Goal: Transaction & Acquisition: Purchase product/service

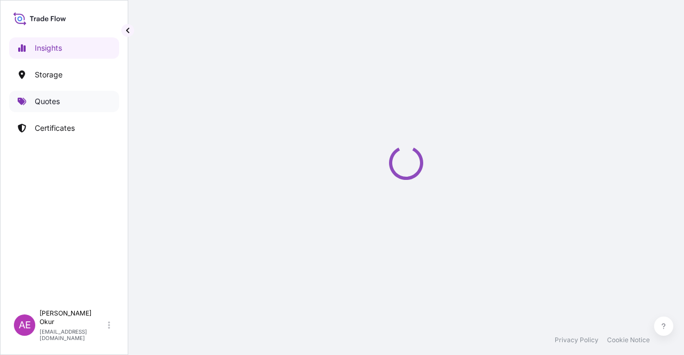
click at [49, 100] on p "Quotes" at bounding box center [47, 101] width 25 height 11
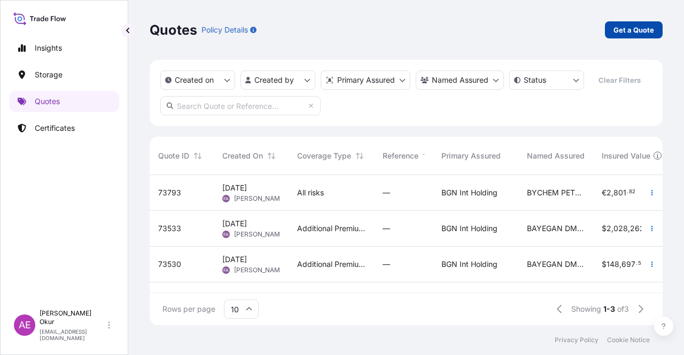
click at [628, 24] on link "Get a Quote" at bounding box center [634, 29] width 58 height 17
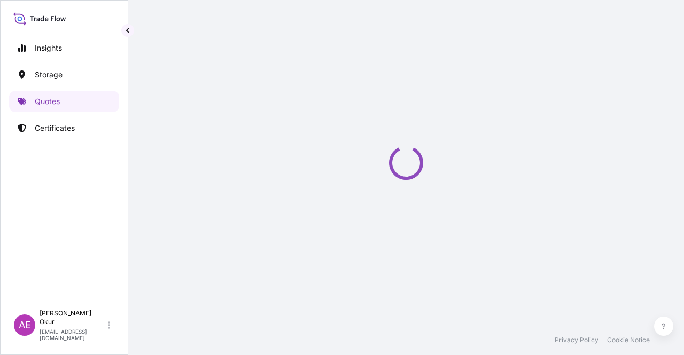
select select "Ocean Vessel"
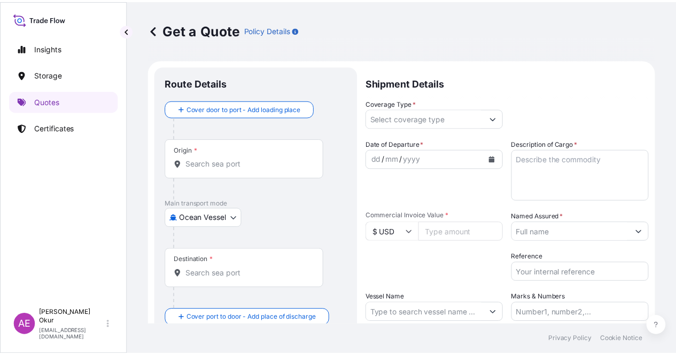
scroll to position [17, 0]
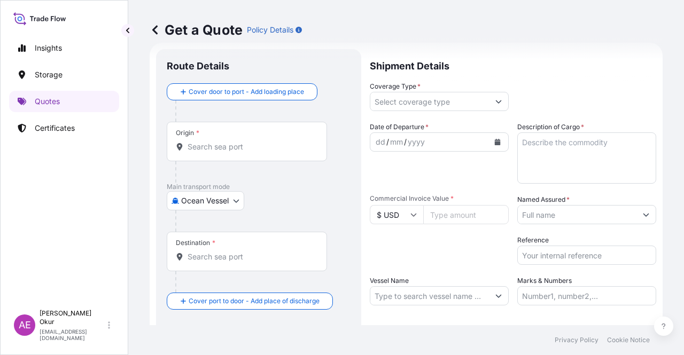
click at [221, 144] on input "Origin *" at bounding box center [251, 147] width 126 height 11
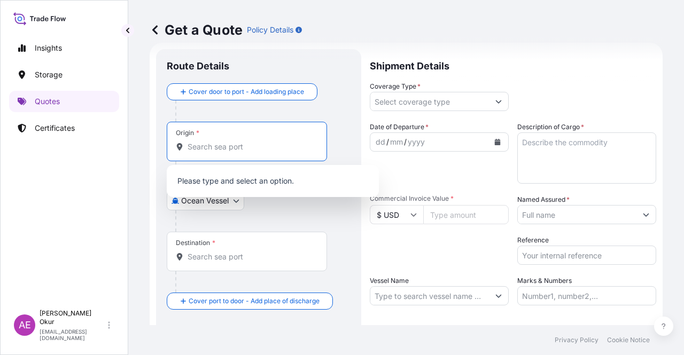
paste input "KOCAELI"
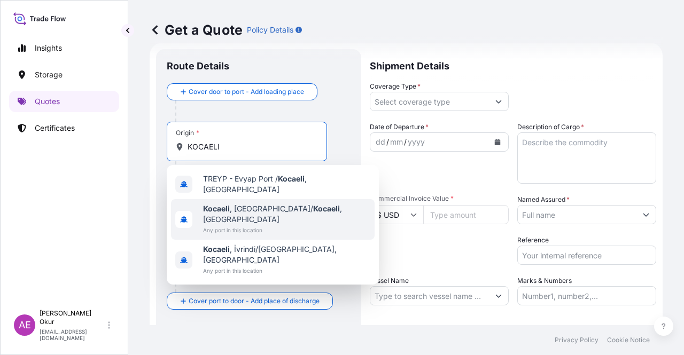
click at [247, 225] on span "Any port in this location" at bounding box center [286, 230] width 167 height 11
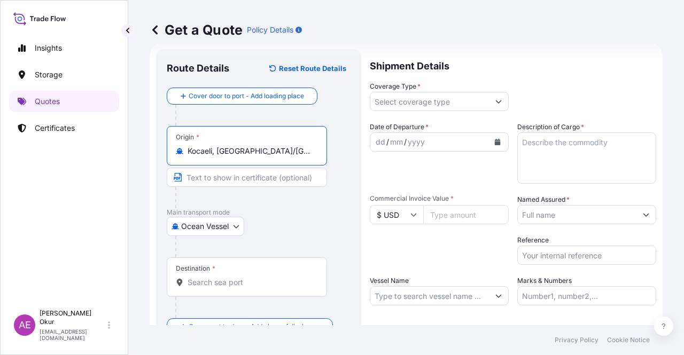
type input "Kocaeli, İzmit/Kocaeli, Türkiye"
click at [242, 177] on input "Text to appear on certificate" at bounding box center [247, 177] width 160 height 19
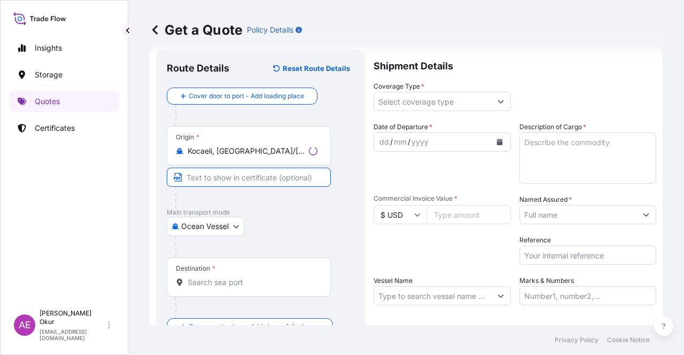
paste input "KOCAELI"
type input "KOCAELI / TURKEY"
click at [209, 274] on div "Destination *" at bounding box center [247, 278] width 160 height 40
click at [209, 277] on input "Destination *" at bounding box center [251, 282] width 126 height 11
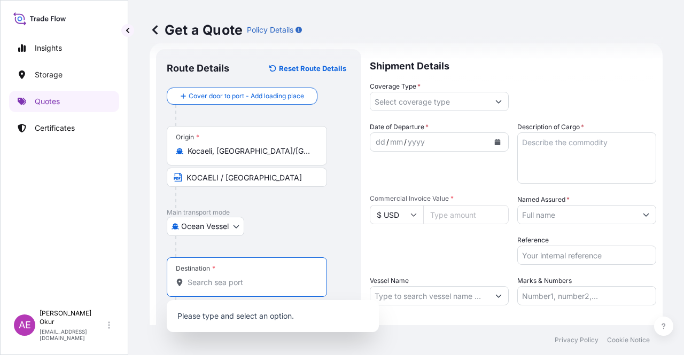
paste input "LIVERPOOL"
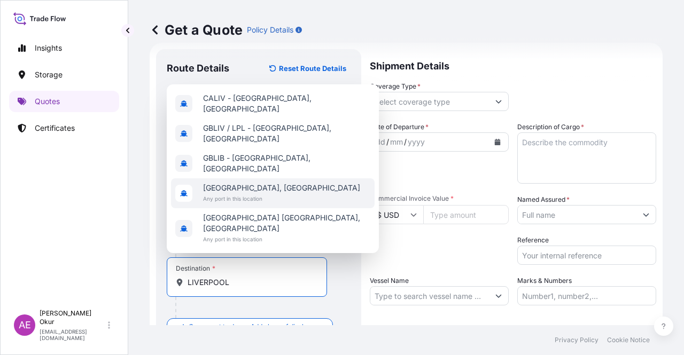
click at [259, 204] on span "Any port in this location" at bounding box center [281, 198] width 157 height 11
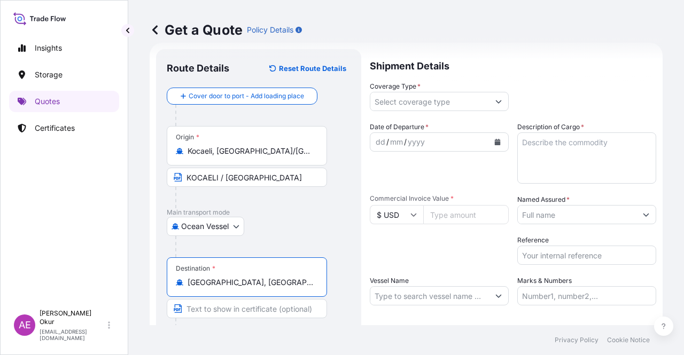
type input "Liverpool, UK"
click at [223, 306] on input "Text to appear on certificate" at bounding box center [247, 308] width 160 height 19
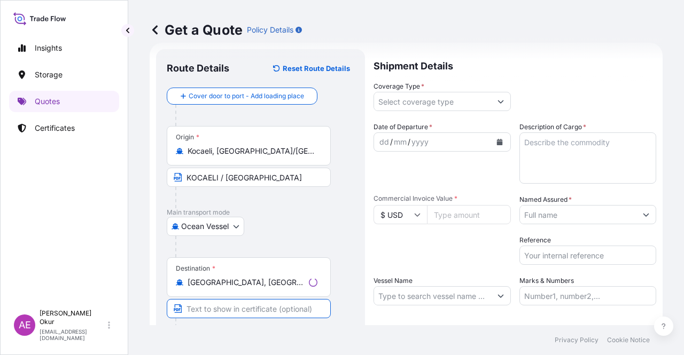
paste input "LIVERPOOL"
type input "LIVERPOOL / UNITED KINGDOM"
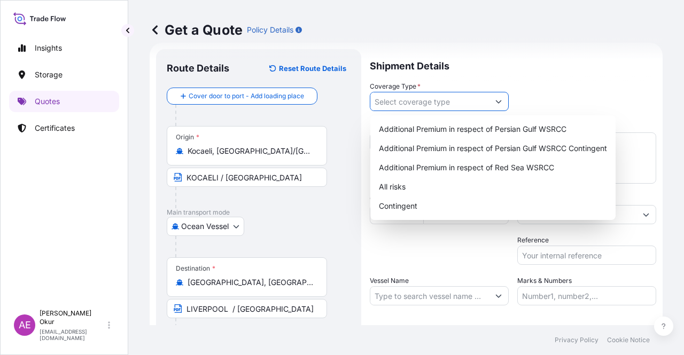
click at [433, 104] on input "Coverage Type *" at bounding box center [429, 101] width 119 height 19
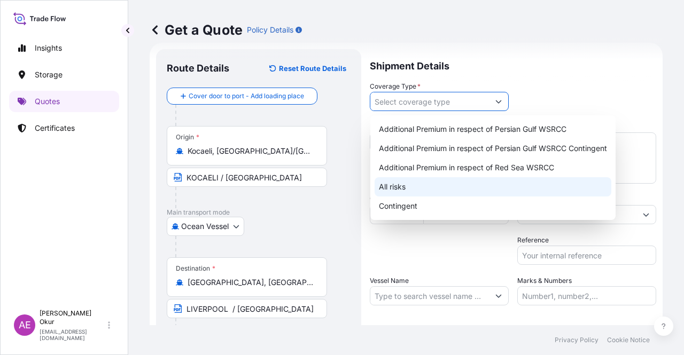
click at [413, 187] on div "All risks" at bounding box center [493, 186] width 237 height 19
type input "All risks"
click at [415, 189] on div "All risks" at bounding box center [493, 186] width 237 height 19
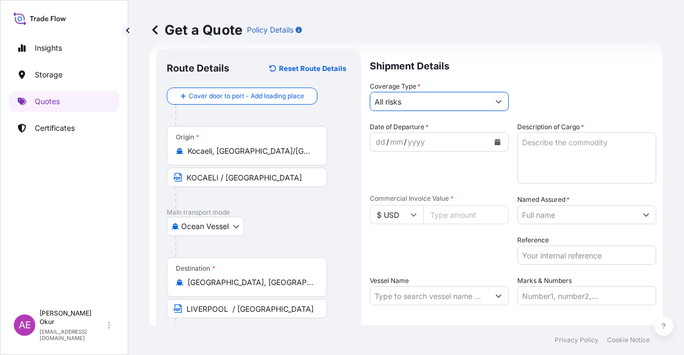
click at [377, 136] on div "dd" at bounding box center [381, 142] width 12 height 13
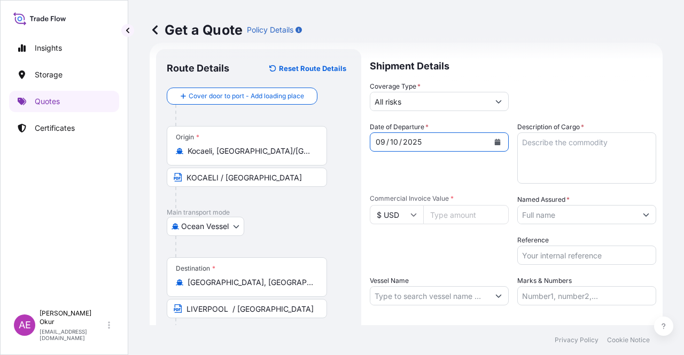
click at [576, 173] on textarea "Description of Cargo *" at bounding box center [586, 158] width 139 height 51
click at [539, 149] on textarea "Description of Cargo *" at bounding box center [586, 158] width 139 height 51
paste textarea "DIOCTYL TEREPHTHALATE"
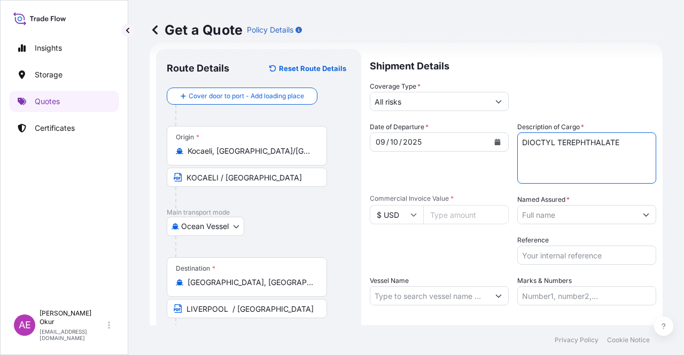
type textarea "DIOCTYL TEREPHTHALATE"
click at [388, 208] on input "$ USD" at bounding box center [396, 214] width 53 height 19
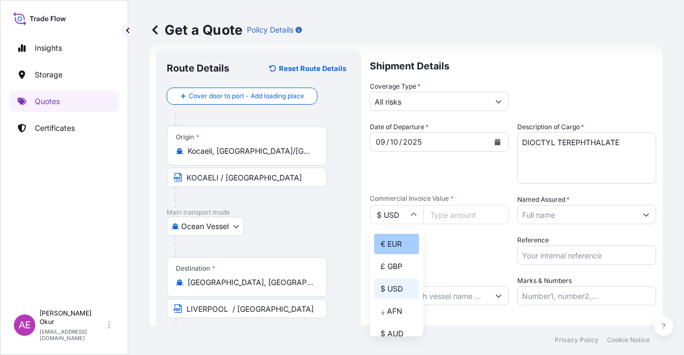
click at [395, 243] on div "€ EUR" at bounding box center [396, 244] width 45 height 20
type input "€ EUR"
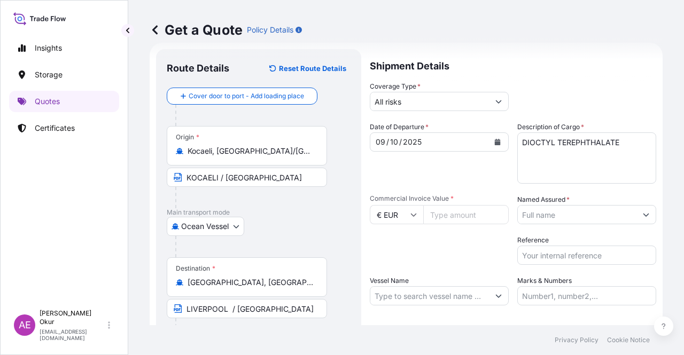
click at [465, 211] on input "Commercial Invoice Value *" at bounding box center [465, 214] width 85 height 19
paste input "31680"
type input "31680"
click at [579, 217] on input "Named Assured *" at bounding box center [577, 214] width 119 height 19
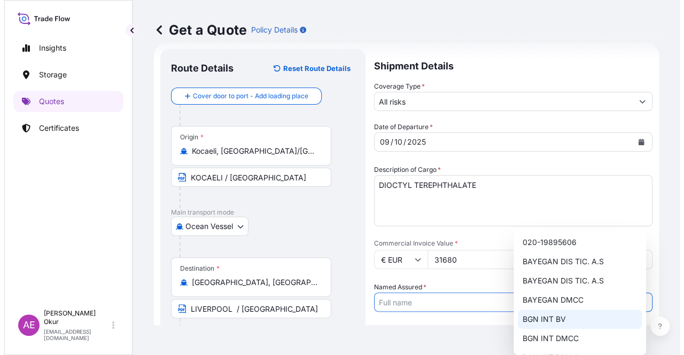
scroll to position [83, 0]
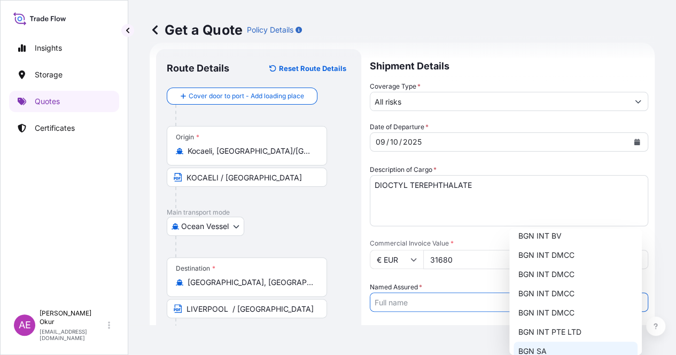
click at [554, 352] on div "BGN SA" at bounding box center [575, 351] width 124 height 19
type input "BGN SA"
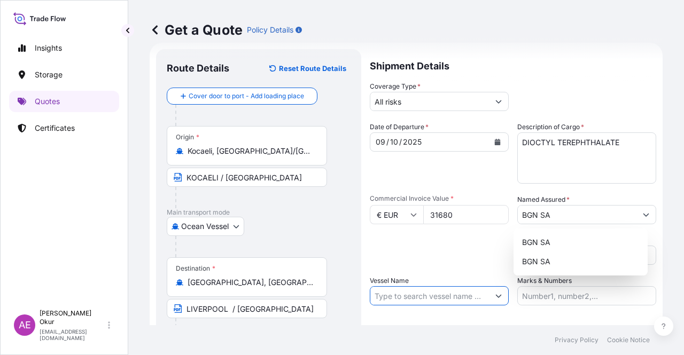
click at [429, 298] on input "Vessel Name" at bounding box center [429, 295] width 119 height 19
paste input "MSC ROSHNEY"
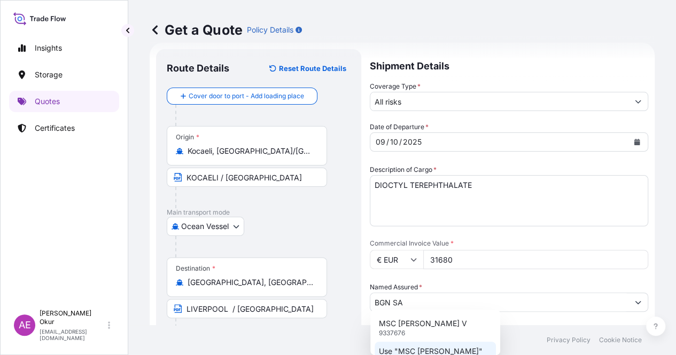
click at [446, 349] on p "Use "MSC ROSHNEY"" at bounding box center [431, 351] width 104 height 11
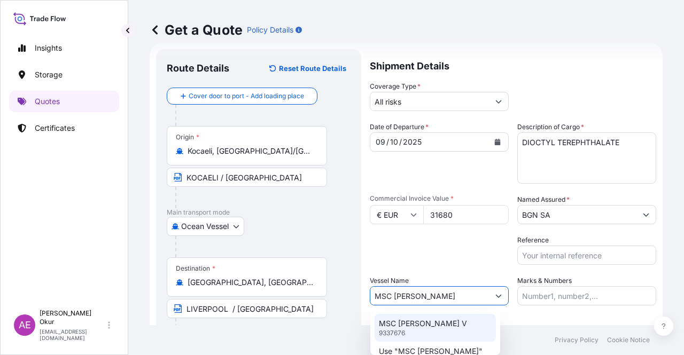
type input "MSC ROSHNEY"
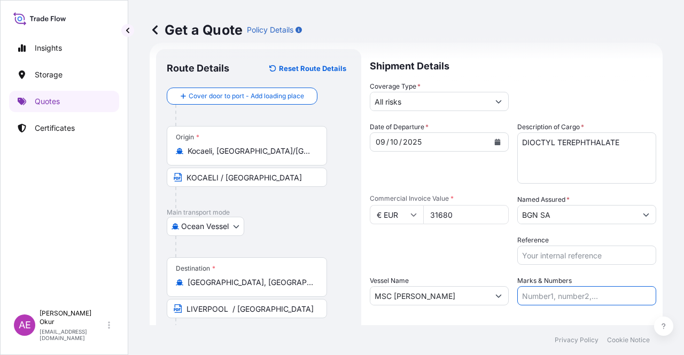
click at [563, 288] on input "Marks & Numbers" at bounding box center [586, 295] width 139 height 19
drag, startPoint x: 593, startPoint y: 298, endPoint x: 544, endPoint y: 297, distance: 49.2
click at [544, 297] on input "PO NO:25Y0251000 Quantity M/[PERSON_NAME]: 1.921,45 Premium: USD 176,70" at bounding box center [586, 295] width 139 height 19
paste input "09000075"
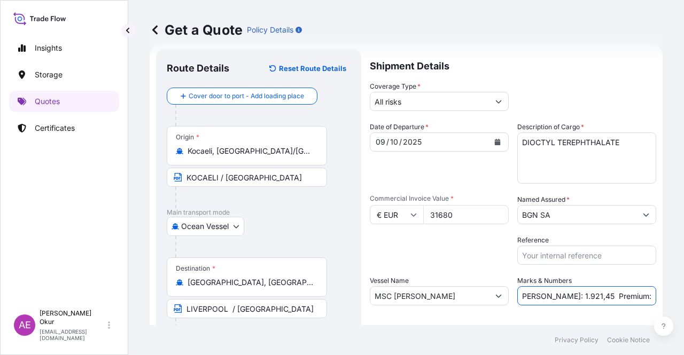
drag, startPoint x: 614, startPoint y: 301, endPoint x: 676, endPoint y: 296, distance: 61.6
click at [676, 296] on div "Get a Quote Policy Details Route Details Reset Route Details Cover door to port…" at bounding box center [406, 162] width 556 height 325
click at [593, 292] on input "PO NO:2509000075 Quantity M/Tonn: 1.921,45 Premium: USD 176,70" at bounding box center [586, 295] width 139 height 19
drag, startPoint x: 534, startPoint y: 295, endPoint x: 563, endPoint y: 296, distance: 29.4
click at [563, 296] on input "PO NO:2509000075 Quantity M/Tonn: 1.921,45 Premium: USD 176,70" at bounding box center [586, 295] width 139 height 19
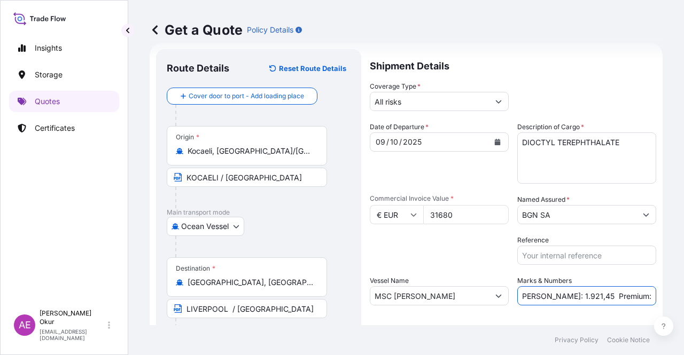
paste input "24,000"
drag, startPoint x: 597, startPoint y: 298, endPoint x: 664, endPoint y: 296, distance: 66.3
click at [683, 298] on div "Get a Quote Policy Details Route Details Reset Route Details Cover door to port…" at bounding box center [406, 162] width 556 height 325
click at [612, 295] on input "PO NO:2509000075 Quantity M/Tonn: 24,000 Premium: USD 176,70" at bounding box center [586, 295] width 139 height 19
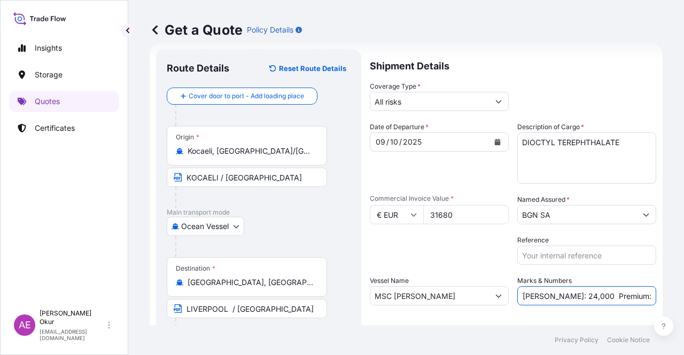
click at [617, 295] on input "PO NO:2509000075 Quantity M/Tonn: 24,000 Premium: USD 176,70" at bounding box center [586, 295] width 139 height 19
drag, startPoint x: 635, startPoint y: 299, endPoint x: 683, endPoint y: 294, distance: 48.9
click at [683, 294] on div "Get a Quote Policy Details Route Details Reset Route Details Cover door to port…" at bounding box center [406, 162] width 556 height 325
paste input "3,48"
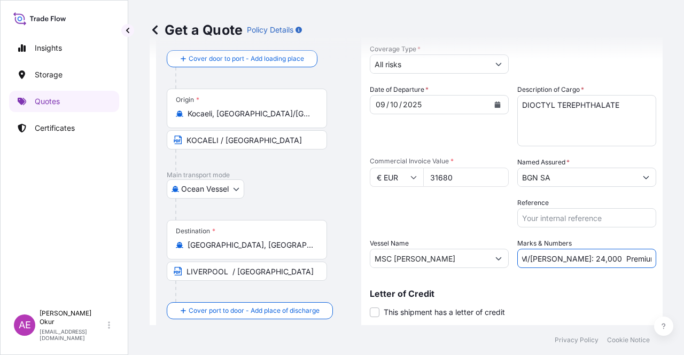
scroll to position [83, 0]
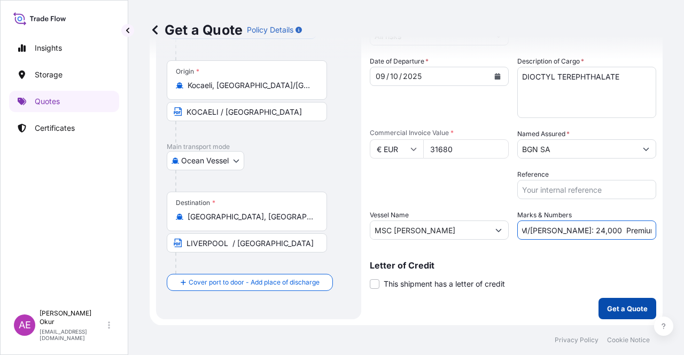
type input "PO NO:2509000075 Quantity M/Tonn: 24,000 Premium: EUR 3,48"
click at [610, 305] on p "Get a Quote" at bounding box center [627, 308] width 41 height 11
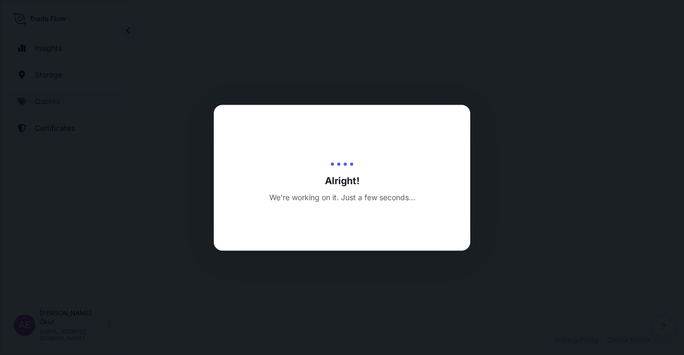
select select "Ocean Vessel"
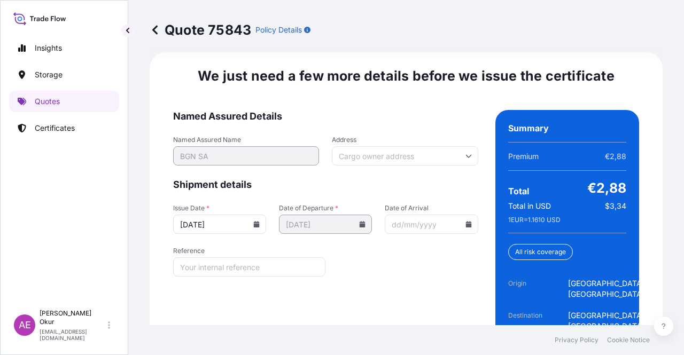
scroll to position [1443, 0]
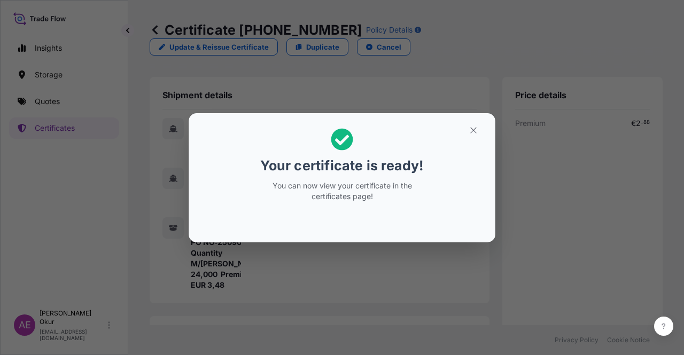
click at [465, 120] on section "Your certificate is ready! You can now view your certificate in the certificate…" at bounding box center [342, 177] width 307 height 129
click at [466, 124] on button "button" at bounding box center [473, 130] width 27 height 17
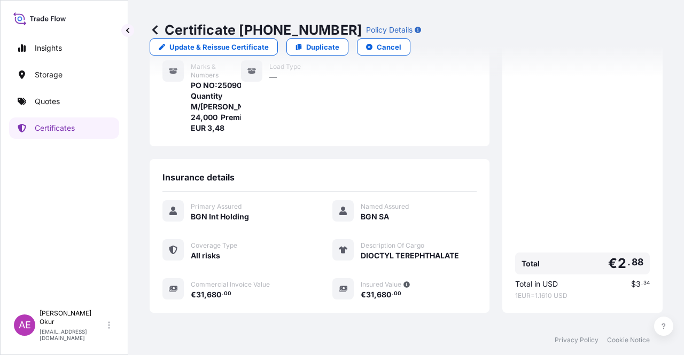
scroll to position [267, 0]
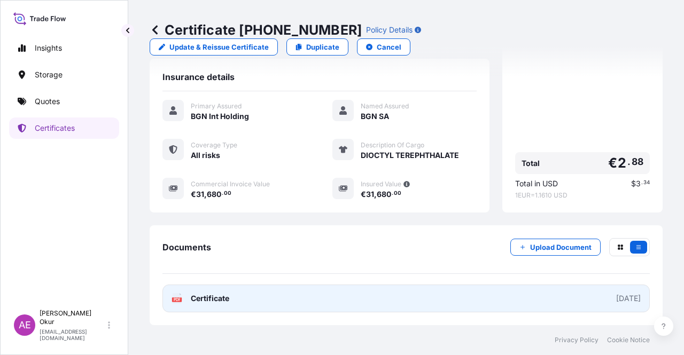
click at [208, 292] on link "PDF Certificate [DATE]" at bounding box center [405, 299] width 487 height 28
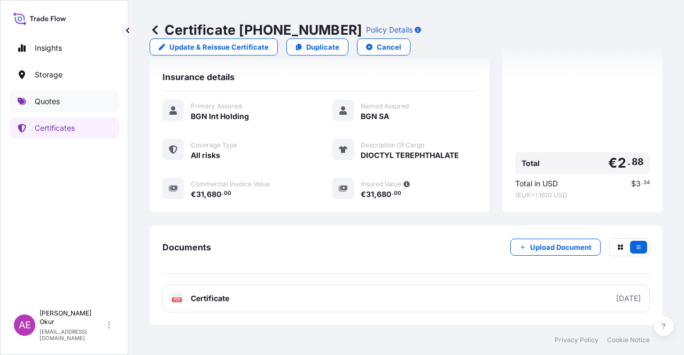
click at [74, 99] on link "Quotes" at bounding box center [64, 101] width 110 height 21
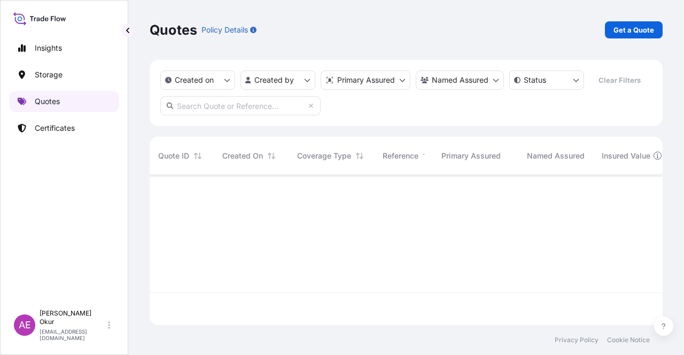
scroll to position [148, 504]
click at [627, 32] on p "Get a Quote" at bounding box center [633, 30] width 41 height 11
select select "Ocean Vessel"
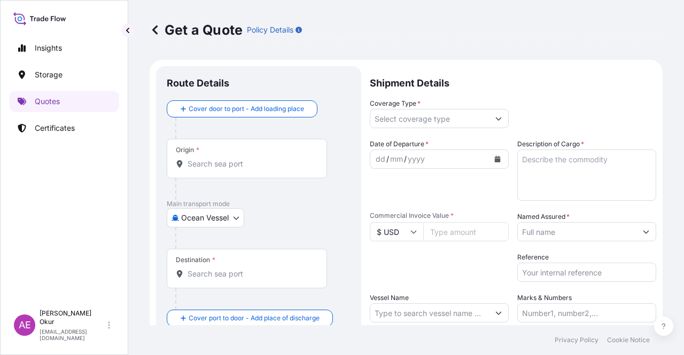
scroll to position [17, 0]
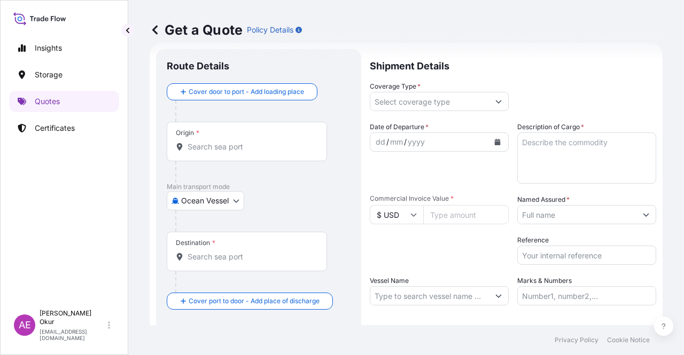
click at [212, 195] on body "Insights Storage Quotes Certificates AE Alp Eren Okur alperen.okur@polarisbroke…" at bounding box center [342, 177] width 684 height 355
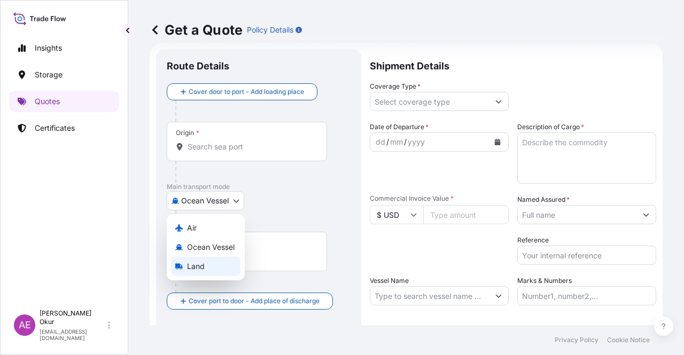
click at [212, 266] on div "Land" at bounding box center [205, 266] width 69 height 19
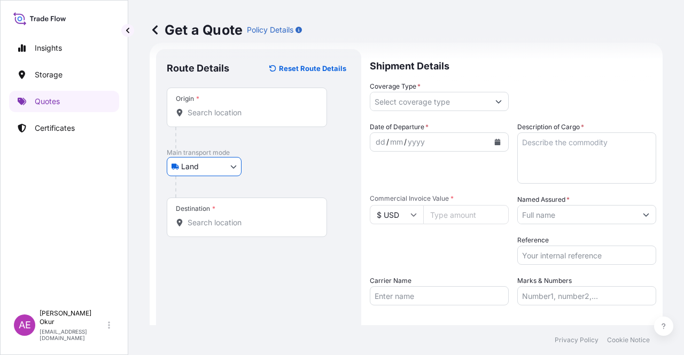
click at [228, 107] on input "Origin *" at bounding box center [251, 112] width 126 height 11
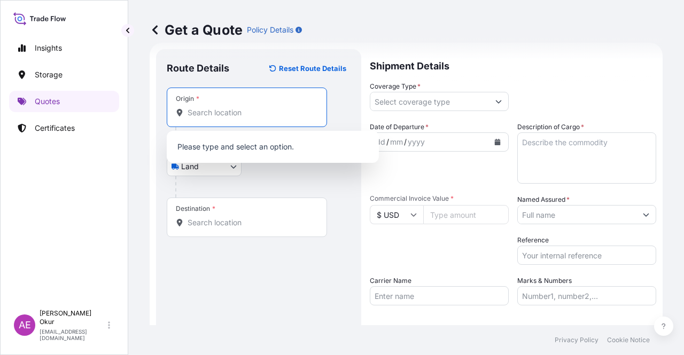
paste input "BUSNAGO"
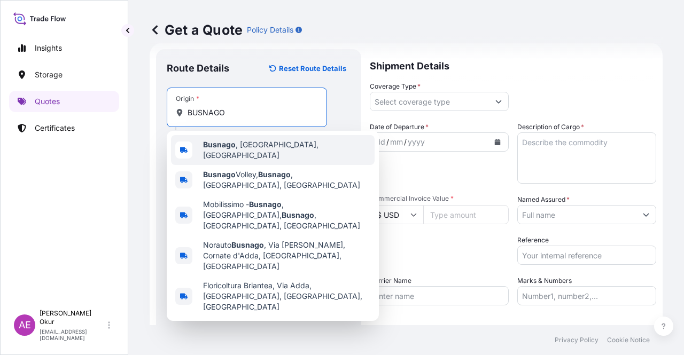
click at [277, 153] on div "Busnago , Province of Monza and Brianza, Italy" at bounding box center [273, 150] width 204 height 30
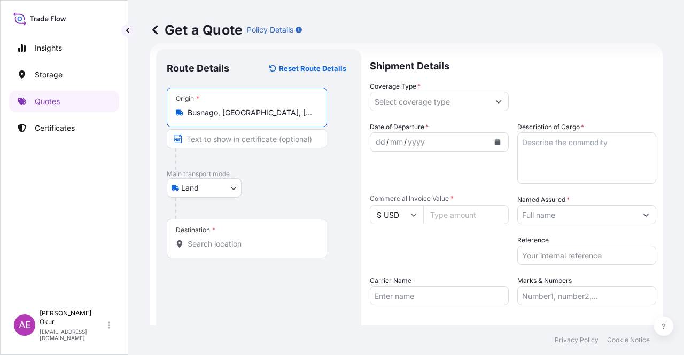
type input "Busnago, Province of Monza and Brianza, Italy"
click at [238, 137] on input "Text to appear on certificate" at bounding box center [249, 138] width 164 height 19
paste input "BUSNAGO"
type input "BUSNAGO / ITALY"
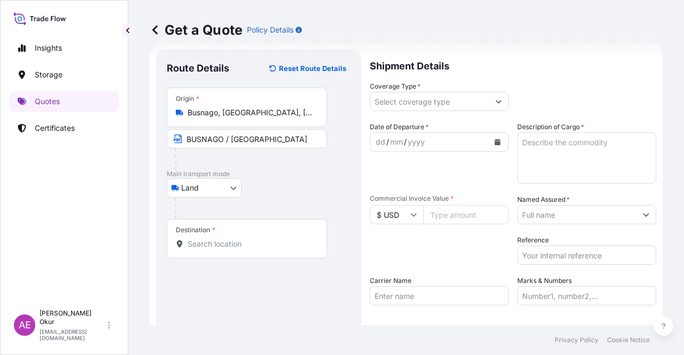
click at [244, 232] on div "Destination *" at bounding box center [247, 239] width 160 height 40
click at [244, 239] on input "Destination *" at bounding box center [251, 244] width 126 height 11
paste input "KOCAELI"
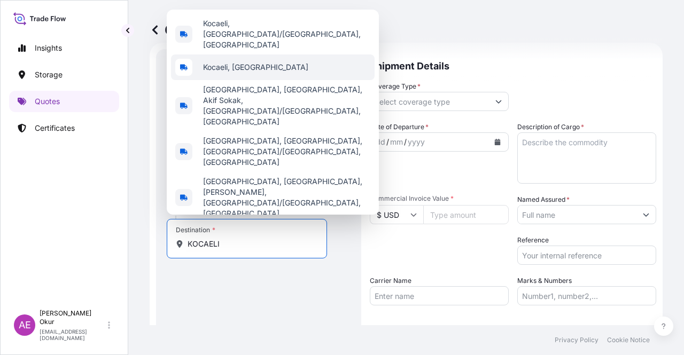
click at [240, 73] on span "Kocaeli, Türkiye" at bounding box center [255, 67] width 105 height 11
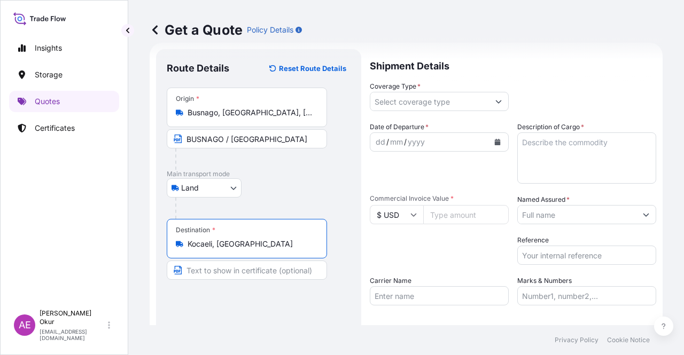
type input "Kocaeli, Türkiye"
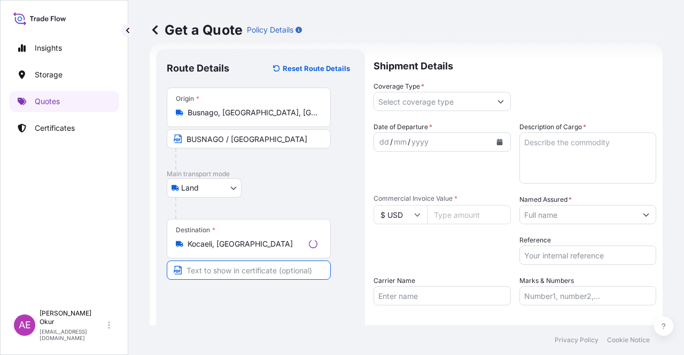
click at [230, 270] on input "Text to appear on certificate" at bounding box center [249, 270] width 164 height 19
paste input "KOCAELI"
type input "KOCAELI / TURKEY"
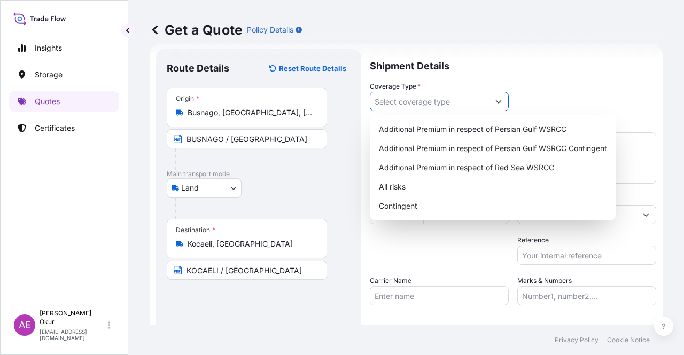
click at [432, 108] on input "Coverage Type *" at bounding box center [429, 101] width 119 height 19
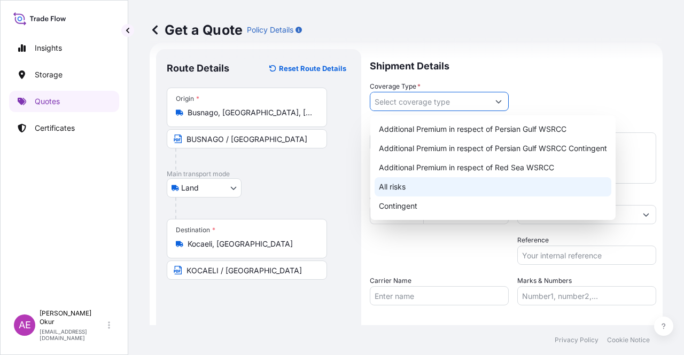
click at [398, 184] on div "All risks" at bounding box center [493, 186] width 237 height 19
type input "All risks"
click at [466, 188] on div "All risks" at bounding box center [493, 186] width 237 height 19
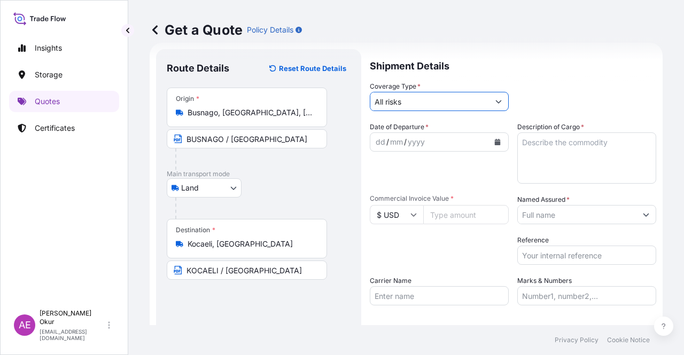
click at [526, 160] on textarea "Description of Cargo *" at bounding box center [586, 158] width 139 height 51
paste textarea "VAMPSAB 0023 V0 NAT A"
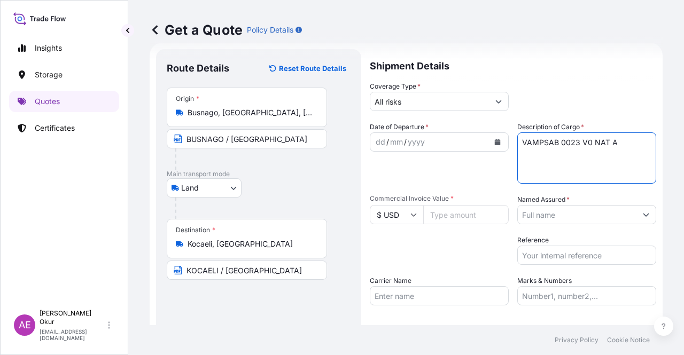
type textarea "VAMPSAB 0023 V0 NAT A"
click at [375, 145] on div "dd" at bounding box center [381, 142] width 12 height 13
click at [404, 207] on input "$ USD" at bounding box center [396, 214] width 53 height 19
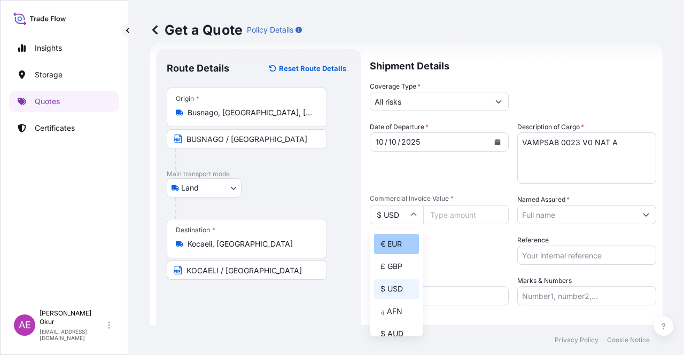
click at [401, 235] on div "€ EUR" at bounding box center [396, 244] width 45 height 20
type input "€ EUR"
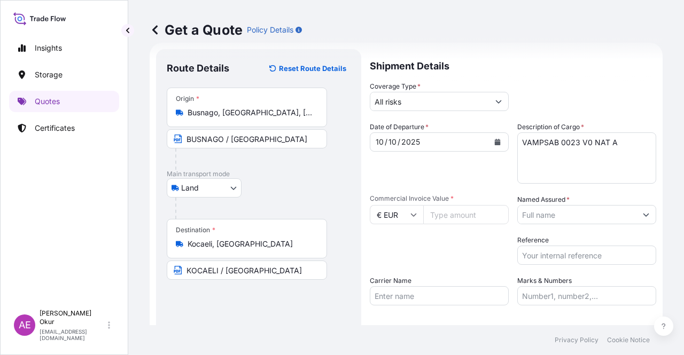
click at [469, 204] on div "Commercial Invoice Value * € EUR" at bounding box center [439, 209] width 139 height 30
click at [459, 218] on input "Commercial Invoice Value *" at bounding box center [465, 214] width 85 height 19
paste input "22044"
type input "22044"
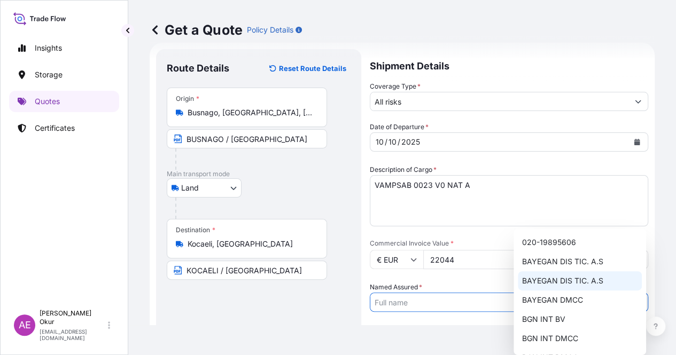
click at [582, 276] on span "BAYEGAN DIS [MEDICAL_DATA]. A.S" at bounding box center [562, 281] width 81 height 11
type input "BAYEGAN DIS [MEDICAL_DATA]. A.S"
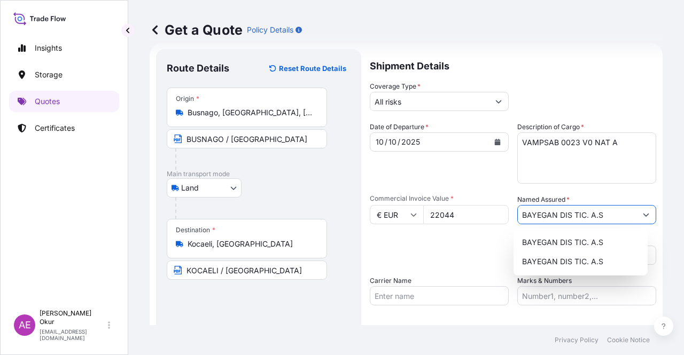
click at [550, 298] on input "Marks & Numbers" at bounding box center [586, 295] width 139 height 19
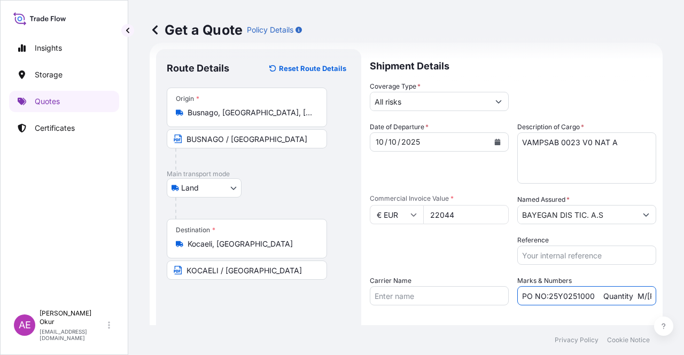
drag, startPoint x: 591, startPoint y: 298, endPoint x: 544, endPoint y: 297, distance: 46.5
click at [544, 297] on input "PO NO:25Y0251000 Quantity M/[PERSON_NAME]: 1.921,45 Premium: USD 176,70" at bounding box center [586, 295] width 139 height 19
paste input "B0130100"
drag, startPoint x: 616, startPoint y: 292, endPoint x: 652, endPoint y: 294, distance: 36.4
click at [652, 294] on form "Route Details Reset Route Details Place of loading Road / Inland Road / Inland …" at bounding box center [406, 217] width 513 height 349
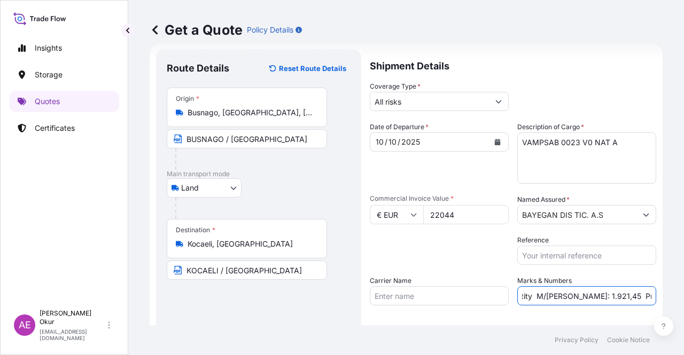
scroll to position [0, 124]
click at [591, 294] on input "PO NO:25B0130100 Quantity M/Tonn: 1.921,45 Premium: USD 176,70" at bounding box center [586, 295] width 139 height 19
drag, startPoint x: 539, startPoint y: 297, endPoint x: 563, endPoint y: 298, distance: 23.5
click at [563, 298] on input "PO NO:25B0130100 Quantity M/Tonn: 1.921,45 Premium: USD 176,70" at bounding box center [586, 295] width 139 height 19
paste input "4,000"
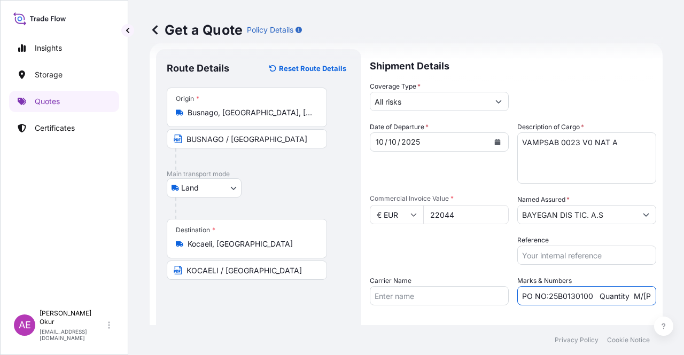
scroll to position [0, 116]
drag, startPoint x: 597, startPoint y: 294, endPoint x: 683, endPoint y: 296, distance: 86.6
click at [683, 296] on div "Get a Quote Policy Details Route Details Reset Route Details Place of loading R…" at bounding box center [406, 162] width 556 height 325
click at [613, 294] on input "PO NO:25B0130100 Quantity M/Tonn: 4,000 Premium: USD 176,70" at bounding box center [586, 295] width 139 height 19
drag, startPoint x: 604, startPoint y: 297, endPoint x: 618, endPoint y: 298, distance: 14.5
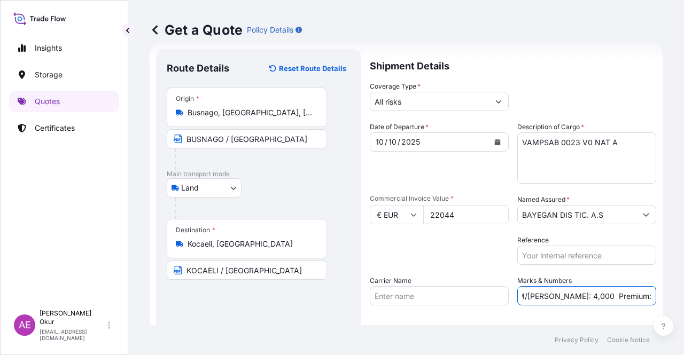
click at [618, 298] on input "PO NO:25B0130100 Quantity M/Tonn: 4,000 Premium: USD 176,70" at bounding box center [586, 295] width 139 height 19
drag, startPoint x: 638, startPoint y: 298, endPoint x: 683, endPoint y: 307, distance: 46.4
click at [683, 307] on div "Get a Quote Policy Details Route Details Reset Route Details Place of loading R…" at bounding box center [406, 162] width 556 height 325
paste input "2,42"
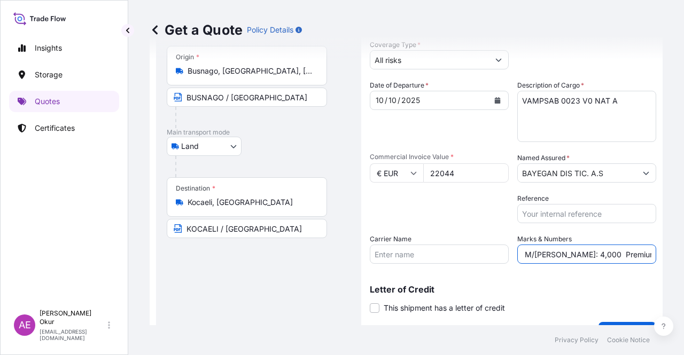
scroll to position [83, 0]
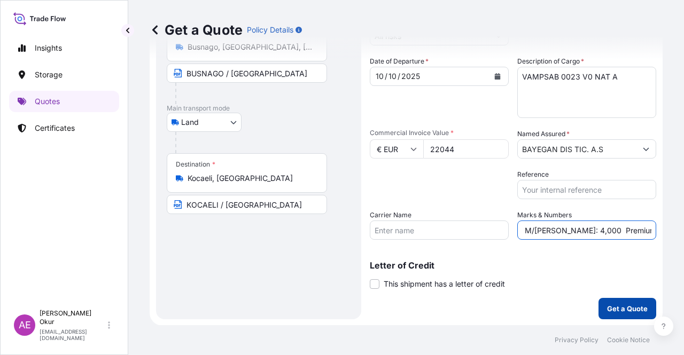
type input "PO NO:25B0130100 Quantity M/Tonn: 4,000 Premium: EUR 2,42"
click at [618, 316] on form "Route Details Reset Route Details Place of loading Road / Inland Road / Inland …" at bounding box center [406, 151] width 513 height 349
click at [618, 312] on p "Get a Quote" at bounding box center [627, 308] width 41 height 11
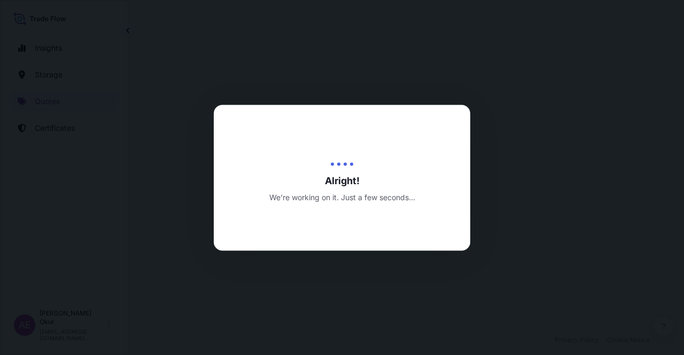
select select "Land"
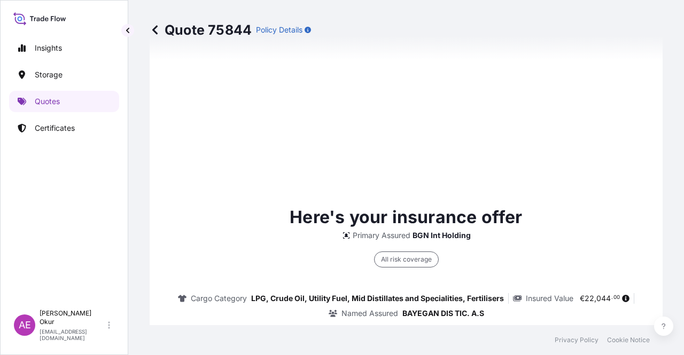
type input "[DATE]"
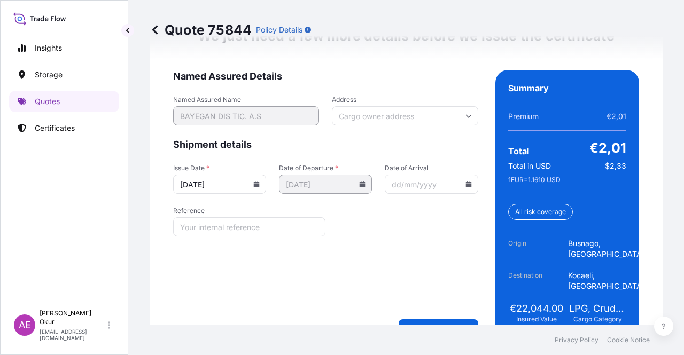
scroll to position [1421, 0]
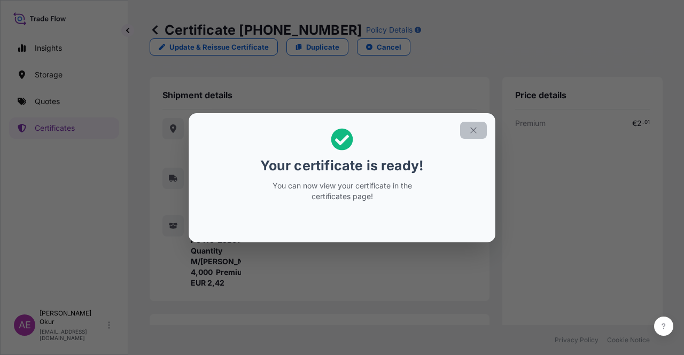
click at [481, 126] on button "button" at bounding box center [473, 130] width 27 height 17
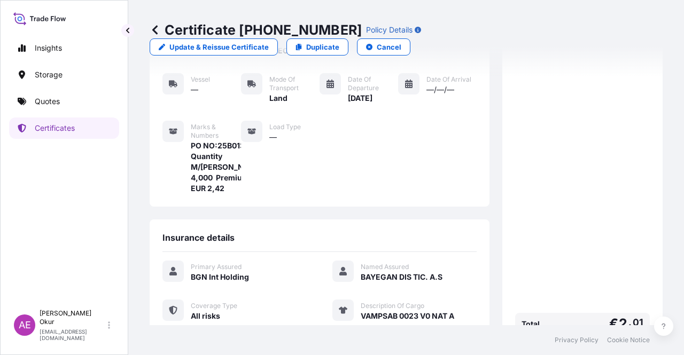
scroll to position [246, 0]
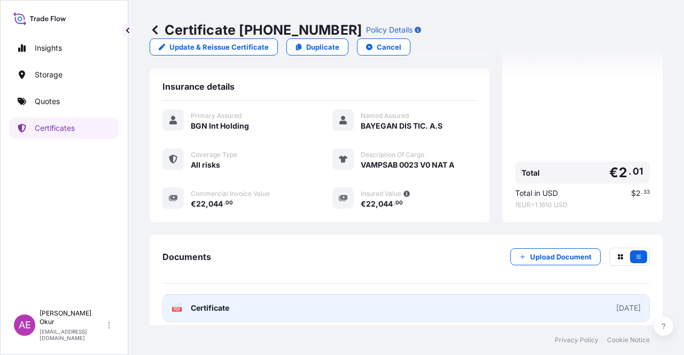
click at [221, 303] on span "Certificate" at bounding box center [210, 308] width 38 height 11
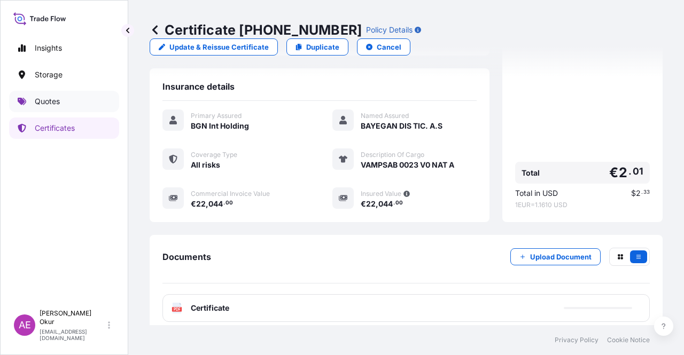
click at [58, 101] on p "Quotes" at bounding box center [47, 101] width 25 height 11
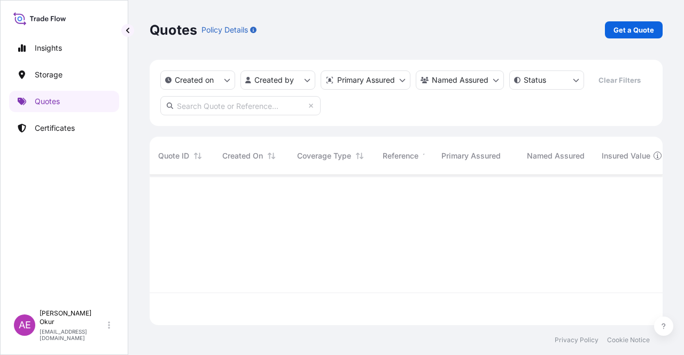
scroll to position [148, 504]
click at [626, 37] on link "Get a Quote" at bounding box center [634, 29] width 58 height 17
select select "Ocean Vessel"
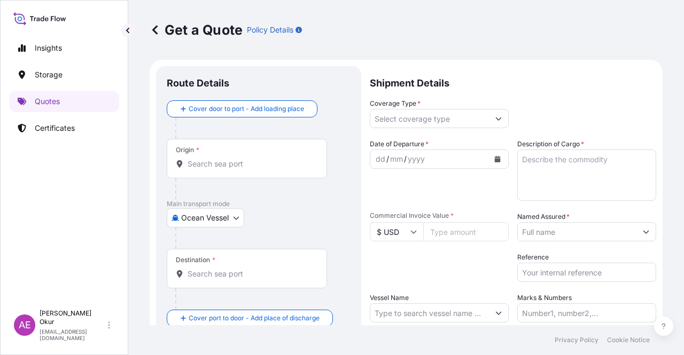
scroll to position [17, 0]
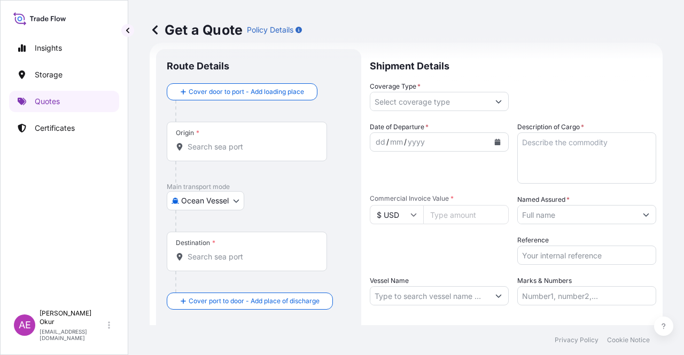
click at [207, 186] on p "Main transport mode" at bounding box center [259, 187] width 184 height 9
click at [206, 204] on body "Insights Storage Quotes Certificates AE Alp Eren Okur alperen.okur@polarisbroke…" at bounding box center [342, 177] width 684 height 355
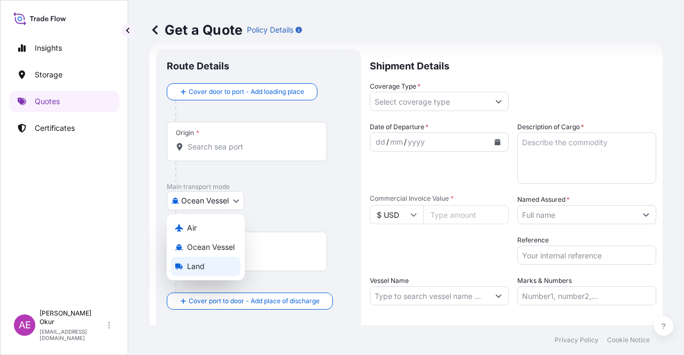
click at [205, 268] on div "Land" at bounding box center [205, 266] width 69 height 19
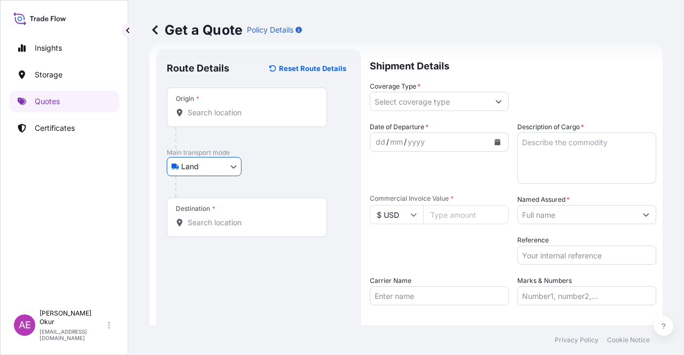
click at [237, 117] on input "Origin *" at bounding box center [251, 112] width 126 height 11
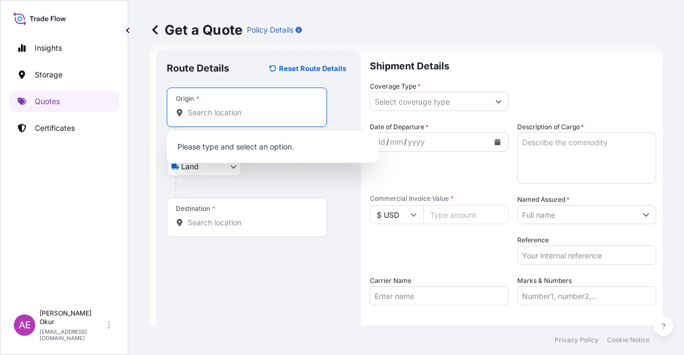
paste input "BUSNAGO"
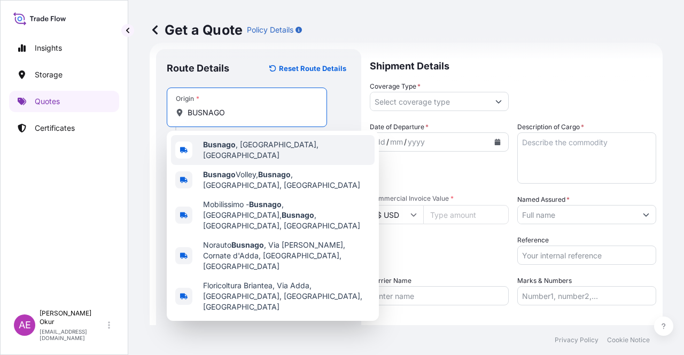
click at [244, 151] on span "Busnago , Province of Monza and Brianza, Italy" at bounding box center [286, 149] width 167 height 21
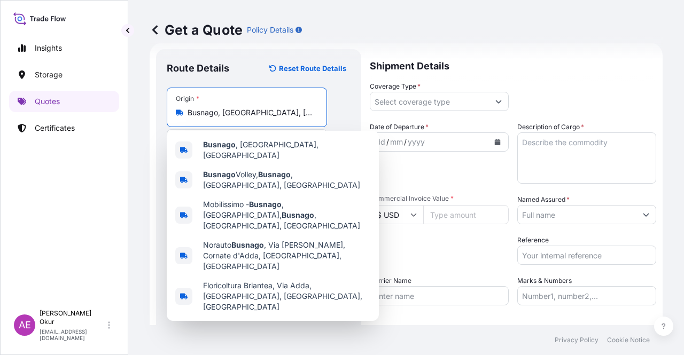
type input "Busnago, Province of Monza and Brianza, Italy"
click at [232, 128] on div "Origin * Busnago, Province of Monza and Brianza, Italy" at bounding box center [259, 129] width 184 height 82
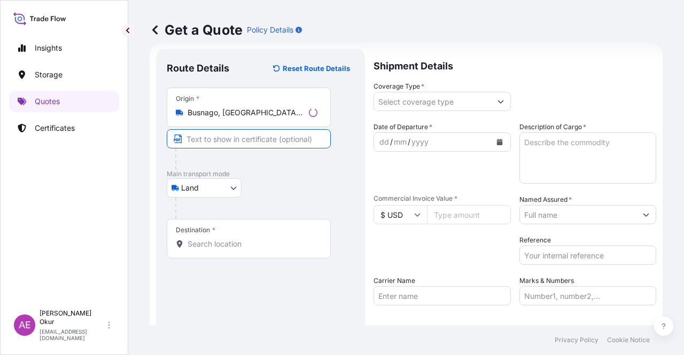
click at [228, 141] on input "Text to appear on certificate" at bounding box center [249, 138] width 164 height 19
paste input "BUSNAGO"
type input "BUSNAGO / ITALY"
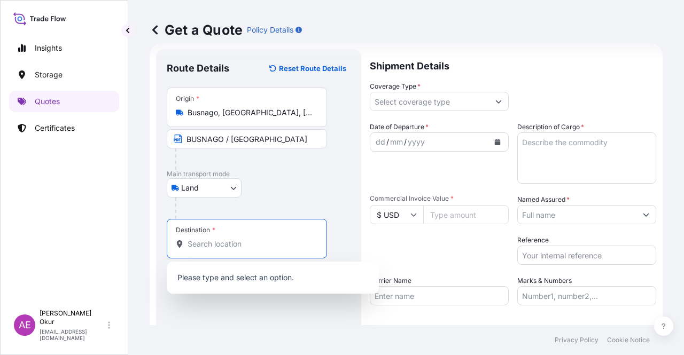
click at [209, 244] on input "Destination *" at bounding box center [251, 244] width 126 height 11
paste input "KOCAELI"
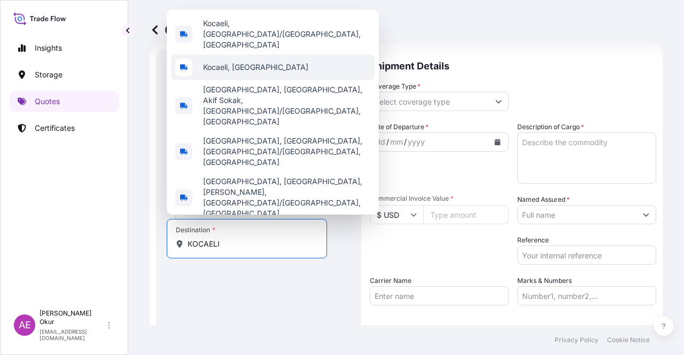
click at [244, 73] on span "Kocaeli, Türkiye" at bounding box center [255, 67] width 105 height 11
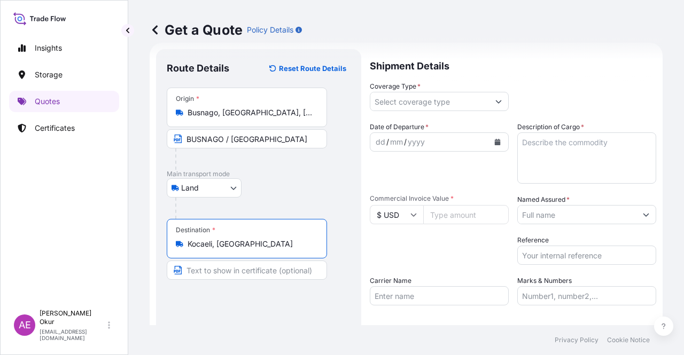
type input "Kocaeli, Türkiye"
click at [228, 268] on input "Text to appear on certificate" at bounding box center [247, 270] width 160 height 19
paste input "KOCAELI"
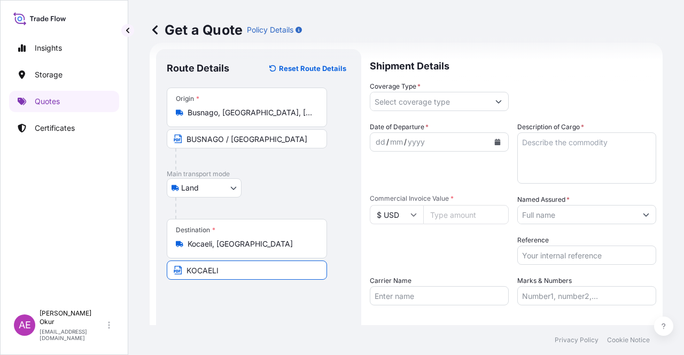
type input "KOCAELI / TURKEY"
click at [401, 109] on input "Coverage Type *" at bounding box center [429, 101] width 119 height 19
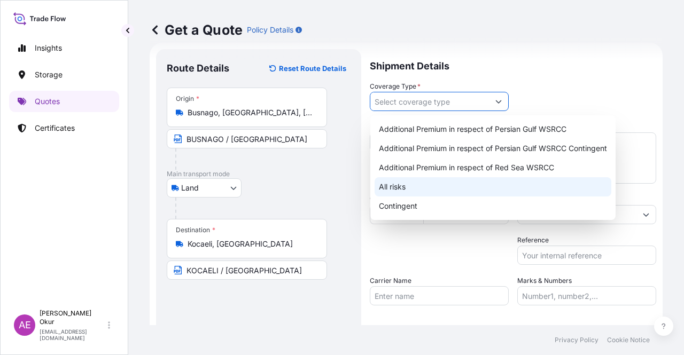
click at [407, 188] on div "All risks" at bounding box center [493, 186] width 237 height 19
type input "All risks"
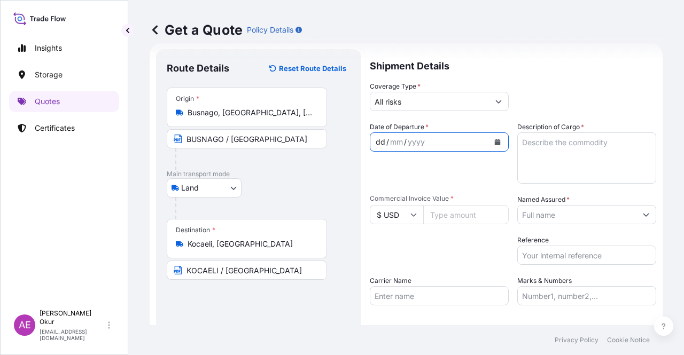
click at [377, 139] on div "dd" at bounding box center [381, 142] width 12 height 13
click at [401, 212] on input "$ USD" at bounding box center [396, 214] width 53 height 19
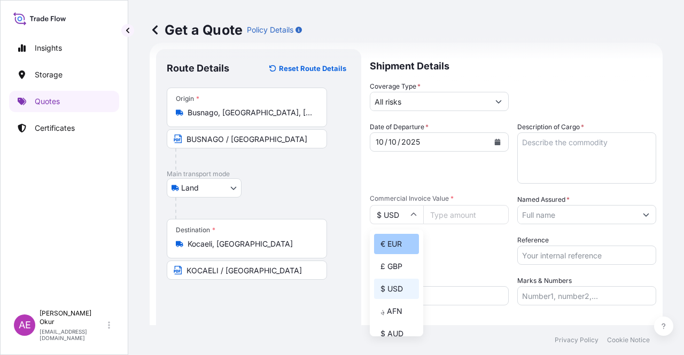
click at [400, 246] on div "€ EUR" at bounding box center [396, 244] width 45 height 20
type input "€ EUR"
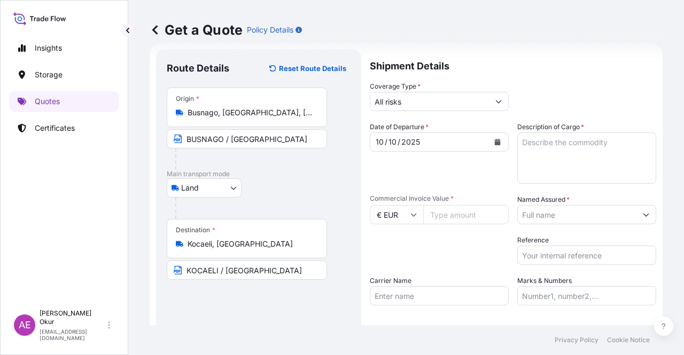
click at [451, 221] on input "Commercial Invoice Value *" at bounding box center [465, 214] width 85 height 19
type input "495"
click at [539, 173] on textarea "Description of Cargo *" at bounding box center [586, 158] width 139 height 51
paste textarea "VAMPLEN 0024 D V0 NAT C LC"
type textarea "VAMPLEN 0024 D V0 NAT C LC"
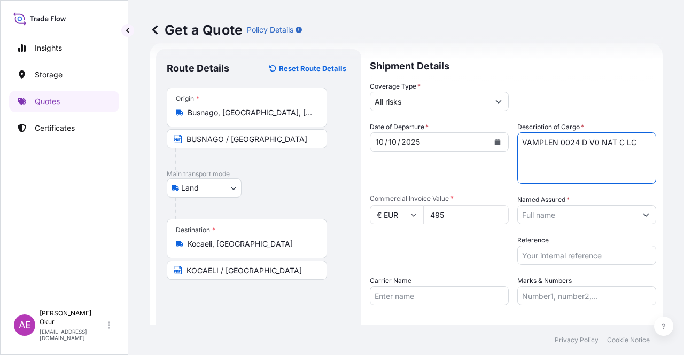
click at [558, 211] on input "Named Assured *" at bounding box center [577, 214] width 119 height 19
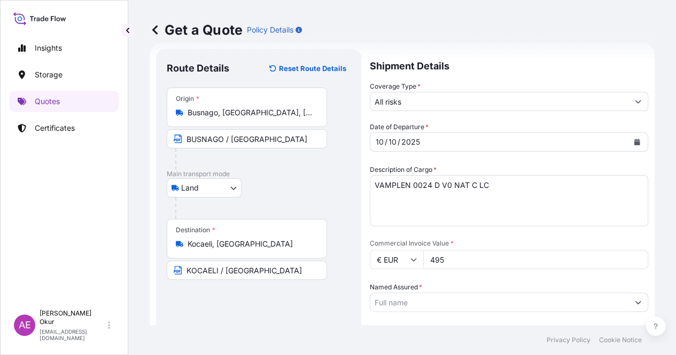
click at [593, 293] on input "Named Assured *" at bounding box center [499, 302] width 258 height 19
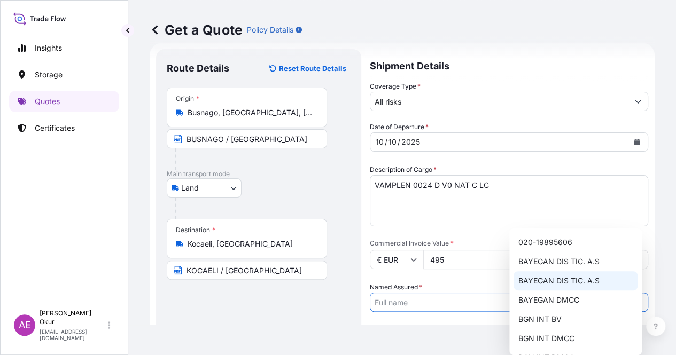
click at [567, 279] on span "BAYEGAN DIS [MEDICAL_DATA]. A.S" at bounding box center [558, 281] width 81 height 11
type input "BAYEGAN DIS [MEDICAL_DATA]. A.S"
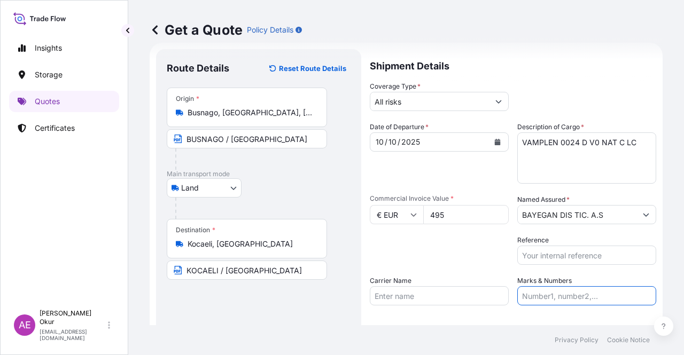
drag, startPoint x: 585, startPoint y: 299, endPoint x: 585, endPoint y: 289, distance: 10.2
click at [584, 299] on input "Marks & Numbers" at bounding box center [586, 295] width 139 height 19
drag, startPoint x: 586, startPoint y: 295, endPoint x: 546, endPoint y: 298, distance: 40.2
click at [546, 298] on input "PO NO:25Y0194300 Quantity M/[PERSON_NAME]: 16.100,00 Premium: USD 963,06" at bounding box center [586, 295] width 139 height 19
paste input "B01366"
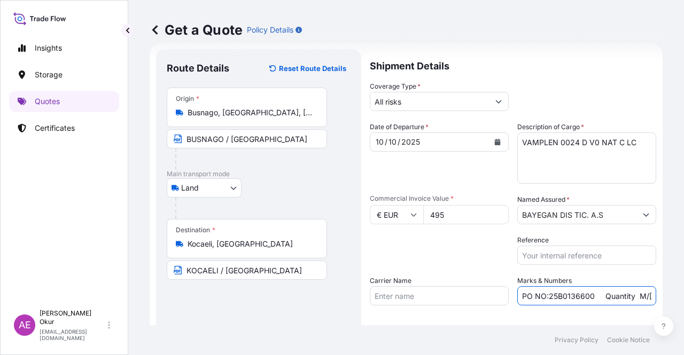
scroll to position [0, 98]
drag, startPoint x: 618, startPoint y: 298, endPoint x: 648, endPoint y: 295, distance: 30.0
click at [648, 296] on form "Route Details Reset Route Details Place of loading Road / Inland Road / Inland …" at bounding box center [406, 217] width 513 height 349
click at [567, 294] on input "PO NO:25B0136600 Quantity M/Tonn: 16.100,00 Premium: USD 963,06" at bounding box center [586, 295] width 139 height 19
drag, startPoint x: 567, startPoint y: 297, endPoint x: 597, endPoint y: 293, distance: 30.1
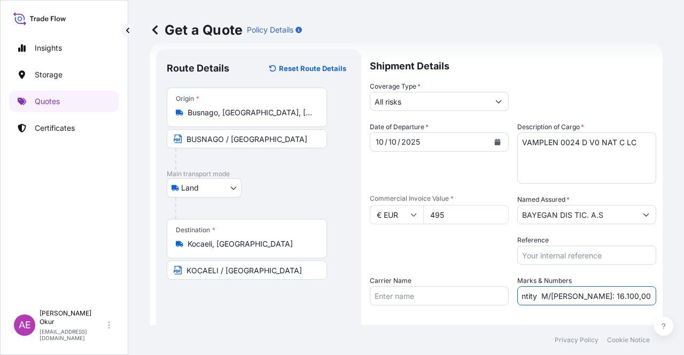
click at [597, 293] on input "PO NO:25B0136600 Quantity M/Tonn: 16.100,00 Premium: USD 963,06" at bounding box center [586, 295] width 139 height 19
paste input "0,15"
drag, startPoint x: 610, startPoint y: 289, endPoint x: 677, endPoint y: 291, distance: 66.8
click at [683, 291] on div "Get a Quote Policy Details Route Details Reset Route Details Place of loading R…" at bounding box center [406, 162] width 556 height 325
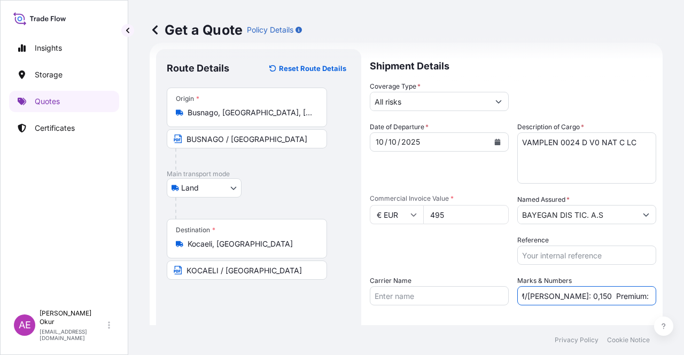
click at [600, 294] on input "PO NO:25B0136600 Quantity M/Tonn: 0,150 Premium: USD 963,06" at bounding box center [586, 295] width 139 height 19
drag, startPoint x: 601, startPoint y: 294, endPoint x: 683, endPoint y: 337, distance: 93.2
click at [619, 294] on input "PO NO:25B0136600 Quantity M/Tonn: 0,150 Premium: USD 963,06" at bounding box center [586, 295] width 139 height 19
drag, startPoint x: 635, startPoint y: 294, endPoint x: 683, endPoint y: 307, distance: 49.8
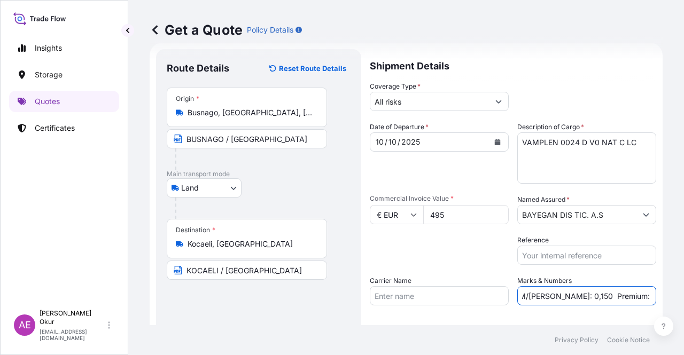
click at [683, 300] on div "Get a Quote Policy Details Route Details Reset Route Details Place of loading R…" at bounding box center [406, 162] width 556 height 325
paste input "0,05"
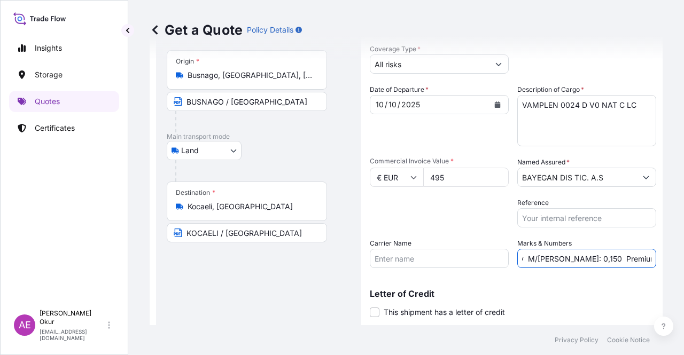
scroll to position [83, 0]
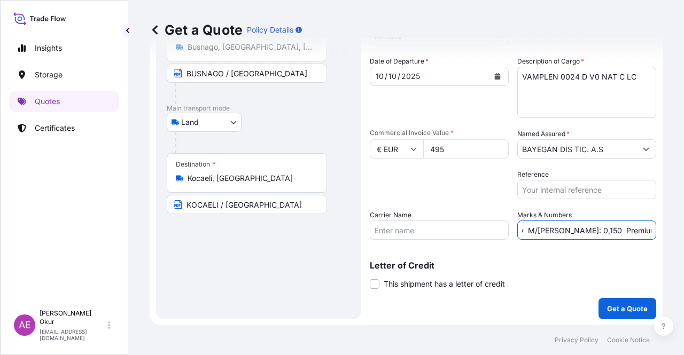
type input "PO NO:25B0136600 Quantity M/Tonn: 0,150 Premium: EUR 0,05"
click at [608, 307] on p "Get a Quote" at bounding box center [627, 308] width 41 height 11
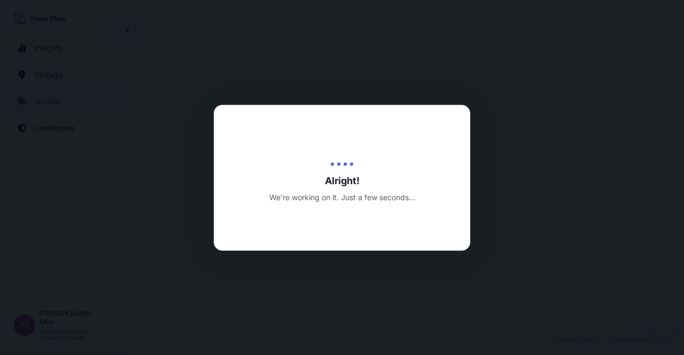
select select "Land"
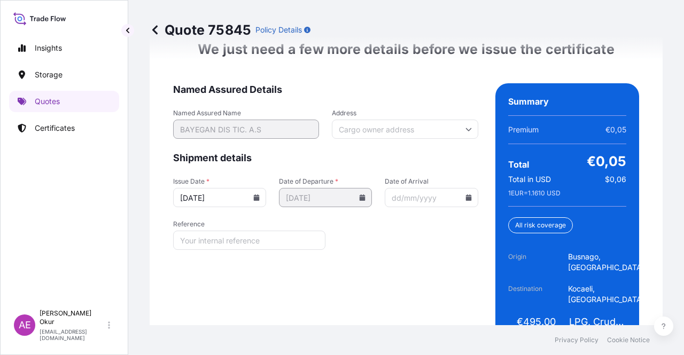
scroll to position [1421, 0]
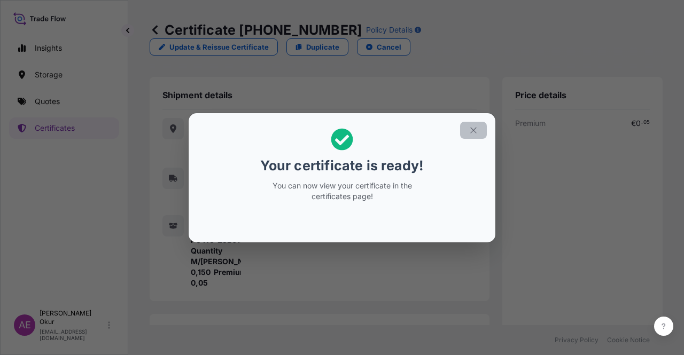
click at [472, 134] on icon "button" at bounding box center [474, 131] width 10 height 10
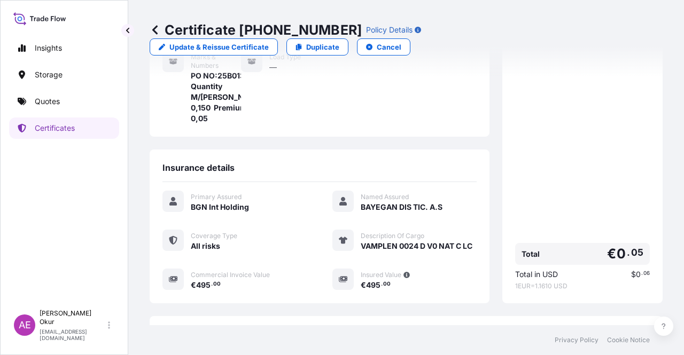
scroll to position [256, 0]
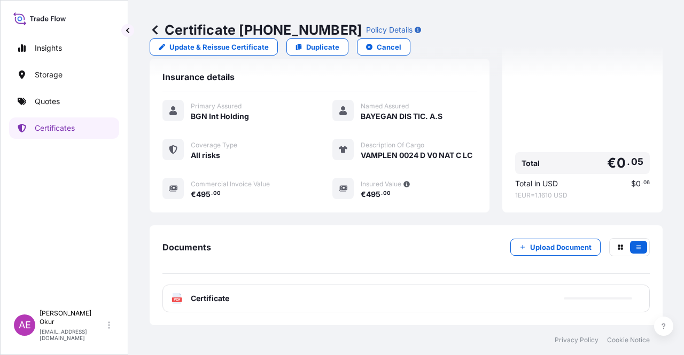
click at [202, 294] on span "Certificate" at bounding box center [210, 298] width 38 height 11
click at [187, 291] on div "PDF Certificate" at bounding box center [405, 299] width 487 height 28
click at [190, 300] on div "PDF Certificate" at bounding box center [201, 298] width 58 height 11
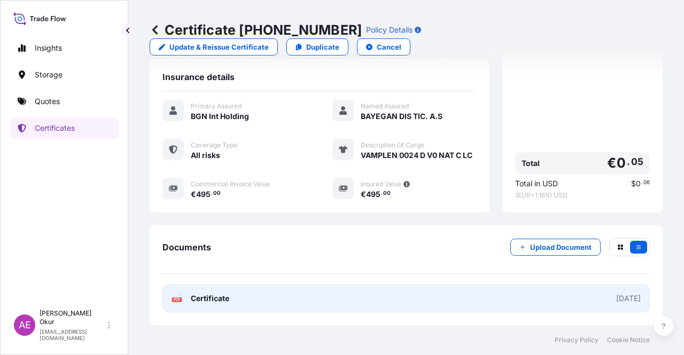
click at [202, 295] on span "Certificate" at bounding box center [210, 298] width 38 height 11
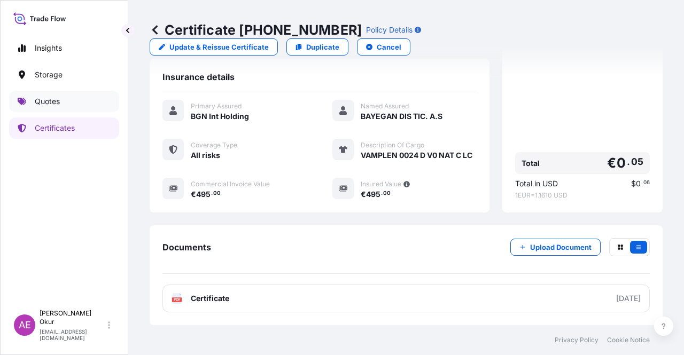
click at [68, 98] on link "Quotes" at bounding box center [64, 101] width 110 height 21
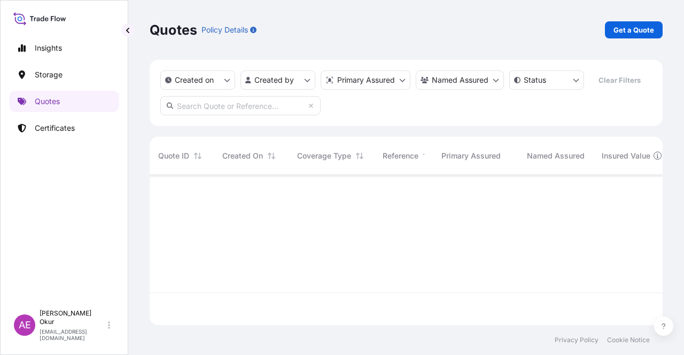
scroll to position [148, 504]
click at [627, 25] on p "Get a Quote" at bounding box center [633, 30] width 41 height 11
select select "Ocean Vessel"
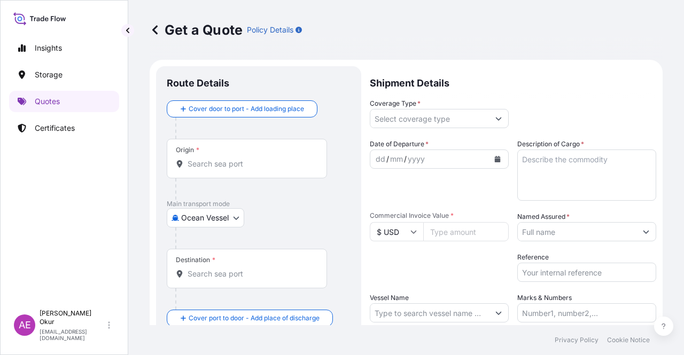
scroll to position [17, 0]
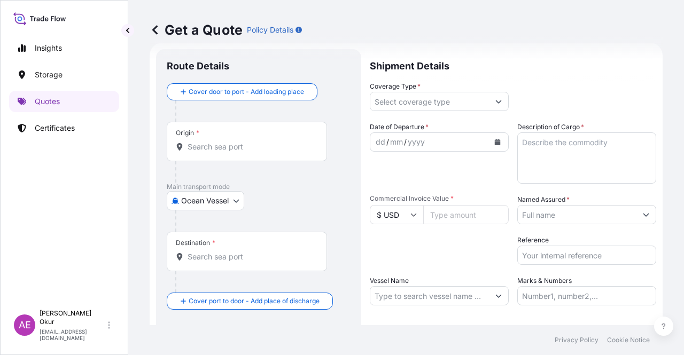
click at [225, 201] on body "Insights Storage Quotes Certificates AE Alp Eren Okur alperen.okur@polarisbroke…" at bounding box center [342, 177] width 684 height 355
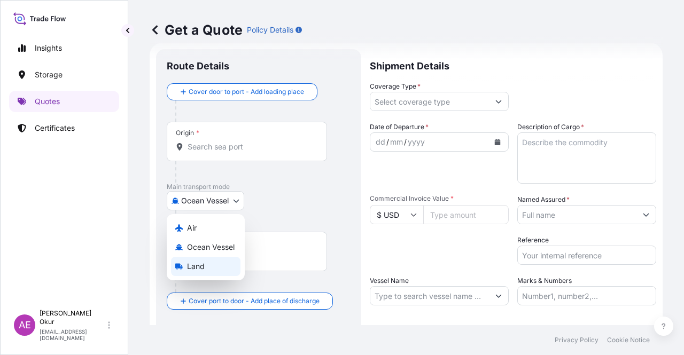
click at [219, 267] on div "Land" at bounding box center [205, 266] width 69 height 19
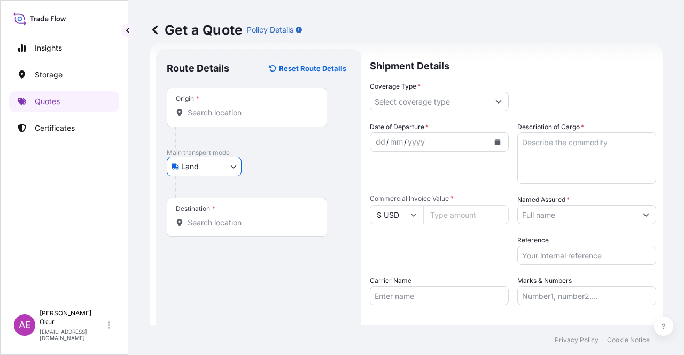
click at [276, 120] on div "Origin *" at bounding box center [247, 108] width 160 height 40
click at [276, 118] on input "Origin *" at bounding box center [251, 112] width 126 height 11
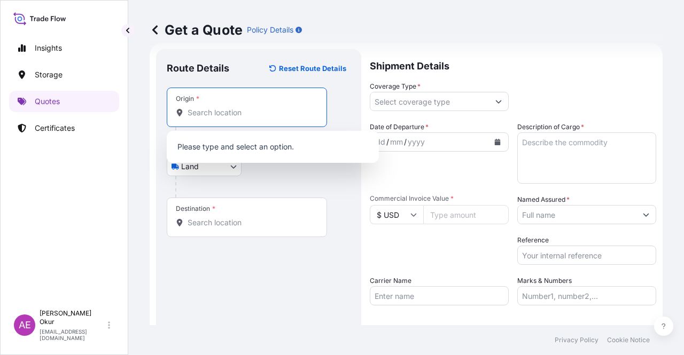
paste input "BUSNAGO"
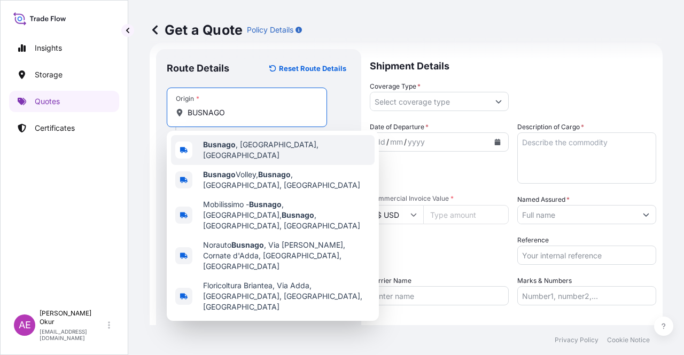
click at [287, 149] on span "Busnago , Province of Monza and Brianza, Italy" at bounding box center [286, 149] width 167 height 21
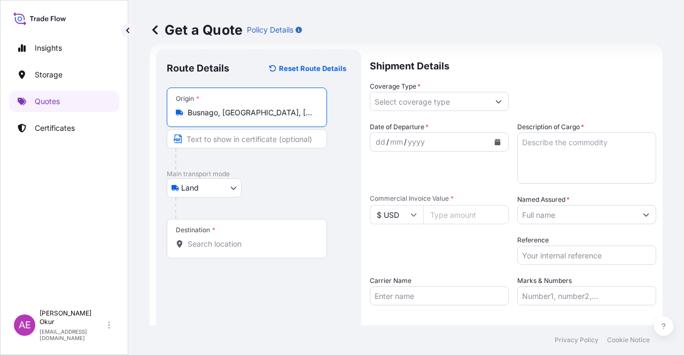
type input "Busnago, Province of Monza and Brianza, Italy"
drag, startPoint x: 265, startPoint y: 135, endPoint x: 267, endPoint y: 142, distance: 7.1
click at [265, 135] on input "Text to appear on certificate" at bounding box center [247, 138] width 160 height 19
paste input "BUSNAGO"
type input "BUSNAGO / ITALY"
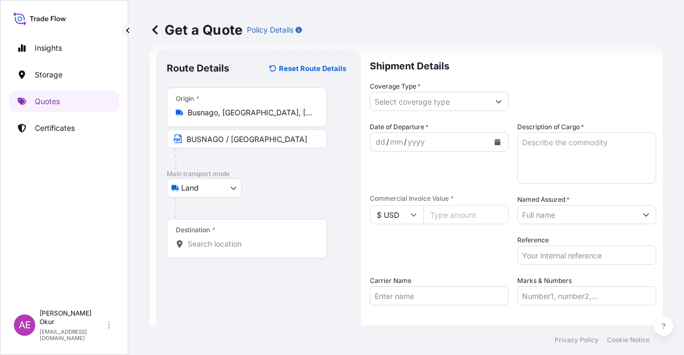
click at [260, 249] on div "Destination *" at bounding box center [247, 239] width 160 height 40
click at [260, 249] on input "Destination *" at bounding box center [251, 244] width 126 height 11
paste input "KOCAELI"
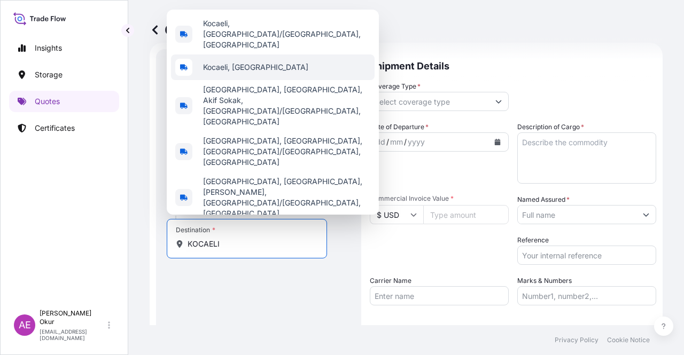
click at [255, 73] on span "Kocaeli, Türkiye" at bounding box center [255, 67] width 105 height 11
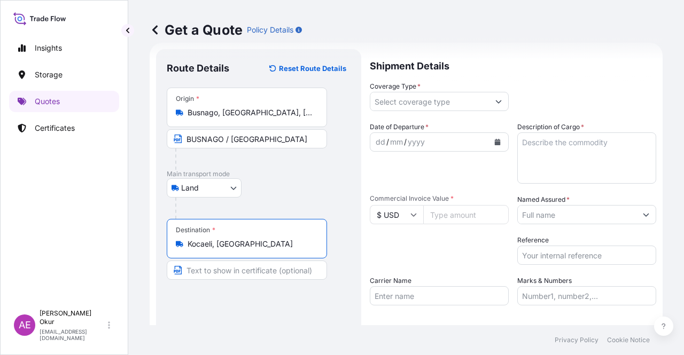
type input "Kocaeli, Türkiye"
click at [234, 276] on input "Text to appear on certificate" at bounding box center [247, 270] width 160 height 19
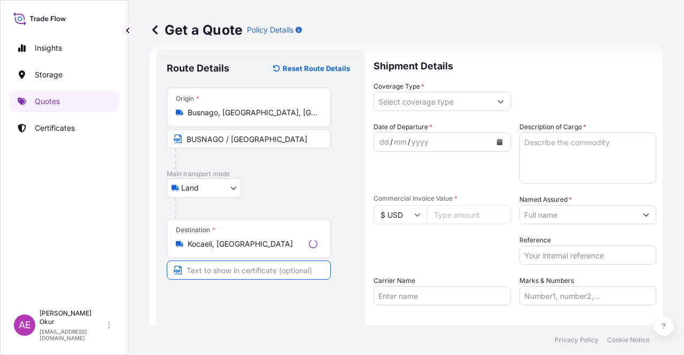
paste input "KOCAELI"
type input "KOCAELI / TURKEY"
click at [447, 99] on input "Coverage Type *" at bounding box center [429, 101] width 119 height 19
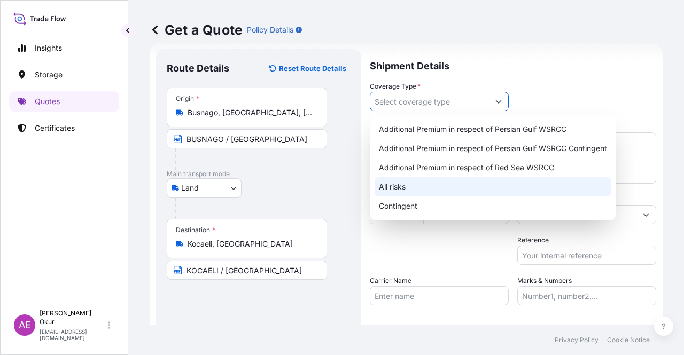
click at [401, 186] on div "All risks" at bounding box center [493, 186] width 237 height 19
type input "All risks"
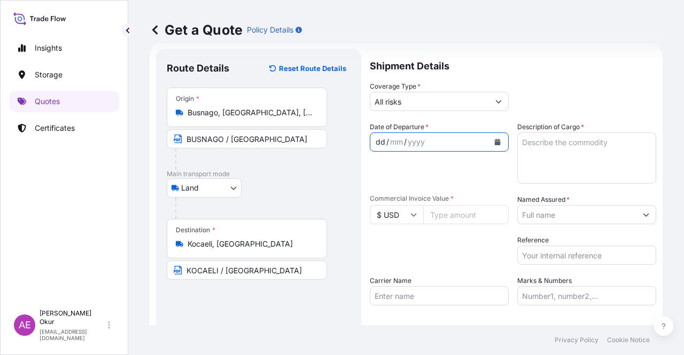
click at [377, 143] on div "dd" at bounding box center [381, 142] width 12 height 13
click at [552, 151] on textarea "Description of Cargo *" at bounding box center [586, 158] width 139 height 51
paste textarea "VAMPAMID 66 3028 V0 BLACK HF"
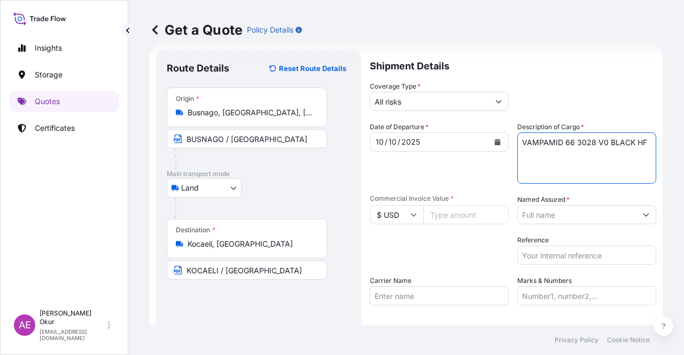
type textarea "VAMPAMID 66 3028 V0 BLACK HF"
click at [391, 221] on input "$ USD" at bounding box center [396, 214] width 53 height 19
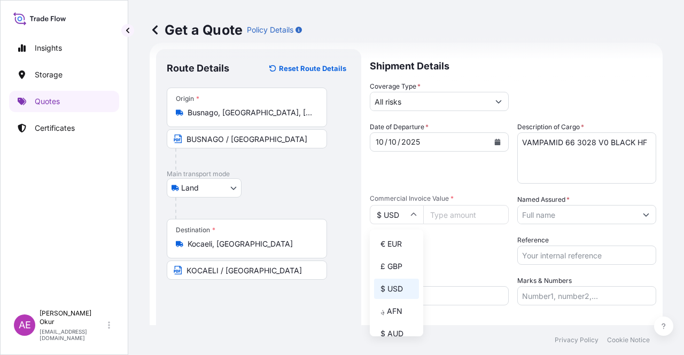
click at [398, 241] on div "€ EUR" at bounding box center [396, 244] width 45 height 20
type input "€ EUR"
click at [441, 211] on input "Commercial Invoice Value *" at bounding box center [465, 214] width 85 height 19
paste input "224.95"
type input "224.95"
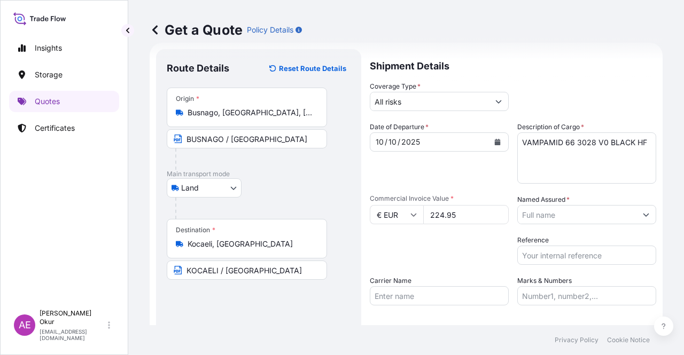
click at [588, 221] on input "Named Assured *" at bounding box center [577, 214] width 119 height 19
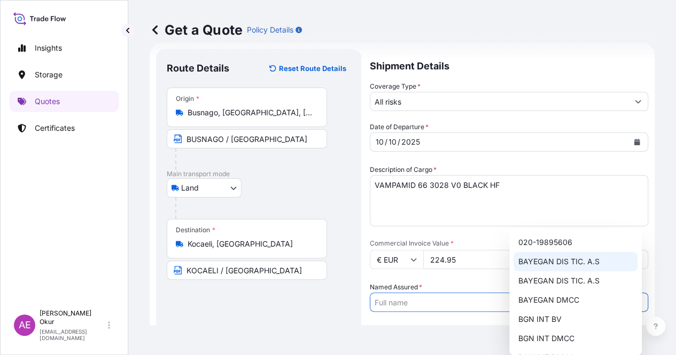
click at [557, 261] on span "BAYEGAN DIS [MEDICAL_DATA]. A.S" at bounding box center [558, 261] width 81 height 11
type input "BAYEGAN DIS [MEDICAL_DATA]. A.S"
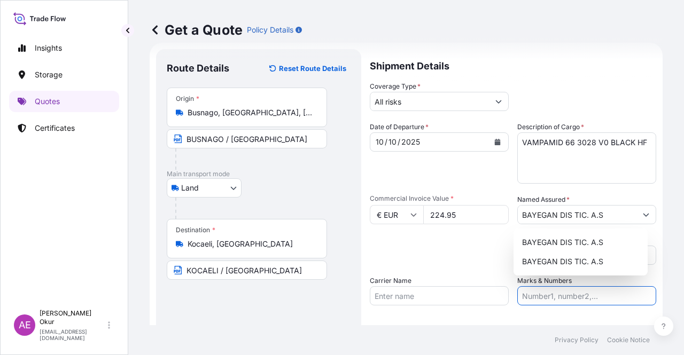
click at [534, 303] on input "Marks & Numbers" at bounding box center [586, 295] width 139 height 19
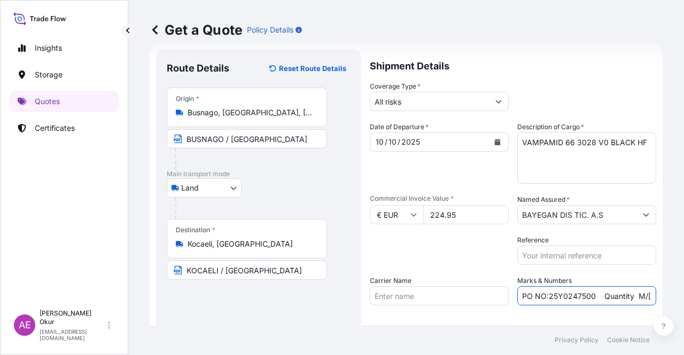
drag, startPoint x: 590, startPoint y: 298, endPoint x: 544, endPoint y: 294, distance: 46.6
click at [544, 294] on input "PO NO:25Y0247500 Quantity M/[PERSON_NAME]: 24.273,16 Premium: USD 2.232,16" at bounding box center [586, 295] width 139 height 19
paste input "B01368"
drag, startPoint x: 636, startPoint y: 301, endPoint x: 649, endPoint y: 301, distance: 13.4
click at [649, 301] on form "Route Details Reset Route Details Place of loading Road / Inland Road / Inland …" at bounding box center [406, 217] width 513 height 349
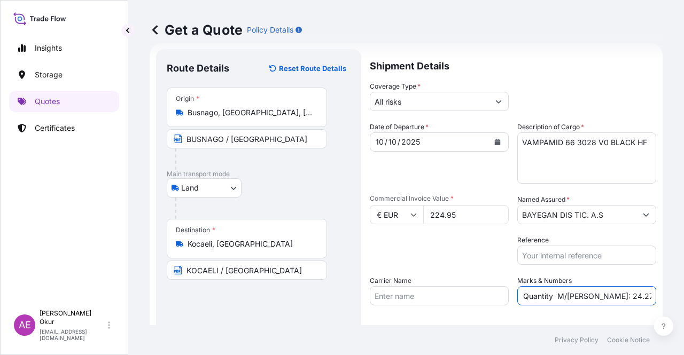
scroll to position [0, 107]
click at [563, 299] on input "PO NO:25B0136800 Quantity M/Tonn: 24.273,16 Premium: USD 2.232,16" at bounding box center [586, 295] width 139 height 19
click at [560, 295] on input "PO NO:25B0136800 Quantity M/Tonn: 24.273,16 Premium: USD 2.232,16" at bounding box center [586, 295] width 139 height 19
drag, startPoint x: 556, startPoint y: 295, endPoint x: 589, endPoint y: 295, distance: 33.1
click at [589, 295] on input "PO NO:25B0136800 Quantity M/Tonn: 24.273,16 Premium: USD 2.232,16" at bounding box center [586, 295] width 139 height 19
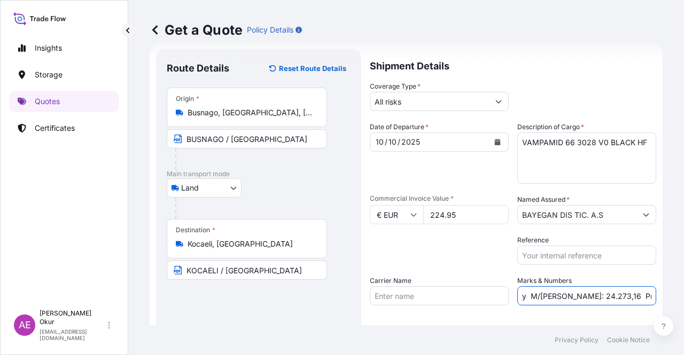
paste input "0,050"
drag, startPoint x: 634, startPoint y: 299, endPoint x: 683, endPoint y: 298, distance: 49.7
click at [683, 298] on div "Get a Quote Policy Details Route Details Reset Route Details Place of loading R…" at bounding box center [406, 162] width 556 height 325
click at [644, 298] on input "PO NO:25B0136800 Quantity M/Tonn: 0,050 Premium: USD 2.232,16" at bounding box center [586, 295] width 139 height 19
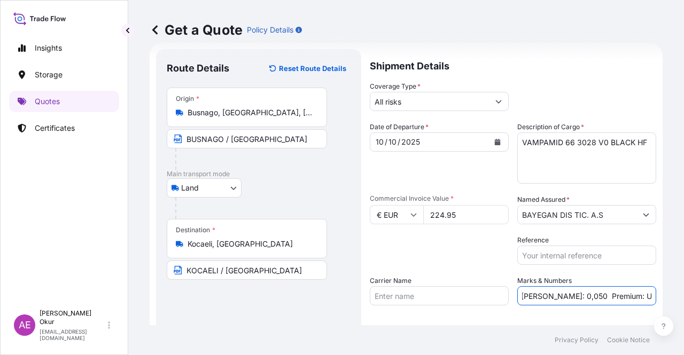
drag, startPoint x: 616, startPoint y: 293, endPoint x: 597, endPoint y: 293, distance: 18.7
click at [597, 293] on input "PO NO:25B0136800 Quantity M/Tonn: 0,050 Premium: USD 2.232,16" at bounding box center [586, 295] width 139 height 19
drag, startPoint x: 627, startPoint y: 295, endPoint x: 683, endPoint y: 302, distance: 57.0
click at [683, 302] on div "Get a Quote Policy Details Route Details Reset Route Details Place of loading R…" at bounding box center [406, 162] width 556 height 325
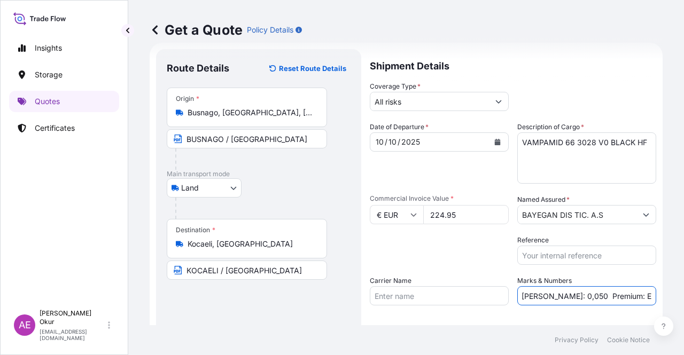
paste input "0,02"
click at [630, 294] on input "PO NO:25B0136800 Quantity M/Tonn: 0,050 Premium: EUR0,02" at bounding box center [586, 295] width 139 height 19
click at [626, 295] on input "PO NO:25B0136800 Quantity M/Tonn: 0,050 Premium: EUR0,02" at bounding box center [586, 295] width 139 height 19
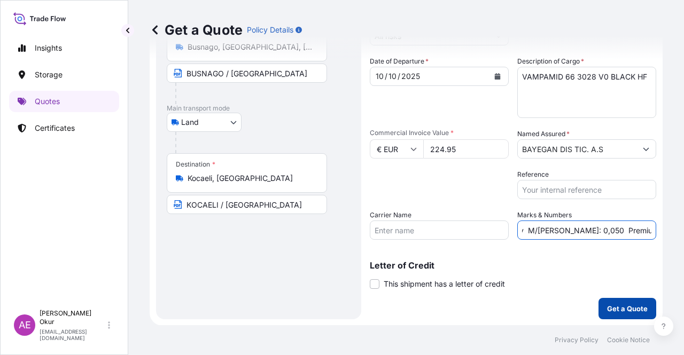
type input "PO NO:25B0136800 Quantity M/Tonn: 0,050 Premium: EUR 0,02"
click at [627, 313] on p "Get a Quote" at bounding box center [627, 308] width 41 height 11
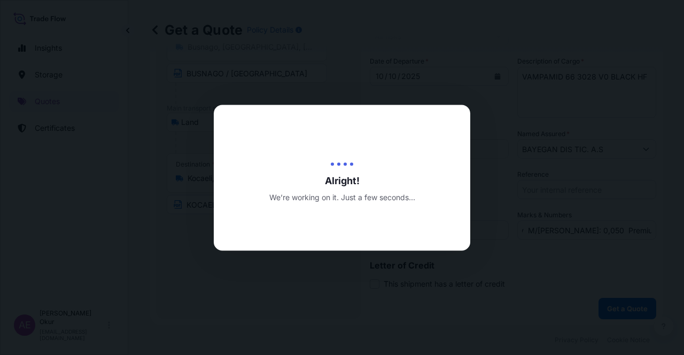
scroll to position [0, 0]
select select "Land"
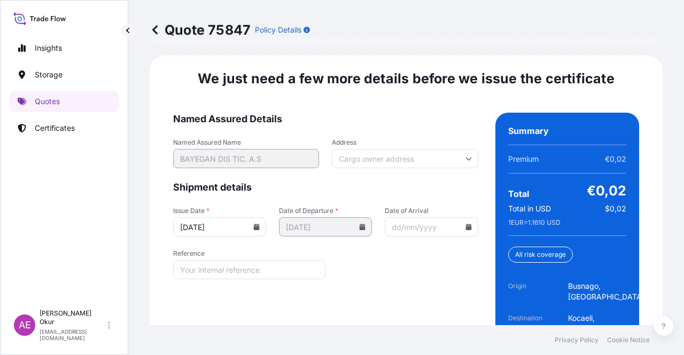
scroll to position [1421, 0]
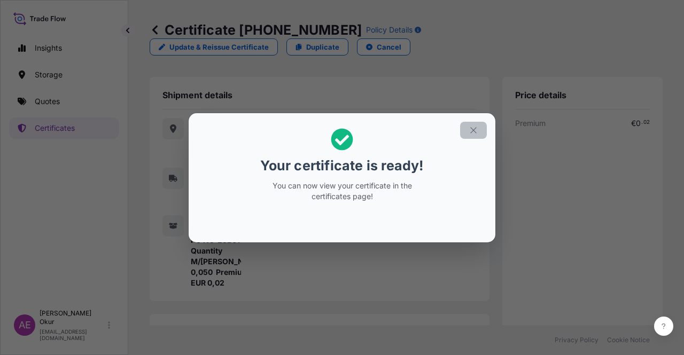
click at [466, 125] on button "button" at bounding box center [473, 130] width 27 height 17
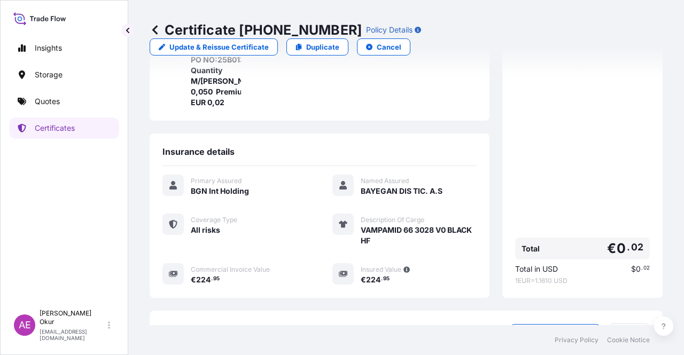
scroll to position [256, 0]
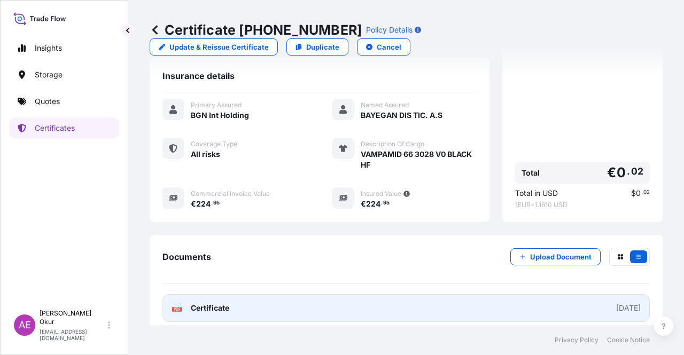
click at [197, 304] on span "Certificate" at bounding box center [210, 308] width 38 height 11
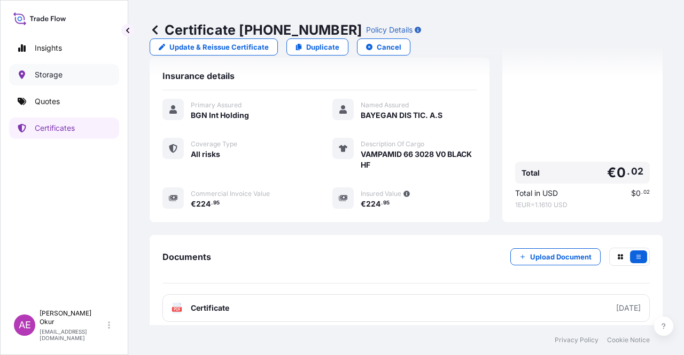
click at [60, 93] on link "Quotes" at bounding box center [64, 101] width 110 height 21
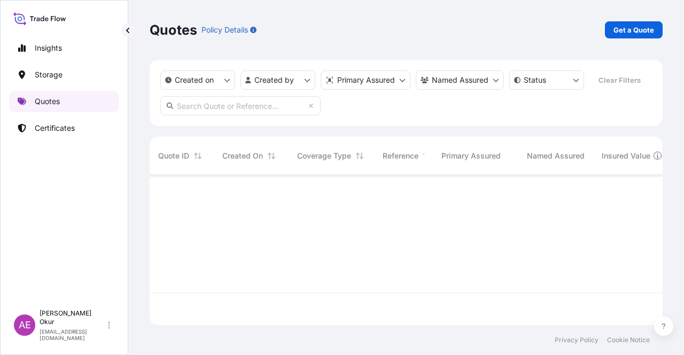
scroll to position [148, 504]
click at [629, 38] on link "Get a Quote" at bounding box center [634, 29] width 58 height 17
select select "Ocean Vessel"
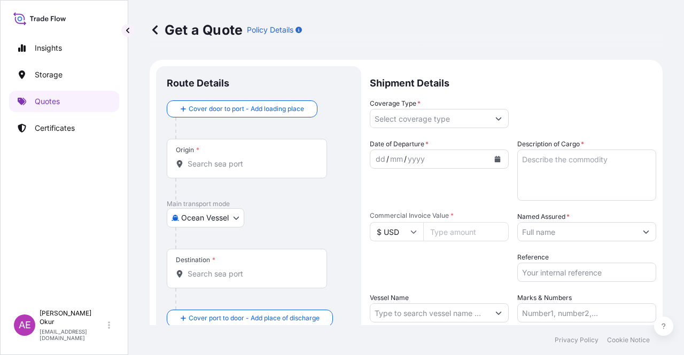
scroll to position [17, 0]
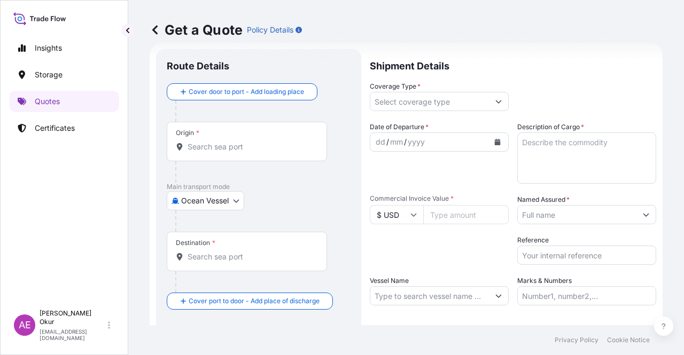
click at [255, 148] on input "Origin *" at bounding box center [251, 147] width 126 height 11
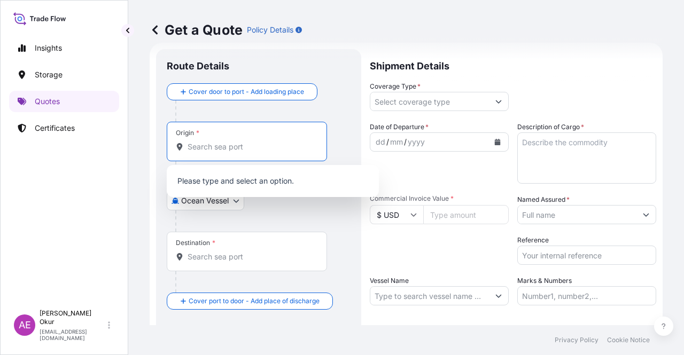
paste input "ALEXANDRIA"
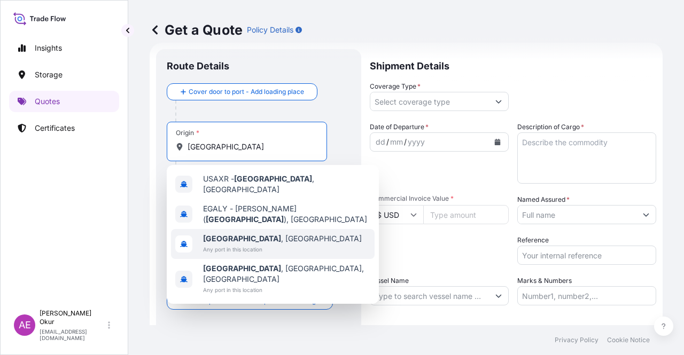
click at [246, 235] on span "Alexandria , Egypt" at bounding box center [282, 239] width 159 height 11
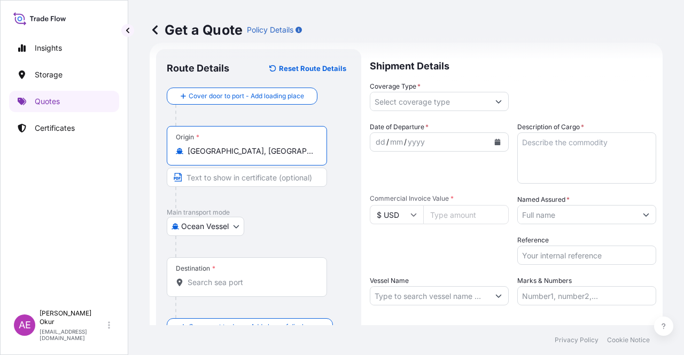
type input "Alexandria, Egypt"
click at [235, 179] on input "Text to appear on certificate" at bounding box center [247, 177] width 160 height 19
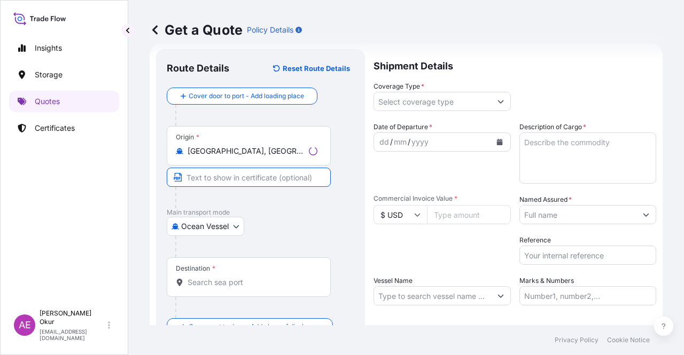
paste input "ALEXANDRIA"
type input "ALEXANDRIA / EGYPT"
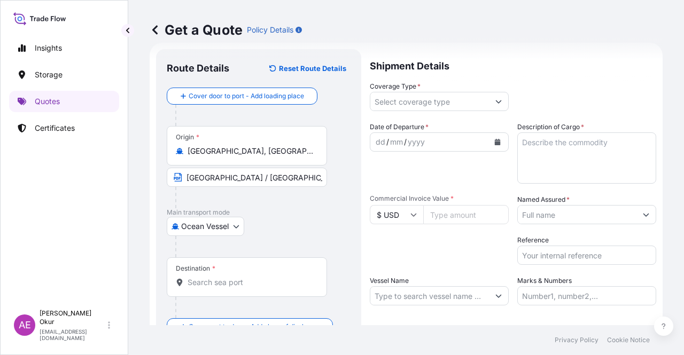
click at [258, 290] on div "Destination *" at bounding box center [247, 278] width 160 height 40
click at [258, 288] on input "Destination *" at bounding box center [251, 282] width 126 height 11
paste input "ISKENDERUN"
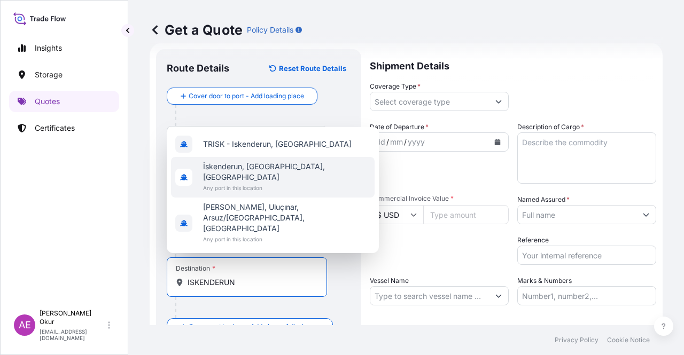
click at [266, 183] on span "İskenderun, [GEOGRAPHIC_DATA], [GEOGRAPHIC_DATA]" at bounding box center [286, 171] width 167 height 21
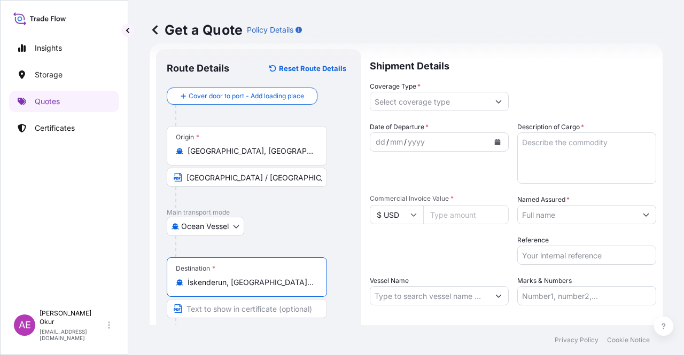
type input "İskenderun, [GEOGRAPHIC_DATA], [GEOGRAPHIC_DATA]"
click at [229, 308] on input "Text to appear on certificate" at bounding box center [247, 308] width 160 height 19
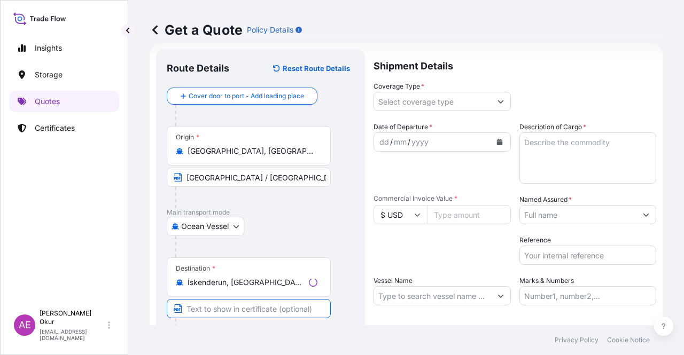
paste input "ISKENDERUN"
type input "ISKENDERUN / TURKEY"
drag, startPoint x: 422, startPoint y: 105, endPoint x: 425, endPoint y: 111, distance: 6.7
click at [422, 105] on input "Coverage Type *" at bounding box center [429, 101] width 119 height 19
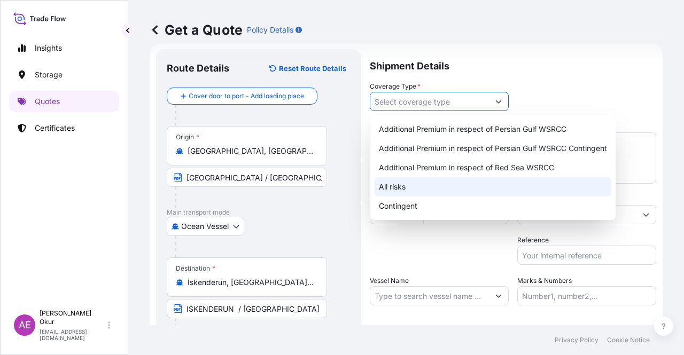
click at [407, 182] on div "All risks" at bounding box center [493, 186] width 237 height 19
type input "All risks"
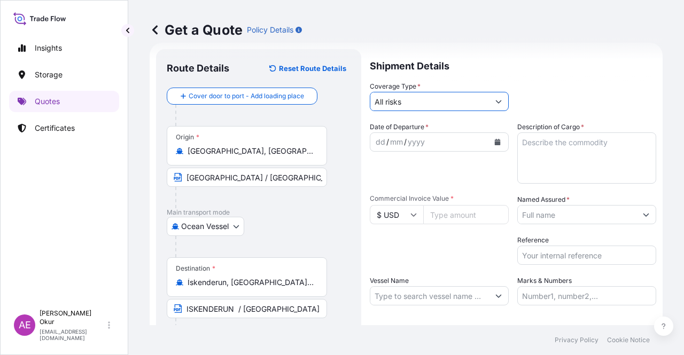
click at [379, 141] on div "dd" at bounding box center [381, 142] width 12 height 13
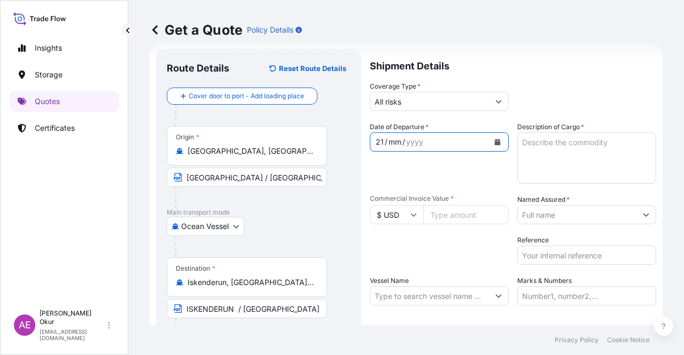
click at [388, 141] on div "mm" at bounding box center [394, 142] width 15 height 13
click at [573, 198] on div "Named Assured *" at bounding box center [586, 209] width 139 height 30
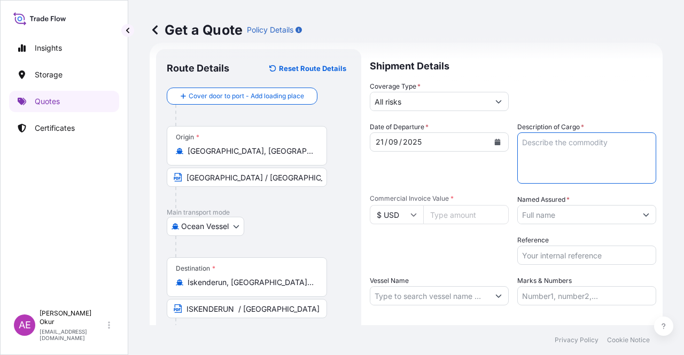
click at [569, 151] on textarea "Description of Cargo *" at bounding box center [586, 158] width 139 height 51
paste textarea "HDPE EM-5333 AAH"
type textarea "HDPE EM-5333 AAH"
drag, startPoint x: 466, startPoint y: 199, endPoint x: 457, endPoint y: 211, distance: 14.9
click at [465, 200] on span "Commercial Invoice Value *" at bounding box center [439, 198] width 139 height 9
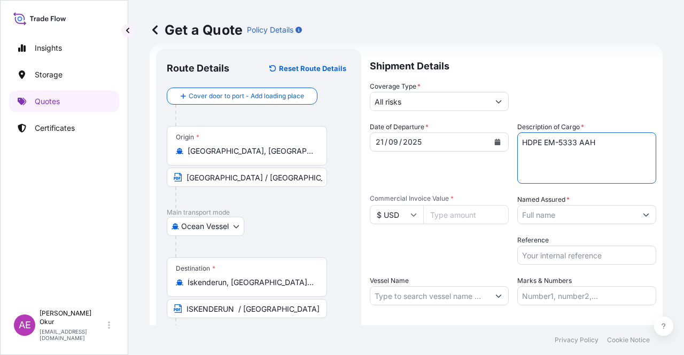
click at [465, 205] on input "Commercial Invoice Value *" at bounding box center [465, 214] width 85 height 19
click at [456, 215] on input "Commercial Invoice Value *" at bounding box center [465, 214] width 85 height 19
paste input "339768"
type input "339768"
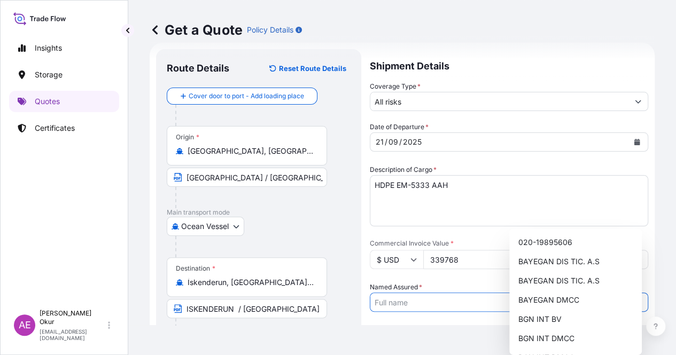
click at [588, 293] on input "Named Assured *" at bounding box center [499, 302] width 258 height 19
type input "BAYEGAN DMCC"
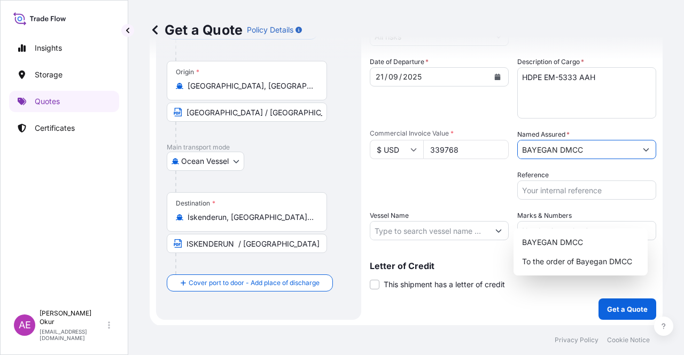
scroll to position [83, 0]
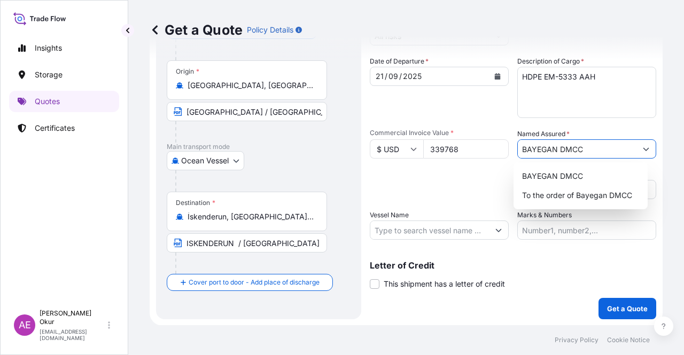
click at [420, 225] on input "Vessel Name" at bounding box center [429, 230] width 119 height 19
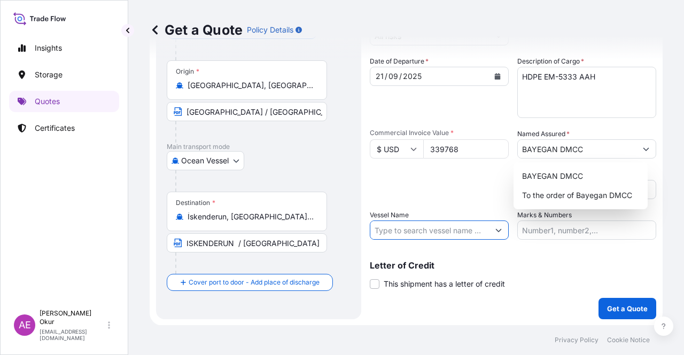
paste input "GULBENIZ A"
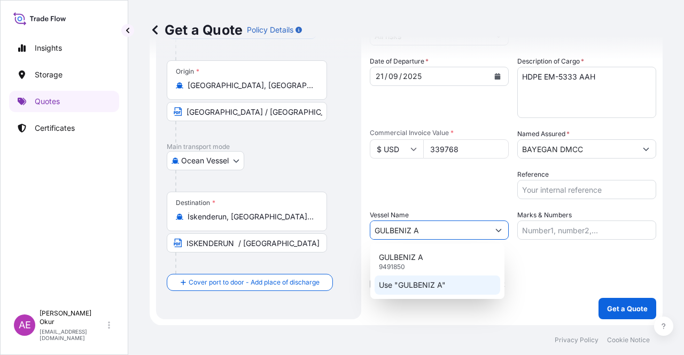
click at [437, 286] on p "Use "GULBENIZ A"" at bounding box center [412, 285] width 67 height 11
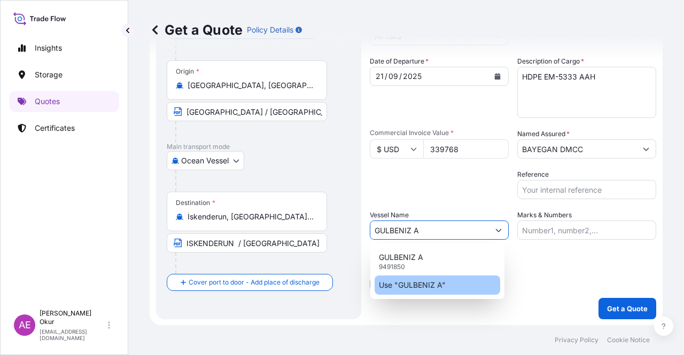
type input "GULBENIZ A"
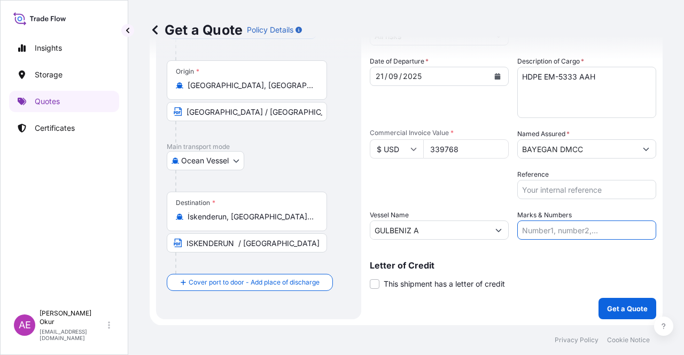
click at [523, 238] on input "Marks & Numbers" at bounding box center [586, 230] width 139 height 19
drag, startPoint x: 587, startPoint y: 227, endPoint x: 545, endPoint y: 227, distance: 41.7
click at [545, 227] on input "PO NO:25Y0247500 Quantity M/[PERSON_NAME]: 24.273,16 Premium: USD 2.232,16" at bounding box center [586, 230] width 139 height 19
paste input "386"
drag, startPoint x: 619, startPoint y: 222, endPoint x: 642, endPoint y: 228, distance: 23.2
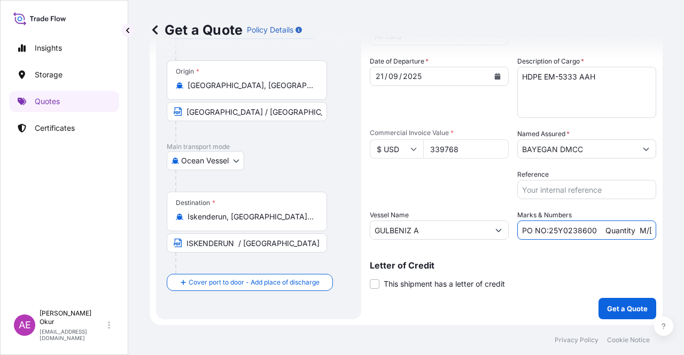
click at [642, 228] on input "PO NO:25Y0238600 Quantity M/Tonn: 24.273,16 Premium: USD 2.232,16" at bounding box center [586, 230] width 139 height 19
click at [628, 228] on input "PO NO:25Y0238600 Quantity M/Tonn: 24.273,16 Premium: USD 2.232,16" at bounding box center [586, 230] width 139 height 19
drag, startPoint x: 623, startPoint y: 228, endPoint x: 665, endPoint y: 228, distance: 41.7
click at [665, 228] on div "Get a Quote Policy Details Route Details Reset Route Details Cover door to port…" at bounding box center [406, 162] width 556 height 325
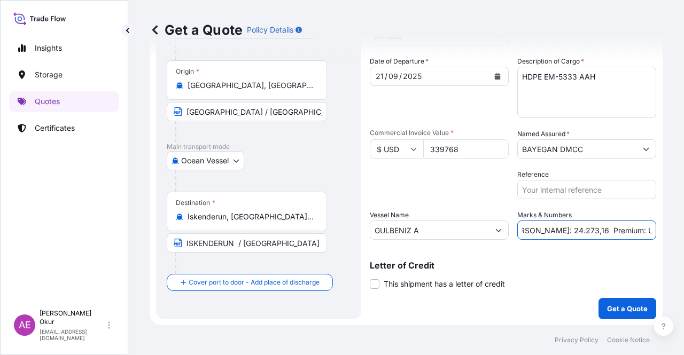
click at [592, 226] on input "PO NO:25Y0238600 Quantity M/Tonn: 24.273,16 Premium: USD 2.232,16" at bounding box center [586, 230] width 139 height 19
drag, startPoint x: 525, startPoint y: 227, endPoint x: 555, endPoint y: 227, distance: 30.5
click at [555, 227] on input "PO NO:25Y0238600 Quantity M/Tonn: 24.273,16 Premium: USD 2.232,16" at bounding box center [586, 230] width 139 height 19
paste input "312,000"
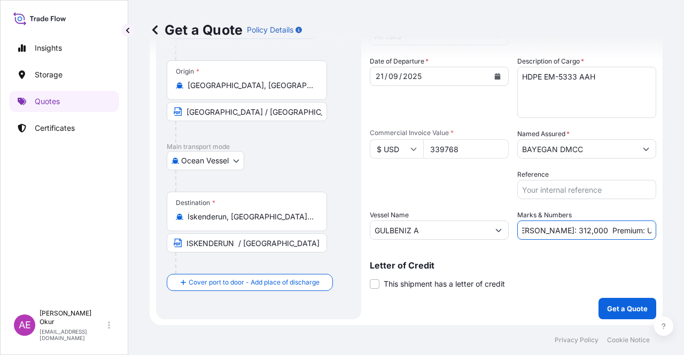
click at [683, 230] on div "Get a Quote Policy Details Route Details Reset Route Details Cover door to port…" at bounding box center [406, 162] width 556 height 325
click at [624, 227] on input "PO NO:25Y0238600 Quantity M/Tonn: 312,000 Premium: USD 2.232,16" at bounding box center [586, 230] width 139 height 19
drag, startPoint x: 611, startPoint y: 228, endPoint x: 657, endPoint y: 228, distance: 46.0
click at [657, 228] on div "Get a Quote Policy Details Route Details Reset Route Details Cover door to port…" at bounding box center [406, 162] width 556 height 325
paste input "37,37"
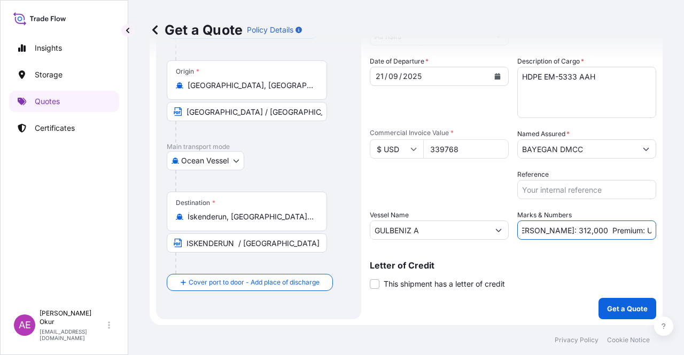
scroll to position [0, 123]
click at [625, 227] on input "PO NO:25Y0238600 Quantity M/Tonn: 312,000 Premium: USD37,37" at bounding box center [586, 230] width 139 height 19
click at [627, 227] on input "PO NO:25Y0238600 Quantity M/Tonn: 312,000 Premium: USD37,37" at bounding box center [586, 230] width 139 height 19
click at [625, 227] on input "PO NO:25Y0238600 Quantity M/Tonn: 312,000 Premium: USD37,37" at bounding box center [586, 230] width 139 height 19
type input "PO NO:25Y0238600 Quantity M/Tonn: 312,000 Premium: USD 37,37"
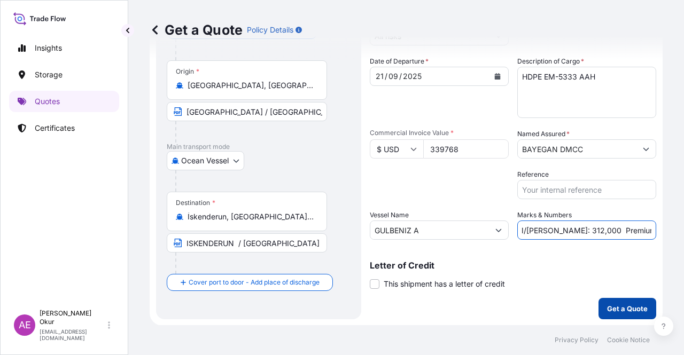
click at [607, 305] on p "Get a Quote" at bounding box center [627, 308] width 41 height 11
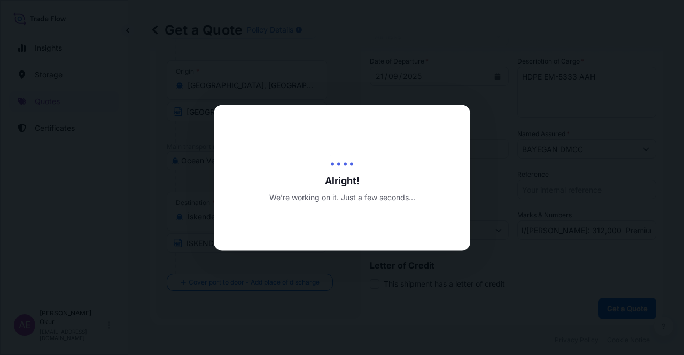
scroll to position [0, 0]
select select "Ocean Vessel"
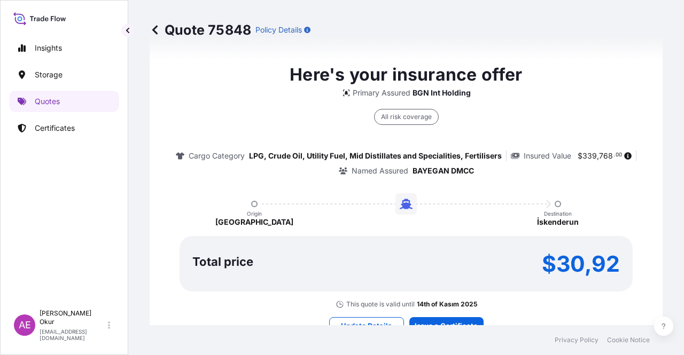
scroll to position [686, 0]
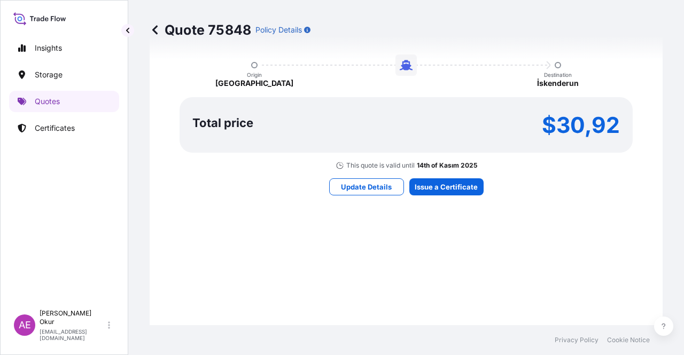
click at [450, 177] on div "Here's your insurance offer Primary Assured BGN Int Holding All risk coverage C…" at bounding box center [406, 58] width 483 height 621
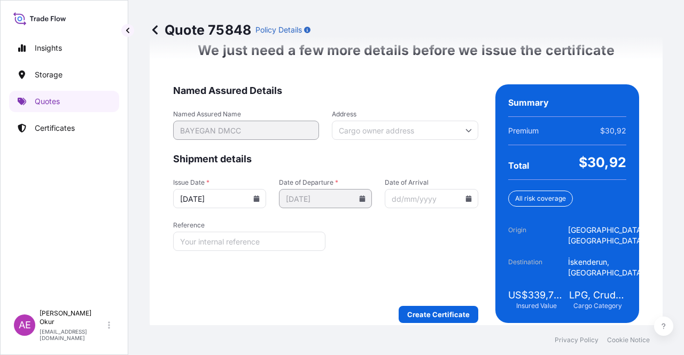
scroll to position [1387, 0]
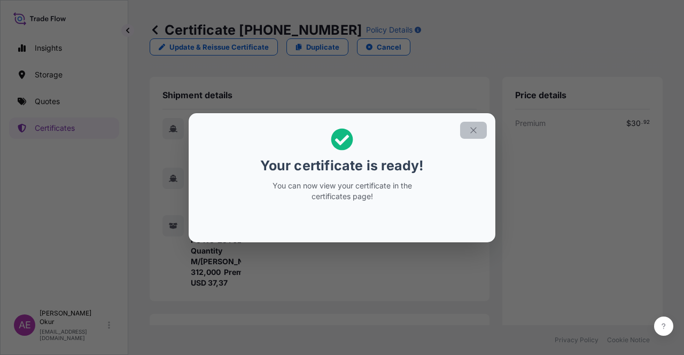
click at [468, 134] on button "button" at bounding box center [473, 130] width 27 height 17
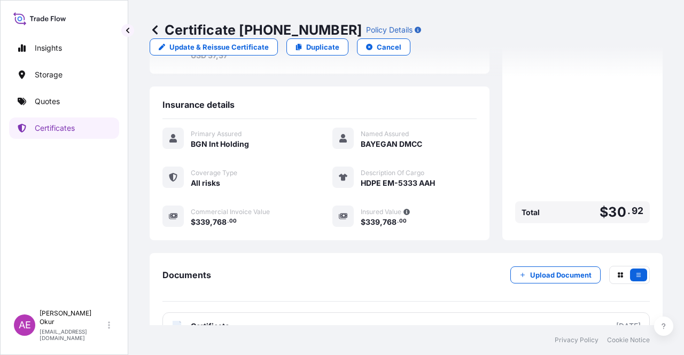
scroll to position [256, 0]
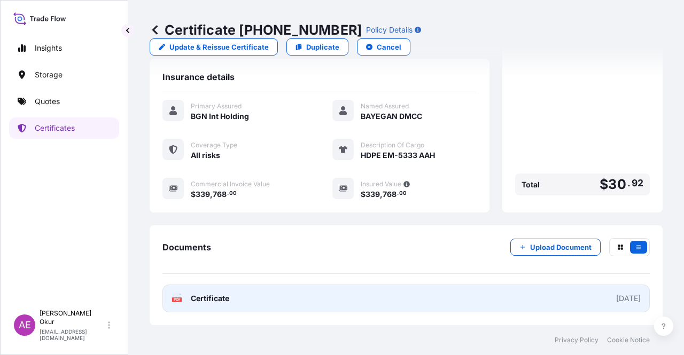
click at [217, 295] on span "Certificate" at bounding box center [210, 298] width 38 height 11
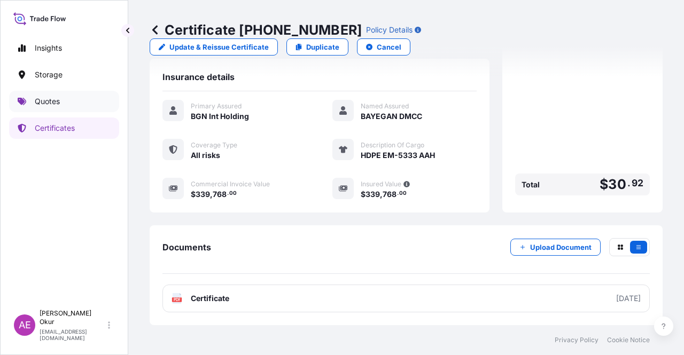
click at [66, 106] on link "Quotes" at bounding box center [64, 101] width 110 height 21
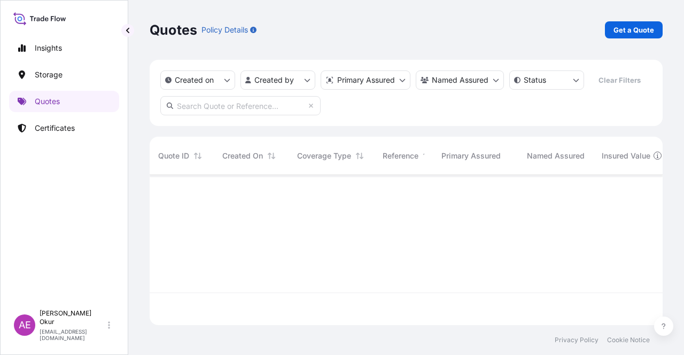
scroll to position [148, 504]
click at [622, 23] on link "Get a Quote" at bounding box center [634, 29] width 58 height 17
select select "Ocean Vessel"
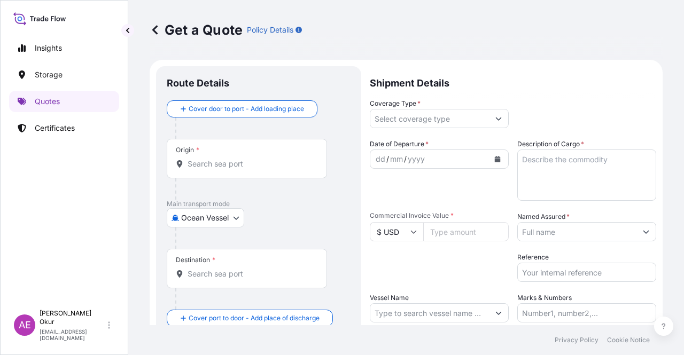
scroll to position [17, 0]
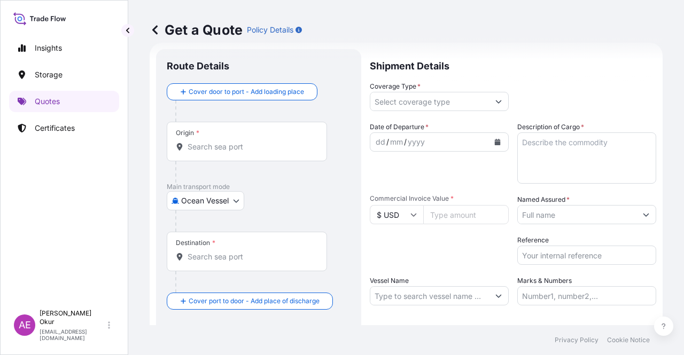
click at [267, 138] on div "Origin *" at bounding box center [247, 142] width 160 height 40
click at [267, 142] on input "Origin *" at bounding box center [251, 147] width 126 height 11
paste input "ALEXANDRIA"
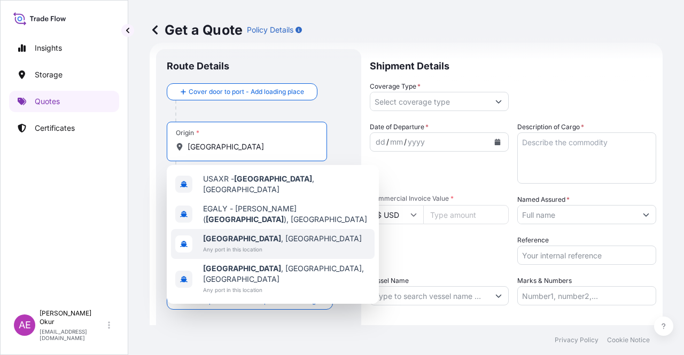
click at [254, 234] on span "Alexandria , Egypt" at bounding box center [282, 239] width 159 height 11
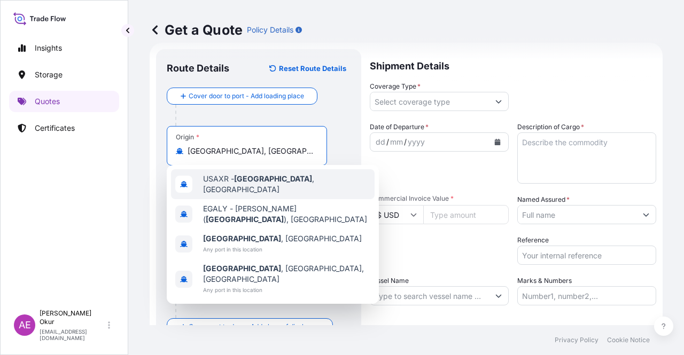
type input "Alexandria, Egypt"
click at [234, 175] on input "Text to appear on certificate" at bounding box center [247, 177] width 160 height 19
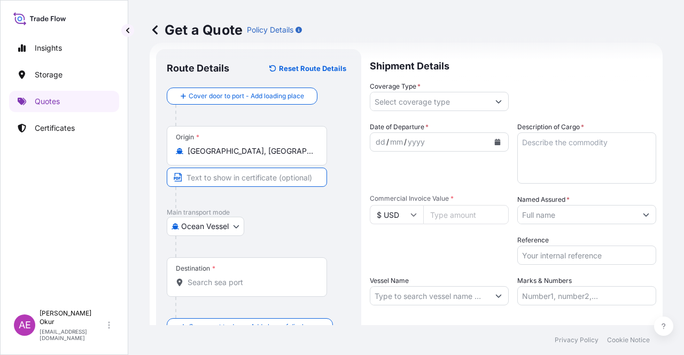
paste input "ALEXANDRIA"
type input "ALEXANDRIA / EGYPT"
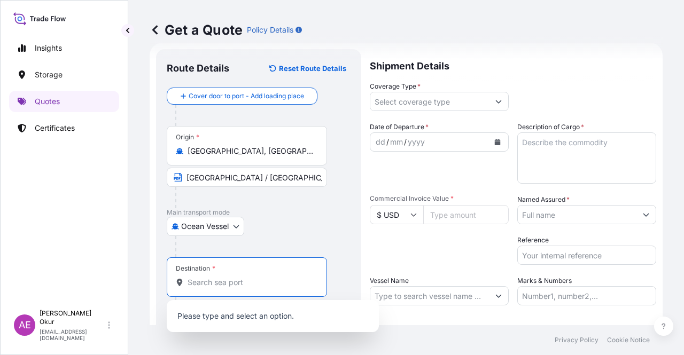
click at [232, 283] on input "Destination *" at bounding box center [251, 282] width 126 height 11
paste input "ISKENDERUN"
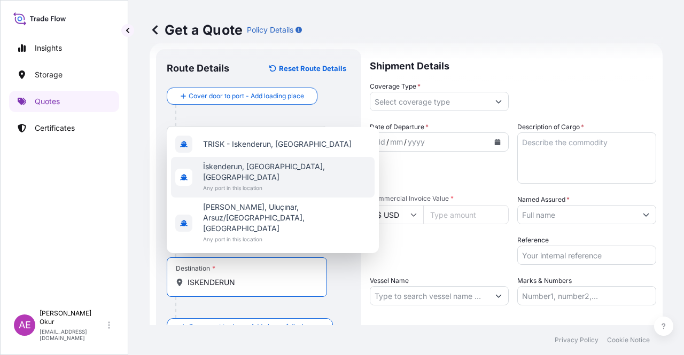
click at [250, 183] on span "İskenderun, [GEOGRAPHIC_DATA], [GEOGRAPHIC_DATA]" at bounding box center [286, 171] width 167 height 21
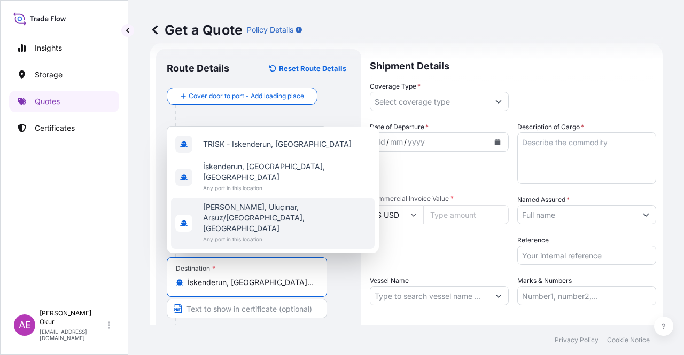
type input "İskenderun, [GEOGRAPHIC_DATA], [GEOGRAPHIC_DATA]"
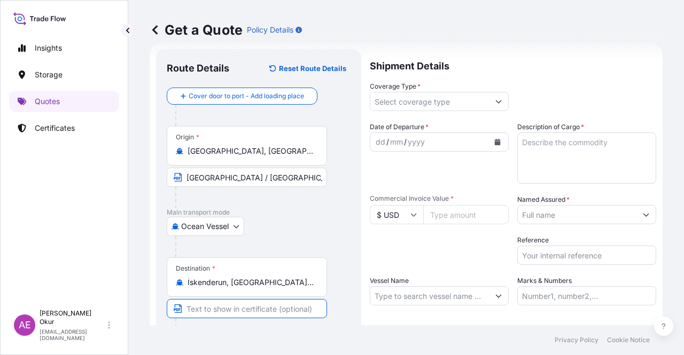
click at [227, 308] on input "Text to appear on certificate" at bounding box center [247, 308] width 160 height 19
paste input "ISKENDERUN"
type input "ISKENDERUN / TURKEY"
click at [406, 99] on input "Coverage Type *" at bounding box center [429, 101] width 119 height 19
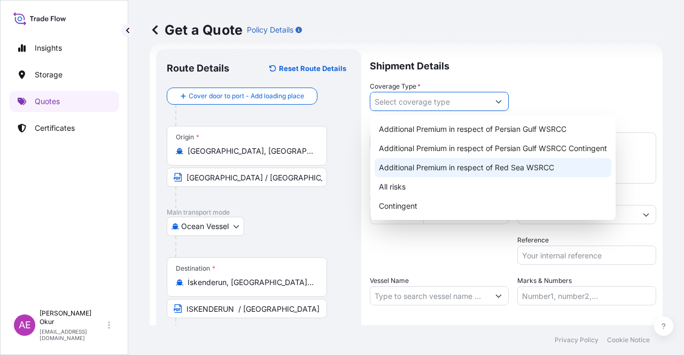
click at [384, 177] on div "Additional Premium in respect of Persian Gulf WSRCC Additional Premium in respe…" at bounding box center [493, 168] width 237 height 96
type input "All risks"
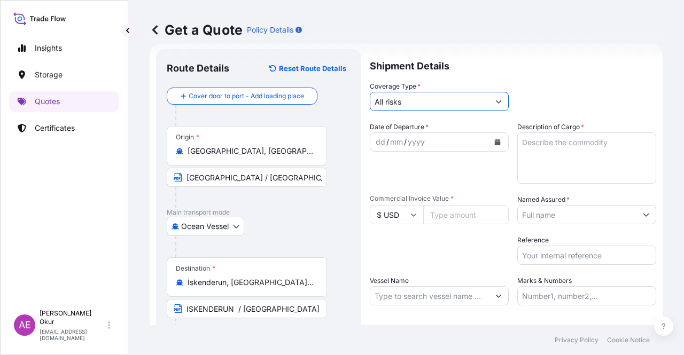
click at [375, 142] on div "dd" at bounding box center [381, 142] width 12 height 13
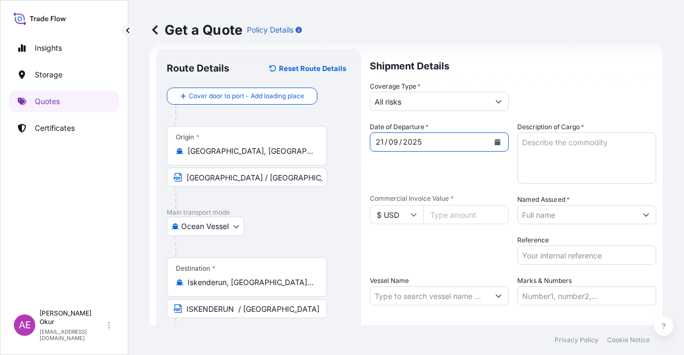
click at [588, 159] on textarea "Description of Cargo *" at bounding box center [586, 158] width 139 height 51
paste textarea "HDPE EM-4810 AAH"
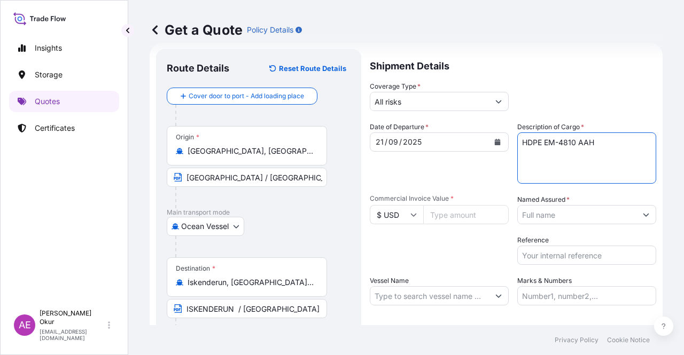
type textarea "HDPE EM-4810 AAH"
click at [471, 216] on input "Commercial Invoice Value *" at bounding box center [465, 214] width 85 height 19
paste input "52800"
type input "52800"
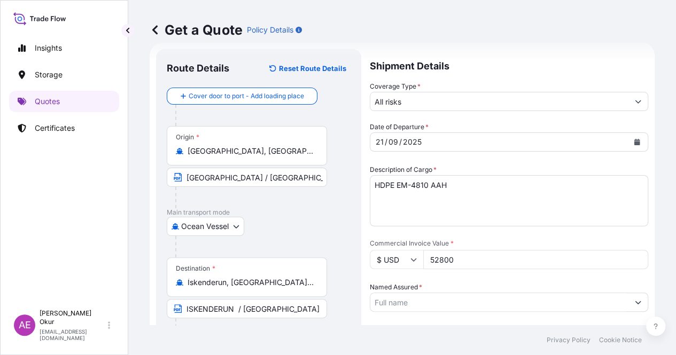
click at [559, 293] on input "Named Assured *" at bounding box center [499, 302] width 258 height 19
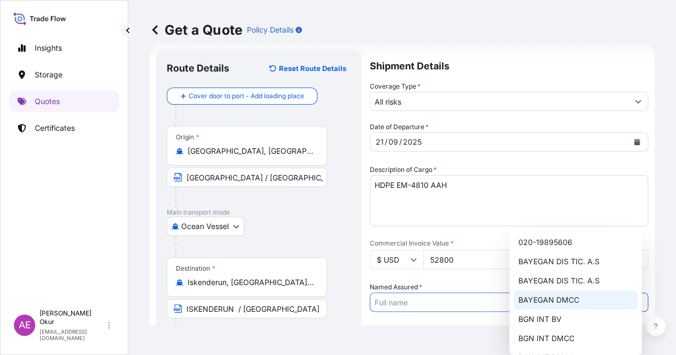
click at [558, 305] on div "BAYEGAN DMCC" at bounding box center [575, 300] width 124 height 19
type input "BAYEGAN DMCC"
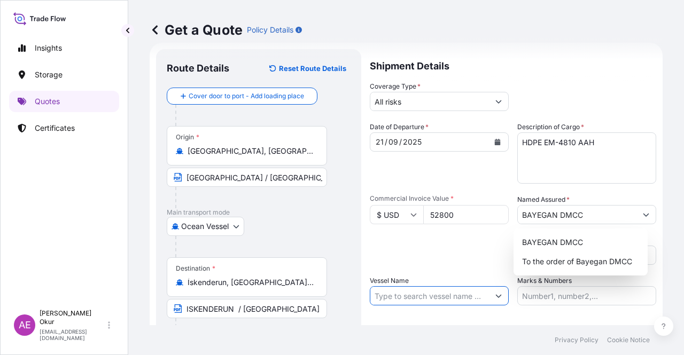
click at [411, 295] on input "Vessel Name" at bounding box center [429, 295] width 119 height 19
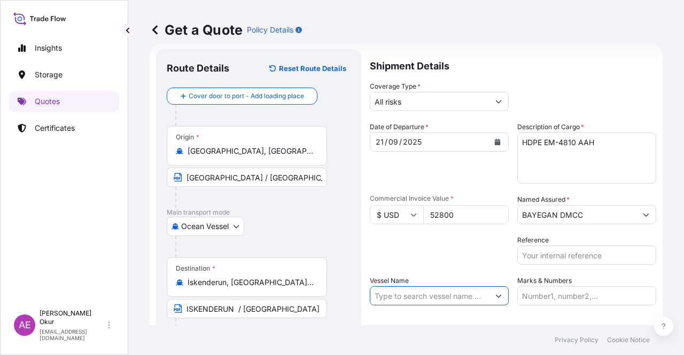
paste input "GULBENIZ A"
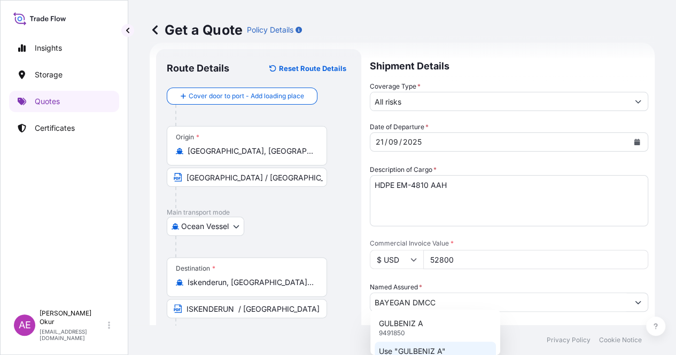
click at [424, 349] on p "Use "GULBENIZ A"" at bounding box center [412, 351] width 67 height 11
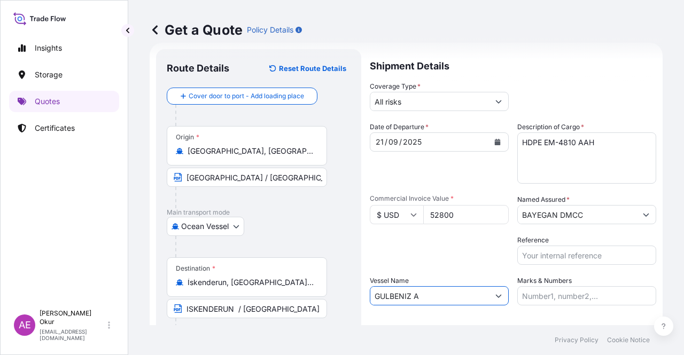
type input "GULBENIZ A"
click at [536, 305] on input "Marks & Numbers" at bounding box center [586, 295] width 139 height 19
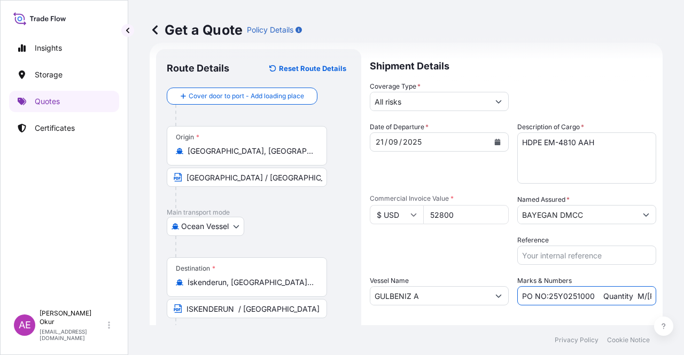
drag, startPoint x: 589, startPoint y: 295, endPoint x: 544, endPoint y: 295, distance: 44.3
click at [544, 295] on input "PO NO:25Y0251000 Quantity M/[PERSON_NAME]: 1.921,45 Premium: USD 176,70" at bounding box center [586, 295] width 139 height 19
paste input "39"
click at [641, 294] on input "PO NO:25Y0239000 Quantity M/Tonn: 1.921,45 Premium: USD 176,70" at bounding box center [586, 295] width 139 height 19
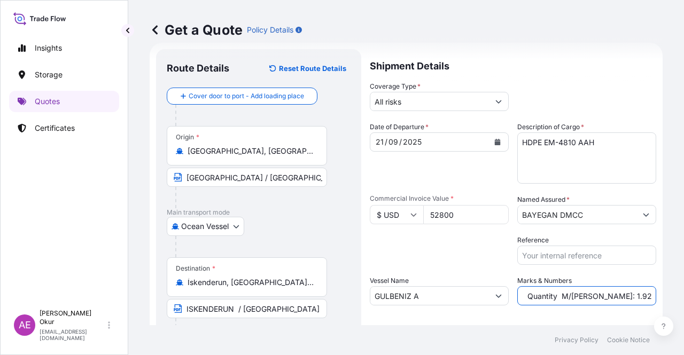
click at [575, 291] on input "PO NO:25Y0239000 Quantity M/Tonn: 1.921,45 Premium: USD 176,70" at bounding box center [586, 295] width 139 height 19
drag, startPoint x: 587, startPoint y: 294, endPoint x: 613, endPoint y: 294, distance: 26.7
click at [613, 294] on input "PO NO:25Y0239000 Quantity M/Tonn: 1.921,45 Premium: USD 176,70" at bounding box center [586, 295] width 139 height 19
paste input "48,000"
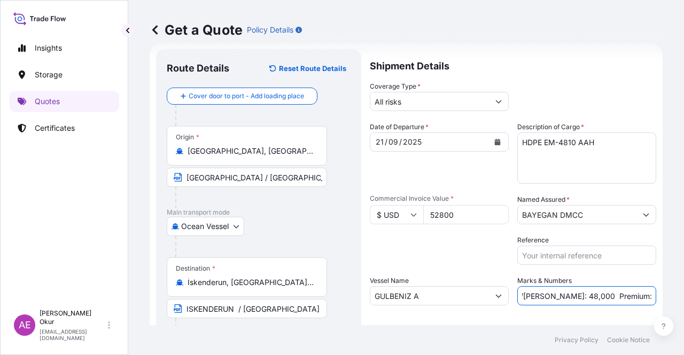
drag, startPoint x: 618, startPoint y: 289, endPoint x: 683, endPoint y: 292, distance: 65.8
click at [683, 292] on div "Get a Quote Policy Details Route Details Reset Route Details Cover door to port…" at bounding box center [406, 162] width 556 height 325
click at [588, 292] on input "PO NO:25Y0239000 Quantity M/Tonn: 48,000 Premium: USD 176,70" at bounding box center [586, 295] width 139 height 19
drag, startPoint x: 620, startPoint y: 295, endPoint x: 683, endPoint y: 300, distance: 63.8
click at [683, 300] on div "Get a Quote Policy Details Route Details Reset Route Details Cover door to port…" at bounding box center [406, 162] width 556 height 325
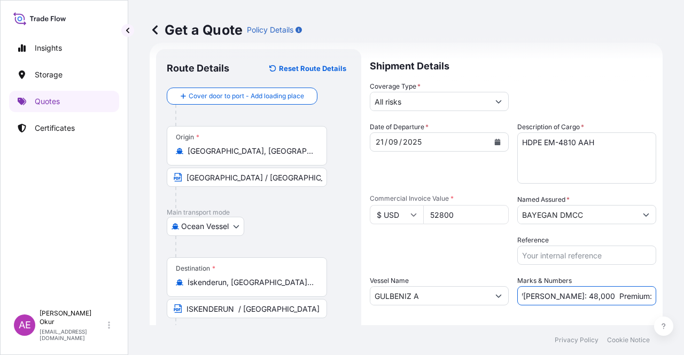
paste input "5,81"
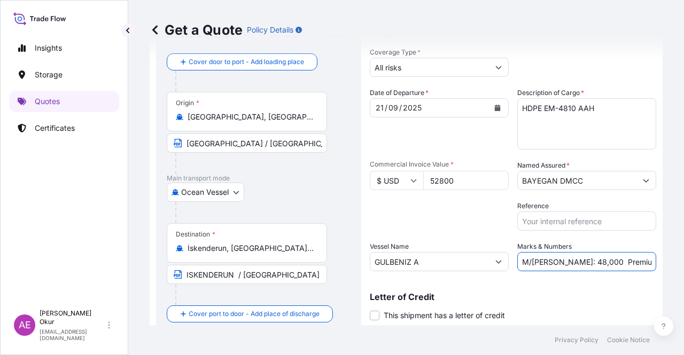
scroll to position [83, 0]
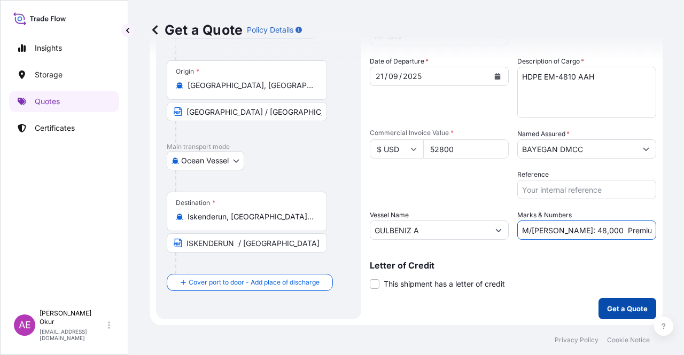
type input "PO NO:25Y0239000 Quantity M/Tonn: 48,000 Premium: USD 5,81"
click at [619, 306] on p "Get a Quote" at bounding box center [627, 308] width 41 height 11
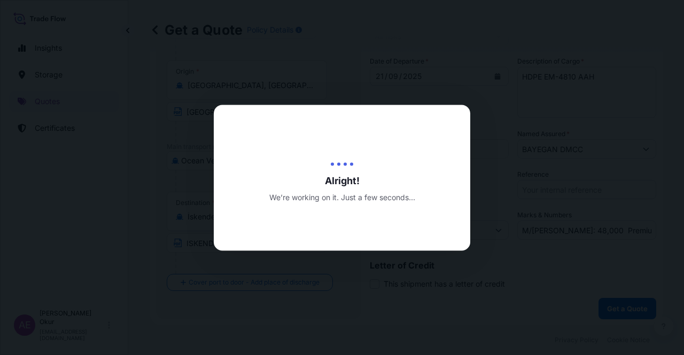
scroll to position [0, 0]
select select "Ocean Vessel"
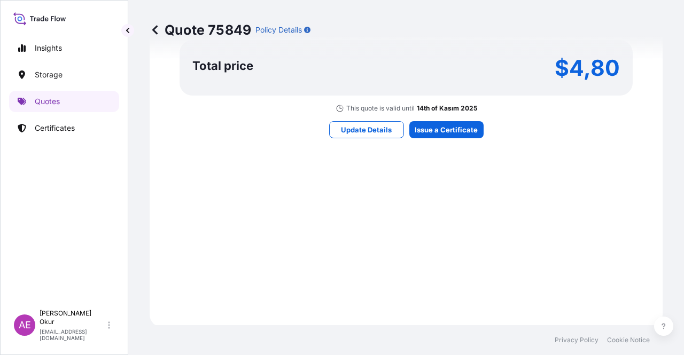
scroll to position [744, 0]
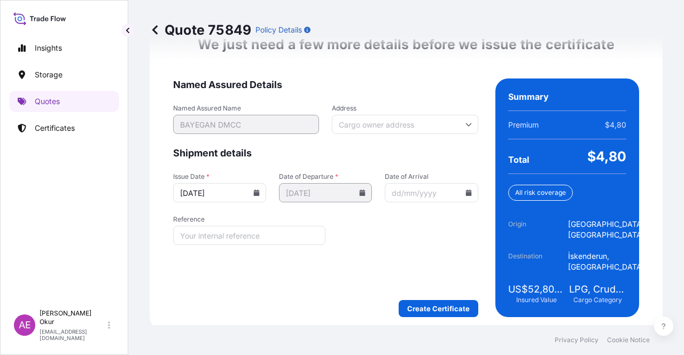
scroll to position [1387, 0]
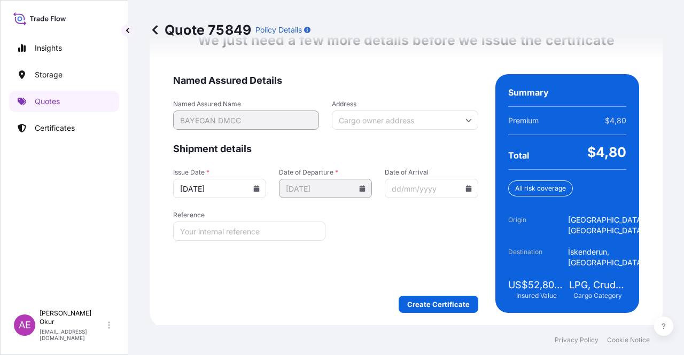
click at [427, 292] on form "Named Assured Details Named Assured Name BAYEGAN DMCC Address Shipment details …" at bounding box center [325, 193] width 305 height 239
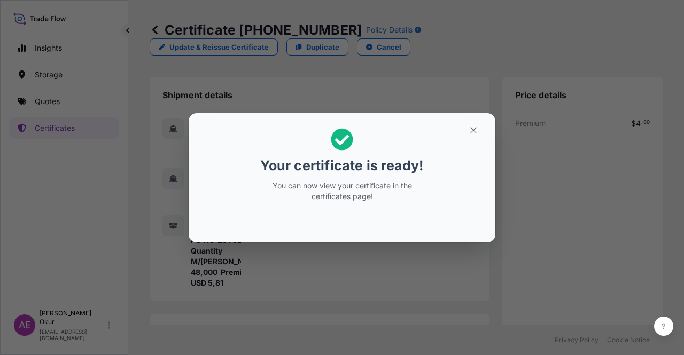
click at [472, 133] on icon "button" at bounding box center [474, 131] width 10 height 10
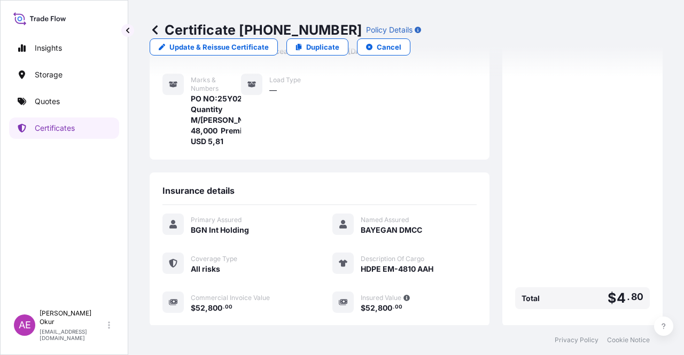
scroll to position [256, 0]
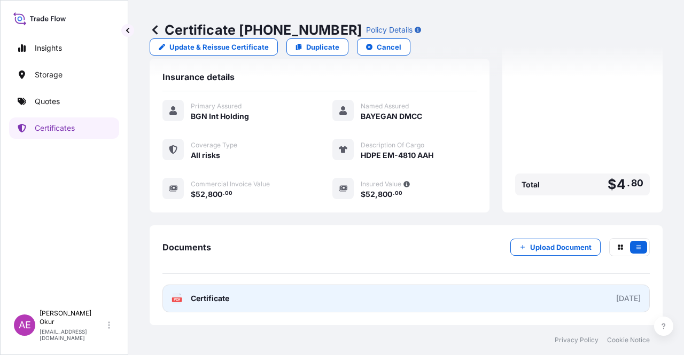
click at [173, 302] on icon at bounding box center [177, 298] width 9 height 11
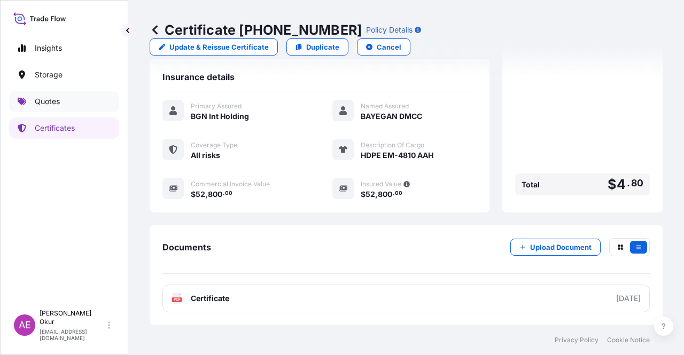
click at [80, 99] on link "Quotes" at bounding box center [64, 101] width 110 height 21
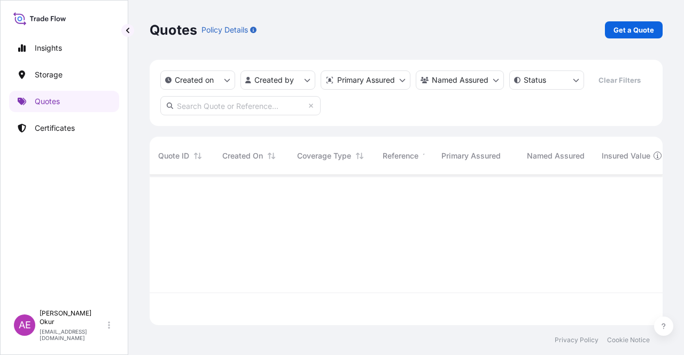
scroll to position [148, 504]
click at [647, 28] on p "Get a Quote" at bounding box center [633, 30] width 41 height 11
select select "Ocean Vessel"
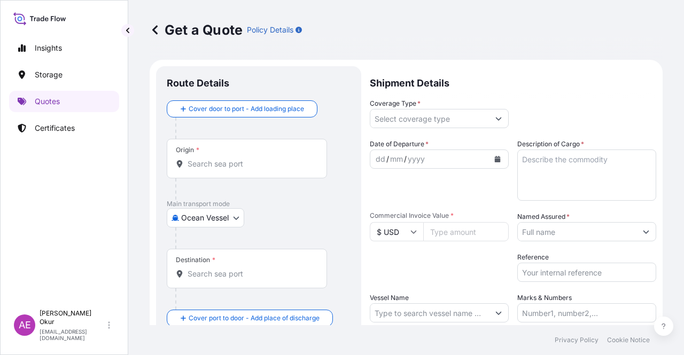
scroll to position [17, 0]
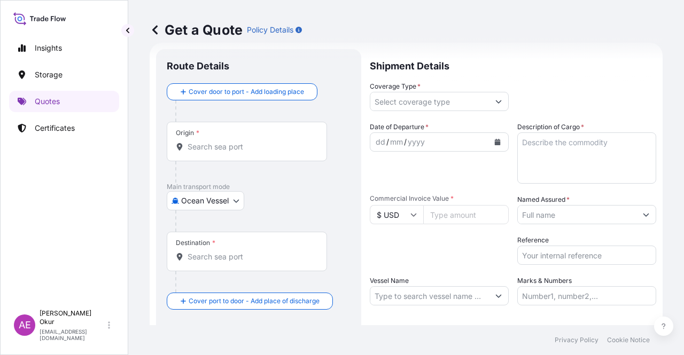
click at [266, 133] on div "Origin *" at bounding box center [247, 142] width 160 height 40
click at [266, 142] on input "Origin *" at bounding box center [251, 147] width 126 height 11
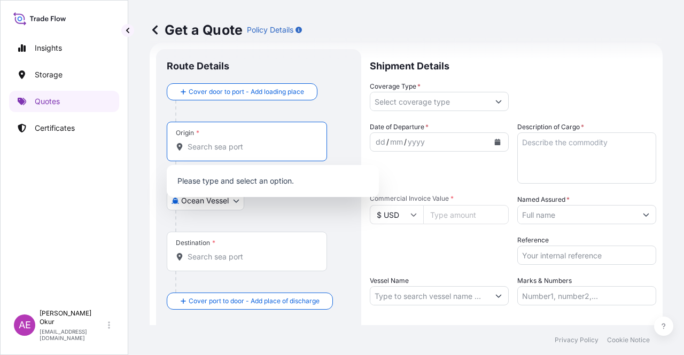
paste input "ALEXANDRIA"
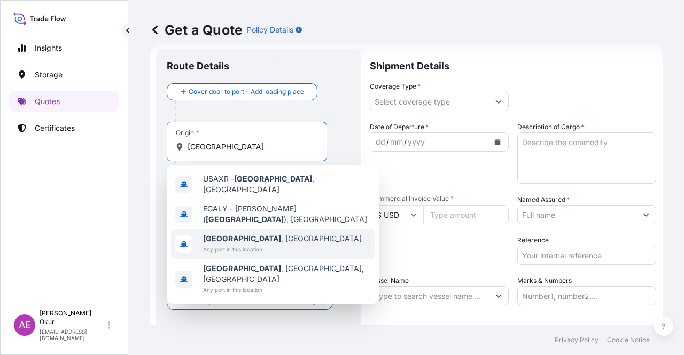
click at [259, 244] on span "Any port in this location" at bounding box center [282, 249] width 159 height 11
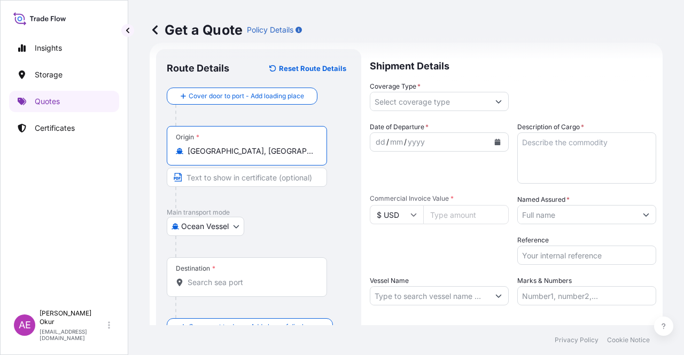
type input "Alexandria, Egypt"
click at [226, 170] on input "Text to appear on certificate" at bounding box center [247, 177] width 160 height 19
paste input "ALEXANDRIA"
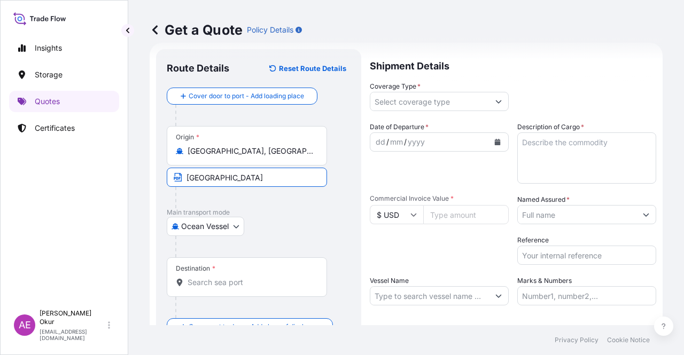
type input "ALEXANDRIA / EGYPT"
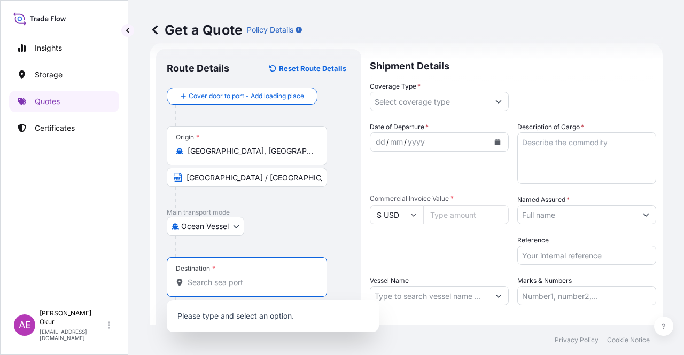
click at [238, 287] on input "Destination *" at bounding box center [251, 282] width 126 height 11
paste input "AMBARLI"
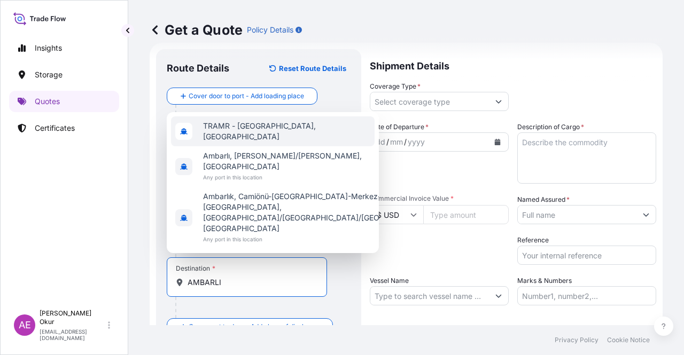
click at [283, 142] on span "TRAMR - [GEOGRAPHIC_DATA], [GEOGRAPHIC_DATA]" at bounding box center [286, 131] width 167 height 21
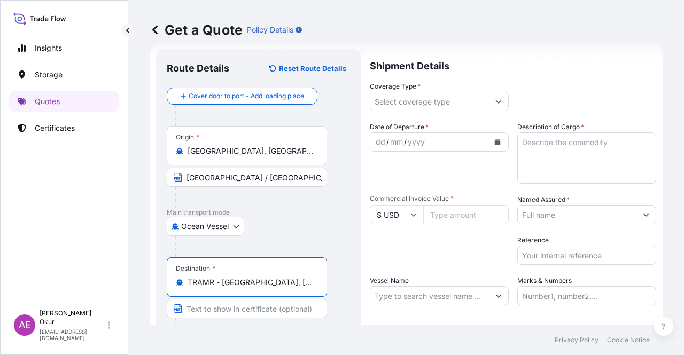
type input "TRAMR - [GEOGRAPHIC_DATA], [GEOGRAPHIC_DATA]"
click at [213, 314] on input "Text to appear on certificate" at bounding box center [247, 308] width 160 height 19
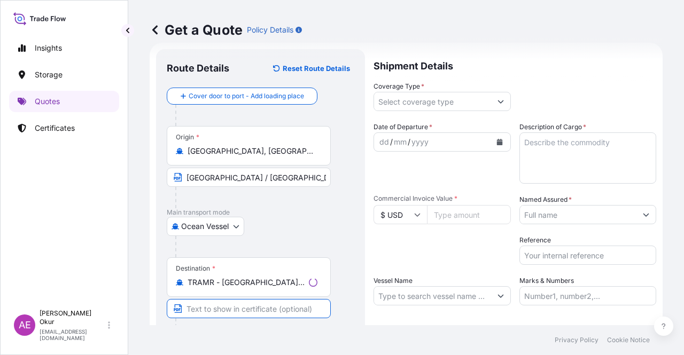
paste input "AMBARLI"
type input "AMBARLI / [GEOGRAPHIC_DATA]"
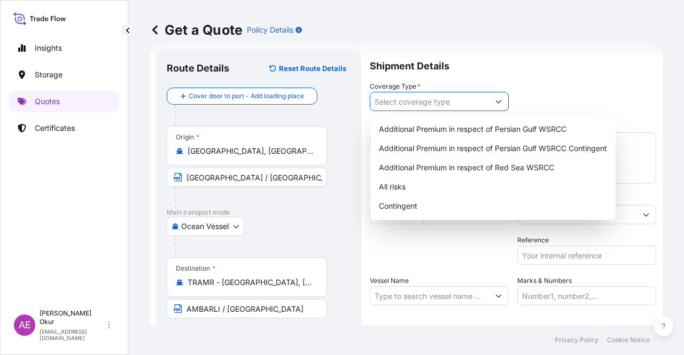
click at [441, 96] on input "Coverage Type *" at bounding box center [429, 101] width 119 height 19
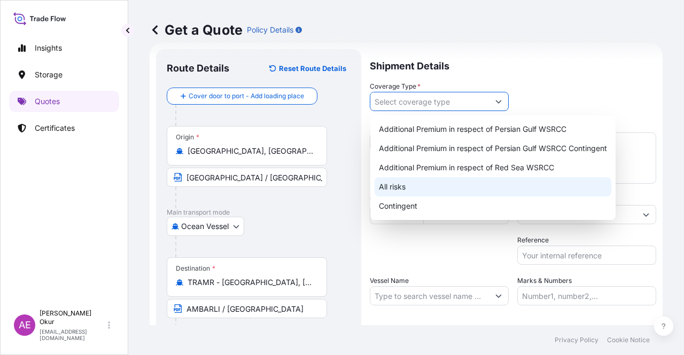
click at [392, 185] on div "All risks" at bounding box center [493, 186] width 237 height 19
type input "All risks"
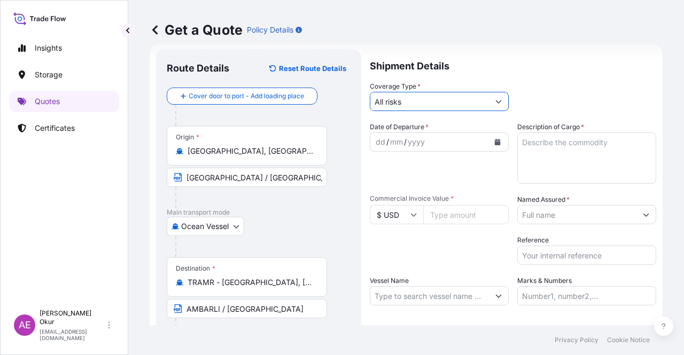
click at [378, 137] on div "dd" at bounding box center [381, 142] width 12 height 13
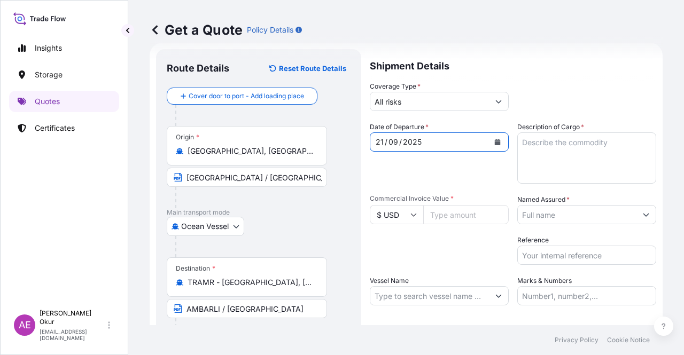
click at [541, 152] on textarea "Description of Cargo *" at bounding box center [586, 158] width 139 height 51
paste textarea "HDPE EE-4811-AAH"
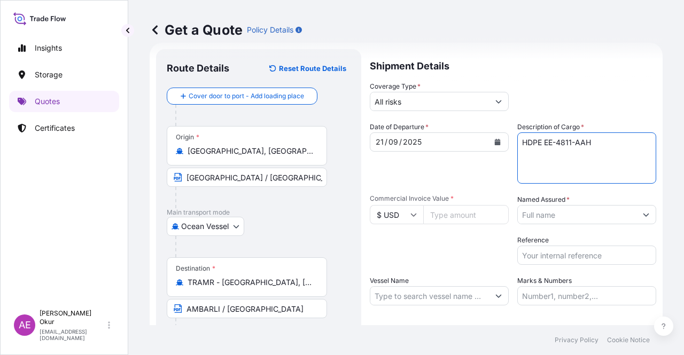
type textarea "HDPE EE-4811-AAH"
click at [453, 219] on input "Commercial Invoice Value *" at bounding box center [465, 214] width 85 height 19
paste input "159984"
type input "159984"
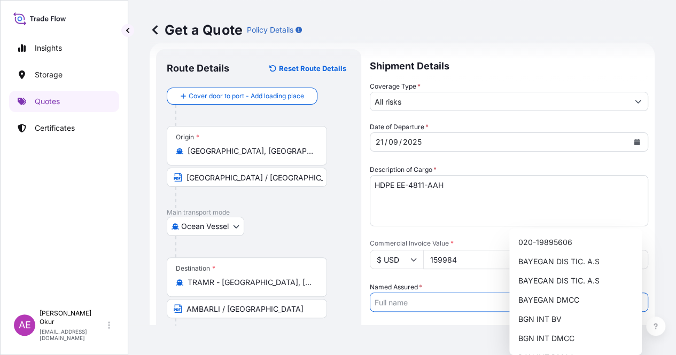
click at [579, 293] on input "Named Assured *" at bounding box center [499, 302] width 258 height 19
click at [546, 303] on span "BAYEGAN DMCC" at bounding box center [548, 300] width 61 height 11
type input "BAYEGAN DMCC"
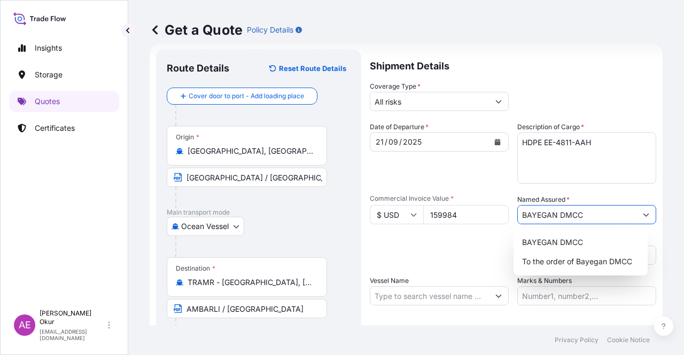
click at [414, 290] on input "Vessel Name" at bounding box center [429, 295] width 119 height 19
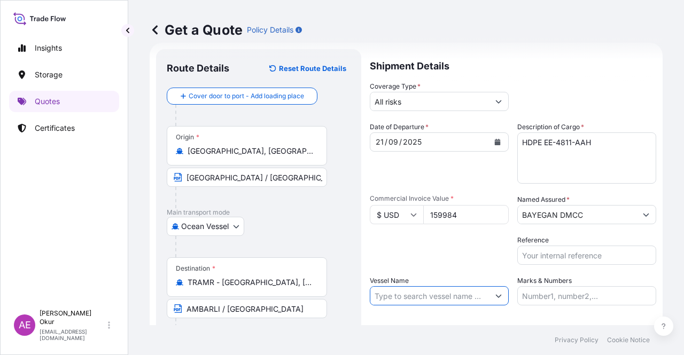
paste input "SUMIT XIAMEN"
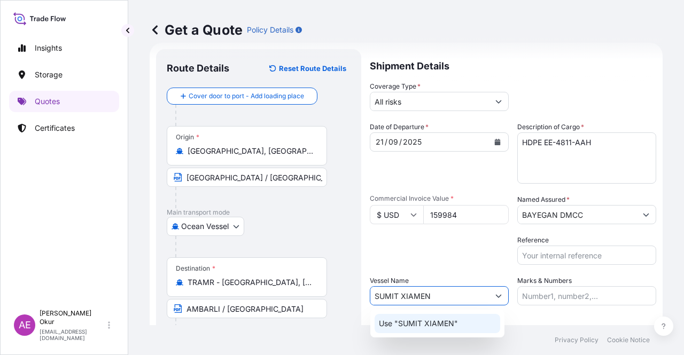
click at [442, 321] on p "Use "SUMIT XIAMEN"" at bounding box center [418, 323] width 79 height 11
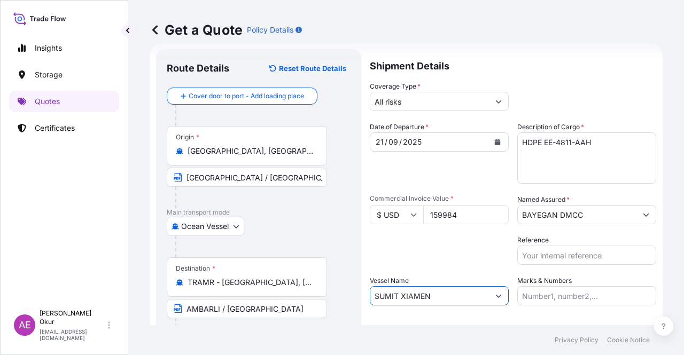
type input "SUMIT XIAMEN"
click at [547, 301] on input "Marks & Numbers" at bounding box center [586, 295] width 139 height 19
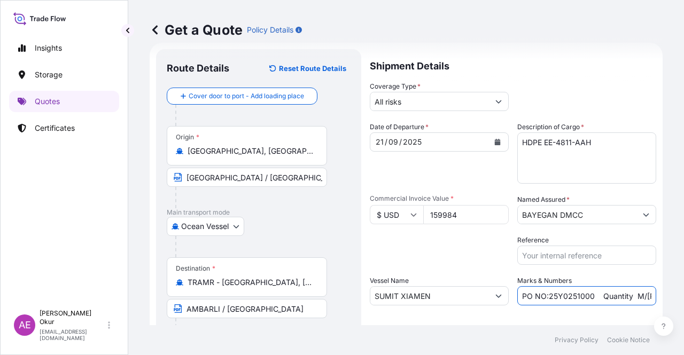
drag, startPoint x: 596, startPoint y: 298, endPoint x: 545, endPoint y: 297, distance: 50.8
click at [545, 297] on input "PO NO:25Y0251000 Quantity M/[PERSON_NAME]: 1.921,45 Premium: USD 176,70" at bounding box center [586, 295] width 139 height 19
paste input "38800"
drag, startPoint x: 603, startPoint y: 297, endPoint x: 663, endPoint y: 290, distance: 59.7
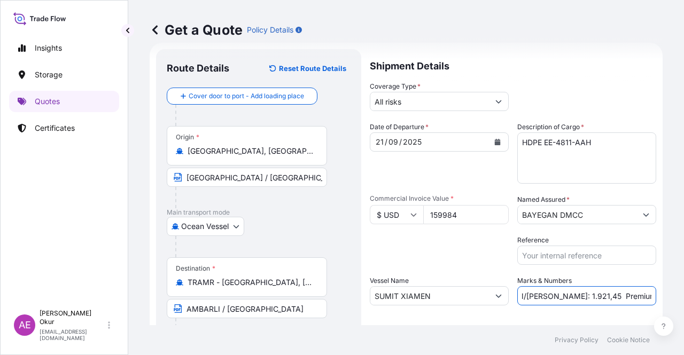
click at [664, 290] on div "Get a Quote Policy Details Route Details Reset Route Details Cover door to port…" at bounding box center [406, 162] width 556 height 325
click at [584, 289] on input "PO NO:25Y0238800 Quantity M/Tonn: 1.921,45 Premium: USD 176,70" at bounding box center [586, 295] width 139 height 19
drag, startPoint x: 535, startPoint y: 293, endPoint x: 561, endPoint y: 295, distance: 25.7
click at [561, 295] on input "PO NO:25Y0238800 Quantity M/Tonn: 1.921,45 Premium: USD 176,70" at bounding box center [586, 295] width 139 height 19
paste input "44,000"
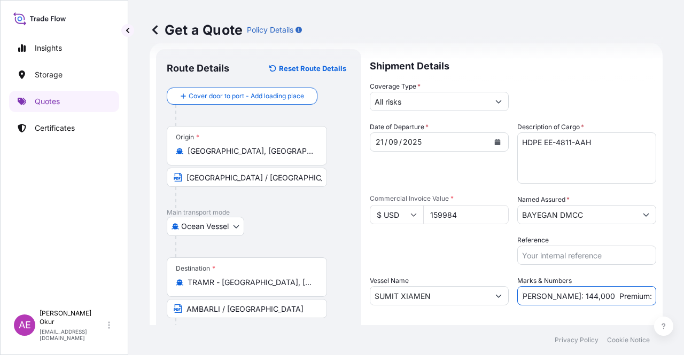
drag, startPoint x: 594, startPoint y: 294, endPoint x: 680, endPoint y: 297, distance: 85.5
click at [683, 298] on div "Get a Quote Policy Details Route Details Reset Route Details Cover door to port…" at bounding box center [406, 162] width 556 height 325
click at [626, 294] on input "PO NO:25Y0238800 Quantity M/Tonn: 144,000 Premium: USD 176,70" at bounding box center [586, 295] width 139 height 19
drag, startPoint x: 621, startPoint y: 294, endPoint x: 683, endPoint y: 292, distance: 62.6
click at [683, 292] on div "Get a Quote Policy Details Route Details Reset Route Details Cover door to port…" at bounding box center [406, 162] width 556 height 325
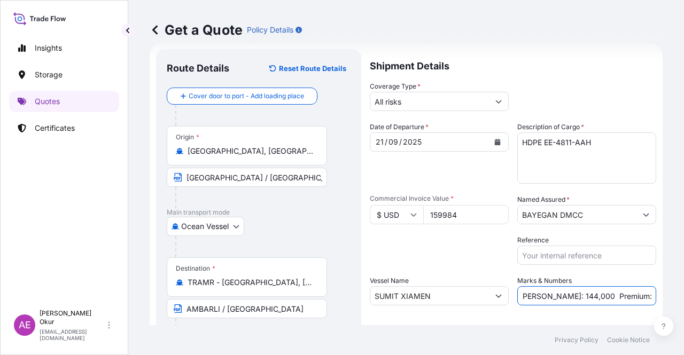
paste input ",6"
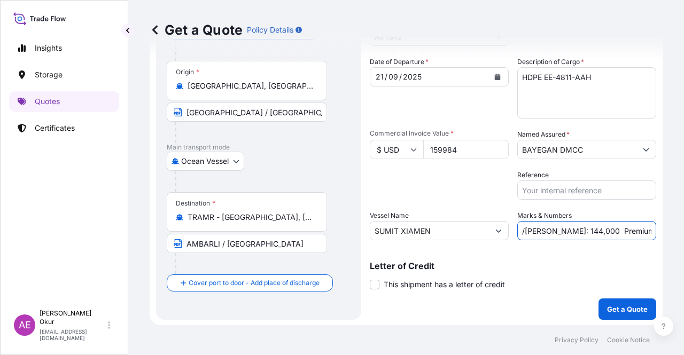
scroll to position [83, 0]
type input "PO NO:25Y0238800 Quantity M/Tonn: 144,000 Premium: USD 17,60"
click at [623, 304] on p "Get a Quote" at bounding box center [627, 308] width 41 height 11
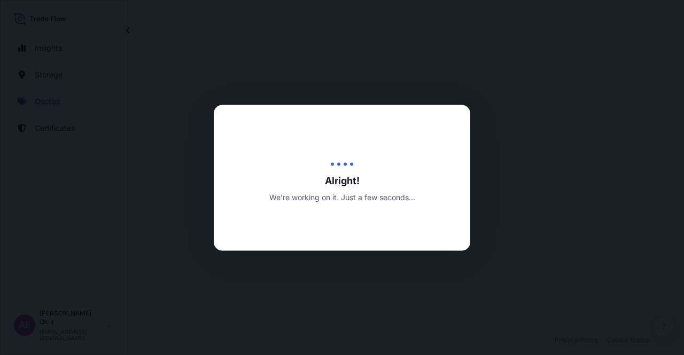
select select "Ocean Vessel"
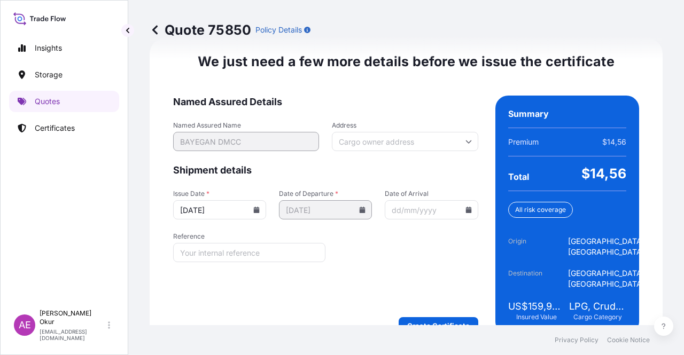
scroll to position [1349, 0]
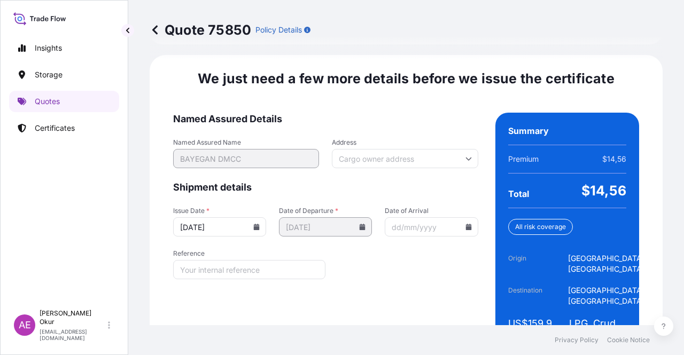
click at [443, 326] on footer "Privacy Policy Cookie Notice" at bounding box center [406, 340] width 556 height 30
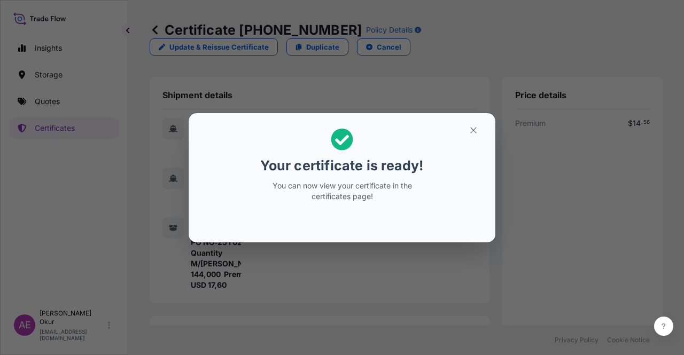
drag, startPoint x: 468, startPoint y: 149, endPoint x: 472, endPoint y: 137, distance: 12.5
click at [468, 148] on h2 "Your certificate is ready! You can now view your certificate in the certificate…" at bounding box center [342, 165] width 290 height 87
click at [472, 136] on button "button" at bounding box center [473, 130] width 27 height 17
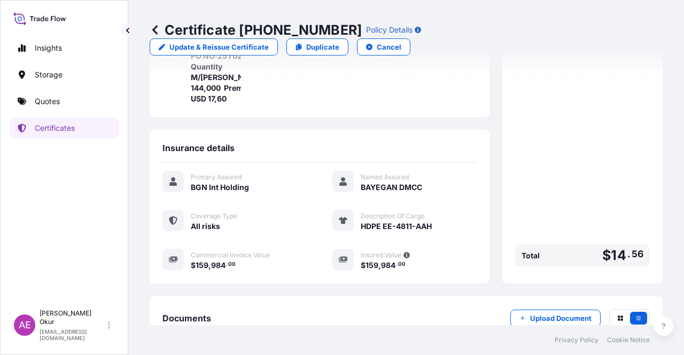
scroll to position [256, 0]
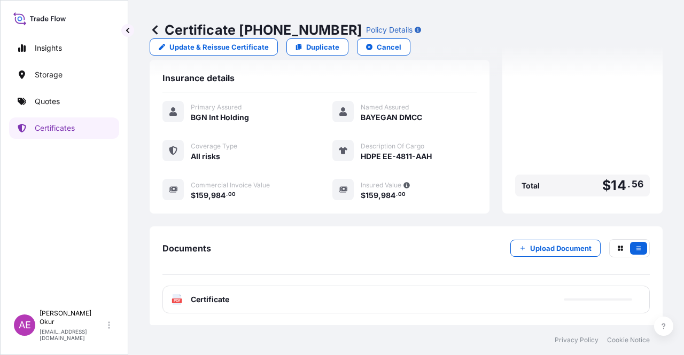
click at [205, 309] on div "PDF Certificate" at bounding box center [405, 300] width 487 height 28
click at [213, 294] on span "Certificate" at bounding box center [210, 299] width 38 height 11
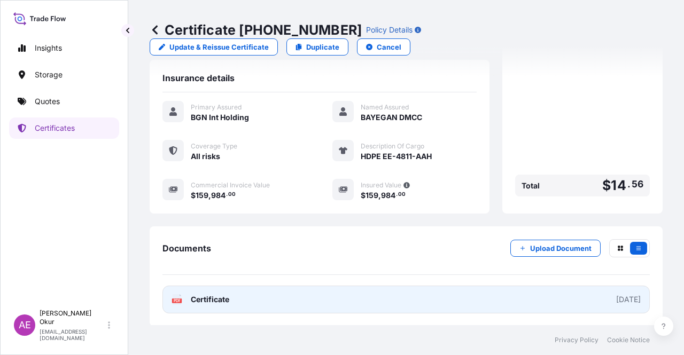
click at [222, 295] on span "Certificate" at bounding box center [210, 299] width 38 height 11
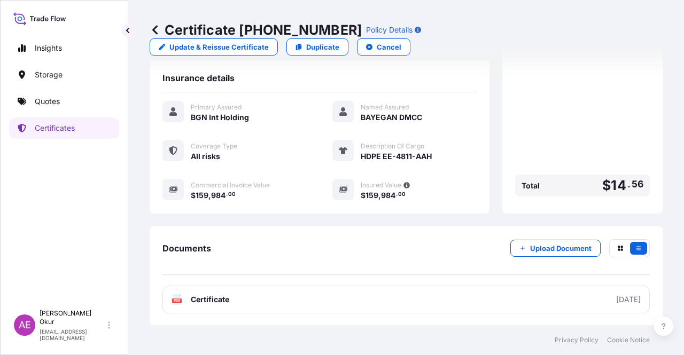
click at [48, 98] on p "Quotes" at bounding box center [47, 101] width 25 height 11
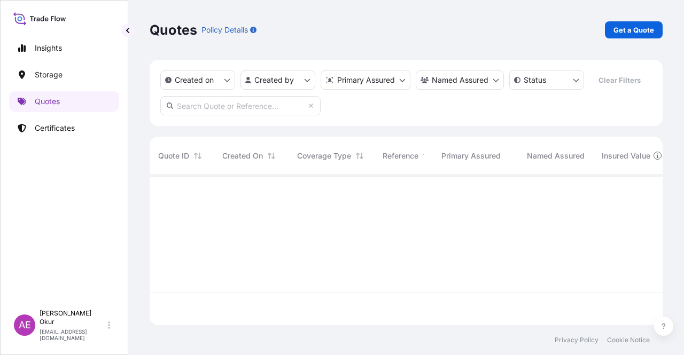
scroll to position [148, 504]
click at [620, 29] on p "Get a Quote" at bounding box center [633, 30] width 41 height 11
select select "Ocean Vessel"
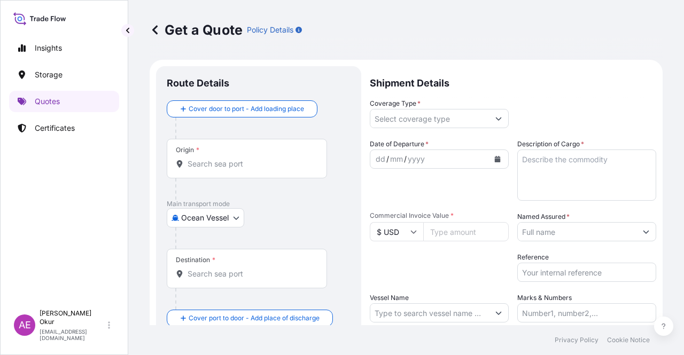
scroll to position [17, 0]
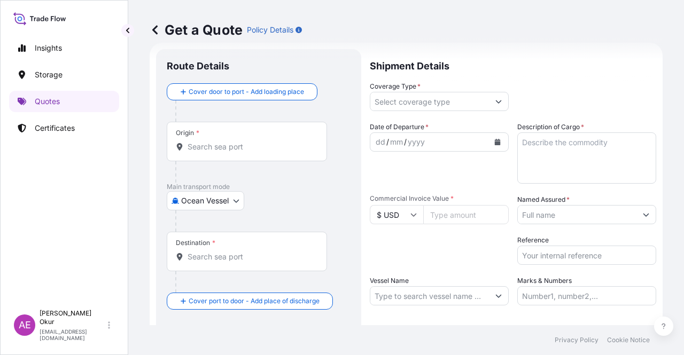
click at [230, 143] on input "Origin *" at bounding box center [251, 147] width 126 height 11
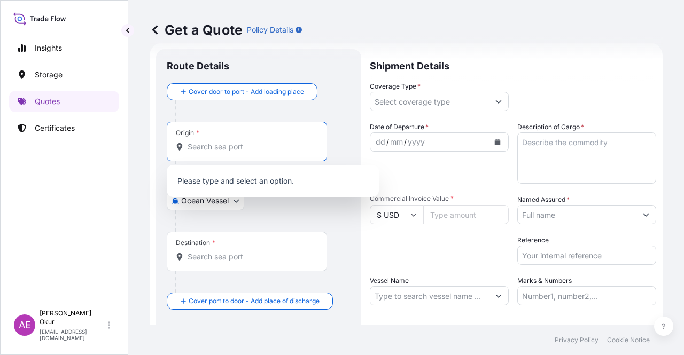
paste input "ALEXANDRIA"
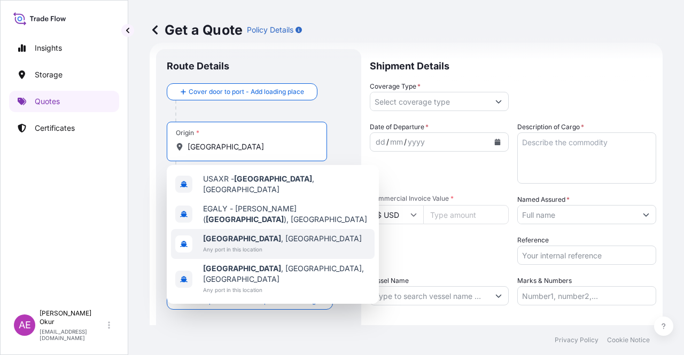
click at [249, 234] on span "Alexandria , Egypt" at bounding box center [282, 239] width 159 height 11
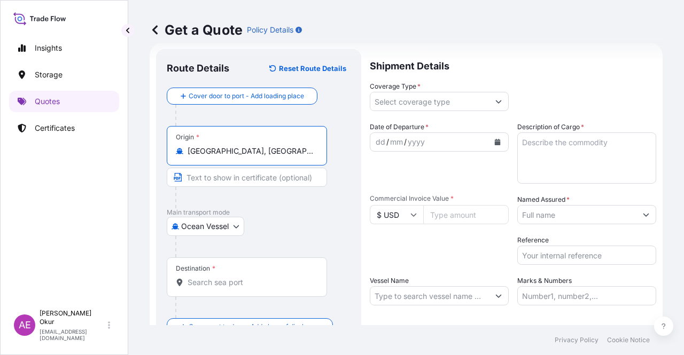
type input "Alexandria, Egypt"
click at [239, 177] on input "Text to appear on certificate" at bounding box center [247, 177] width 160 height 19
paste input "ALEXANDRIA"
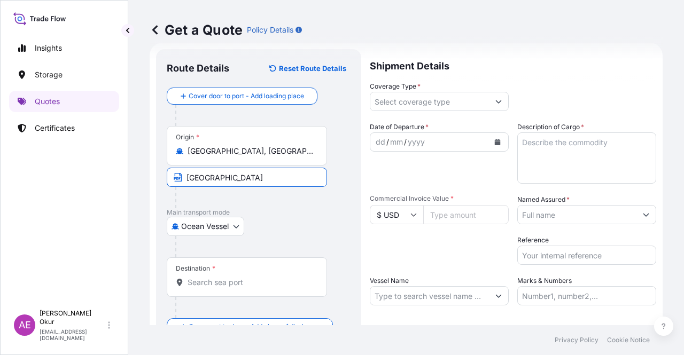
type input "ALEXANDRIA / EGYPT"
click at [249, 267] on div "Destination *" at bounding box center [247, 278] width 160 height 40
click at [249, 277] on input "Destination *" at bounding box center [251, 282] width 126 height 11
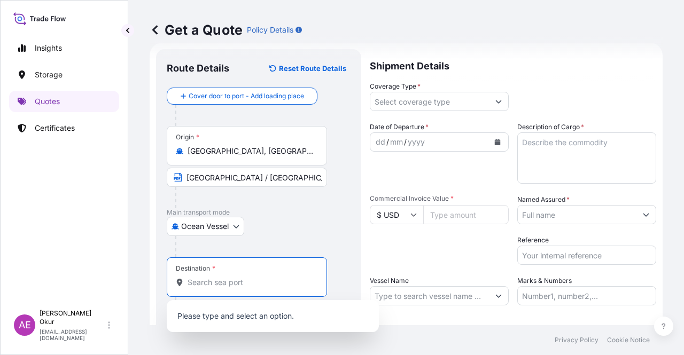
paste input "GEBZE"
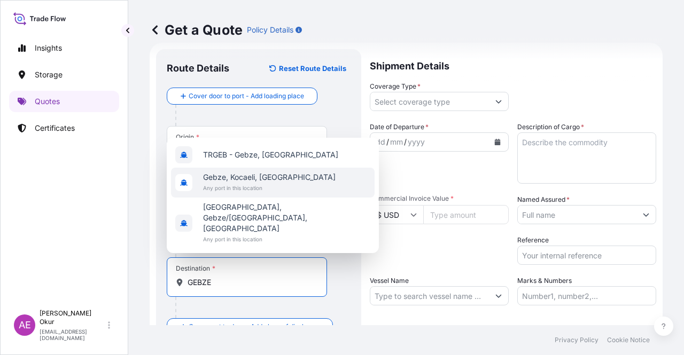
click at [241, 193] on span "Any port in this location" at bounding box center [269, 188] width 133 height 11
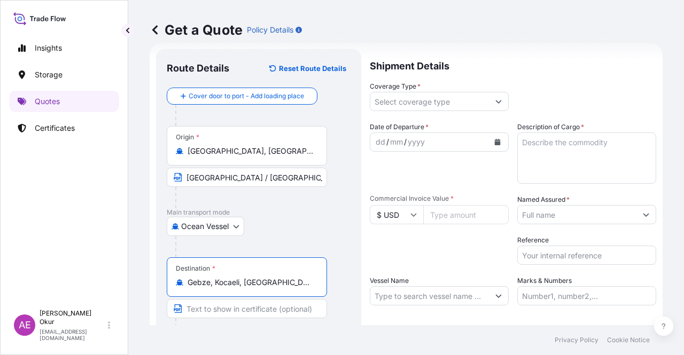
type input "Gebze, Kocaeli, Türkiye"
click at [215, 318] on div at bounding box center [251, 328] width 152 height 21
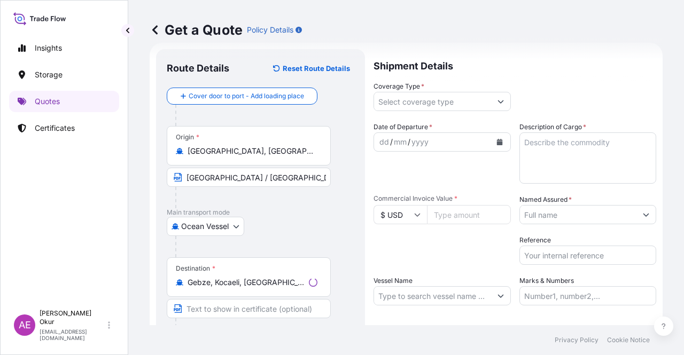
click at [218, 308] on input "Text to appear on certificate" at bounding box center [249, 308] width 164 height 19
paste input "GEBZE"
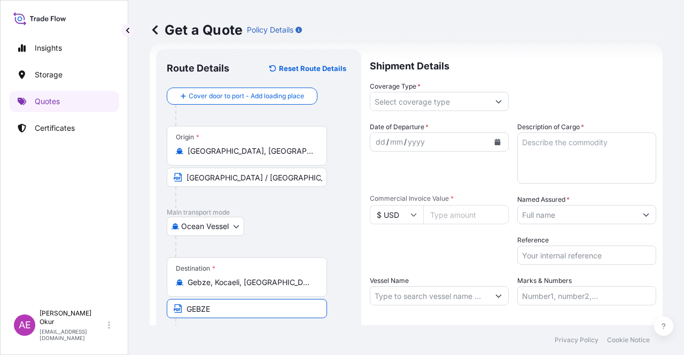
type input "GEBZE / TURKEY"
click at [409, 97] on input "Coverage Type *" at bounding box center [429, 101] width 119 height 19
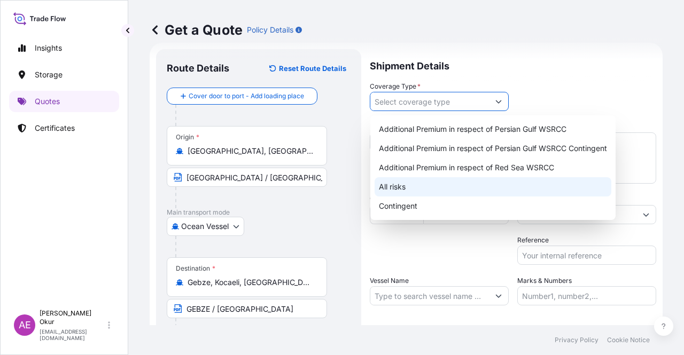
click at [388, 189] on div "All risks" at bounding box center [493, 186] width 237 height 19
type input "All risks"
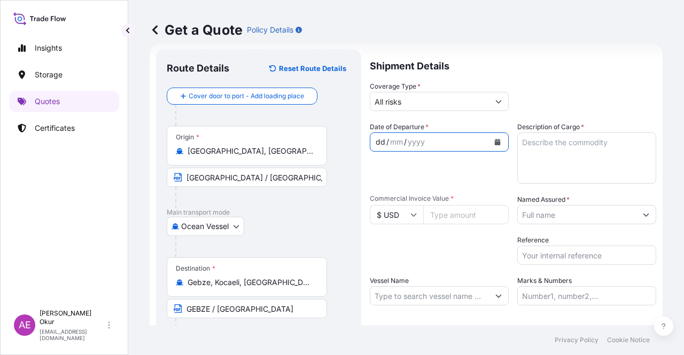
click at [377, 138] on div "dd" at bounding box center [381, 142] width 12 height 13
click at [372, 142] on div "dd / mm / yyyy" at bounding box center [429, 142] width 119 height 19
click at [379, 138] on div "dd" at bounding box center [381, 142] width 12 height 13
click at [377, 138] on div "dd" at bounding box center [381, 142] width 12 height 13
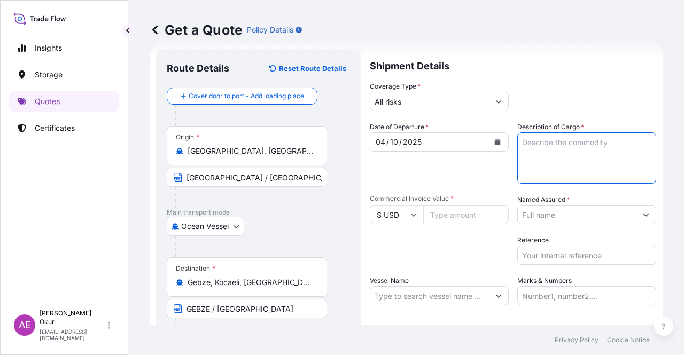
click at [595, 173] on textarea "Description of Cargo *" at bounding box center [586, 158] width 139 height 51
paste textarea "MDPE (EM-3405-UVH)"
type textarea "MDPE (EM-3405-UVH)"
click at [446, 220] on input "Commercial Invoice Value *" at bounding box center [465, 214] width 85 height 19
paste input "108768"
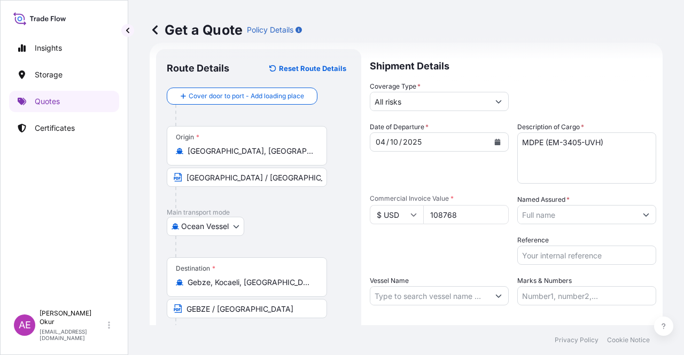
type input "108768"
click at [586, 206] on input "Named Assured *" at bounding box center [577, 214] width 119 height 19
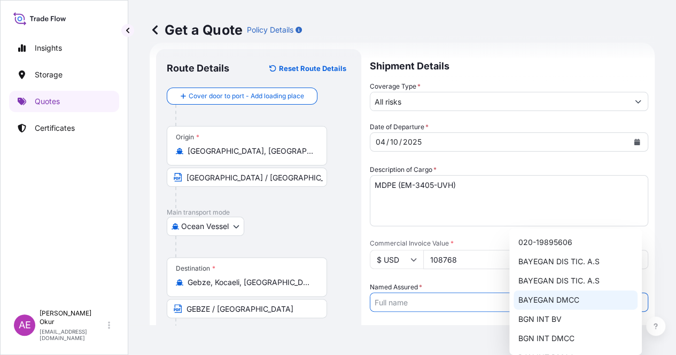
click at [552, 299] on span "BAYEGAN DMCC" at bounding box center [548, 300] width 61 height 11
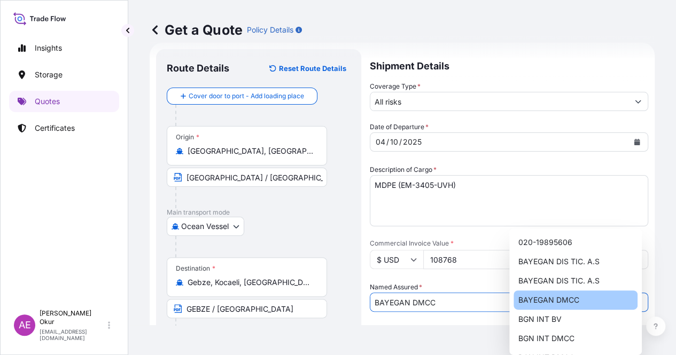
type input "BAYEGAN DMCC"
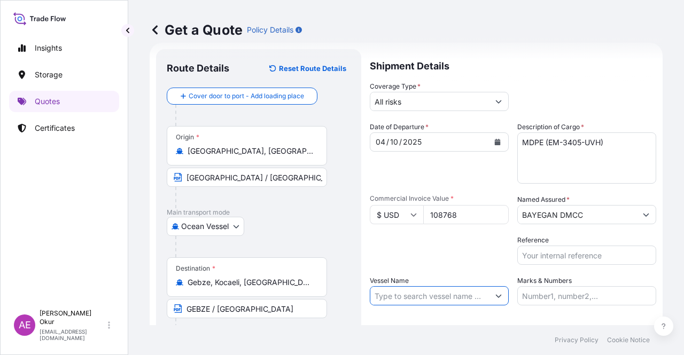
click at [432, 297] on input "Vessel Name" at bounding box center [429, 295] width 119 height 19
paste input "AL BIDDA 2524N"
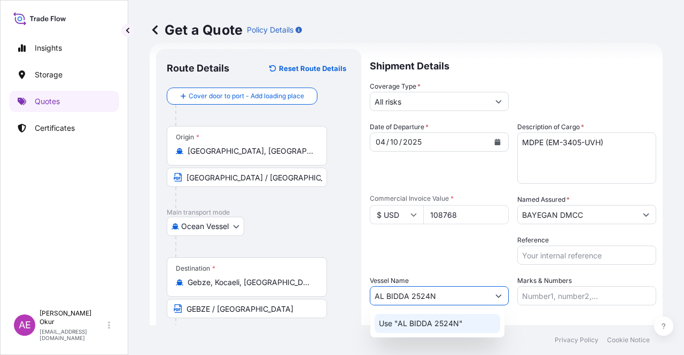
click at [444, 328] on p "Use "AL BIDDA 2524N"" at bounding box center [421, 323] width 84 height 11
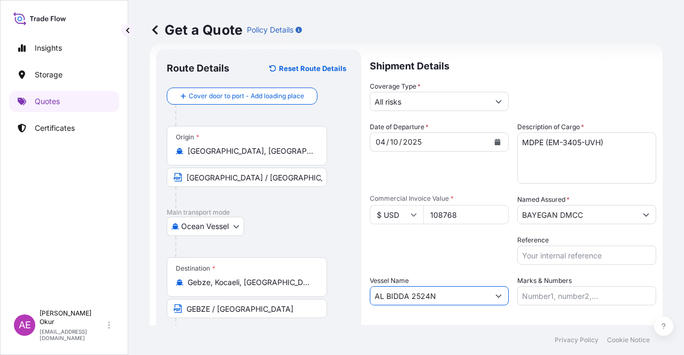
type input "AL BIDDA 2524N"
click at [562, 296] on input "Marks & Numbers" at bounding box center [586, 295] width 139 height 19
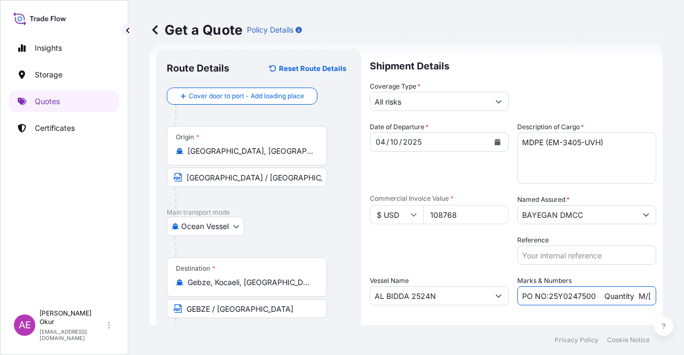
click at [588, 297] on input "PO NO:25Y0247500 Quantity M/[PERSON_NAME]: 24.273,16 Premium: USD 2.232,16" at bounding box center [586, 295] width 139 height 19
click at [593, 296] on input "PO NO:25Y0247500 Quantity M/[PERSON_NAME]: 24.273,16 Premium: USD 2.232,16" at bounding box center [586, 295] width 139 height 19
drag, startPoint x: 593, startPoint y: 294, endPoint x: 543, endPoint y: 293, distance: 50.2
click at [543, 293] on input "PO NO:25Y0247500 Quantity M/[PERSON_NAME]: 24.273,16 Premium: USD 2.232,16" at bounding box center [586, 295] width 139 height 19
paste input "38400"
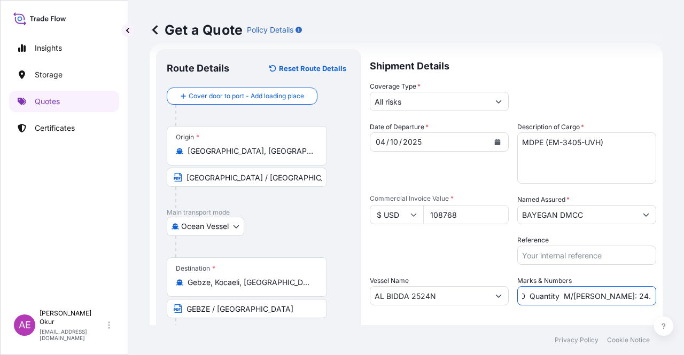
drag, startPoint x: 626, startPoint y: 297, endPoint x: 660, endPoint y: 297, distance: 34.7
click at [660, 297] on div "Get a Quote Policy Details Route Details Reset Route Details Cover door to port…" at bounding box center [406, 162] width 556 height 325
click at [586, 289] on input "PO NO:25Y0238400 Quantity M/Tonn: 24.273,16 Premium: USD 2.232,16" at bounding box center [586, 295] width 139 height 19
click at [531, 300] on input "PO NO:25Y0238400 Quantity M/Tonn: 24.273,16 Premium: USD 2.232,16" at bounding box center [586, 295] width 139 height 19
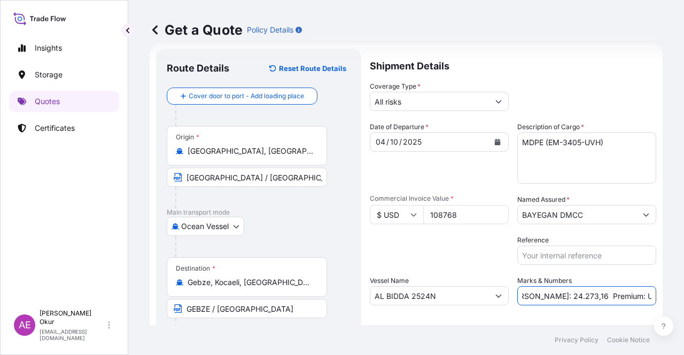
drag, startPoint x: 524, startPoint y: 294, endPoint x: 555, endPoint y: 295, distance: 31.0
click at [555, 295] on input "PO NO:25Y0238400 Quantity M/Tonn: 24.273,16 Premium: USD 2.232,16" at bounding box center [586, 295] width 139 height 19
paste input "96,000"
drag, startPoint x: 595, startPoint y: 295, endPoint x: 683, endPoint y: 300, distance: 88.3
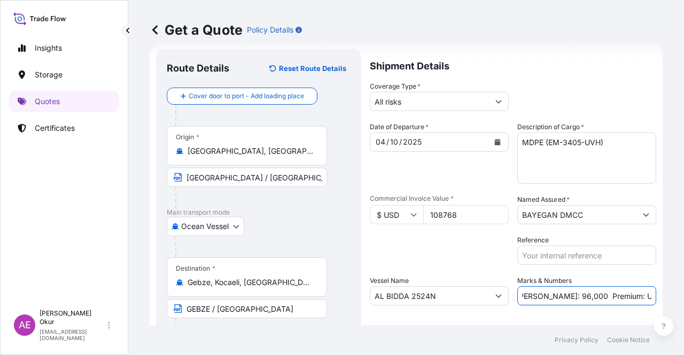
click at [683, 300] on div "Get a Quote Policy Details Route Details Reset Route Details Cover door to port…" at bounding box center [406, 162] width 556 height 325
click at [596, 290] on input "PO NO:25Y0238400 Quantity M/Tonn: 96,000 Premium: USD 2.232,16" at bounding box center [586, 295] width 139 height 19
drag, startPoint x: 614, startPoint y: 294, endPoint x: 683, endPoint y: 296, distance: 69.5
click at [683, 296] on div "Get a Quote Policy Details Route Details Reset Route Details Cover door to port…" at bounding box center [406, 162] width 556 height 325
paste input "11,9"
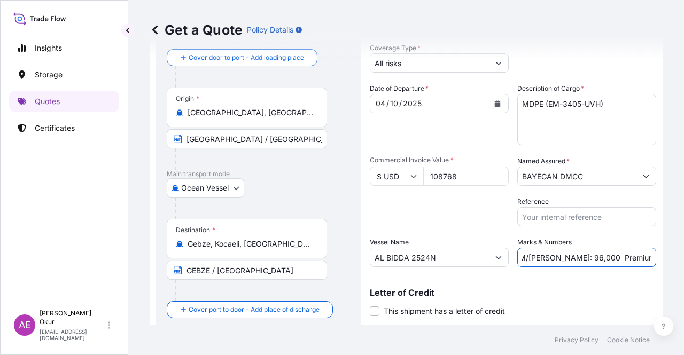
scroll to position [83, 0]
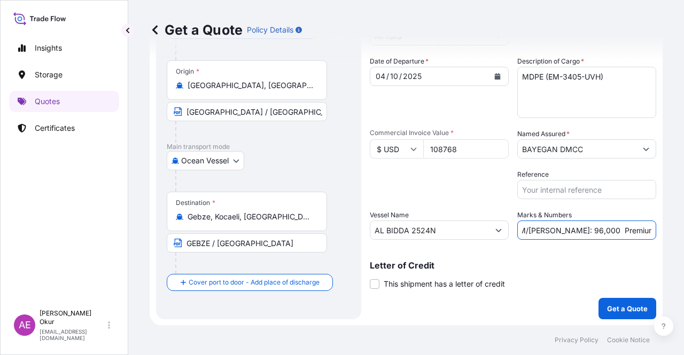
type input "PO NO:25Y0238400 Quantity M/Tonn: 96,000 Premium: USD 11,96"
click at [609, 303] on p "Get a Quote" at bounding box center [627, 308] width 41 height 11
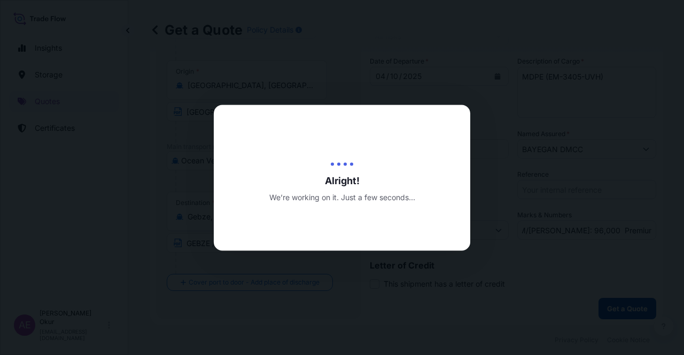
scroll to position [0, 0]
select select "Ocean Vessel"
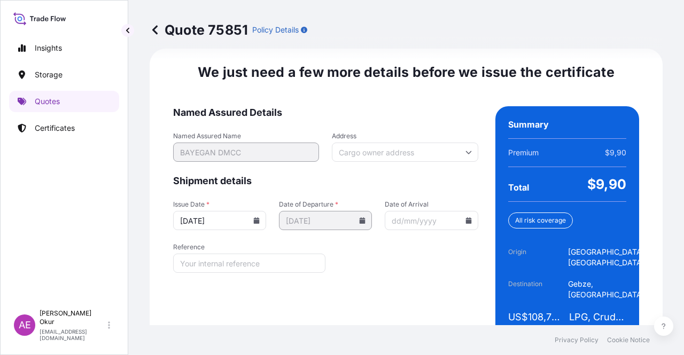
scroll to position [1366, 0]
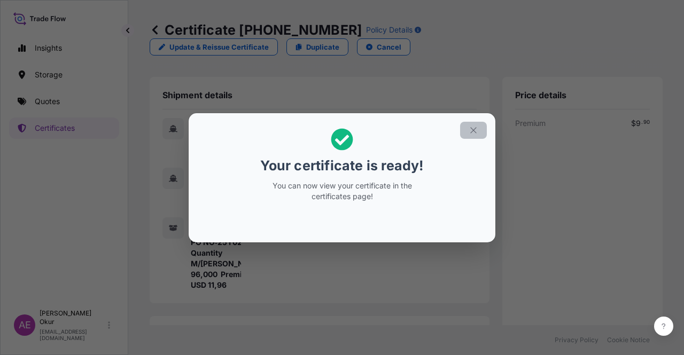
click at [473, 134] on icon "button" at bounding box center [474, 131] width 10 height 10
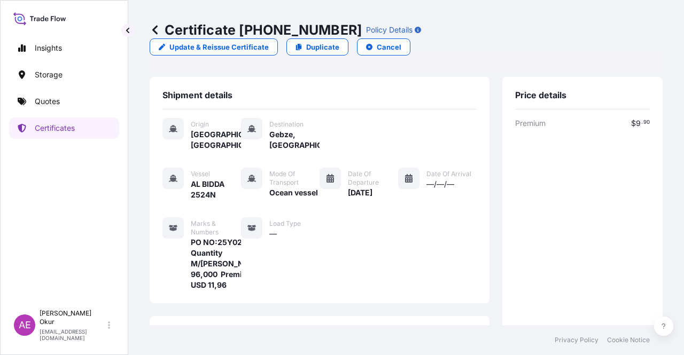
scroll to position [256, 0]
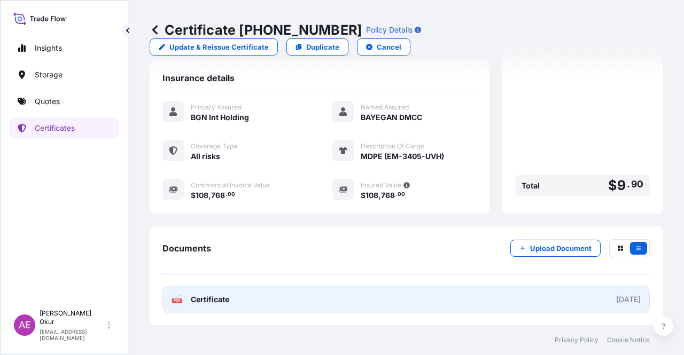
click at [211, 294] on span "Certificate" at bounding box center [210, 299] width 38 height 11
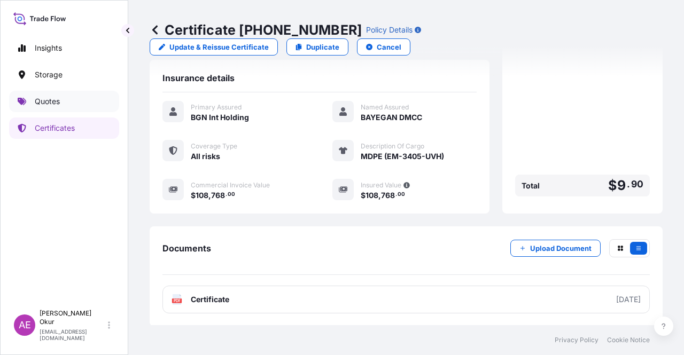
click at [94, 101] on link "Quotes" at bounding box center [64, 101] width 110 height 21
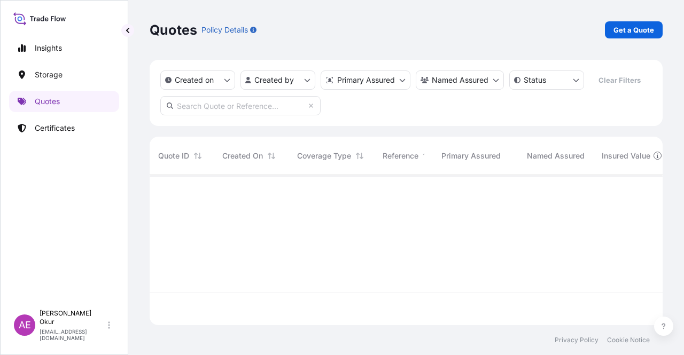
scroll to position [148, 504]
click at [634, 33] on p "Get a Quote" at bounding box center [633, 30] width 41 height 11
select select "Ocean Vessel"
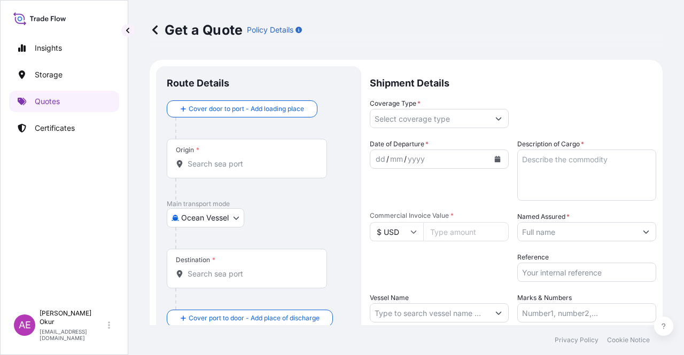
scroll to position [17, 0]
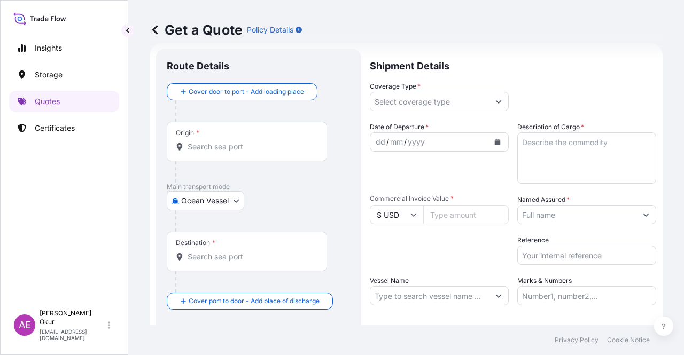
click at [279, 143] on input "Origin *" at bounding box center [251, 147] width 126 height 11
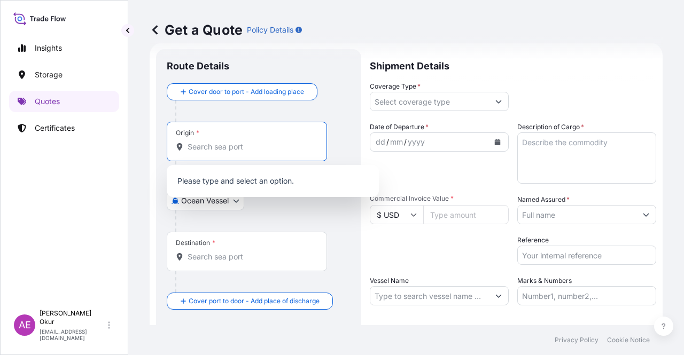
paste input "ALEXANDRIA"
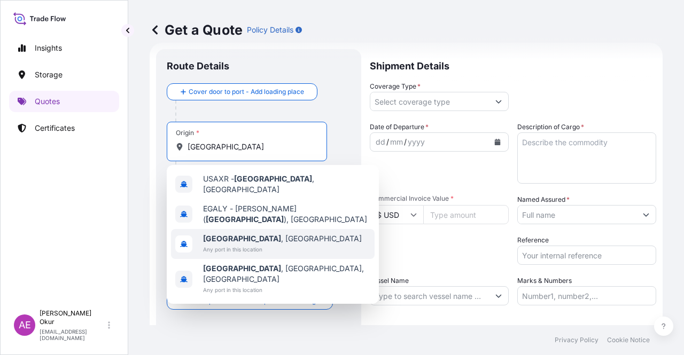
click at [240, 244] on span "Any port in this location" at bounding box center [282, 249] width 159 height 11
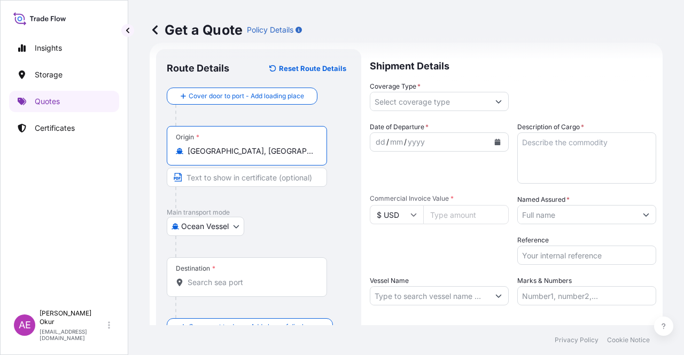
type input "Alexandria, Egypt"
click at [242, 170] on input "Text to appear on certificate" at bounding box center [247, 177] width 160 height 19
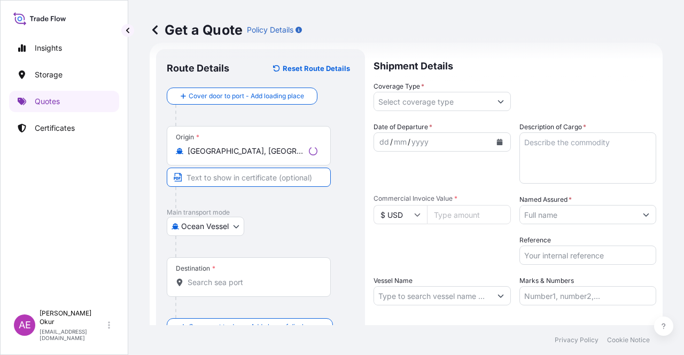
paste input "ALEXANDRIA"
type input "ALEXANDRIA / EGYPT"
click at [214, 287] on div "Destination *" at bounding box center [247, 278] width 160 height 40
click at [214, 287] on input "Destination *" at bounding box center [251, 282] width 126 height 11
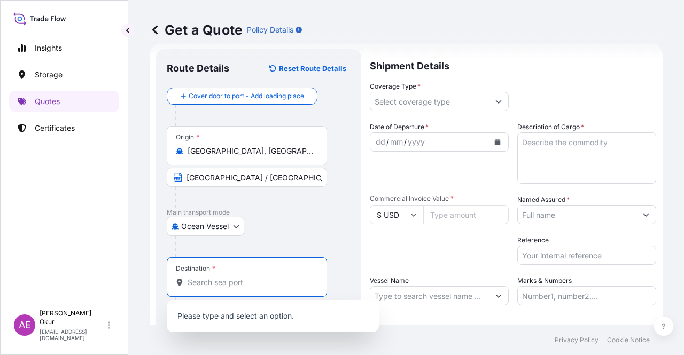
paste input "IZMIR"
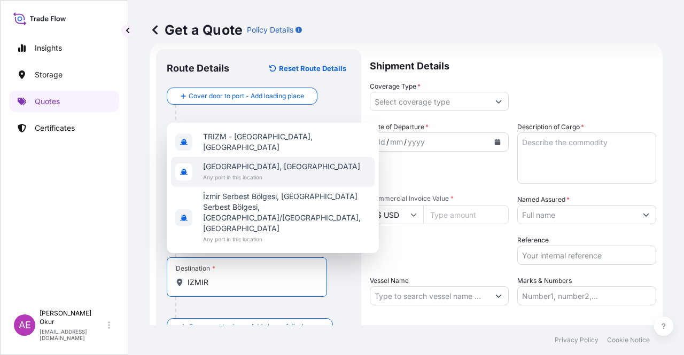
click at [277, 182] on div "[GEOGRAPHIC_DATA], [GEOGRAPHIC_DATA] Any port in this location" at bounding box center [273, 172] width 204 height 30
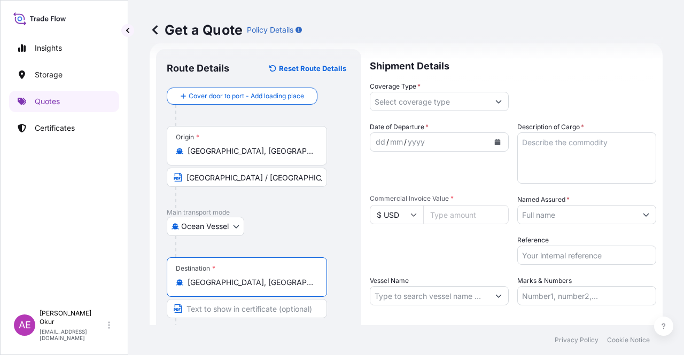
type input "[GEOGRAPHIC_DATA], [GEOGRAPHIC_DATA]"
click at [227, 304] on input "Text to appear on certificate" at bounding box center [247, 308] width 160 height 19
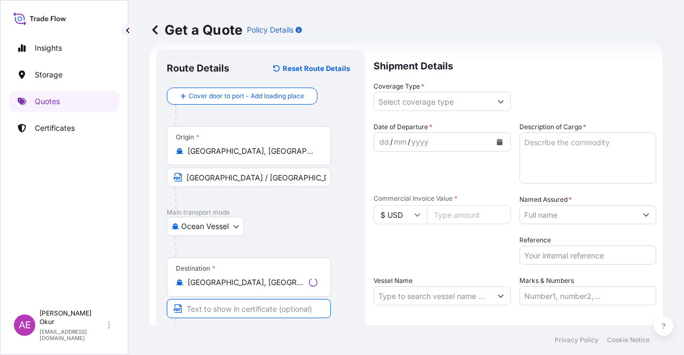
paste input "IZMIR"
type input "IZMIR /[GEOGRAPHIC_DATA]"
click at [418, 94] on input "Coverage Type *" at bounding box center [429, 101] width 119 height 19
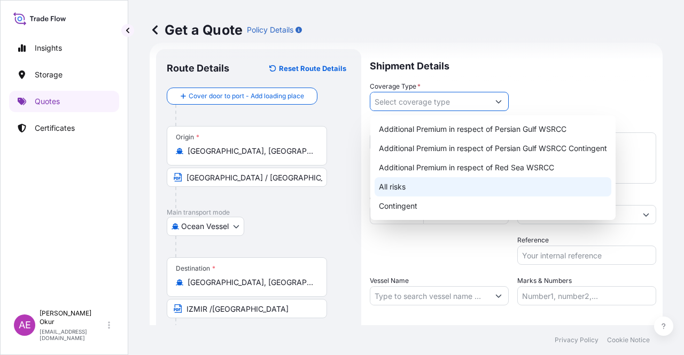
click at [396, 186] on div "All risks" at bounding box center [493, 186] width 237 height 19
type input "All risks"
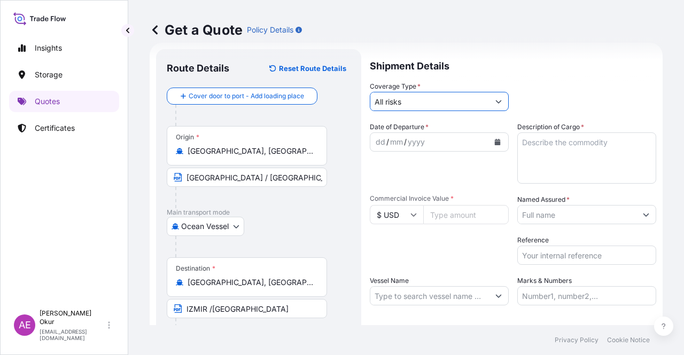
click at [379, 141] on div "dd" at bounding box center [381, 142] width 12 height 13
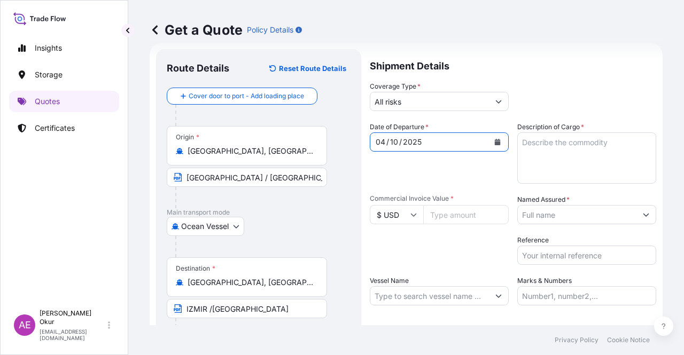
click at [552, 146] on textarea "Description of Cargo *" at bounding box center [586, 158] width 139 height 51
paste textarea "MDPE (EM-3405-UVH)"
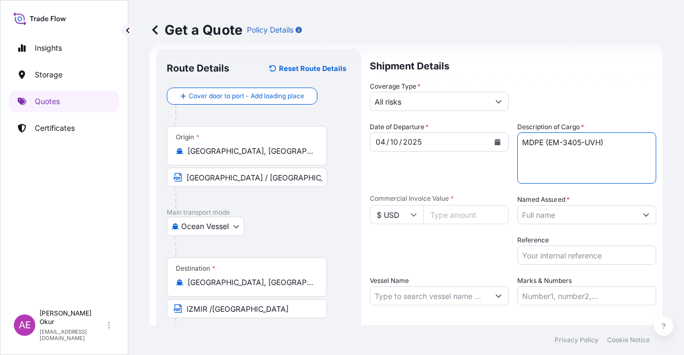
type textarea "MDPE (EM-3405-UVH)"
click at [447, 219] on input "Commercial Invoice Value *" at bounding box center [465, 214] width 85 height 19
paste input "54384"
type input "54384"
click at [560, 224] on div at bounding box center [586, 214] width 139 height 19
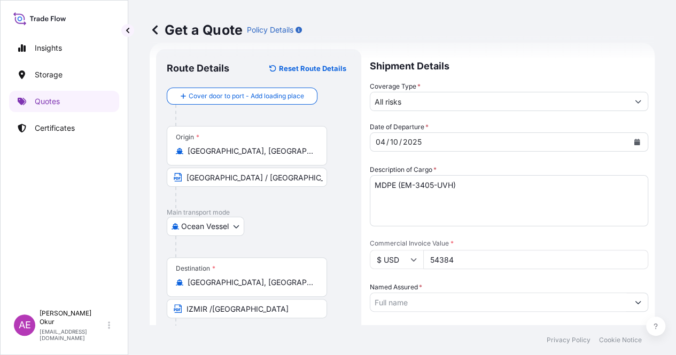
click at [558, 293] on input "Named Assured *" at bounding box center [499, 302] width 258 height 19
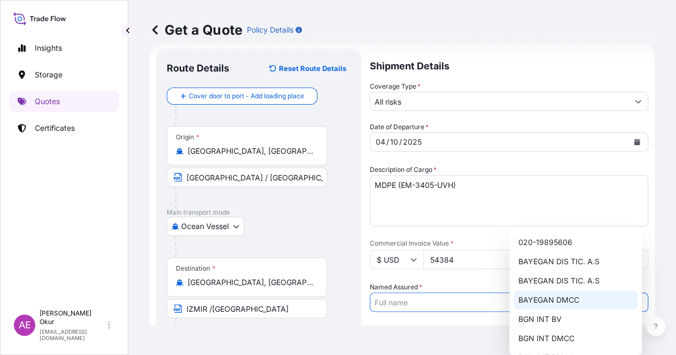
click at [567, 295] on span "BAYEGAN DMCC" at bounding box center [548, 300] width 61 height 11
type input "BAYEGAN DMCC"
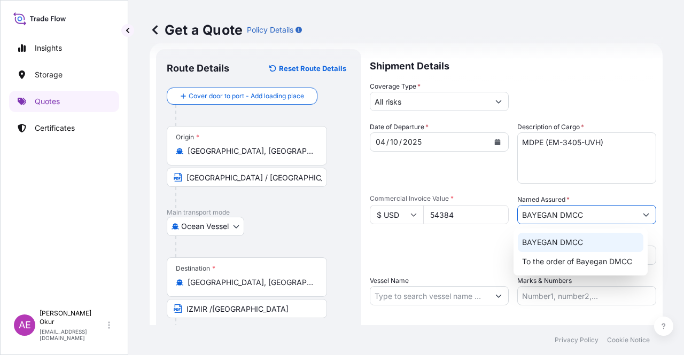
click at [589, 246] on div "BAYEGAN DMCC" at bounding box center [581, 242] width 126 height 19
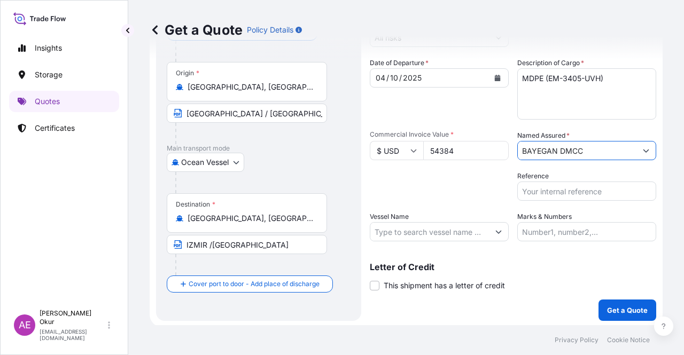
scroll to position [83, 0]
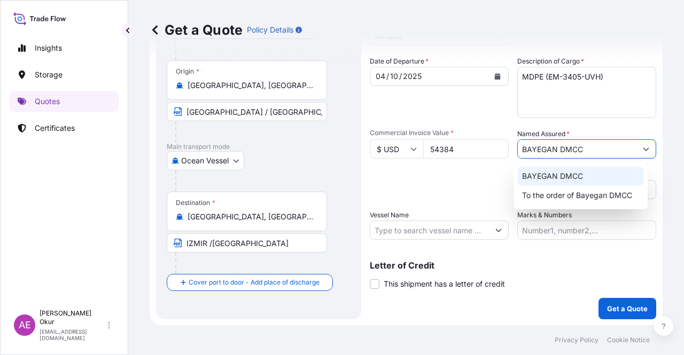
click at [566, 178] on span "BAYEGAN DMCC" at bounding box center [552, 176] width 61 height 11
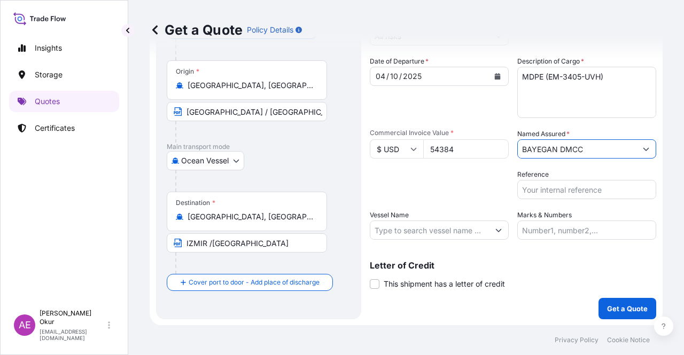
click at [429, 237] on input "Vessel Name" at bounding box center [429, 230] width 119 height 19
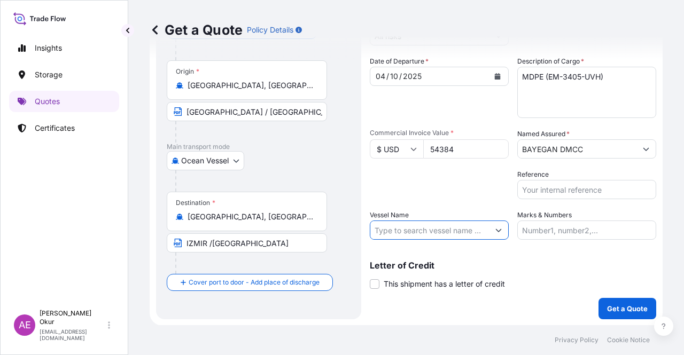
paste input "AL BIDDA 2524N"
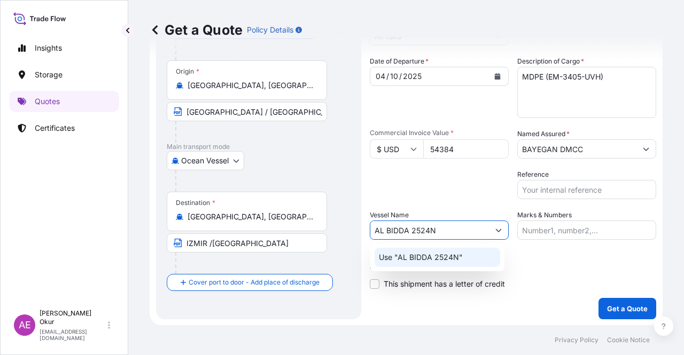
click at [423, 258] on p "Use "AL BIDDA 2524N"" at bounding box center [421, 257] width 84 height 11
type input "AL BIDDA 2524N"
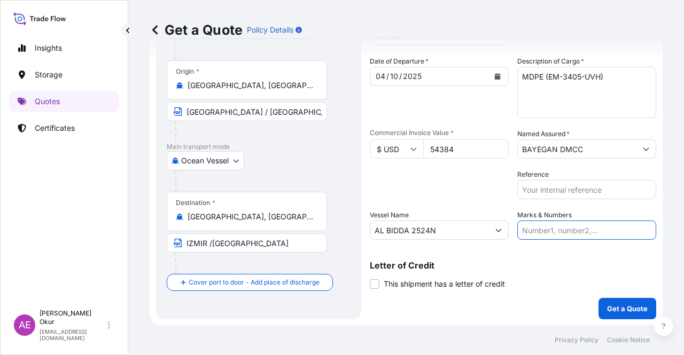
click at [532, 225] on input "Marks & Numbers" at bounding box center [586, 230] width 139 height 19
drag, startPoint x: 588, startPoint y: 229, endPoint x: 542, endPoint y: 229, distance: 46.5
click at [542, 229] on input "PO NO:25Y0251000 Quantity M/[PERSON_NAME]: 1.921,45 Premium: USD 176,70" at bounding box center [586, 230] width 139 height 19
paste input "25Y02385"
click at [542, 230] on input "PO NO25Y0238500 Quantity M/Tonn: 1.921,45 Premium: USD 176,70" at bounding box center [586, 230] width 139 height 19
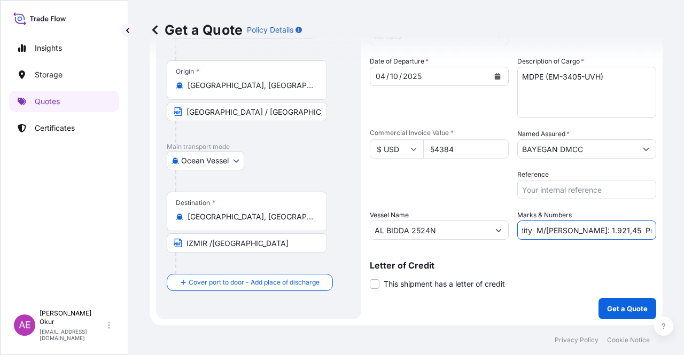
drag, startPoint x: 621, startPoint y: 227, endPoint x: 654, endPoint y: 221, distance: 33.2
click at [654, 221] on form "Route Details Reset Route Details Cover door to port - Add loading place Place …" at bounding box center [406, 151] width 513 height 349
click at [578, 224] on input "PO NO:25Y0238500 Quantity M/Tonn: 1.921,45 Premium: USD 176,70" at bounding box center [586, 230] width 139 height 19
drag, startPoint x: 533, startPoint y: 228, endPoint x: 563, endPoint y: 228, distance: 29.4
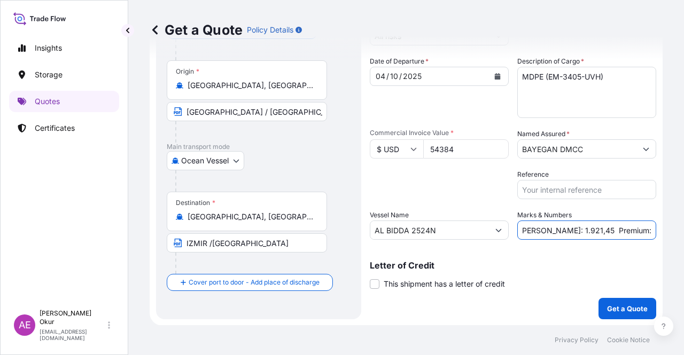
click at [563, 228] on input "PO NO:25Y0238500 Quantity M/Tonn: 1.921,45 Premium: USD 176,70" at bounding box center [586, 230] width 139 height 19
paste input "48,000"
drag, startPoint x: 637, startPoint y: 230, endPoint x: 683, endPoint y: 236, distance: 46.9
click at [683, 236] on div "Get a Quote Policy Details Route Details Reset Route Details Cover door to port…" at bounding box center [406, 162] width 556 height 325
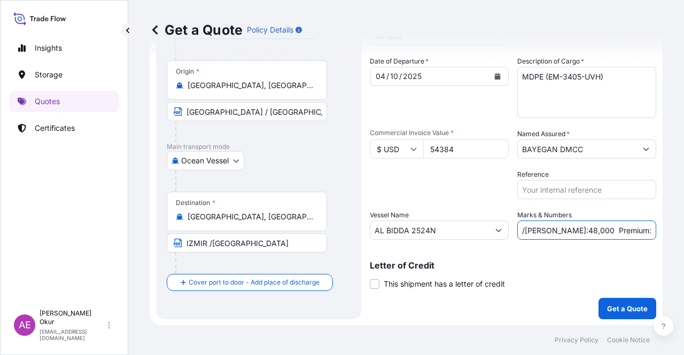
click at [626, 232] on input "PO NO:25Y0238500 Quantity M/Tonn:48,000 Premium: USD 176,70" at bounding box center [586, 230] width 139 height 19
drag, startPoint x: 621, startPoint y: 229, endPoint x: 683, endPoint y: 234, distance: 62.1
click at [683, 232] on div "Get a Quote Policy Details Route Details Reset Route Details Cover door to port…" at bounding box center [406, 162] width 556 height 325
paste input "5,98"
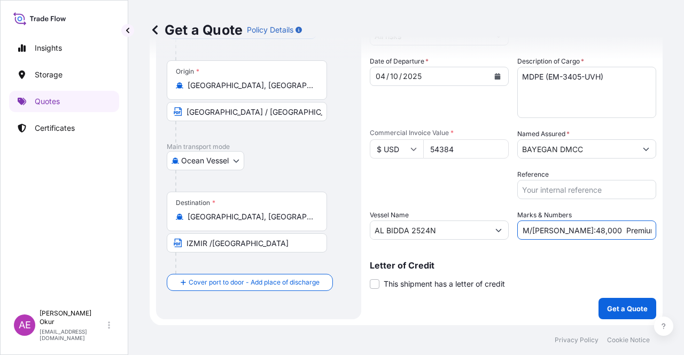
type input "PO NO:25Y0238500 Quantity M/Tonn:48,000 Premium: USD 5,98"
click at [613, 307] on p "Get a Quote" at bounding box center [627, 308] width 41 height 11
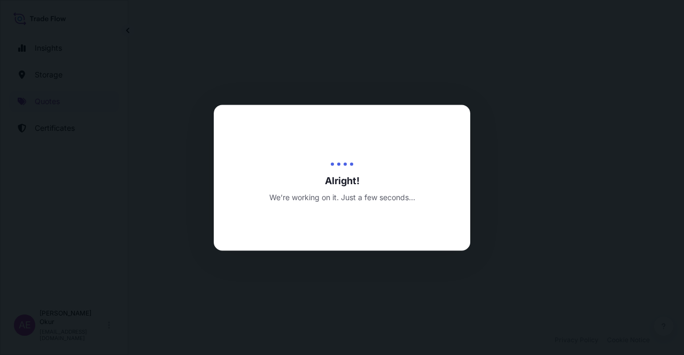
select select "Ocean Vessel"
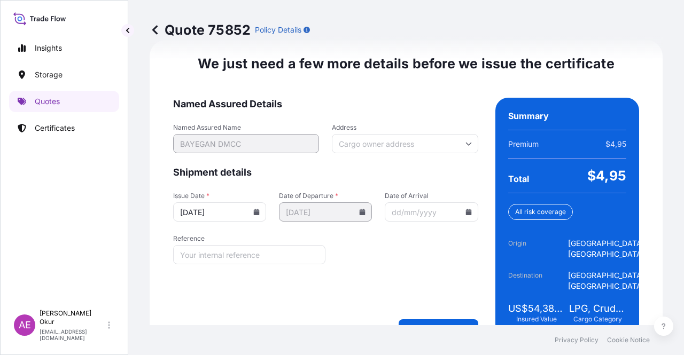
scroll to position [1349, 0]
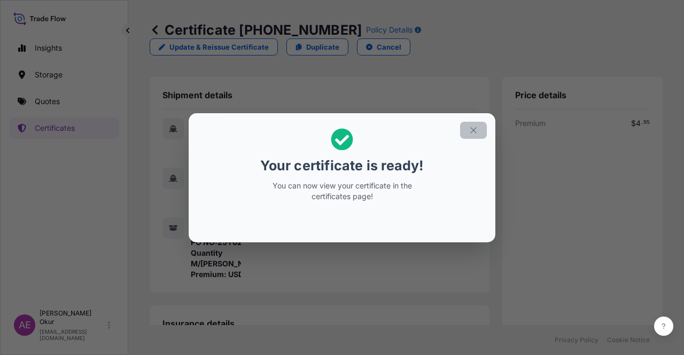
click at [477, 129] on icon "button" at bounding box center [474, 131] width 10 height 10
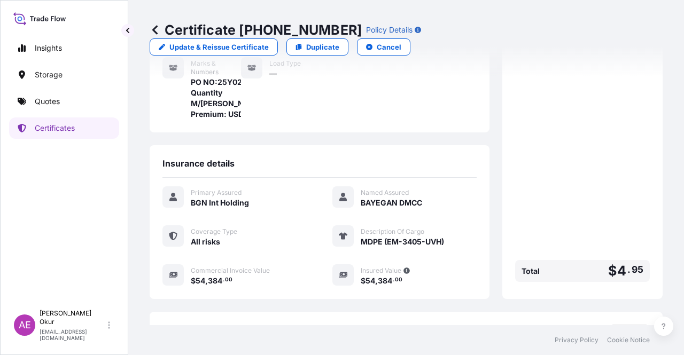
scroll to position [256, 0]
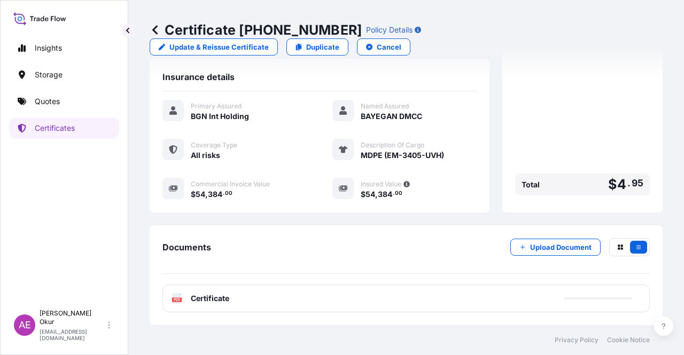
click at [202, 302] on span "Certificate" at bounding box center [210, 298] width 38 height 11
click at [205, 297] on span "Certificate" at bounding box center [210, 298] width 38 height 11
click at [207, 295] on span "Certificate" at bounding box center [210, 298] width 38 height 11
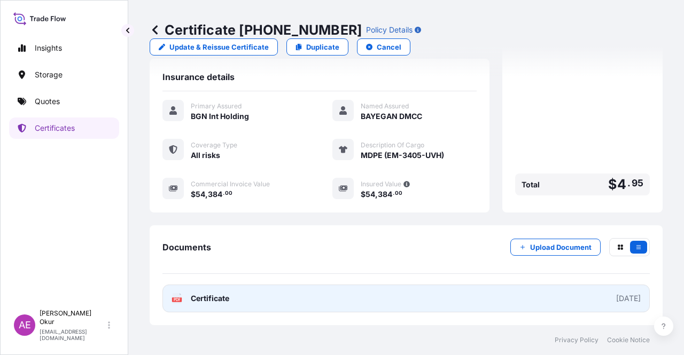
click at [201, 300] on span "Certificate" at bounding box center [210, 298] width 38 height 11
click at [221, 297] on span "Certificate" at bounding box center [210, 298] width 38 height 11
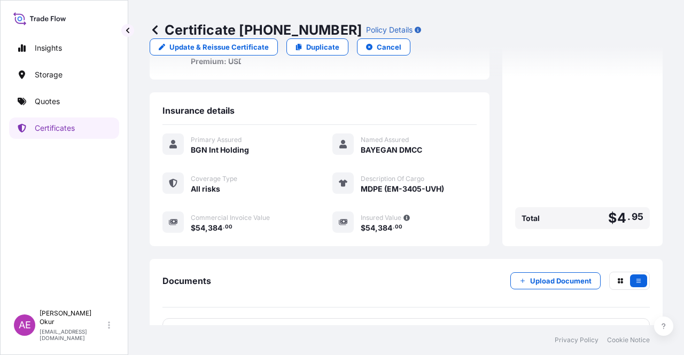
scroll to position [203, 0]
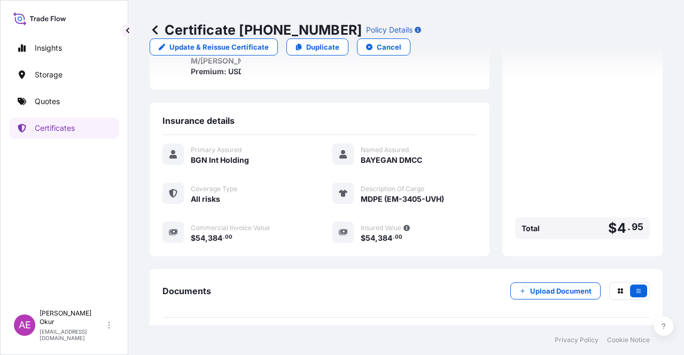
click at [223, 352] on footer "Privacy Policy Cookie Notice" at bounding box center [406, 340] width 556 height 30
click at [58, 96] on p "Quotes" at bounding box center [47, 101] width 25 height 11
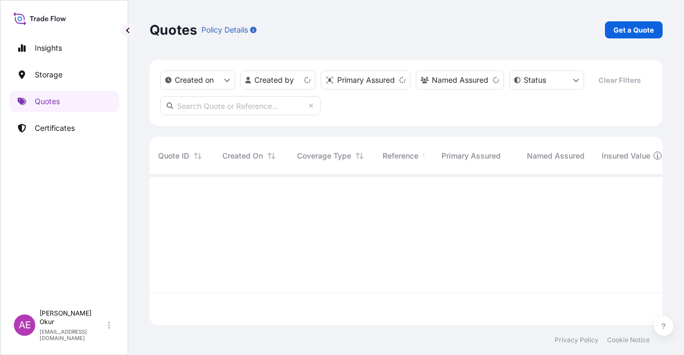
scroll to position [148, 504]
click at [624, 27] on p "Get a Quote" at bounding box center [633, 30] width 41 height 11
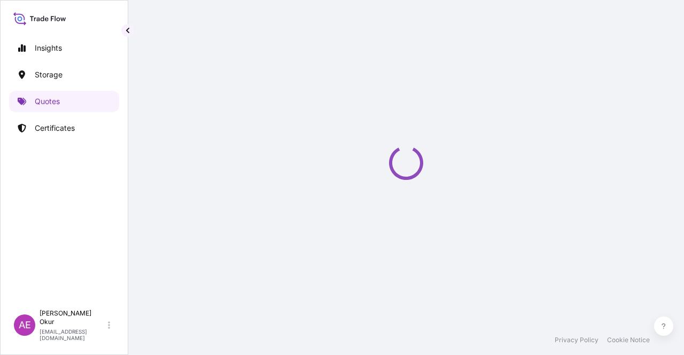
select select "Ocean Vessel"
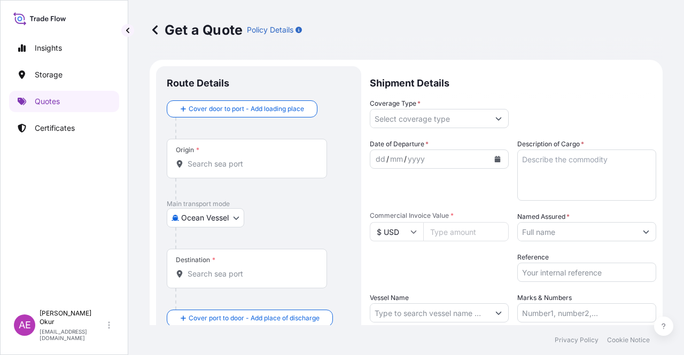
scroll to position [17, 0]
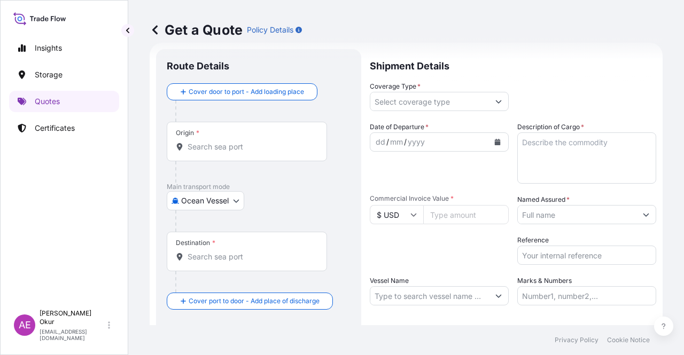
click at [266, 133] on div "Origin *" at bounding box center [247, 142] width 160 height 40
click at [266, 142] on input "Origin *" at bounding box center [251, 147] width 126 height 11
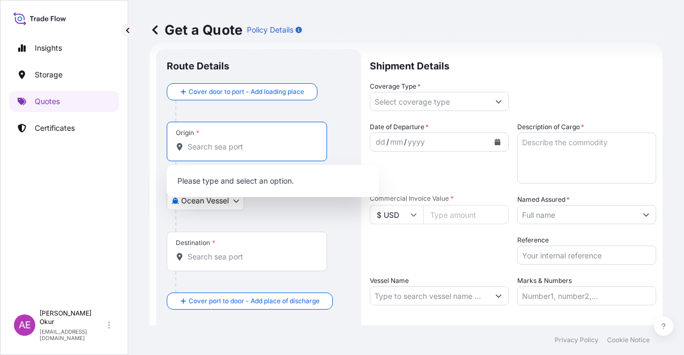
paste input "ALEXANDRIA"
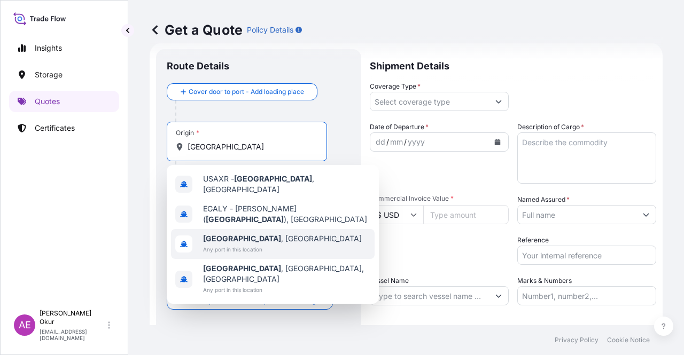
click at [250, 234] on span "Alexandria , Egypt" at bounding box center [282, 239] width 159 height 11
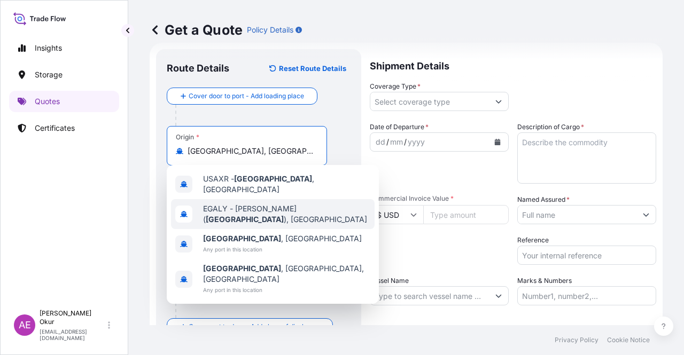
type input "Alexandria, Egypt"
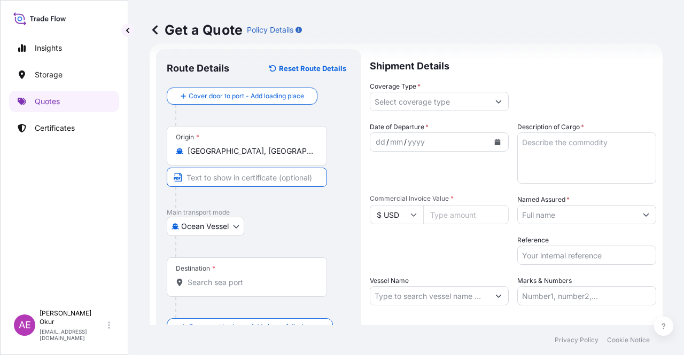
click at [244, 184] on input "Text to appear on certificate" at bounding box center [247, 177] width 160 height 19
paste input "ALEXANDRIA"
type input "ALEXANDRIA / EGYPT"
click at [235, 286] on input "Destination *" at bounding box center [251, 282] width 126 height 11
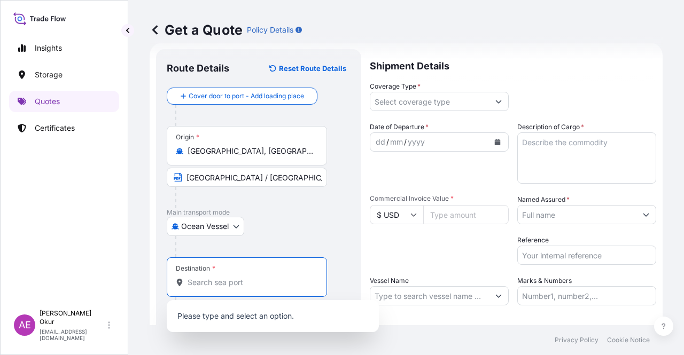
paste input "GEBZE"
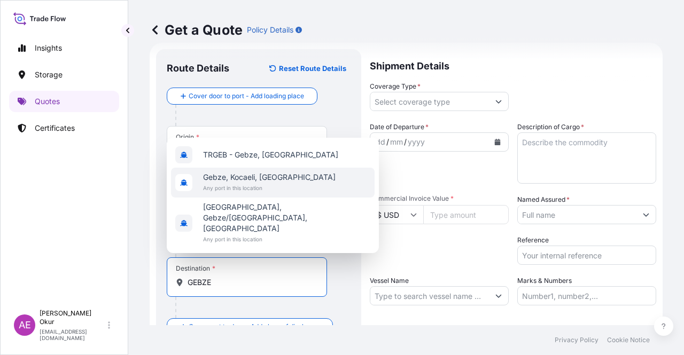
click at [245, 183] on span "Gebze, Kocaeli, Türkiye" at bounding box center [269, 177] width 133 height 11
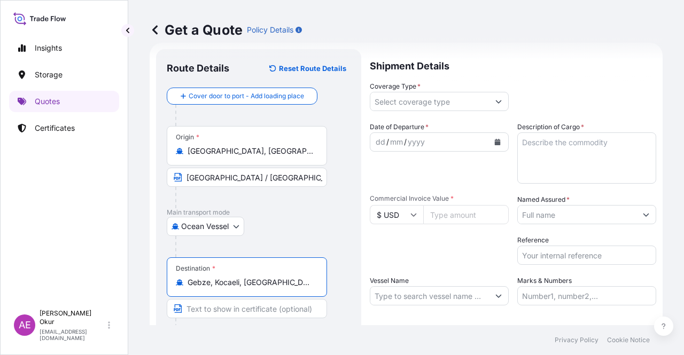
type input "Gebze, Kocaeli, Türkiye"
click at [239, 305] on input "Text to appear on certificate" at bounding box center [247, 308] width 160 height 19
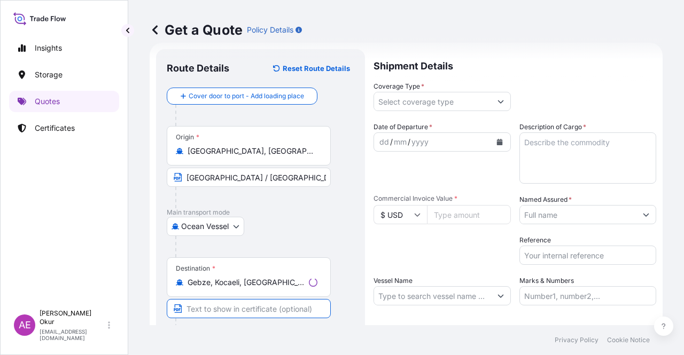
paste input "GEBZE"
type input "GEBZE / TURKEY"
click at [411, 94] on input "Coverage Type *" at bounding box center [429, 101] width 119 height 19
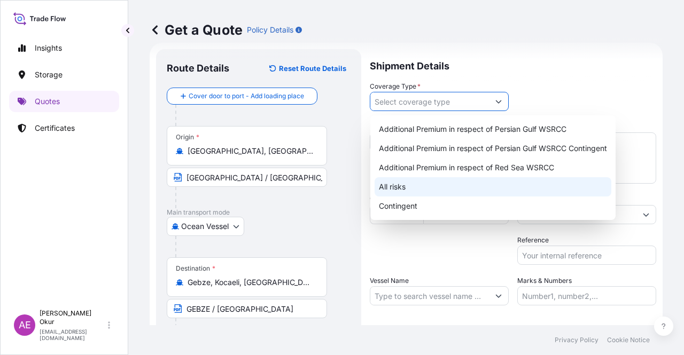
click at [404, 185] on div "All risks" at bounding box center [493, 186] width 237 height 19
type input "All risks"
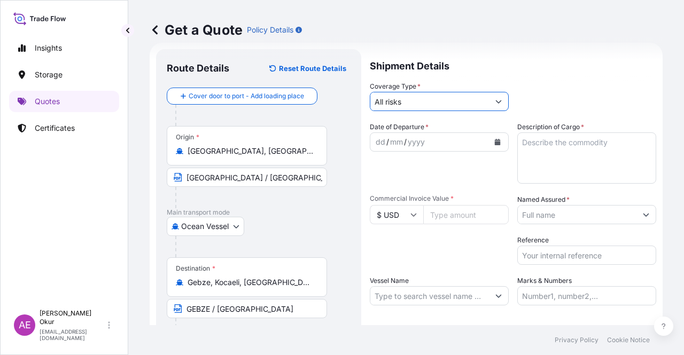
click at [378, 139] on div "dd" at bounding box center [381, 142] width 12 height 13
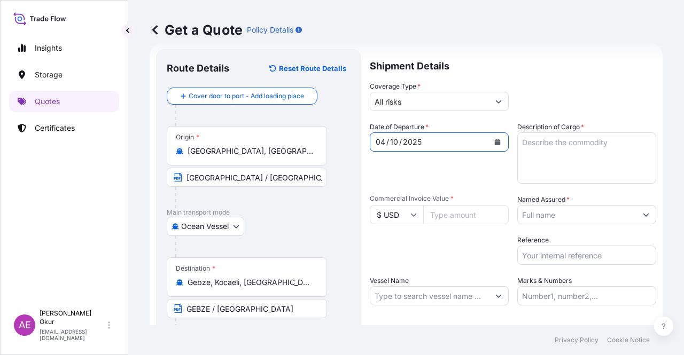
click at [554, 170] on textarea "Description of Cargo *" at bounding box center [586, 158] width 139 height 51
paste textarea "HDPE EE-4811-AAH"
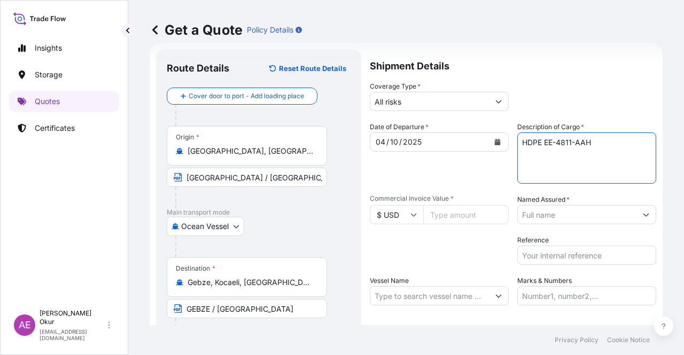
type textarea "HDPE EE-4811-AAH"
click at [475, 213] on input "Commercial Invoice Value *" at bounding box center [465, 214] width 85 height 19
paste input "426624"
type input "426624"
click at [571, 208] on input "Named Assured *" at bounding box center [577, 214] width 119 height 19
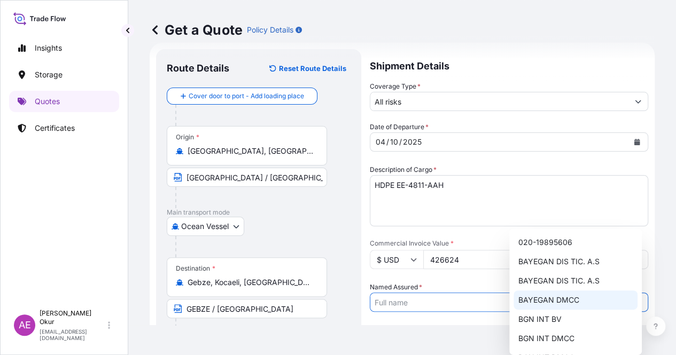
click at [565, 298] on span "BAYEGAN DMCC" at bounding box center [548, 300] width 61 height 11
type input "BAYEGAN DMCC"
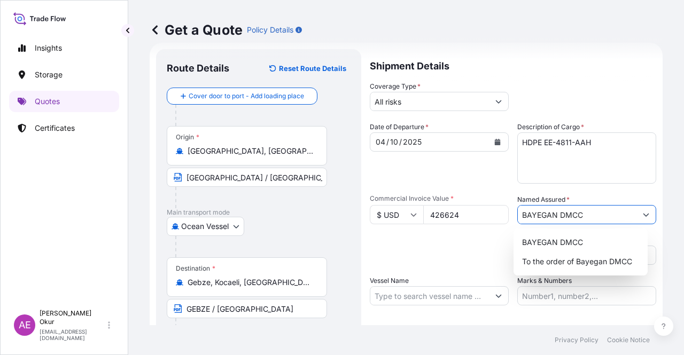
click at [456, 253] on div "Packing Category Type to search a container mode Please select a primary mode o…" at bounding box center [439, 250] width 139 height 30
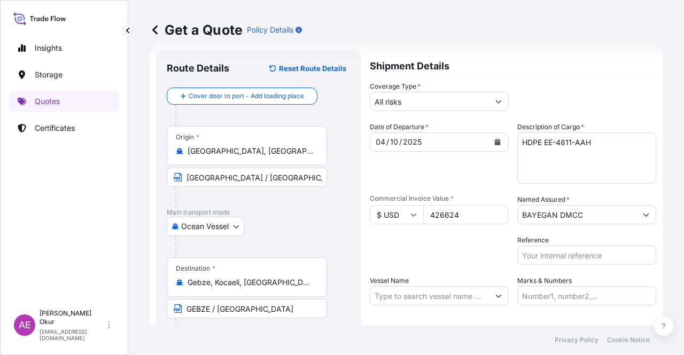
click at [435, 295] on input "Vessel Name" at bounding box center [429, 295] width 119 height 19
paste input "AL BIDDA 2524N"
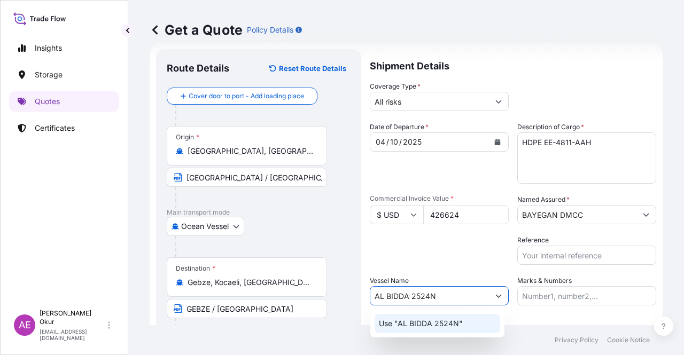
click at [441, 328] on p "Use "AL BIDDA 2524N"" at bounding box center [421, 323] width 84 height 11
type input "AL BIDDA 2524N"
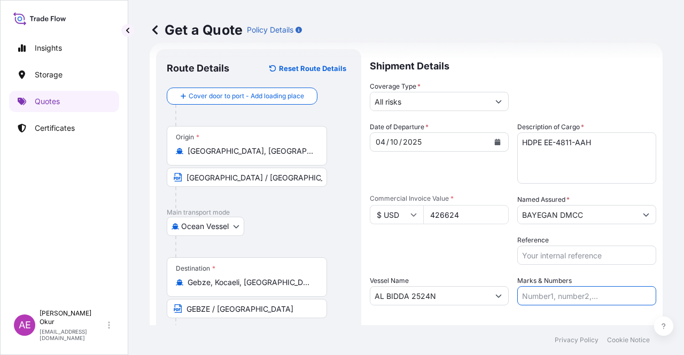
click at [550, 290] on input "Marks & Numbers" at bounding box center [586, 295] width 139 height 19
drag, startPoint x: 590, startPoint y: 294, endPoint x: 543, endPoint y: 294, distance: 47.6
click at [543, 294] on input "PO NO:25Y0251000 Quantity M/[PERSON_NAME]: 1.921,45 Premium: USD 176,70" at bounding box center [586, 295] width 139 height 19
paste input "38700"
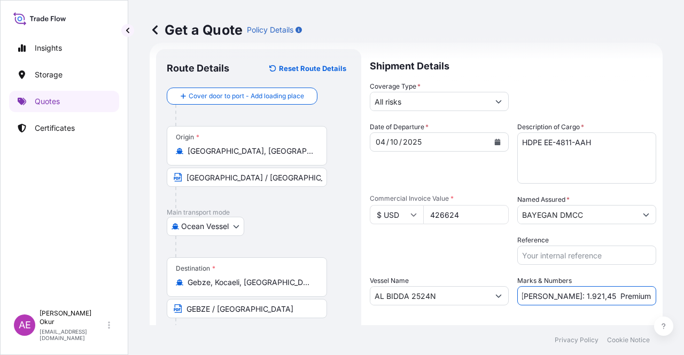
drag, startPoint x: 613, startPoint y: 292, endPoint x: 675, endPoint y: 293, distance: 61.5
click at [678, 294] on div "Get a Quote Policy Details Route Details Reset Route Details Cover door to port…" at bounding box center [406, 162] width 556 height 325
click at [571, 294] on input "PO NO:25Y0238700 Quantity M/Tonn: 1.921,45 Premium: USD 176,70" at bounding box center [586, 295] width 139 height 19
click at [533, 295] on input "PO NO:25Y0238700 Quantity M/Tonn: 1.921,45 Premium: USD 176,70" at bounding box center [586, 295] width 139 height 19
drag, startPoint x: 535, startPoint y: 293, endPoint x: 563, endPoint y: 293, distance: 28.3
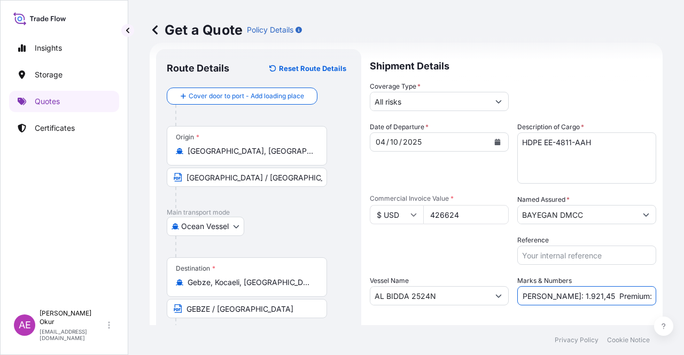
click at [563, 293] on input "PO NO:25Y0238700 Quantity M/Tonn: 1.921,45 Premium: USD 176,70" at bounding box center [586, 295] width 139 height 19
paste input "384,000"
drag, startPoint x: 610, startPoint y: 296, endPoint x: 668, endPoint y: 295, distance: 58.3
click at [682, 294] on div "Get a Quote Policy Details Route Details Reset Route Details Cover door to port…" at bounding box center [406, 162] width 556 height 325
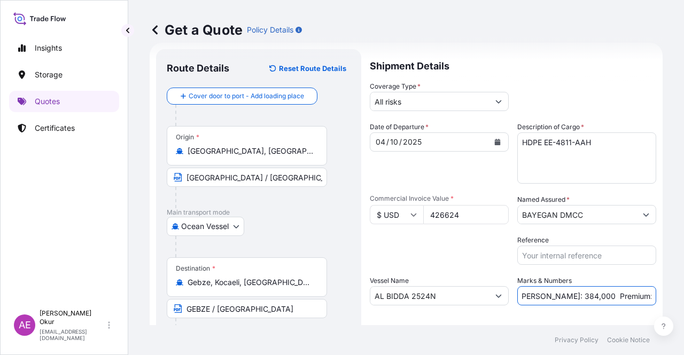
click at [620, 294] on input "PO NO:25Y0238700 Quantity M/Tonn: 384,000 Premium: USD 176,70" at bounding box center [586, 295] width 139 height 19
drag, startPoint x: 622, startPoint y: 294, endPoint x: 683, endPoint y: 293, distance: 61.5
click at [683, 292] on div "Get a Quote Policy Details Route Details Reset Route Details Cover door to port…" at bounding box center [406, 162] width 556 height 325
paste input "46,93"
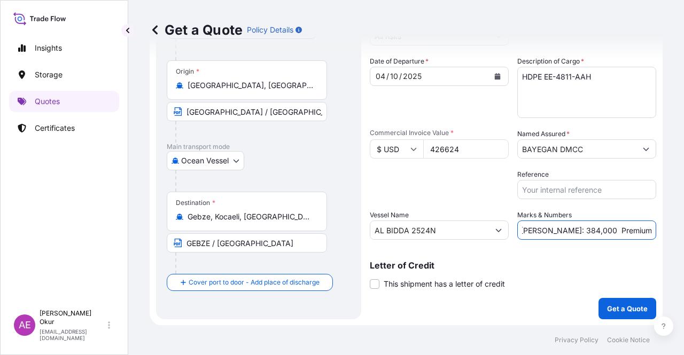
type input "PO NO:25Y0238700 Quantity M/Tonn: 384,000 Premium: USD 46,93"
click at [616, 302] on div "Shipment Details Coverage Type * All risks Date of Departure * 04 / 10 / 2025 C…" at bounding box center [513, 151] width 286 height 336
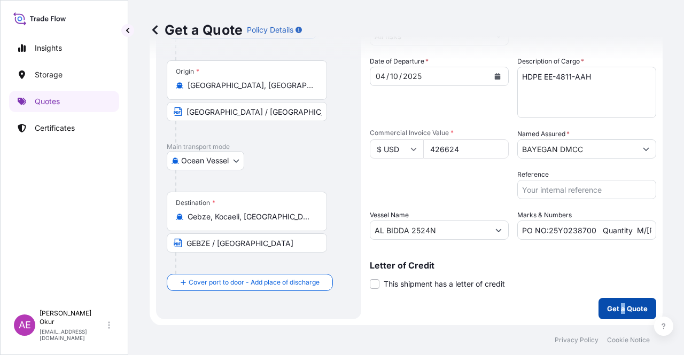
click at [616, 303] on p "Get a Quote" at bounding box center [627, 308] width 41 height 11
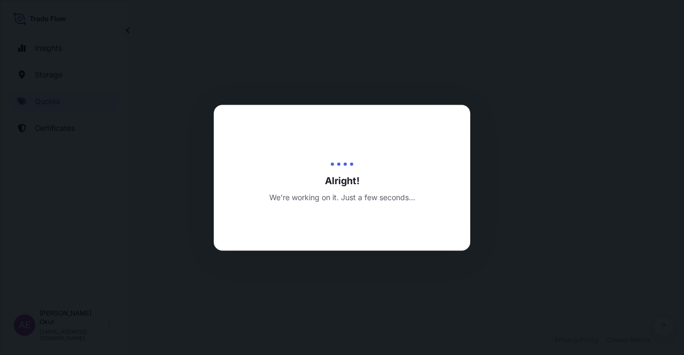
select select "Ocean Vessel"
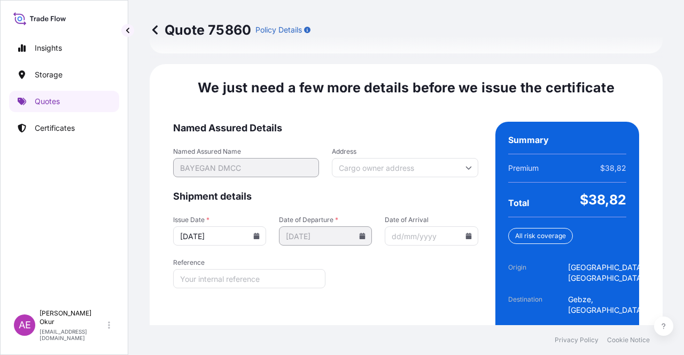
scroll to position [1366, 0]
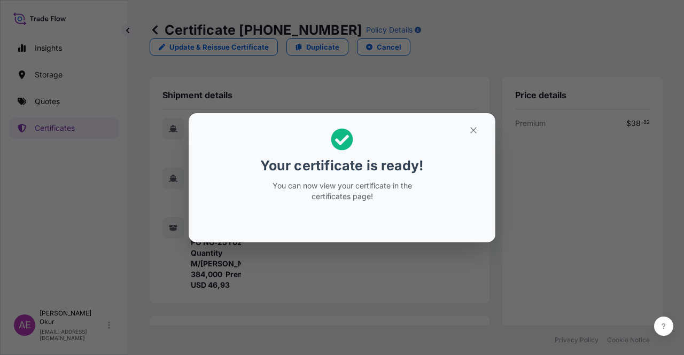
click at [484, 124] on button "button" at bounding box center [473, 130] width 27 height 17
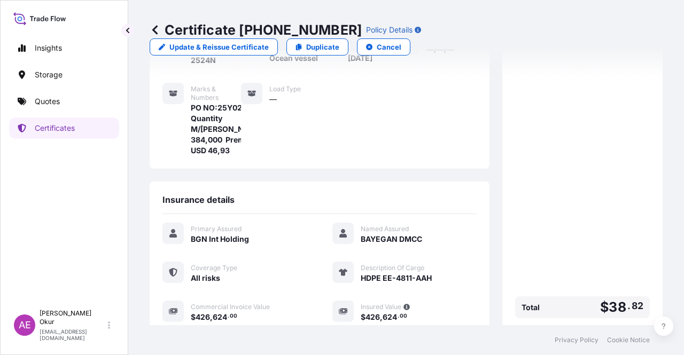
scroll to position [267, 0]
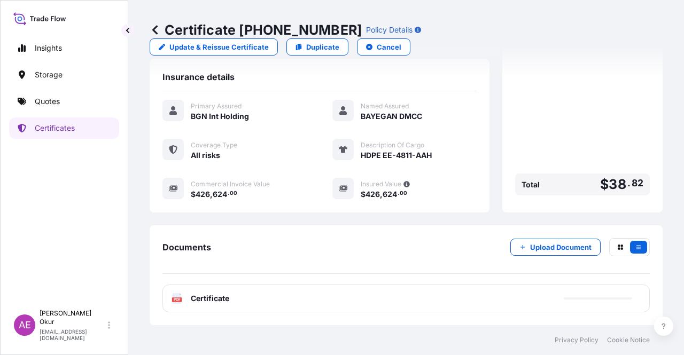
click at [193, 283] on div "Documents Upload Document PDF Certificate" at bounding box center [405, 275] width 487 height 74
click at [224, 314] on div "Documents Upload Document PDF Certificate" at bounding box center [406, 275] width 513 height 100
click at [215, 291] on div "PDF Certificate" at bounding box center [405, 299] width 487 height 28
click at [214, 301] on span "Certificate" at bounding box center [210, 298] width 38 height 11
click at [215, 301] on span "Certificate" at bounding box center [210, 298] width 38 height 11
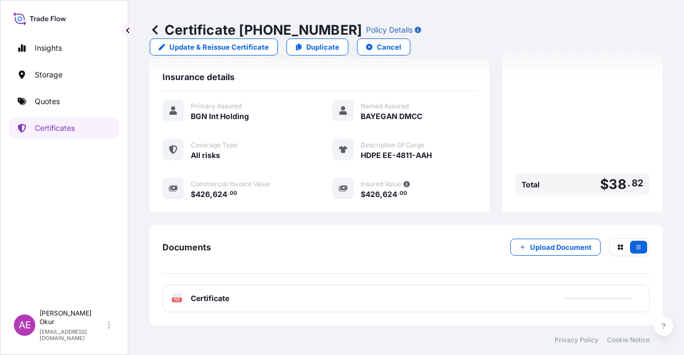
click at [221, 294] on span "Certificate" at bounding box center [210, 298] width 38 height 11
click at [216, 297] on span "Certificate" at bounding box center [210, 298] width 38 height 11
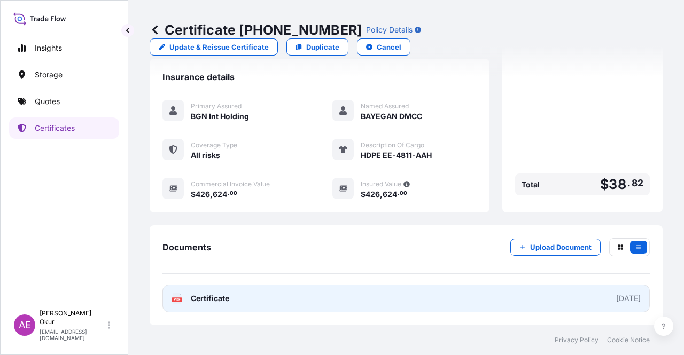
click at [212, 308] on link "PDF Certificate [DATE]" at bounding box center [405, 299] width 487 height 28
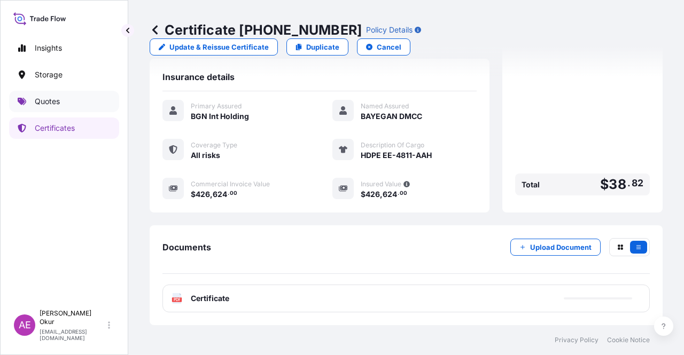
click at [48, 103] on p "Quotes" at bounding box center [47, 101] width 25 height 11
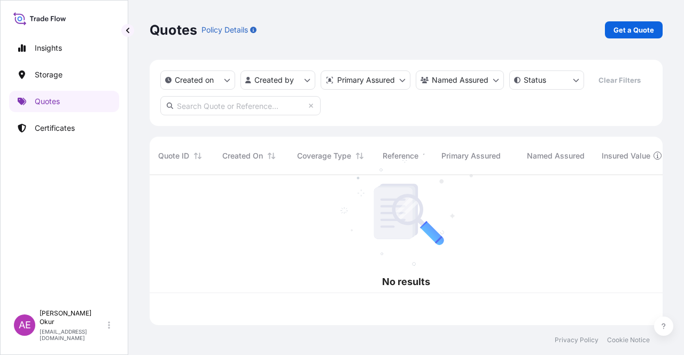
scroll to position [148, 504]
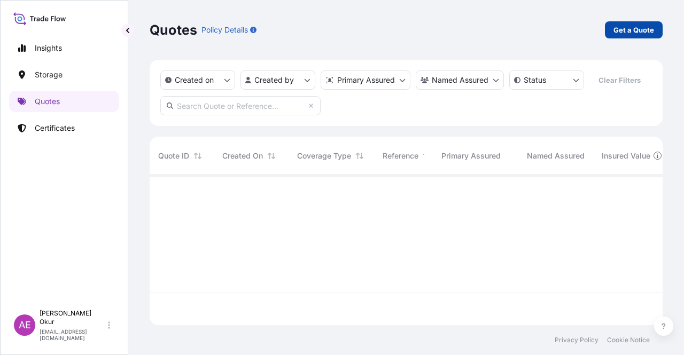
click at [643, 24] on link "Get a Quote" at bounding box center [634, 29] width 58 height 17
select select "Ocean Vessel"
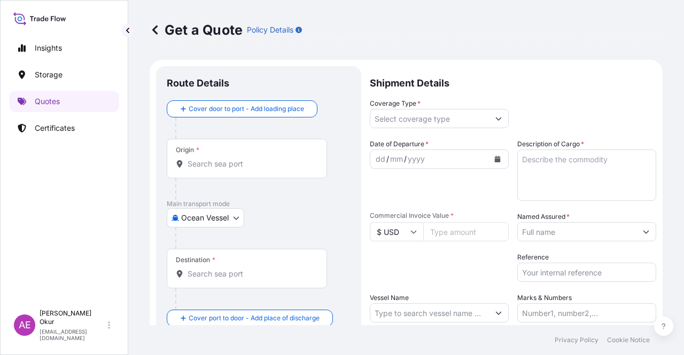
scroll to position [17, 0]
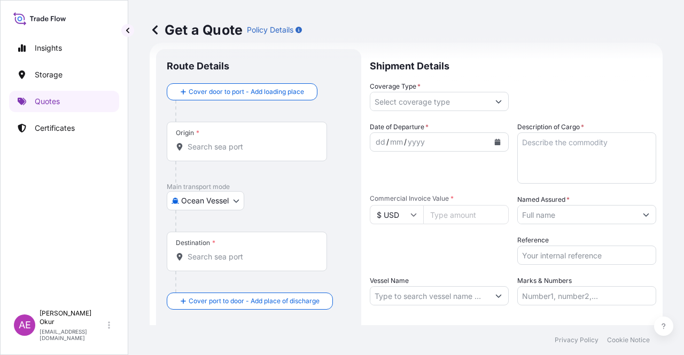
click at [250, 143] on input "Origin *" at bounding box center [251, 147] width 126 height 11
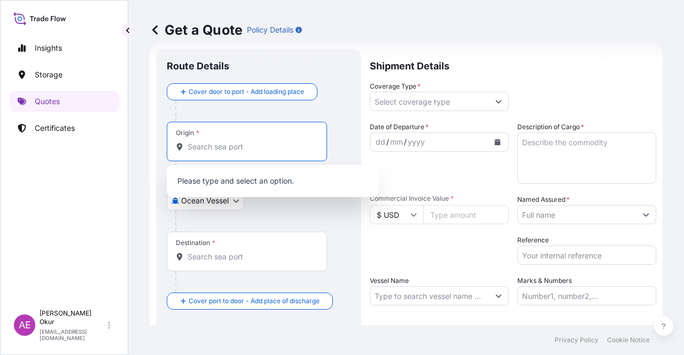
paste input "ALEXANDRIA"
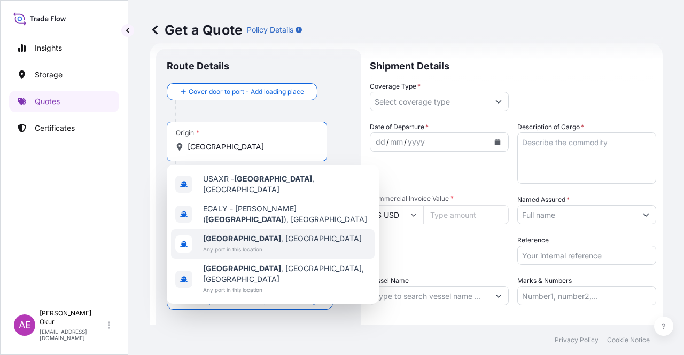
click at [251, 244] on span "Any port in this location" at bounding box center [282, 249] width 159 height 11
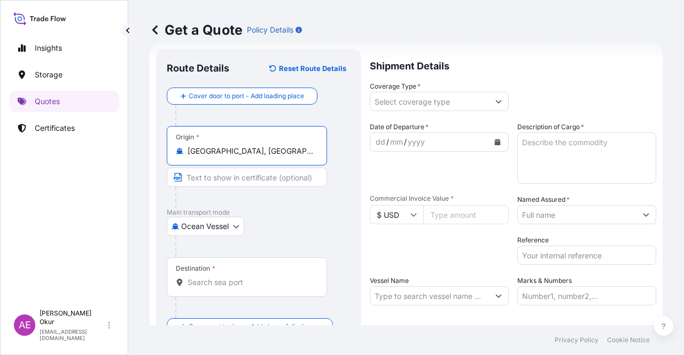
type input "Alexandria, Egypt"
click at [228, 183] on input "Text to appear on certificate" at bounding box center [247, 177] width 160 height 19
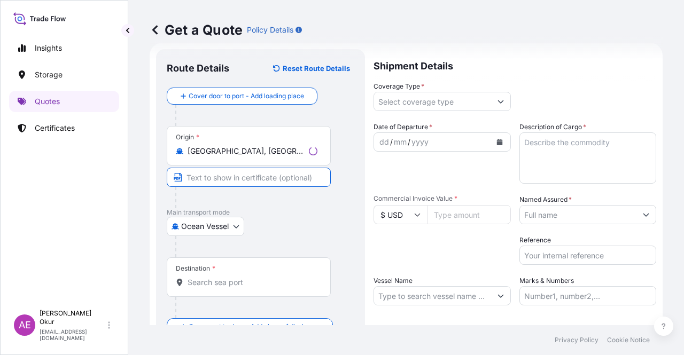
paste input "ALEXANDRIA"
type input "ALEXANDRIA / EGYPT"
click at [236, 269] on div "Destination *" at bounding box center [247, 278] width 160 height 40
click at [236, 277] on input "Destination *" at bounding box center [251, 282] width 126 height 11
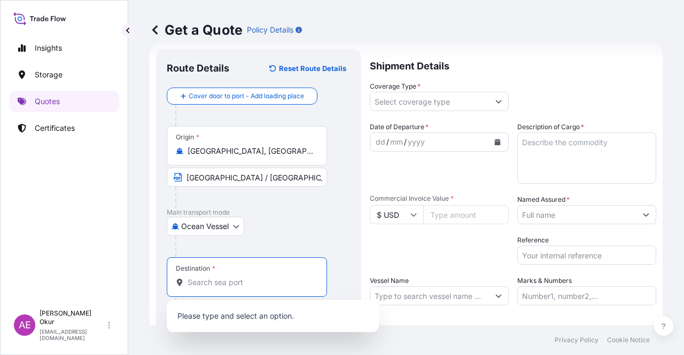
paste input "GEBZE"
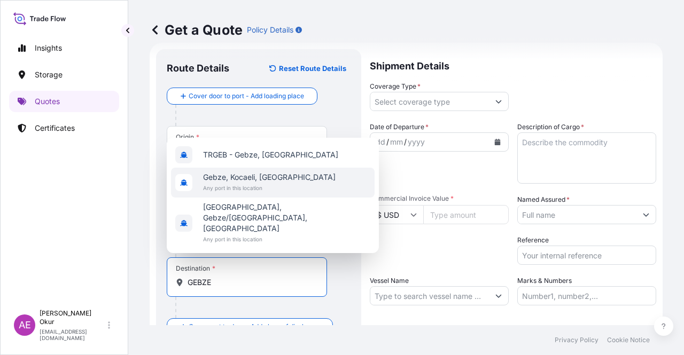
click at [244, 193] on div "Gebze, Kocaeli, Türkiye Any port in this location" at bounding box center [269, 182] width 133 height 21
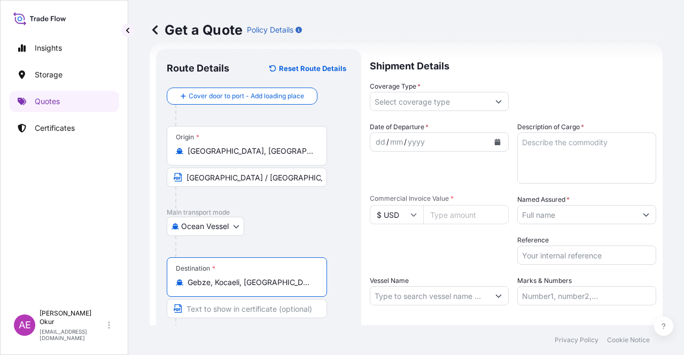
type input "Gebze, Kocaeli, Türkiye"
click at [228, 312] on input "Text to appear on certificate" at bounding box center [247, 308] width 160 height 19
paste input "GEBZE"
type input "GEBZE / TURKEY"
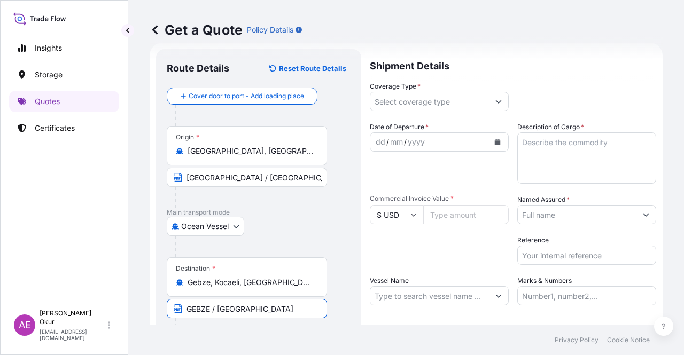
click at [378, 141] on div "dd" at bounding box center [381, 142] width 12 height 13
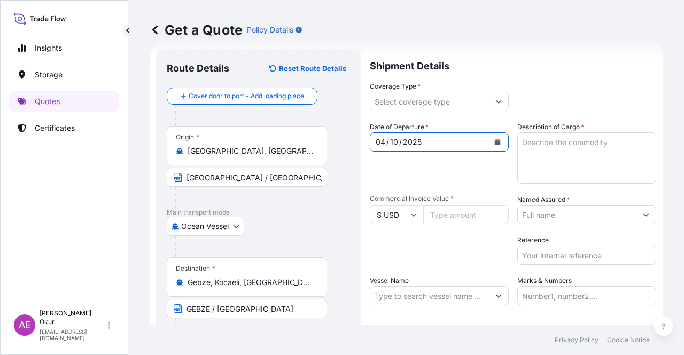
drag, startPoint x: 566, startPoint y: 159, endPoint x: 562, endPoint y: 163, distance: 5.7
click at [566, 159] on textarea "Description of Cargo *" at bounding box center [586, 158] width 139 height 51
paste
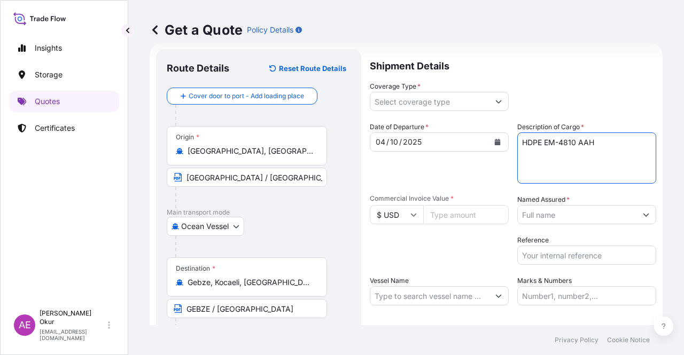
type textarea "HDPE EM-4810 AAH"
click at [465, 209] on input "Commercial Invoice Value *" at bounding box center [465, 214] width 85 height 19
type input "52800"
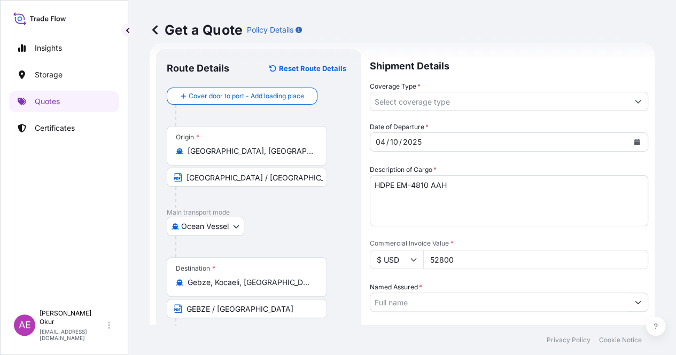
click at [573, 293] on input "Named Assured *" at bounding box center [499, 302] width 258 height 19
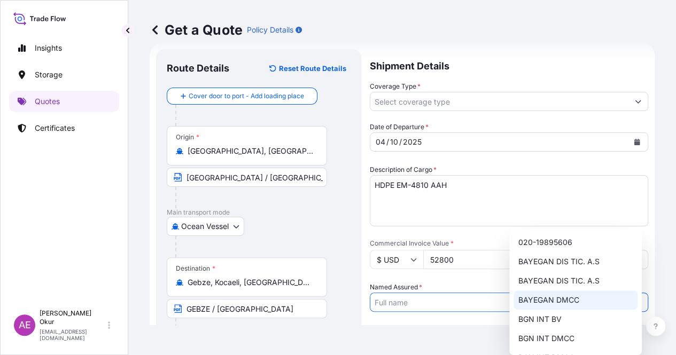
click at [552, 293] on div "BAYEGAN DMCC" at bounding box center [575, 300] width 124 height 19
type input "BAYEGAN DMCC"
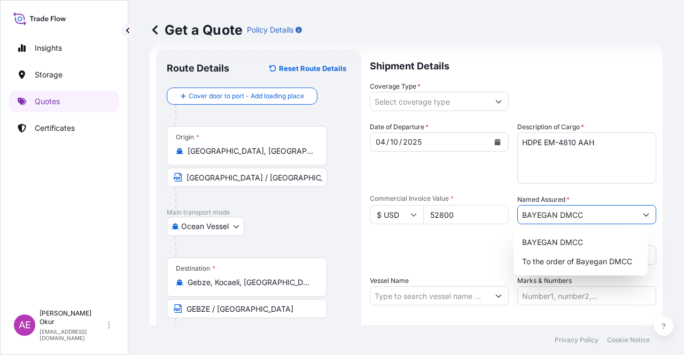
click at [441, 301] on input "Vessel Name" at bounding box center [429, 295] width 119 height 19
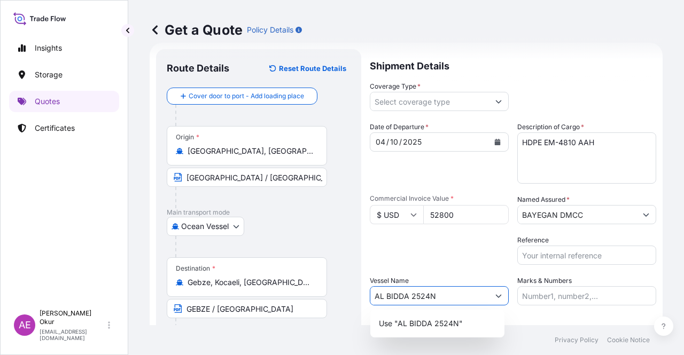
click at [437, 319] on p "Use "AL BIDDA 2524N"" at bounding box center [421, 323] width 84 height 11
type input "AL BIDDA 2524N"
click at [564, 295] on input "Marks & Numbers" at bounding box center [586, 295] width 139 height 19
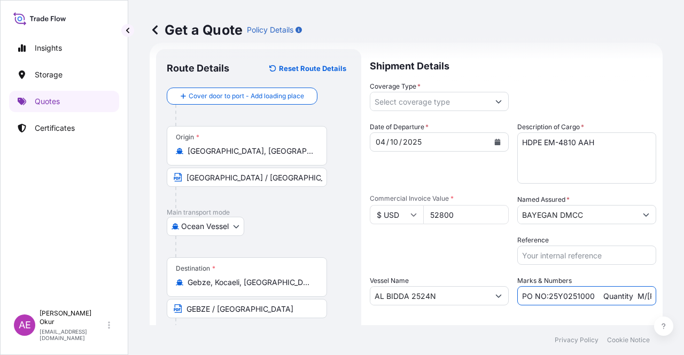
drag, startPoint x: 592, startPoint y: 295, endPoint x: 546, endPoint y: 293, distance: 45.5
click at [546, 293] on input "PO NO:25Y0251000 Quantity M/[PERSON_NAME]: 1.921,45 Premium: USD 176,70" at bounding box center [586, 295] width 139 height 19
drag, startPoint x: 603, startPoint y: 292, endPoint x: 650, endPoint y: 291, distance: 46.5
click at [650, 291] on form "Route Details Reset Route Details Cover door to port - Add loading place Place …" at bounding box center [406, 217] width 513 height 349
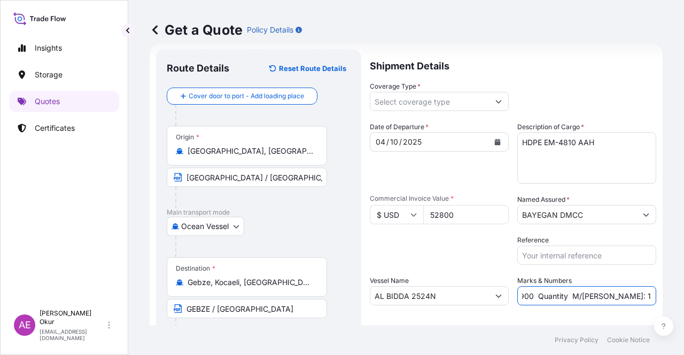
click at [598, 291] on input "PO NO:25Y0238900 Quantity M/Tonn: 1.921,45 Premium: USD 176,70" at bounding box center [586, 295] width 139 height 19
drag, startPoint x: 595, startPoint y: 293, endPoint x: 625, endPoint y: 297, distance: 30.2
click at [625, 297] on input "PO NO:25Y0238900 Quantity M/Tonn: 1.921,45 Premium: USD 176,70" at bounding box center [586, 295] width 139 height 19
drag, startPoint x: 640, startPoint y: 295, endPoint x: 683, endPoint y: 297, distance: 43.3
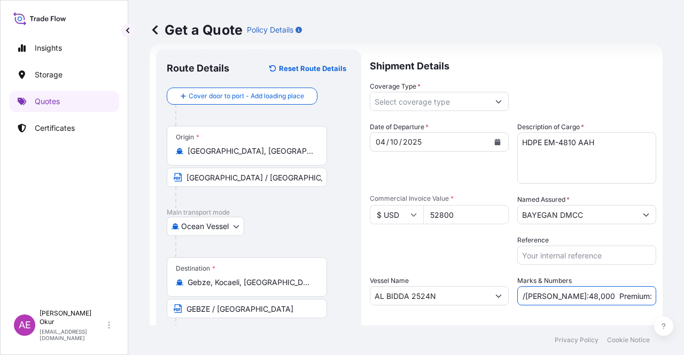
click at [683, 297] on div "Get a Quote Policy Details Route Details Reset Route Details Cover door to port…" at bounding box center [406, 162] width 556 height 325
click at [617, 293] on input "PO NO:25Y0238900 Quantity M/Tonn:48,000 Premium: USD 176,70" at bounding box center [586, 295] width 139 height 19
drag, startPoint x: 621, startPoint y: 294, endPoint x: 683, endPoint y: 298, distance: 62.6
click at [683, 299] on div "Get a Quote Policy Details Route Details Reset Route Details Cover door to port…" at bounding box center [406, 162] width 556 height 325
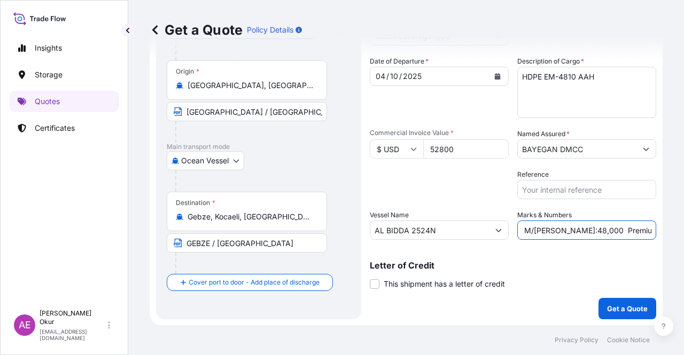
type input "PO NO:25Y0238900 Quantity M/Tonn:48,000 Premium: USD 5,81"
click at [598, 301] on button "Get a Quote" at bounding box center [627, 308] width 58 height 21
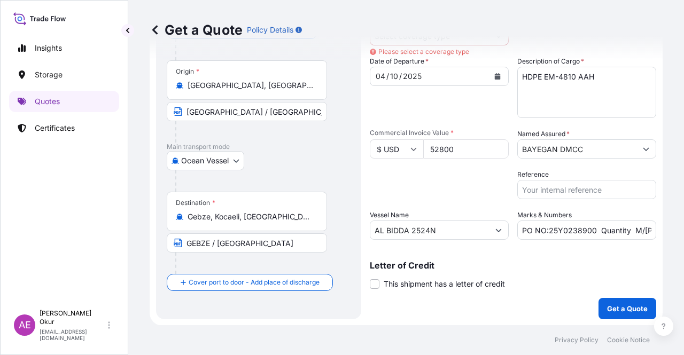
click at [607, 303] on p "Get a Quote" at bounding box center [627, 308] width 41 height 11
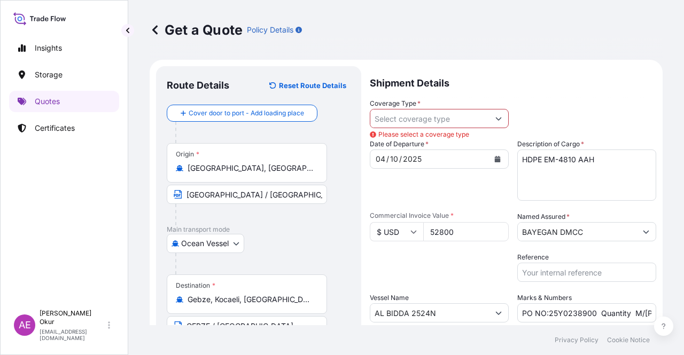
click at [394, 118] on input "Coverage Type *" at bounding box center [429, 118] width 119 height 19
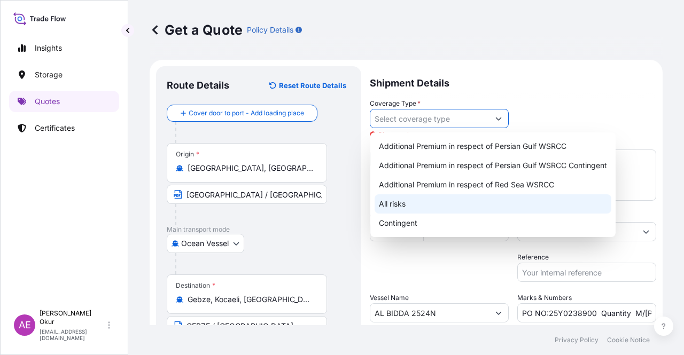
click at [403, 207] on div "All risks" at bounding box center [493, 203] width 237 height 19
type input "All risks"
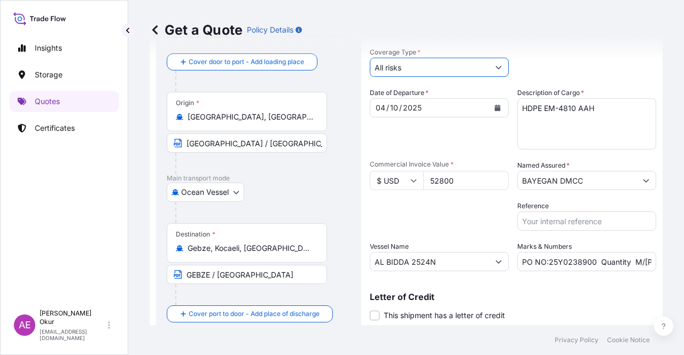
scroll to position [83, 0]
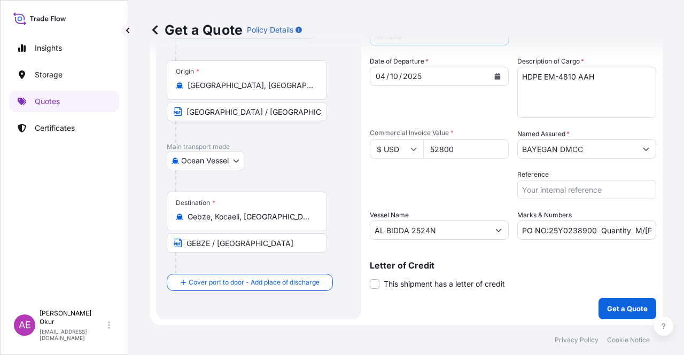
click at [611, 305] on p "Get a Quote" at bounding box center [627, 308] width 41 height 11
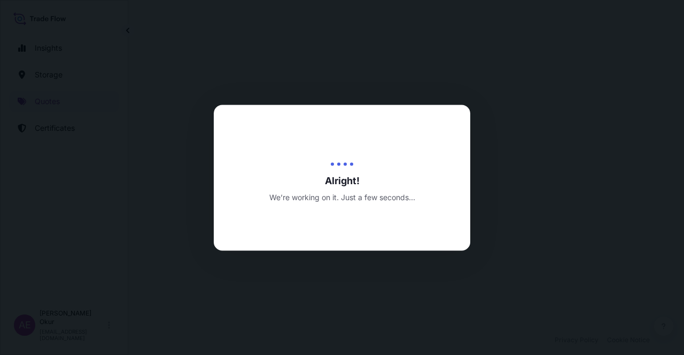
select select "Ocean Vessel"
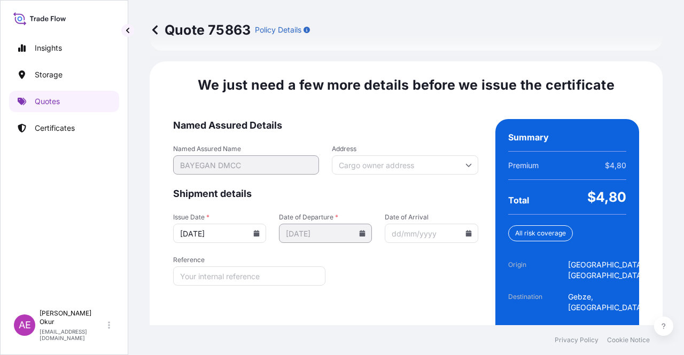
scroll to position [1349, 0]
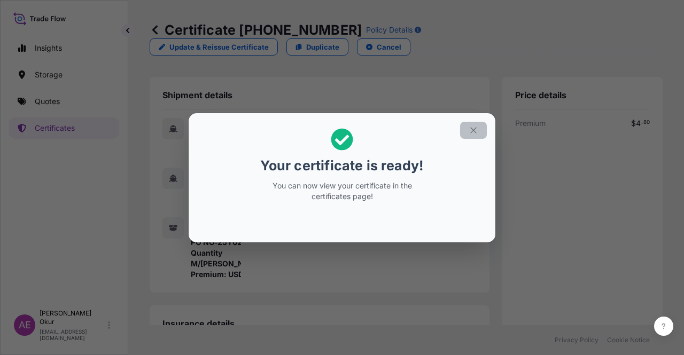
click at [481, 128] on button "button" at bounding box center [473, 130] width 27 height 17
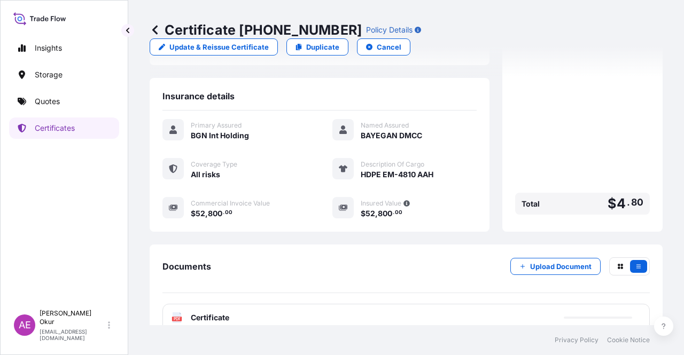
scroll to position [256, 0]
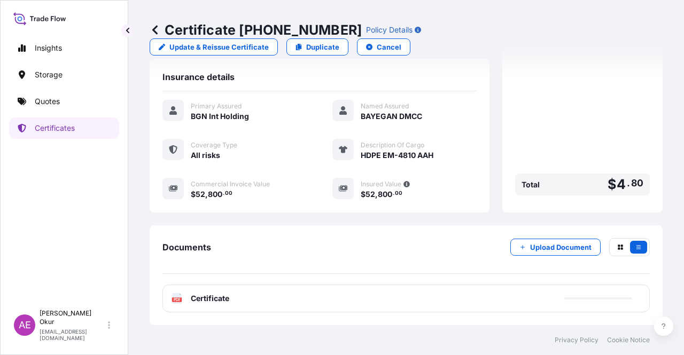
click at [214, 301] on span "Certificate" at bounding box center [210, 298] width 38 height 11
click at [196, 298] on span "Certificate" at bounding box center [210, 298] width 38 height 11
click at [215, 304] on div "PDF Certificate" at bounding box center [405, 299] width 487 height 28
click at [228, 295] on span "Certificate" at bounding box center [210, 298] width 38 height 11
click at [211, 300] on span "Certificate" at bounding box center [210, 298] width 38 height 11
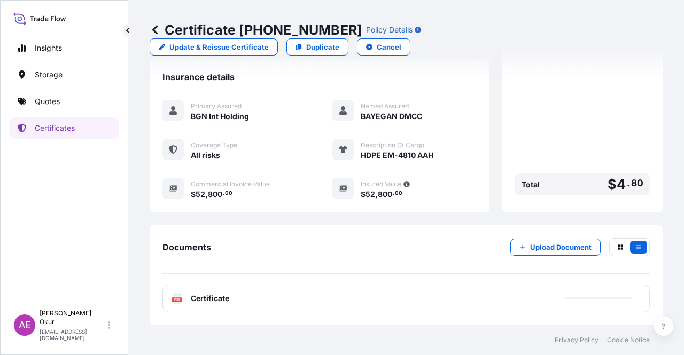
click at [206, 300] on span "Certificate" at bounding box center [210, 298] width 38 height 11
click at [211, 297] on span "Certificate" at bounding box center [210, 298] width 38 height 11
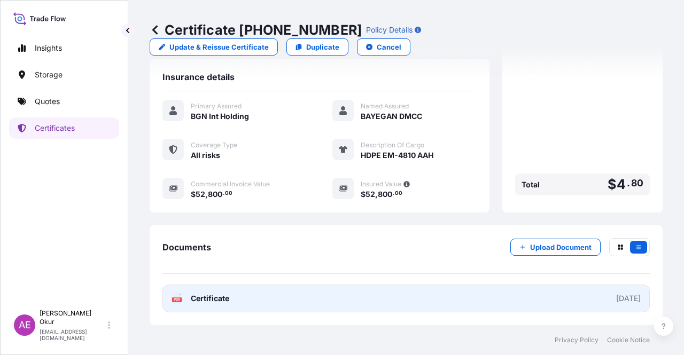
click at [209, 297] on span "Certificate" at bounding box center [210, 298] width 38 height 11
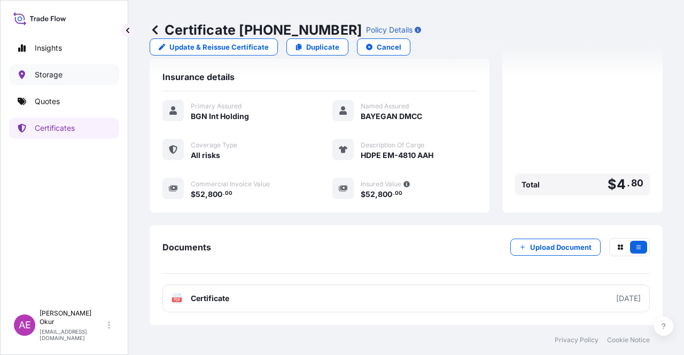
click at [49, 83] on link "Storage" at bounding box center [64, 74] width 110 height 21
click at [49, 95] on link "Quotes" at bounding box center [64, 101] width 110 height 21
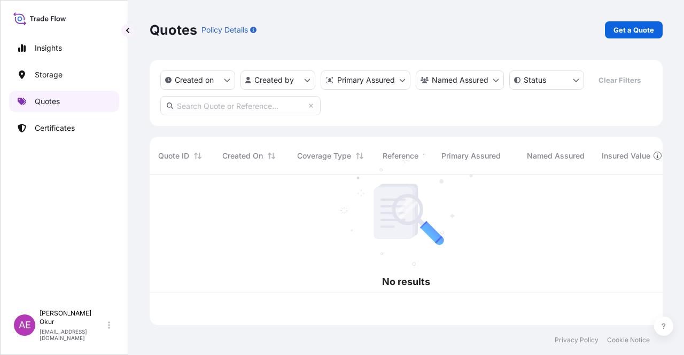
scroll to position [148, 504]
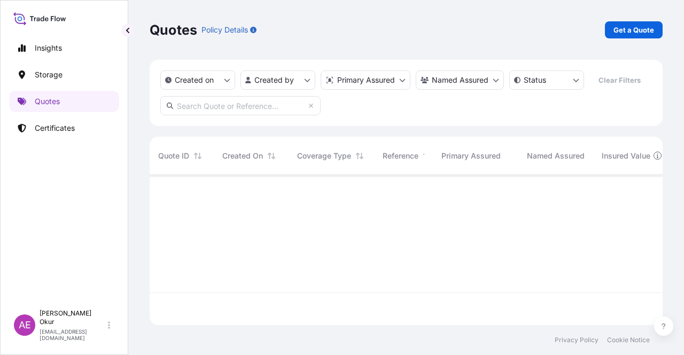
click at [631, 28] on p "Get a Quote" at bounding box center [633, 30] width 41 height 11
select select "Ocean Vessel"
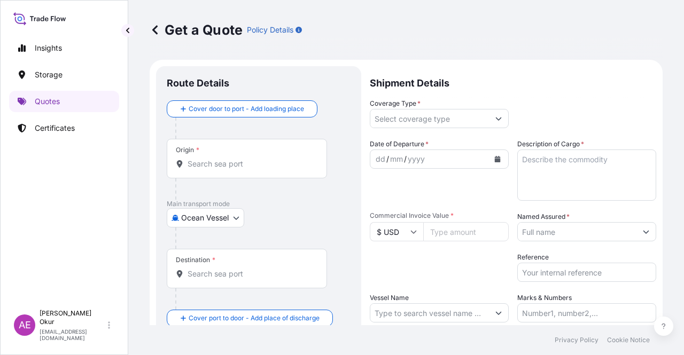
scroll to position [17, 0]
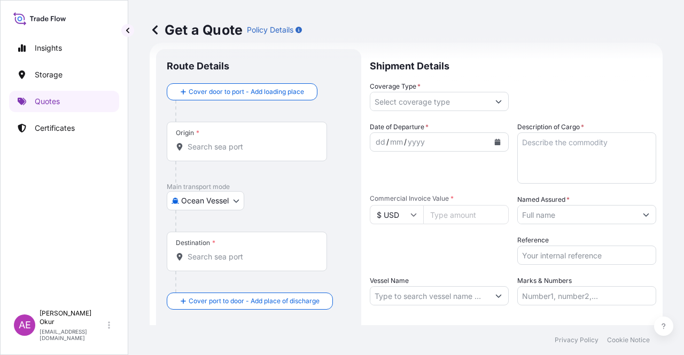
click at [259, 150] on input "Origin *" at bounding box center [251, 147] width 126 height 11
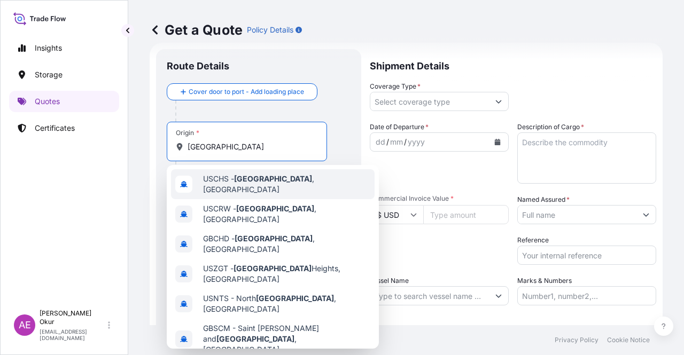
click at [289, 185] on span "USCHS - Charleston , United States" at bounding box center [286, 184] width 167 height 21
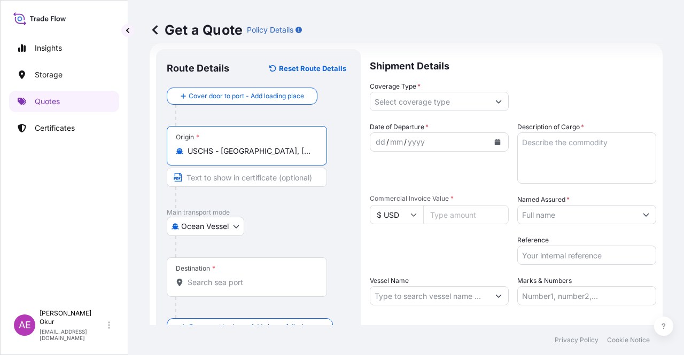
type input "USCHS - Charleston, United States"
click at [237, 172] on input "Text to appear on certificate" at bounding box center [247, 177] width 160 height 19
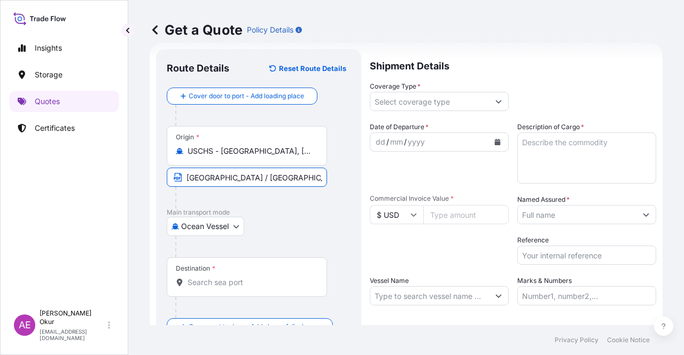
type input "CHARLESTON / USA"
click at [219, 297] on div at bounding box center [251, 307] width 152 height 21
click at [220, 291] on div "Destination *" at bounding box center [247, 278] width 160 height 40
click at [220, 288] on input "Destination *" at bounding box center [251, 282] width 126 height 11
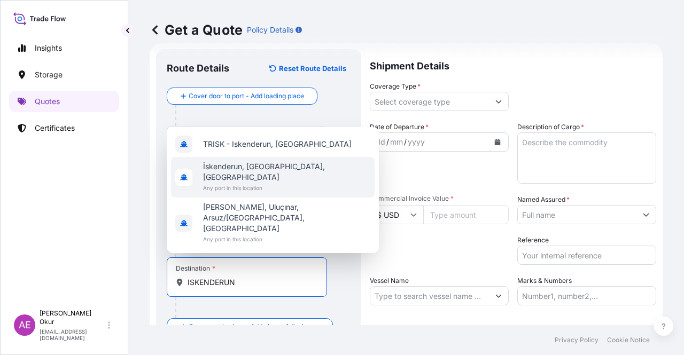
click at [234, 183] on span "İskenderun, [GEOGRAPHIC_DATA], [GEOGRAPHIC_DATA]" at bounding box center [286, 171] width 167 height 21
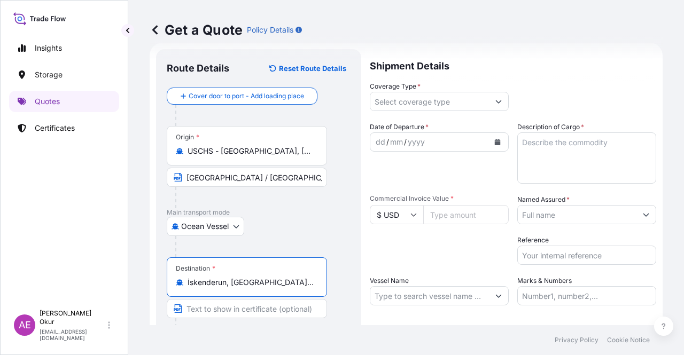
type input "İskenderun, [GEOGRAPHIC_DATA], [GEOGRAPHIC_DATA]"
click at [220, 309] on input "Text to appear on certificate" at bounding box center [247, 308] width 160 height 19
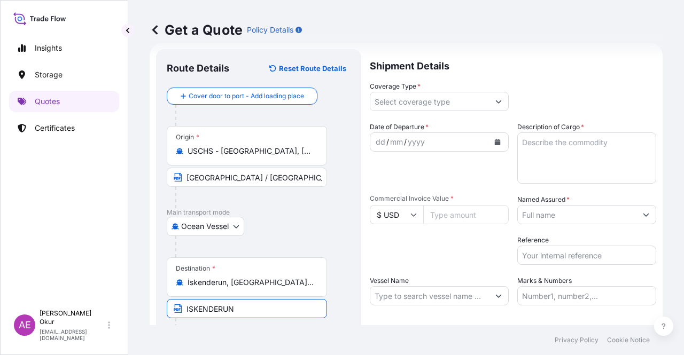
type input "ISKENDERUN / TURKEY"
click at [411, 93] on input "Coverage Type *" at bounding box center [429, 101] width 119 height 19
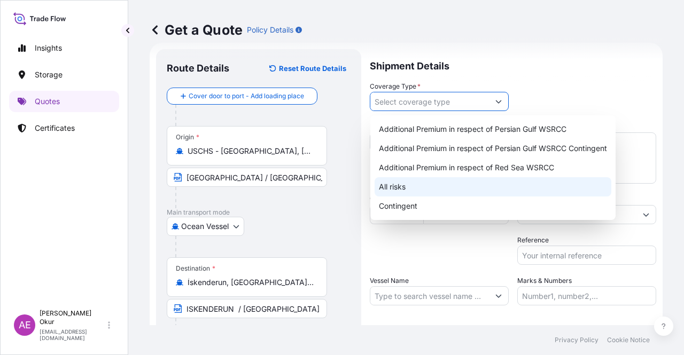
click at [382, 188] on div "All risks" at bounding box center [493, 186] width 237 height 19
type input "All risks"
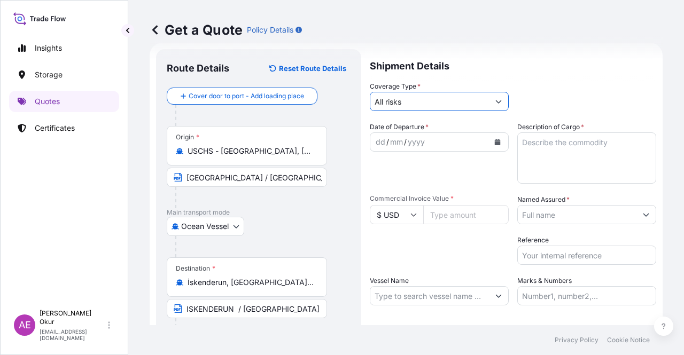
click at [376, 147] on div "dd" at bounding box center [381, 142] width 12 height 13
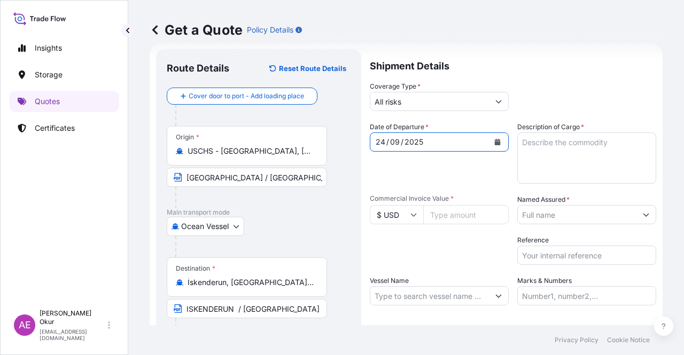
click at [563, 147] on textarea "Description of Cargo *" at bounding box center [586, 158] width 139 height 51
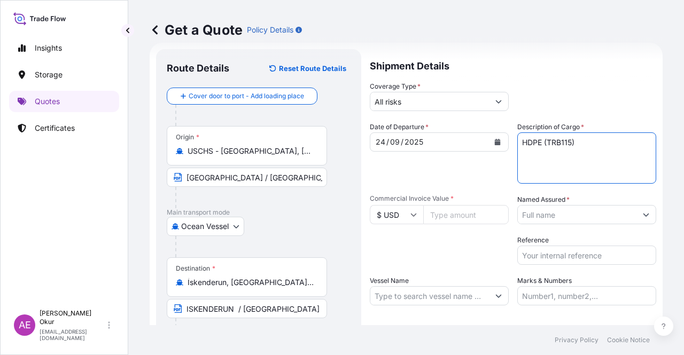
type textarea "HDPE (TRB115)"
click at [454, 223] on input "Commercial Invoice Value *" at bounding box center [465, 214] width 85 height 19
type input "101277"
click at [544, 215] on input "Named Assured *" at bounding box center [577, 214] width 119 height 19
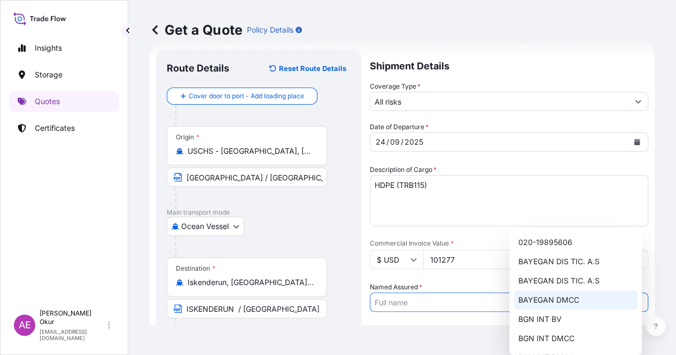
click at [541, 297] on span "BAYEGAN DMCC" at bounding box center [548, 300] width 61 height 11
type input "BAYEGAN DMCC"
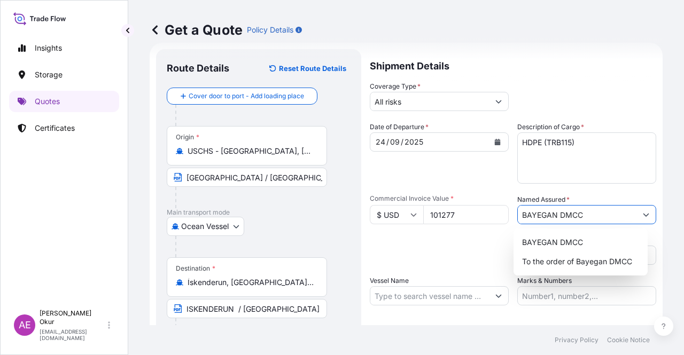
click at [435, 301] on input "Vessel Name" at bounding box center [429, 295] width 119 height 19
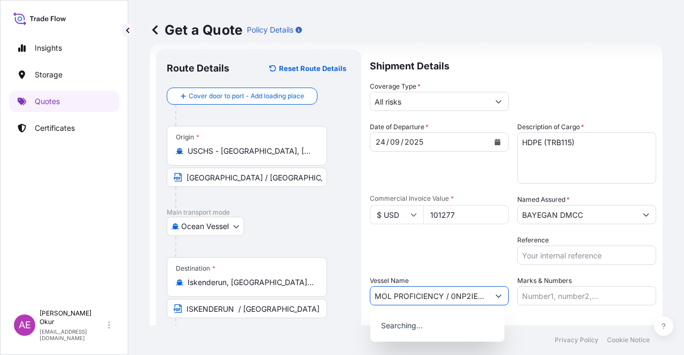
scroll to position [0, 10]
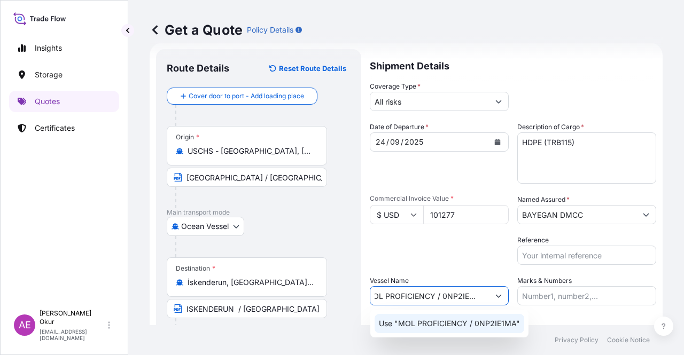
click at [448, 320] on p "Use "MOL PROFICIENCY / 0NP2IE1MA"" at bounding box center [449, 323] width 141 height 11
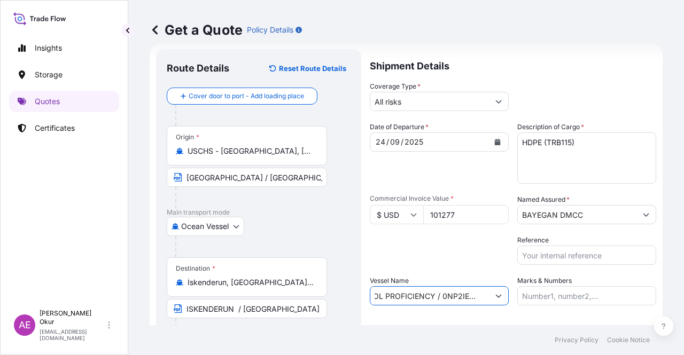
type input "MOL PROFICIENCY / 0NP2IE1MA"
click at [527, 294] on input "Marks & Numbers" at bounding box center [586, 295] width 139 height 19
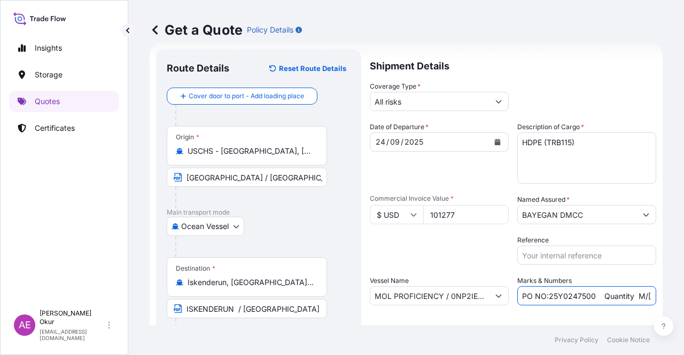
drag, startPoint x: 592, startPoint y: 298, endPoint x: 543, endPoint y: 295, distance: 49.2
click at [543, 295] on input "PO NO:25Y0247500 Quantity M/[PERSON_NAME]: 24.273,16 Premium: USD 2.232,16" at bounding box center [586, 295] width 139 height 19
drag, startPoint x: 619, startPoint y: 302, endPoint x: 649, endPoint y: 297, distance: 30.3
click at [650, 298] on form "Route Details Reset Route Details Cover door to port - Add loading place Place …" at bounding box center [406, 217] width 513 height 349
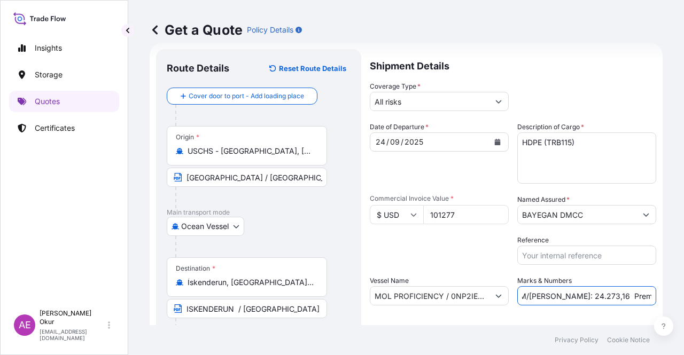
click at [570, 292] on input "PO NO:25Y0212800 Quantity M/Tonn: 24.273,16 Premium: USD 2.232,16" at bounding box center [586, 295] width 139 height 19
drag, startPoint x: 544, startPoint y: 295, endPoint x: 579, endPoint y: 297, distance: 35.3
click at [579, 297] on input "PO NO:25Y0212800 Quantity M/Tonn: 24.273,16 Premium: USD 2.232,16" at bounding box center [586, 295] width 139 height 19
drag, startPoint x: 604, startPoint y: 301, endPoint x: 662, endPoint y: 297, distance: 57.9
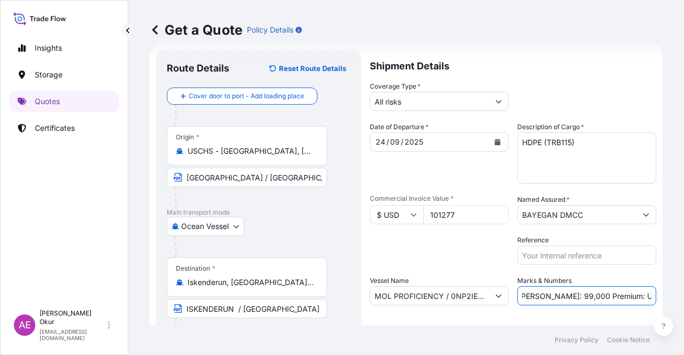
click at [683, 307] on div "Get a Quote Policy Details Route Details Reset Route Details Cover door to port…" at bounding box center [406, 162] width 556 height 325
click at [608, 295] on input "PO NO:25Y0212800 Quantity M/Tonn: 99,000 Premium: USD 2.232,16" at bounding box center [586, 295] width 139 height 19
click at [612, 297] on input "PO NO:25Y0212800 Quantity M/Tonn: 99,000 Premium: USD 2.232,16" at bounding box center [586, 295] width 139 height 19
drag, startPoint x: 612, startPoint y: 297, endPoint x: 683, endPoint y: 298, distance: 71.1
click at [683, 298] on div "Get a Quote Policy Details Route Details Reset Route Details Cover door to port…" at bounding box center [406, 162] width 556 height 325
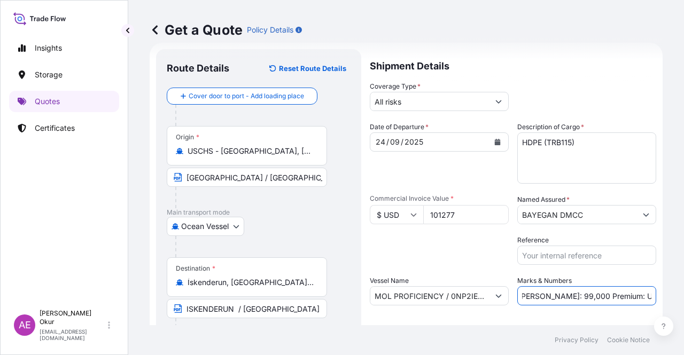
scroll to position [0, 111]
click at [628, 297] on input "PO NO:25Y0212800 Quantity M/Tonn: 99,000 Premium: USD11,14" at bounding box center [586, 295] width 139 height 19
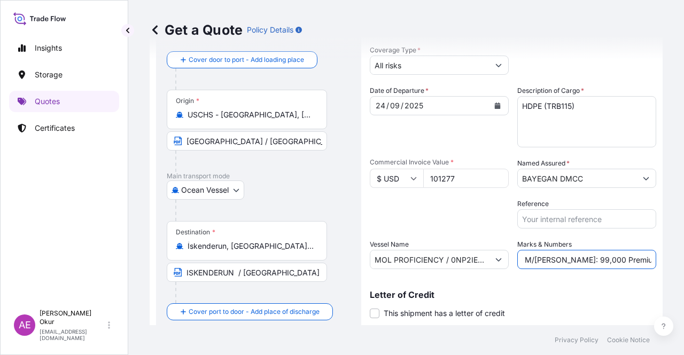
scroll to position [83, 0]
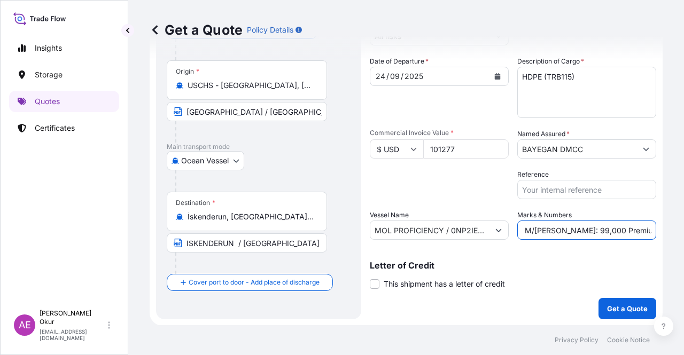
type input "PO NO:25Y0212800 Quantity M/Tonn: 99,000 Premium: USD 11,14"
click at [621, 300] on button "Get a Quote" at bounding box center [627, 308] width 58 height 21
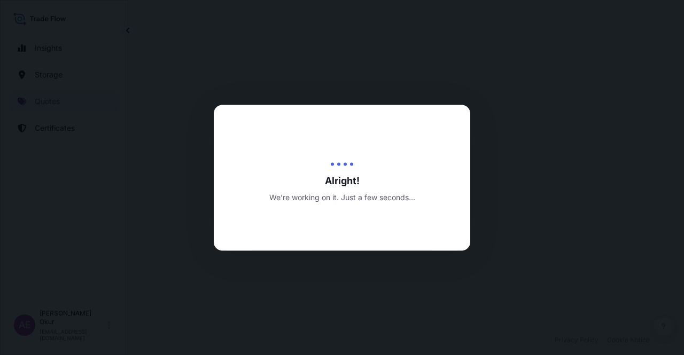
select select "Ocean Vessel"
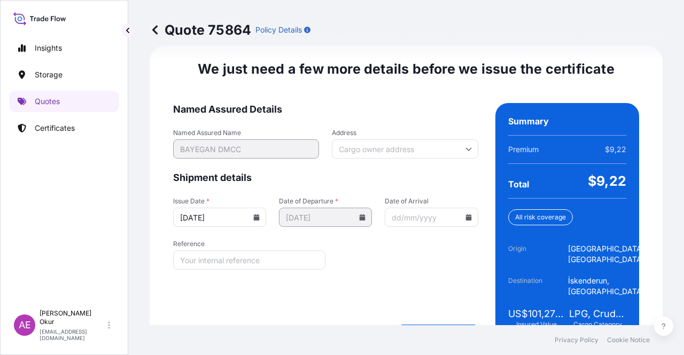
scroll to position [1359, 0]
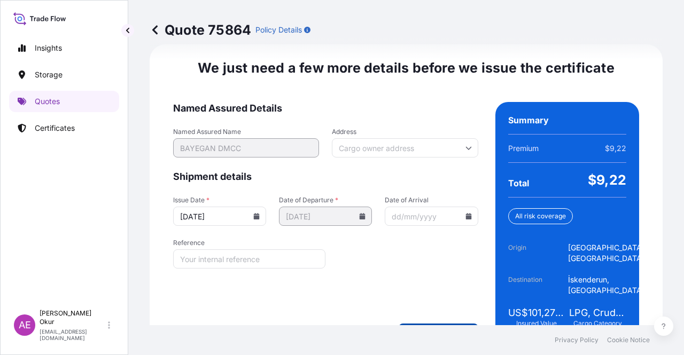
click at [425, 321] on form "Named Assured Details Named Assured Name BAYEGAN DMCC Address Shipment details …" at bounding box center [325, 221] width 305 height 239
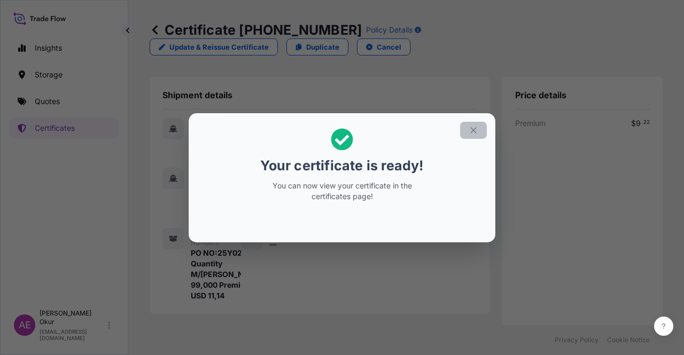
click at [480, 124] on button "button" at bounding box center [473, 130] width 27 height 17
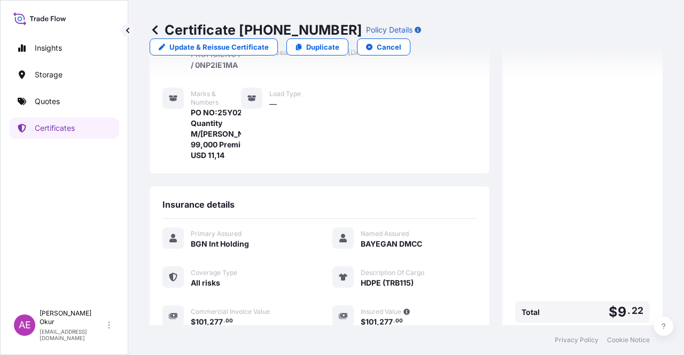
scroll to position [270, 0]
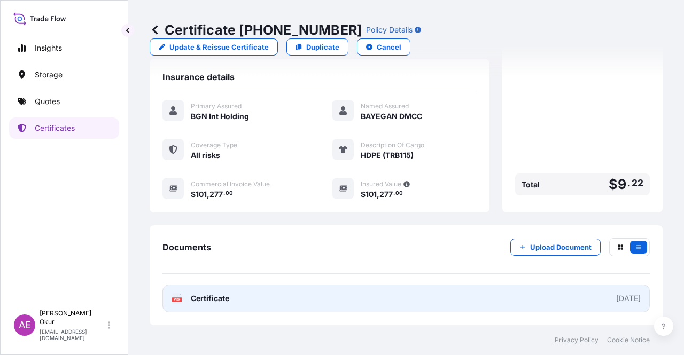
click at [206, 300] on span "Certificate" at bounding box center [210, 298] width 38 height 11
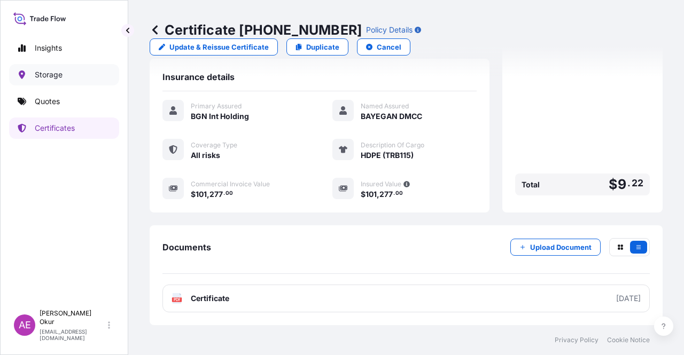
click at [62, 96] on link "Quotes" at bounding box center [64, 101] width 110 height 21
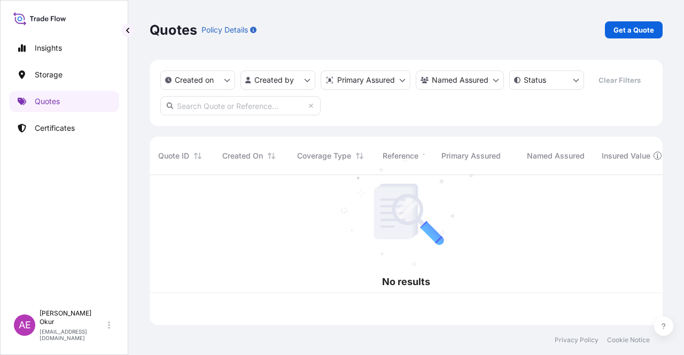
scroll to position [148, 504]
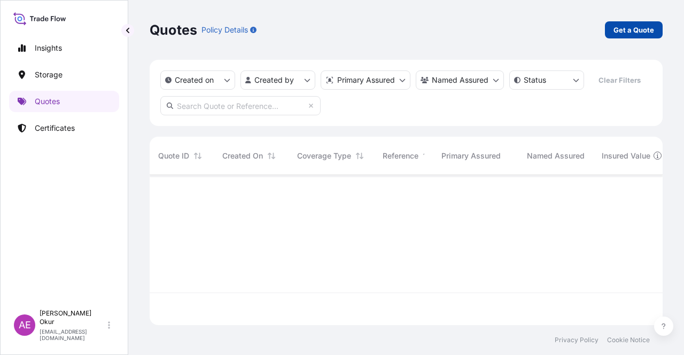
click at [645, 23] on link "Get a Quote" at bounding box center [634, 29] width 58 height 17
select select "Ocean Vessel"
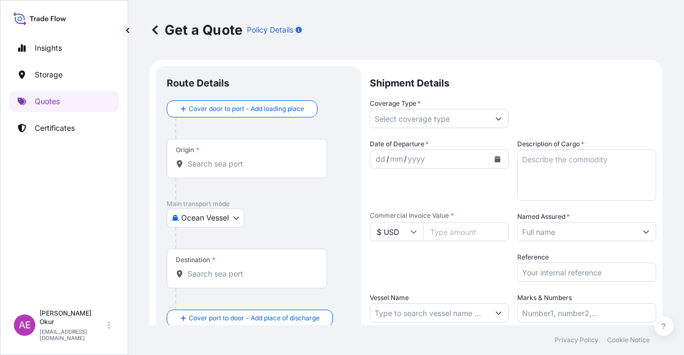
scroll to position [17, 0]
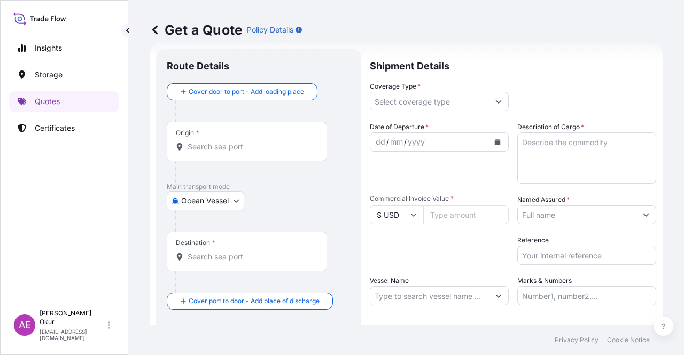
click at [237, 136] on div "Origin *" at bounding box center [247, 142] width 160 height 40
click at [237, 142] on input "Origin *" at bounding box center [251, 147] width 126 height 11
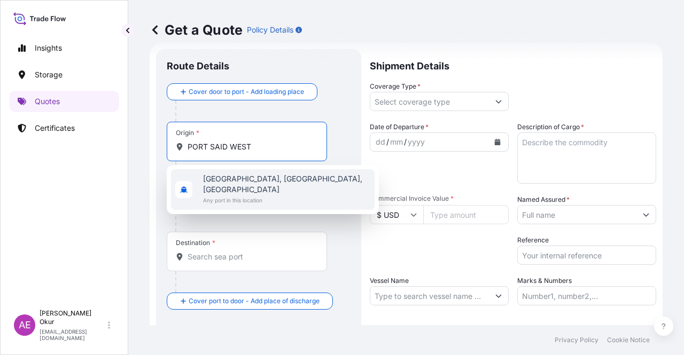
click at [259, 173] on div "Port Said, Port Fouad City, Egypt Any port in this location" at bounding box center [273, 189] width 204 height 41
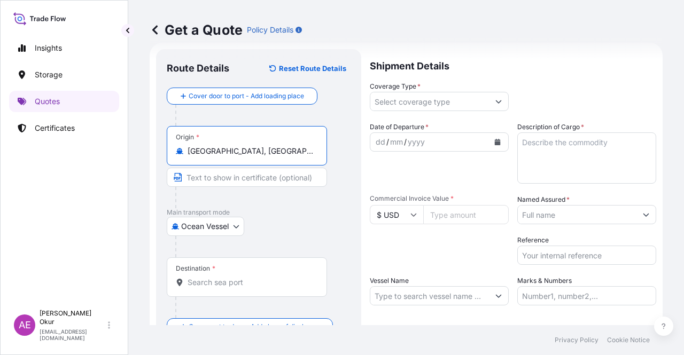
type input "[GEOGRAPHIC_DATA], [GEOGRAPHIC_DATA], [GEOGRAPHIC_DATA]"
click at [252, 166] on div "Origin * Port Said, Port Fouad City, Egypt" at bounding box center [259, 167] width 184 height 82
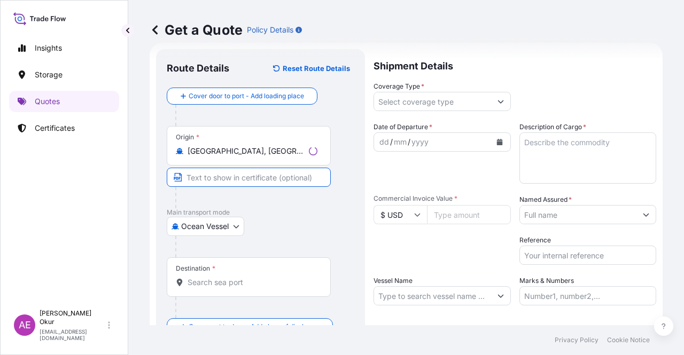
click at [249, 177] on input "Text to appear on certificate" at bounding box center [249, 177] width 164 height 19
type input "[GEOGRAPHIC_DATA] / [GEOGRAPHIC_DATA]"
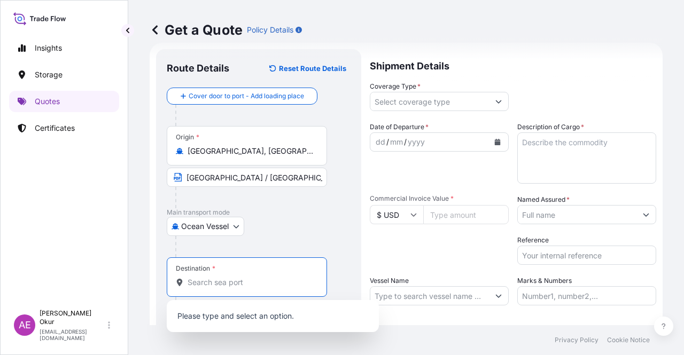
click at [209, 282] on input "Destination *" at bounding box center [251, 282] width 126 height 11
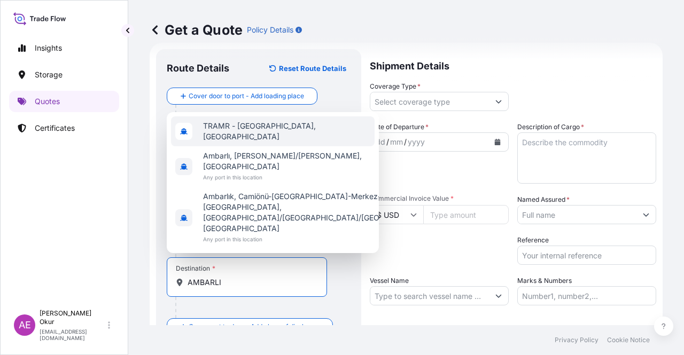
click at [246, 142] on span "TRAMR - [GEOGRAPHIC_DATA], [GEOGRAPHIC_DATA]" at bounding box center [286, 131] width 167 height 21
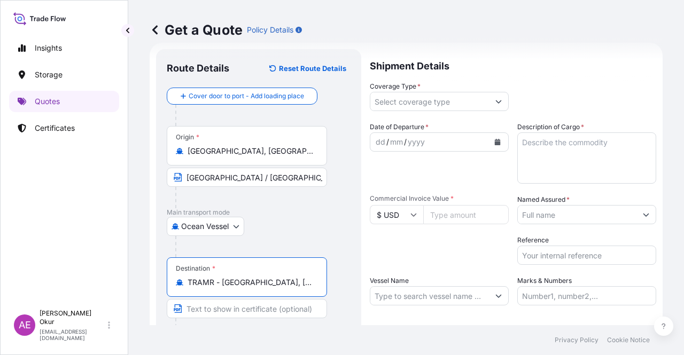
type input "TRAMR - [GEOGRAPHIC_DATA], [GEOGRAPHIC_DATA]"
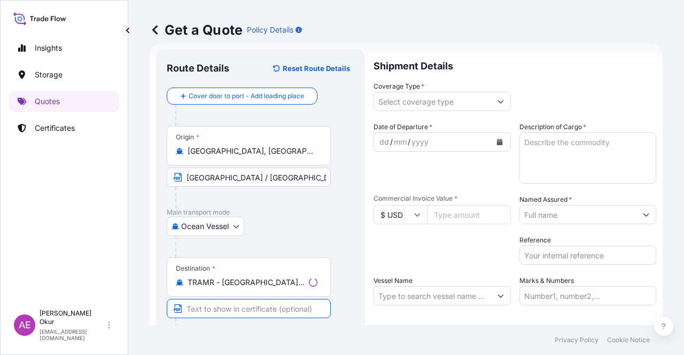
click at [229, 316] on input "Text to appear on certificate" at bounding box center [249, 308] width 164 height 19
type input "AMBARLI / [GEOGRAPHIC_DATA]"
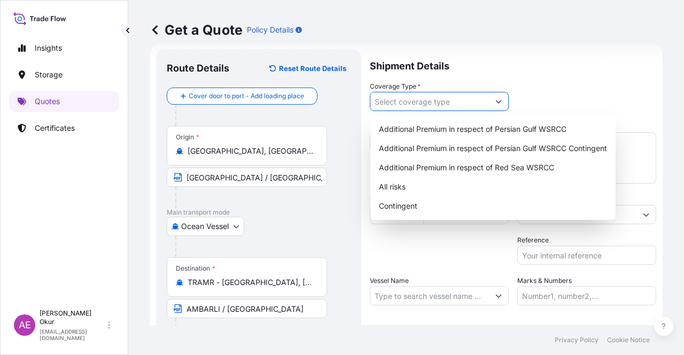
click at [380, 97] on input "Coverage Type *" at bounding box center [429, 101] width 119 height 19
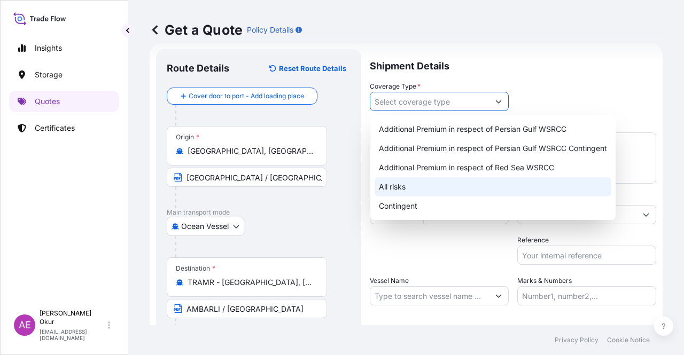
click at [393, 188] on div "All risks" at bounding box center [493, 186] width 237 height 19
type input "All risks"
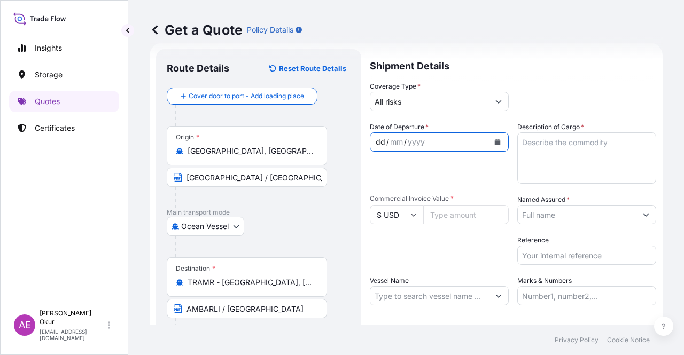
click at [376, 141] on div "dd" at bounding box center [381, 142] width 12 height 13
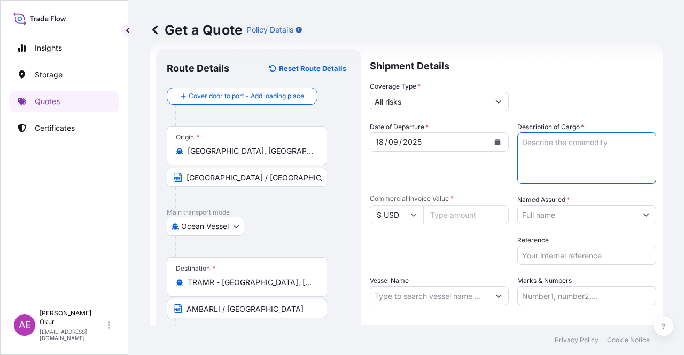
click at [536, 151] on textarea "Description of Cargo *" at bounding box center [586, 158] width 139 height 51
type textarea "FB552R"
click at [465, 217] on input "Commercial Invoice Value *" at bounding box center [465, 214] width 85 height 19
type input "134640"
click at [548, 216] on input "Named Assured *" at bounding box center [577, 214] width 119 height 19
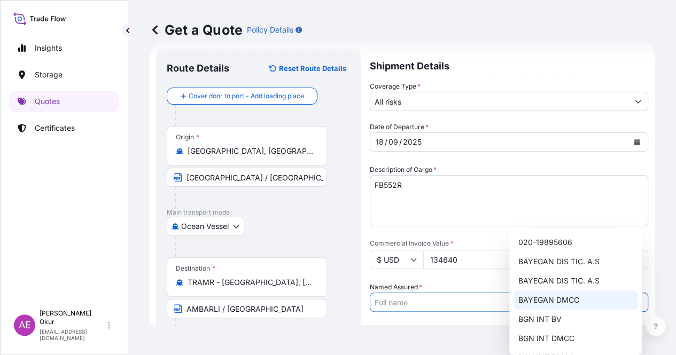
click at [542, 301] on span "BAYEGAN DMCC" at bounding box center [548, 300] width 61 height 11
type input "BAYEGAN DMCC"
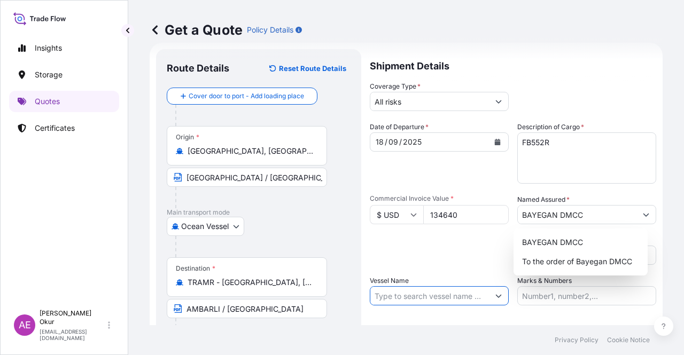
click at [403, 302] on input "Vessel Name" at bounding box center [429, 295] width 119 height 19
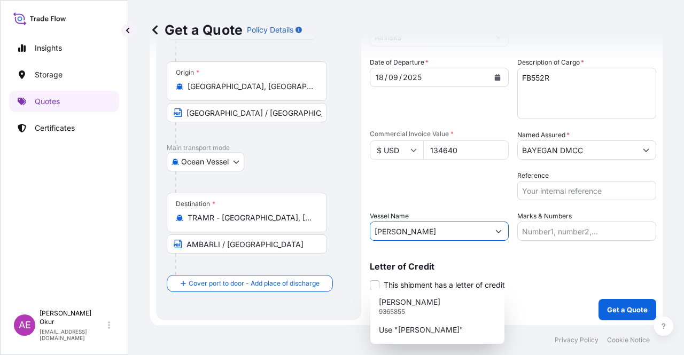
scroll to position [83, 0]
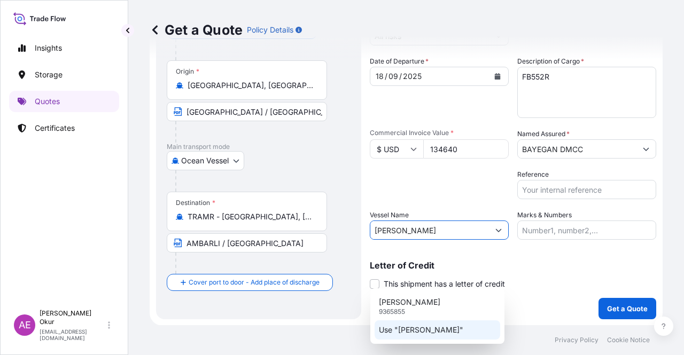
click at [430, 326] on p "Use "[PERSON_NAME]"" at bounding box center [421, 330] width 84 height 11
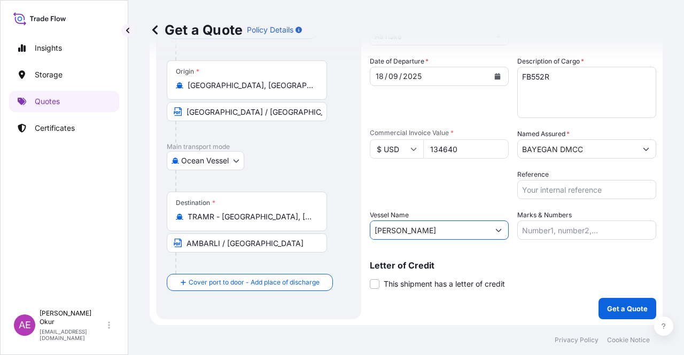
type input "[PERSON_NAME]"
click at [546, 225] on input "Marks & Numbers" at bounding box center [586, 230] width 139 height 19
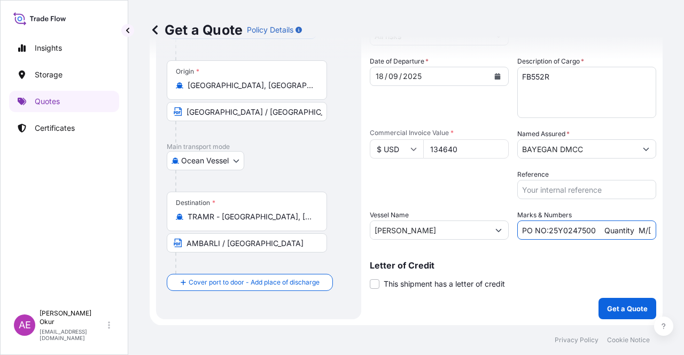
drag, startPoint x: 583, startPoint y: 230, endPoint x: 545, endPoint y: 231, distance: 38.5
click at [545, 231] on input "PO NO:25Y0247500 Quantity M/[PERSON_NAME]: 24.273,16 Premium: USD 2.232,16" at bounding box center [586, 230] width 139 height 19
drag, startPoint x: 650, startPoint y: 237, endPoint x: 659, endPoint y: 236, distance: 9.1
click at [660, 237] on div "Get a Quote Policy Details Route Details Reset Route Details Cover door to port…" at bounding box center [406, 162] width 556 height 325
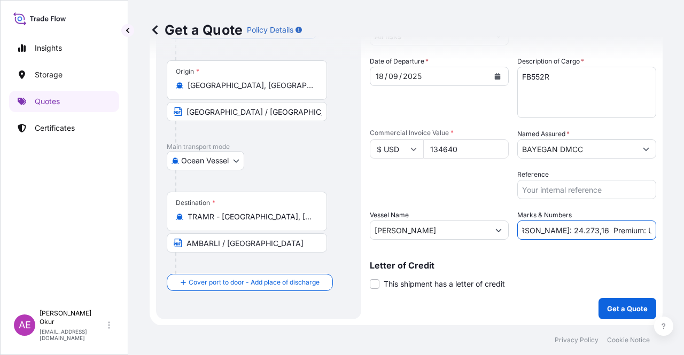
click at [566, 232] on input "PO NO:25Y0241100 Quantity M/Tonn: 24.273,16 Premium: USD 2.232,16" at bounding box center [586, 230] width 139 height 19
drag, startPoint x: 523, startPoint y: 229, endPoint x: 557, endPoint y: 229, distance: 34.2
click at [556, 228] on input "PO NO:25Y0241100 Quantity M/Tonn: 24.273,16 Premium: USD 2.232,16" at bounding box center [586, 230] width 139 height 19
drag, startPoint x: 608, startPoint y: 239, endPoint x: 683, endPoint y: 239, distance: 75.3
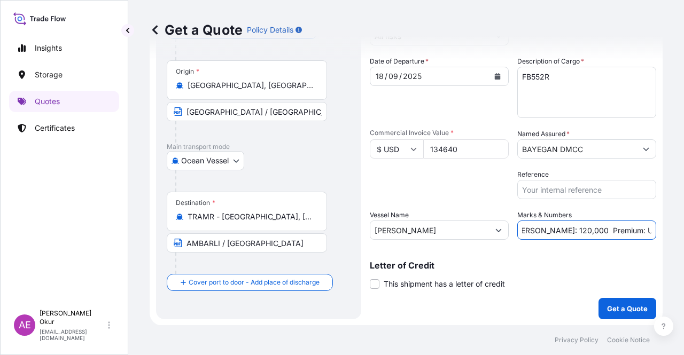
click at [683, 239] on div "Get a Quote Policy Details Route Details Reset Route Details Cover door to port…" at bounding box center [406, 162] width 556 height 325
click at [614, 235] on input "PO NO:25Y0241100 Quantity M/Tonn: 120,000 Premium: USD 2.232,16" at bounding box center [586, 230] width 139 height 19
drag, startPoint x: 613, startPoint y: 228, endPoint x: 683, endPoint y: 225, distance: 70.0
click at [683, 227] on div "Get a Quote Policy Details Route Details Reset Route Details Cover door to port…" at bounding box center [406, 162] width 556 height 325
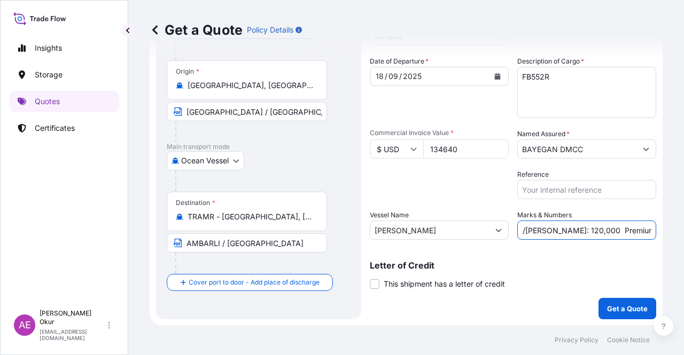
type input "PO NO:25Y0241100 Quantity M/Tonn: 120,000 Premium: USD 14,81"
click at [613, 309] on p "Get a Quote" at bounding box center [627, 308] width 41 height 11
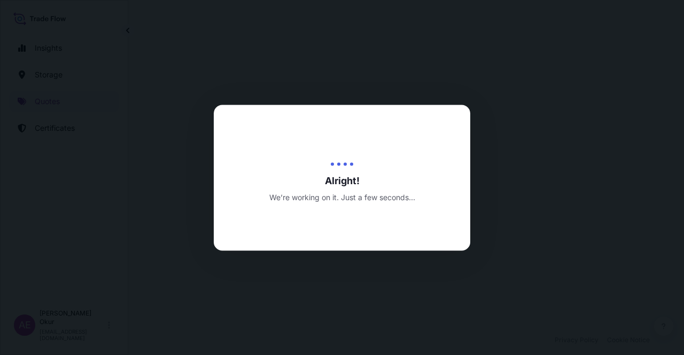
select select "Ocean Vessel"
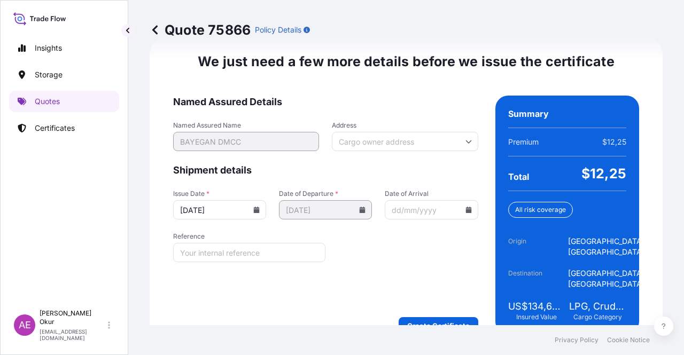
scroll to position [1349, 0]
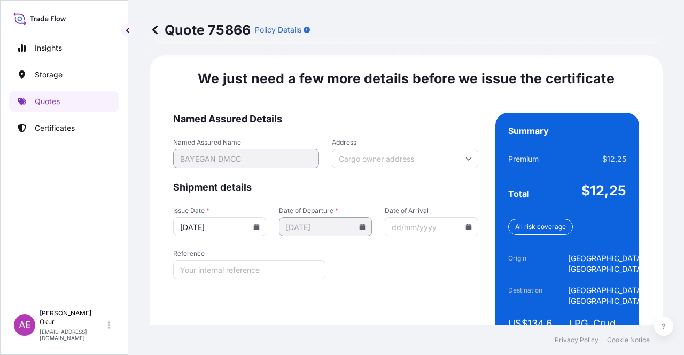
click at [428, 325] on footer "Privacy Policy Cookie Notice" at bounding box center [406, 340] width 556 height 30
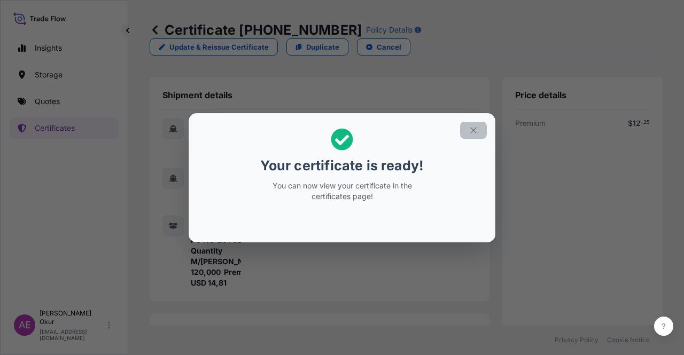
click at [465, 132] on button "button" at bounding box center [473, 130] width 27 height 17
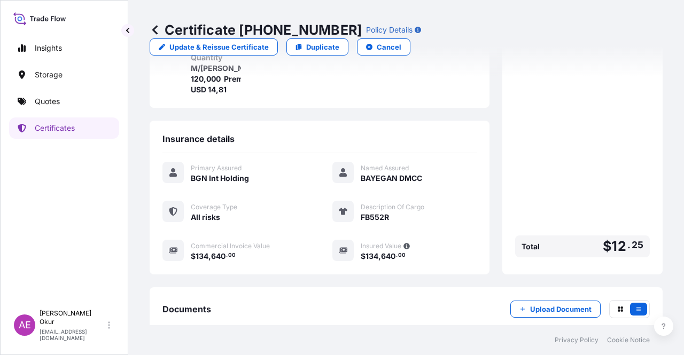
scroll to position [267, 0]
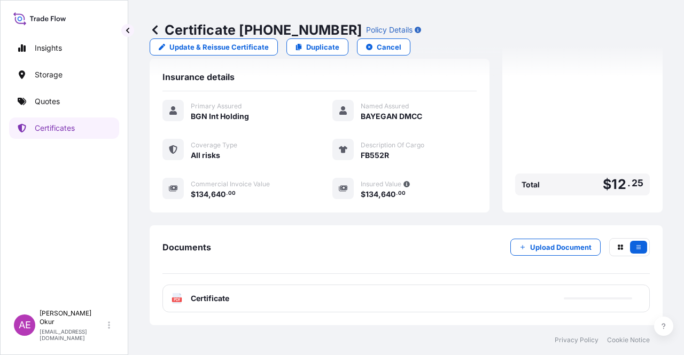
click at [214, 294] on span "Certificate" at bounding box center [210, 298] width 38 height 11
click at [207, 301] on span "Certificate" at bounding box center [210, 298] width 38 height 11
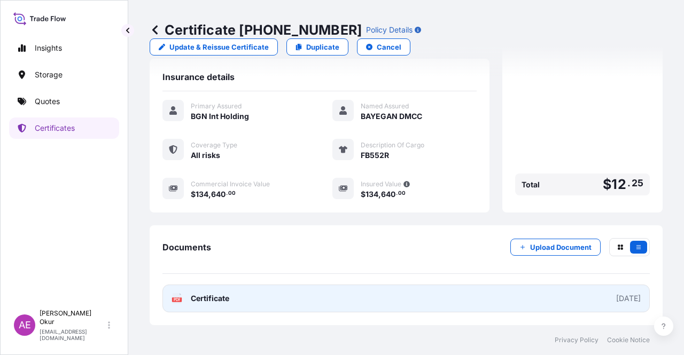
click at [222, 294] on span "Certificate" at bounding box center [210, 298] width 38 height 11
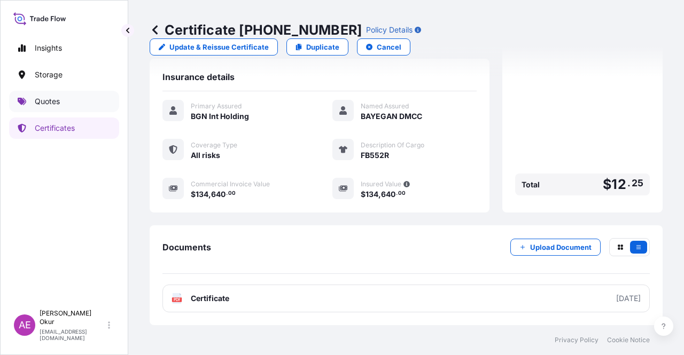
click at [83, 100] on link "Quotes" at bounding box center [64, 101] width 110 height 21
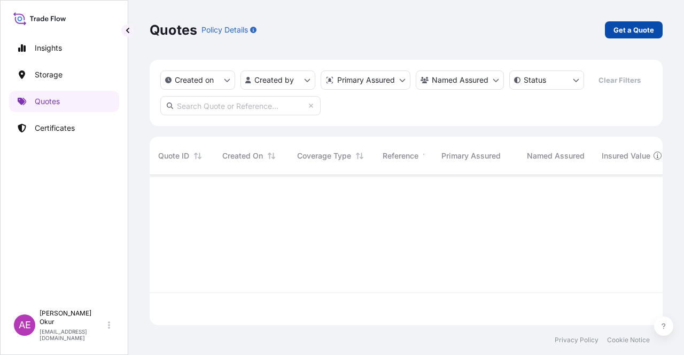
scroll to position [148, 504]
click at [618, 30] on p "Get a Quote" at bounding box center [633, 30] width 41 height 11
select select "Ocean Vessel"
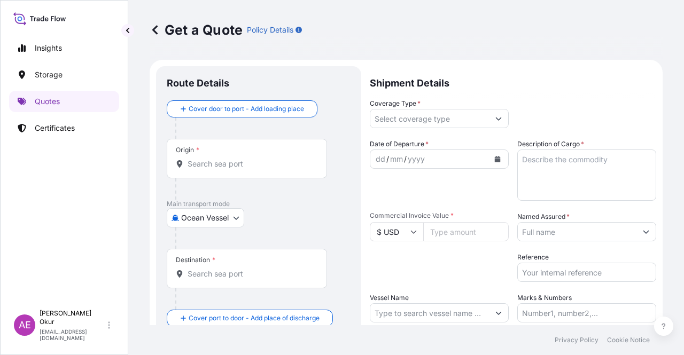
scroll to position [17, 0]
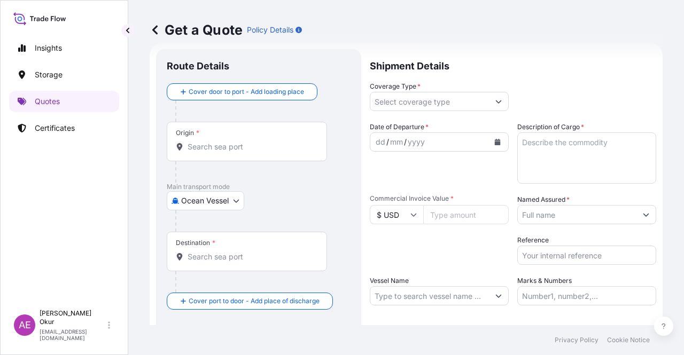
click at [211, 141] on div "Origin *" at bounding box center [247, 142] width 160 height 40
click at [211, 142] on input "Origin *" at bounding box center [251, 147] width 126 height 11
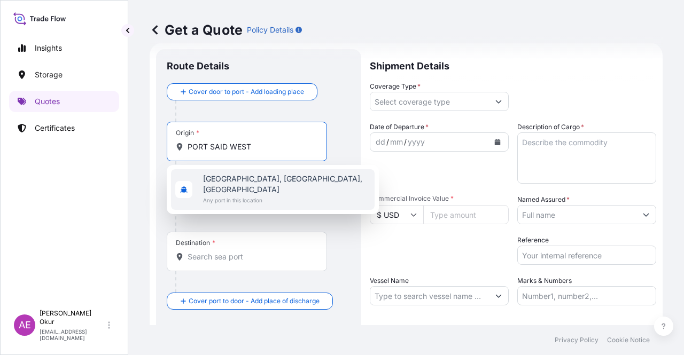
click at [243, 195] on span "Any port in this location" at bounding box center [286, 200] width 167 height 11
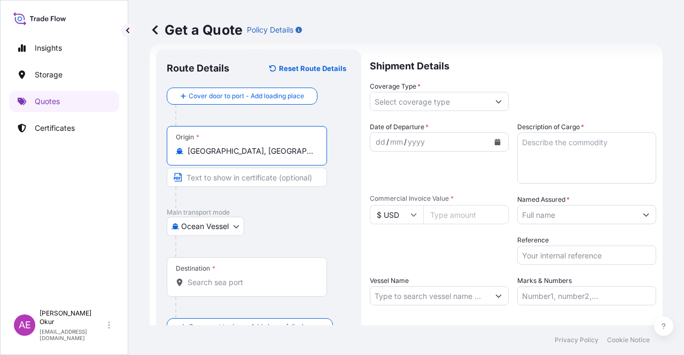
type input "[GEOGRAPHIC_DATA], [GEOGRAPHIC_DATA], [GEOGRAPHIC_DATA]"
click at [231, 173] on input "Text to appear on certificate" at bounding box center [247, 177] width 160 height 19
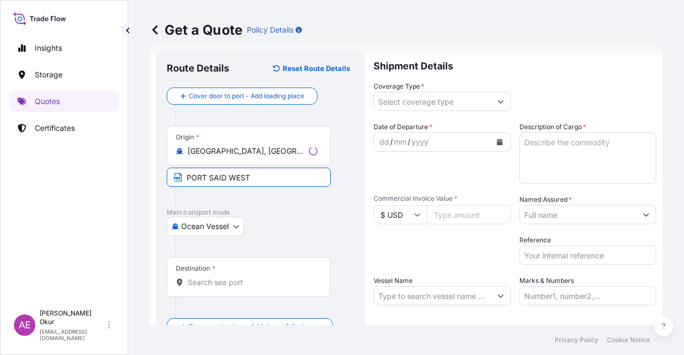
type input "[GEOGRAPHIC_DATA] / [GEOGRAPHIC_DATA]"
click at [229, 285] on input "Destination *" at bounding box center [251, 282] width 126 height 11
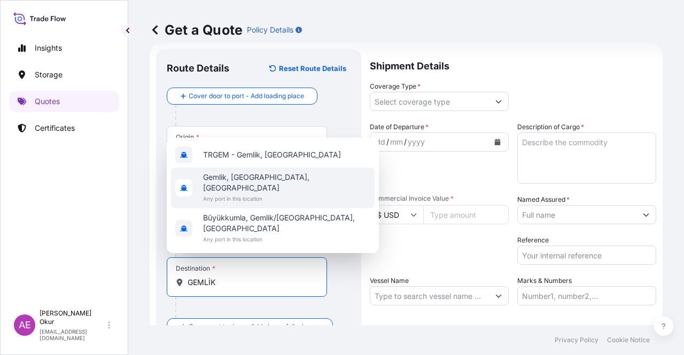
click at [260, 193] on span "Gemlik, Bursa, Türkiye" at bounding box center [286, 182] width 167 height 21
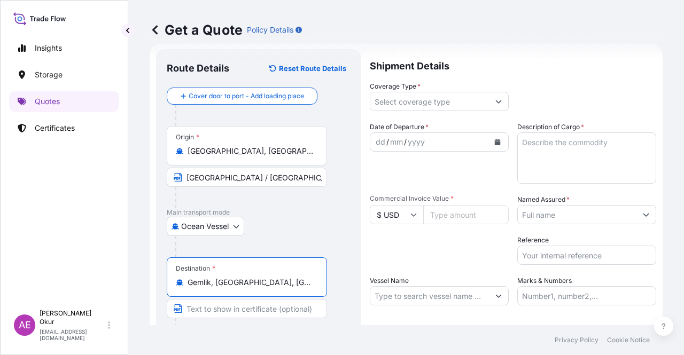
type input "Gemlik, Bursa, Türkiye"
click at [231, 310] on input "Text to appear on certificate" at bounding box center [247, 308] width 160 height 19
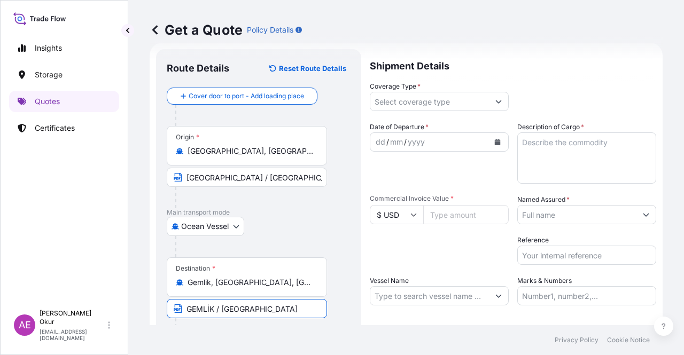
type input "GEMLİK / TURKEY"
click at [428, 100] on input "Coverage Type *" at bounding box center [429, 101] width 119 height 19
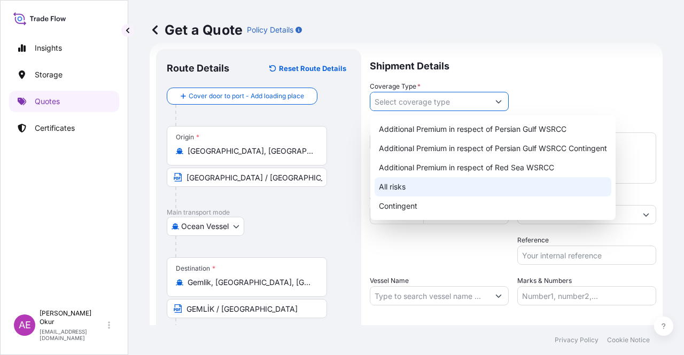
click at [399, 180] on div "All risks" at bounding box center [493, 186] width 237 height 19
type input "All risks"
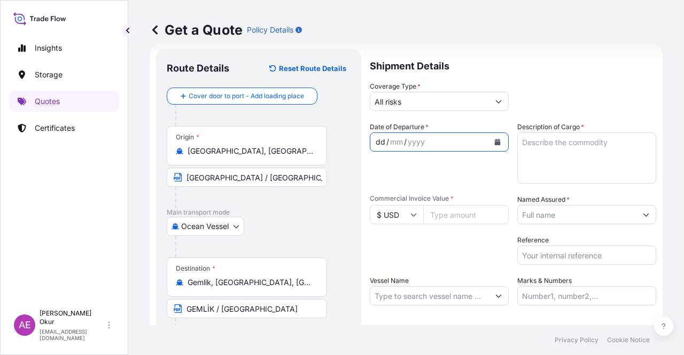
click at [384, 148] on div "dd / mm / yyyy" at bounding box center [429, 142] width 119 height 19
click at [381, 144] on div "dd" at bounding box center [381, 142] width 12 height 13
click at [556, 149] on textarea "Description of Cargo *" at bounding box center [586, 158] width 139 height 51
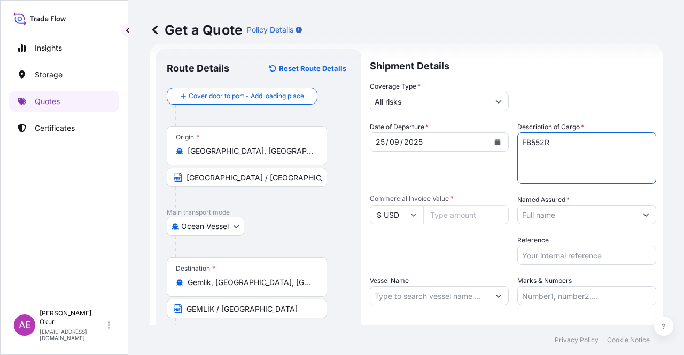
type textarea "FB552R"
click at [444, 295] on input "Vessel Name" at bounding box center [429, 295] width 119 height 19
click at [465, 211] on input "Commercial Invoice Value *" at bounding box center [465, 214] width 85 height 19
type input "105600"
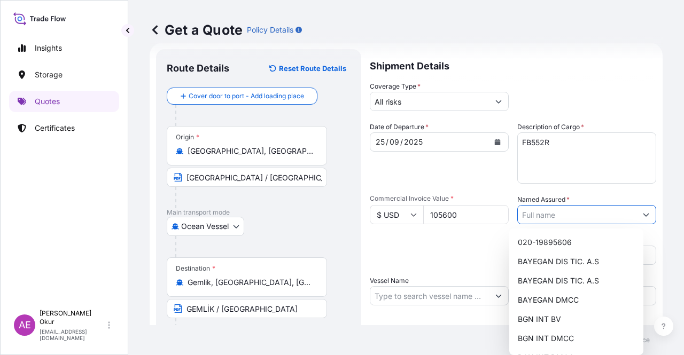
click at [581, 215] on input "Named Assured *" at bounding box center [577, 214] width 119 height 19
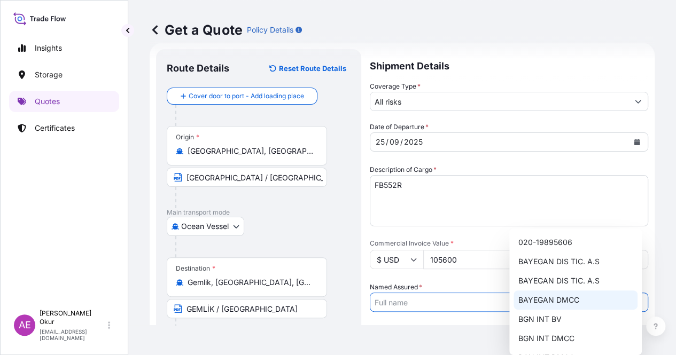
click at [547, 293] on div "BAYEGAN DMCC" at bounding box center [575, 300] width 124 height 19
type input "BAYEGAN DMCC"
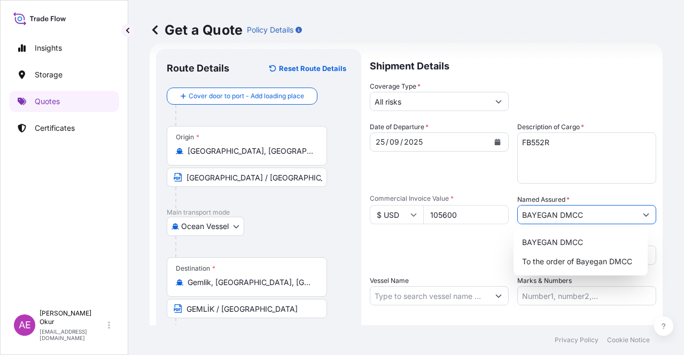
click at [452, 299] on input "Vessel Name" at bounding box center [429, 295] width 119 height 19
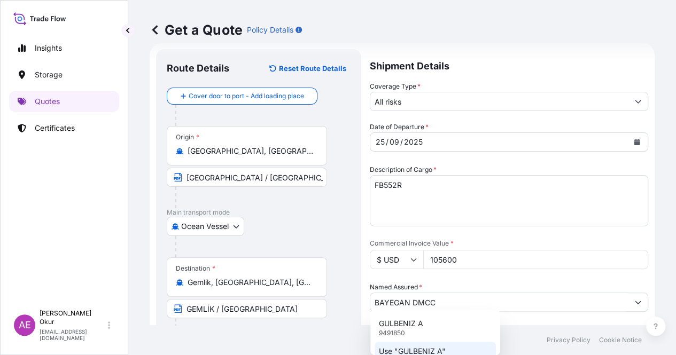
click at [437, 348] on p "Use "GULBENIZ A"" at bounding box center [412, 351] width 67 height 11
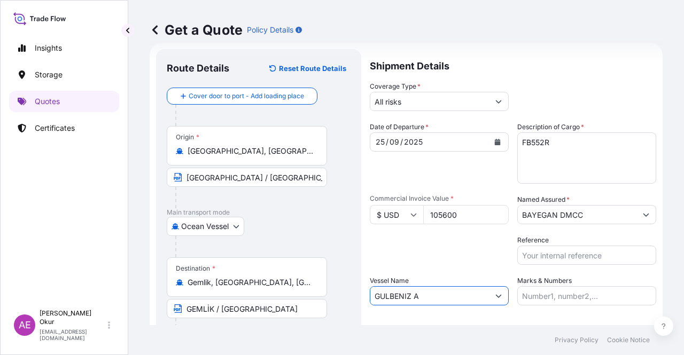
type input "GULBENIZ A"
drag, startPoint x: 526, startPoint y: 298, endPoint x: 538, endPoint y: 285, distance: 17.8
click at [526, 298] on input "Marks & Numbers" at bounding box center [586, 295] width 139 height 19
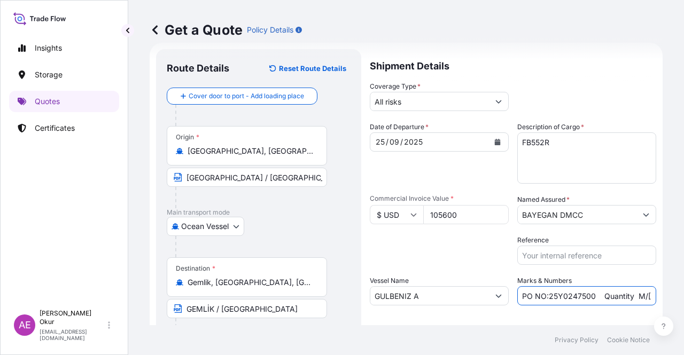
drag, startPoint x: 592, startPoint y: 294, endPoint x: 546, endPoint y: 295, distance: 46.0
click at [546, 295] on input "PO NO:25Y0247500 Quantity M/[PERSON_NAME]: 24.273,16 Premium: USD 2.232,16" at bounding box center [586, 295] width 139 height 19
drag, startPoint x: 621, startPoint y: 295, endPoint x: 640, endPoint y: 295, distance: 18.7
click at [649, 298] on form "Route Details Reset Route Details Cover door to port - Add loading place Place …" at bounding box center [406, 217] width 513 height 349
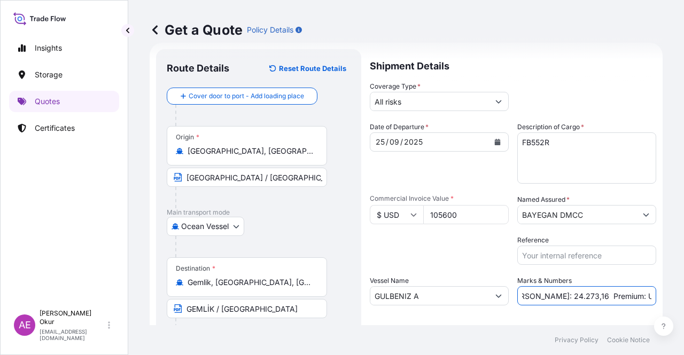
click at [580, 300] on input "PO NO:25Y0241200 Quantity M/Tonn: 24.273,16 Premium: USD 2.232,16" at bounding box center [586, 295] width 139 height 19
drag, startPoint x: 525, startPoint y: 297, endPoint x: 557, endPoint y: 298, distance: 32.1
click at [557, 298] on input "PO NO:25Y0241200 Quantity M/Tonn: 24.273,16 Premium: USD 2.232,16" at bounding box center [586, 295] width 139 height 19
drag, startPoint x: 600, startPoint y: 284, endPoint x: 655, endPoint y: 289, distance: 55.8
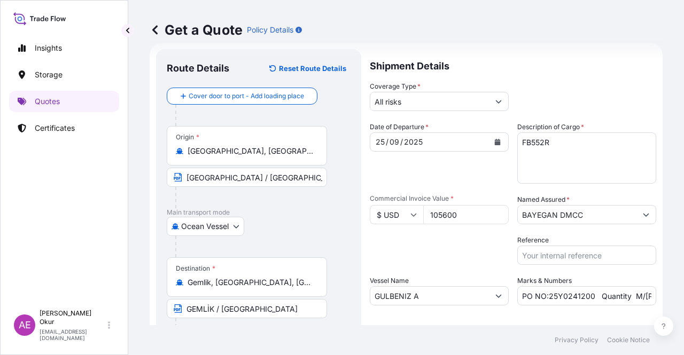
click at [683, 291] on div "Get a Quote Policy Details Route Details Reset Route Details Cover door to port…" at bounding box center [406, 162] width 556 height 325
drag, startPoint x: 600, startPoint y: 290, endPoint x: 680, endPoint y: 291, distance: 80.2
click at [683, 292] on div "Get a Quote Policy Details Route Details Reset Route Details Cover door to port…" at bounding box center [406, 162] width 556 height 325
click at [606, 294] on input "PO NO:25Y0241200 Quantity M/Tonn: 96,000 Premium: USD 2.232,16" at bounding box center [586, 295] width 139 height 19
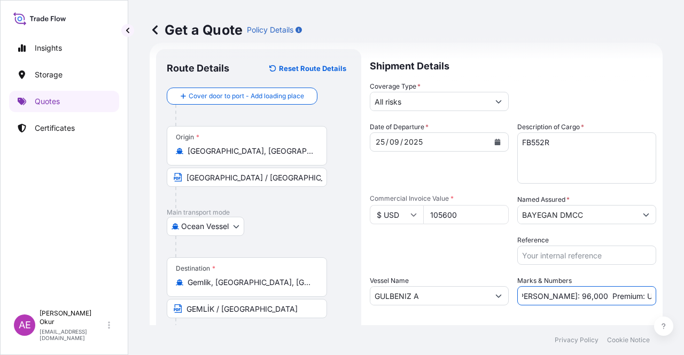
drag, startPoint x: 615, startPoint y: 297, endPoint x: 683, endPoint y: 291, distance: 68.6
click at [683, 294] on div "Get a Quote Policy Details Route Details Reset Route Details Cover door to port…" at bounding box center [406, 162] width 556 height 325
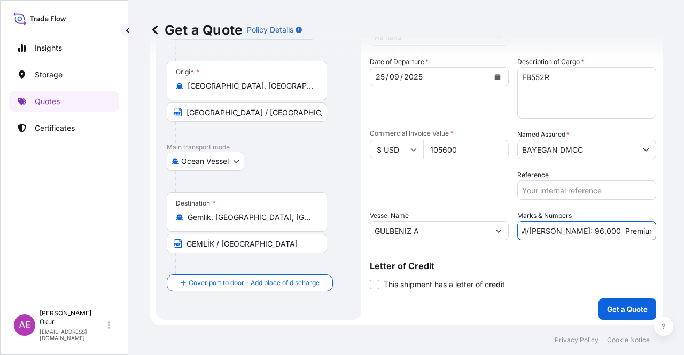
scroll to position [83, 0]
type input "PO NO:25Y0241200 Quantity M/Tonn: 96,000 Premium: USD 11,62"
click at [598, 301] on button "Get a Quote" at bounding box center [627, 308] width 58 height 21
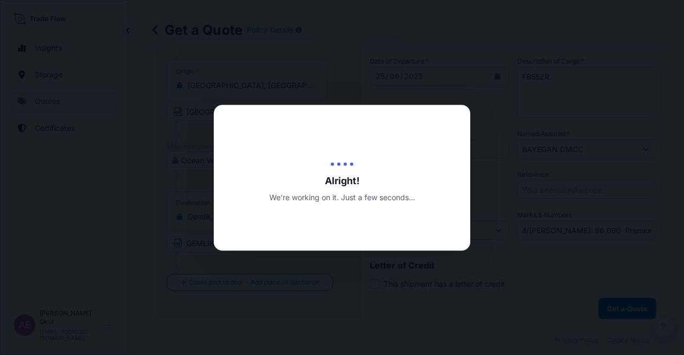
scroll to position [0, 0]
select select "Ocean Vessel"
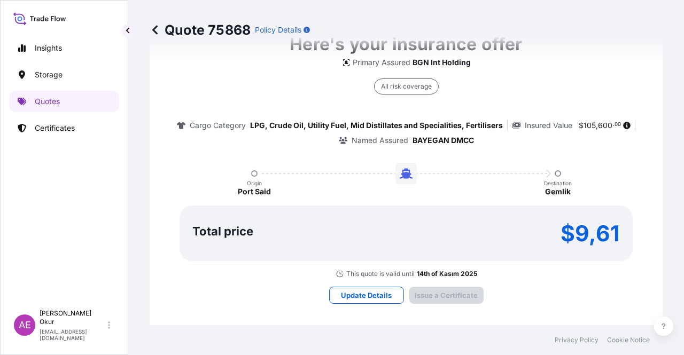
type input "[DATE]"
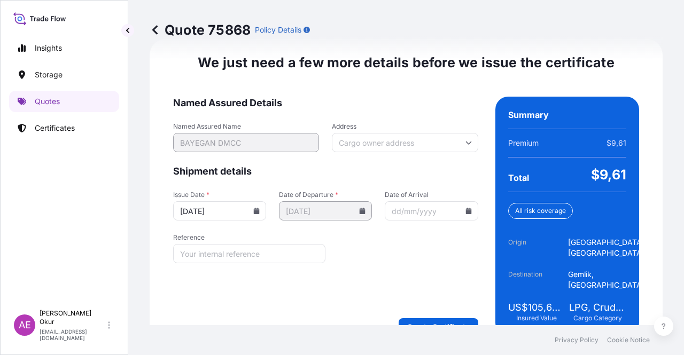
scroll to position [1366, 0]
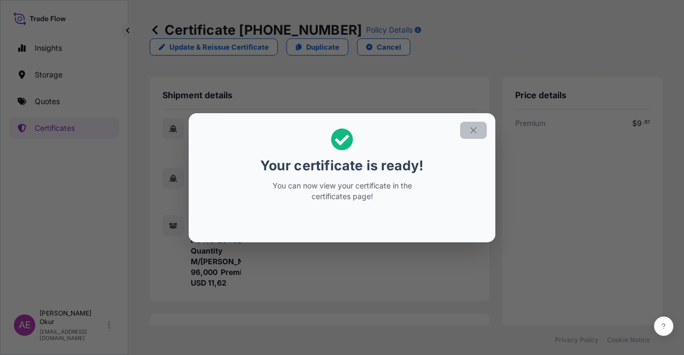
click at [463, 122] on button "button" at bounding box center [473, 130] width 27 height 17
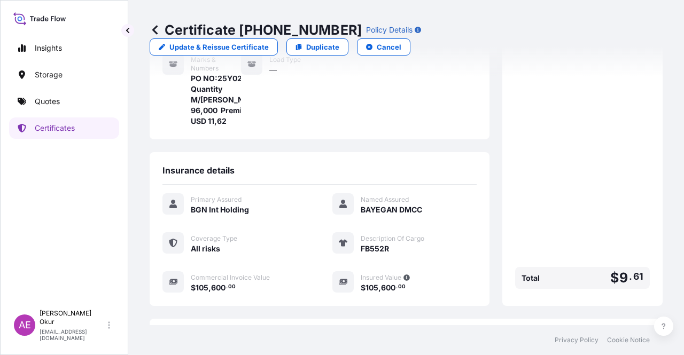
scroll to position [256, 0]
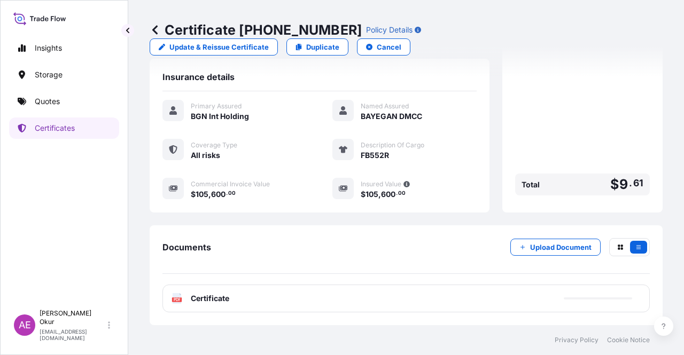
click at [209, 300] on span "Certificate" at bounding box center [210, 298] width 38 height 11
click at [197, 297] on span "Certificate" at bounding box center [210, 298] width 38 height 11
click at [205, 301] on span "Certificate" at bounding box center [210, 298] width 38 height 11
click at [229, 297] on span "Certificate" at bounding box center [210, 298] width 38 height 11
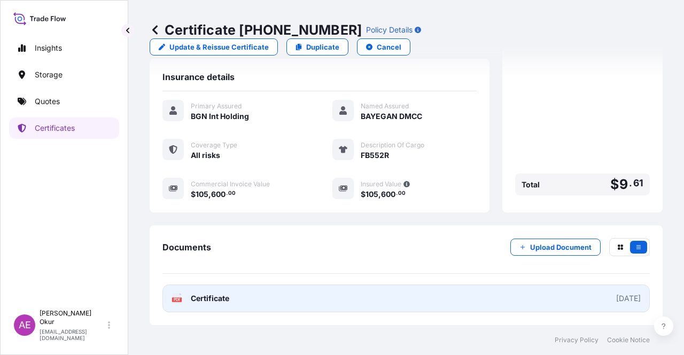
click at [209, 292] on link "PDF Certificate [DATE]" at bounding box center [405, 299] width 487 height 28
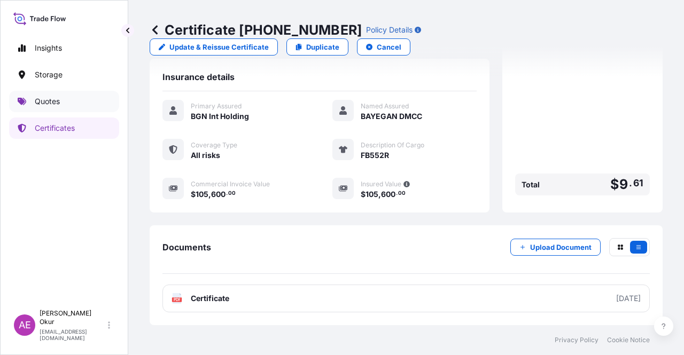
click at [65, 99] on link "Quotes" at bounding box center [64, 101] width 110 height 21
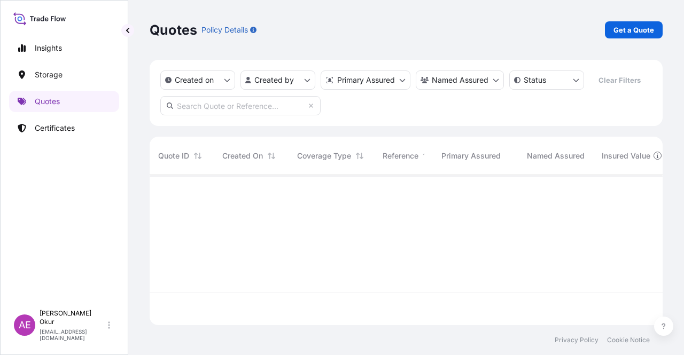
scroll to position [148, 504]
click at [641, 32] on p "Get a Quote" at bounding box center [633, 30] width 41 height 11
select select "Ocean Vessel"
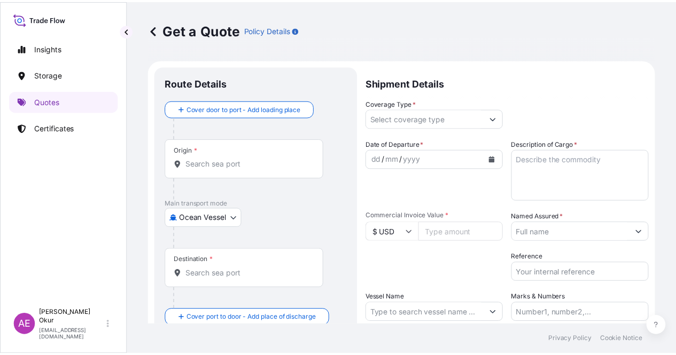
scroll to position [17, 0]
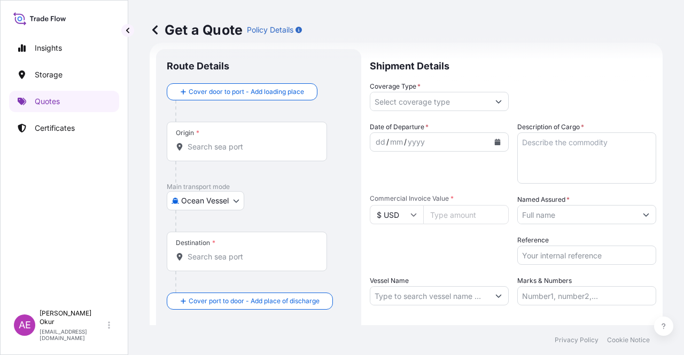
click at [242, 134] on div "Origin *" at bounding box center [247, 142] width 160 height 40
click at [242, 142] on input "Origin *" at bounding box center [251, 147] width 126 height 11
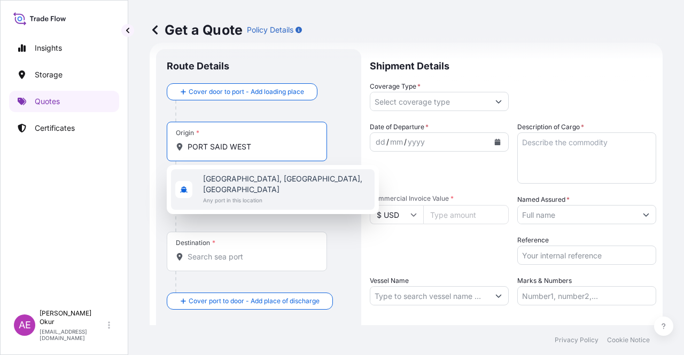
click at [261, 182] on span "[GEOGRAPHIC_DATA], [GEOGRAPHIC_DATA], [GEOGRAPHIC_DATA]" at bounding box center [286, 184] width 167 height 21
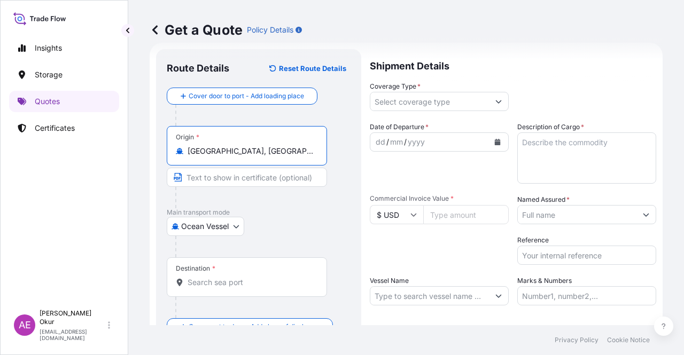
type input "[GEOGRAPHIC_DATA], [GEOGRAPHIC_DATA], [GEOGRAPHIC_DATA]"
click at [241, 170] on input "Text to appear on certificate" at bounding box center [247, 177] width 160 height 19
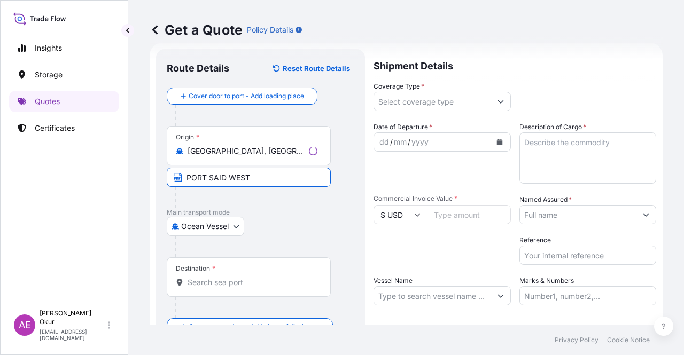
type input "[GEOGRAPHIC_DATA] / [GEOGRAPHIC_DATA]"
click at [214, 278] on input "Destination *" at bounding box center [251, 282] width 126 height 11
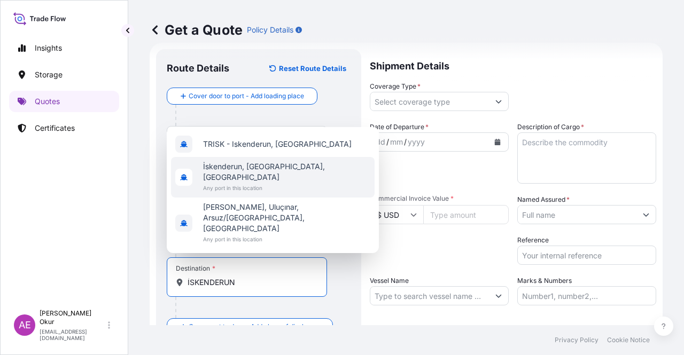
click at [278, 193] on span "Any port in this location" at bounding box center [286, 188] width 167 height 11
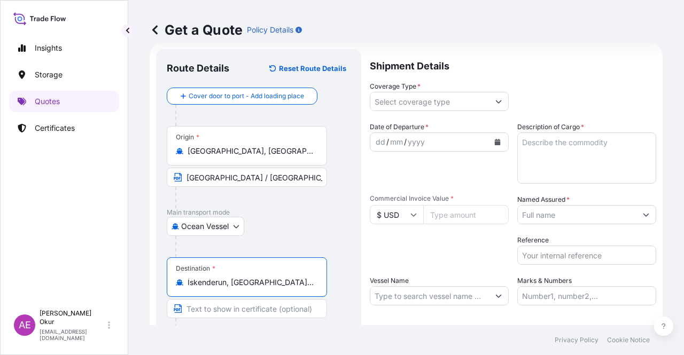
type input "İskenderun, [GEOGRAPHIC_DATA], [GEOGRAPHIC_DATA]"
click at [237, 316] on input "Text to appear on certificate" at bounding box center [247, 308] width 160 height 19
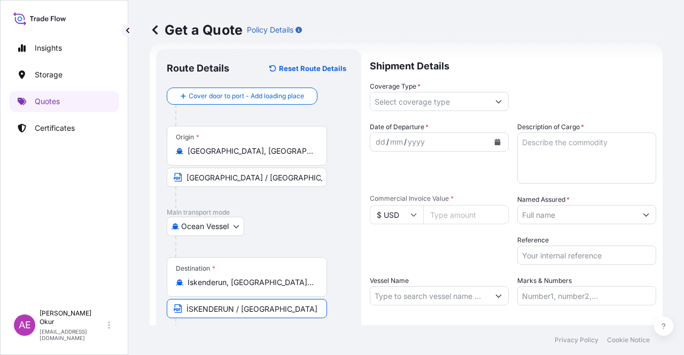
type input "İSKENDERUN / [GEOGRAPHIC_DATA]"
click at [429, 98] on input "Coverage Type *" at bounding box center [429, 101] width 119 height 19
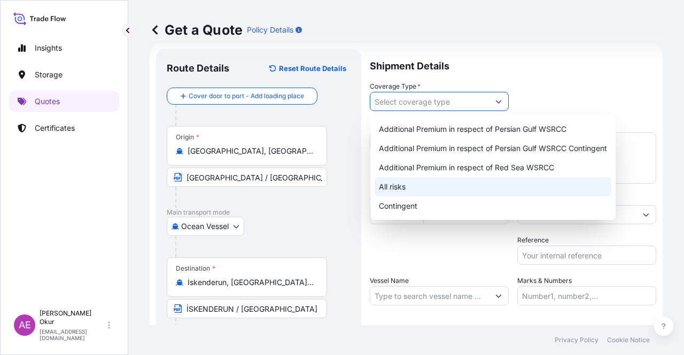
click at [390, 188] on div "All risks" at bounding box center [493, 186] width 237 height 19
type input "All risks"
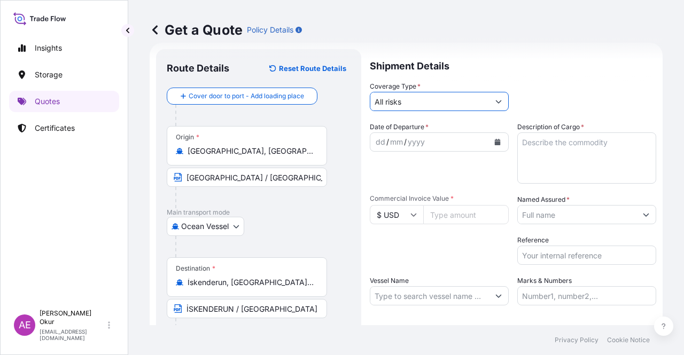
click at [377, 137] on div "dd" at bounding box center [381, 142] width 12 height 13
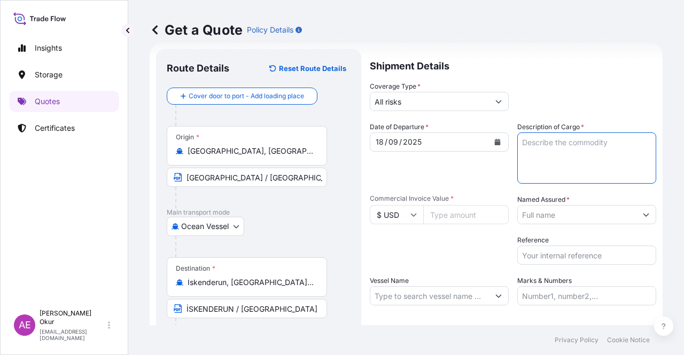
click at [562, 142] on textarea "Description of Cargo *" at bounding box center [586, 158] width 139 height 51
type textarea "FB552R"
click at [463, 215] on input "Commercial Invoice Value *" at bounding box center [465, 214] width 85 height 19
type input "106656"
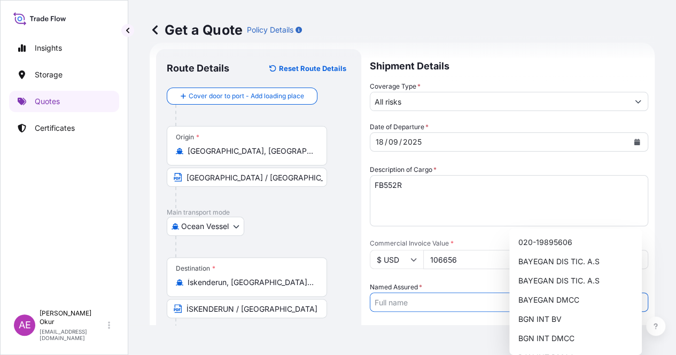
click at [555, 293] on input "Named Assured *" at bounding box center [499, 302] width 258 height 19
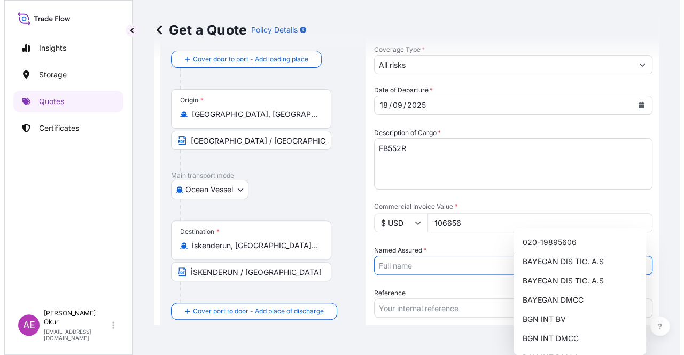
scroll to position [71, 0]
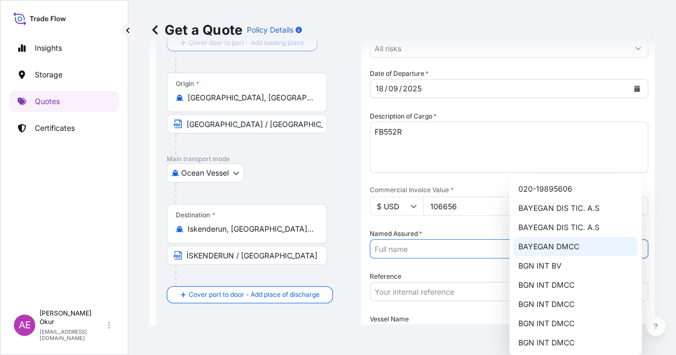
click at [543, 248] on span "BAYEGAN DMCC" at bounding box center [548, 247] width 61 height 11
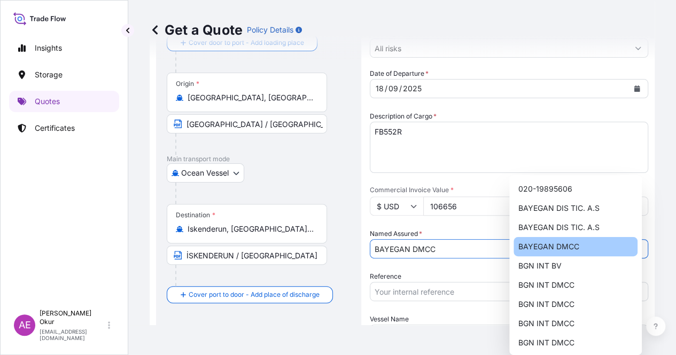
type input "BAYEGAN DMCC"
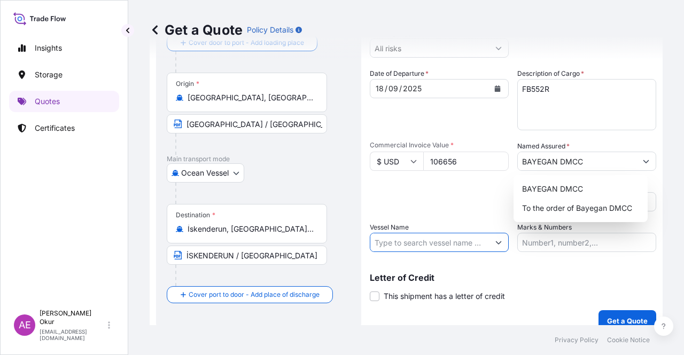
click at [425, 246] on input "Vessel Name" at bounding box center [429, 242] width 119 height 19
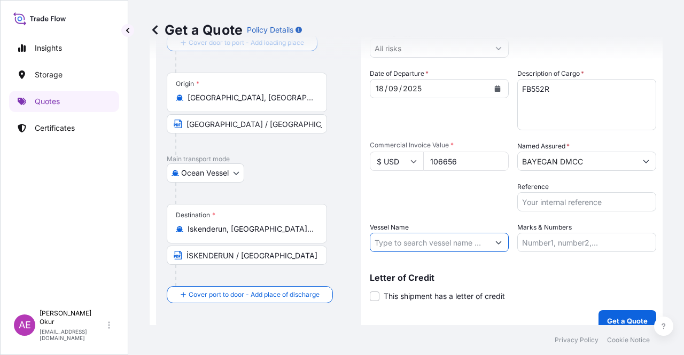
type input "v"
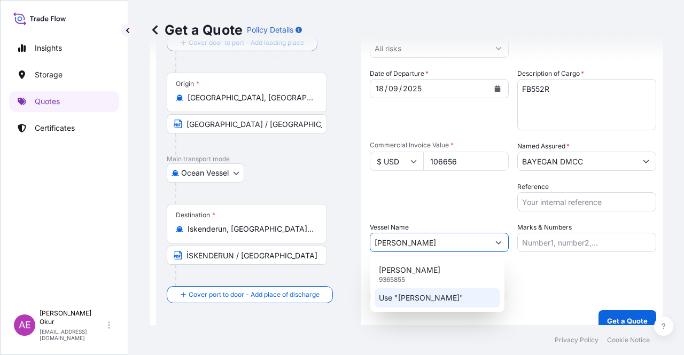
click at [443, 296] on p "Use "[PERSON_NAME]"" at bounding box center [421, 298] width 84 height 11
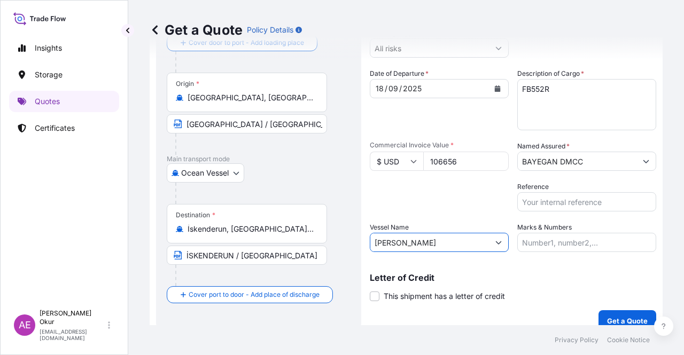
type input "[PERSON_NAME]"
click at [541, 243] on input "Marks & Numbers" at bounding box center [586, 242] width 139 height 19
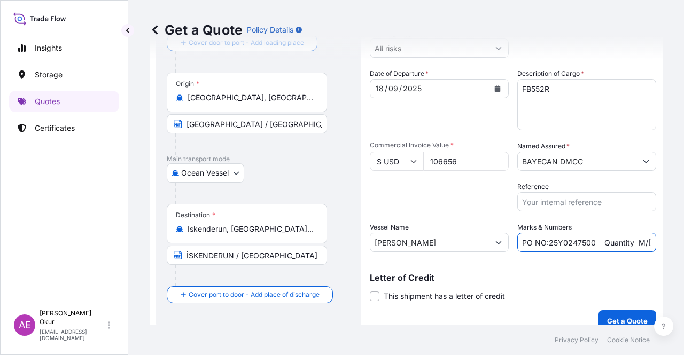
drag, startPoint x: 590, startPoint y: 245, endPoint x: 545, endPoint y: 243, distance: 44.9
click at [544, 242] on input "PO NO:25Y0247500 Quantity M/[PERSON_NAME]: 24.273,16 Premium: USD 2.232,16" at bounding box center [586, 242] width 139 height 19
drag, startPoint x: 611, startPoint y: 238, endPoint x: 670, endPoint y: 239, distance: 58.3
click at [670, 239] on div "Get a Quote Policy Details Route Details Reset Route Details Cover door to port…" at bounding box center [406, 162] width 556 height 325
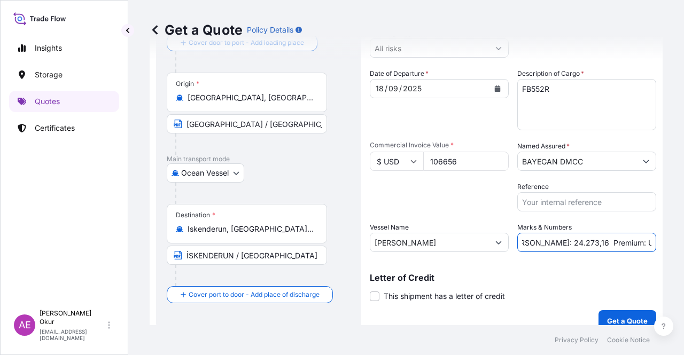
click at [608, 239] on input "PO NO:25Y0241300 Quantity M/Tonn: 24.273,16 Premium: USD 2.232,16" at bounding box center [586, 242] width 139 height 19
click at [535, 242] on input "PO NO:25Y0241300 Quantity M/Tonn: 24.273,16 Premium: USD 2.232,16" at bounding box center [586, 242] width 139 height 19
click at [526, 242] on input "PO NO:25Y0241300 Quantity M/Tonn: 24.273,16 Premium: USD 2.232,16" at bounding box center [586, 242] width 139 height 19
drag, startPoint x: 525, startPoint y: 242, endPoint x: 555, endPoint y: 242, distance: 29.9
click at [555, 242] on input "PO NO:25Y0241300 Quantity M/Tonn: 24.273,16 Premium: USD 2.232,16" at bounding box center [586, 242] width 139 height 19
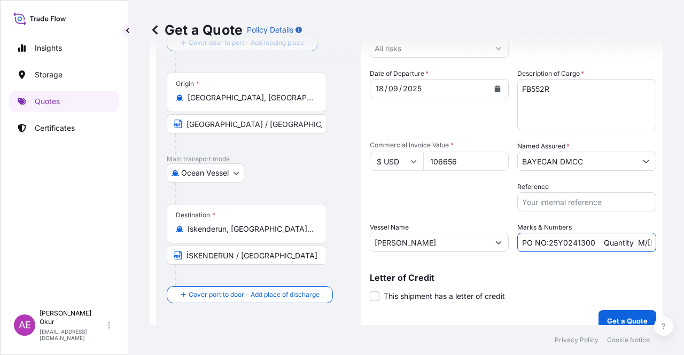
scroll to position [0, 131]
drag, startPoint x: 616, startPoint y: 243, endPoint x: 673, endPoint y: 225, distance: 60.0
click at [682, 229] on div "Get a Quote Policy Details Route Details Reset Route Details Cover door to port…" at bounding box center [406, 162] width 556 height 325
click at [606, 234] on input "PO NO:25Y0241300 Quantity M/Tonn: 96,000 Premium: USD 2.232,16" at bounding box center [586, 242] width 139 height 19
drag, startPoint x: 613, startPoint y: 240, endPoint x: 683, endPoint y: 238, distance: 70.5
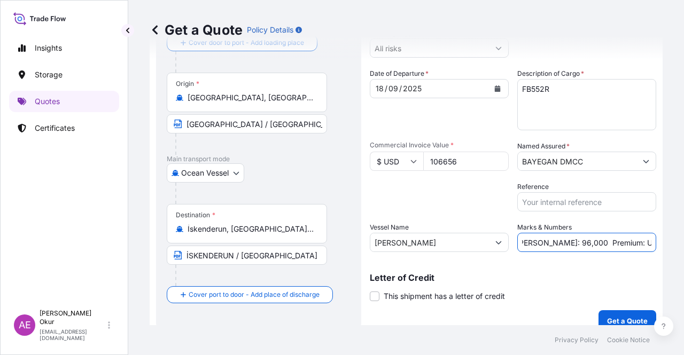
click at [683, 238] on div "Get a Quote Policy Details Route Details Reset Route Details Cover door to port…" at bounding box center [406, 162] width 556 height 325
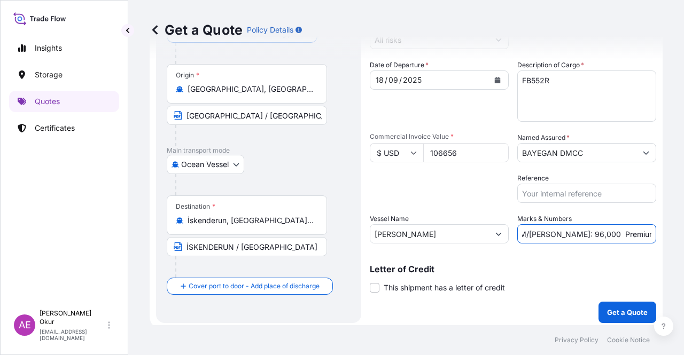
scroll to position [83, 0]
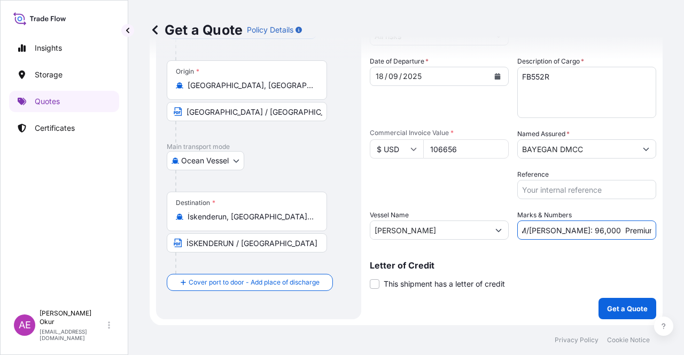
type input "PO NO:25Y0241300 Quantity M/Tonn: 96,000 Premium: USD 11,73"
click at [624, 302] on button "Get a Quote" at bounding box center [627, 308] width 58 height 21
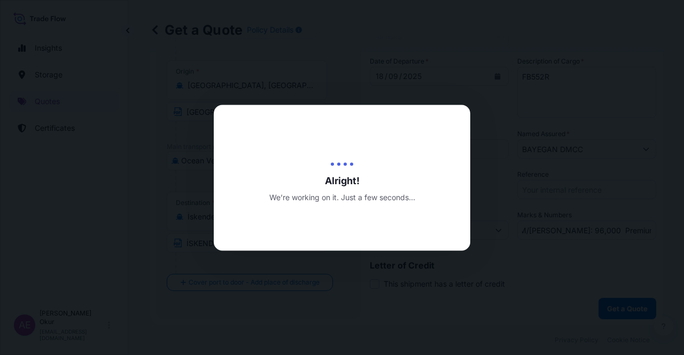
scroll to position [0, 0]
select select "Ocean Vessel"
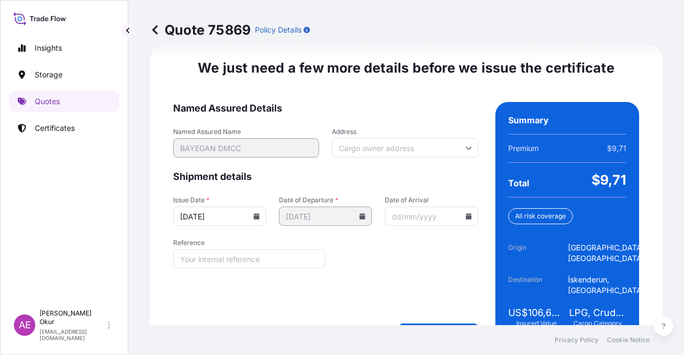
scroll to position [1387, 0]
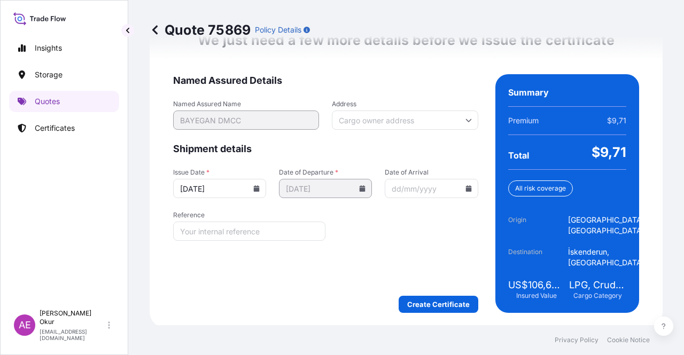
click at [438, 316] on div "We just need a few more details before we issue the certificate Named Assured D…" at bounding box center [406, 173] width 513 height 312
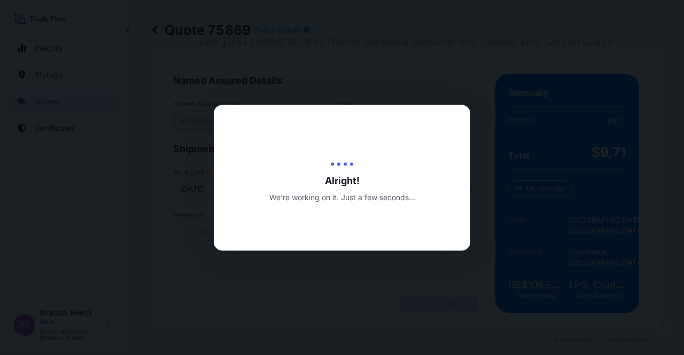
click at [439, 301] on div at bounding box center [342, 177] width 684 height 355
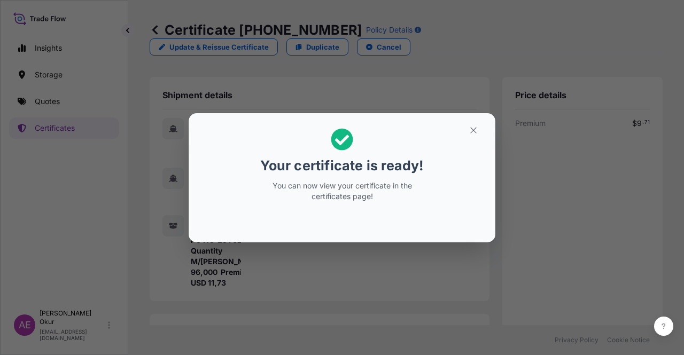
click at [455, 115] on section "Your certificate is ready! You can now view your certificate in the certificate…" at bounding box center [342, 177] width 307 height 129
drag, startPoint x: 473, startPoint y: 115, endPoint x: 473, endPoint y: 121, distance: 5.9
click at [473, 115] on section "Your certificate is ready! You can now view your certificate in the certificate…" at bounding box center [342, 177] width 307 height 129
click at [473, 122] on button "button" at bounding box center [473, 130] width 27 height 17
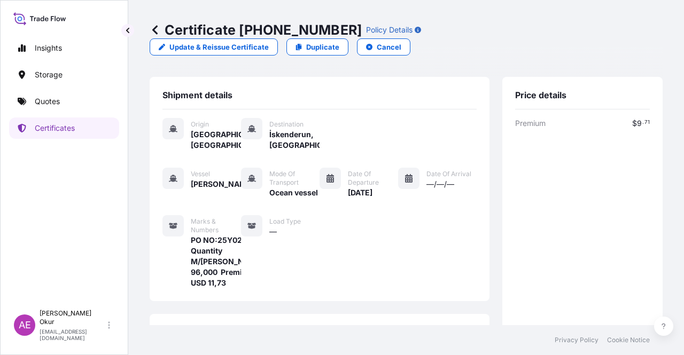
click at [470, 133] on div "Shipment details Origin Port Said, Egypt Destination İskenderun, Türkiye Vessel…" at bounding box center [320, 189] width 340 height 224
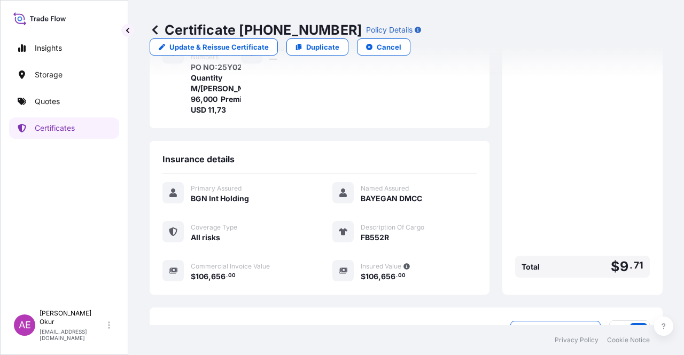
scroll to position [256, 0]
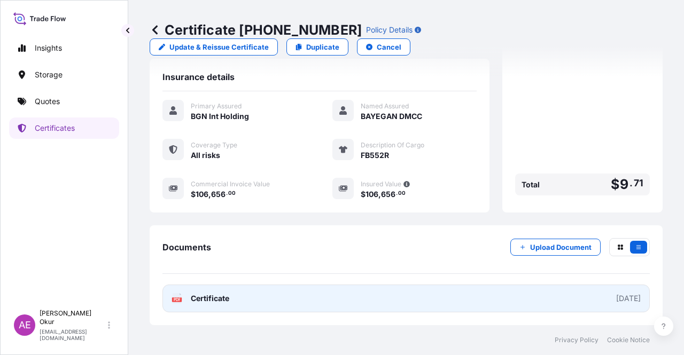
click at [204, 302] on span "Certificate" at bounding box center [210, 298] width 38 height 11
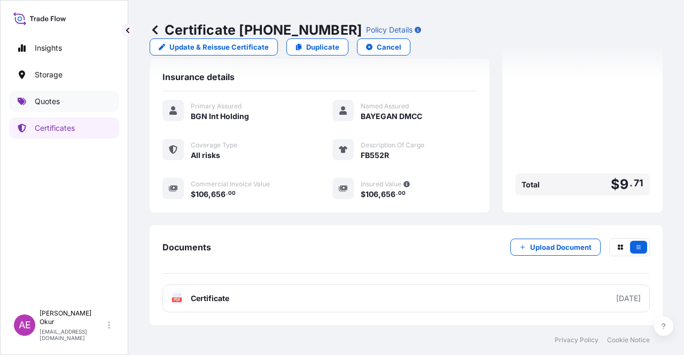
click at [82, 99] on link "Quotes" at bounding box center [64, 101] width 110 height 21
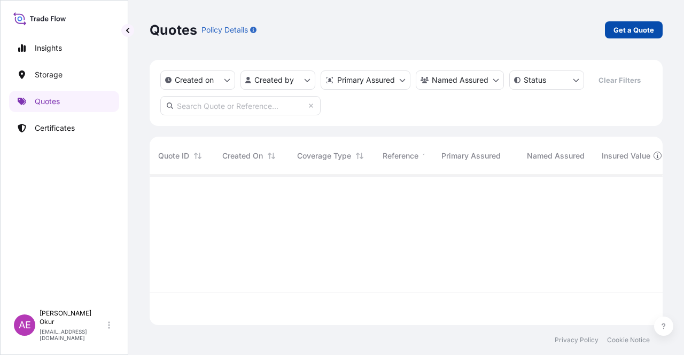
scroll to position [148, 504]
click at [649, 22] on link "Get a Quote" at bounding box center [634, 29] width 58 height 17
select select "Ocean Vessel"
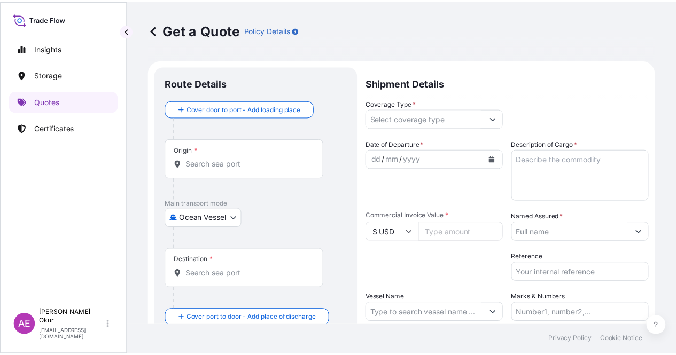
scroll to position [17, 0]
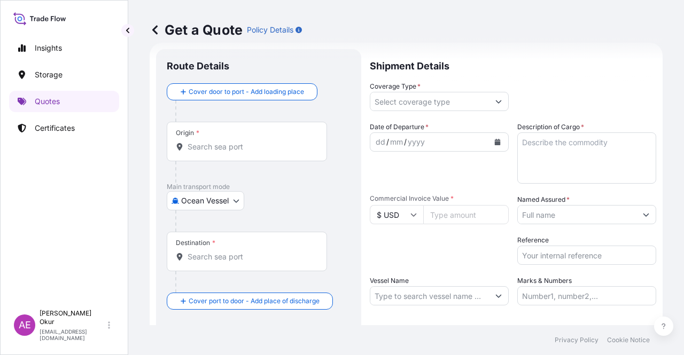
click at [250, 144] on input "Origin *" at bounding box center [251, 147] width 126 height 11
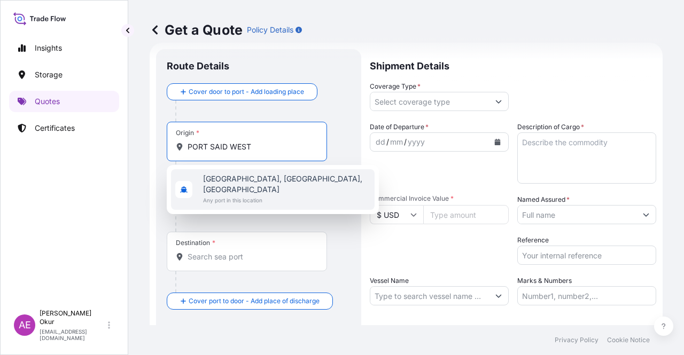
click at [243, 179] on span "[GEOGRAPHIC_DATA], [GEOGRAPHIC_DATA], [GEOGRAPHIC_DATA]" at bounding box center [286, 184] width 167 height 21
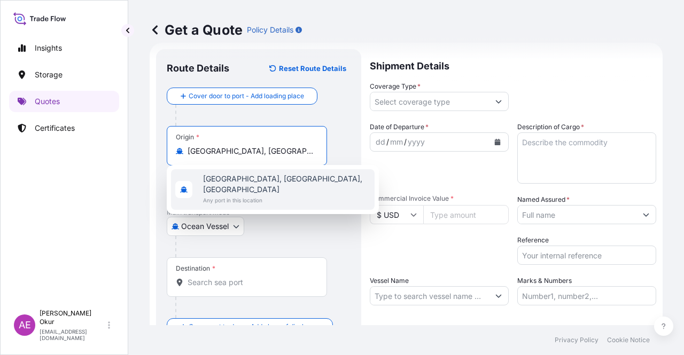
type input "[GEOGRAPHIC_DATA], [GEOGRAPHIC_DATA], [GEOGRAPHIC_DATA]"
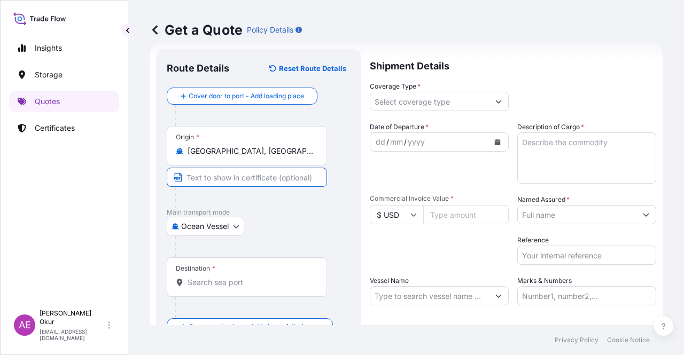
click at [242, 178] on input "Text to appear on certificate" at bounding box center [247, 177] width 160 height 19
type input "[GEOGRAPHIC_DATA] / [GEOGRAPHIC_DATA]"
click at [239, 272] on div "Destination *" at bounding box center [247, 278] width 160 height 40
click at [239, 277] on input "Destination *" at bounding box center [251, 282] width 126 height 11
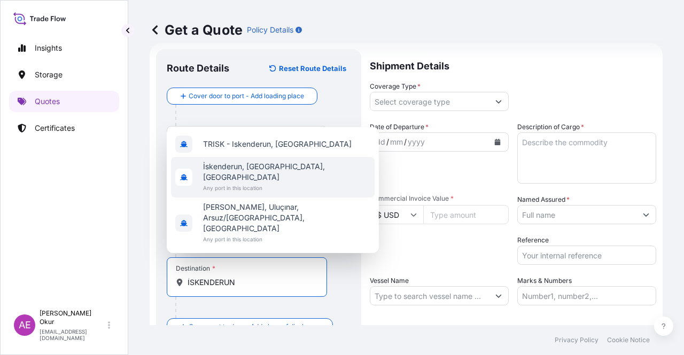
click at [231, 193] on span "Any port in this location" at bounding box center [286, 188] width 167 height 11
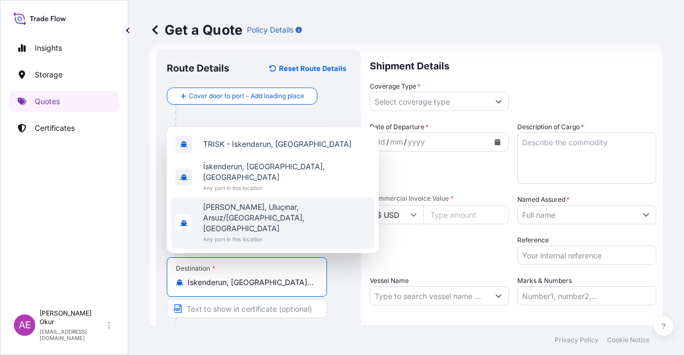
type input "İskenderun, [GEOGRAPHIC_DATA], [GEOGRAPHIC_DATA]"
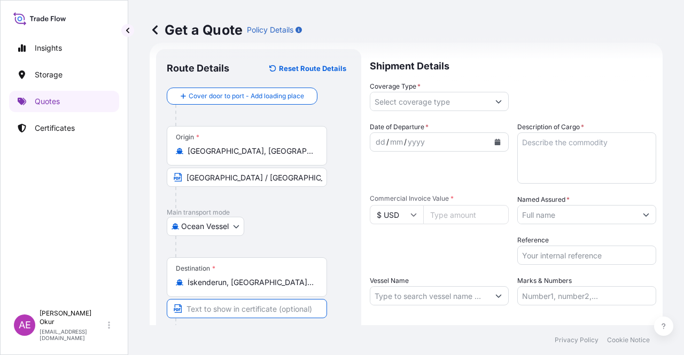
click at [235, 305] on input "Text to appear on certificate" at bounding box center [247, 308] width 160 height 19
type input "İSKENDERUN / [GEOGRAPHIC_DATA]"
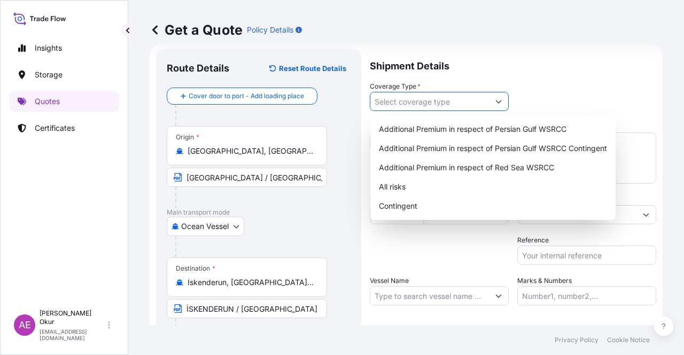
click at [418, 103] on input "Coverage Type *" at bounding box center [429, 101] width 119 height 19
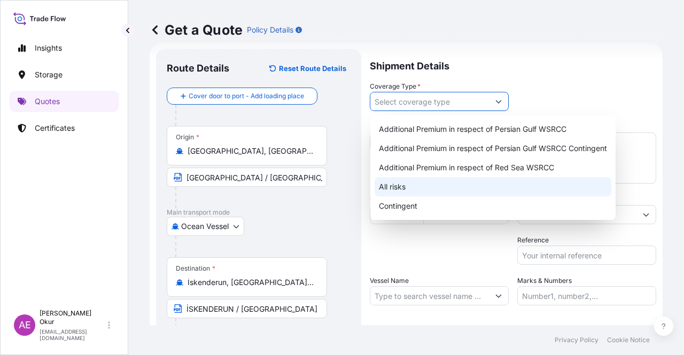
click at [401, 184] on div "All risks" at bounding box center [493, 186] width 237 height 19
type input "All risks"
click at [398, 188] on div "All risks" at bounding box center [493, 186] width 237 height 19
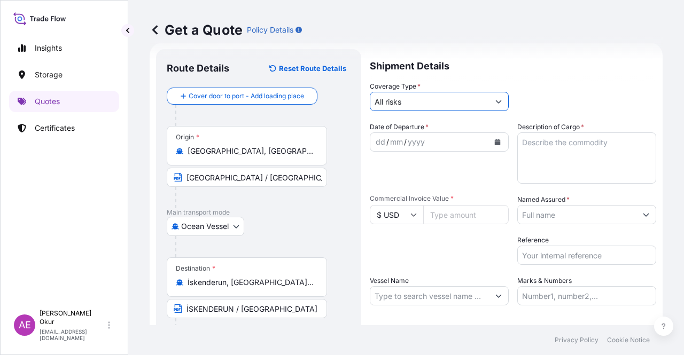
click at [376, 142] on div "dd" at bounding box center [381, 142] width 12 height 13
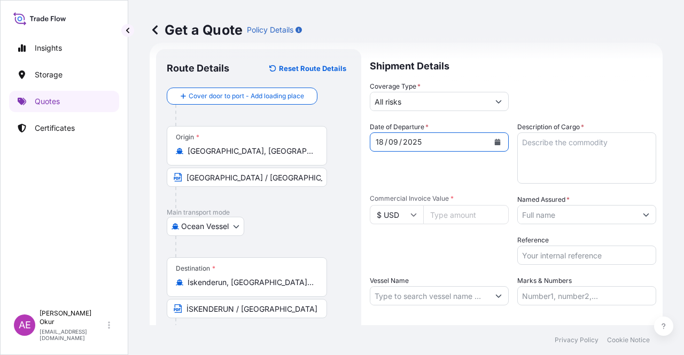
click at [543, 168] on textarea "Description of Cargo *" at bounding box center [586, 158] width 139 height 51
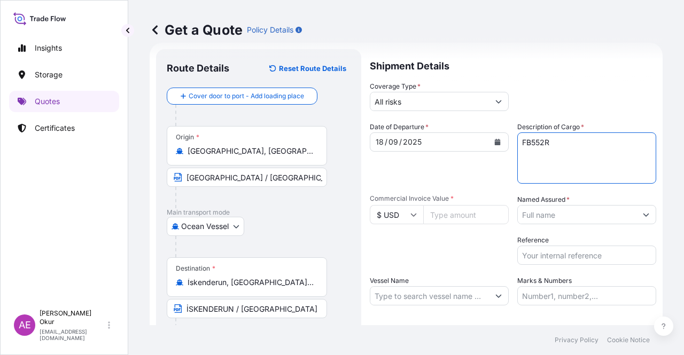
type textarea "FB552R"
click at [462, 216] on input "Commercial Invoice Value *" at bounding box center [465, 214] width 85 height 19
type input "80784"
click at [575, 214] on input "Named Assured *" at bounding box center [577, 214] width 119 height 19
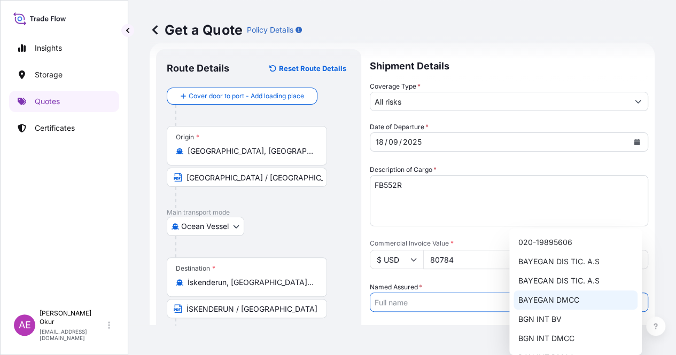
click at [558, 297] on span "BAYEGAN DMCC" at bounding box center [548, 300] width 61 height 11
type input "BAYEGAN DMCC"
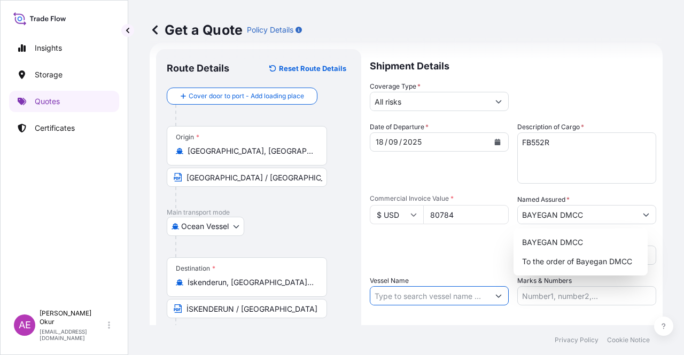
click at [445, 298] on input "Vessel Name" at bounding box center [429, 295] width 119 height 19
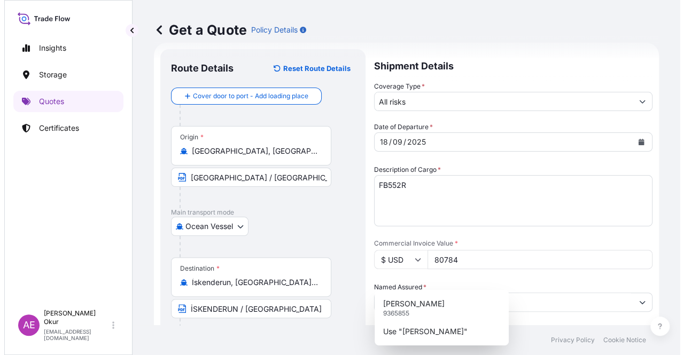
scroll to position [83, 0]
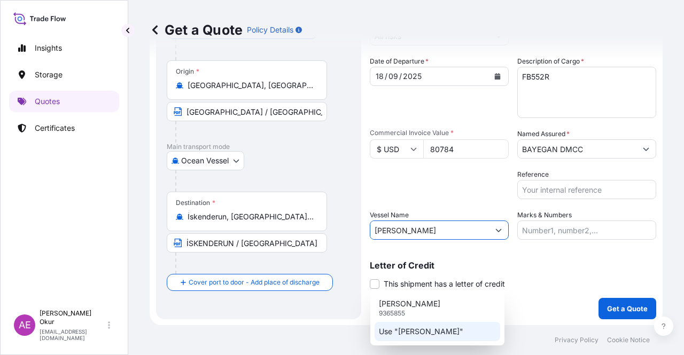
click at [434, 339] on div "Use "[PERSON_NAME]"" at bounding box center [438, 331] width 126 height 19
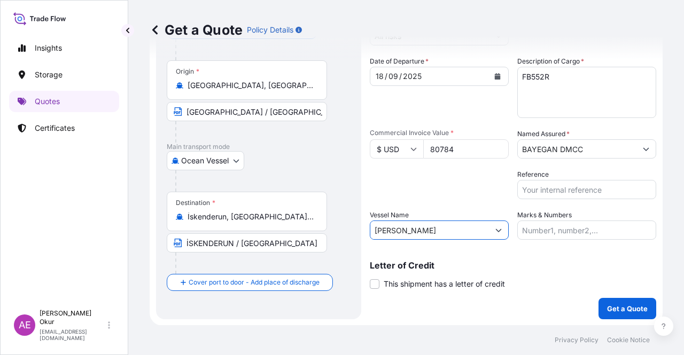
type input "[PERSON_NAME]"
click at [560, 223] on input "Marks & Numbers" at bounding box center [586, 230] width 139 height 19
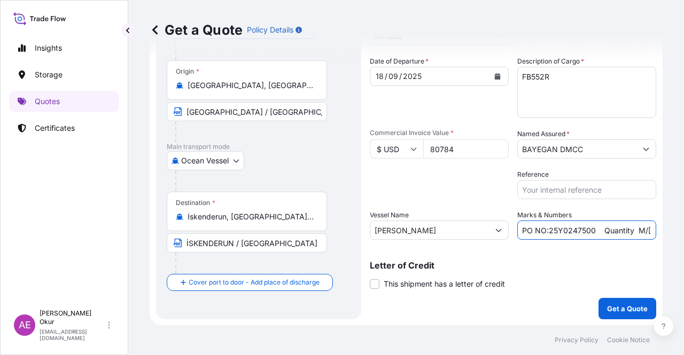
drag, startPoint x: 593, startPoint y: 229, endPoint x: 546, endPoint y: 229, distance: 47.0
click at [546, 229] on input "PO NO:25Y0247500 Quantity M/[PERSON_NAME]: 24.273,16 Premium: USD 2.232,16" at bounding box center [586, 230] width 139 height 19
drag, startPoint x: 622, startPoint y: 231, endPoint x: 664, endPoint y: 231, distance: 41.7
click at [665, 232] on div "Get a Quote Policy Details Route Details Reset Route Details Cover door to port…" at bounding box center [406, 162] width 556 height 325
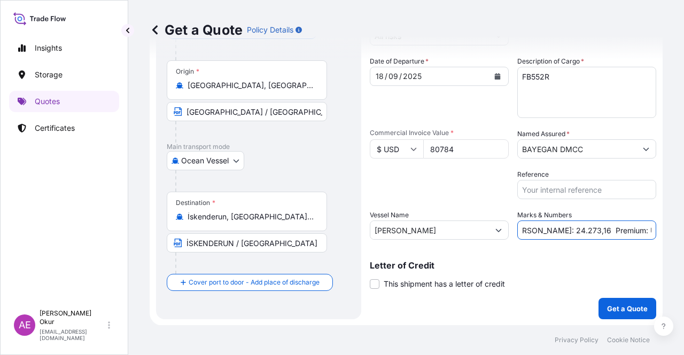
click at [592, 231] on input "PO NO:25Y0241400 Quantity M/Tonn: 24.273,16 Premium: USD 2.232,16" at bounding box center [586, 230] width 139 height 19
drag, startPoint x: 526, startPoint y: 229, endPoint x: 560, endPoint y: 231, distance: 34.3
click at [560, 231] on input "PO NO:25Y0241400 Quantity M/Tonn: 24.273,16 Premium: USD 2.232,16" at bounding box center [586, 230] width 139 height 19
drag, startPoint x: 635, startPoint y: 231, endPoint x: 683, endPoint y: 221, distance: 49.8
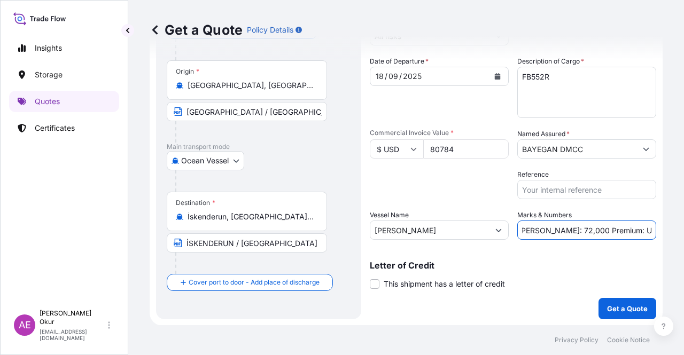
click at [683, 221] on div "Get a Quote Policy Details Route Details Reset Route Details Cover door to port…" at bounding box center [406, 162] width 556 height 325
click at [629, 226] on input "PO NO:25Y0241400 Quantity M/Tonn: 72,000 Premium: USD 2.232,16" at bounding box center [586, 230] width 139 height 19
drag, startPoint x: 613, startPoint y: 230, endPoint x: 683, endPoint y: 230, distance: 70.0
click at [683, 232] on div "Get a Quote Policy Details Route Details Reset Route Details Cover door to port…" at bounding box center [406, 162] width 556 height 325
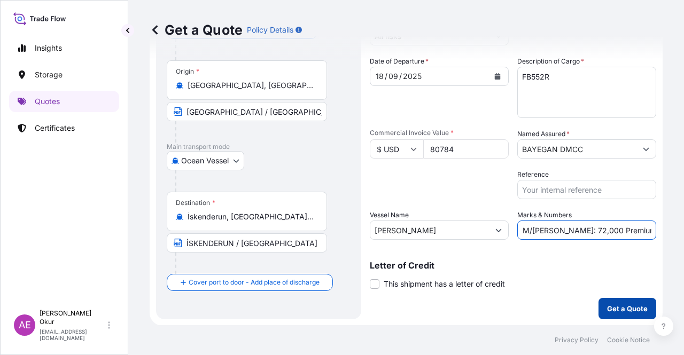
type input "PO NO:25Y0241400 Quantity M/Tonn: 72,000 Premium: USD 8,89"
click at [633, 305] on p "Get a Quote" at bounding box center [627, 308] width 41 height 11
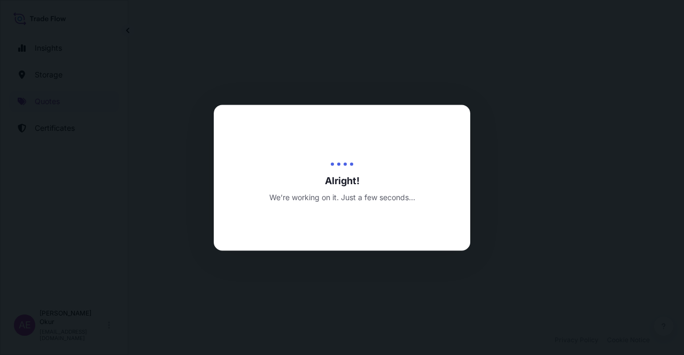
select select "Ocean Vessel"
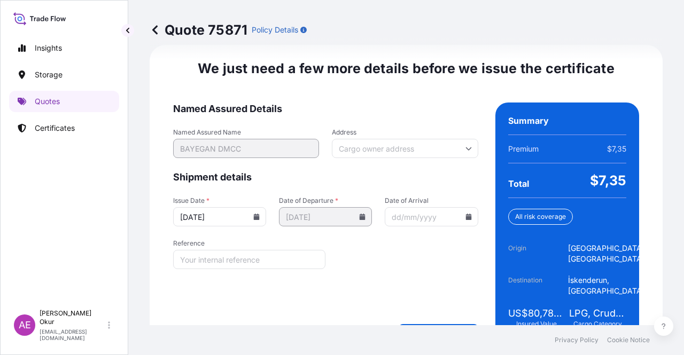
scroll to position [1387, 0]
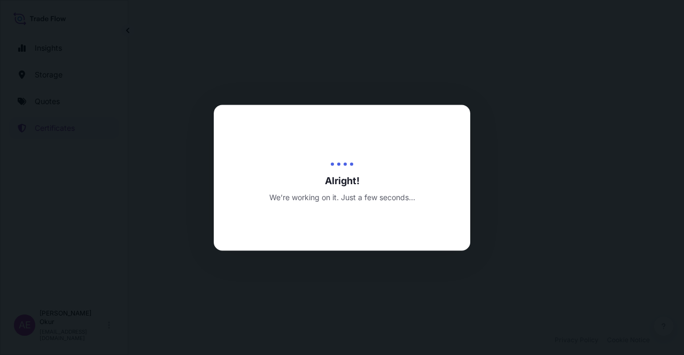
click at [436, 95] on div at bounding box center [342, 177] width 684 height 355
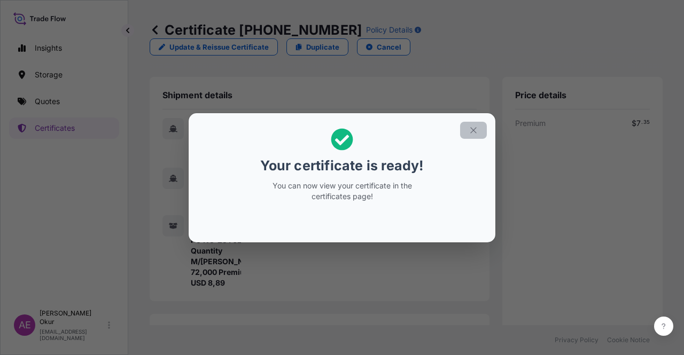
click at [482, 122] on button "button" at bounding box center [473, 130] width 27 height 17
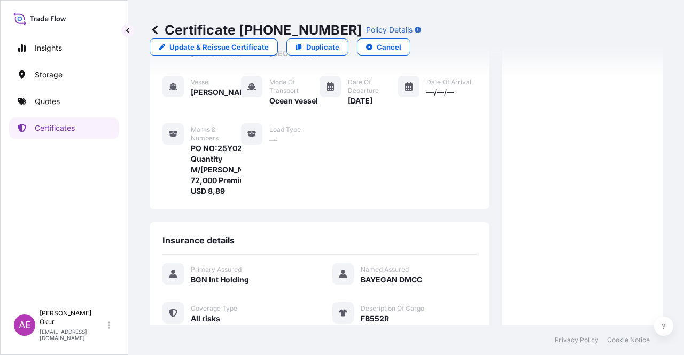
scroll to position [256, 0]
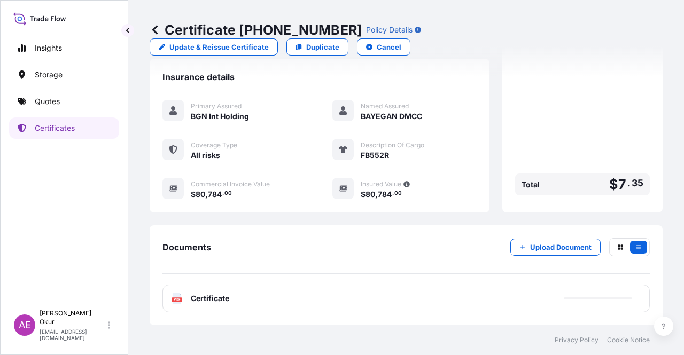
click at [209, 306] on div "PDF Certificate" at bounding box center [405, 299] width 487 height 28
click at [214, 296] on span "Certificate" at bounding box center [210, 298] width 38 height 11
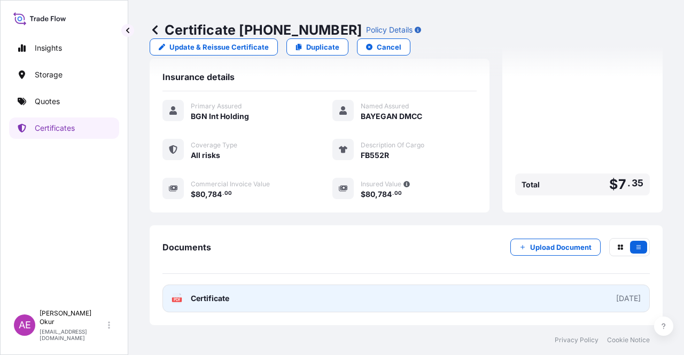
click at [215, 300] on span "Certificate" at bounding box center [210, 298] width 38 height 11
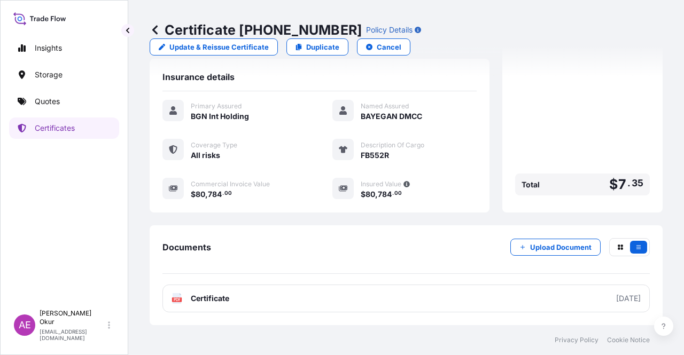
click at [59, 102] on p "Quotes" at bounding box center [47, 101] width 25 height 11
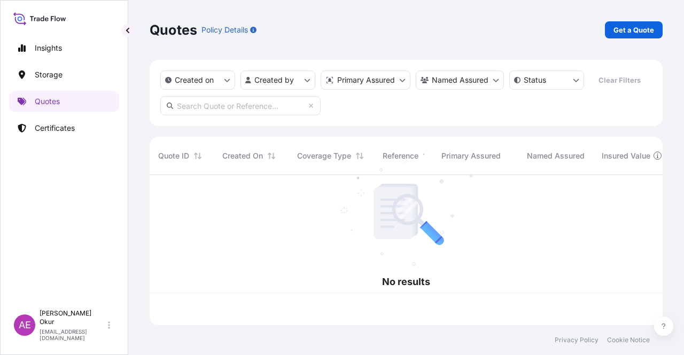
scroll to position [148, 504]
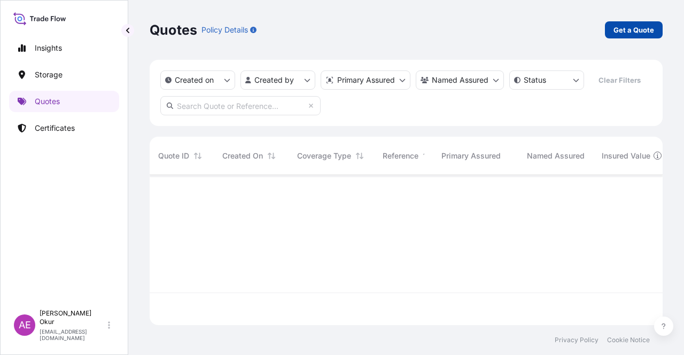
click at [638, 32] on p "Get a Quote" at bounding box center [633, 30] width 41 height 11
select select "Ocean Vessel"
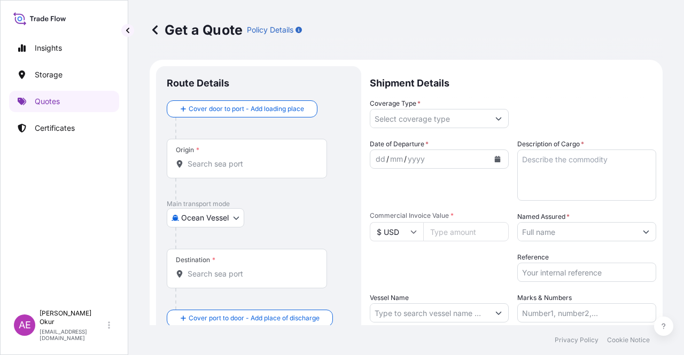
scroll to position [17, 0]
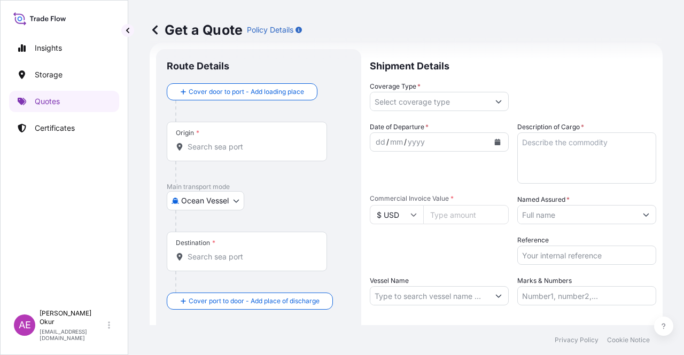
click at [262, 130] on div "Origin *" at bounding box center [247, 142] width 160 height 40
click at [262, 142] on input "Origin *" at bounding box center [251, 147] width 126 height 11
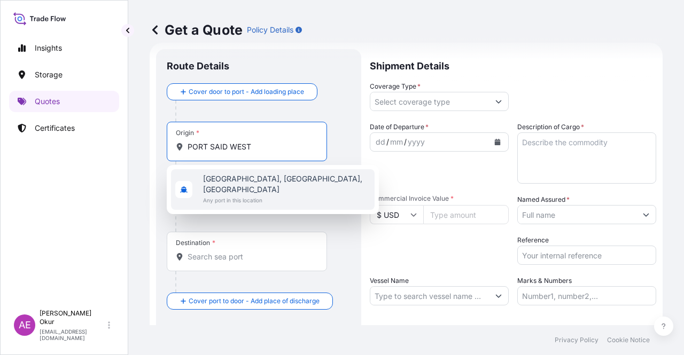
click at [265, 195] on span "Any port in this location" at bounding box center [286, 200] width 167 height 11
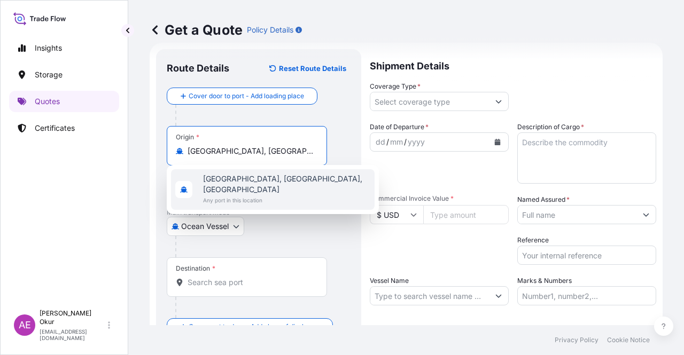
type input "[GEOGRAPHIC_DATA], [GEOGRAPHIC_DATA], [GEOGRAPHIC_DATA]"
click at [239, 177] on input "Text to appear on certificate" at bounding box center [247, 177] width 160 height 19
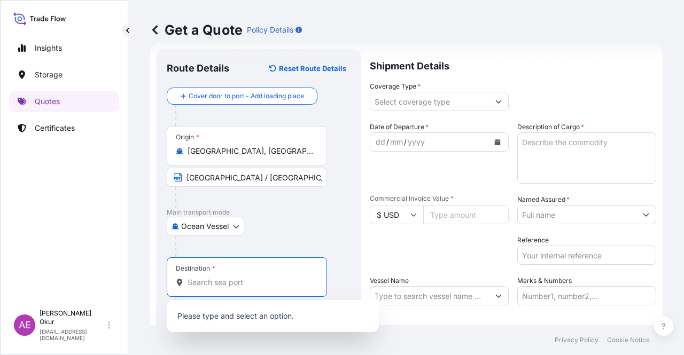
click at [231, 278] on input "Destination *" at bounding box center [251, 282] width 126 height 11
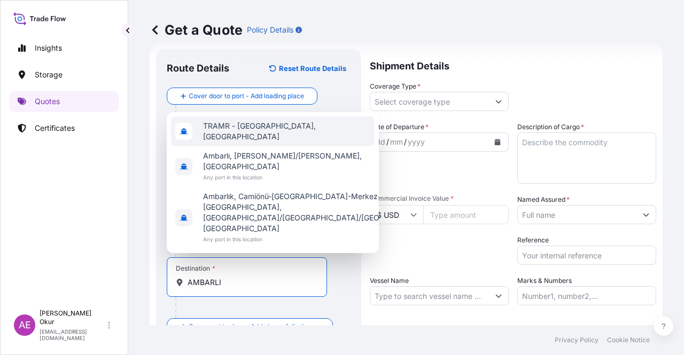
click at [251, 142] on span "TRAMR - [GEOGRAPHIC_DATA], [GEOGRAPHIC_DATA]" at bounding box center [286, 131] width 167 height 21
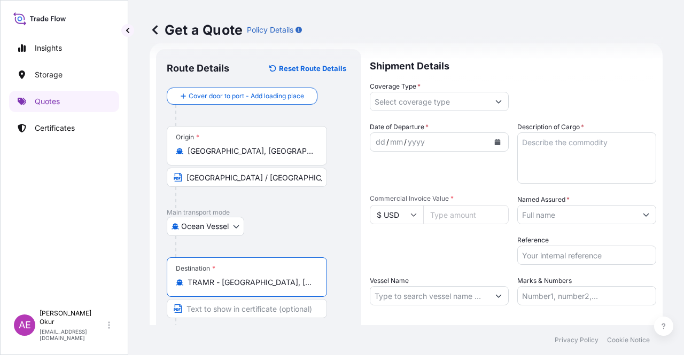
click at [243, 303] on input "Text to appear on certificate" at bounding box center [247, 308] width 160 height 19
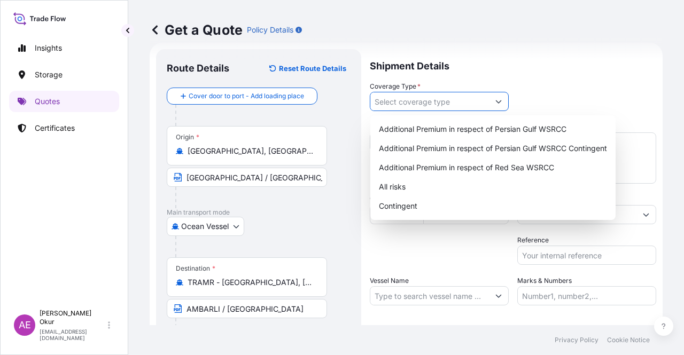
click at [438, 107] on input "Coverage Type *" at bounding box center [429, 101] width 119 height 19
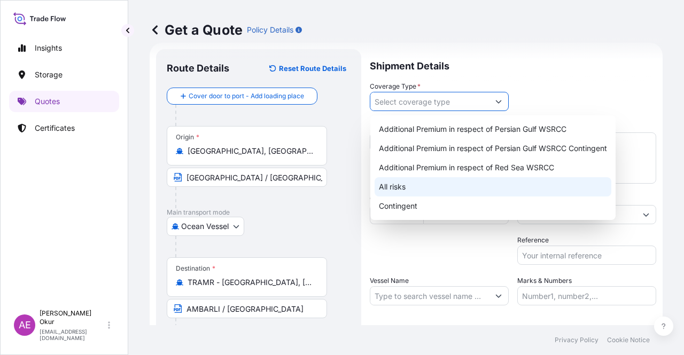
click at [398, 185] on div "All risks" at bounding box center [493, 186] width 237 height 19
click at [409, 185] on div "All risks" at bounding box center [493, 186] width 237 height 19
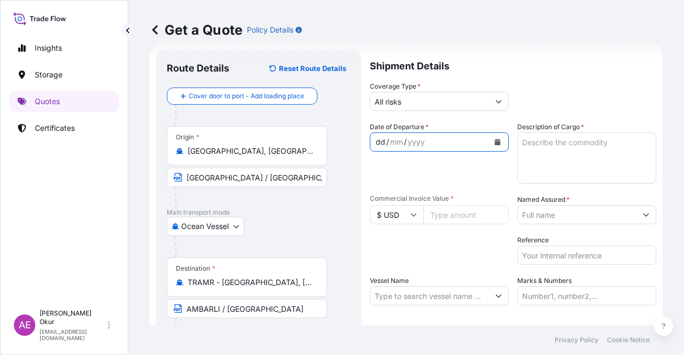
click at [379, 139] on div "dd" at bounding box center [381, 142] width 12 height 13
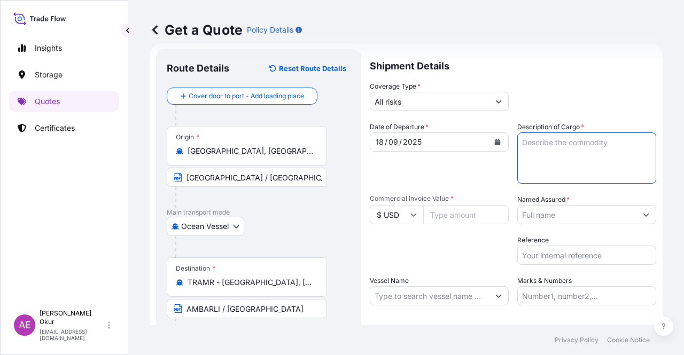
click at [583, 155] on textarea "Description of Cargo *" at bounding box center [586, 158] width 139 height 51
click at [464, 217] on input "Commercial Invoice Value *" at bounding box center [465, 214] width 85 height 19
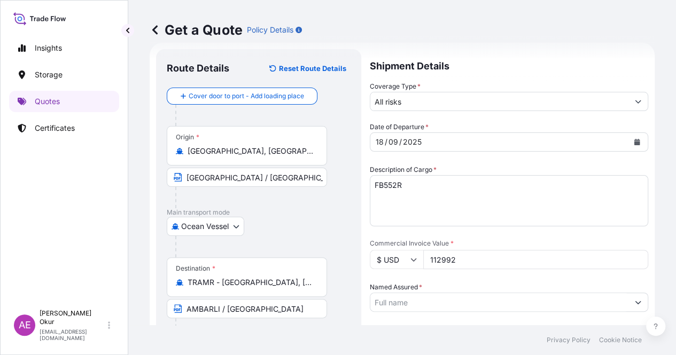
click at [551, 293] on input "Named Assured *" at bounding box center [499, 302] width 258 height 19
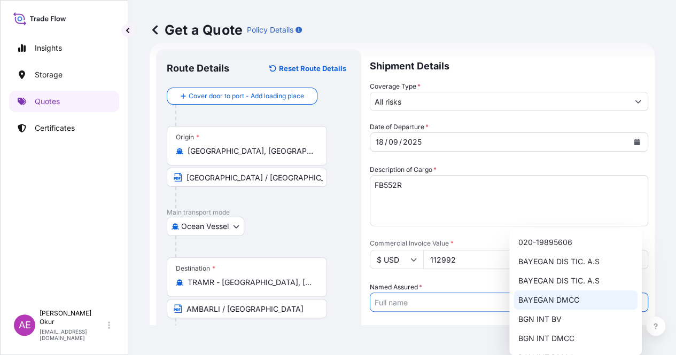
click at [545, 296] on span "BAYEGAN DMCC" at bounding box center [548, 300] width 61 height 11
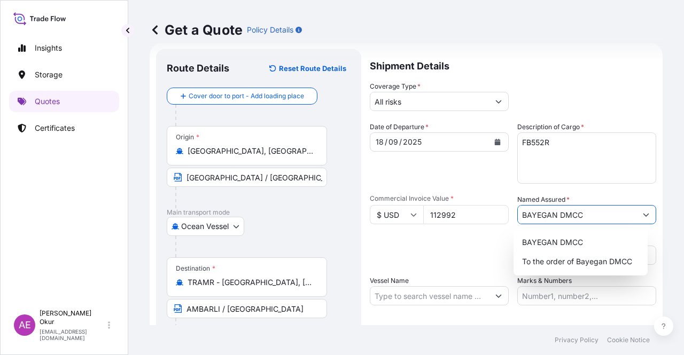
click at [418, 298] on input "Vessel Name" at bounding box center [429, 295] width 119 height 19
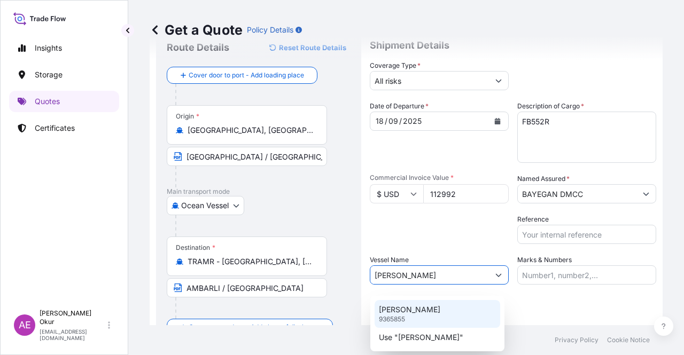
scroll to position [71, 0]
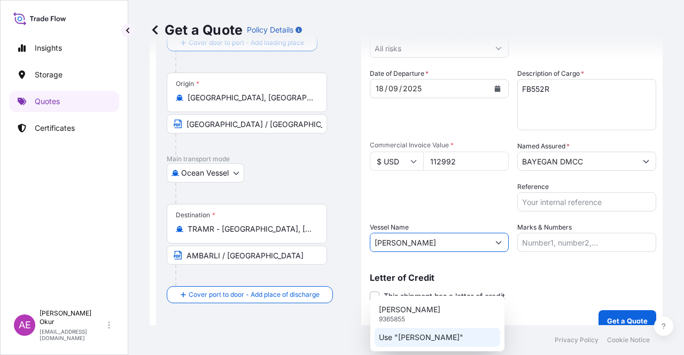
click at [431, 344] on div "Use "[PERSON_NAME]"" at bounding box center [438, 337] width 126 height 19
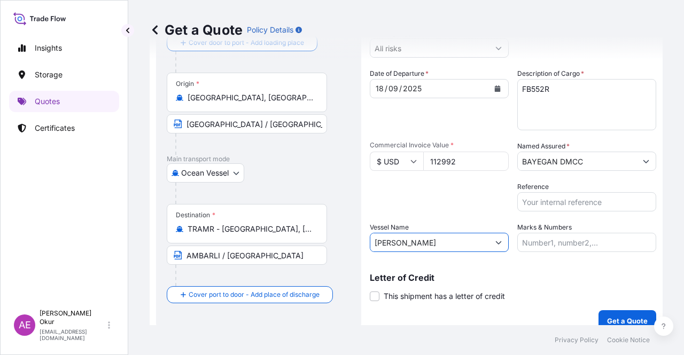
click at [561, 251] on input "Marks & Numbers" at bounding box center [586, 242] width 139 height 19
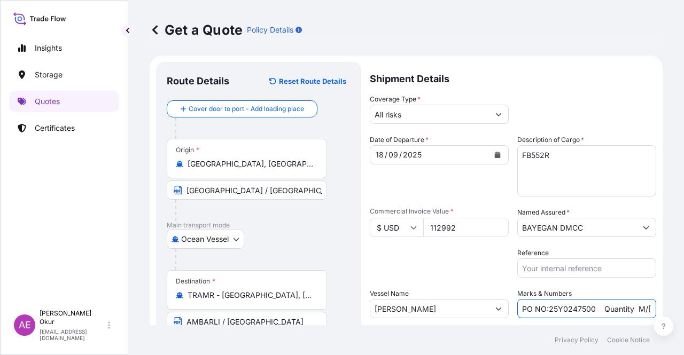
scroll to position [0, 0]
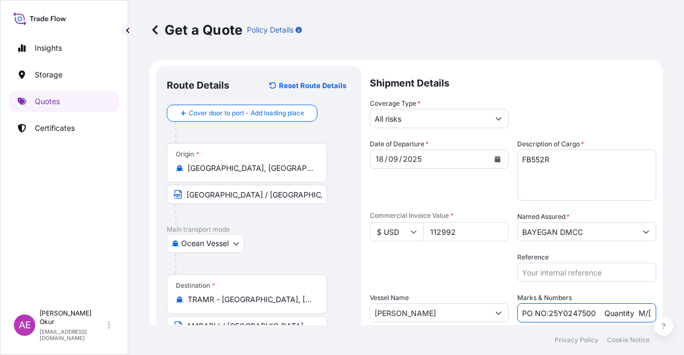
drag, startPoint x: 593, startPoint y: 313, endPoint x: 546, endPoint y: 312, distance: 47.6
click at [546, 312] on input "PO NO:25Y0247500 Quantity M/[PERSON_NAME]: 24.273,16 Premium: USD 2.232,16" at bounding box center [586, 312] width 139 height 19
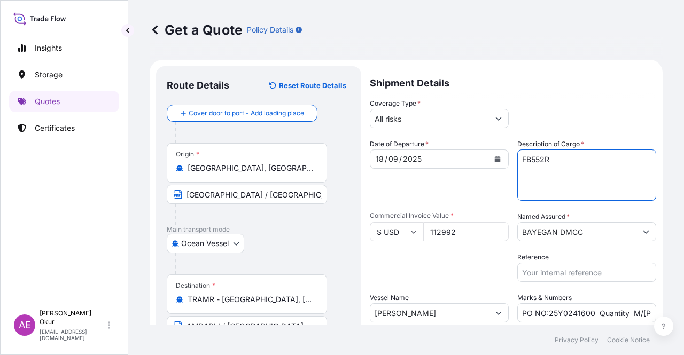
drag, startPoint x: 583, startPoint y: 165, endPoint x: 341, endPoint y: 159, distance: 242.7
click at [341, 159] on form "Route Details Reset Route Details Cover door to port - Add loading place Place …" at bounding box center [406, 234] width 513 height 349
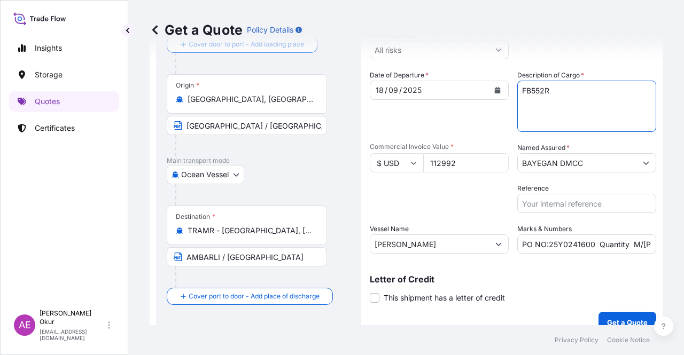
scroll to position [83, 0]
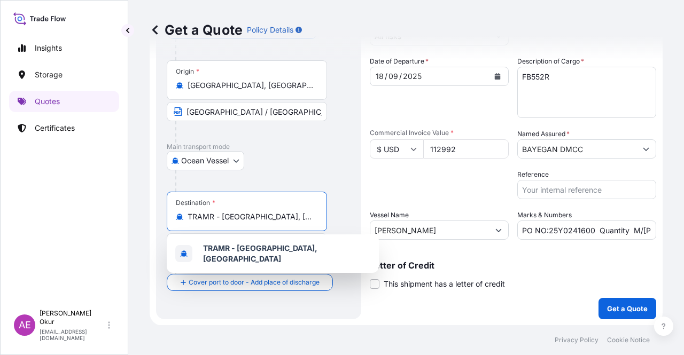
drag, startPoint x: 286, startPoint y: 214, endPoint x: 34, endPoint y: 223, distance: 251.8
click at [10, 214] on div "Insights Storage Quotes Certificates AE Alp Eren Okur alperen.okur@polarisbroke…" at bounding box center [342, 177] width 684 height 355
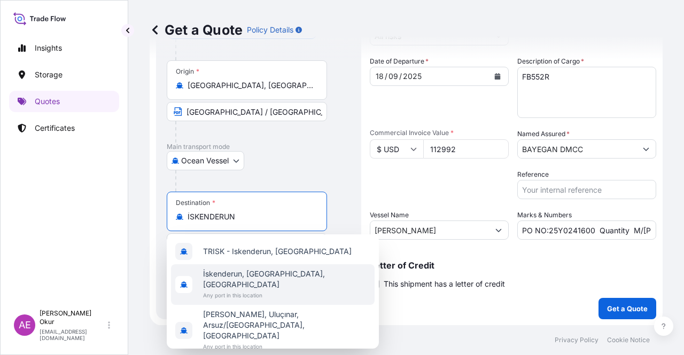
click at [244, 290] on span "Any port in this location" at bounding box center [286, 295] width 167 height 11
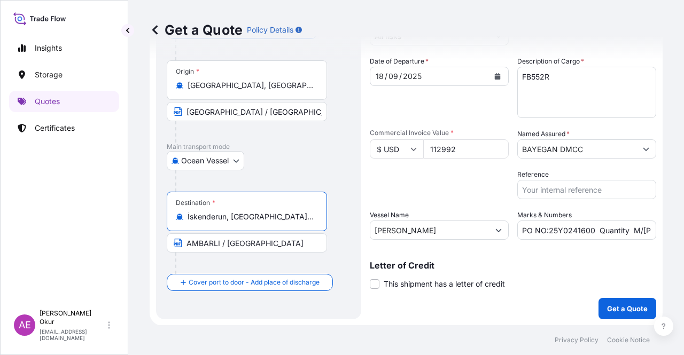
drag, startPoint x: 211, startPoint y: 241, endPoint x: 10, endPoint y: 237, distance: 200.4
click at [10, 237] on div "Insights Storage Quotes Certificates AE Alp Eren Okur alperen.okur@polarisbroke…" at bounding box center [342, 177] width 684 height 355
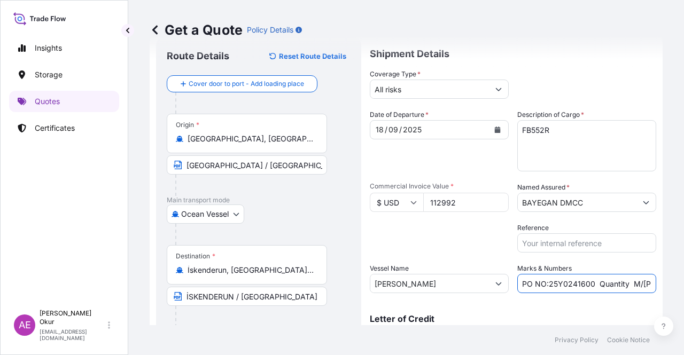
scroll to position [0, 136]
drag, startPoint x: 605, startPoint y: 274, endPoint x: 683, endPoint y: 279, distance: 78.7
click at [683, 279] on div "Get a Quote Policy Details Route Details Reset Route Details Cover door to port…" at bounding box center [406, 162] width 556 height 325
click at [602, 283] on input "PO NO:25Y0241600 Quantity M/Tonn: 24.273,16 Premium: USD 2.232,16" at bounding box center [586, 283] width 139 height 19
drag, startPoint x: 524, startPoint y: 282, endPoint x: 554, endPoint y: 283, distance: 30.5
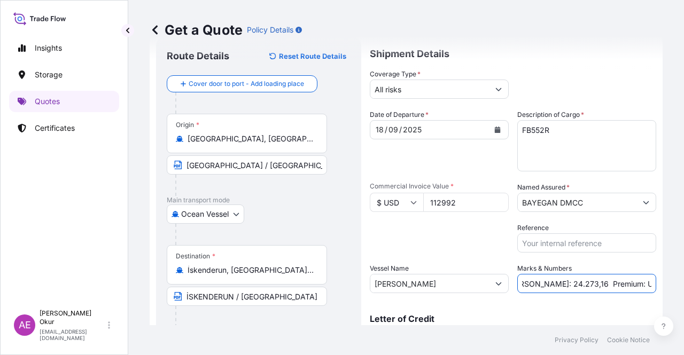
click at [554, 283] on input "PO NO:25Y0241600 Quantity M/Tonn: 24.273,16 Premium: USD 2.232,16" at bounding box center [586, 283] width 139 height 19
drag, startPoint x: 608, startPoint y: 289, endPoint x: 679, endPoint y: 292, distance: 70.6
click at [683, 292] on div "Get a Quote Policy Details Route Details Reset Route Details Cover door to port…" at bounding box center [406, 162] width 556 height 325
click at [628, 291] on input "PO NO:25Y0241600 Quantity M/Tonn: 96,000 Premium: USD 2.232,16" at bounding box center [586, 283] width 139 height 19
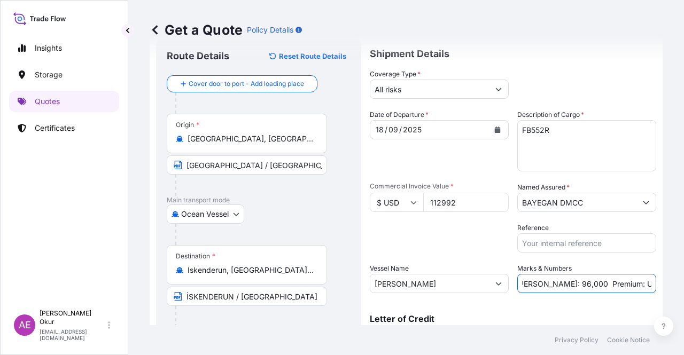
drag, startPoint x: 614, startPoint y: 284, endPoint x: 683, endPoint y: 275, distance: 69.6
click at [683, 275] on div "Get a Quote Policy Details Route Details Reset Route Details Cover door to port…" at bounding box center [406, 162] width 556 height 325
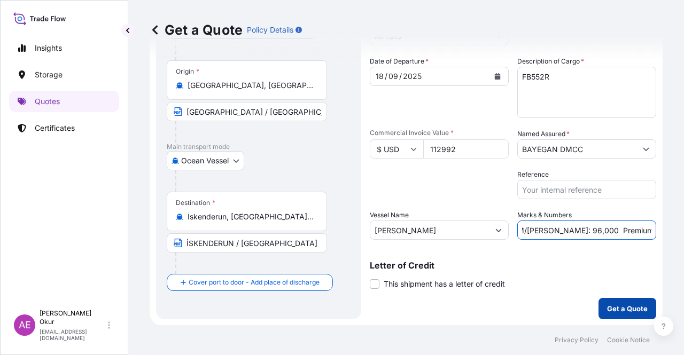
click at [616, 300] on button "Get a Quote" at bounding box center [627, 308] width 58 height 21
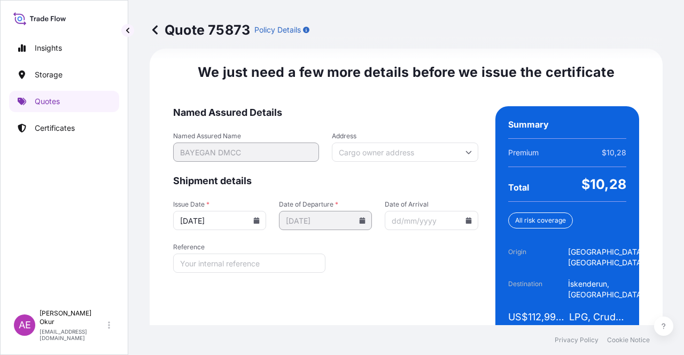
scroll to position [1387, 0]
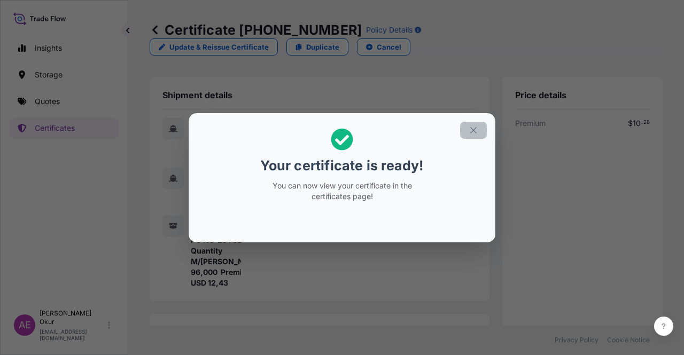
click at [479, 126] on button "button" at bounding box center [473, 130] width 27 height 17
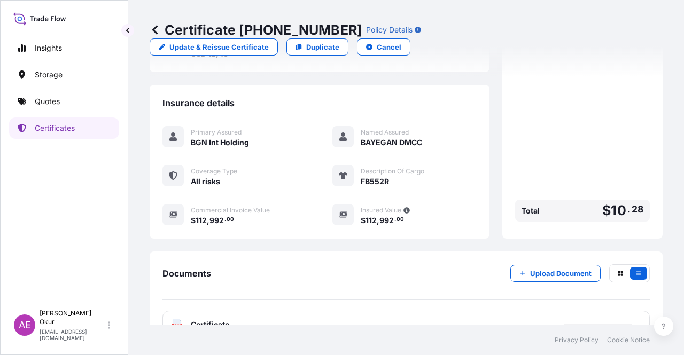
scroll to position [267, 0]
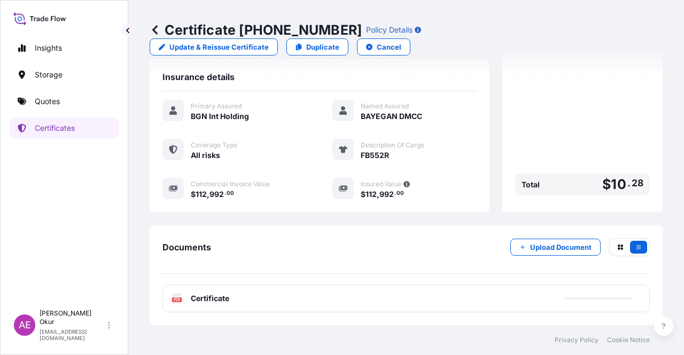
click at [193, 302] on span "Certificate" at bounding box center [210, 298] width 38 height 11
click at [208, 299] on span "Certificate" at bounding box center [210, 298] width 38 height 11
click at [200, 299] on span "Certificate" at bounding box center [210, 298] width 38 height 11
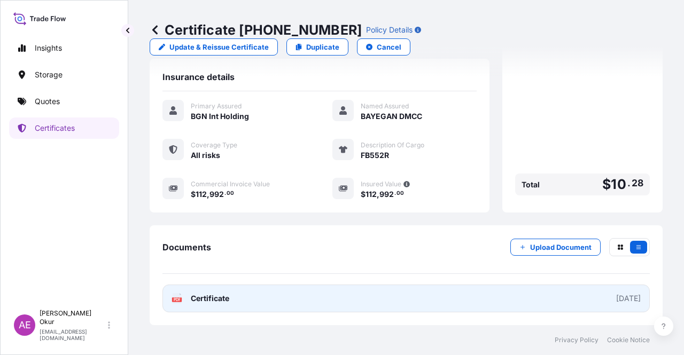
click at [191, 298] on span "Certificate" at bounding box center [210, 298] width 38 height 11
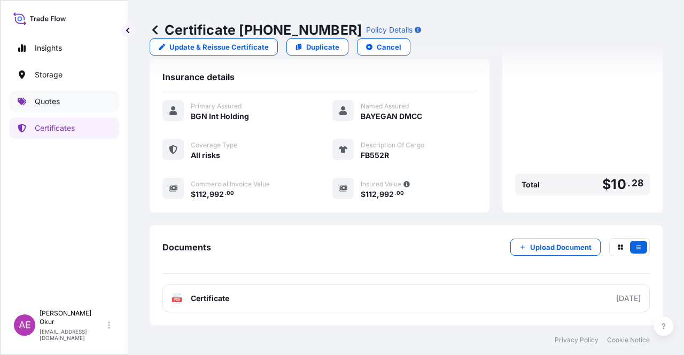
click at [63, 94] on link "Quotes" at bounding box center [64, 101] width 110 height 21
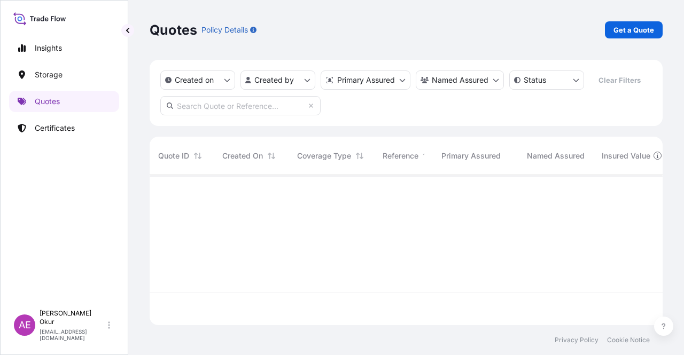
scroll to position [148, 504]
click at [627, 27] on p "Get a Quote" at bounding box center [633, 30] width 41 height 11
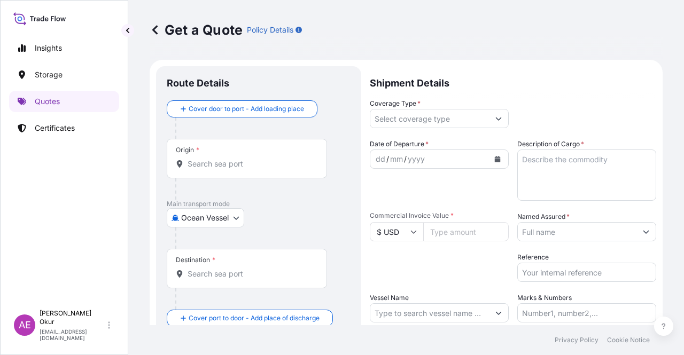
scroll to position [17, 0]
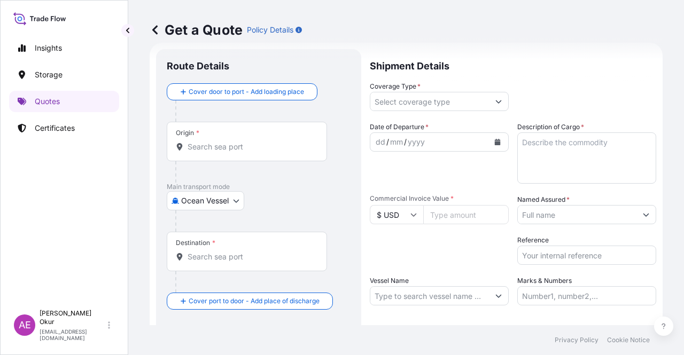
click at [268, 141] on div "Origin *" at bounding box center [247, 142] width 160 height 40
click at [268, 142] on input "Origin *" at bounding box center [251, 147] width 126 height 11
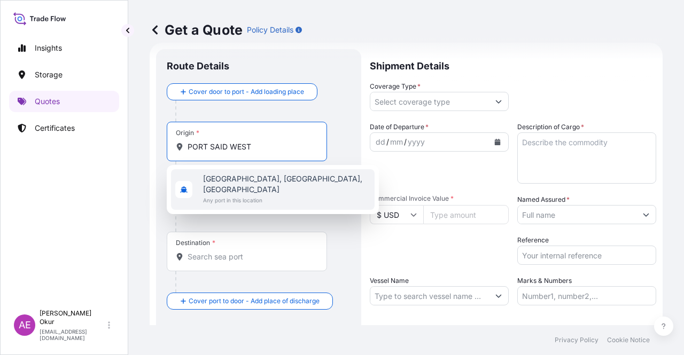
click at [279, 195] on span "Any port in this location" at bounding box center [286, 200] width 167 height 11
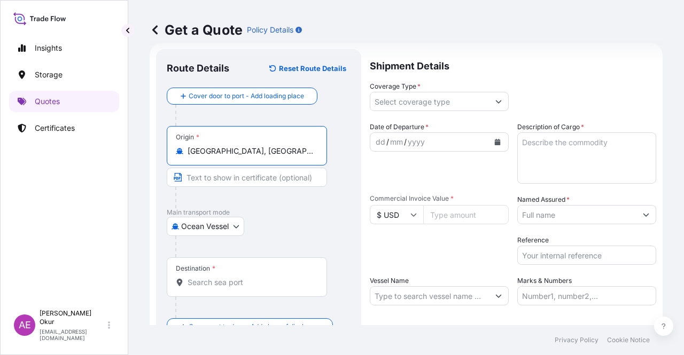
click at [211, 168] on input "Text to appear on certificate" at bounding box center [247, 177] width 160 height 19
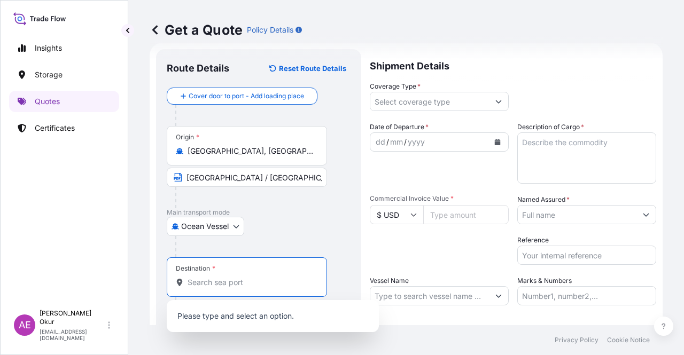
click at [240, 278] on input "Destination *" at bounding box center [251, 282] width 126 height 11
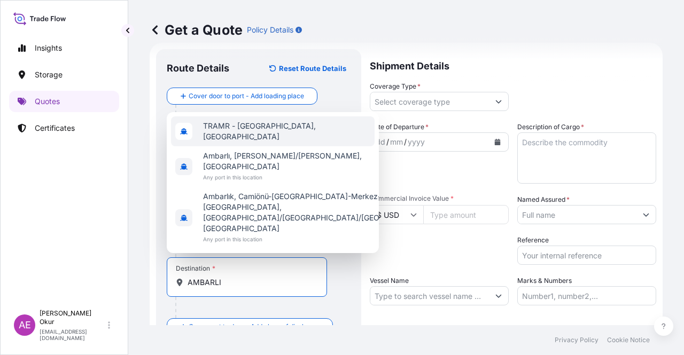
click at [268, 146] on div "TRAMR - [GEOGRAPHIC_DATA], [GEOGRAPHIC_DATA]" at bounding box center [273, 131] width 204 height 30
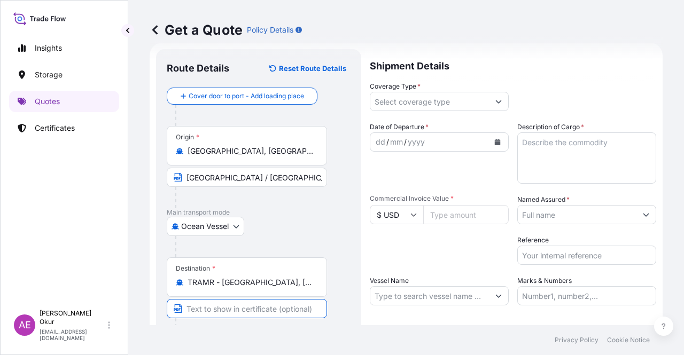
drag, startPoint x: 235, startPoint y: 310, endPoint x: 236, endPoint y: 317, distance: 6.5
click at [235, 310] on input "Text to appear on certificate" at bounding box center [247, 308] width 160 height 19
click at [423, 93] on input "Coverage Type *" at bounding box center [429, 101] width 119 height 19
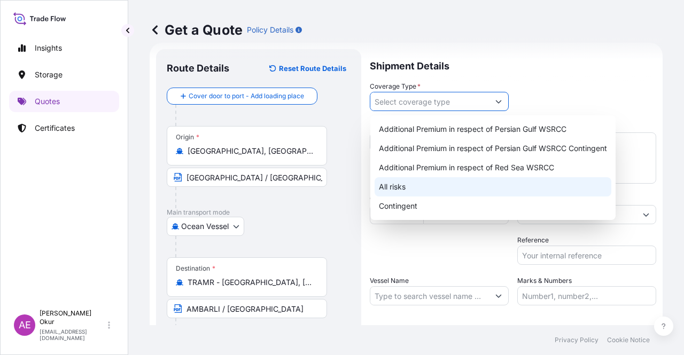
click at [403, 184] on div "All risks" at bounding box center [493, 186] width 237 height 19
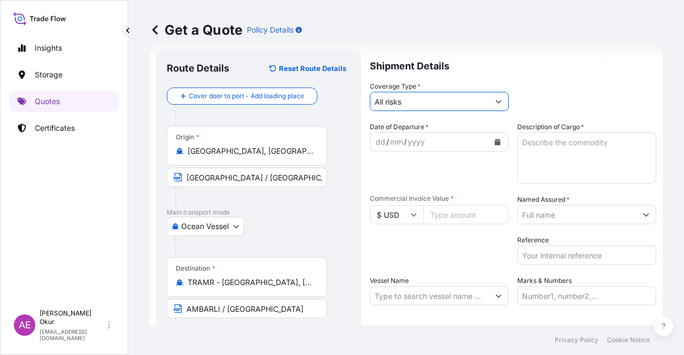
click at [375, 142] on div "dd" at bounding box center [381, 142] width 12 height 13
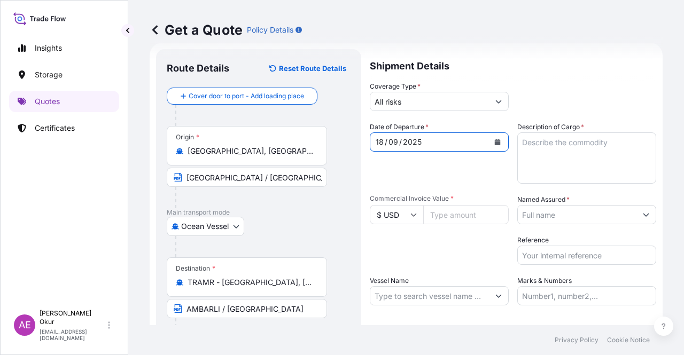
click at [543, 145] on textarea "Description of Cargo *" at bounding box center [586, 158] width 139 height 51
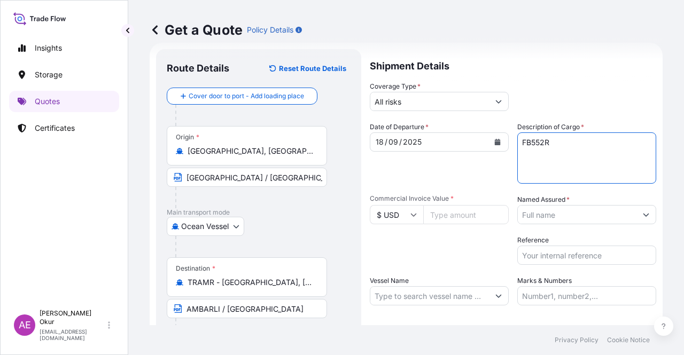
click at [440, 212] on input "Commercial Invoice Value *" at bounding box center [465, 214] width 85 height 19
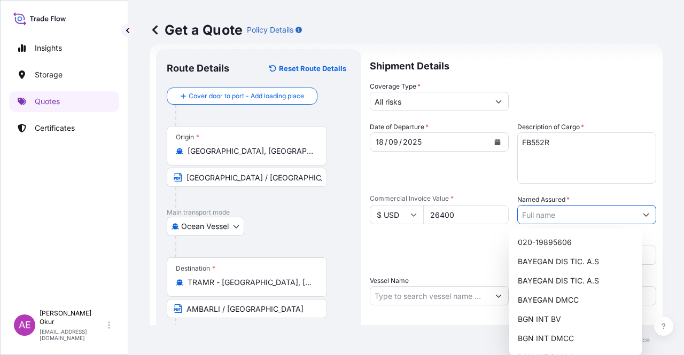
click at [583, 215] on input "Named Assured *" at bounding box center [577, 214] width 119 height 19
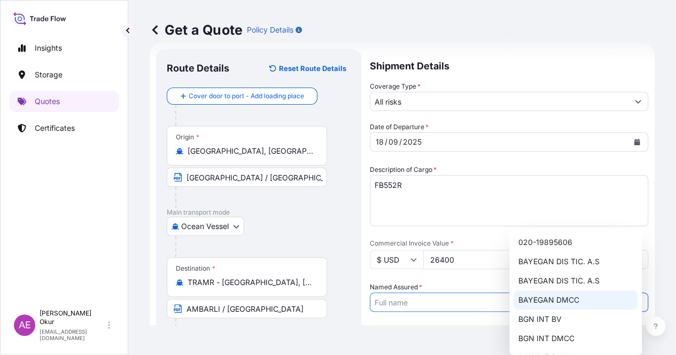
click at [562, 299] on span "BAYEGAN DMCC" at bounding box center [548, 300] width 61 height 11
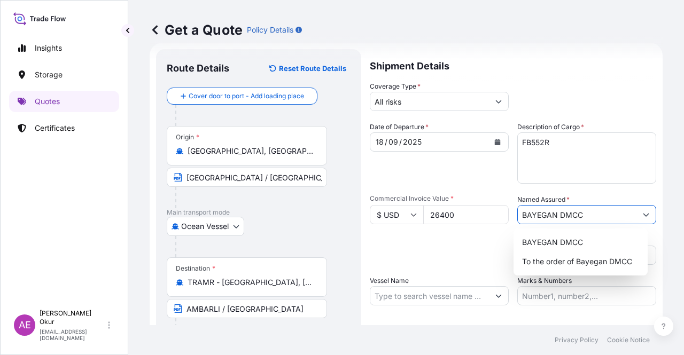
click at [412, 301] on input "Vessel Name" at bounding box center [429, 295] width 119 height 19
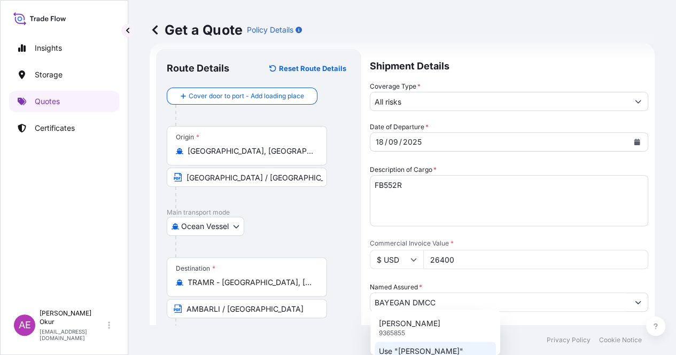
click at [427, 348] on p "Use "[PERSON_NAME]"" at bounding box center [421, 351] width 84 height 11
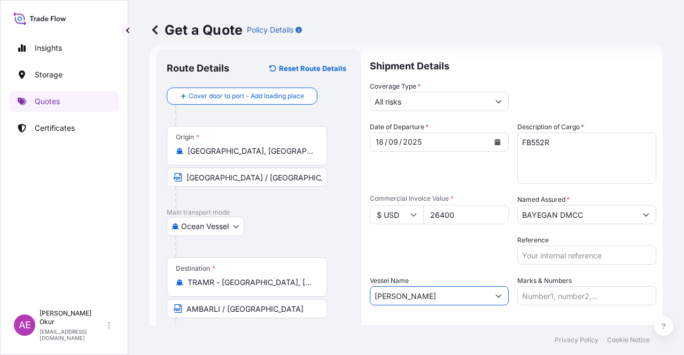
click at [563, 288] on input "Marks & Numbers" at bounding box center [586, 295] width 139 height 19
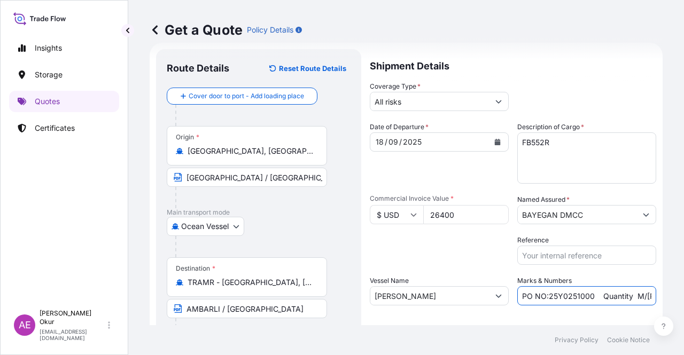
drag, startPoint x: 587, startPoint y: 297, endPoint x: 545, endPoint y: 297, distance: 42.2
click at [544, 297] on input "PO NO:25Y0251000 Quantity M/[PERSON_NAME]: 1.921,45 Premium: USD 176,70" at bounding box center [586, 295] width 139 height 19
drag, startPoint x: 616, startPoint y: 299, endPoint x: 658, endPoint y: 301, distance: 42.8
click at [658, 301] on div "Get a Quote Policy Details Route Details Reset Route Details Cover door to port…" at bounding box center [406, 162] width 556 height 325
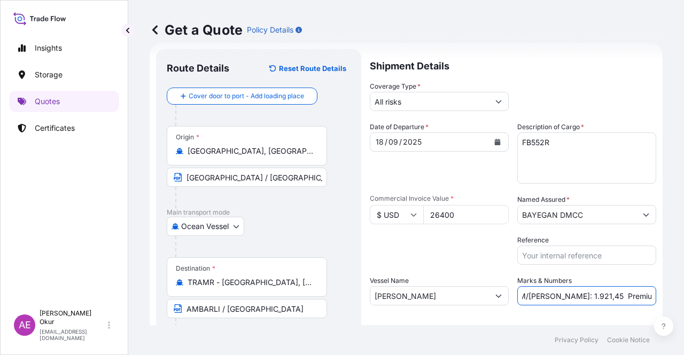
click at [582, 291] on input "PO NO:25Y0241500 Quantity M/Tonn: 1.921,45 Premium: USD 176,70" at bounding box center [586, 295] width 139 height 19
click at [546, 299] on input "PO NO:25Y0241500 Quantity M/Tonn: 1.921,45 Premium: USD 176,70" at bounding box center [586, 295] width 139 height 19
drag, startPoint x: 543, startPoint y: 296, endPoint x: 572, endPoint y: 297, distance: 28.9
click at [572, 297] on input "PO NO:25Y0241500 Quantity M/Tonn: 1.921,45 Premium: USD 176,70" at bounding box center [586, 295] width 139 height 19
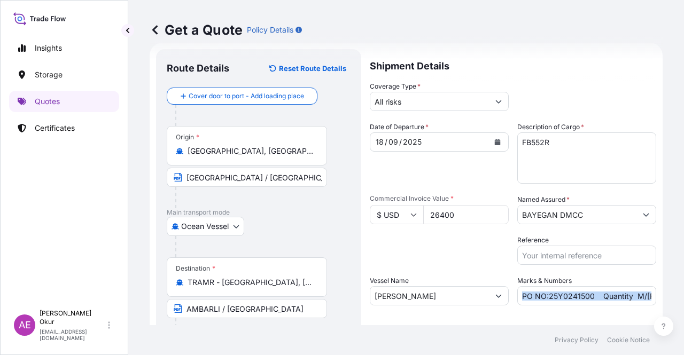
drag, startPoint x: 619, startPoint y: 311, endPoint x: 647, endPoint y: 306, distance: 28.7
click at [647, 307] on div "Shipment Details Coverage Type * All risks Date of Departure * 18 / 09 / 2025 C…" at bounding box center [513, 217] width 286 height 336
drag, startPoint x: 622, startPoint y: 291, endPoint x: 683, endPoint y: 291, distance: 60.9
click at [683, 291] on div "Get a Quote Policy Details Route Details Reset Route Details Cover door to port…" at bounding box center [406, 162] width 556 height 325
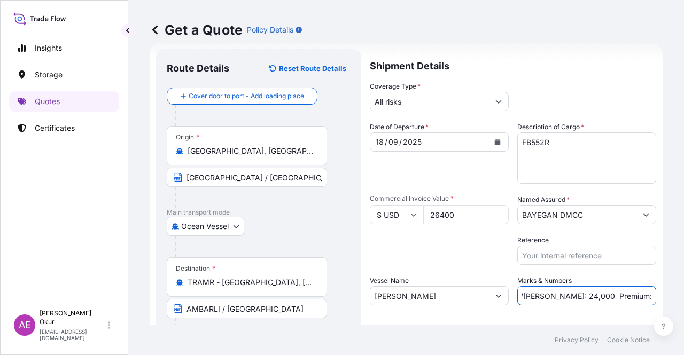
click at [597, 292] on input "PO NO:25Y0241500 Quantity M/Tonn: 24,000 Premium: USD 176,70" at bounding box center [586, 295] width 139 height 19
drag, startPoint x: 621, startPoint y: 293, endPoint x: 683, endPoint y: 291, distance: 62.6
click at [683, 292] on div "Get a Quote Policy Details Route Details Reset Route Details Cover door to port…" at bounding box center [406, 162] width 556 height 325
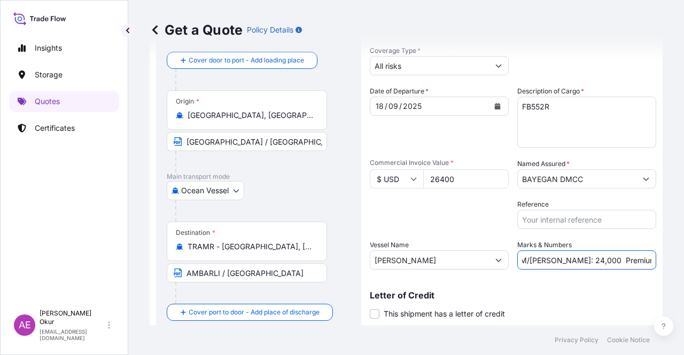
scroll to position [83, 0]
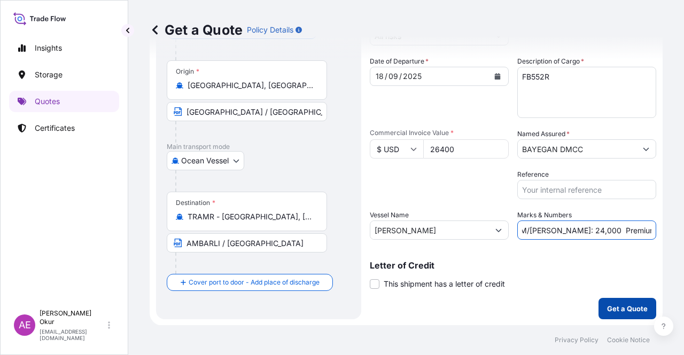
click at [625, 309] on p "Get a Quote" at bounding box center [627, 308] width 41 height 11
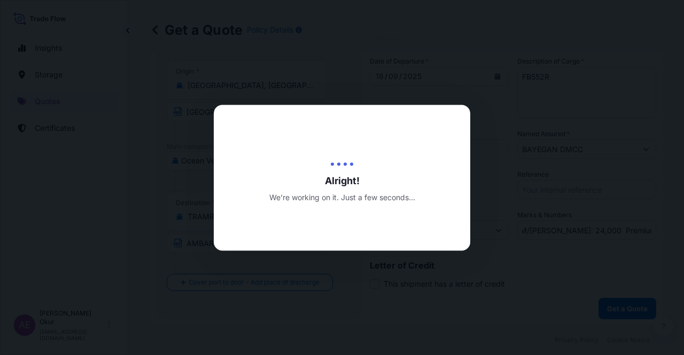
scroll to position [0, 0]
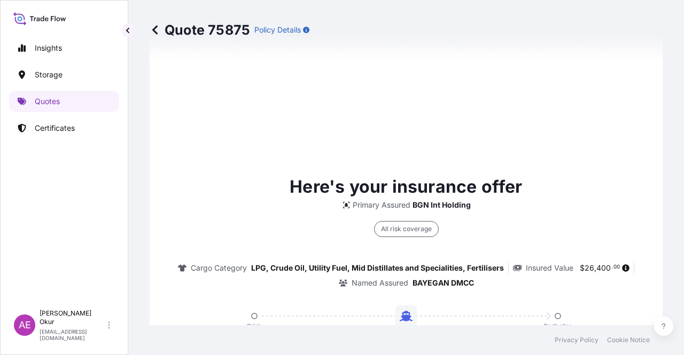
scroll to position [579, 0]
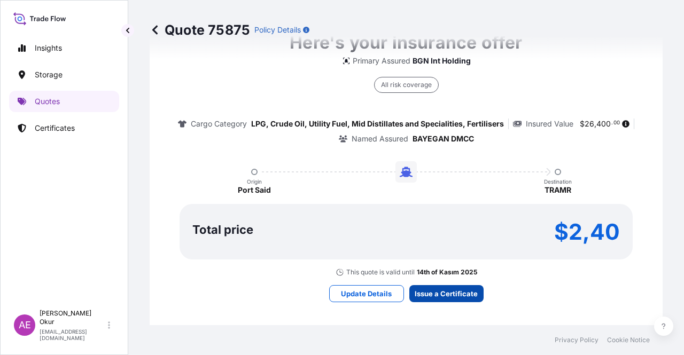
click at [435, 273] on p "14th of Kasım 2025" at bounding box center [447, 272] width 60 height 9
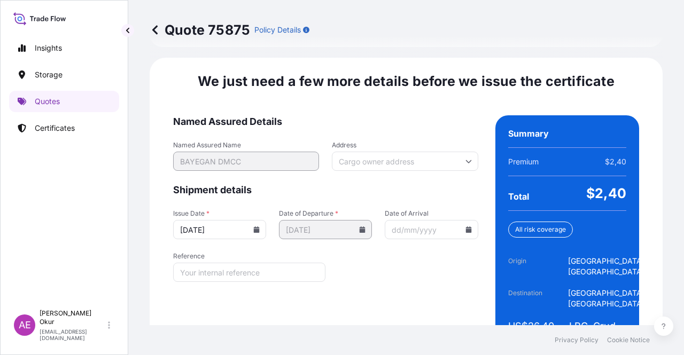
scroll to position [1349, 0]
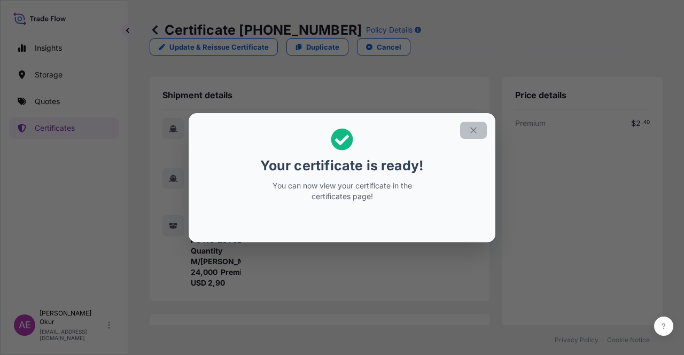
click at [470, 131] on icon "button" at bounding box center [474, 131] width 10 height 10
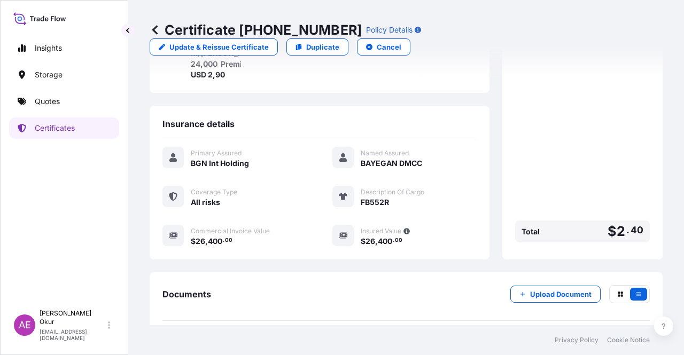
scroll to position [256, 0]
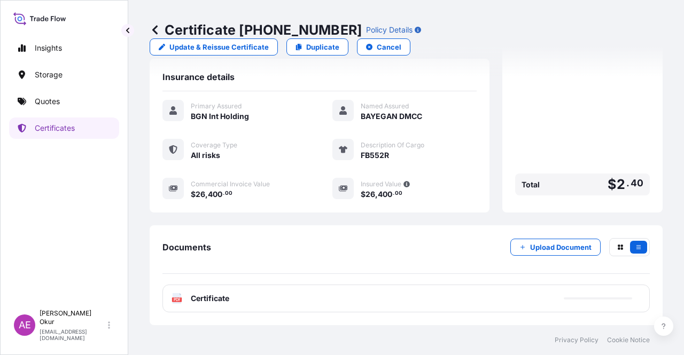
click at [210, 309] on div "PDF Certificate" at bounding box center [405, 299] width 487 height 28
click at [214, 304] on div "PDF Certificate" at bounding box center [405, 299] width 487 height 28
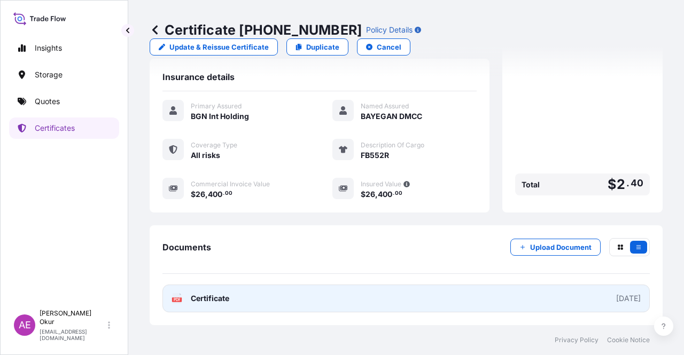
click at [212, 292] on link "PDF Certificate [DATE]" at bounding box center [405, 299] width 487 height 28
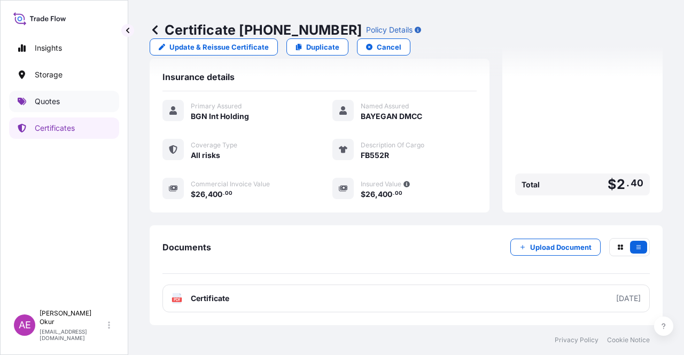
click at [74, 104] on link "Quotes" at bounding box center [64, 101] width 110 height 21
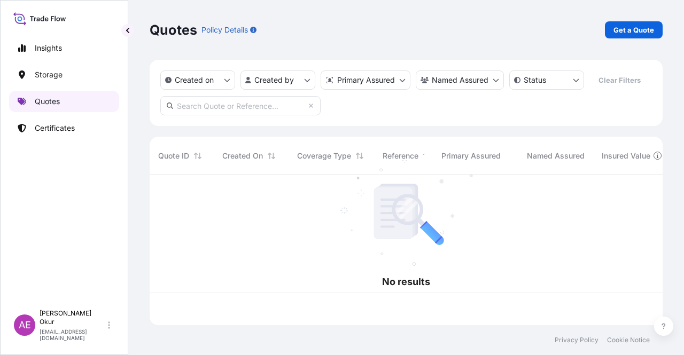
scroll to position [148, 504]
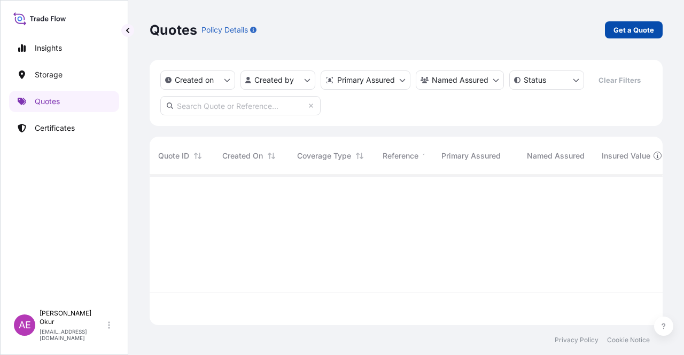
click at [635, 28] on p "Get a Quote" at bounding box center [633, 30] width 41 height 11
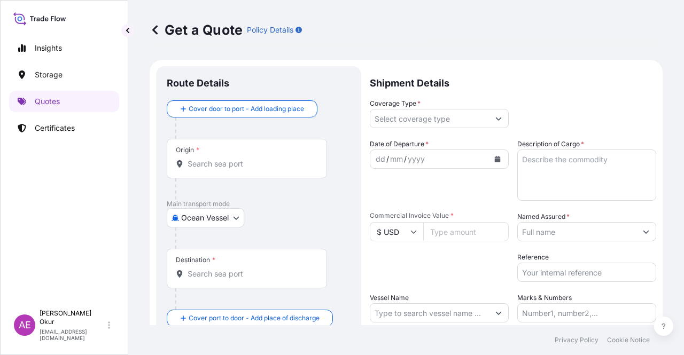
scroll to position [17, 0]
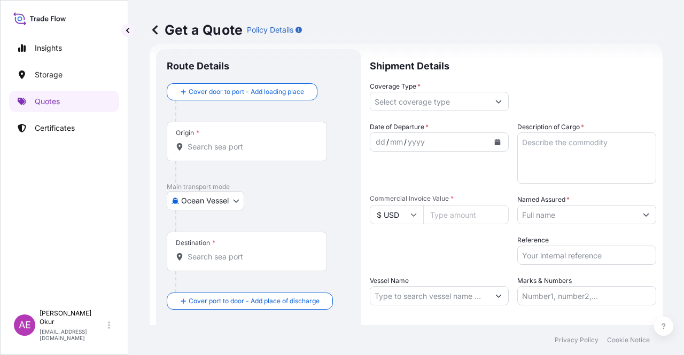
click at [276, 148] on input "Origin *" at bounding box center [251, 147] width 126 height 11
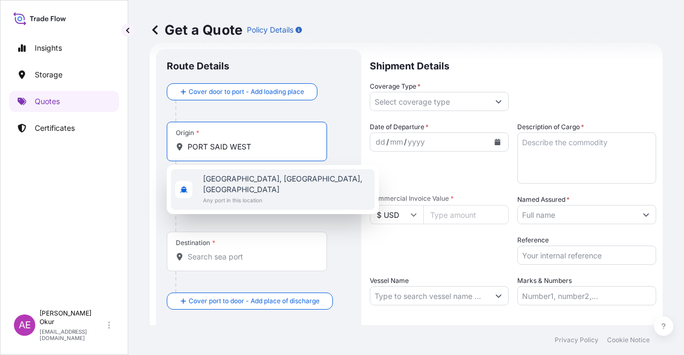
click at [267, 195] on span "Any port in this location" at bounding box center [286, 200] width 167 height 11
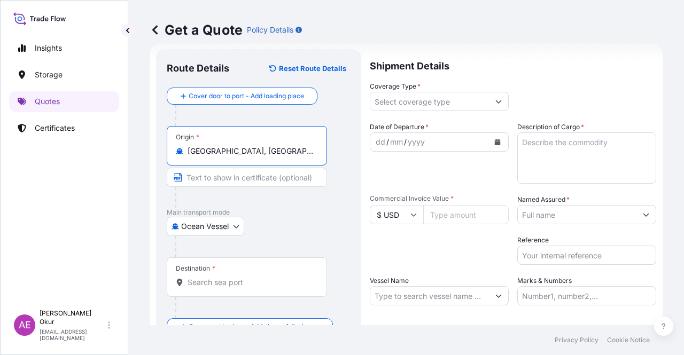
click at [237, 174] on input "Text to appear on certificate" at bounding box center [247, 177] width 160 height 19
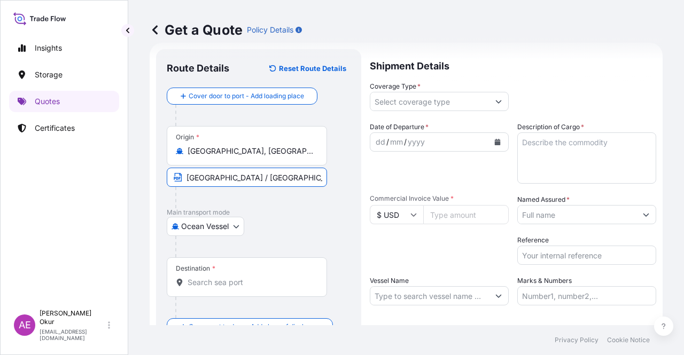
click at [208, 298] on div at bounding box center [251, 307] width 152 height 21
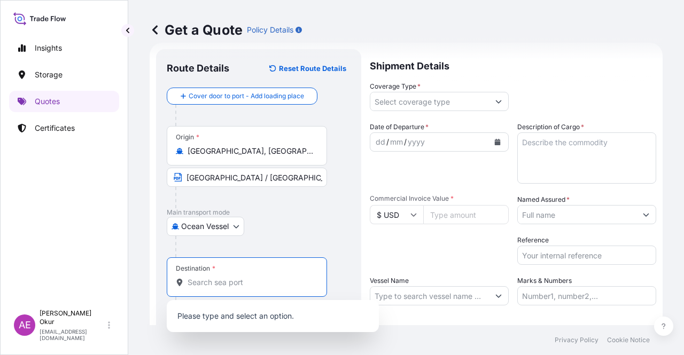
click at [218, 282] on input "Destination *" at bounding box center [251, 282] width 126 height 11
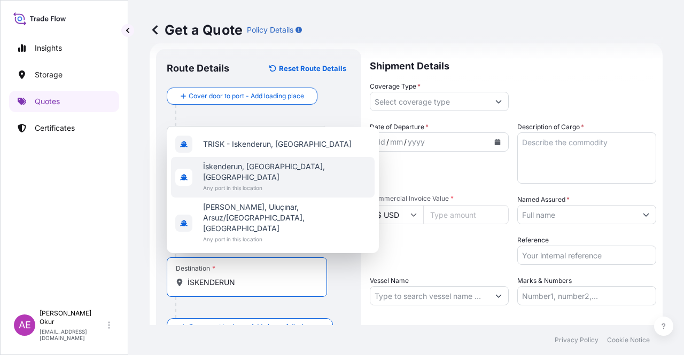
click at [274, 193] on span "Any port in this location" at bounding box center [286, 188] width 167 height 11
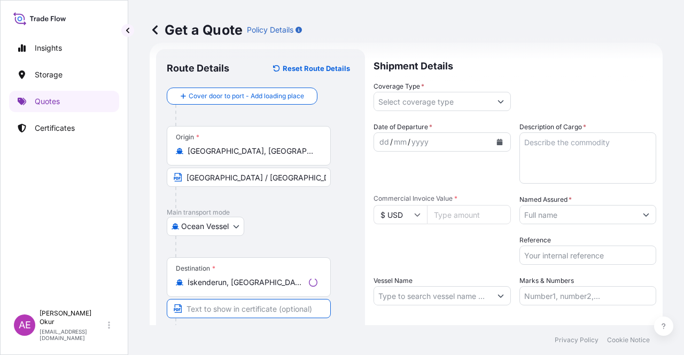
click at [240, 300] on input "Text to appear on certificate" at bounding box center [249, 308] width 164 height 19
click at [421, 97] on input "Coverage Type *" at bounding box center [429, 101] width 119 height 19
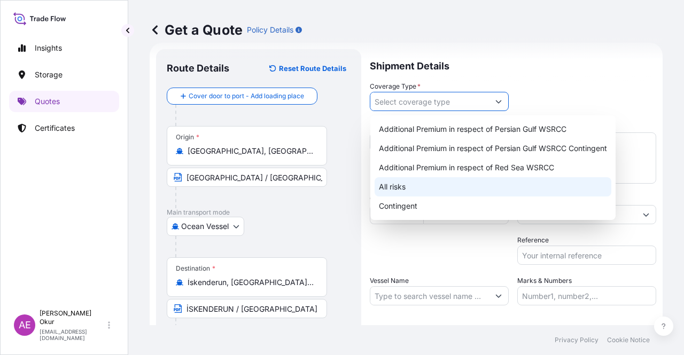
click at [393, 192] on div "All risks" at bounding box center [493, 186] width 237 height 19
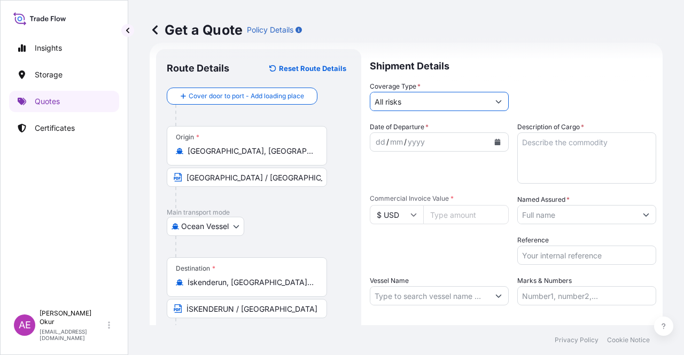
click at [377, 141] on div "dd" at bounding box center [381, 142] width 12 height 13
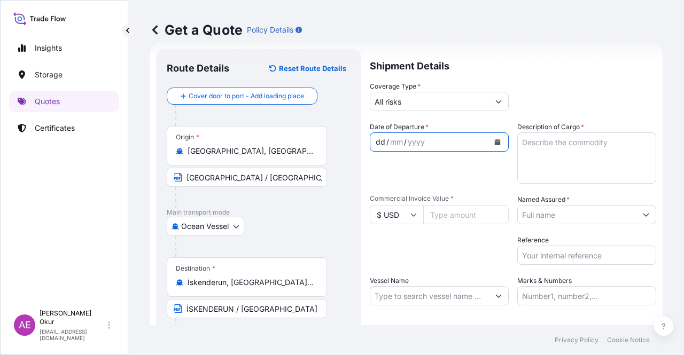
click at [374, 136] on div "dd / mm / yyyy" at bounding box center [429, 142] width 119 height 19
click at [375, 139] on div "dd" at bounding box center [381, 142] width 12 height 13
click at [575, 171] on textarea "Description of Cargo *" at bounding box center [586, 158] width 139 height 51
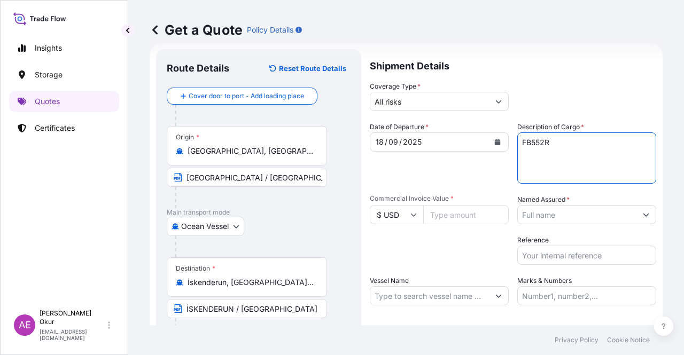
click at [453, 220] on input "Commercial Invoice Value *" at bounding box center [465, 214] width 85 height 19
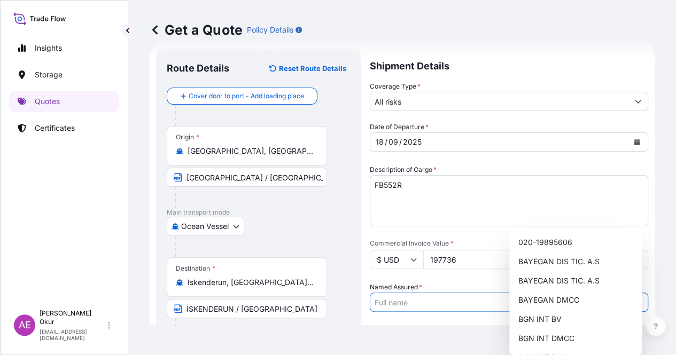
click at [545, 293] on input "Named Assured *" at bounding box center [499, 302] width 258 height 19
click at [550, 302] on span "BAYEGAN DMCC" at bounding box center [548, 300] width 61 height 11
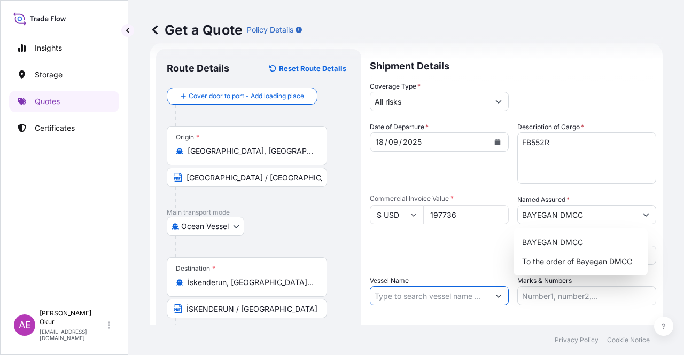
click at [429, 291] on input "Vessel Name" at bounding box center [429, 295] width 119 height 19
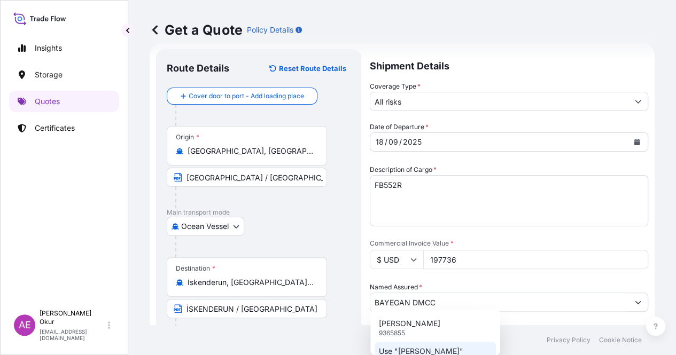
click at [451, 346] on p "Use "[PERSON_NAME]"" at bounding box center [421, 351] width 84 height 11
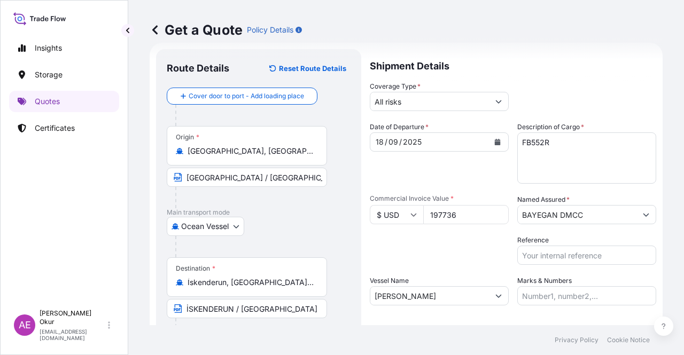
click at [576, 279] on div "Marks & Numbers" at bounding box center [586, 291] width 139 height 30
click at [569, 292] on input "Marks & Numbers" at bounding box center [586, 295] width 139 height 19
drag, startPoint x: 589, startPoint y: 296, endPoint x: 546, endPoint y: 296, distance: 43.3
click at [546, 296] on input "PO NO:25Y0247500 Quantity M/[PERSON_NAME]: 24.273,16 Premium: USD 2.232,16" at bounding box center [586, 295] width 139 height 19
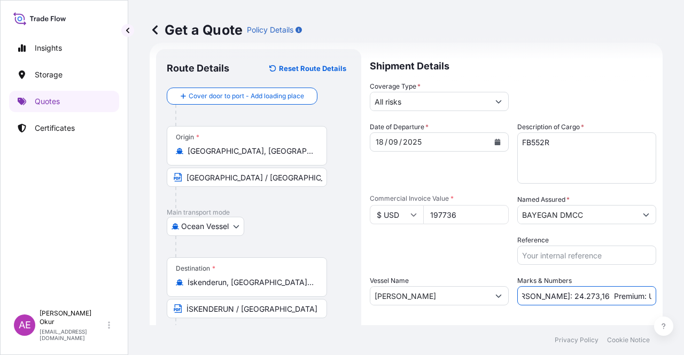
drag, startPoint x: 606, startPoint y: 295, endPoint x: 652, endPoint y: 289, distance: 45.9
click at [658, 292] on div "Get a Quote Policy Details Route Details Reset Route Details Cover door to port…" at bounding box center [406, 162] width 556 height 325
click at [562, 297] on input "PO NO:25Y0241700 Quantity M/Tonn: 24.273,16 Premium: USD 2.232,16" at bounding box center [586, 295] width 139 height 19
click at [517, 294] on input "PO NO:25Y0241700 Quantity M/Tonn: 24.273,16 Premium: USD 2.232,16" at bounding box center [586, 295] width 139 height 19
click at [526, 294] on input "PO NO:25Y0241700 Quantity M/Tonn: 24.273,16 Premium: USD 2.232,16" at bounding box center [586, 295] width 139 height 19
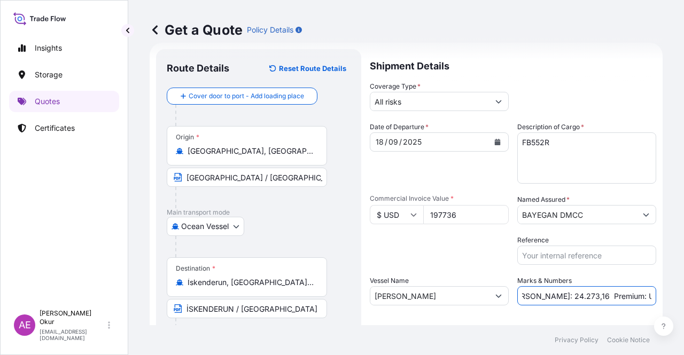
click at [526, 294] on input "PO NO:25Y0241700 Quantity M/Tonn: 24.273,16 Premium: USD 2.232,16" at bounding box center [586, 295] width 139 height 19
drag, startPoint x: 525, startPoint y: 296, endPoint x: 559, endPoint y: 296, distance: 33.7
click at [559, 296] on input "PO NO:25Y0241700 Quantity M/Tonn: 24.273,16 Premium: USD 2.232,16" at bounding box center [586, 295] width 139 height 19
drag, startPoint x: 613, startPoint y: 295, endPoint x: 683, endPoint y: 294, distance: 70.5
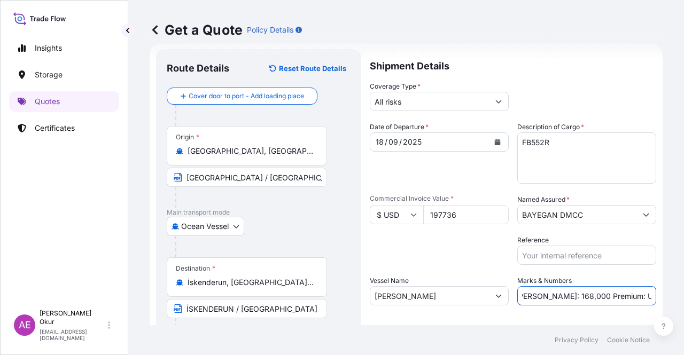
click at [683, 294] on div "Get a Quote Policy Details Route Details Reset Route Details Cover door to port…" at bounding box center [406, 162] width 556 height 325
drag, startPoint x: 595, startPoint y: 292, endPoint x: 612, endPoint y: 298, distance: 18.6
click at [594, 292] on input "PO NO:25Y0241700 Quantity M/Tonn: 168,000 Premium: USD 2.232,16" at bounding box center [586, 295] width 139 height 19
click at [619, 295] on input "PO NO:25Y0241700 Quantity M/Tonn: 168,000 Premium: USD 2.232,16" at bounding box center [586, 295] width 139 height 19
drag, startPoint x: 613, startPoint y: 297, endPoint x: 683, endPoint y: 295, distance: 70.0
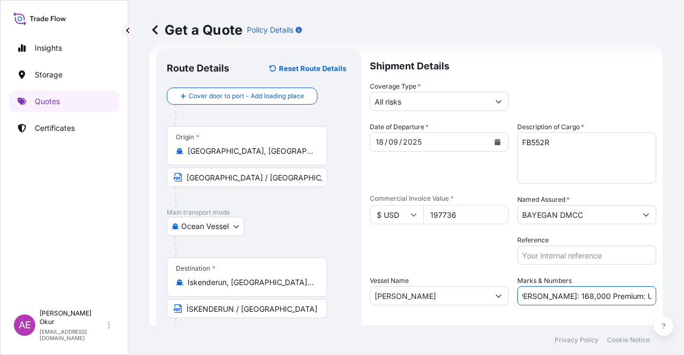
click at [683, 297] on div "Get a Quote Policy Details Route Details Reset Route Details Cover door to port…" at bounding box center [406, 162] width 556 height 325
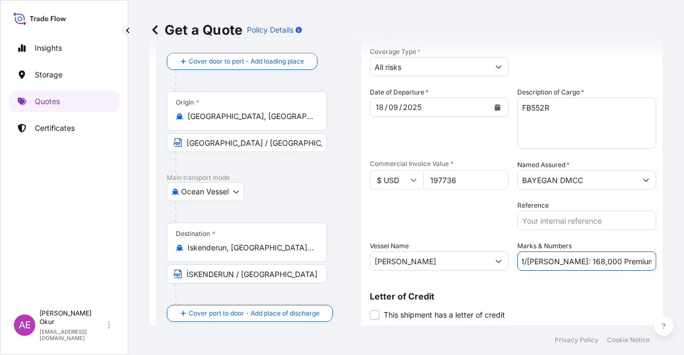
scroll to position [83, 0]
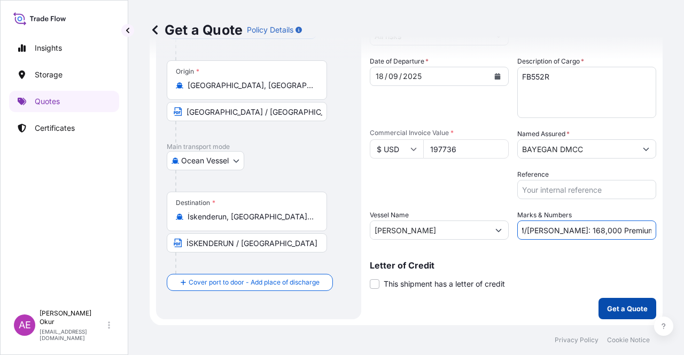
click at [616, 308] on p "Get a Quote" at bounding box center [627, 308] width 41 height 11
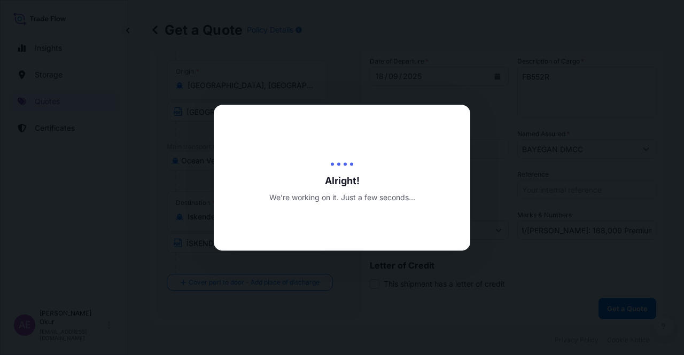
scroll to position [0, 0]
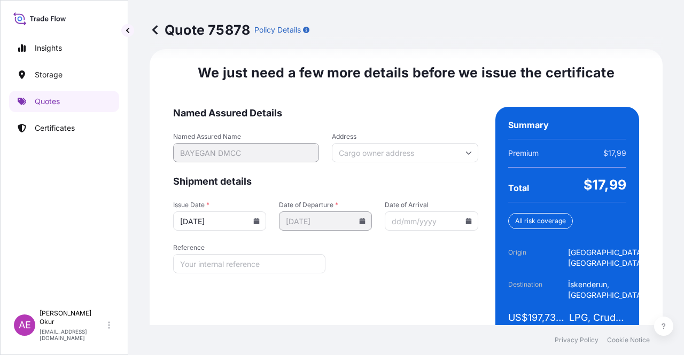
scroll to position [1387, 0]
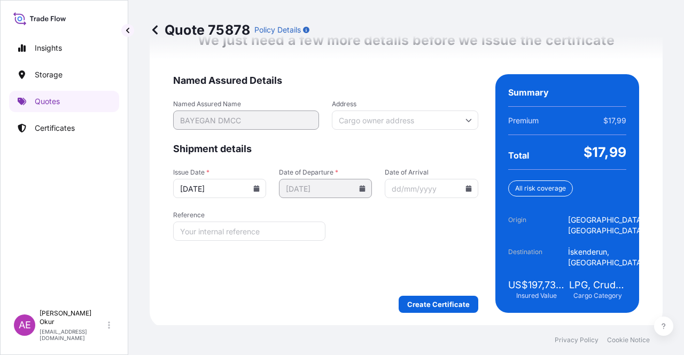
click at [422, 317] on div "We just need a few more details before we issue the certificate Named Assured D…" at bounding box center [406, 173] width 513 height 312
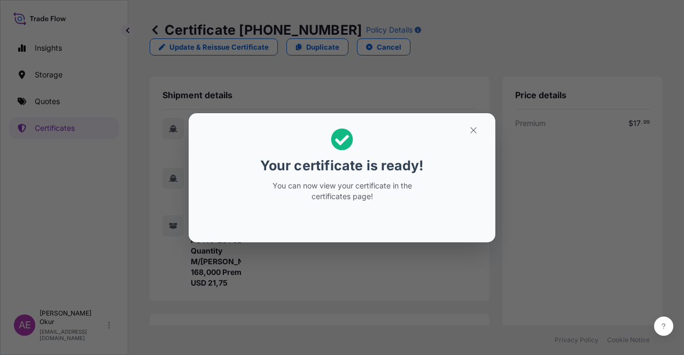
click at [484, 136] on button "button" at bounding box center [473, 130] width 27 height 17
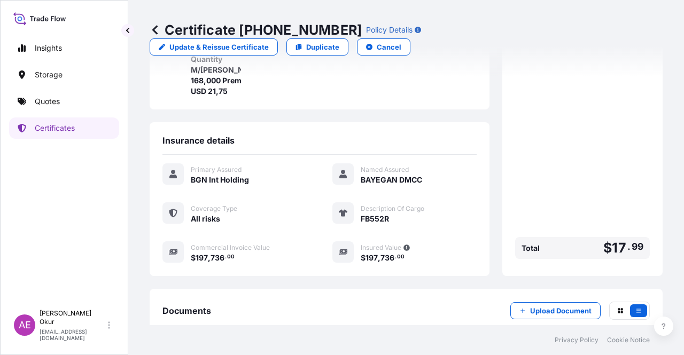
scroll to position [267, 0]
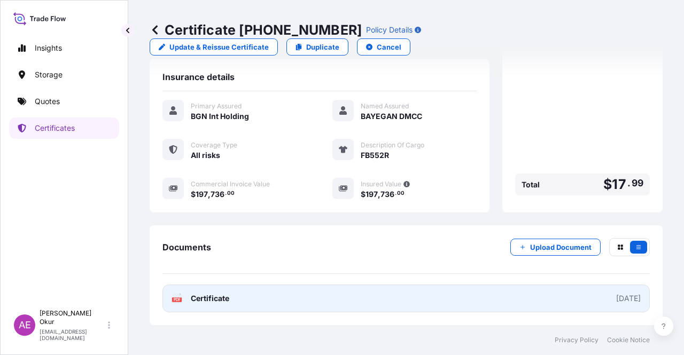
click at [212, 298] on span "Certificate" at bounding box center [210, 298] width 38 height 11
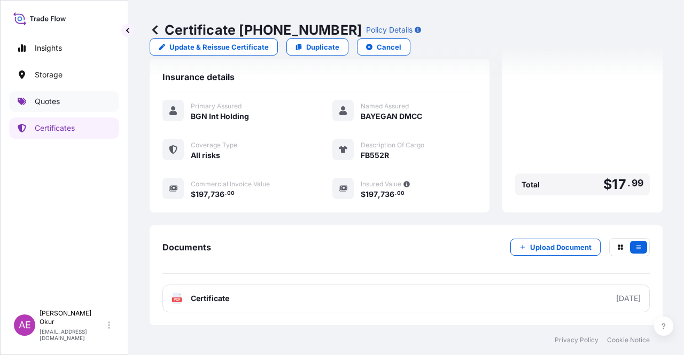
click at [66, 104] on link "Quotes" at bounding box center [64, 101] width 110 height 21
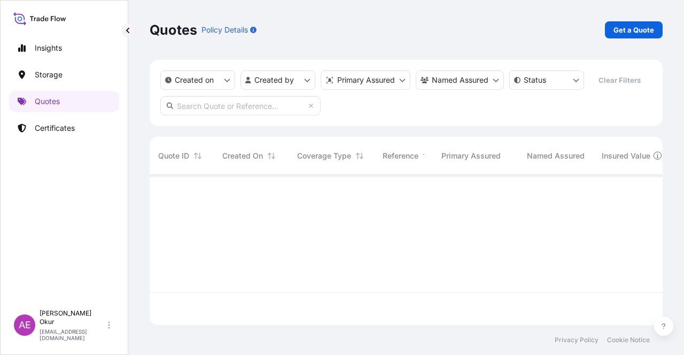
scroll to position [148, 504]
click at [642, 37] on div "Quotes Policy Details Get a Quote" at bounding box center [406, 30] width 513 height 60
click at [641, 35] on p "Get a Quote" at bounding box center [633, 30] width 41 height 11
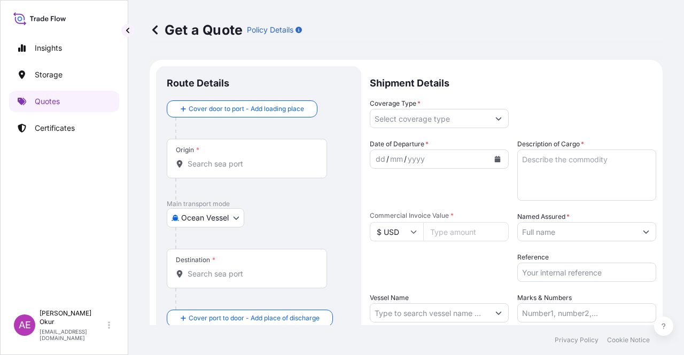
scroll to position [17, 0]
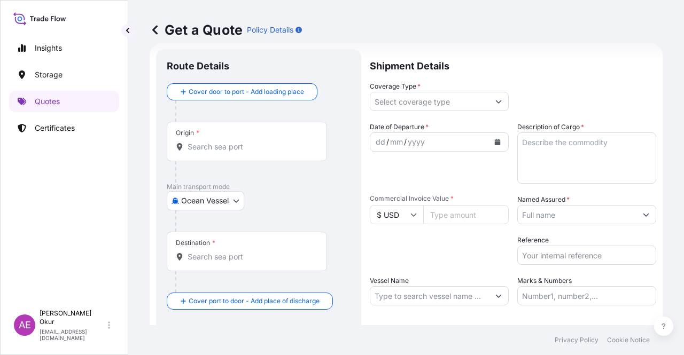
click at [246, 152] on div "Origin *" at bounding box center [247, 142] width 160 height 40
click at [246, 152] on input "Origin *" at bounding box center [251, 147] width 126 height 11
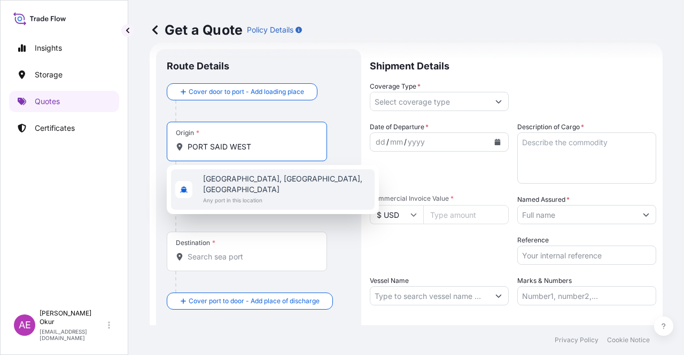
click at [259, 182] on span "[GEOGRAPHIC_DATA], [GEOGRAPHIC_DATA], [GEOGRAPHIC_DATA]" at bounding box center [286, 184] width 167 height 21
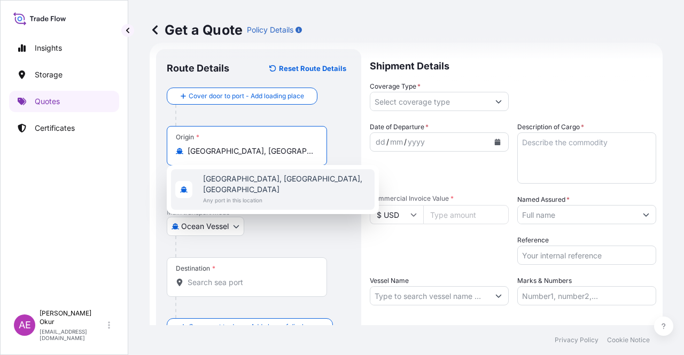
click at [237, 170] on input "Text to appear on certificate" at bounding box center [247, 177] width 160 height 19
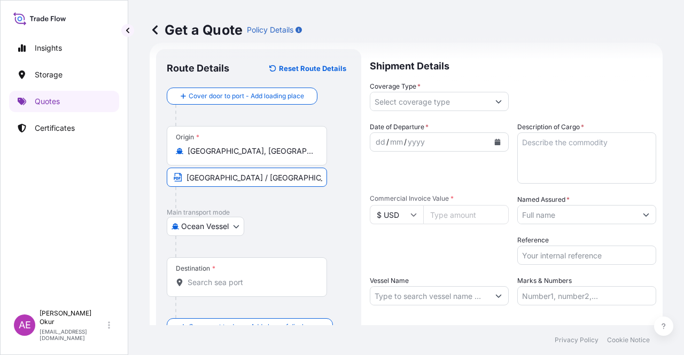
click at [224, 284] on input "Destination *" at bounding box center [251, 282] width 126 height 11
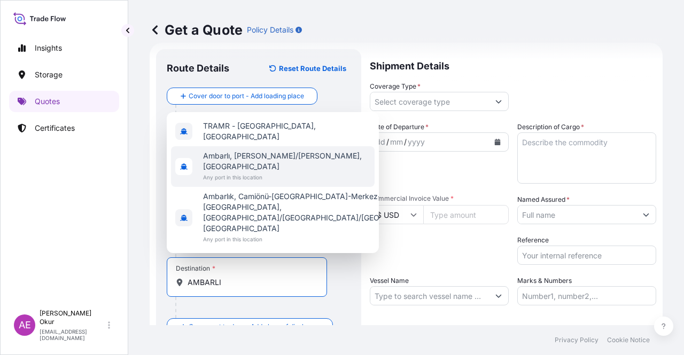
click at [264, 142] on span "TRAMR - [GEOGRAPHIC_DATA], [GEOGRAPHIC_DATA]" at bounding box center [286, 131] width 167 height 21
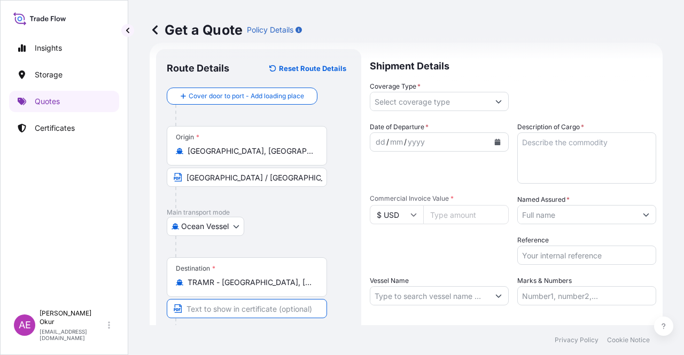
click at [212, 312] on input "Text to appear on certificate" at bounding box center [247, 308] width 160 height 19
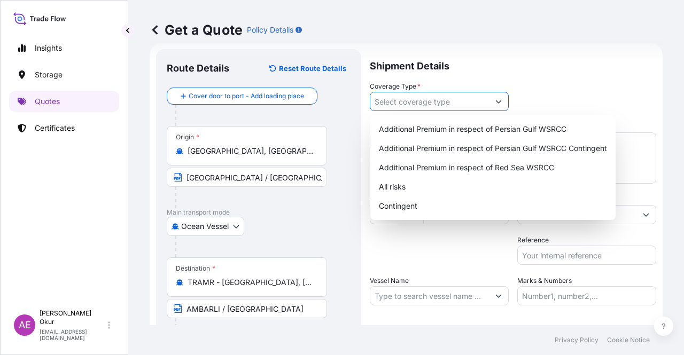
click at [424, 101] on input "Coverage Type *" at bounding box center [429, 101] width 119 height 19
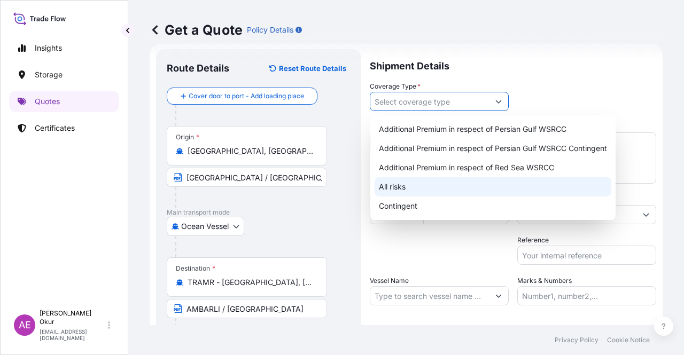
click at [400, 188] on div "All risks" at bounding box center [493, 186] width 237 height 19
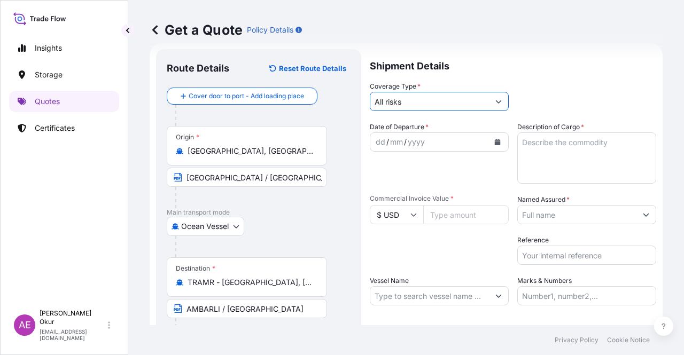
click at [372, 144] on div "dd / mm / yyyy" at bounding box center [429, 142] width 119 height 19
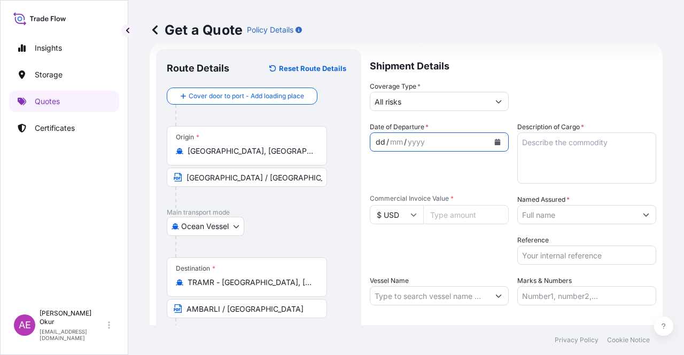
click at [376, 144] on div "dd" at bounding box center [381, 142] width 12 height 13
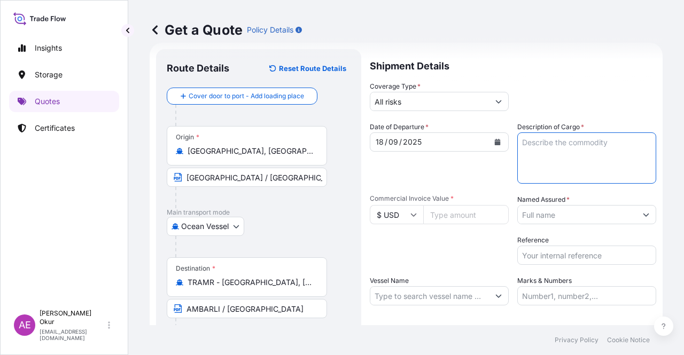
click at [558, 170] on textarea "Description of Cargo *" at bounding box center [586, 158] width 139 height 51
click at [446, 210] on input "Commercial Invoice Value *" at bounding box center [465, 214] width 85 height 19
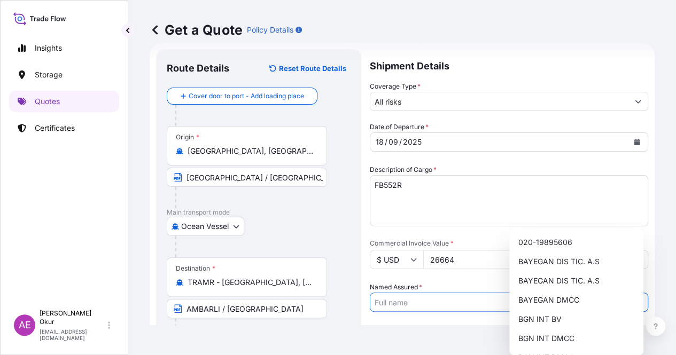
click at [544, 293] on input "Named Assured *" at bounding box center [499, 302] width 258 height 19
click at [556, 303] on span "BAYEGAN DMCC" at bounding box center [548, 300] width 61 height 11
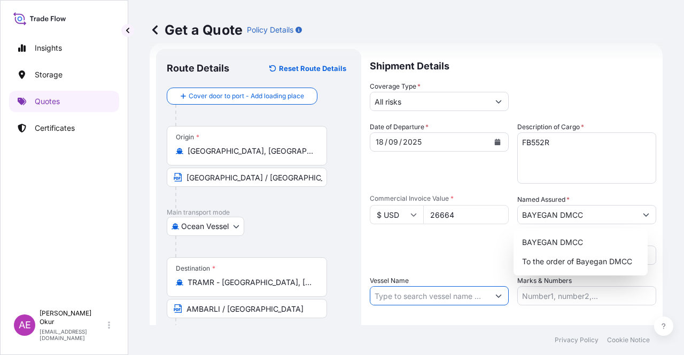
click at [429, 291] on input "Vessel Name" at bounding box center [429, 295] width 119 height 19
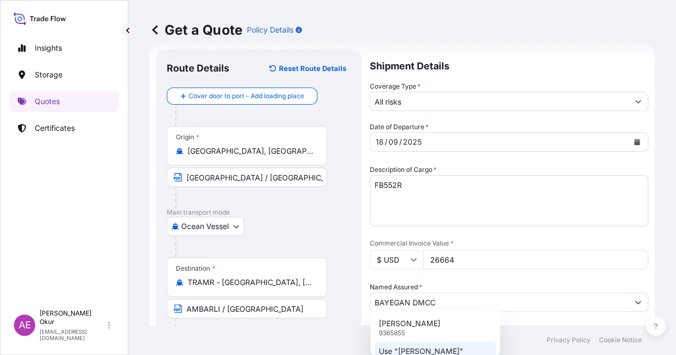
click at [432, 348] on p "Use "[PERSON_NAME]"" at bounding box center [421, 351] width 84 height 11
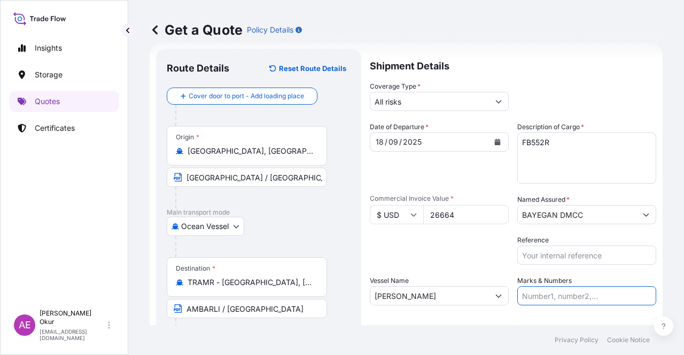
click at [546, 292] on input "Marks & Numbers" at bounding box center [586, 295] width 139 height 19
drag, startPoint x: 589, startPoint y: 295, endPoint x: 544, endPoint y: 294, distance: 44.9
click at [544, 294] on input "PO NO:25Y0251000 Quantity M/[PERSON_NAME]: 1.921,45 Premium: USD 176,70" at bounding box center [586, 295] width 139 height 19
drag, startPoint x: 605, startPoint y: 293, endPoint x: 653, endPoint y: 297, distance: 48.7
click at [653, 297] on form "Route Details Reset Route Details Cover door to port - Add loading place Place …" at bounding box center [406, 217] width 513 height 349
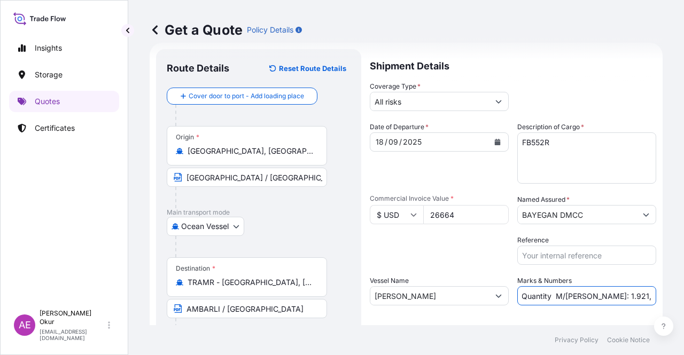
scroll to position [0, 116]
click at [570, 295] on input "PO NO:25Y0241800 Quantity M/Tonn: 1.921,45 Premium: USD 176,70" at bounding box center [586, 295] width 139 height 19
click at [544, 295] on input "PO NO:25Y0241800 Quantity M/Tonn: 1.921,45 Premium: USD 176,70" at bounding box center [586, 295] width 139 height 19
drag, startPoint x: 542, startPoint y: 298, endPoint x: 569, endPoint y: 298, distance: 26.7
click at [569, 298] on input "PO NO:25Y0241800 Quantity M/Tonn: 1.921,45 Premium: USD 176,70" at bounding box center [586, 295] width 139 height 19
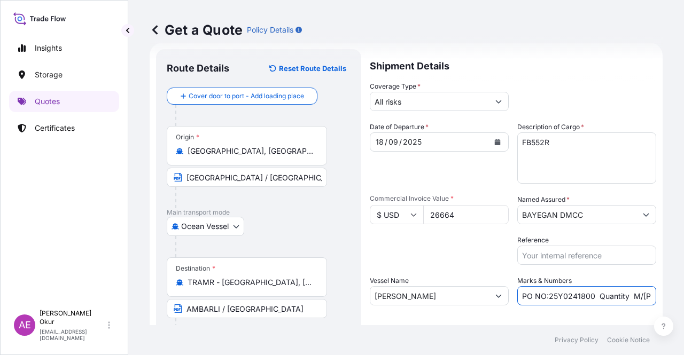
scroll to position [0, 120]
drag, startPoint x: 610, startPoint y: 291, endPoint x: 658, endPoint y: 293, distance: 48.1
click at [683, 293] on div "Get a Quote Policy Details Route Details Reset Route Details Cover door to port…" at bounding box center [406, 162] width 556 height 325
click at [600, 293] on input "PO NO:25Y0241800 Quantity M/Tonn: 24,000 Premium: USD 176,70" at bounding box center [586, 295] width 139 height 19
click at [624, 296] on input "PO NO:25Y0241800 Quantity M/Tonn: 24,000 Premium: USD 176,70" at bounding box center [586, 295] width 139 height 19
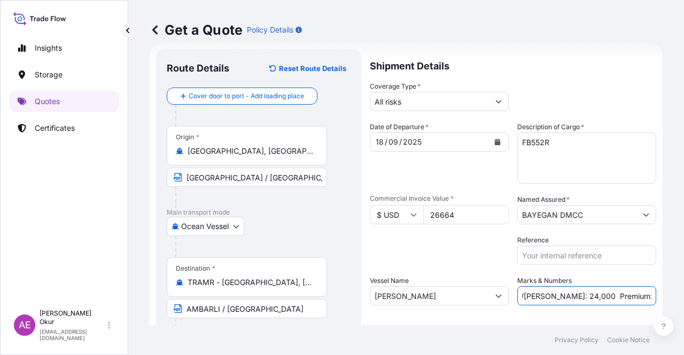
drag, startPoint x: 623, startPoint y: 296, endPoint x: 683, endPoint y: 299, distance: 60.4
click at [683, 299] on div "Get a Quote Policy Details Route Details Reset Route Details Cover door to port…" at bounding box center [406, 162] width 556 height 325
click at [618, 298] on input "PO NO:25Y0241800 Quantity M/Tonn: 24,000 Premium: USD 176,70" at bounding box center [586, 295] width 139 height 19
drag, startPoint x: 620, startPoint y: 294, endPoint x: 683, endPoint y: 296, distance: 63.1
click at [683, 296] on div "Get a Quote Policy Details Route Details Reset Route Details Cover door to port…" at bounding box center [406, 162] width 556 height 325
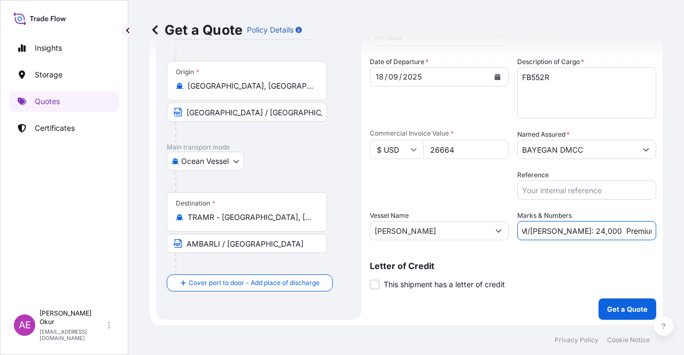
scroll to position [83, 0]
click at [632, 315] on button "Get a Quote" at bounding box center [627, 308] width 58 height 21
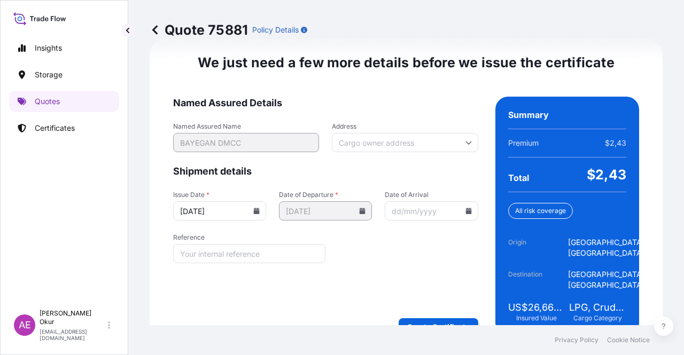
scroll to position [1366, 0]
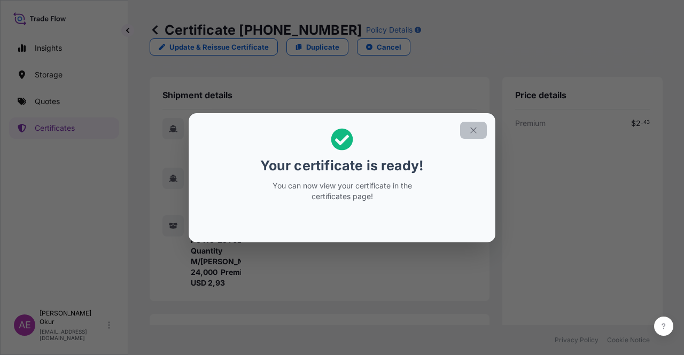
click at [473, 130] on icon "button" at bounding box center [473, 130] width 6 height 6
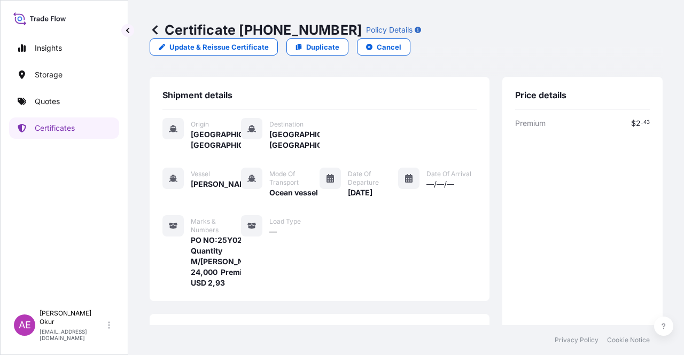
scroll to position [256, 0]
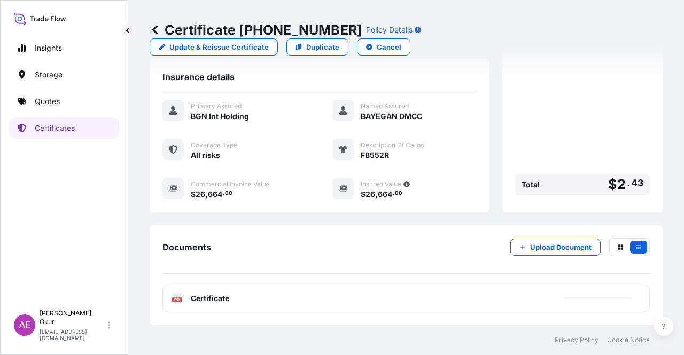
click at [201, 305] on div "PDF Certificate" at bounding box center [405, 299] width 487 height 28
click at [55, 103] on p "Quotes" at bounding box center [47, 101] width 25 height 11
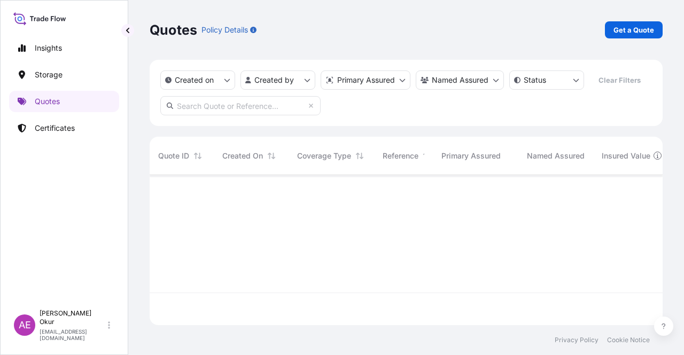
scroll to position [148, 504]
click at [626, 35] on link "Get a Quote" at bounding box center [634, 29] width 58 height 17
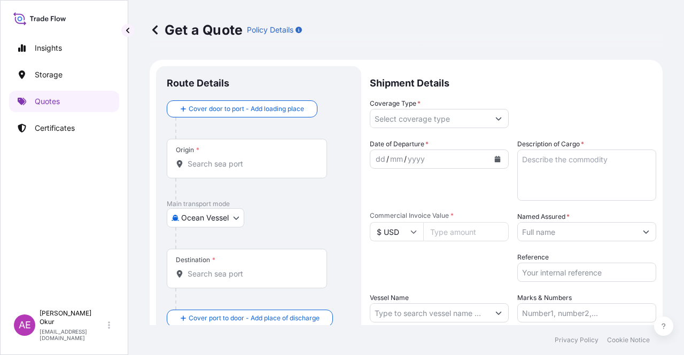
scroll to position [17, 0]
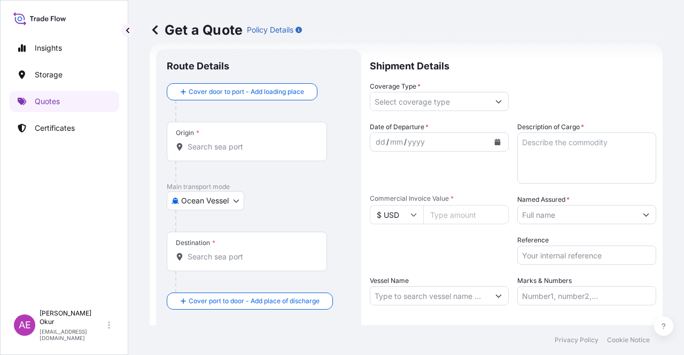
click at [220, 145] on input "Origin *" at bounding box center [251, 147] width 126 height 11
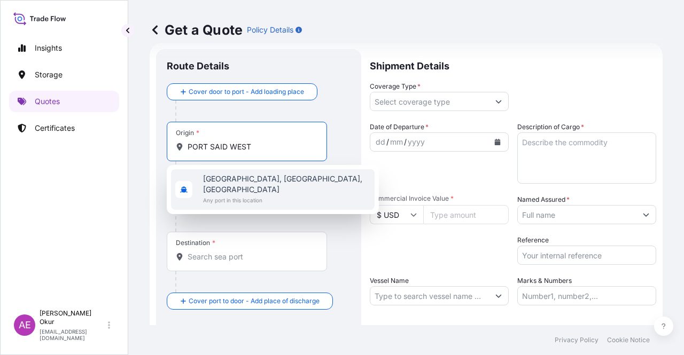
click at [245, 197] on div "Port Said, Port Fouad City, Egypt Any port in this location" at bounding box center [273, 189] width 204 height 41
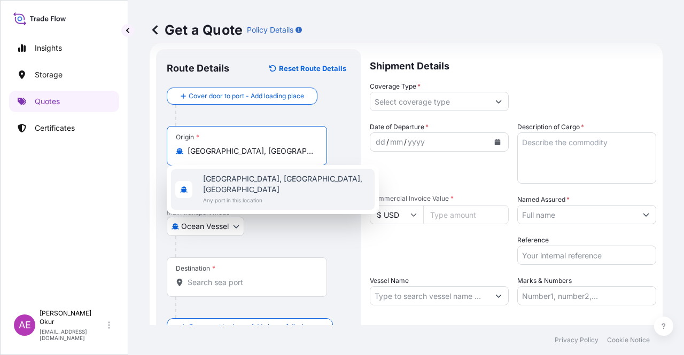
click at [225, 180] on input "Text to appear on certificate" at bounding box center [247, 177] width 160 height 19
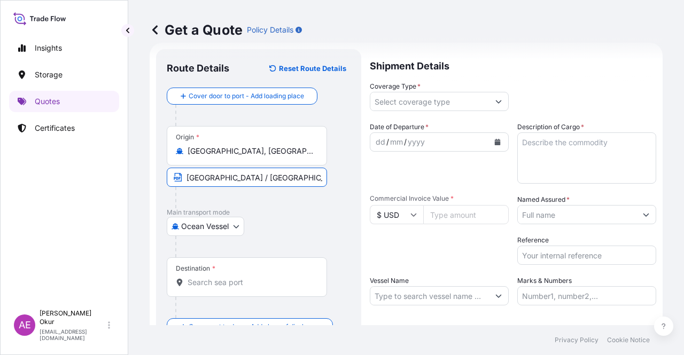
click at [231, 277] on input "Destination *" at bounding box center [251, 282] width 126 height 11
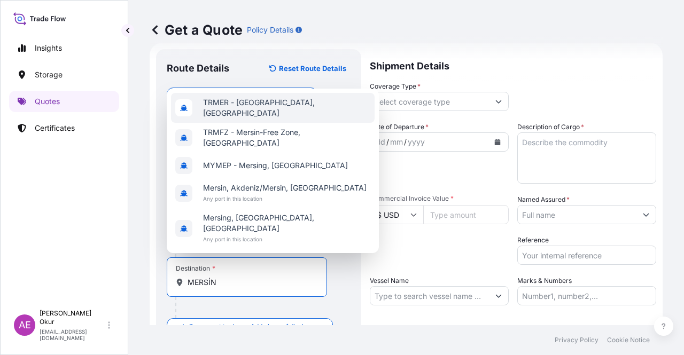
click at [260, 123] on div "TRMER - Mersin, Turkey" at bounding box center [273, 108] width 204 height 30
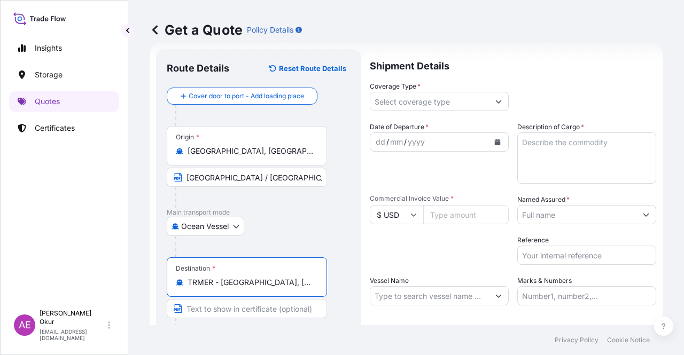
click at [213, 307] on input "Text to appear on certificate" at bounding box center [247, 308] width 160 height 19
click at [236, 308] on input "MERSİN" at bounding box center [247, 308] width 160 height 19
drag, startPoint x: 229, startPoint y: 310, endPoint x: 77, endPoint y: 310, distance: 151.7
click at [77, 312] on div "Insights Storage Quotes Certificates AE Alp Eren Okur alperen.okur@polarisbroke…" at bounding box center [342, 177] width 684 height 355
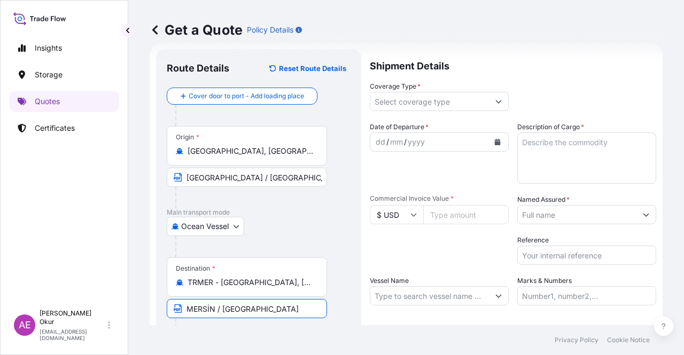
click at [425, 105] on input "Coverage Type *" at bounding box center [429, 101] width 119 height 19
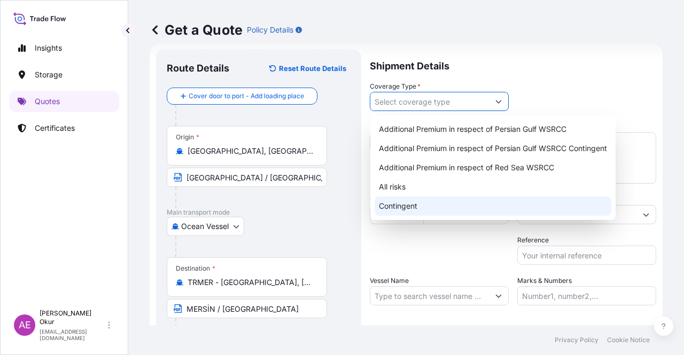
click at [401, 183] on div "All risks" at bounding box center [493, 186] width 237 height 19
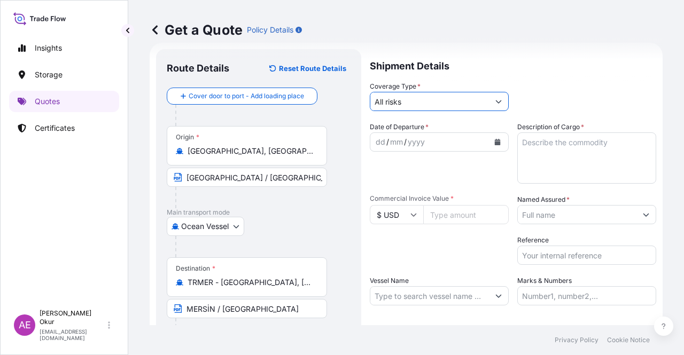
click at [378, 139] on div "dd" at bounding box center [381, 142] width 12 height 13
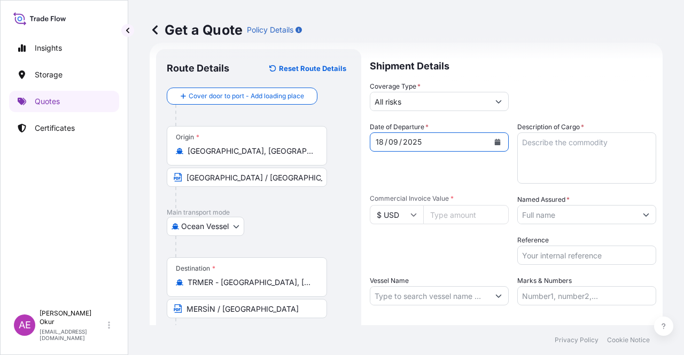
click at [567, 159] on textarea "Description of Cargo *" at bounding box center [586, 158] width 139 height 51
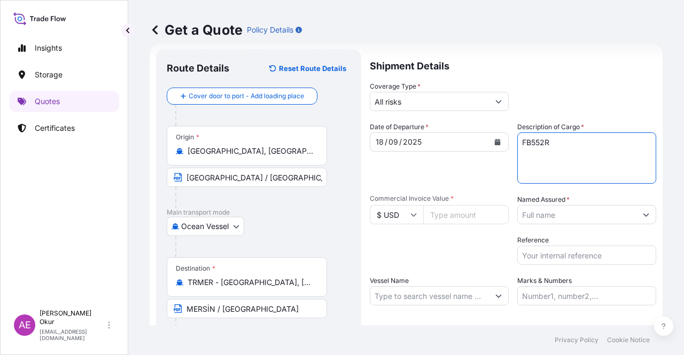
click at [455, 219] on input "Commercial Invoice Value *" at bounding box center [465, 214] width 85 height 19
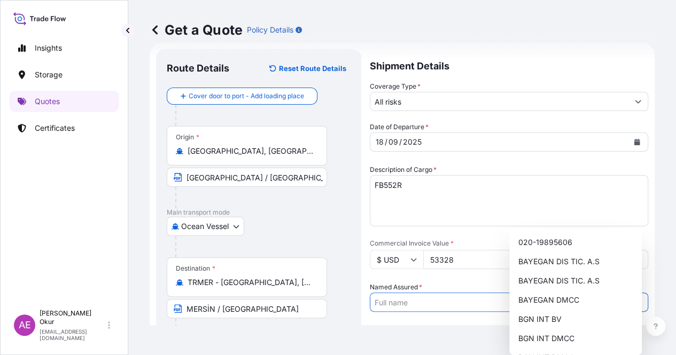
click at [571, 293] on input "Named Assured *" at bounding box center [499, 302] width 258 height 19
click at [559, 300] on span "BAYEGAN DMCC" at bounding box center [548, 300] width 61 height 11
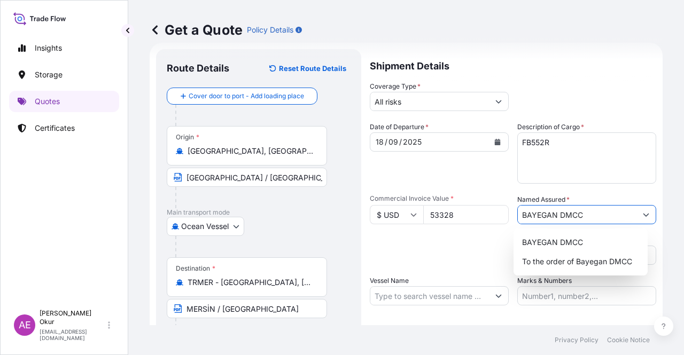
click at [391, 300] on input "Vessel Name" at bounding box center [429, 295] width 119 height 19
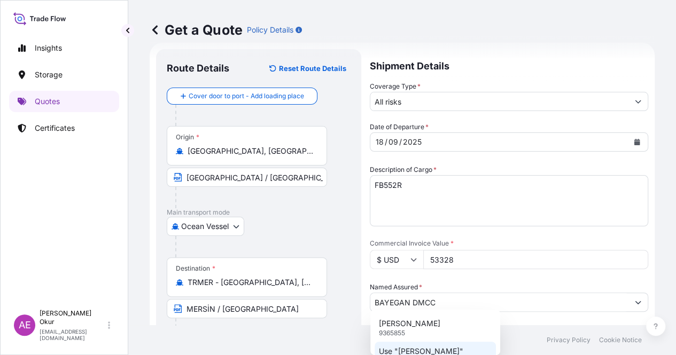
click at [439, 352] on p "Use "[PERSON_NAME]"" at bounding box center [421, 351] width 84 height 11
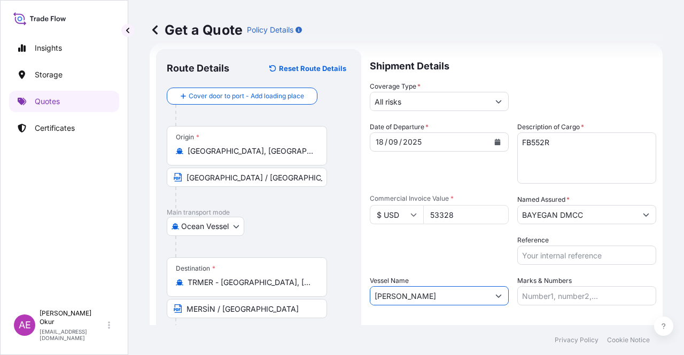
click at [562, 299] on input "Marks & Numbers" at bounding box center [586, 295] width 139 height 19
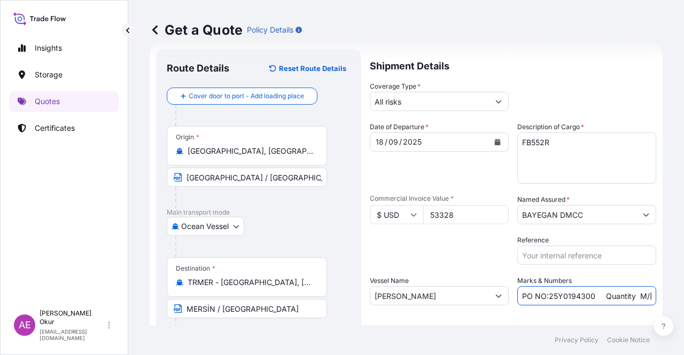
drag, startPoint x: 590, startPoint y: 297, endPoint x: 544, endPoint y: 299, distance: 46.0
click at [544, 299] on input "PO NO:25Y0194300 Quantity M/[PERSON_NAME]: 16.100,00 Premium: USD 963,06" at bounding box center [586, 295] width 139 height 19
drag, startPoint x: 629, startPoint y: 295, endPoint x: 660, endPoint y: 292, distance: 31.2
click at [662, 293] on div "Get a Quote Policy Details Route Details Reset Route Details Cover door to port…" at bounding box center [406, 162] width 556 height 325
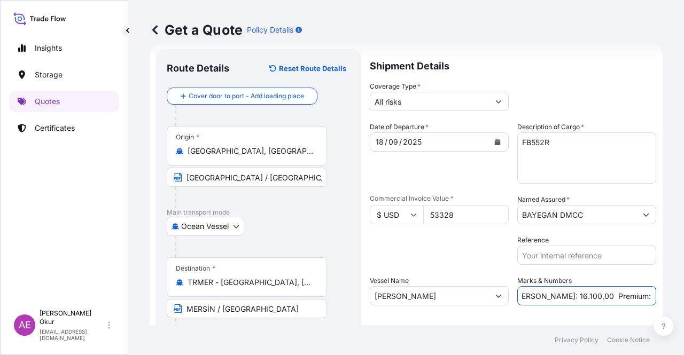
click at [551, 287] on input "PO NO:25Y0241900 Quantity M/Tonn: 16.100,00 Premium: USD 963,06" at bounding box center [586, 295] width 139 height 19
drag, startPoint x: 531, startPoint y: 294, endPoint x: 562, endPoint y: 294, distance: 31.0
click at [562, 294] on input "PO NO:25Y0241900 Quantity M/Tonn: 16.100,00 Premium: USD 963,06" at bounding box center [586, 295] width 139 height 19
drag, startPoint x: 529, startPoint y: 292, endPoint x: 560, endPoint y: 297, distance: 31.3
click at [560, 297] on input "PO NO:25Y0241900 Quantity M/Tonn: 16.100,00 Premium: USD 963,06" at bounding box center [586, 295] width 139 height 19
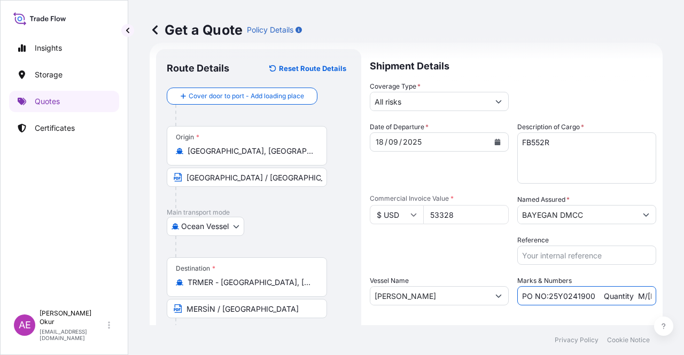
scroll to position [0, 127]
drag, startPoint x: 614, startPoint y: 290, endPoint x: 654, endPoint y: 288, distance: 40.1
click at [683, 289] on div "Get a Quote Policy Details Route Details Reset Route Details Cover door to port…" at bounding box center [406, 162] width 556 height 325
click at [609, 290] on input "PO NO:25Y0241900 Quantity M/Tonn: 48,000 Premium: USD 963,06" at bounding box center [586, 295] width 139 height 19
drag, startPoint x: 619, startPoint y: 295, endPoint x: 683, endPoint y: 291, distance: 64.8
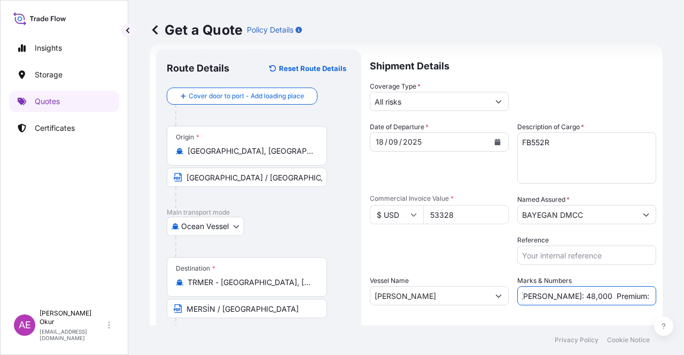
click at [683, 292] on div "Get a Quote Policy Details Route Details Reset Route Details Cover door to port…" at bounding box center [406, 162] width 556 height 325
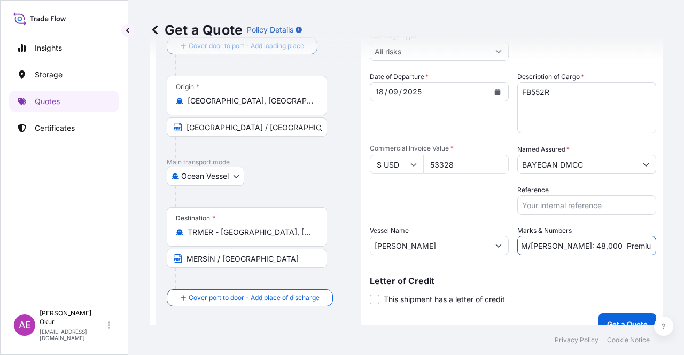
scroll to position [83, 0]
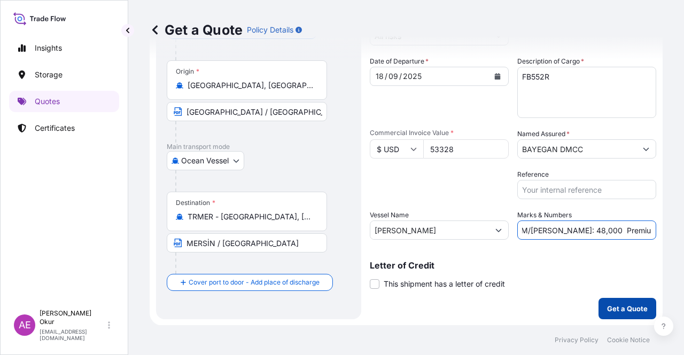
click at [627, 304] on p "Get a Quote" at bounding box center [627, 308] width 41 height 11
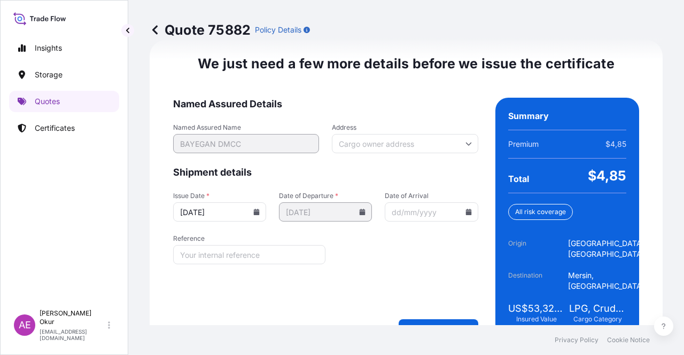
scroll to position [1366, 0]
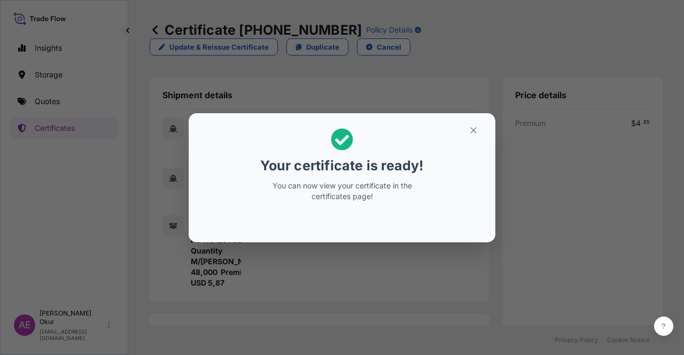
click at [460, 116] on section "Your certificate is ready! You can now view your certificate in the certificate…" at bounding box center [342, 177] width 307 height 129
click at [473, 138] on h2 "Your certificate is ready! You can now view your certificate in the certificate…" at bounding box center [342, 165] width 290 height 87
click at [467, 135] on button "button" at bounding box center [473, 130] width 27 height 17
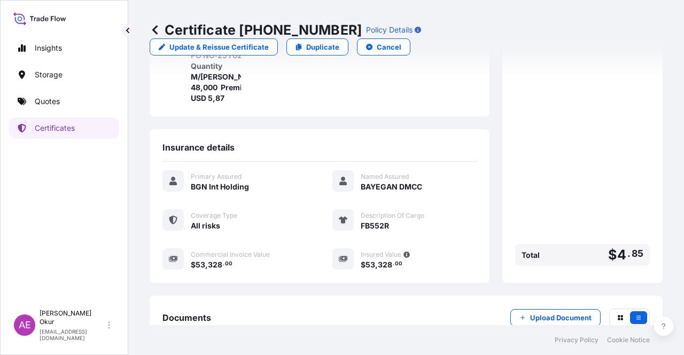
scroll to position [256, 0]
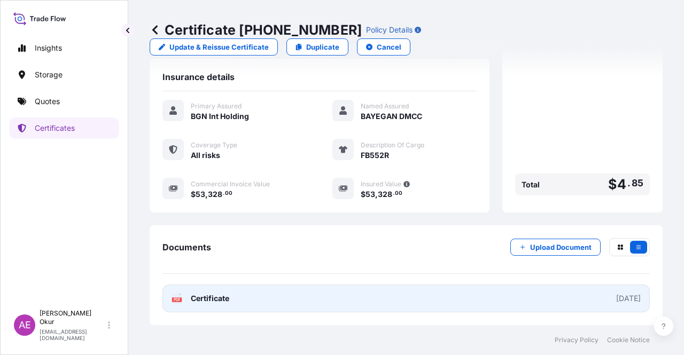
click at [227, 305] on link "PDF Certificate [DATE]" at bounding box center [405, 299] width 487 height 28
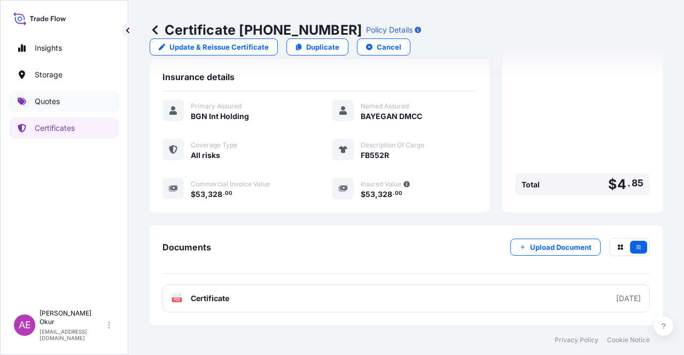
click at [59, 94] on link "Quotes" at bounding box center [64, 101] width 110 height 21
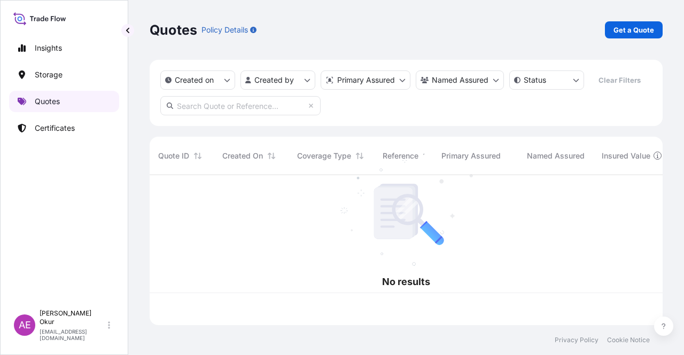
scroll to position [148, 504]
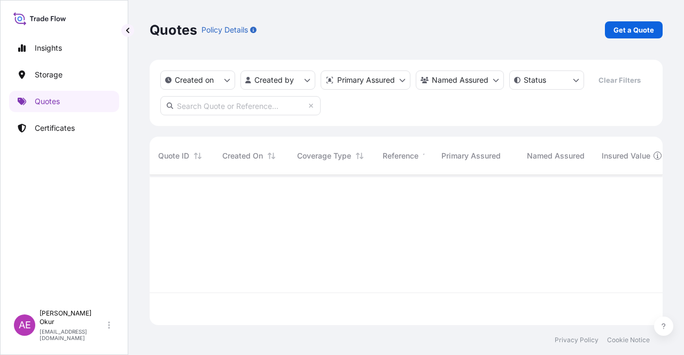
click at [635, 22] on link "Get a Quote" at bounding box center [634, 29] width 58 height 17
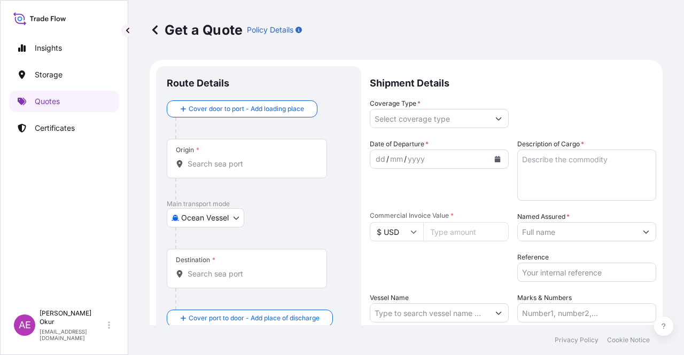
scroll to position [17, 0]
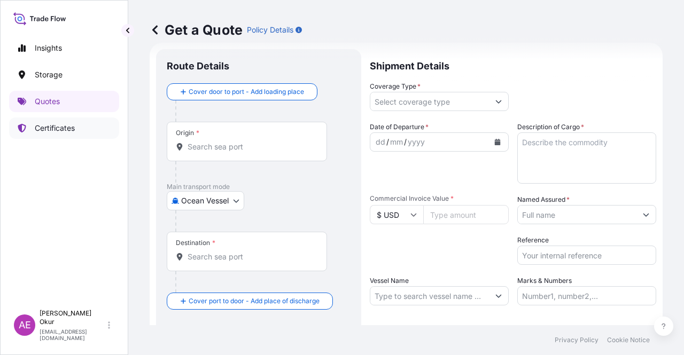
click at [70, 133] on p "Certificates" at bounding box center [55, 128] width 40 height 11
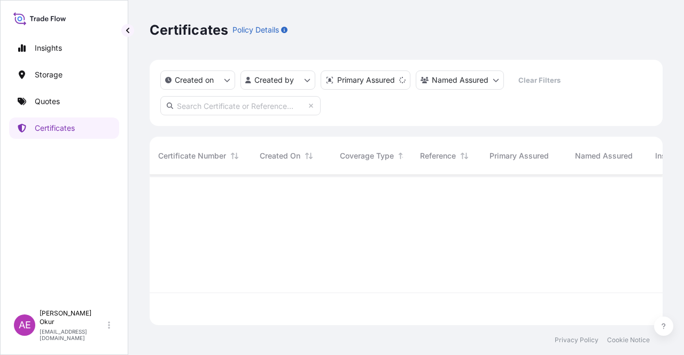
scroll to position [148, 504]
click at [70, 100] on link "Quotes" at bounding box center [64, 101] width 110 height 21
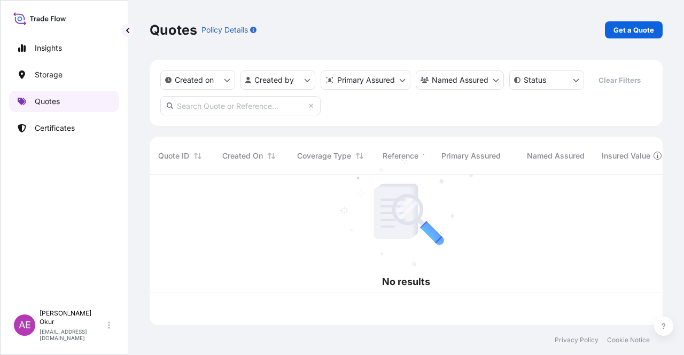
scroll to position [148, 504]
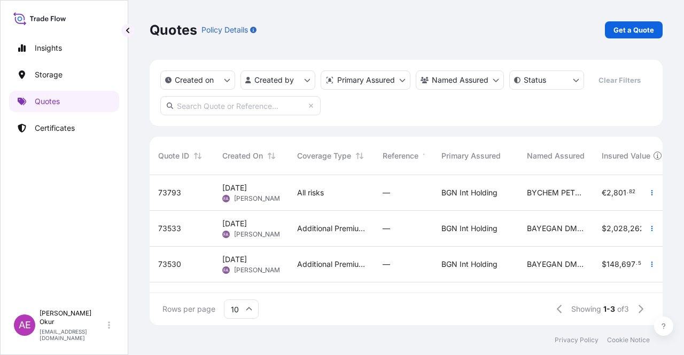
click at [603, 25] on div "Quotes Policy Details Get a Quote" at bounding box center [406, 29] width 513 height 17
click at [621, 29] on p "Get a Quote" at bounding box center [633, 30] width 41 height 11
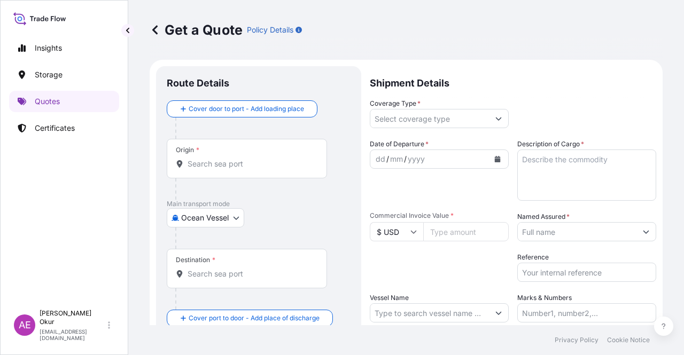
scroll to position [17, 0]
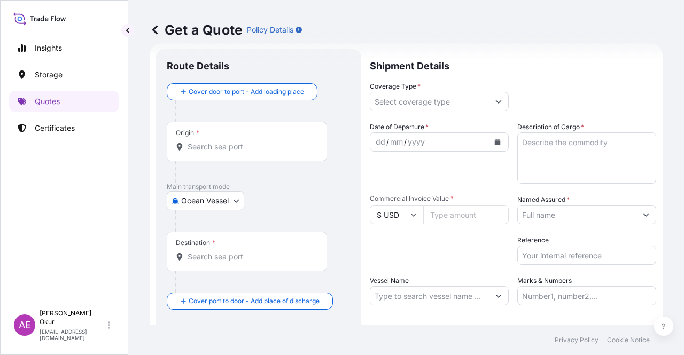
click at [216, 141] on div "Origin *" at bounding box center [247, 142] width 160 height 40
click at [216, 142] on input "Origin *" at bounding box center [251, 147] width 126 height 11
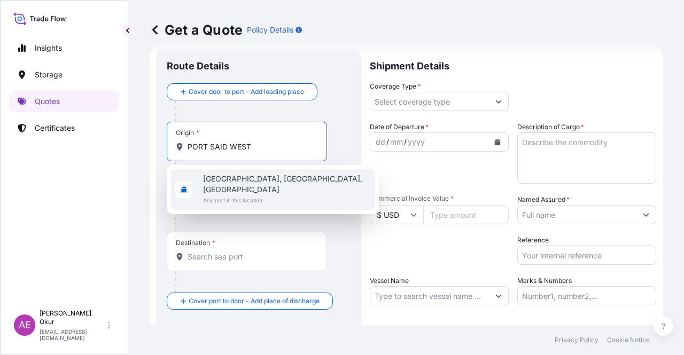
click at [252, 195] on span "Any port in this location" at bounding box center [286, 200] width 167 height 11
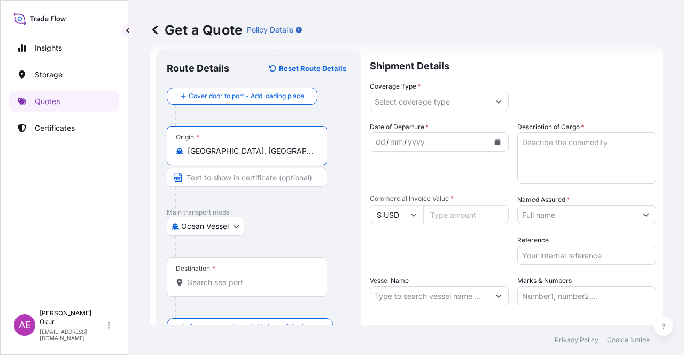
drag, startPoint x: 231, startPoint y: 171, endPoint x: 231, endPoint y: 177, distance: 5.9
click at [231, 171] on input "Text to appear on certificate" at bounding box center [247, 177] width 160 height 19
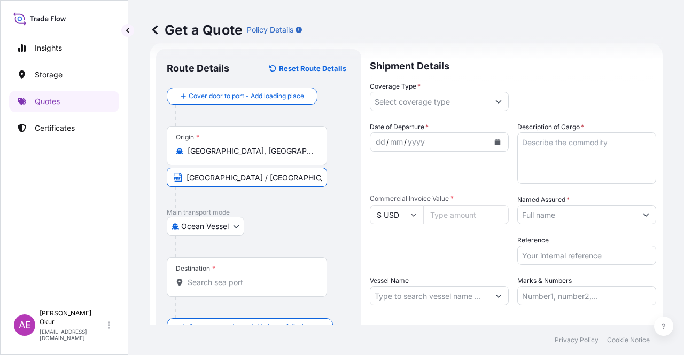
click at [235, 281] on input "Destination *" at bounding box center [251, 282] width 126 height 11
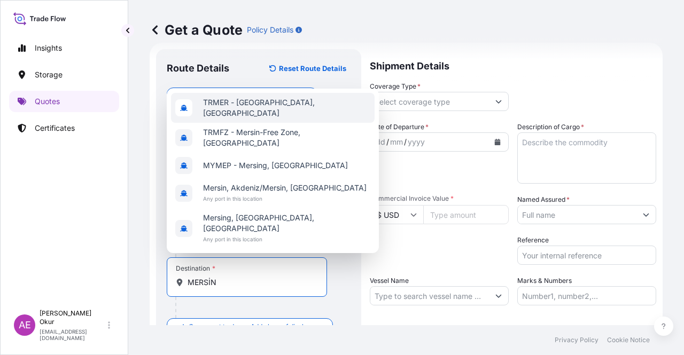
click at [252, 118] on div "TRMER - Mersin, Turkey" at bounding box center [273, 108] width 204 height 30
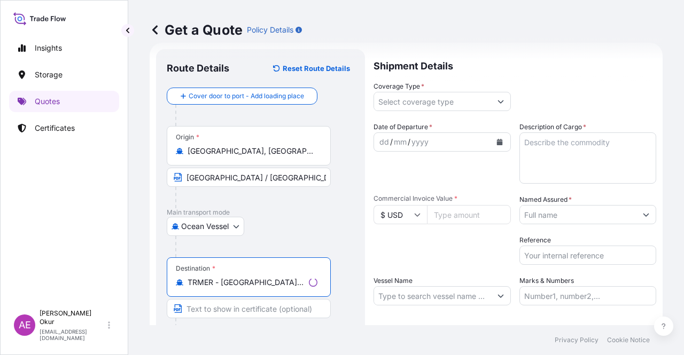
click at [222, 307] on input "Text to appear on certificate" at bounding box center [249, 308] width 164 height 19
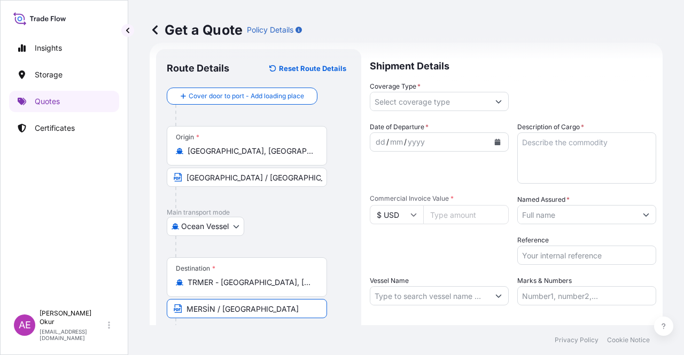
click at [421, 96] on input "Coverage Type *" at bounding box center [429, 101] width 119 height 19
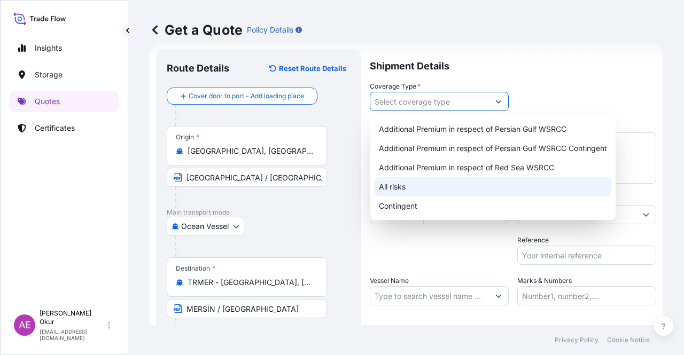
click at [386, 196] on div "All risks" at bounding box center [493, 186] width 237 height 19
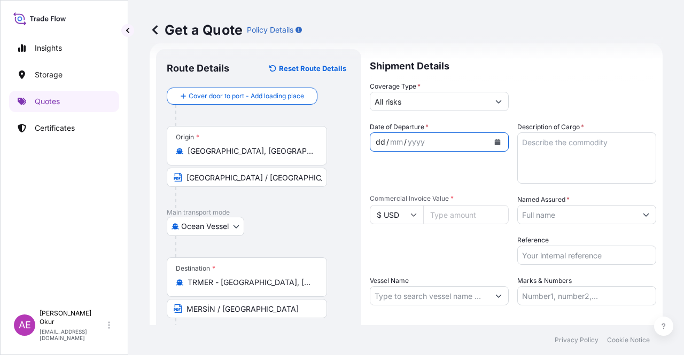
click at [378, 139] on div "dd" at bounding box center [381, 142] width 12 height 13
click at [378, 138] on div "dd" at bounding box center [381, 142] width 12 height 13
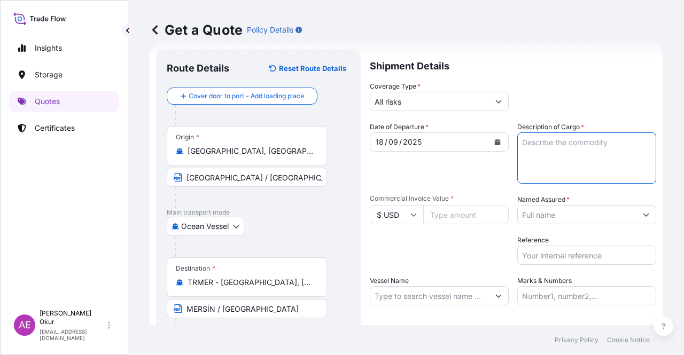
click at [585, 163] on textarea "Description of Cargo *" at bounding box center [586, 158] width 139 height 51
click at [450, 219] on input "Commercial Invoice Value *" at bounding box center [465, 214] width 85 height 19
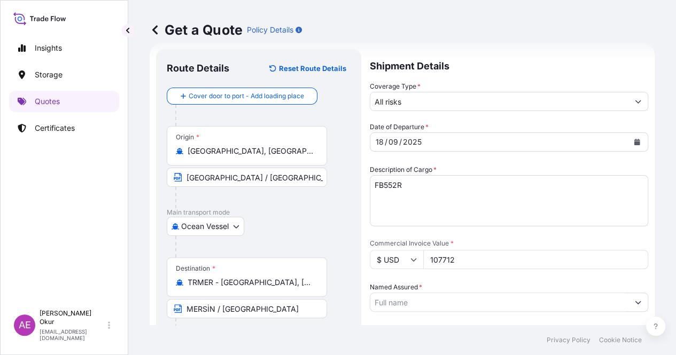
click at [556, 293] on input "Named Assured *" at bounding box center [499, 302] width 258 height 19
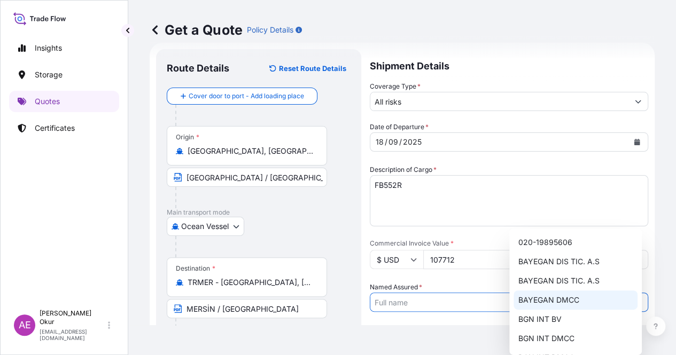
click at [551, 300] on span "BAYEGAN DMCC" at bounding box center [548, 300] width 61 height 11
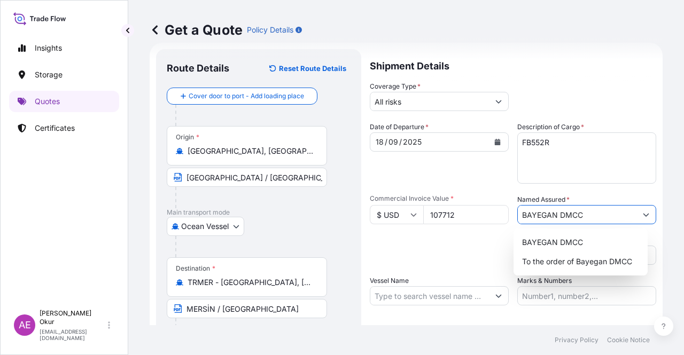
click at [410, 295] on input "Vessel Name" at bounding box center [429, 295] width 119 height 19
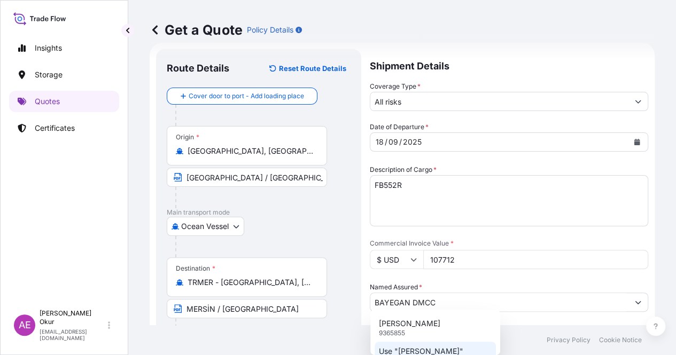
click at [425, 349] on p "Use "[PERSON_NAME]"" at bounding box center [421, 351] width 84 height 11
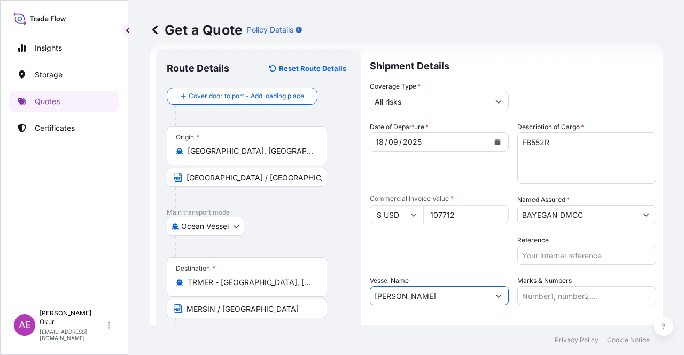
click at [564, 290] on input "Marks & Numbers" at bounding box center [586, 295] width 139 height 19
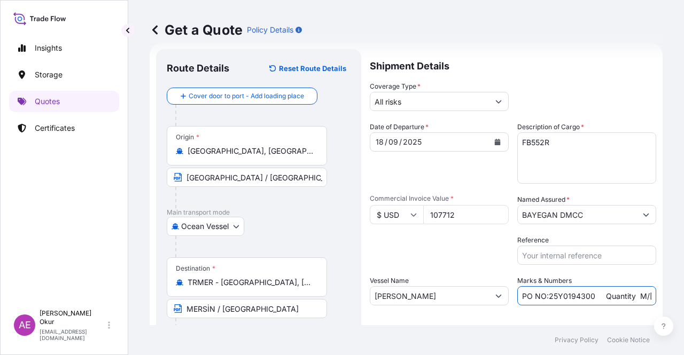
drag, startPoint x: 588, startPoint y: 295, endPoint x: 550, endPoint y: 294, distance: 38.5
click at [550, 294] on input "PO NO:25Y0194300 Quantity M/[PERSON_NAME]: 16.100,00 Premium: USD 963,06" at bounding box center [586, 295] width 139 height 19
click at [562, 299] on input "PO NO:25Y0194300 Quantity M/[PERSON_NAME]: 16.100,00 Premium: USD 963,06" at bounding box center [586, 295] width 139 height 19
drag, startPoint x: 587, startPoint y: 297, endPoint x: 546, endPoint y: 298, distance: 40.6
click at [546, 298] on input "PO NO:25Y0194300 Quantity M/[PERSON_NAME]: 16.100,00 Premium: USD 963,06" at bounding box center [586, 295] width 139 height 19
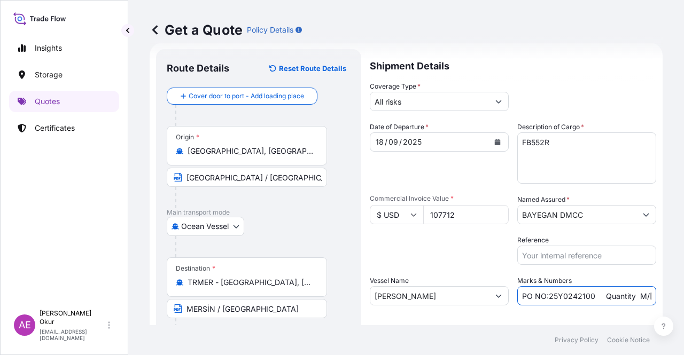
drag, startPoint x: 600, startPoint y: 295, endPoint x: 663, endPoint y: 299, distance: 62.6
click at [663, 299] on div "Get a Quote Policy Details Route Details Reset Route Details Cover door to port…" at bounding box center [406, 162] width 556 height 325
click at [603, 295] on input "PO NO:25Y0242100 Quantity M/Tonn: 16.100,00 Premium: USD 963,06" at bounding box center [586, 295] width 139 height 19
drag, startPoint x: 555, startPoint y: 296, endPoint x: 587, endPoint y: 297, distance: 32.1
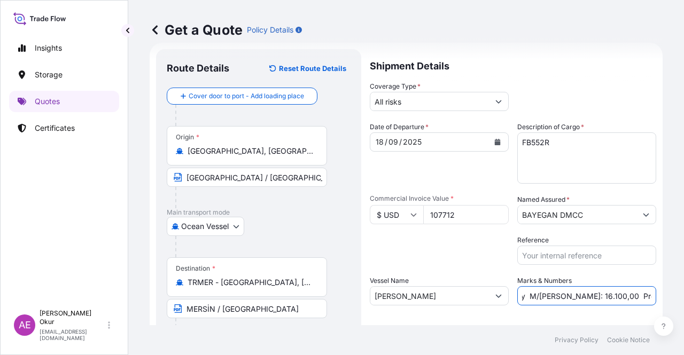
click at [587, 297] on input "PO NO:25Y0242100 Quantity M/Tonn: 16.100,00 Premium: USD 963,06" at bounding box center [586, 295] width 139 height 19
drag, startPoint x: 587, startPoint y: 300, endPoint x: 683, endPoint y: 305, distance: 96.8
click at [683, 305] on div "Get a Quote Policy Details Route Details Reset Route Details Cover door to port…" at bounding box center [406, 162] width 556 height 325
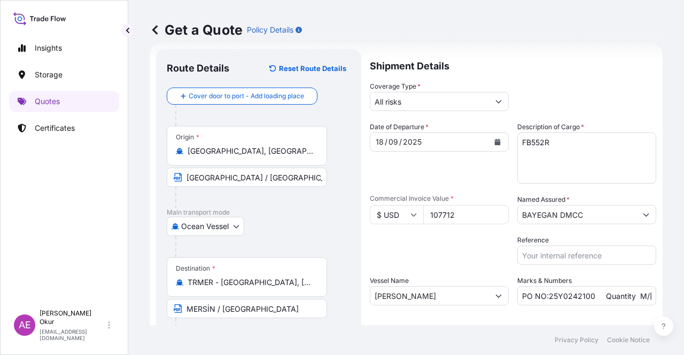
drag, startPoint x: 472, startPoint y: 220, endPoint x: 289, endPoint y: 225, distance: 183.4
click at [309, 216] on form "Route Details Reset Route Details Cover door to port - Add loading place Place …" at bounding box center [406, 217] width 513 height 349
drag, startPoint x: 588, startPoint y: 295, endPoint x: 544, endPoint y: 292, distance: 43.9
click at [544, 292] on input "PO NO:25Y0242100 Quantity M/Tonn: 96,000 Premium: USD 963,06" at bounding box center [586, 295] width 139 height 19
drag, startPoint x: 648, startPoint y: 301, endPoint x: 666, endPoint y: 299, distance: 18.8
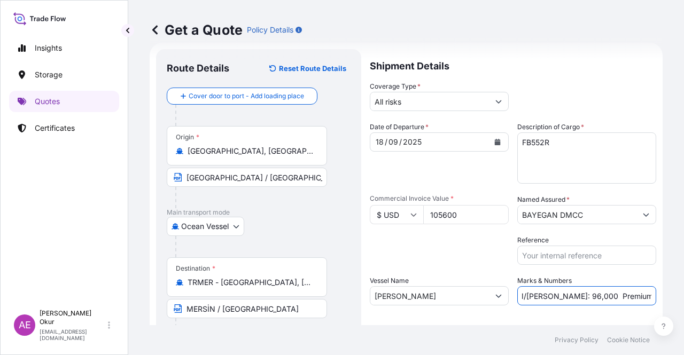
click at [669, 301] on div "Get a Quote Policy Details Route Details Reset Route Details Cover door to port…" at bounding box center [406, 162] width 556 height 325
click at [564, 290] on input "PO NO:25Y0242000 Quantity M/Tonn: 96,000 Premium: USD 963,06" at bounding box center [586, 295] width 139 height 19
drag, startPoint x: 608, startPoint y: 292, endPoint x: 683, endPoint y: 298, distance: 75.6
click at [683, 298] on div "Get a Quote Policy Details Route Details Reset Route Details Cover door to port…" at bounding box center [406, 162] width 556 height 325
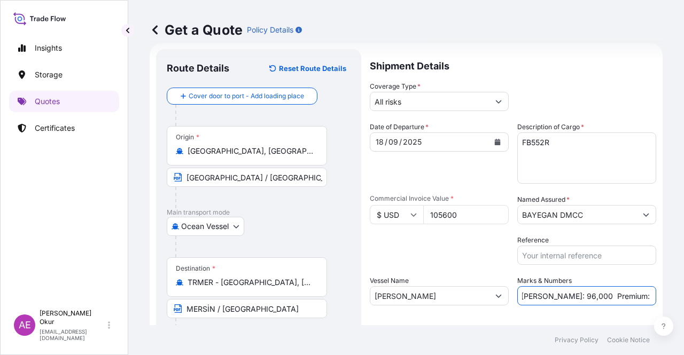
click at [621, 292] on input "PO NO:25Y0242000 Quantity M/Tonn: 96,000 Premium: USD 963,06" at bounding box center [586, 295] width 139 height 19
drag, startPoint x: 618, startPoint y: 294, endPoint x: 683, endPoint y: 297, distance: 65.3
click at [683, 297] on div "Get a Quote Policy Details Route Details Reset Route Details Cover door to port…" at bounding box center [406, 162] width 556 height 325
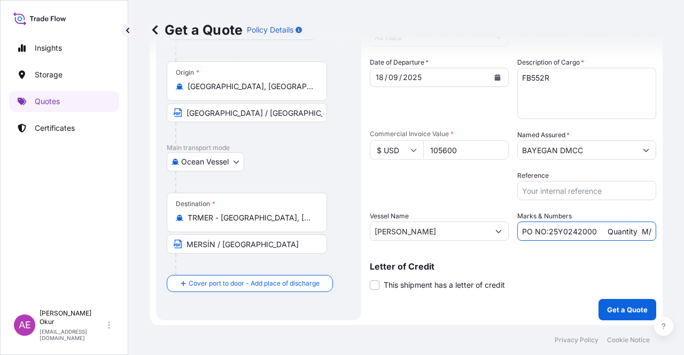
scroll to position [83, 0]
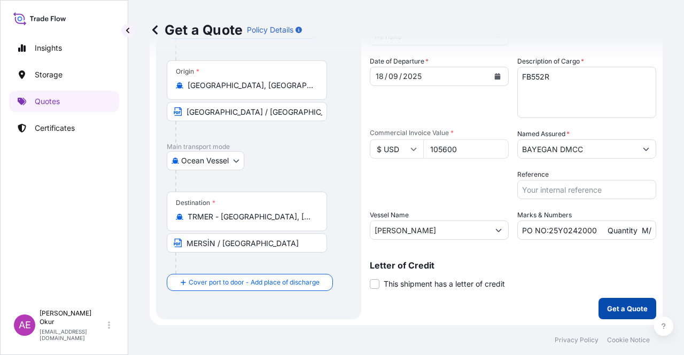
click at [611, 300] on button "Get a Quote" at bounding box center [627, 308] width 58 height 21
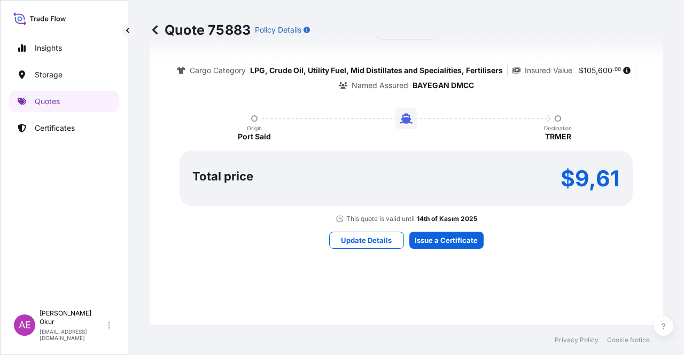
click at [429, 226] on div "Here's your insurance offer Primary Assured BGN Int Holding All risk coverage C…" at bounding box center [406, 112] width 483 height 621
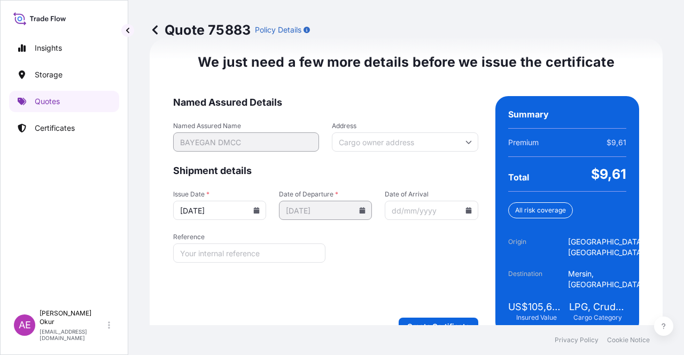
scroll to position [1366, 0]
click at [411, 320] on div "We just need a few more details before we issue the certificate Named Assured D…" at bounding box center [406, 194] width 513 height 312
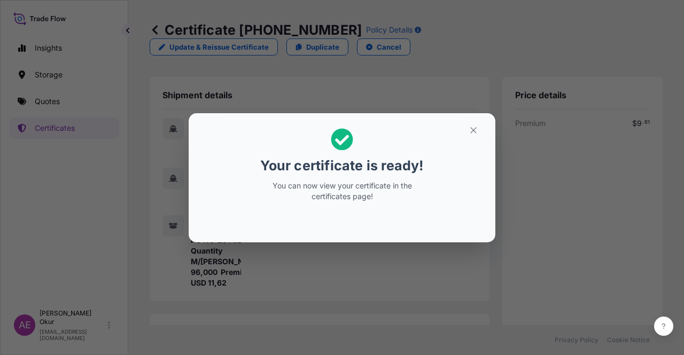
click at [462, 129] on button "button" at bounding box center [473, 130] width 27 height 17
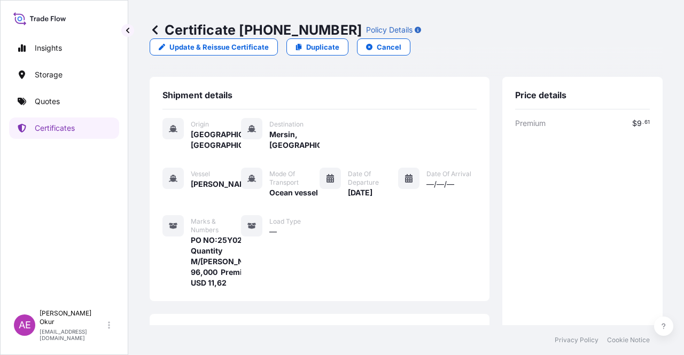
scroll to position [256, 0]
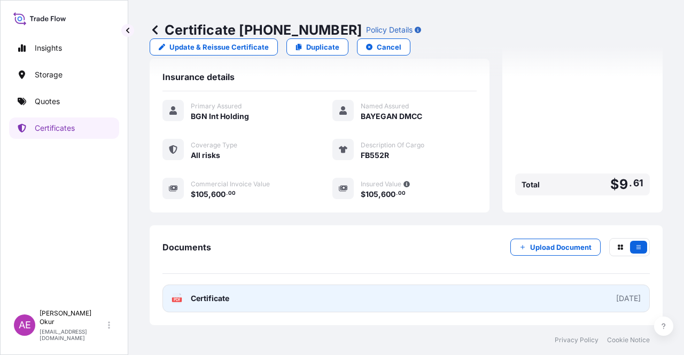
click at [223, 300] on span "Certificate" at bounding box center [210, 298] width 38 height 11
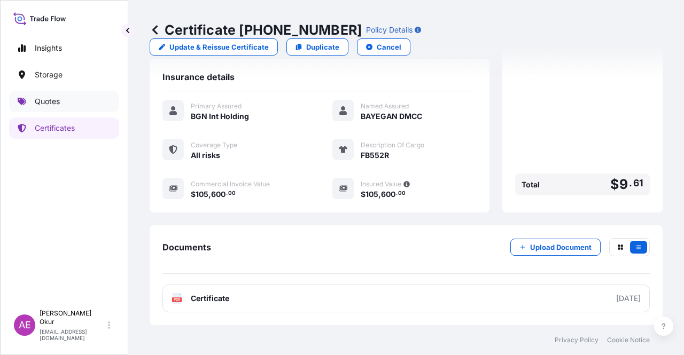
click at [92, 94] on link "Quotes" at bounding box center [64, 101] width 110 height 21
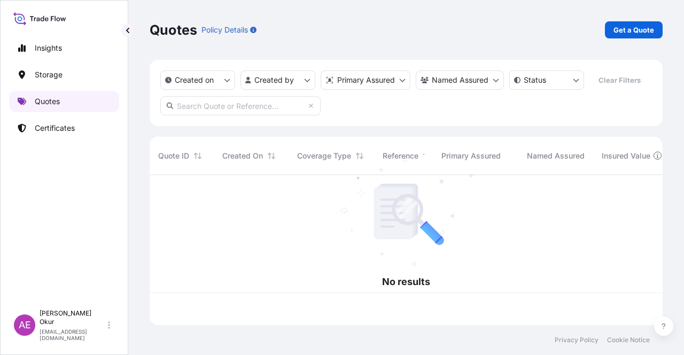
scroll to position [148, 504]
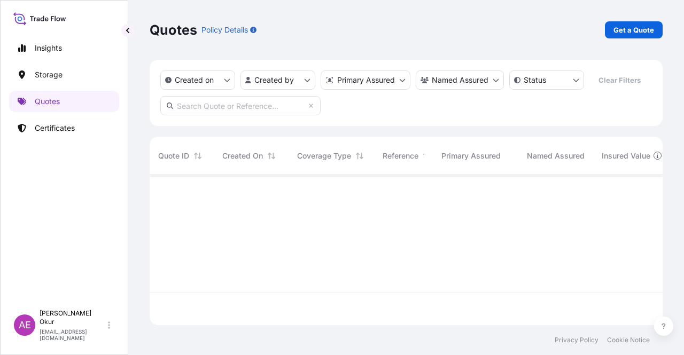
click at [628, 31] on p "Get a Quote" at bounding box center [633, 30] width 41 height 11
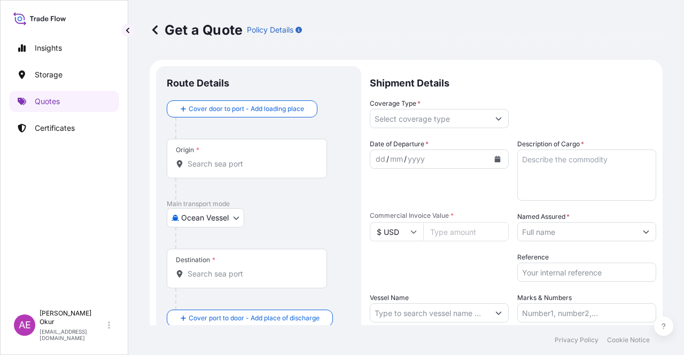
scroll to position [17, 0]
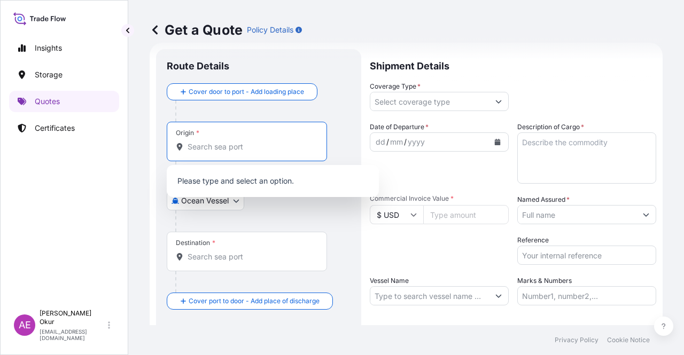
click at [260, 146] on input "Origin *" at bounding box center [251, 147] width 126 height 11
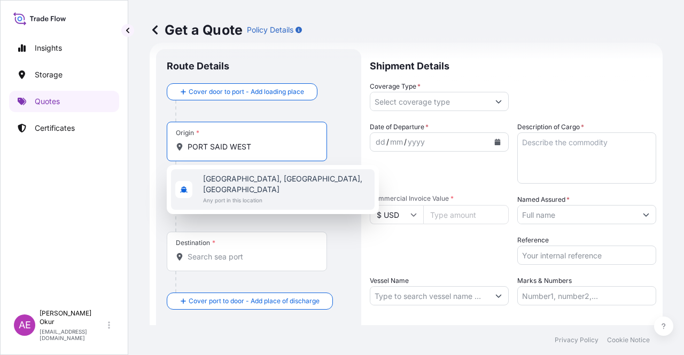
click at [251, 195] on span "Any port in this location" at bounding box center [286, 200] width 167 height 11
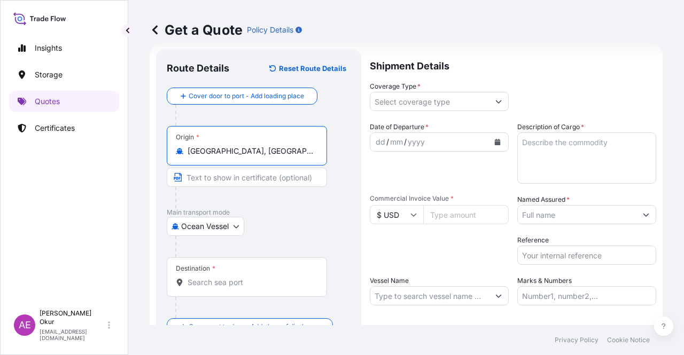
click at [238, 174] on input "Text to appear on certificate" at bounding box center [247, 177] width 160 height 19
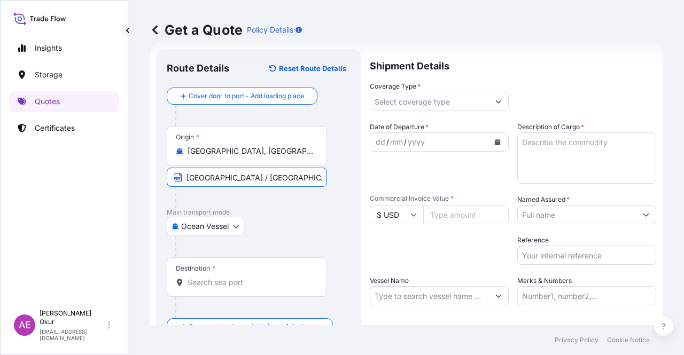
click at [236, 279] on input "Destination *" at bounding box center [251, 282] width 126 height 11
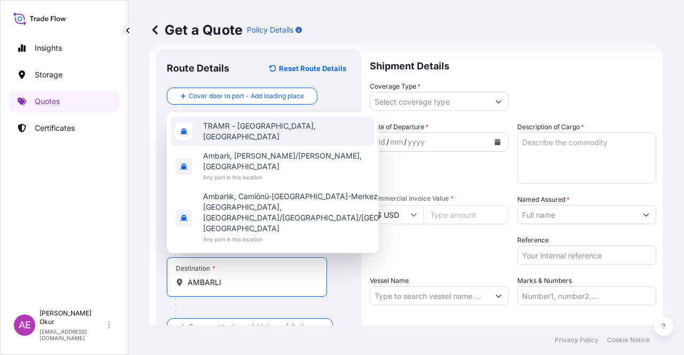
click at [270, 142] on span "TRAMR - [GEOGRAPHIC_DATA], [GEOGRAPHIC_DATA]" at bounding box center [286, 131] width 167 height 21
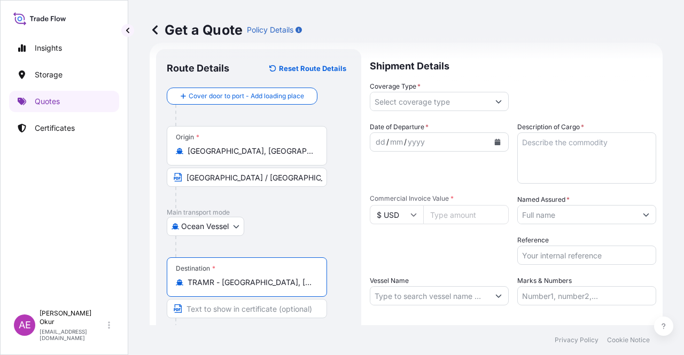
click at [224, 315] on input "Text to appear on certificate" at bounding box center [247, 308] width 160 height 19
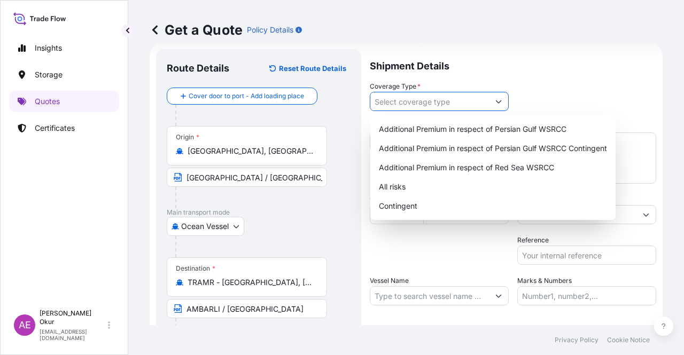
click at [430, 94] on input "Coverage Type *" at bounding box center [429, 101] width 119 height 19
click at [395, 191] on div "All risks" at bounding box center [493, 186] width 237 height 19
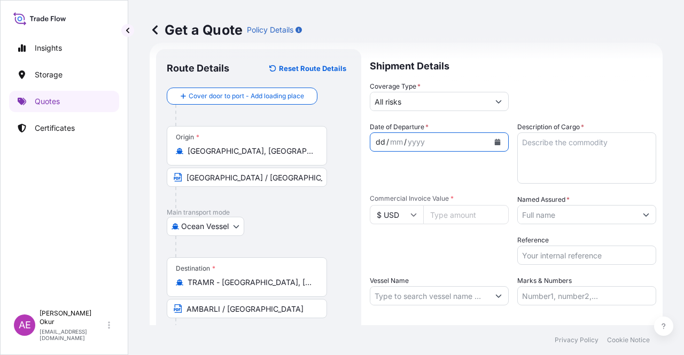
click at [375, 137] on div "dd" at bounding box center [381, 142] width 12 height 13
click at [603, 166] on textarea "Description of Cargo *" at bounding box center [586, 158] width 139 height 51
click at [454, 217] on input "Commercial Invoice Value *" at bounding box center [465, 214] width 85 height 19
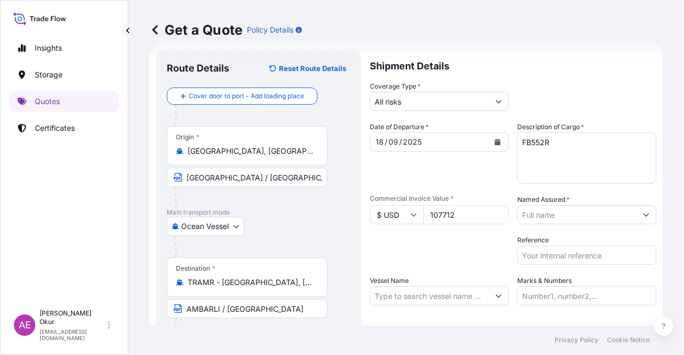
click at [561, 215] on input "Named Assured *" at bounding box center [577, 214] width 119 height 19
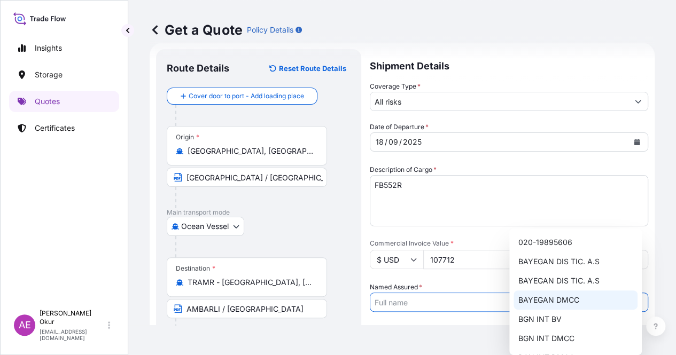
click at [570, 298] on span "BAYEGAN DMCC" at bounding box center [548, 300] width 61 height 11
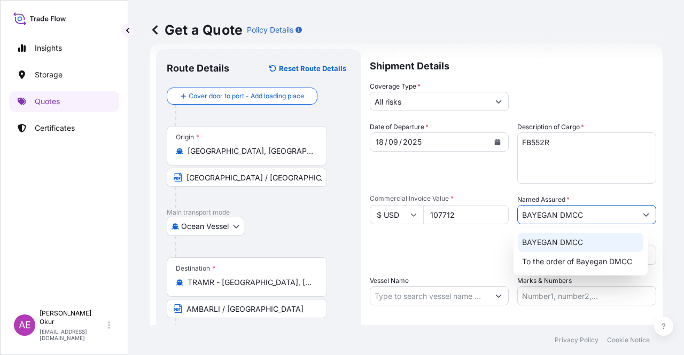
click at [558, 240] on span "BAYEGAN DMCC" at bounding box center [552, 242] width 61 height 11
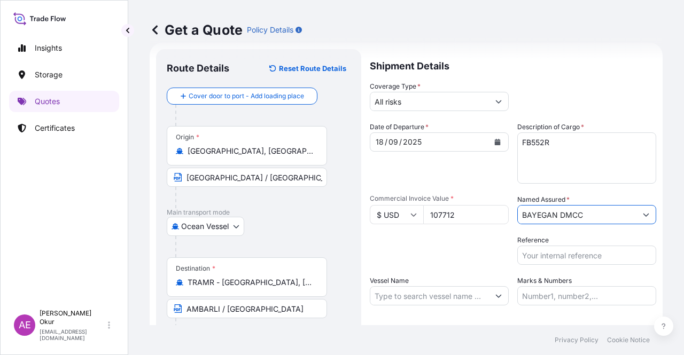
click at [424, 293] on input "Vessel Name" at bounding box center [429, 295] width 119 height 19
click at [417, 290] on input "Vessel Name" at bounding box center [429, 295] width 119 height 19
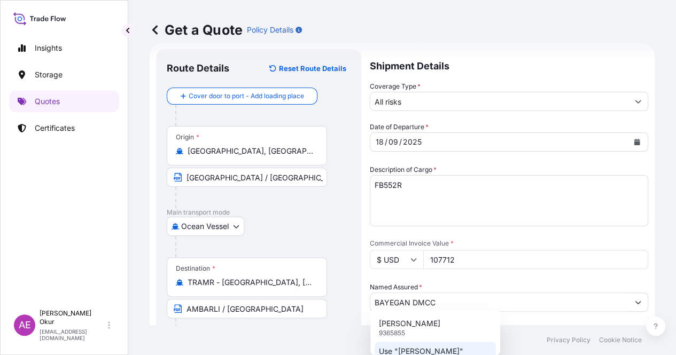
click at [432, 352] on p "Use "[PERSON_NAME]"" at bounding box center [421, 351] width 84 height 11
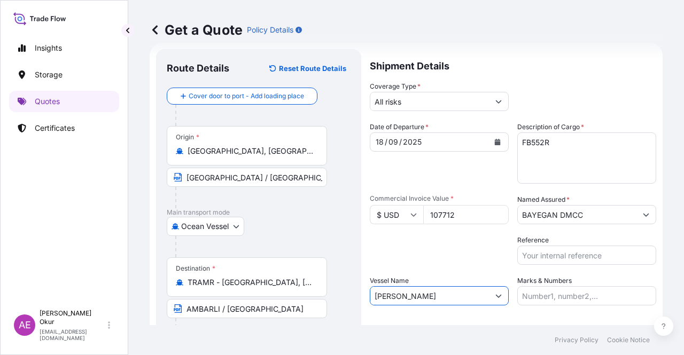
click at [571, 291] on input "Marks & Numbers" at bounding box center [586, 295] width 139 height 19
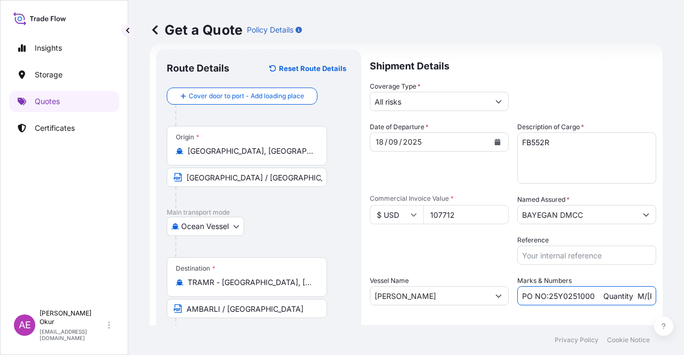
drag, startPoint x: 588, startPoint y: 295, endPoint x: 544, endPoint y: 294, distance: 43.8
click at [544, 294] on input "PO NO:25Y0251000 Quantity M/[PERSON_NAME]: 1.921,45 Premium: USD 176,70" at bounding box center [586, 295] width 139 height 19
drag, startPoint x: 616, startPoint y: 298, endPoint x: 665, endPoint y: 300, distance: 49.2
click at [665, 300] on div "Get a Quote Policy Details Route Details Reset Route Details Cover door to port…" at bounding box center [406, 162] width 556 height 325
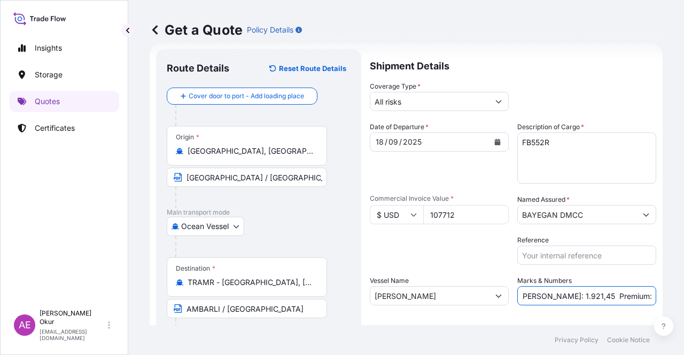
click at [573, 295] on input "PO NO:25Y0242100 Quantity M/Tonn: 1.921,45 Premium: USD 176,70" at bounding box center [586, 295] width 139 height 19
drag, startPoint x: 581, startPoint y: 290, endPoint x: 637, endPoint y: 292, distance: 56.1
click at [637, 292] on input "PO NO:25Y0242100 Quantity M/Tonn: 1.921,45 Premium: USD 176,70" at bounding box center [586, 295] width 139 height 19
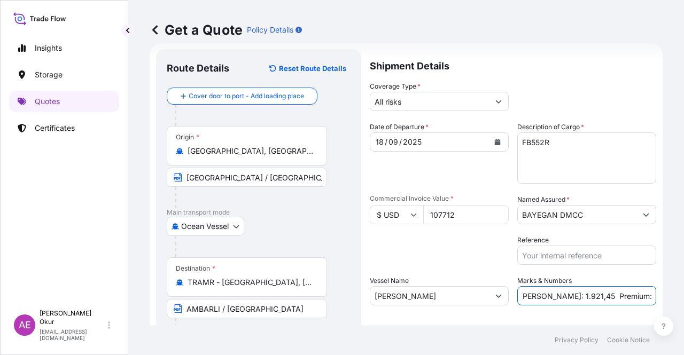
drag, startPoint x: 638, startPoint y: 292, endPoint x: 648, endPoint y: 292, distance: 9.6
click at [648, 292] on input "PO NO:25Y0242100 Quantity M/Tonn: 1.921,45 Premium: USD 176,70" at bounding box center [586, 295] width 139 height 19
click at [562, 297] on input "PO NO:25Y0242100 Quantity M/Tonn: 1.921,45 Premium: USD 176,70" at bounding box center [586, 295] width 139 height 19
drag, startPoint x: 535, startPoint y: 295, endPoint x: 563, endPoint y: 295, distance: 27.8
click at [563, 295] on input "PO NO:25Y0242100 Quantity M/Tonn: 1.921,45 Premium: USD 176,70" at bounding box center [586, 295] width 139 height 19
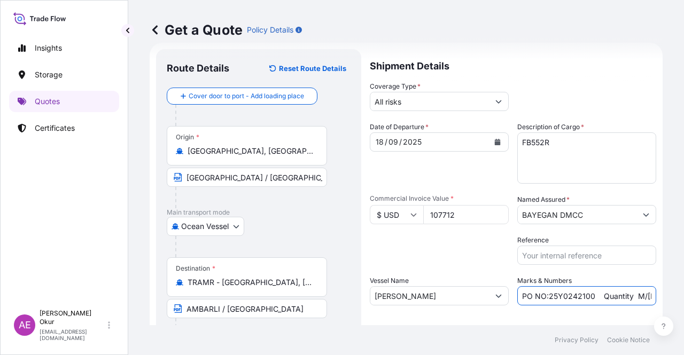
scroll to position [0, 124]
drag, startPoint x: 628, startPoint y: 297, endPoint x: 683, endPoint y: 297, distance: 55.0
click at [683, 297] on div "Get a Quote Policy Details Route Details Reset Route Details Cover door to port…" at bounding box center [406, 162] width 556 height 325
click at [610, 291] on input "PO NO:25Y0242100 Quantity M/Tonn: 96,000 Premium: USD 176,70" at bounding box center [586, 295] width 139 height 19
drag, startPoint x: 620, startPoint y: 290, endPoint x: 683, endPoint y: 291, distance: 63.6
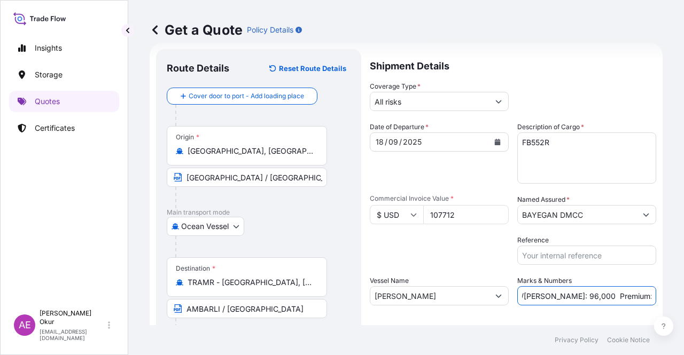
click at [683, 291] on div "Get a Quote Policy Details Route Details Reset Route Details Cover door to port…" at bounding box center [406, 162] width 556 height 325
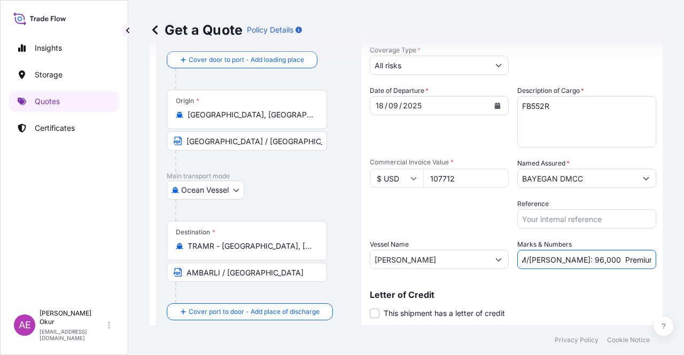
scroll to position [83, 0]
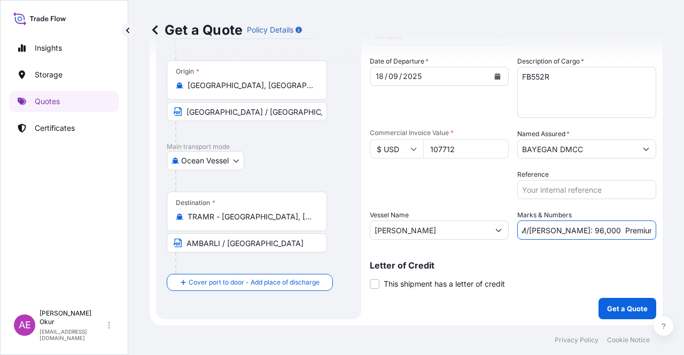
click at [622, 302] on button "Get a Quote" at bounding box center [627, 308] width 58 height 21
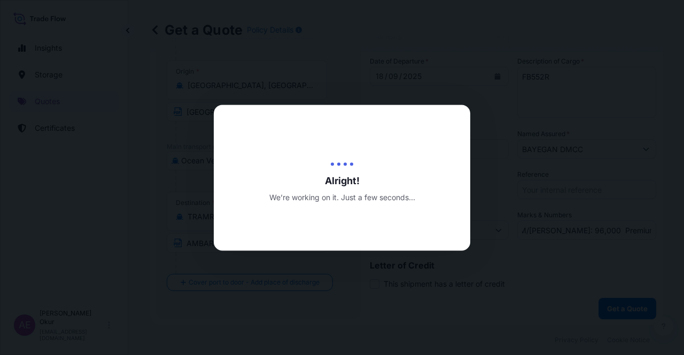
scroll to position [0, 0]
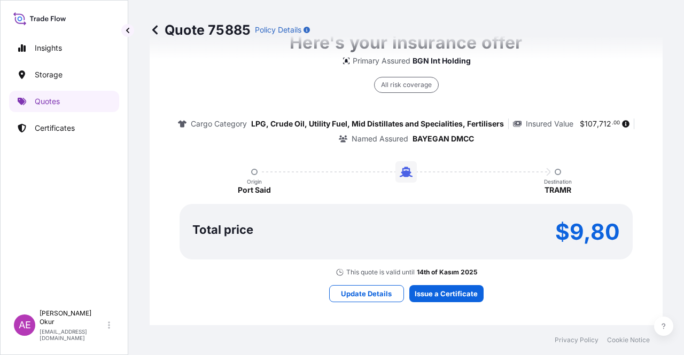
click at [438, 283] on div "Here's your insurance offer Primary Assured BGN Int Holding All risk coverage C…" at bounding box center [406, 165] width 483 height 621
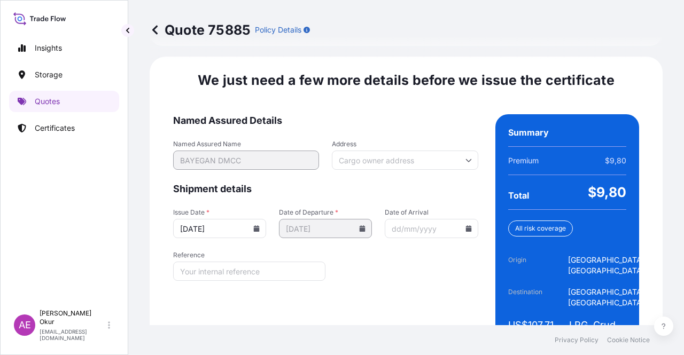
scroll to position [1349, 0]
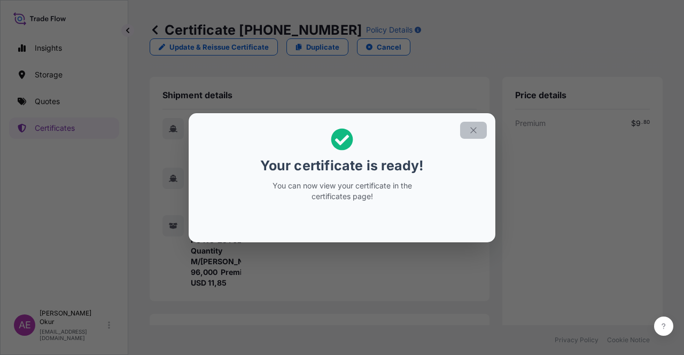
click at [461, 119] on section "Your certificate is ready! You can now view your certificate in the certificate…" at bounding box center [342, 177] width 307 height 129
click at [473, 126] on icon "button" at bounding box center [474, 131] width 10 height 10
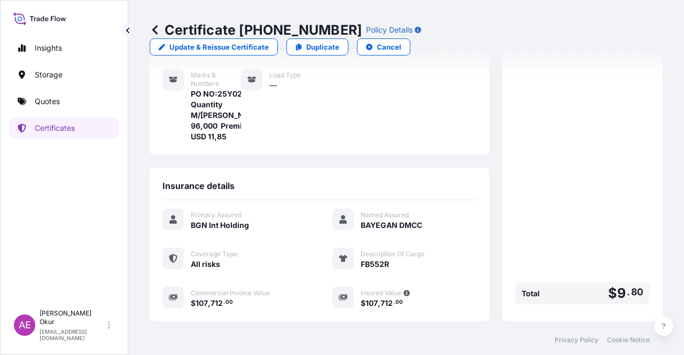
scroll to position [256, 0]
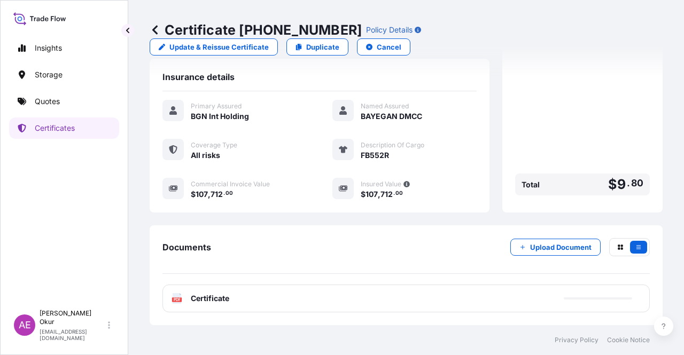
click at [228, 294] on span "Certificate" at bounding box center [210, 298] width 38 height 11
click at [216, 294] on span "Certificate" at bounding box center [210, 298] width 38 height 11
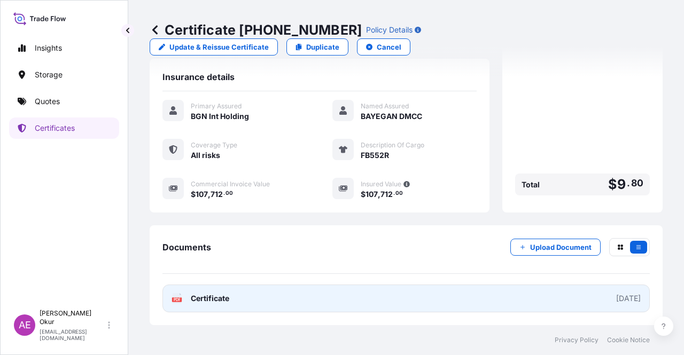
click at [219, 306] on link "PDF Certificate [DATE]" at bounding box center [405, 299] width 487 height 28
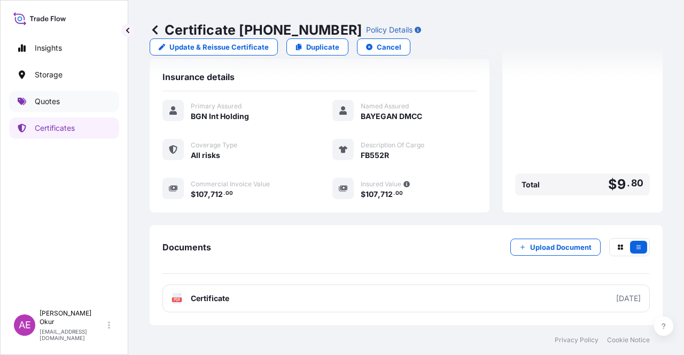
click at [68, 99] on link "Quotes" at bounding box center [64, 101] width 110 height 21
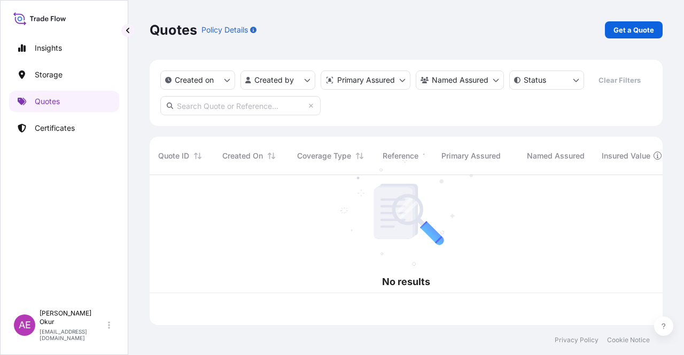
drag, startPoint x: 68, startPoint y: 99, endPoint x: 632, endPoint y: 20, distance: 569.2
click at [632, 21] on div "Quotes Policy Details Get a Quote" at bounding box center [406, 30] width 513 height 60
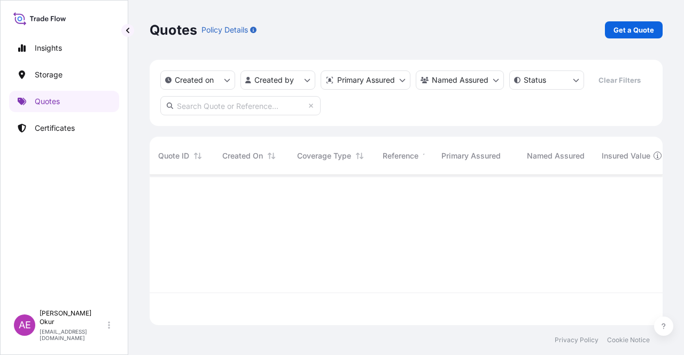
scroll to position [148, 504]
click at [630, 26] on p "Get a Quote" at bounding box center [633, 30] width 41 height 11
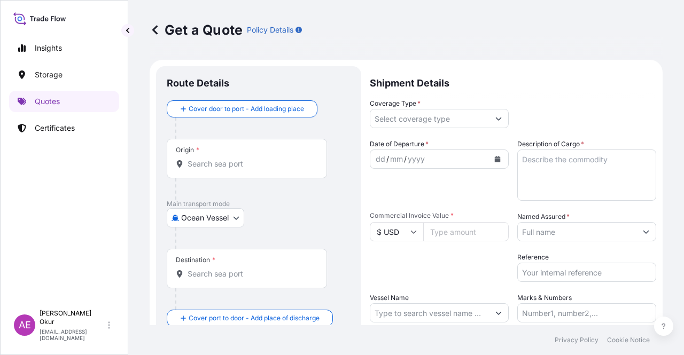
scroll to position [17, 0]
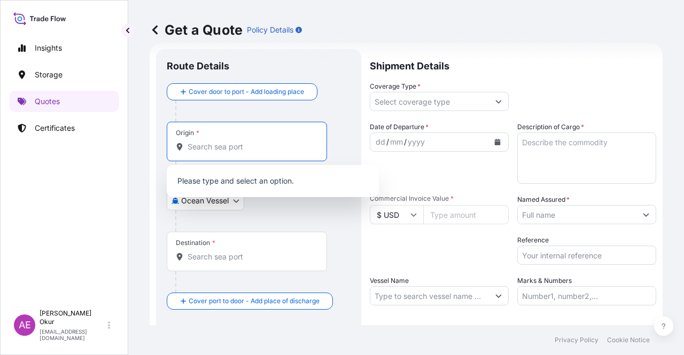
click at [247, 142] on input "Origin *" at bounding box center [251, 147] width 126 height 11
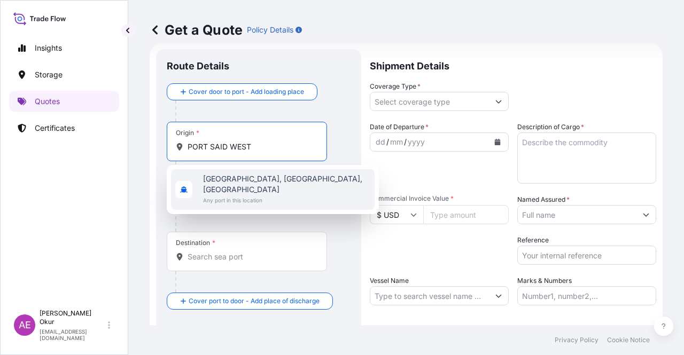
click at [255, 195] on span "Any port in this location" at bounding box center [286, 200] width 167 height 11
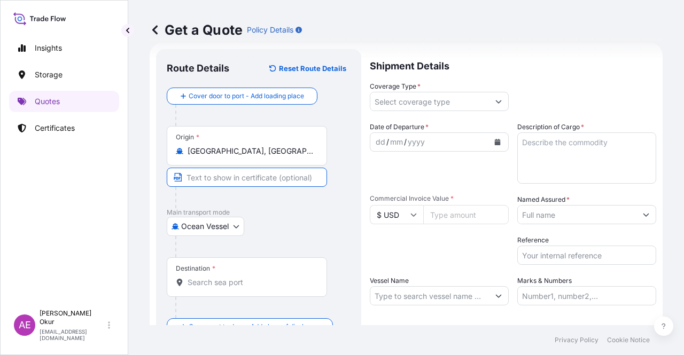
click at [239, 178] on input "Text to appear on certificate" at bounding box center [247, 177] width 160 height 19
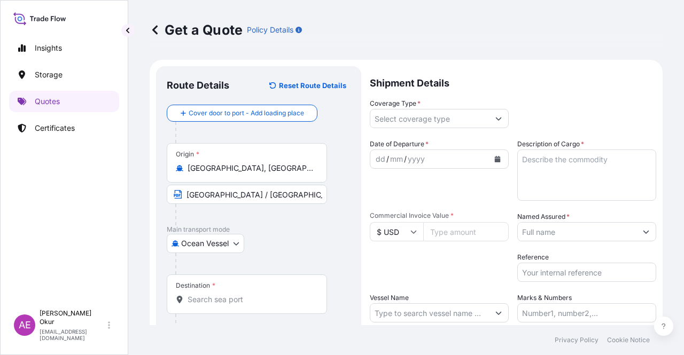
select select "Ocean Vessel"
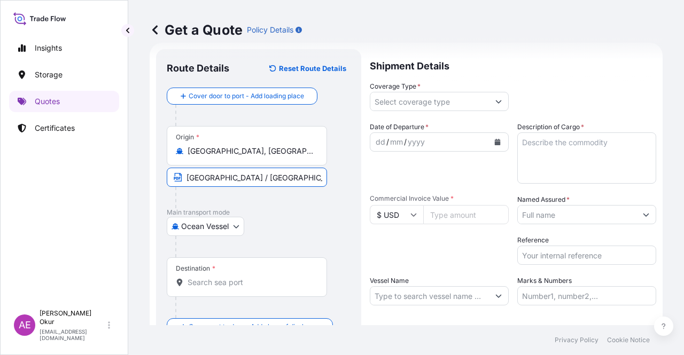
click at [217, 286] on input "Destination *" at bounding box center [251, 282] width 126 height 11
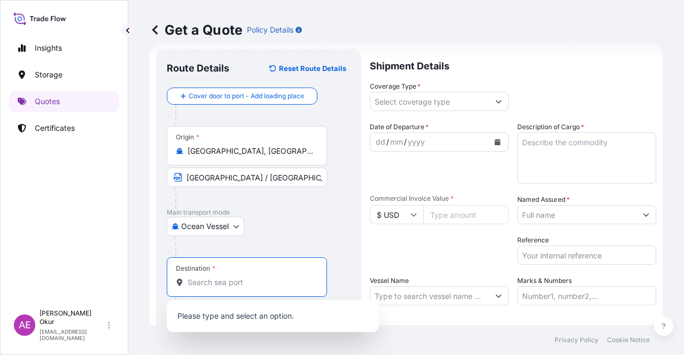
paste input "İSKENDERUN"
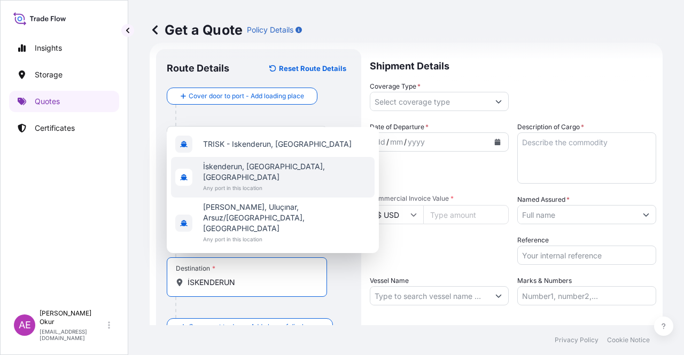
click at [246, 193] on span "Any port in this location" at bounding box center [286, 188] width 167 height 11
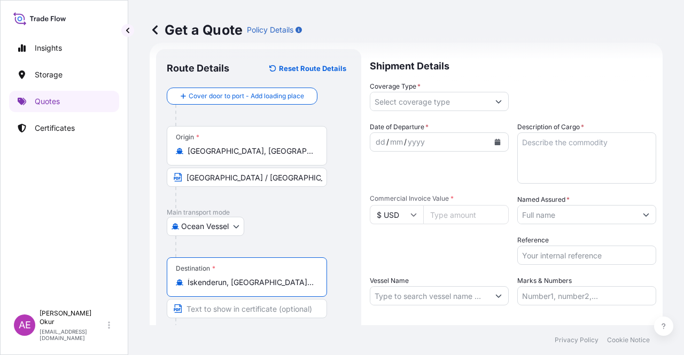
type input "İskenderun, [GEOGRAPHIC_DATA], [GEOGRAPHIC_DATA]"
click at [219, 304] on input "Text to appear on certificate" at bounding box center [247, 308] width 160 height 19
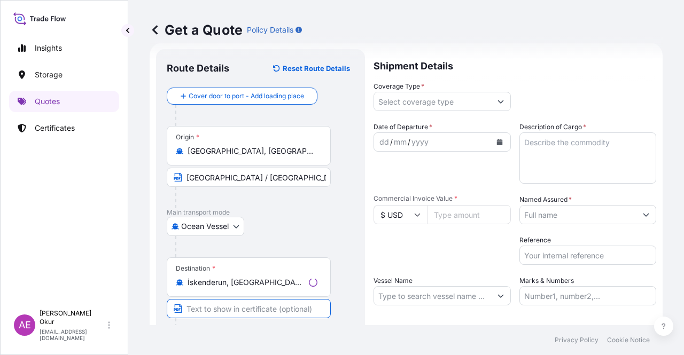
paste input "İSKENDERUN"
type input "İSKENDERUN / [GEOGRAPHIC_DATA]"
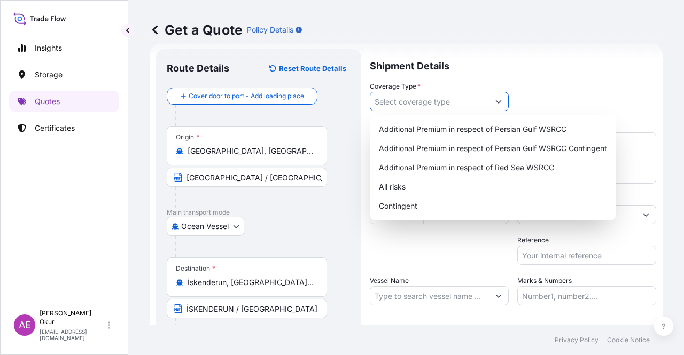
click at [447, 95] on input "Coverage Type *" at bounding box center [429, 101] width 119 height 19
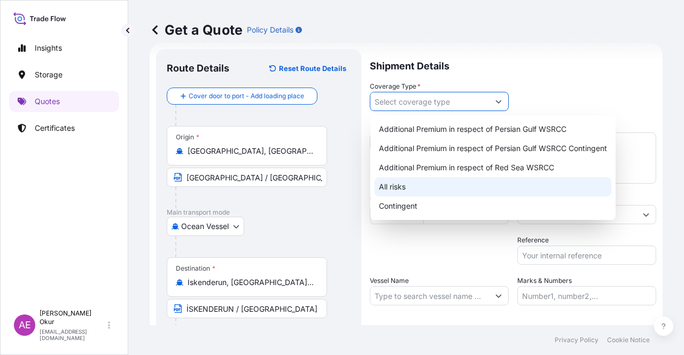
click at [389, 180] on div "All risks" at bounding box center [493, 186] width 237 height 19
type input "All risks"
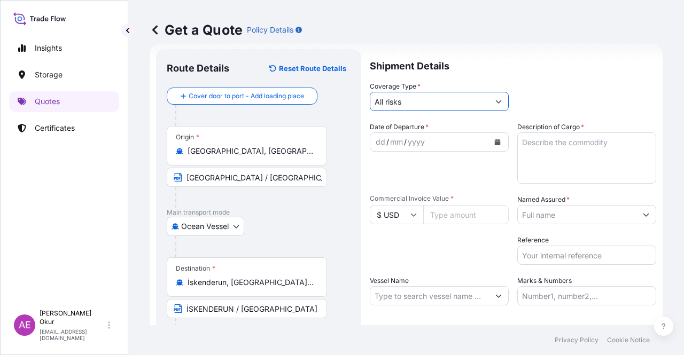
click at [377, 141] on div "dd" at bounding box center [381, 142] width 12 height 13
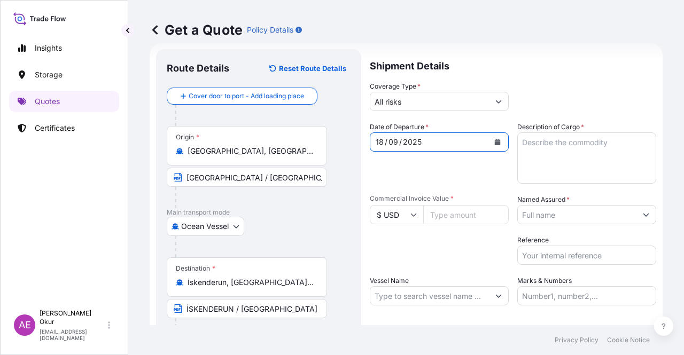
click at [560, 155] on textarea "Description of Cargo *" at bounding box center [586, 158] width 139 height 51
paste textarea "FB552R"
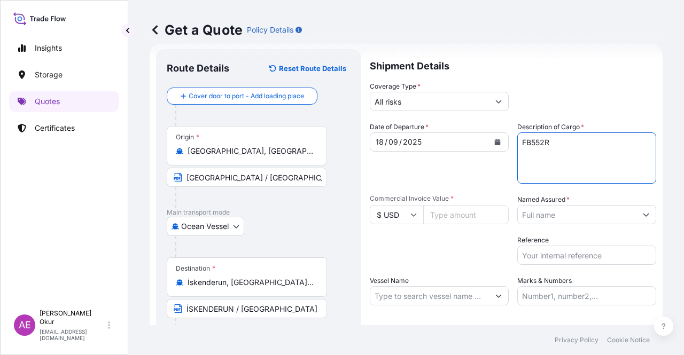
type textarea "FB552R"
click at [457, 216] on input "Commercial Invoice Value *" at bounding box center [465, 214] width 85 height 19
paste input "26928"
type input "26928"
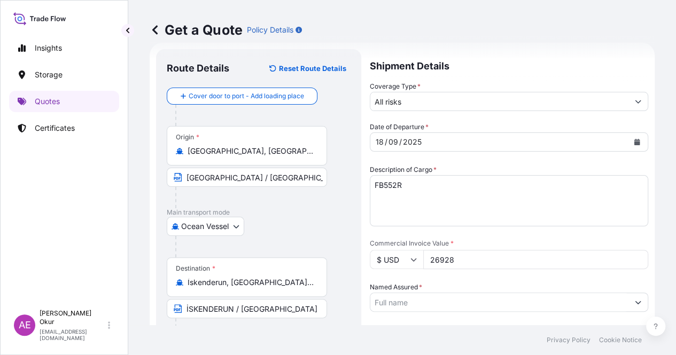
click at [563, 293] on input "Named Assured *" at bounding box center [499, 302] width 258 height 19
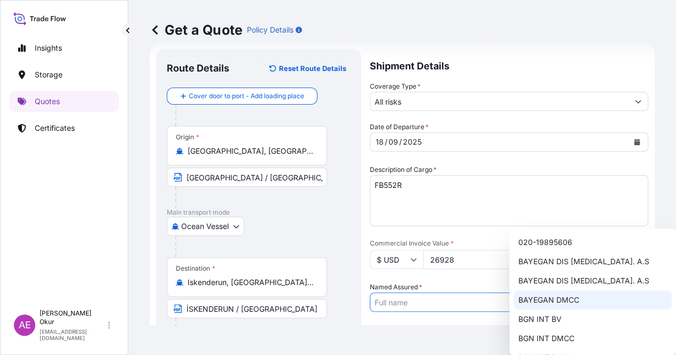
click at [551, 303] on span "BAYEGAN DMCC" at bounding box center [548, 300] width 61 height 11
type input "BAYEGAN DMCC"
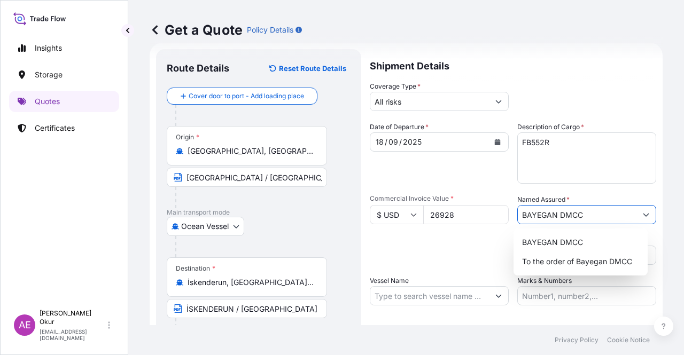
click at [437, 296] on input "Vessel Name" at bounding box center [429, 295] width 119 height 19
paste input "[PERSON_NAME]"
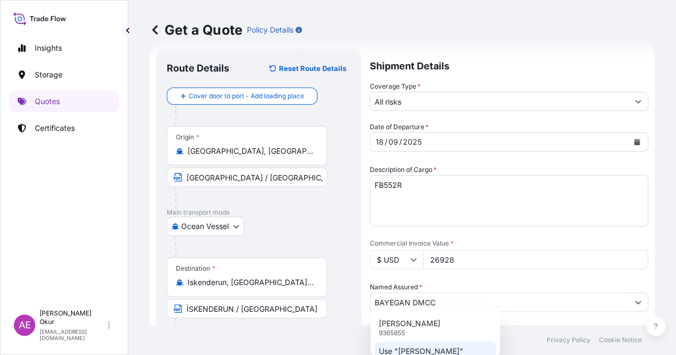
click at [439, 347] on p "Use "[PERSON_NAME]"" at bounding box center [421, 351] width 84 height 11
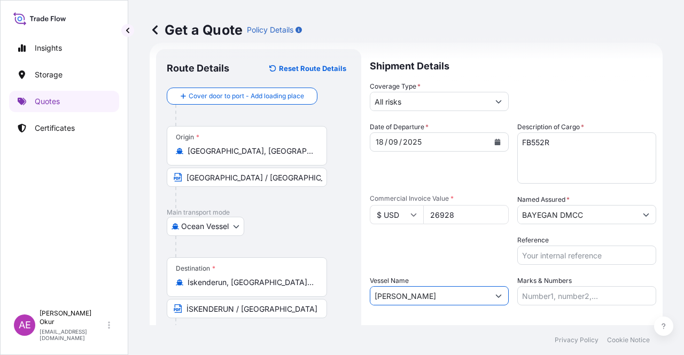
type input "[PERSON_NAME]"
click at [541, 291] on input "Marks & Numbers" at bounding box center [586, 295] width 139 height 19
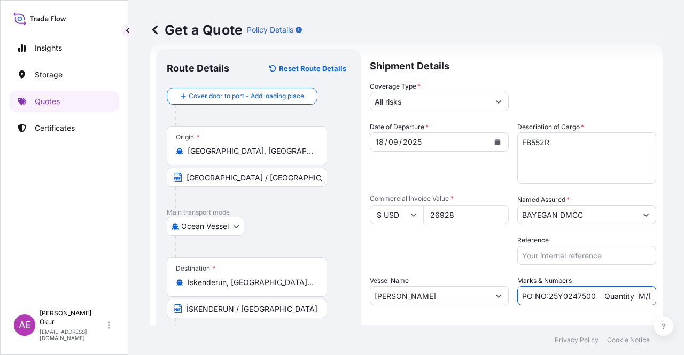
drag, startPoint x: 592, startPoint y: 295, endPoint x: 543, endPoint y: 298, distance: 49.2
click at [543, 298] on input "PO NO:25Y0247500 Quantity M/[PERSON_NAME]: 24.273,16 Premium: USD 2.232,16" at bounding box center [586, 295] width 139 height 19
paste input "2200"
drag, startPoint x: 651, startPoint y: 304, endPoint x: 683, endPoint y: 302, distance: 32.7
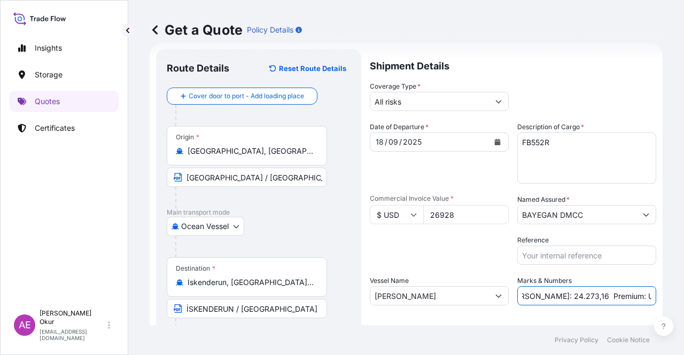
click at [683, 302] on div "Get a Quote Policy Details Route Details Reset Route Details Cover door to port…" at bounding box center [406, 162] width 556 height 325
click at [592, 292] on input "PO NO:25Y0242200 Quantity M/[PERSON_NAME]: 24.273,16 Premium: USD 2.232,16" at bounding box center [586, 295] width 139 height 19
drag, startPoint x: 523, startPoint y: 297, endPoint x: 556, endPoint y: 297, distance: 33.1
click at [556, 297] on input "PO NO:25Y0242200 Quantity M/[PERSON_NAME]: 24.273,16 Premium: USD 2.232,16" at bounding box center [586, 295] width 139 height 19
paste input ",000"
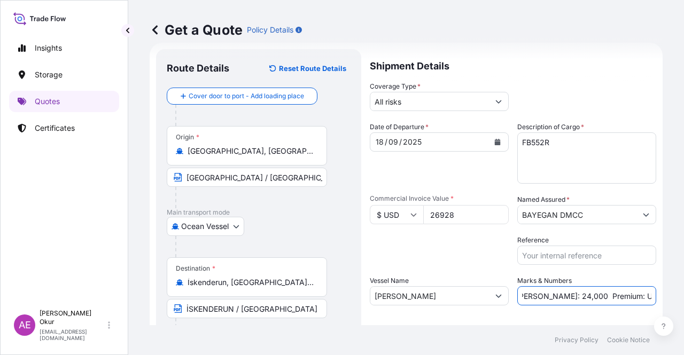
scroll to position [0, 0]
click at [618, 297] on input "PO NO:25Y0242200 Quantity M/[PERSON_NAME]: 24,000 Premium: USD 2.232,16" at bounding box center [586, 295] width 139 height 19
drag, startPoint x: 618, startPoint y: 297, endPoint x: 683, endPoint y: 304, distance: 65.6
click at [683, 304] on div "Get a Quote Policy Details Route Details Reset Route Details Cover door to port…" at bounding box center [406, 162] width 556 height 325
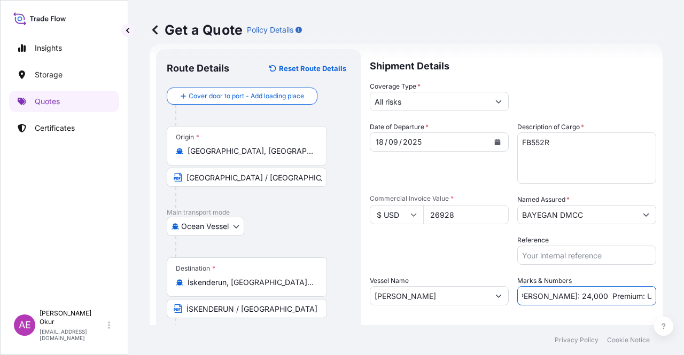
click at [620, 298] on input "PO NO:25Y0242200 Quantity M/[PERSON_NAME]: 24,000 Premium: USD 2.232,16" at bounding box center [586, 295] width 139 height 19
drag, startPoint x: 615, startPoint y: 294, endPoint x: 683, endPoint y: 298, distance: 68.5
click at [683, 298] on div "Get a Quote Policy Details Route Details Reset Route Details Cover door to port…" at bounding box center [406, 162] width 556 height 325
paste input ",9"
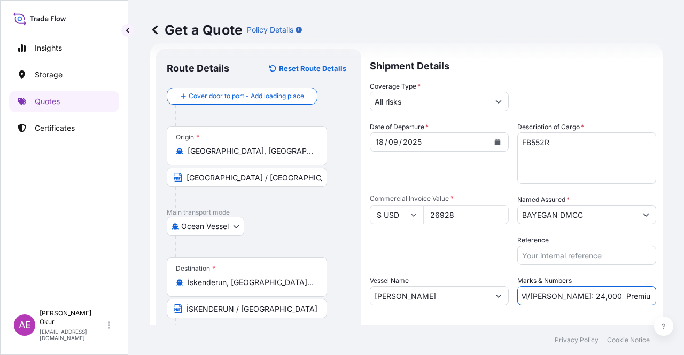
type input "PO NO:25Y0242200 Quantity M/[PERSON_NAME]: 24,000 Premium: USD 2,96"
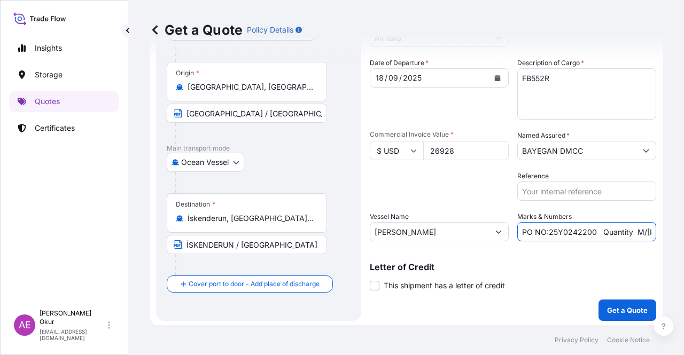
scroll to position [83, 0]
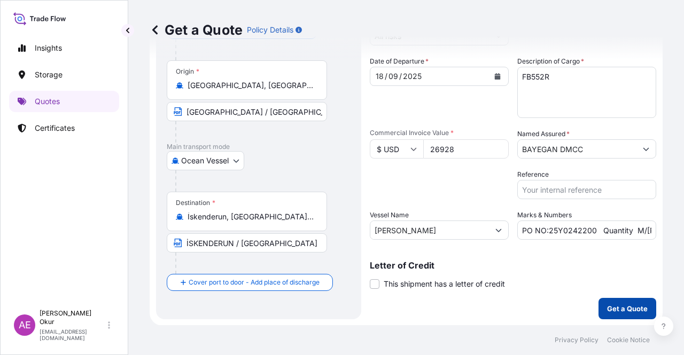
click at [607, 309] on p "Get a Quote" at bounding box center [627, 308] width 41 height 11
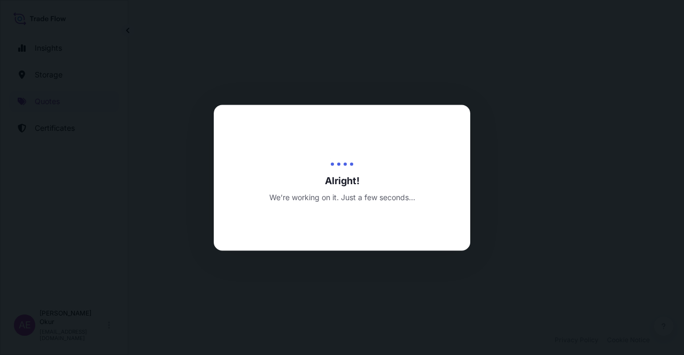
select select "Ocean Vessel"
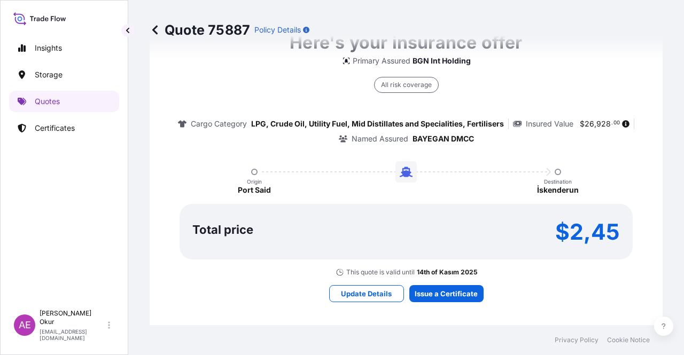
drag, startPoint x: 451, startPoint y: 309, endPoint x: 447, endPoint y: 302, distance: 8.2
click at [450, 308] on div "Here's your insurance offer Primary Assured BGN Int Holding All risk coverage C…" at bounding box center [406, 165] width 483 height 621
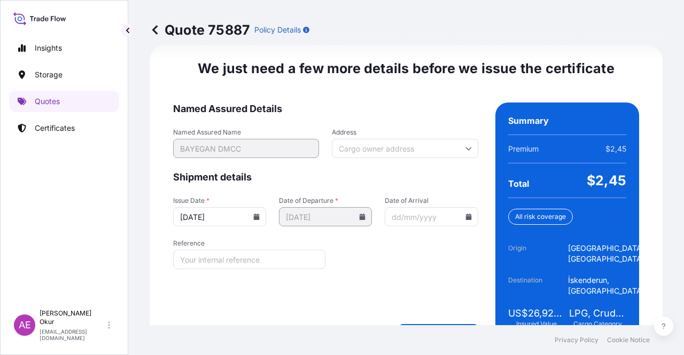
scroll to position [1387, 0]
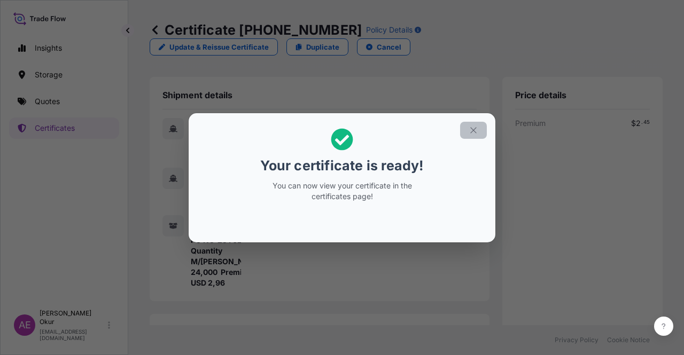
click at [461, 132] on button "button" at bounding box center [473, 130] width 27 height 17
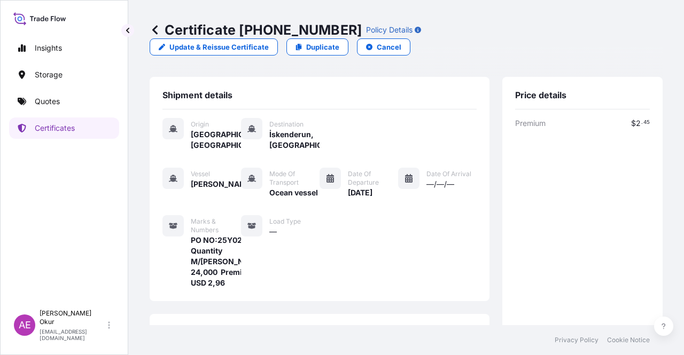
scroll to position [256, 0]
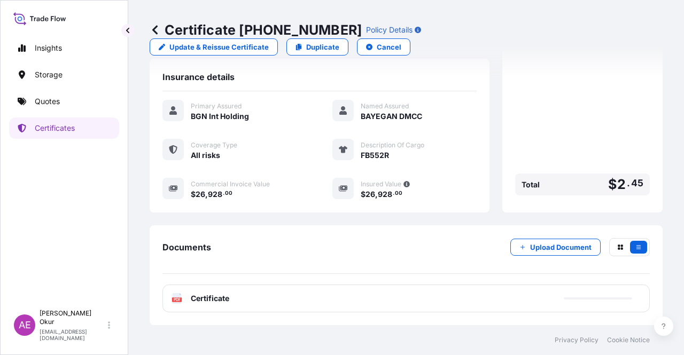
click at [194, 304] on div "PDF Certificate" at bounding box center [405, 299] width 487 height 28
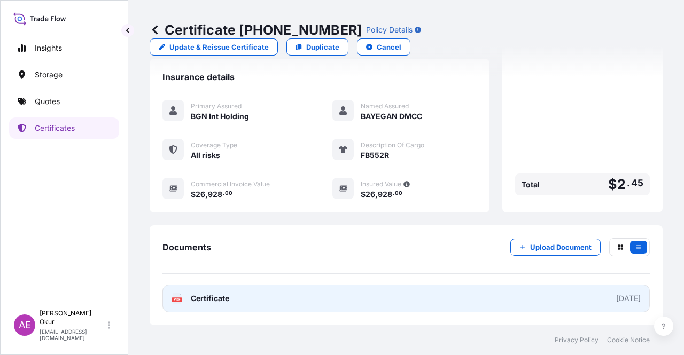
click at [213, 297] on span "Certificate" at bounding box center [210, 298] width 38 height 11
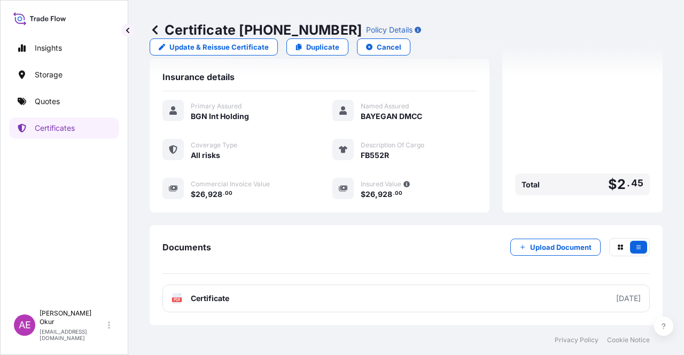
click at [41, 88] on div "Insights Storage Quotes Certificates" at bounding box center [64, 166] width 110 height 277
click at [43, 95] on link "Quotes" at bounding box center [64, 101] width 110 height 21
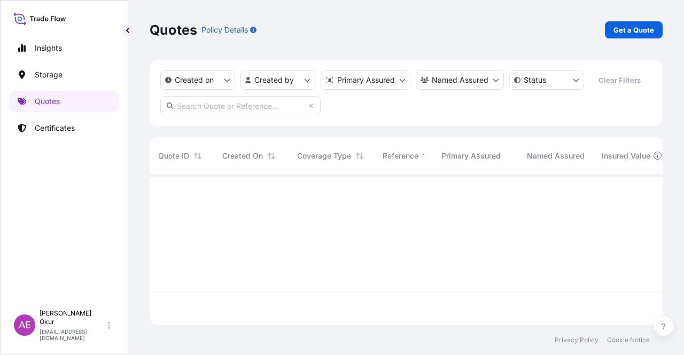
scroll to position [148, 504]
click at [622, 27] on p "Get a Quote" at bounding box center [633, 30] width 41 height 11
select select "Ocean Vessel"
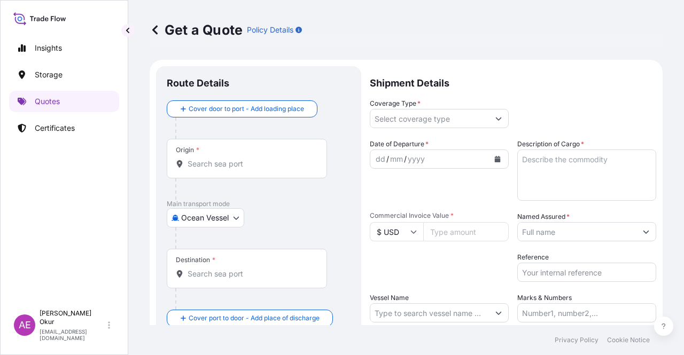
scroll to position [17, 0]
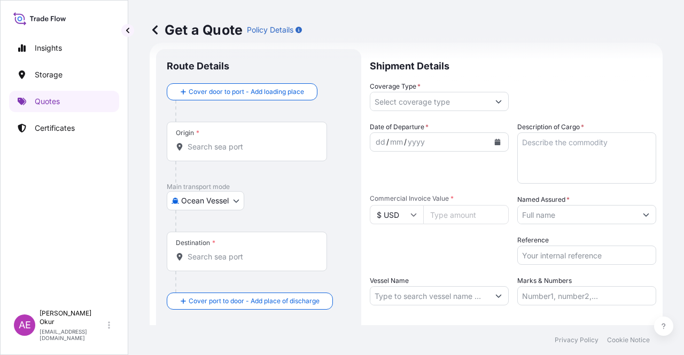
drag, startPoint x: 173, startPoint y: 134, endPoint x: 178, endPoint y: 137, distance: 5.5
click at [173, 135] on div "Origin *" at bounding box center [247, 142] width 160 height 40
click at [188, 142] on input "Origin *" at bounding box center [251, 147] width 126 height 11
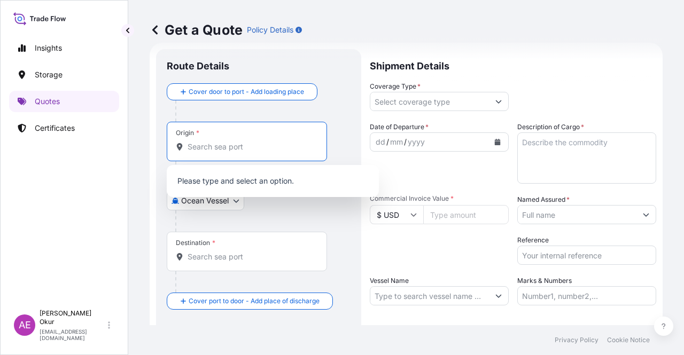
click at [215, 153] on div "Origin *" at bounding box center [247, 142] width 160 height 40
click at [215, 152] on input "Origin *" at bounding box center [251, 147] width 126 height 11
paste input "PORT SAID WEST"
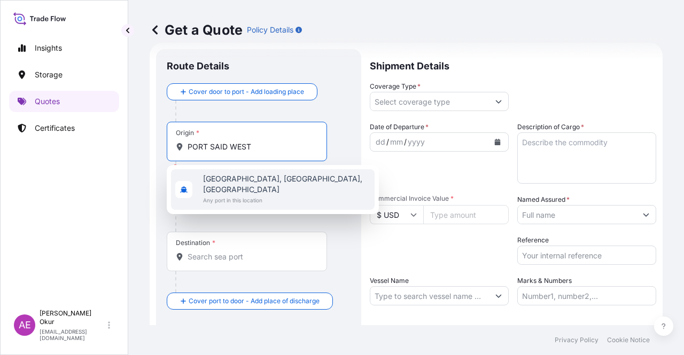
click at [256, 195] on span "Any port in this location" at bounding box center [286, 200] width 167 height 11
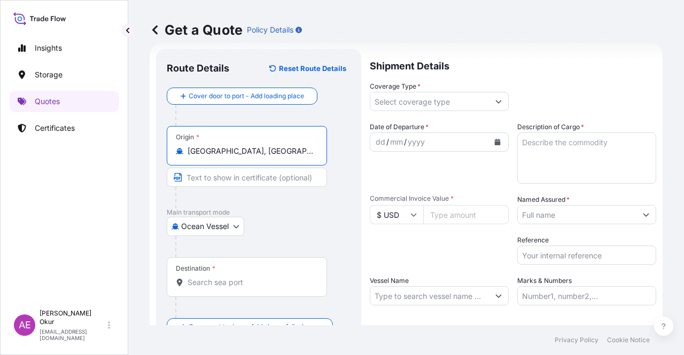
type input "[GEOGRAPHIC_DATA], [GEOGRAPHIC_DATA], [GEOGRAPHIC_DATA]"
click at [234, 175] on input "Text to appear on certificate" at bounding box center [247, 177] width 160 height 19
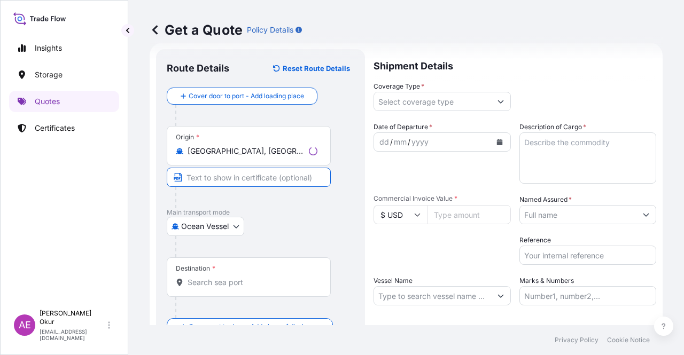
paste input "PORT SAID WEST"
type input "[GEOGRAPHIC_DATA] / [GEOGRAPHIC_DATA]"
click at [228, 287] on input "Destination *" at bounding box center [251, 282] width 126 height 11
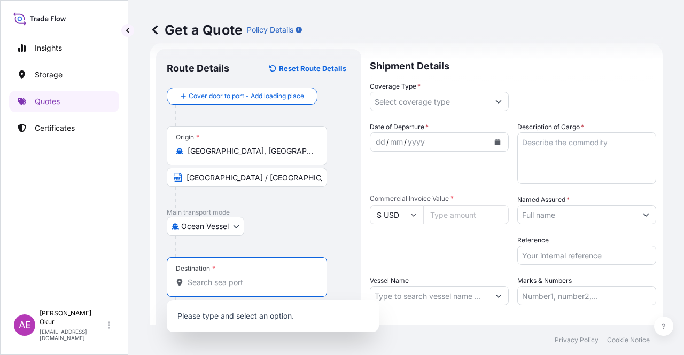
paste input "PORT SAID WEST"
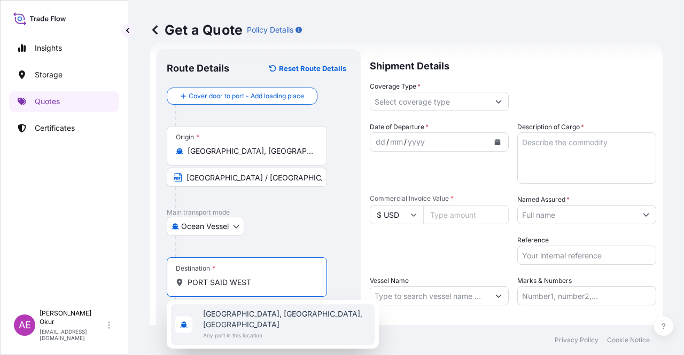
click at [244, 330] on span "Any port in this location" at bounding box center [286, 335] width 167 height 11
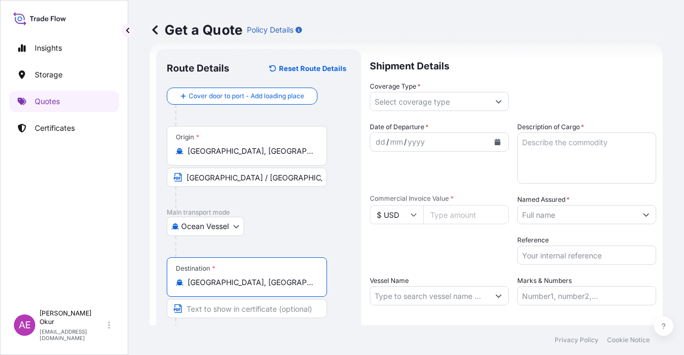
type input "[GEOGRAPHIC_DATA], [GEOGRAPHIC_DATA], [GEOGRAPHIC_DATA]"
click at [232, 307] on input "Text to appear on certificate" at bounding box center [247, 308] width 160 height 19
paste input "PORT SAID WEST"
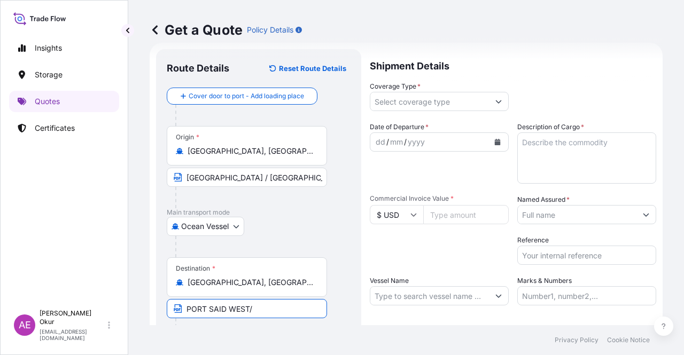
paste input "[GEOGRAPHIC_DATA]"
type input "[GEOGRAPHIC_DATA]/ [GEOGRAPHIC_DATA]"
click at [410, 100] on input "Coverage Type *" at bounding box center [429, 101] width 119 height 19
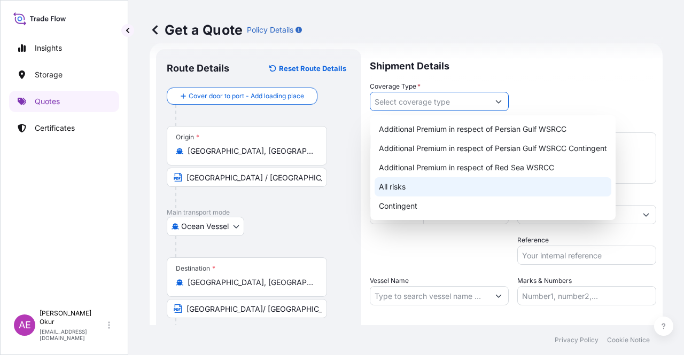
click at [421, 183] on div "All risks" at bounding box center [493, 186] width 237 height 19
type input "All risks"
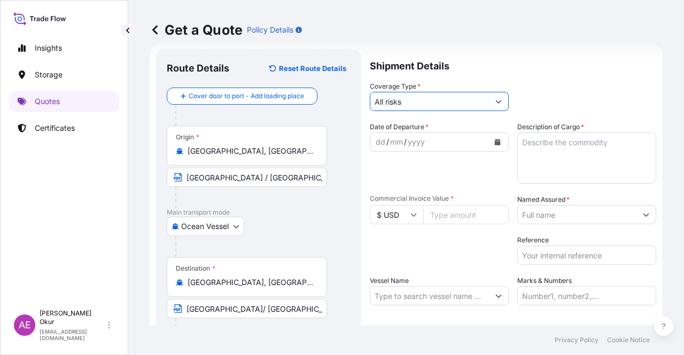
click at [380, 141] on div "dd" at bounding box center [381, 142] width 12 height 13
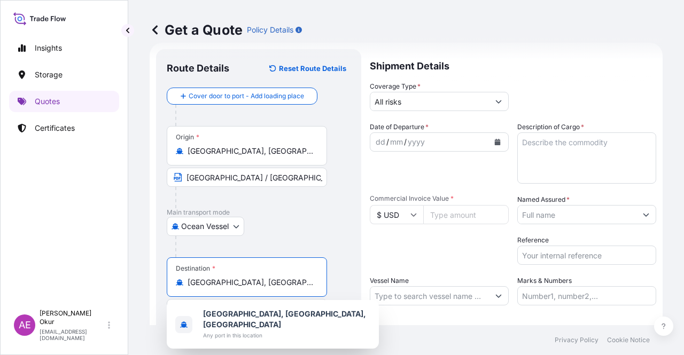
drag, startPoint x: 309, startPoint y: 282, endPoint x: 0, endPoint y: 277, distance: 308.9
click at [0, 278] on div "Insights Storage Quotes Certificates AE Alp Eren Okur [EMAIL_ADDRESS][DOMAIN_NA…" at bounding box center [342, 177] width 684 height 355
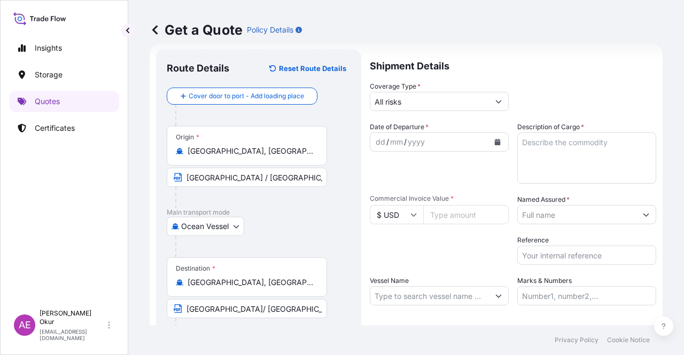
drag, startPoint x: 314, startPoint y: 283, endPoint x: 1, endPoint y: 271, distance: 312.8
click at [0, 274] on div "Insights Storage Quotes Certificates AE Alp Eren Okur [EMAIL_ADDRESS][DOMAIN_NA…" at bounding box center [342, 177] width 684 height 355
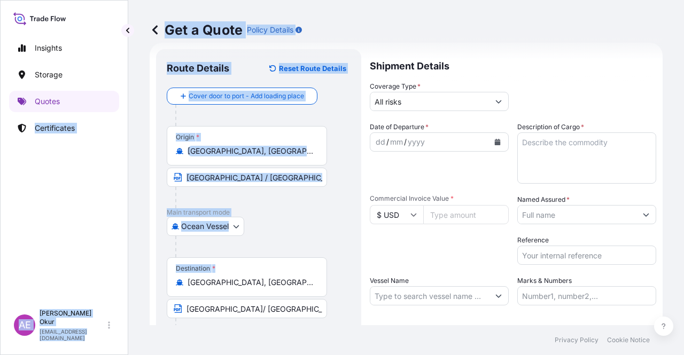
click at [267, 290] on div "Destination * [GEOGRAPHIC_DATA], [GEOGRAPHIC_DATA], [GEOGRAPHIC_DATA]" at bounding box center [247, 278] width 160 height 40
click at [267, 288] on input "[GEOGRAPHIC_DATA], [GEOGRAPHIC_DATA], [GEOGRAPHIC_DATA]" at bounding box center [251, 282] width 126 height 11
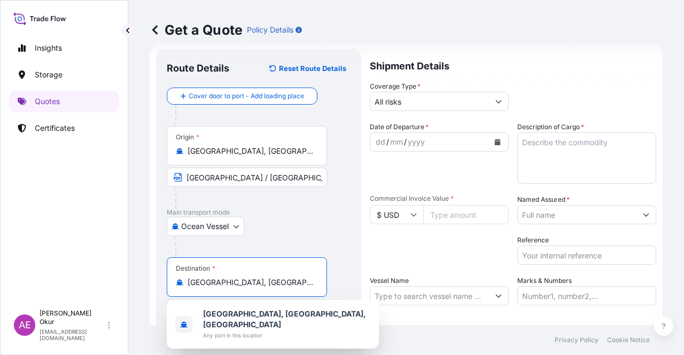
drag, startPoint x: 308, startPoint y: 281, endPoint x: 135, endPoint y: 274, distance: 173.8
click at [123, 273] on div "Insights Storage Quotes Certificates AE Alp Eren Okur [EMAIL_ADDRESS][DOMAIN_NA…" at bounding box center [342, 177] width 684 height 355
paste input "İSKENDERUN"
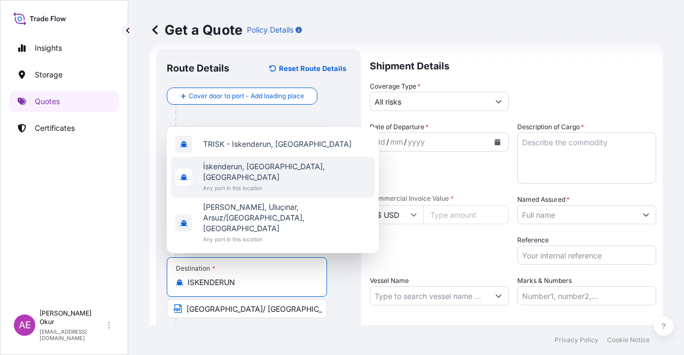
click at [249, 183] on span "İskenderun, [GEOGRAPHIC_DATA], [GEOGRAPHIC_DATA]" at bounding box center [286, 171] width 167 height 21
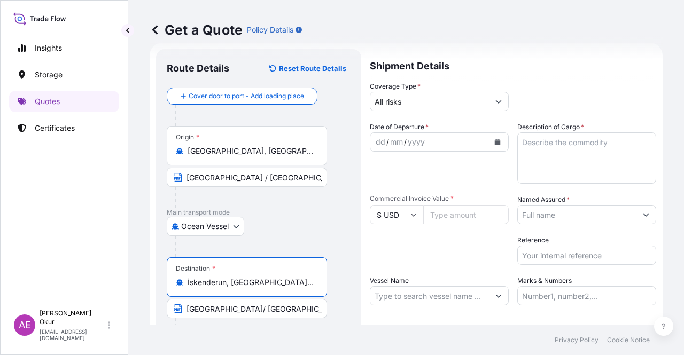
type input "İskenderun, [GEOGRAPHIC_DATA], [GEOGRAPHIC_DATA]"
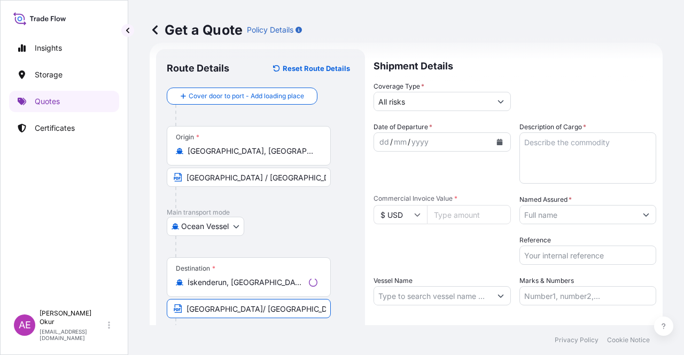
drag, startPoint x: 229, startPoint y: 308, endPoint x: 10, endPoint y: 308, distance: 219.1
click at [27, 304] on div "Insights Storage Quotes Certificates AE Alp Eren Okur [EMAIL_ADDRESS][DOMAIN_NA…" at bounding box center [342, 177] width 684 height 355
paste input "İSKENDERUN"
type input "İSKENDERUN / [GEOGRAPHIC_DATA]"
click at [434, 102] on input "All risks" at bounding box center [429, 101] width 119 height 19
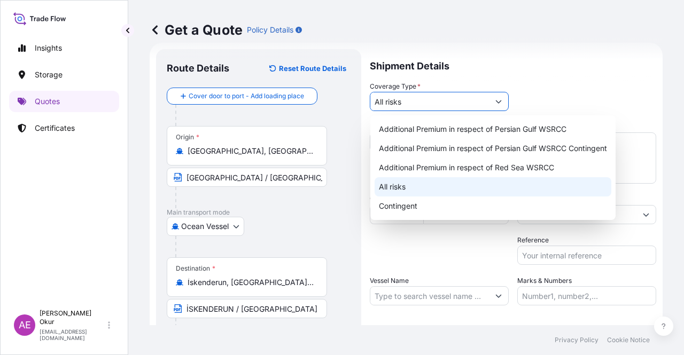
click at [402, 188] on div "All risks" at bounding box center [493, 186] width 237 height 19
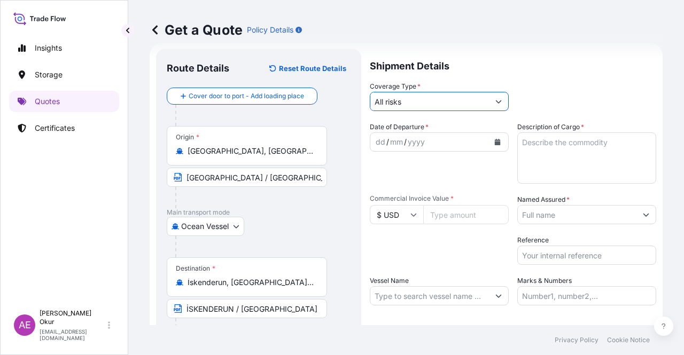
click at [378, 142] on div "dd" at bounding box center [381, 142] width 12 height 13
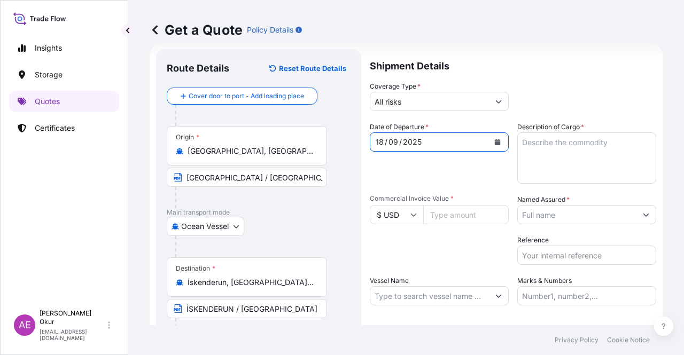
drag, startPoint x: 563, startPoint y: 155, endPoint x: 559, endPoint y: 161, distance: 6.5
click at [562, 155] on textarea "Description of Cargo *" at bounding box center [586, 158] width 139 height 51
paste textarea "FB552R"
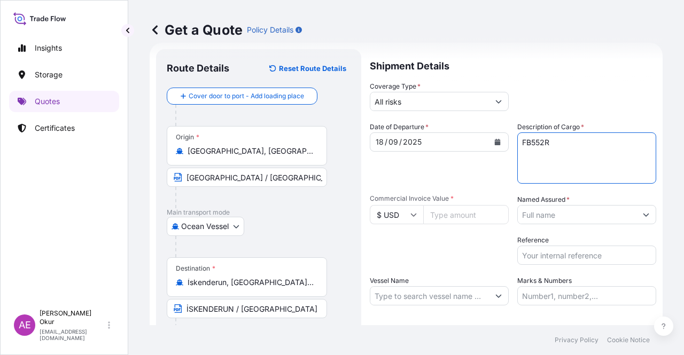
type textarea "FB552R"
click at [445, 223] on input "Commercial Invoice Value *" at bounding box center [465, 214] width 85 height 19
paste input "105600"
type input "105600"
click at [567, 211] on input "Named Assured *" at bounding box center [577, 214] width 119 height 19
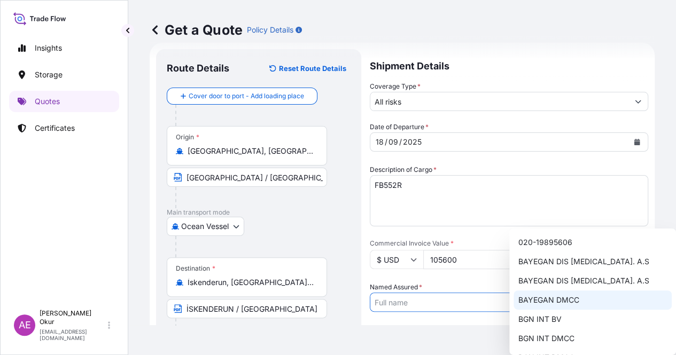
click at [548, 301] on span "BAYEGAN DMCC" at bounding box center [548, 300] width 61 height 11
type input "BAYEGAN DMCC"
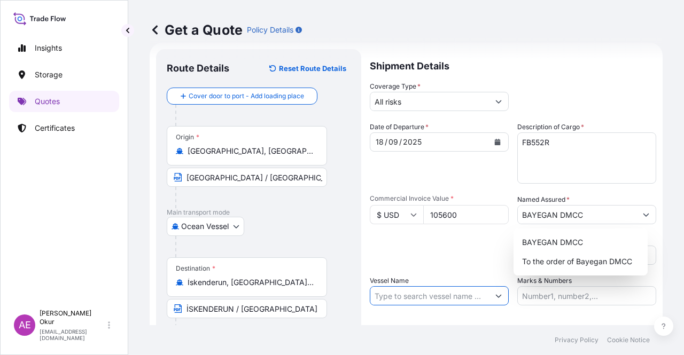
click at [427, 289] on input "Vessel Name" at bounding box center [429, 295] width 119 height 19
paste input "[PERSON_NAME]"
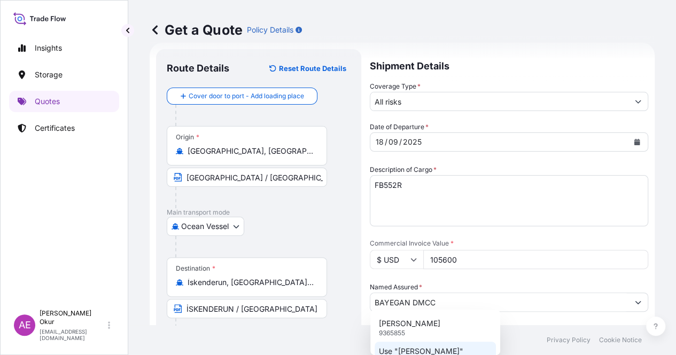
click at [430, 343] on div "Use "[PERSON_NAME]"" at bounding box center [435, 351] width 121 height 19
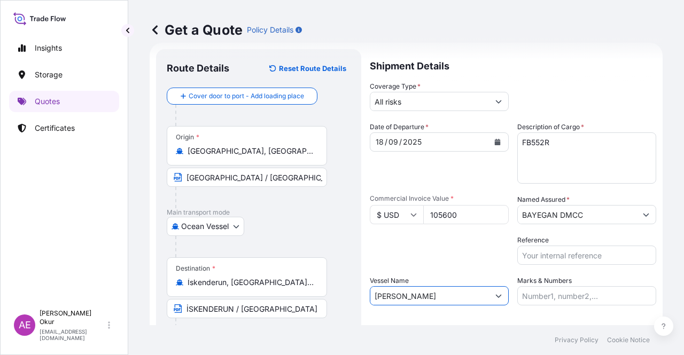
type input "[PERSON_NAME]"
click at [570, 295] on input "Marks & Numbers" at bounding box center [586, 295] width 139 height 19
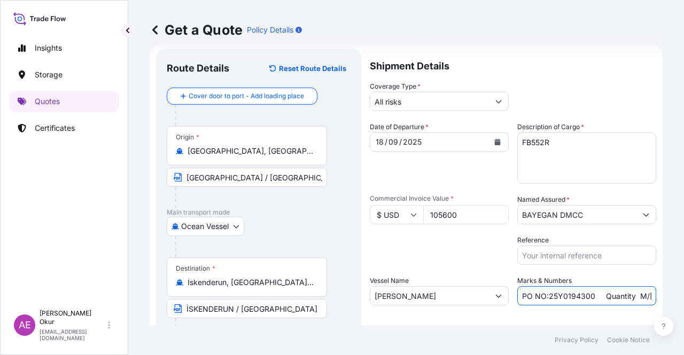
drag, startPoint x: 590, startPoint y: 298, endPoint x: 545, endPoint y: 297, distance: 44.9
click at [545, 297] on input "PO NO:25Y0194300 Quantity M/[PERSON_NAME]: 16.100,00 Premium: USD 963,06" at bounding box center [586, 295] width 139 height 19
paste input "242"
drag, startPoint x: 630, startPoint y: 292, endPoint x: 660, endPoint y: 291, distance: 30.5
click at [660, 291] on div "Get a Quote Policy Details Route Details Reset Route Details Cover door to port…" at bounding box center [406, 162] width 556 height 325
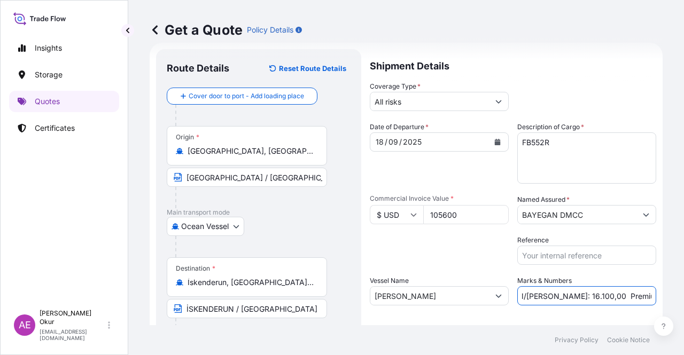
scroll to position [0, 138]
click at [577, 294] on input "PO NO:25Y0242300 Quantity M/[PERSON_NAME]: 16.100,00 Premium: USD 963,06" at bounding box center [586, 295] width 139 height 19
click at [537, 297] on input "PO NO:25Y0242300 Quantity M/[PERSON_NAME]: 16.100,00 Premium: USD 963,06" at bounding box center [586, 295] width 139 height 19
click at [533, 298] on input "PO NO:25Y0242300 Quantity M/[PERSON_NAME]: 16.100,00 Premium: USD 963,06" at bounding box center [586, 295] width 139 height 19
click at [527, 296] on input "PO NO:25Y0242300 Quantity M/[PERSON_NAME]: 16.100,00 Premium: USD 963,06" at bounding box center [586, 295] width 139 height 19
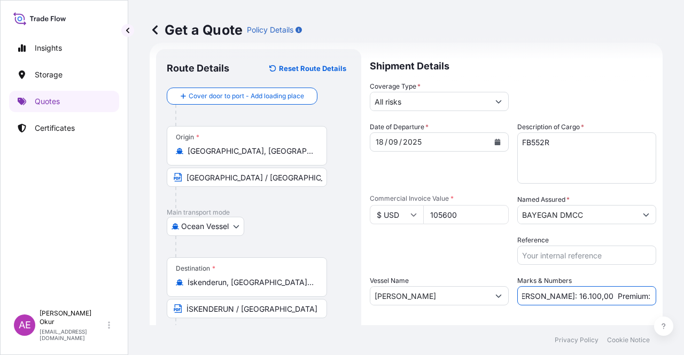
click at [533, 295] on input "PO NO:25Y0242300 Quantity M/[PERSON_NAME]: 16.100,00 Premium: USD 963,06" at bounding box center [586, 295] width 139 height 19
drag, startPoint x: 528, startPoint y: 297, endPoint x: 558, endPoint y: 297, distance: 30.5
click at [558, 297] on input "PO NO:25Y0242300 Quantity M/[PERSON_NAME]: 16.100,00 Premium: USD 963,06" at bounding box center [586, 295] width 139 height 19
paste input "96,0"
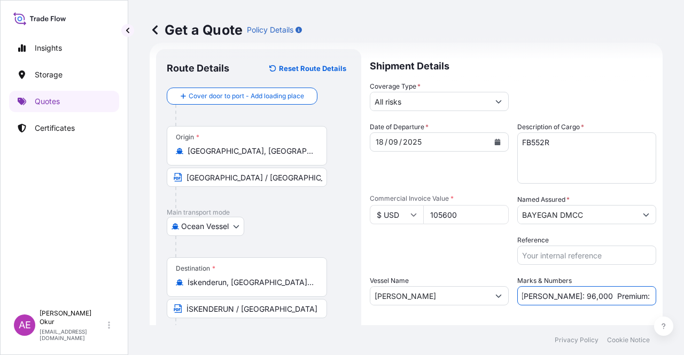
drag, startPoint x: 602, startPoint y: 286, endPoint x: 683, endPoint y: 299, distance: 82.7
click at [683, 299] on div "Get a Quote Policy Details Route Details Reset Route Details Cover door to port…" at bounding box center [406, 162] width 556 height 325
click at [612, 295] on input "PO NO:25Y0242300 Quantity M/[PERSON_NAME]: 96,000 Premium: USD 963,06" at bounding box center [586, 295] width 139 height 19
click at [622, 297] on input "PO NO:25Y0242300 Quantity M/[PERSON_NAME]: 96,000 Premium: USD 963,06" at bounding box center [586, 295] width 139 height 19
drag, startPoint x: 619, startPoint y: 297, endPoint x: 682, endPoint y: 295, distance: 63.1
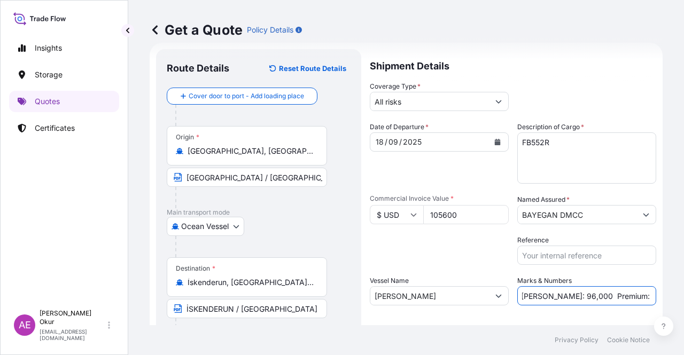
click at [681, 296] on div "Get a Quote Policy Details Route Details Reset Route Details Cover door to port…" at bounding box center [406, 162] width 556 height 325
paste input "11,62"
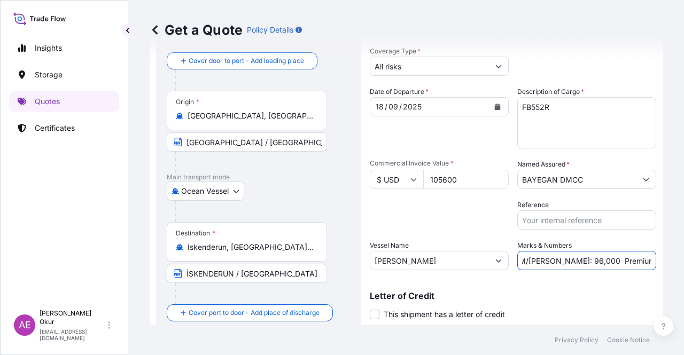
scroll to position [83, 0]
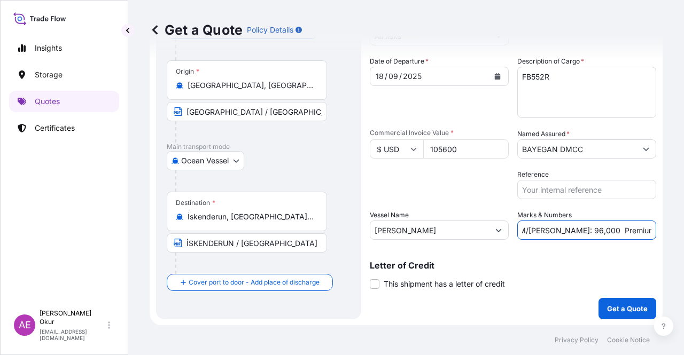
type input "PO NO:25Y0242300 Quantity M/[PERSON_NAME]: 96,000 Premium: USD 11,62"
click at [622, 312] on p "Get a Quote" at bounding box center [627, 308] width 41 height 11
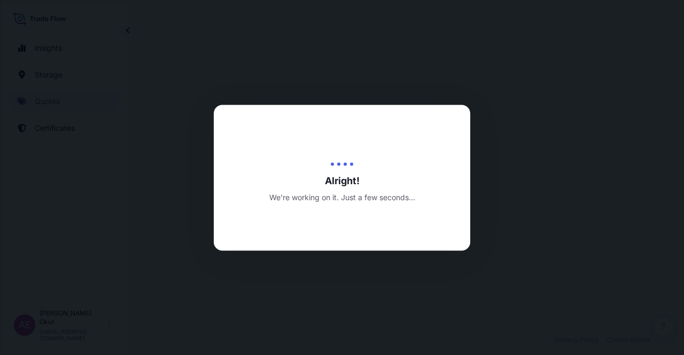
select select "Ocean Vessel"
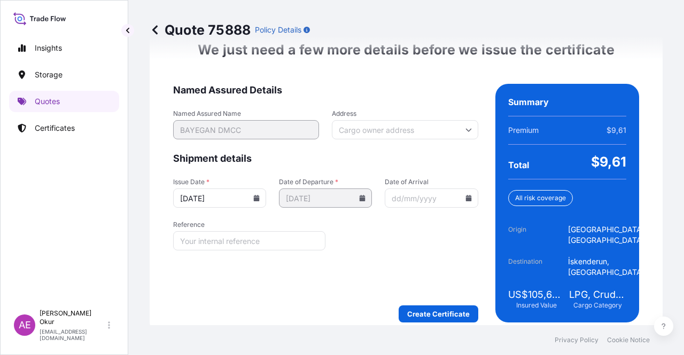
scroll to position [1387, 0]
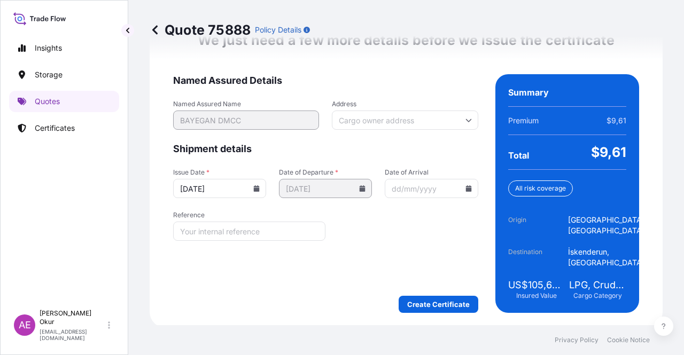
click at [429, 312] on div "We just need a few more details before we issue the certificate Named Assured D…" at bounding box center [406, 173] width 513 height 312
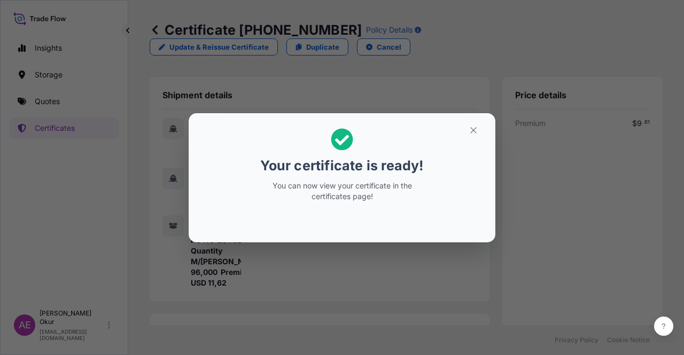
click at [479, 129] on button "button" at bounding box center [473, 130] width 27 height 17
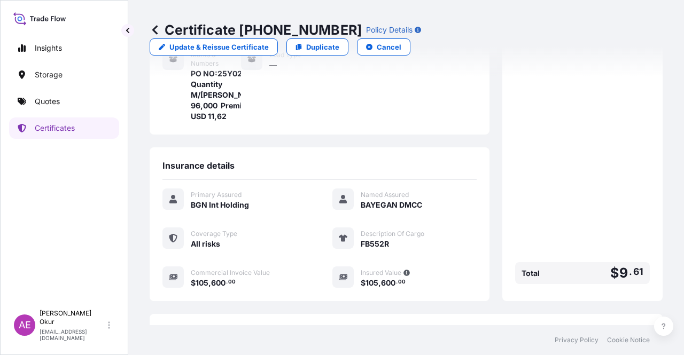
scroll to position [256, 0]
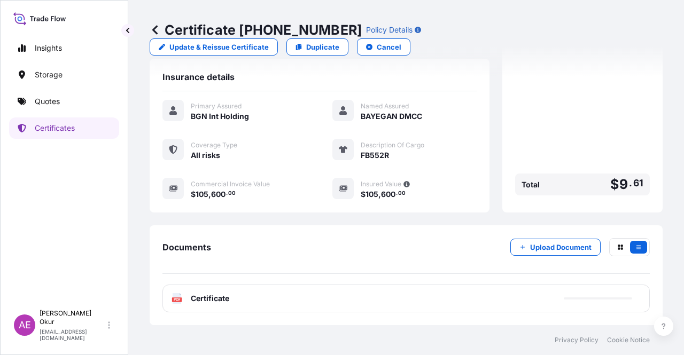
click at [211, 299] on span "Certificate" at bounding box center [210, 298] width 38 height 11
click at [217, 302] on span "Certificate" at bounding box center [210, 298] width 38 height 11
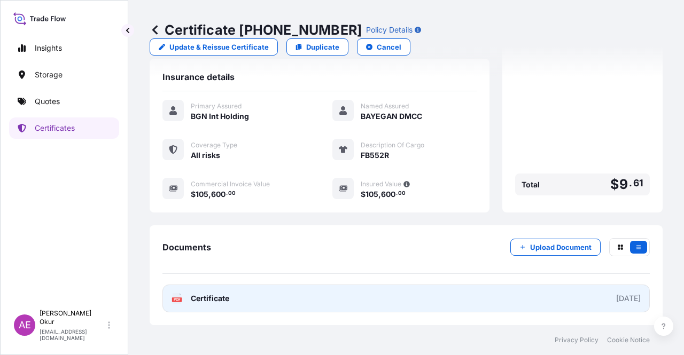
click at [214, 309] on link "PDF Certificate [DATE]" at bounding box center [405, 299] width 487 height 28
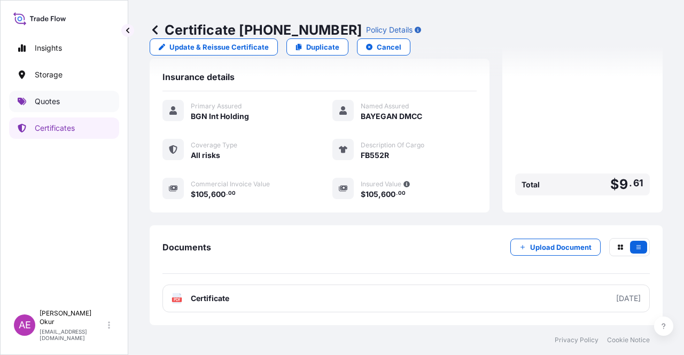
click at [67, 94] on link "Quotes" at bounding box center [64, 101] width 110 height 21
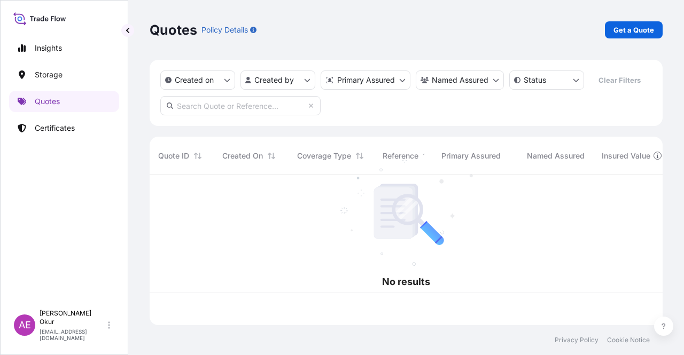
scroll to position [148, 504]
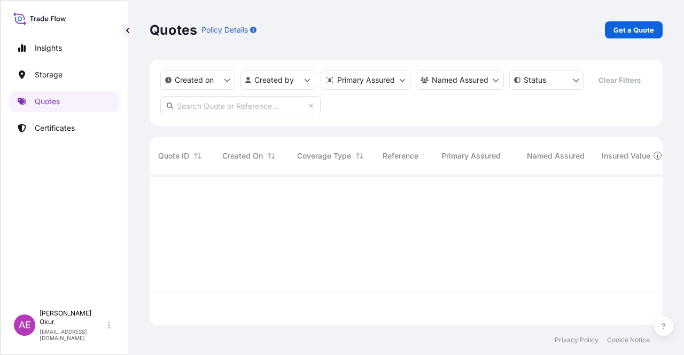
click at [653, 18] on div "Quotes Policy Details Get a Quote" at bounding box center [406, 30] width 513 height 60
click at [642, 32] on p "Get a Quote" at bounding box center [633, 30] width 41 height 11
select select "Ocean Vessel"
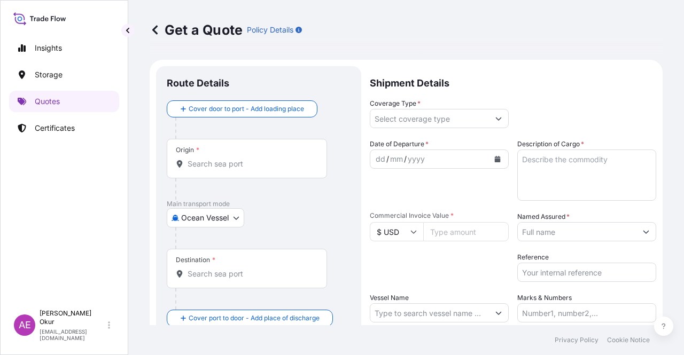
scroll to position [17, 0]
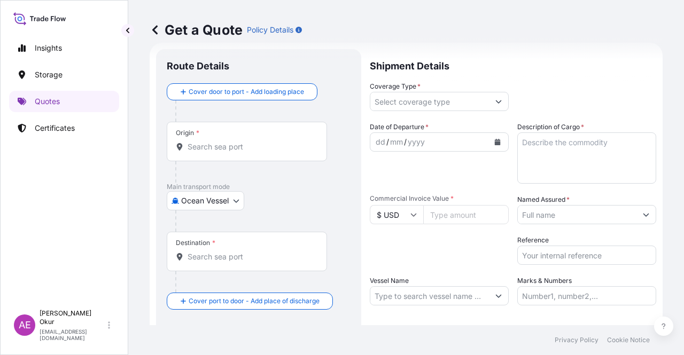
click at [282, 143] on input "Origin *" at bounding box center [251, 147] width 126 height 11
paste input "PORT SAID WEST"
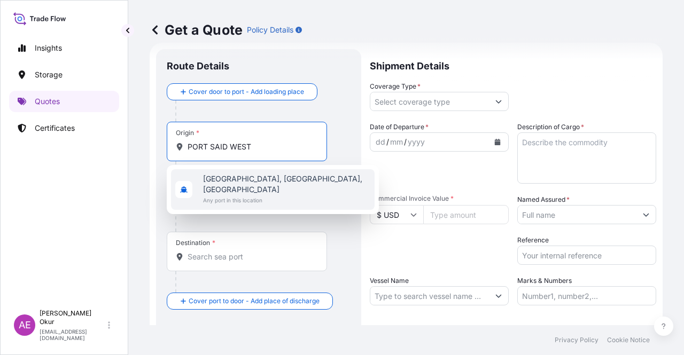
click at [277, 195] on span "Any port in this location" at bounding box center [286, 200] width 167 height 11
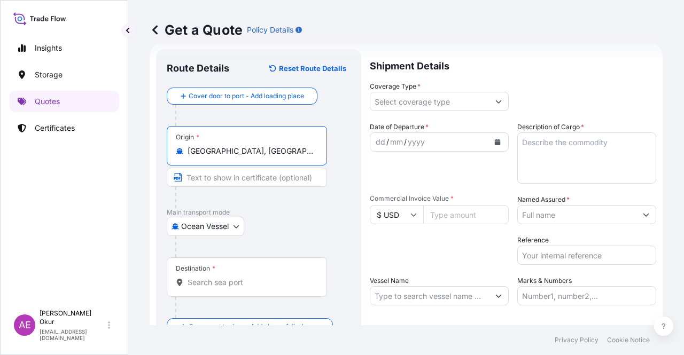
type input "[GEOGRAPHIC_DATA], [GEOGRAPHIC_DATA], [GEOGRAPHIC_DATA]"
click at [238, 177] on input "Text to appear on certificate" at bounding box center [247, 177] width 160 height 19
paste input "PORT SAID WEST"
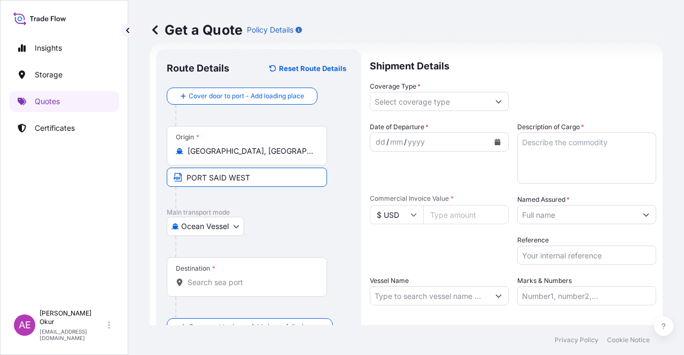
type input "[GEOGRAPHIC_DATA] / [GEOGRAPHIC_DATA]"
click at [238, 286] on input "Destination *" at bounding box center [251, 282] width 126 height 11
paste input "[GEOGRAPHIC_DATA]"
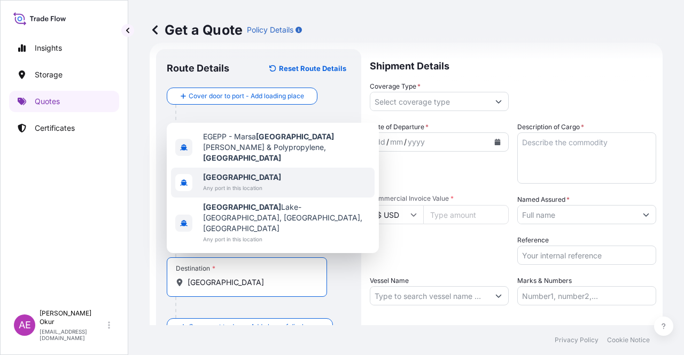
click at [252, 192] on div "[GEOGRAPHIC_DATA] Any port in this location" at bounding box center [273, 183] width 204 height 30
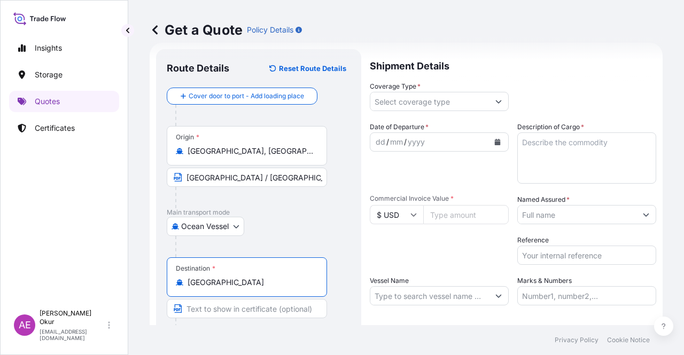
type input "[GEOGRAPHIC_DATA]"
click at [215, 310] on input "Text to appear on certificate" at bounding box center [247, 308] width 160 height 19
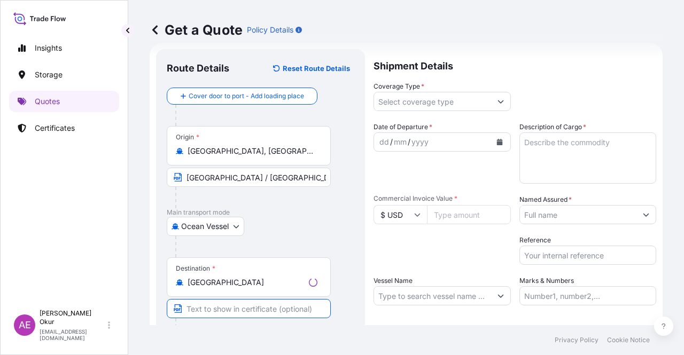
paste input "[GEOGRAPHIC_DATA]"
type input "[GEOGRAPHIC_DATA]"
drag, startPoint x: 220, startPoint y: 283, endPoint x: 42, endPoint y: 280, distance: 178.5
click at [64, 280] on div "Insights Storage Quotes Certificates AE Alp Eren Okur [EMAIL_ADDRESS][DOMAIN_NA…" at bounding box center [342, 177] width 684 height 355
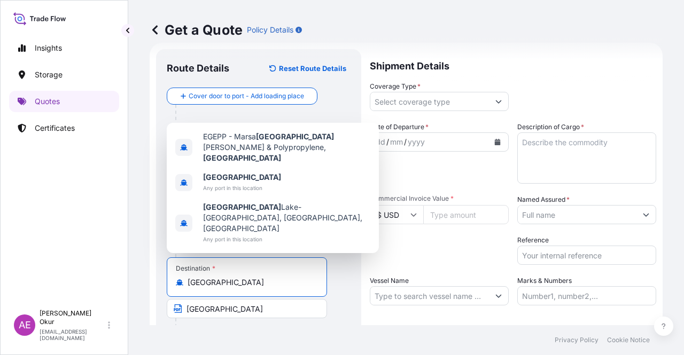
paste input "AMBARLI"
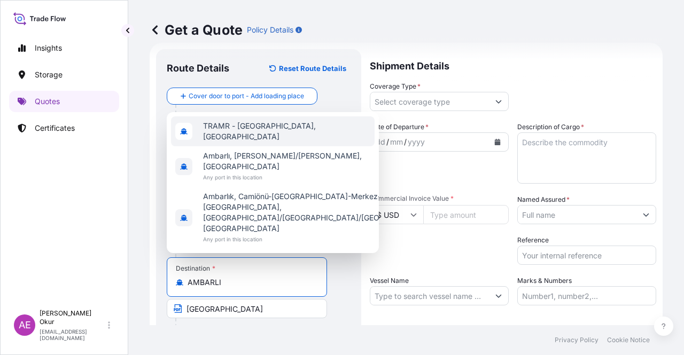
click at [277, 142] on span "TRAMR - [GEOGRAPHIC_DATA], [GEOGRAPHIC_DATA]" at bounding box center [286, 131] width 167 height 21
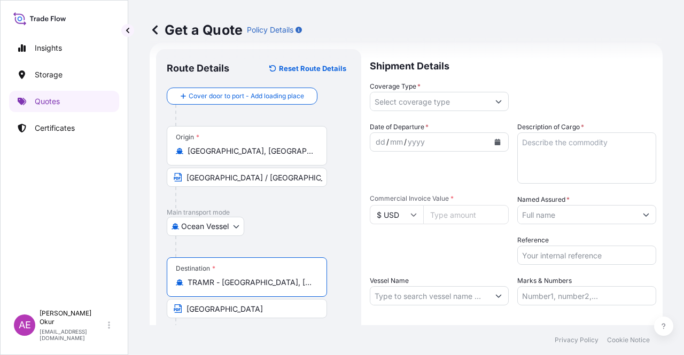
type input "TRAMR - [GEOGRAPHIC_DATA], [GEOGRAPHIC_DATA]"
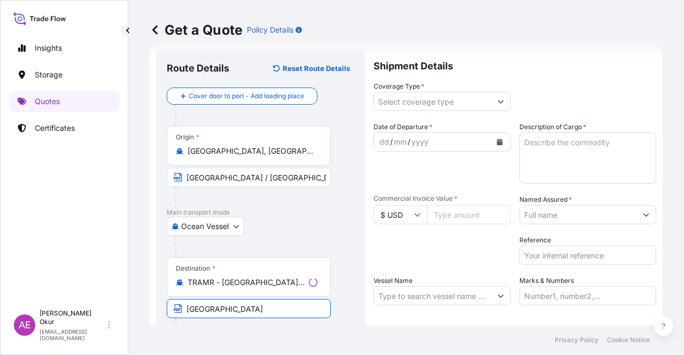
drag, startPoint x: 216, startPoint y: 312, endPoint x: 6, endPoint y: 282, distance: 212.1
click at [42, 286] on div "Insights Storage Quotes Certificates AE Alp Eren Okur [EMAIL_ADDRESS][DOMAIN_NA…" at bounding box center [342, 177] width 684 height 355
paste input "AMBARLI"
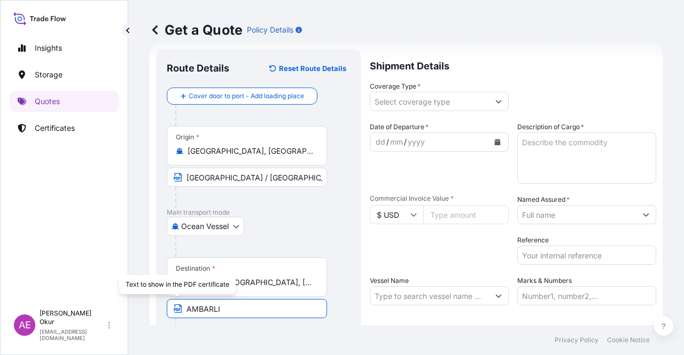
type input "AMBARLI / [GEOGRAPHIC_DATA]"
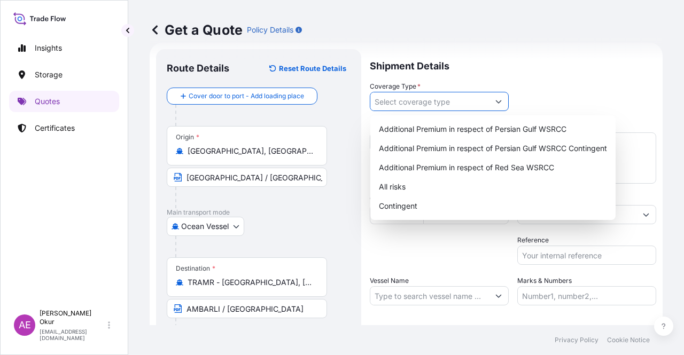
click at [458, 100] on input "Coverage Type *" at bounding box center [429, 101] width 119 height 19
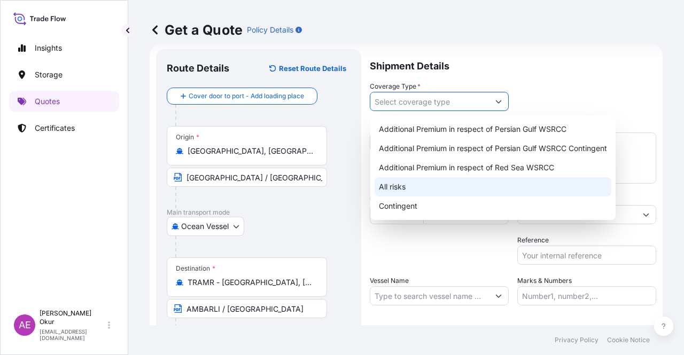
click at [401, 192] on div "All risks" at bounding box center [493, 186] width 237 height 19
type input "All risks"
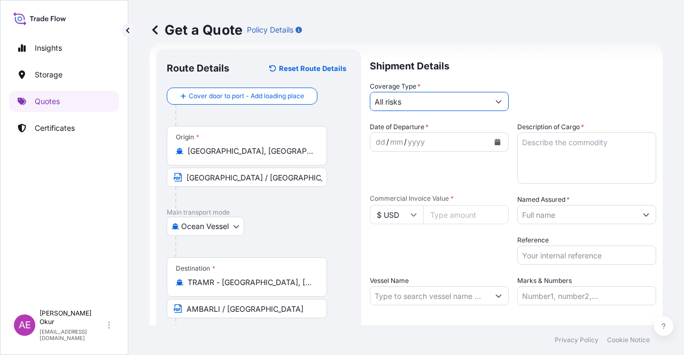
click at [374, 138] on div "dd / mm / yyyy" at bounding box center [429, 142] width 119 height 19
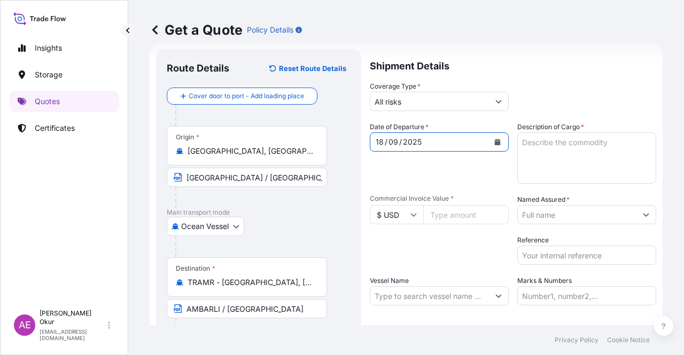
click at [546, 144] on textarea "Description of Cargo *" at bounding box center [586, 158] width 139 height 51
paste textarea "FB552R"
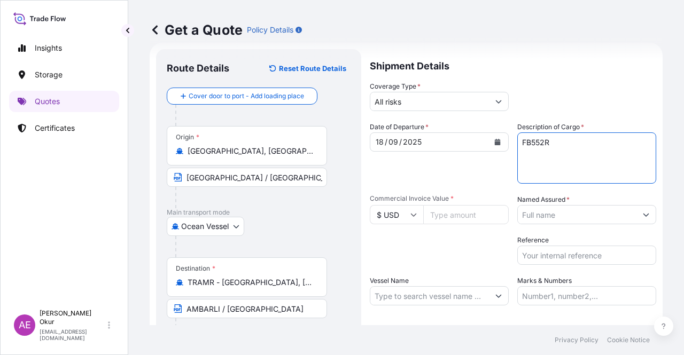
type textarea "FB552R"
click at [452, 206] on input "Commercial Invoice Value *" at bounding box center [465, 214] width 85 height 19
paste input "26928"
type input "26928"
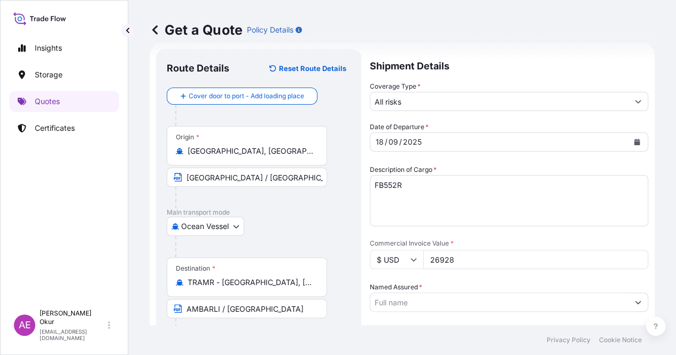
click at [572, 293] on input "Named Assured *" at bounding box center [499, 302] width 258 height 19
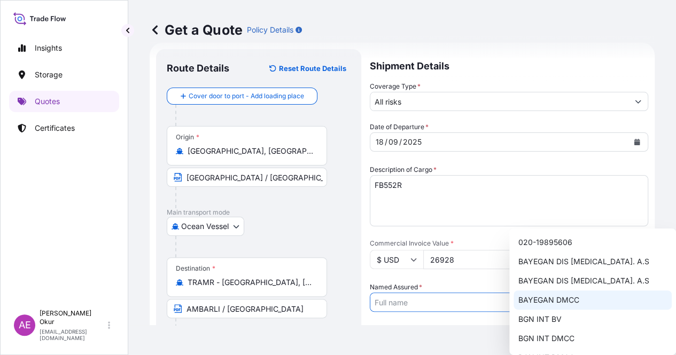
click at [548, 305] on span "BAYEGAN DMCC" at bounding box center [548, 300] width 61 height 11
type input "BAYEGAN DMCC"
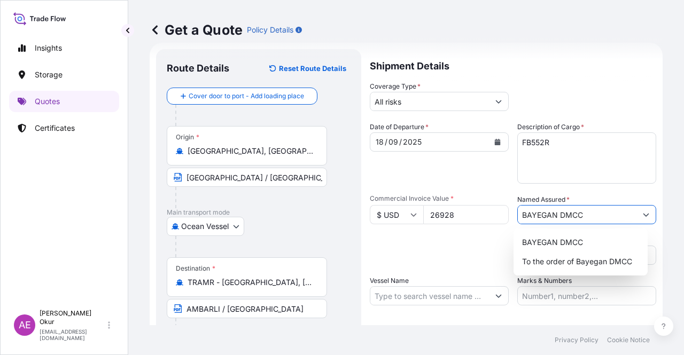
click at [436, 300] on input "Vessel Name" at bounding box center [429, 295] width 119 height 19
paste input "[PERSON_NAME]"
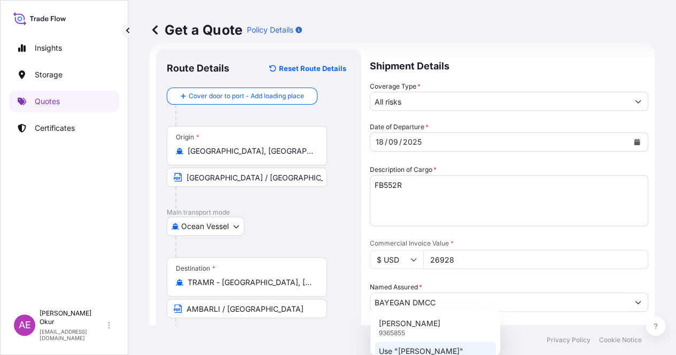
type input "[PERSON_NAME]"
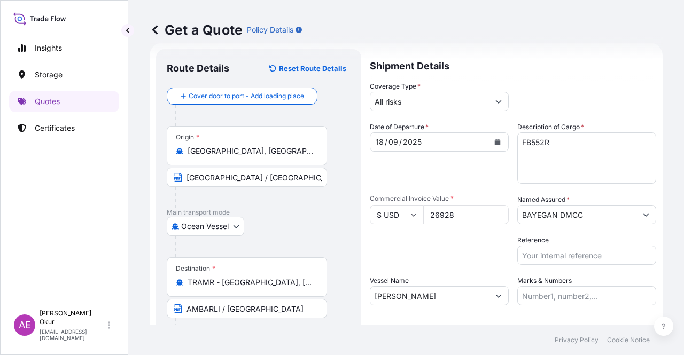
click at [427, 293] on input "[PERSON_NAME]" at bounding box center [429, 295] width 119 height 19
click at [489, 298] on button "Show suggestions" at bounding box center [498, 295] width 19 height 19
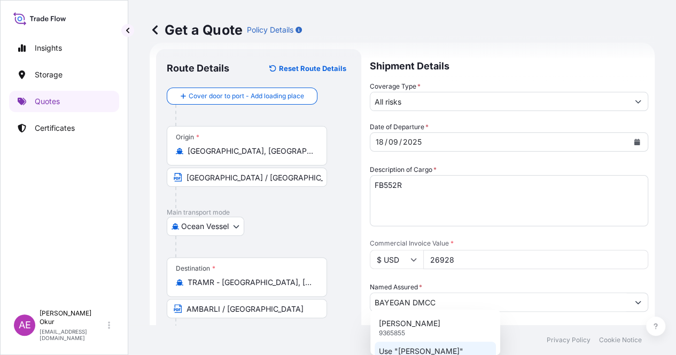
click at [430, 351] on p "Use "[PERSON_NAME]"" at bounding box center [421, 351] width 84 height 11
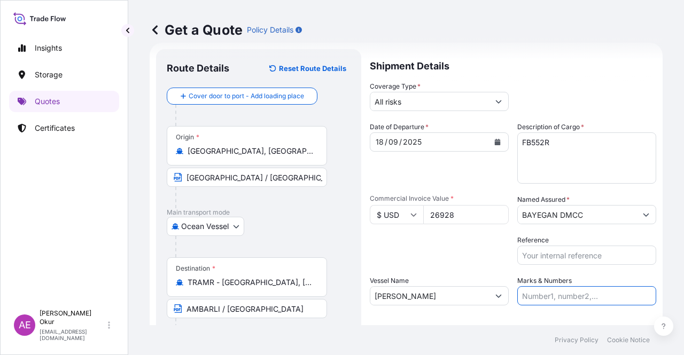
click at [545, 294] on input "Marks & Numbers" at bounding box center [586, 295] width 139 height 19
drag, startPoint x: 587, startPoint y: 298, endPoint x: 546, endPoint y: 298, distance: 41.1
click at [546, 298] on input "PO NO:25Y0194300 Quantity M/[PERSON_NAME]: 16.100,00 Premium: USD 963,06" at bounding box center [586, 295] width 139 height 19
paste input "2424"
drag, startPoint x: 615, startPoint y: 297, endPoint x: 641, endPoint y: 298, distance: 26.2
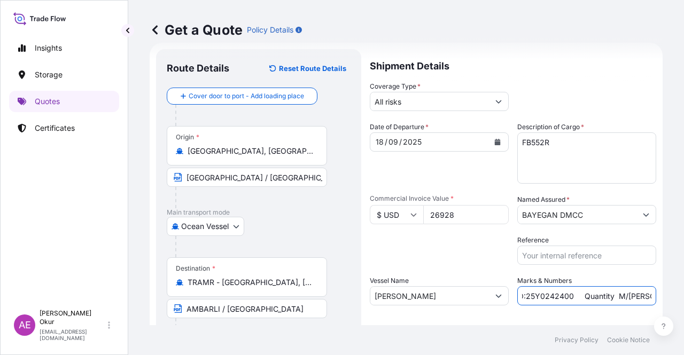
click at [641, 298] on input "PO NO:25Y0242400 Quantity M/[PERSON_NAME]: 16.100,00 Premium: USD 963,06" at bounding box center [586, 295] width 139 height 19
click at [589, 295] on input "PO NO:25Y0242400 Quantity M/[PERSON_NAME]: 16.100,00 Premium: USD 963,06" at bounding box center [586, 295] width 139 height 19
drag, startPoint x: 617, startPoint y: 292, endPoint x: 644, endPoint y: 293, distance: 27.8
click at [644, 293] on input "PO NO:25Y0242400 Quantity M/[PERSON_NAME]: 16.100,00 Premium: USD 963,06" at bounding box center [586, 295] width 139 height 19
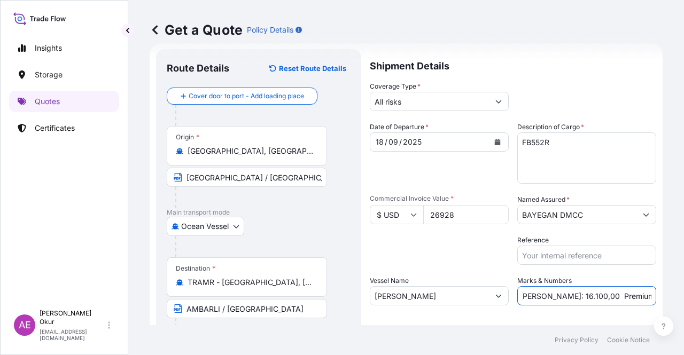
scroll to position [0, 138]
click at [580, 295] on input "PO NO:25Y0242400 Quantity M/[PERSON_NAME]: 16.100,00 Premium: USD 963,06" at bounding box center [586, 295] width 139 height 19
drag, startPoint x: 528, startPoint y: 295, endPoint x: 559, endPoint y: 299, distance: 31.2
click at [559, 297] on input "PO NO:25Y0242400 Quantity M/[PERSON_NAME]: 16.100,00 Premium: USD 963,06" at bounding box center [586, 295] width 139 height 19
paste input "24,0"
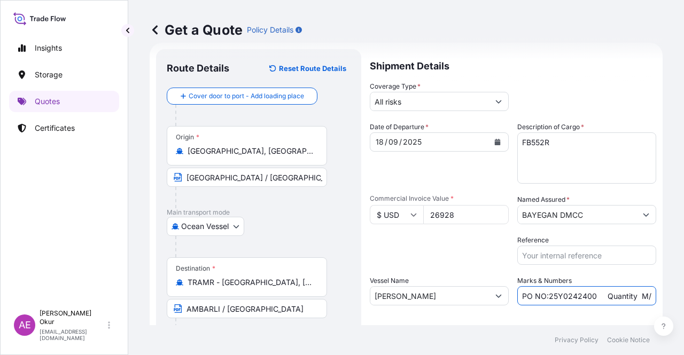
scroll to position [0, 130]
drag, startPoint x: 613, startPoint y: 293, endPoint x: 683, endPoint y: 299, distance: 70.2
click at [683, 299] on div "Get a Quote Policy Details Route Details Reset Route Details Cover door to port…" at bounding box center [406, 162] width 556 height 325
click at [623, 295] on input "PO NO:25Y0242400 Quantity M/[PERSON_NAME]: 24,000 Premium: USD 963,06" at bounding box center [586, 295] width 139 height 19
drag, startPoint x: 618, startPoint y: 296, endPoint x: 683, endPoint y: 297, distance: 65.2
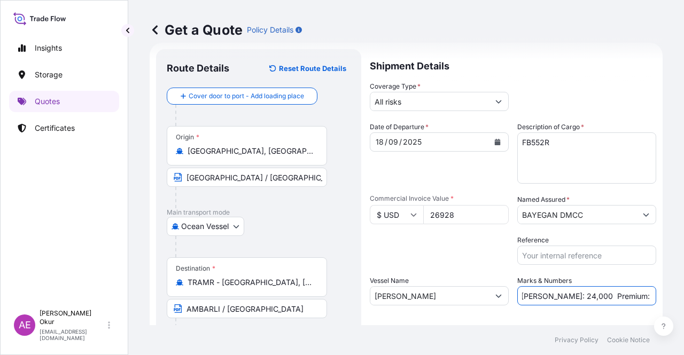
click at [683, 297] on div "Get a Quote Policy Details Route Details Reset Route Details Cover door to port…" at bounding box center [406, 162] width 556 height 325
paste input "2,9"
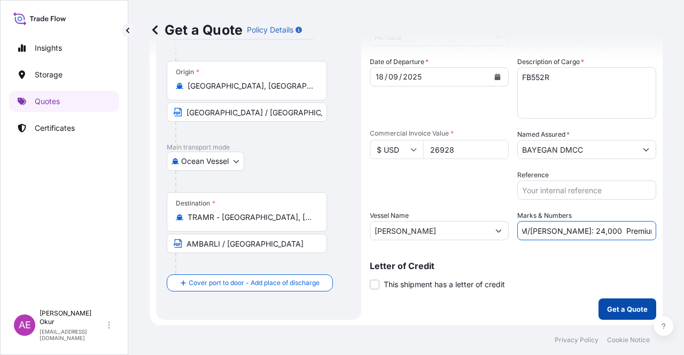
scroll to position [83, 0]
type input "PO NO:25Y0242400 Quantity M/[PERSON_NAME]: 24,000 Premium: USD 2,96"
click at [627, 312] on p "Get a Quote" at bounding box center [627, 308] width 41 height 11
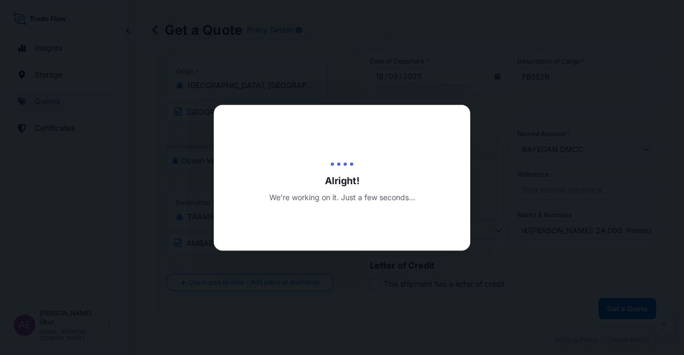
scroll to position [0, 0]
select select "Ocean Vessel"
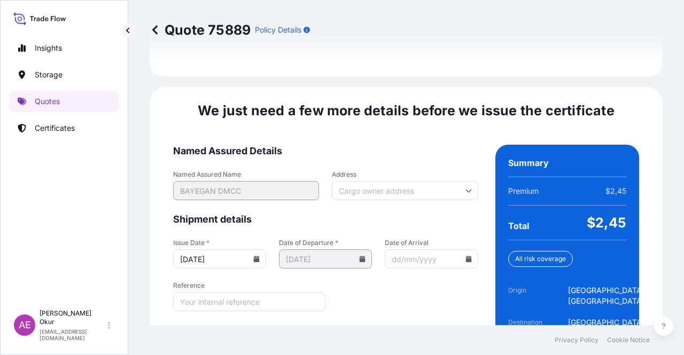
scroll to position [1349, 0]
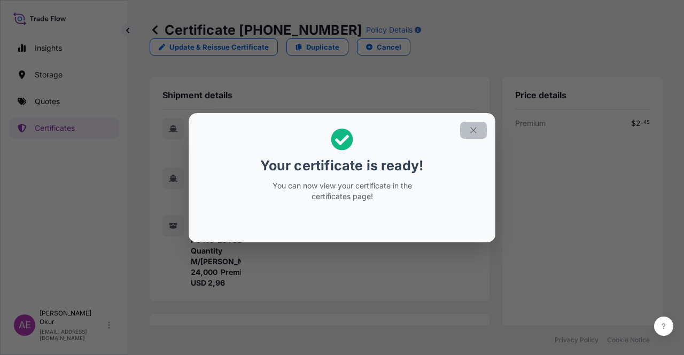
click at [470, 124] on button "button" at bounding box center [473, 130] width 27 height 17
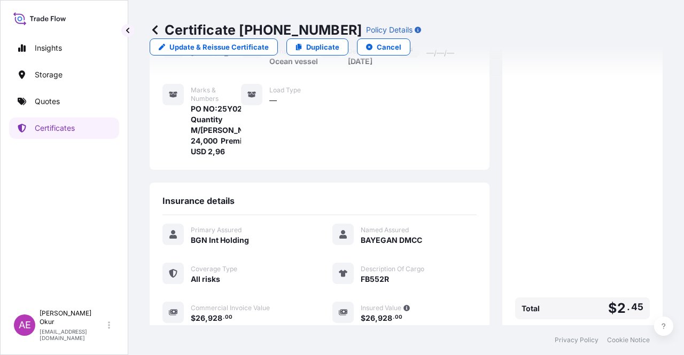
scroll to position [256, 0]
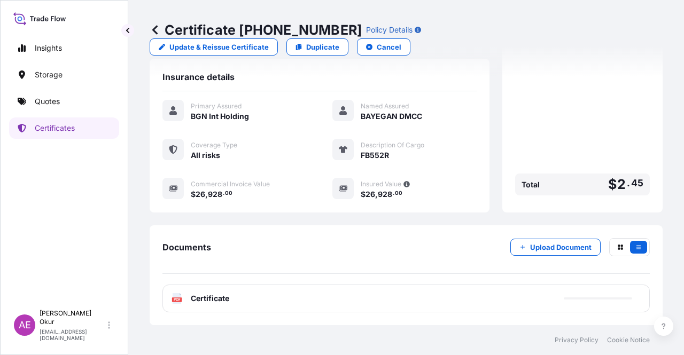
click at [217, 306] on div "PDF Certificate" at bounding box center [405, 299] width 487 height 28
click at [59, 108] on link "Quotes" at bounding box center [64, 101] width 110 height 21
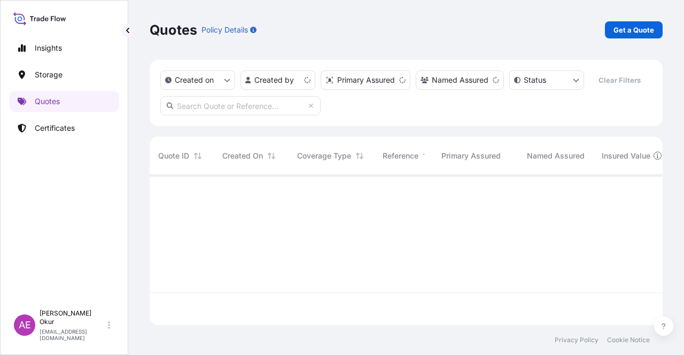
scroll to position [148, 504]
click at [629, 22] on link "Get a Quote" at bounding box center [634, 29] width 58 height 17
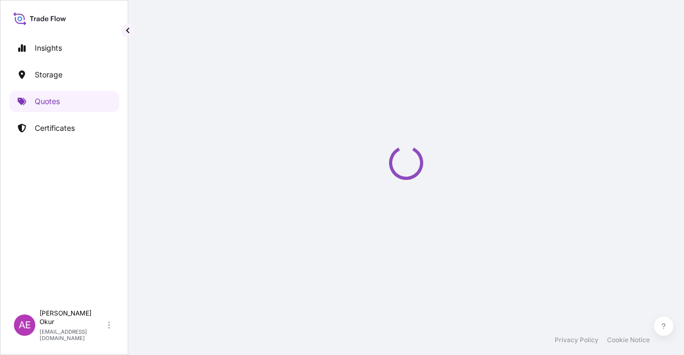
select select "Ocean Vessel"
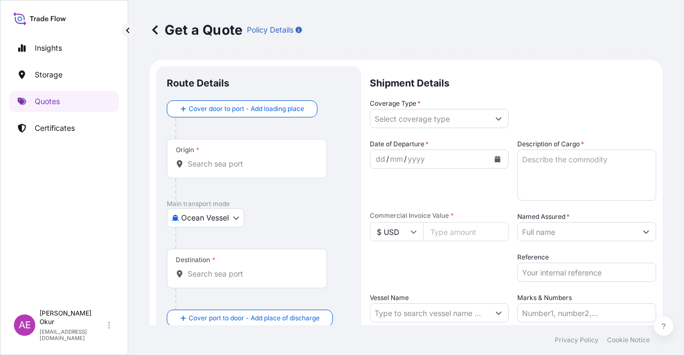
scroll to position [17, 0]
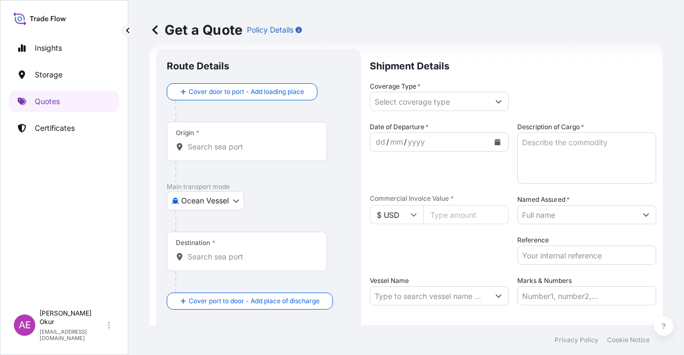
click at [277, 141] on div "Origin *" at bounding box center [247, 142] width 160 height 40
click at [277, 142] on input "Origin *" at bounding box center [251, 147] width 126 height 11
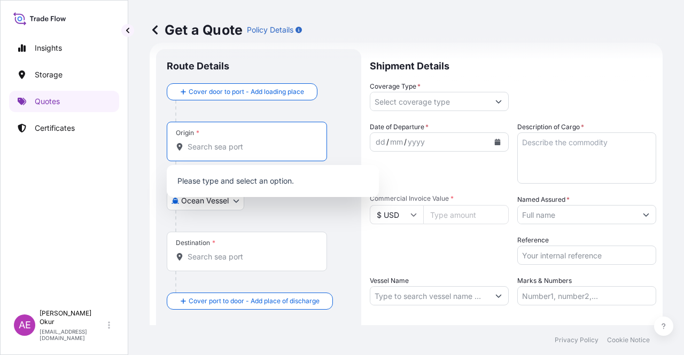
paste input "PORT SAID WEST"
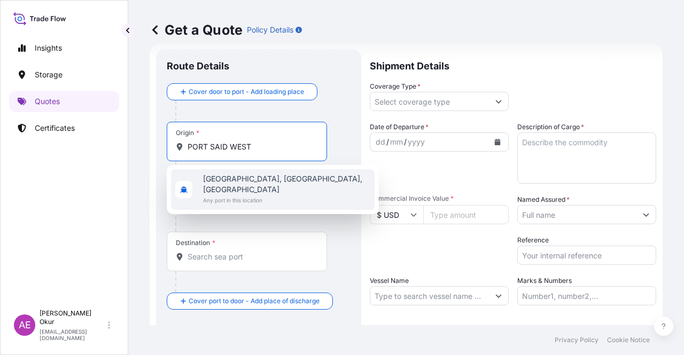
click at [265, 176] on span "[GEOGRAPHIC_DATA], [GEOGRAPHIC_DATA], [GEOGRAPHIC_DATA]" at bounding box center [286, 184] width 167 height 21
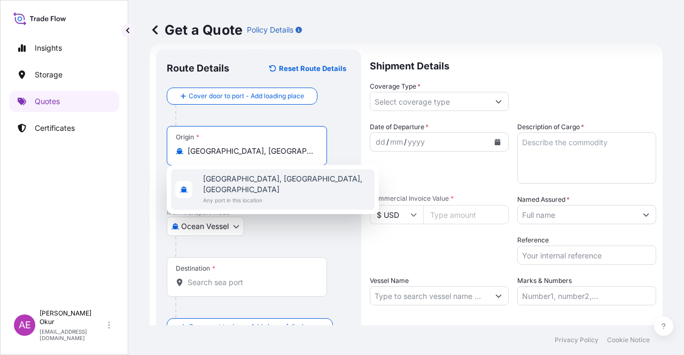
type input "[GEOGRAPHIC_DATA], [GEOGRAPHIC_DATA], [GEOGRAPHIC_DATA]"
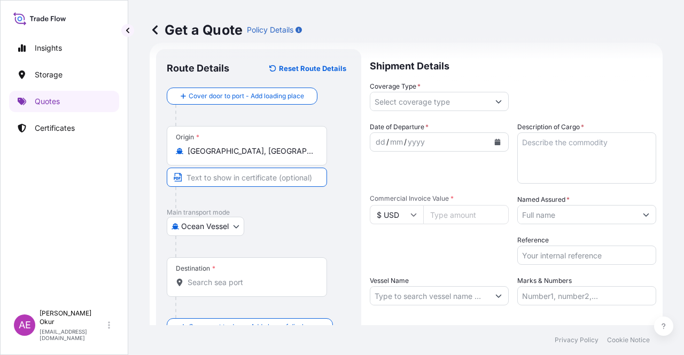
click at [252, 169] on input "Text to appear on certificate" at bounding box center [247, 177] width 160 height 19
paste input "PORT SAID WEST"
type input "[GEOGRAPHIC_DATA] / [GEOGRAPHIC_DATA]"
click at [240, 298] on div at bounding box center [251, 307] width 152 height 21
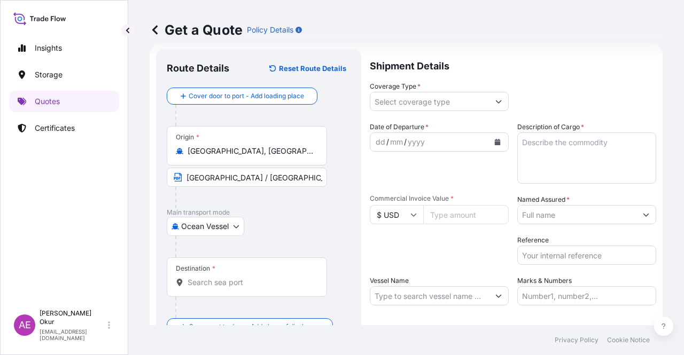
click at [242, 294] on div "Destination *" at bounding box center [247, 278] width 160 height 40
click at [242, 288] on input "Destination *" at bounding box center [251, 282] width 126 height 11
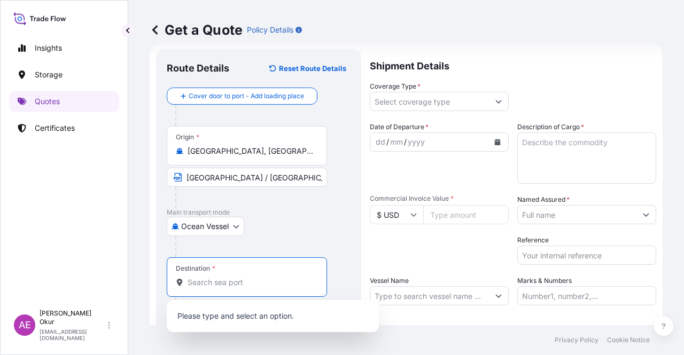
paste input "AMBARLI"
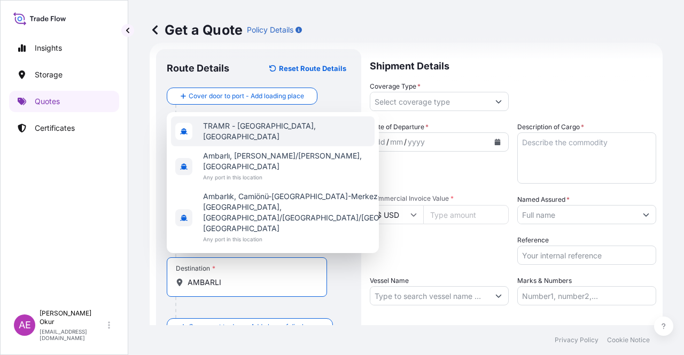
click at [271, 142] on span "TRAMR - [GEOGRAPHIC_DATA], [GEOGRAPHIC_DATA]" at bounding box center [286, 131] width 167 height 21
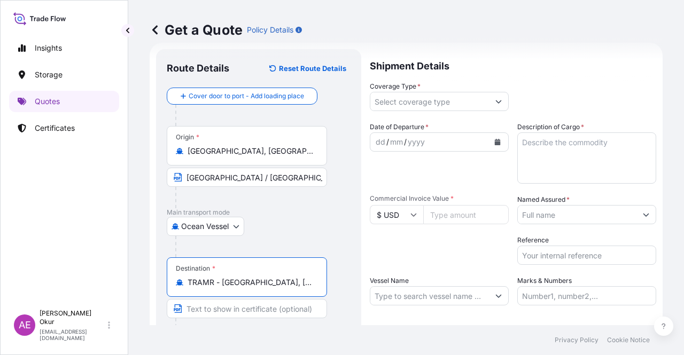
type input "TRAMR - [GEOGRAPHIC_DATA], [GEOGRAPHIC_DATA]"
click at [232, 308] on input "Text to appear on certificate" at bounding box center [247, 308] width 160 height 19
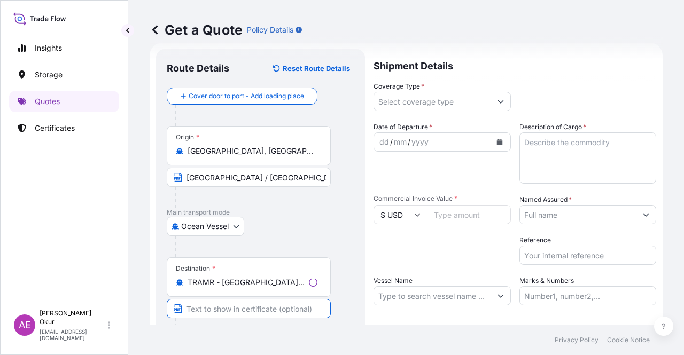
paste input "AMBARLI"
type input "AMBARLI / [GEOGRAPHIC_DATA]"
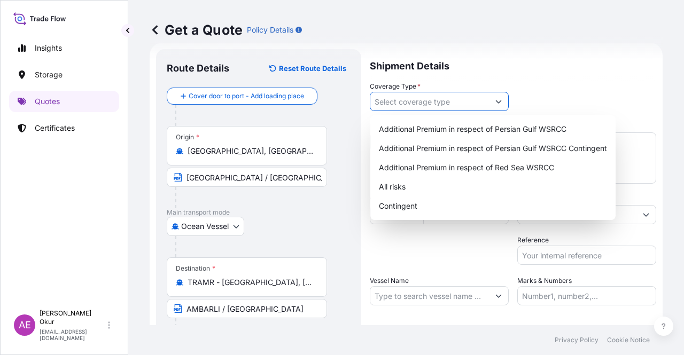
click at [415, 107] on input "Coverage Type *" at bounding box center [429, 101] width 119 height 19
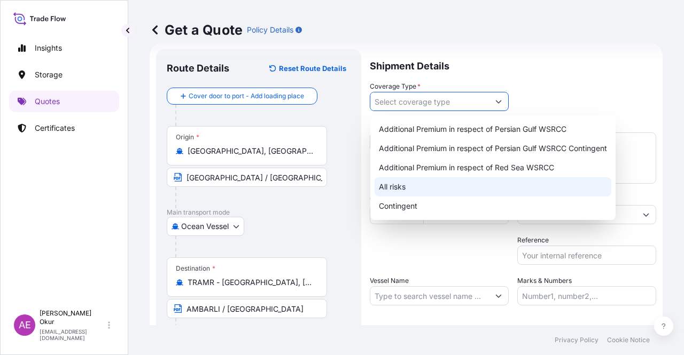
click at [408, 189] on div "All risks" at bounding box center [493, 186] width 237 height 19
type input "All risks"
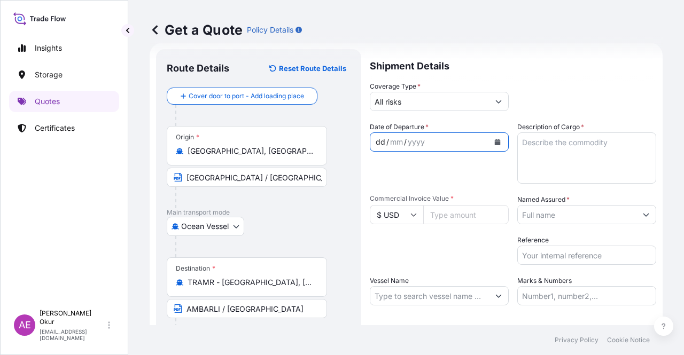
click at [376, 143] on div "dd" at bounding box center [381, 142] width 12 height 13
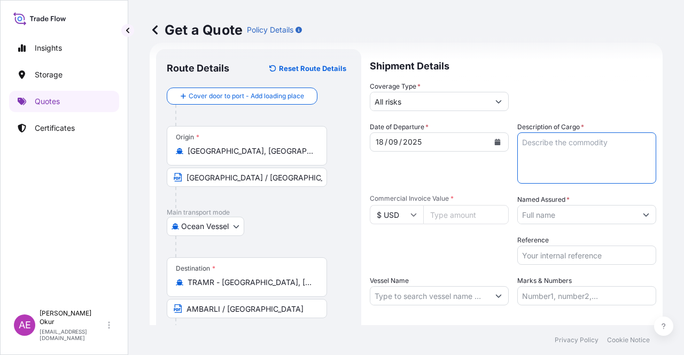
click at [566, 183] on textarea "Description of Cargo *" at bounding box center [586, 158] width 139 height 51
click at [566, 177] on textarea "Description of Cargo *" at bounding box center [586, 158] width 139 height 51
paste textarea "FB552R"
type textarea "FB552R"
click at [462, 214] on input "Commercial Invoice Value *" at bounding box center [465, 214] width 85 height 19
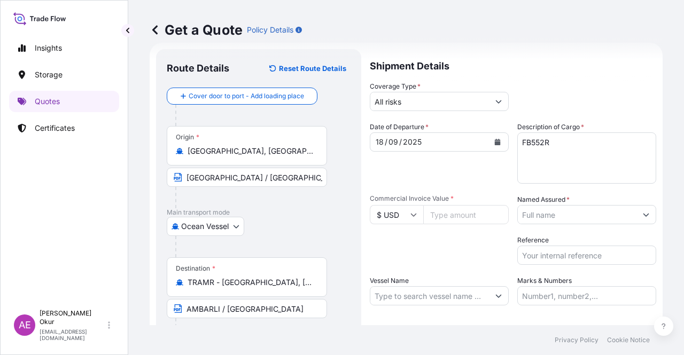
paste input "26928"
type input "26928"
click at [576, 224] on div "Date of Departure * [DATE] Cargo Category * LPG, Crude Oil, Utility Fuel, Mid D…" at bounding box center [513, 214] width 286 height 184
click at [568, 213] on input "Named Assured *" at bounding box center [577, 214] width 119 height 19
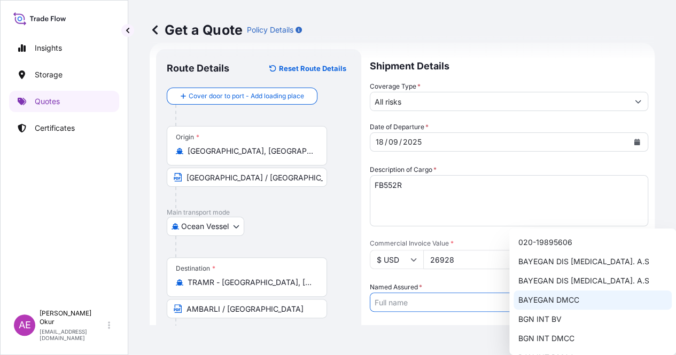
click at [561, 302] on span "BAYEGAN DMCC" at bounding box center [548, 300] width 61 height 11
type input "BAYEGAN DMCC"
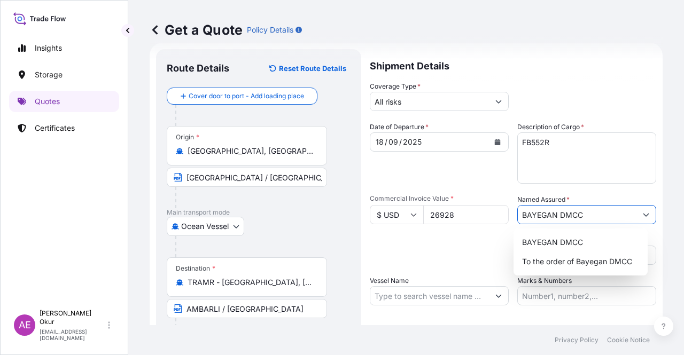
click at [450, 294] on input "Vessel Name" at bounding box center [429, 295] width 119 height 19
paste input "[PERSON_NAME]"
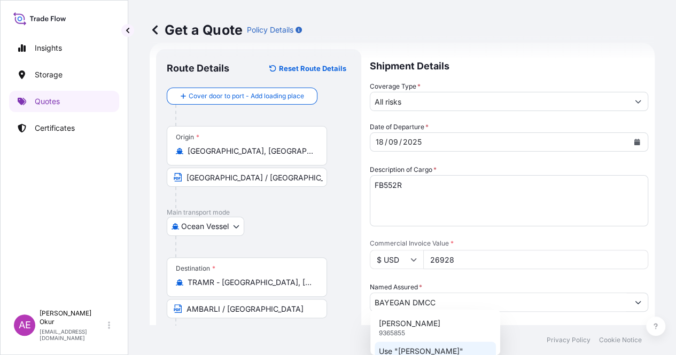
click at [438, 347] on p "Use "[PERSON_NAME]"" at bounding box center [421, 351] width 84 height 11
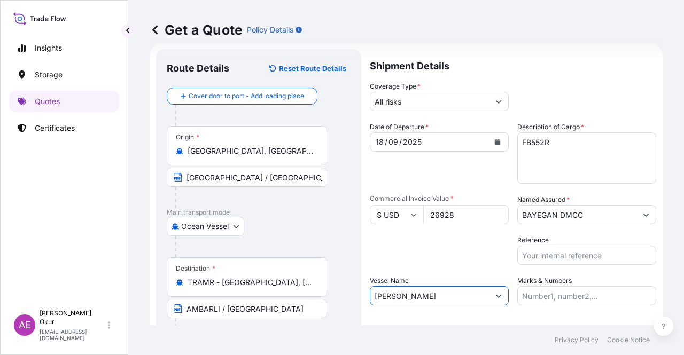
type input "[PERSON_NAME]"
click at [544, 295] on input "Marks & Numbers" at bounding box center [586, 295] width 139 height 19
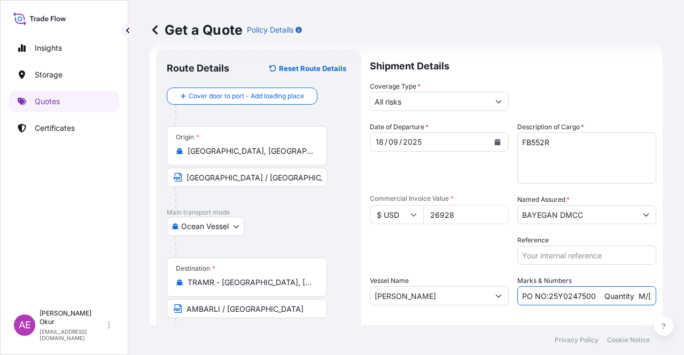
drag, startPoint x: 591, startPoint y: 296, endPoint x: 543, endPoint y: 297, distance: 47.6
click at [543, 297] on input "PO NO:25Y0247500 Quantity M/[PERSON_NAME]: 24.273,16 Premium: USD 2.232,16" at bounding box center [586, 295] width 139 height 19
paste input "2400"
drag, startPoint x: 620, startPoint y: 298, endPoint x: 658, endPoint y: 295, distance: 38.0
click at [658, 295] on div "Get a Quote Policy Details Route Details Reset Route Details Cover door to port…" at bounding box center [406, 162] width 556 height 325
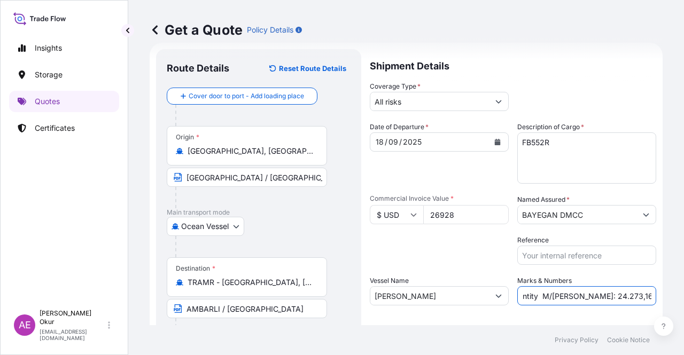
scroll to position [0, 118]
click at [559, 299] on input "PO NO:25Y0242400 Quantity M/[PERSON_NAME]: 24.273,16 Premium: USD 2.232,16" at bounding box center [586, 295] width 139 height 19
drag, startPoint x: 545, startPoint y: 297, endPoint x: 576, endPoint y: 295, distance: 31.0
click at [576, 295] on input "PO NO:25Y0242400 Quantity M/[PERSON_NAME]: 24.273,16 Premium: USD 2.232,16" at bounding box center [586, 295] width 139 height 19
paste input ",000"
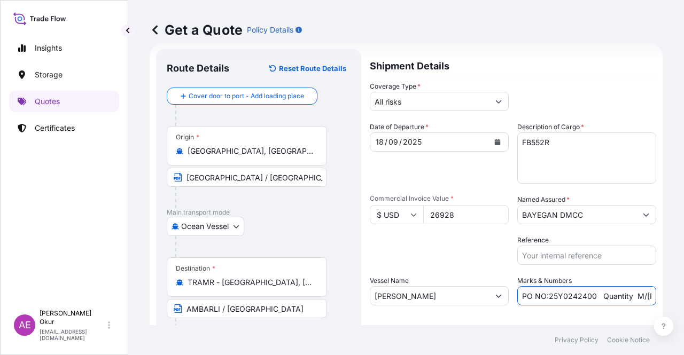
scroll to position [0, 131]
drag, startPoint x: 647, startPoint y: 292, endPoint x: 680, endPoint y: 291, distance: 33.1
click at [683, 292] on div "Get a Quote Policy Details Route Details Reset Route Details Cover door to port…" at bounding box center [406, 162] width 556 height 325
click at [624, 294] on input "PO NO:25Y0242400 Quantity M/[PERSON_NAME]: 24,000 Premium: USD 2.232,16" at bounding box center [586, 295] width 139 height 19
drag, startPoint x: 614, startPoint y: 293, endPoint x: 683, endPoint y: 290, distance: 69.0
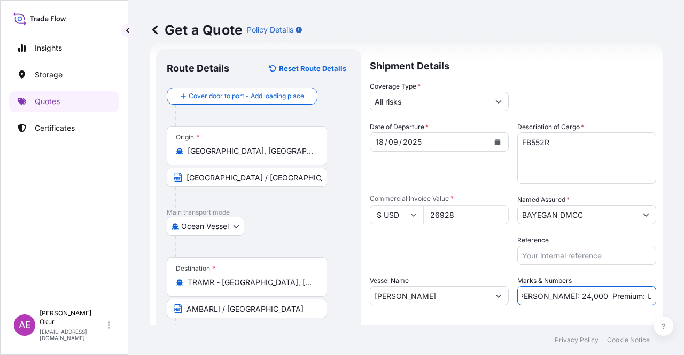
click at [683, 290] on div "Get a Quote Policy Details Route Details Reset Route Details Cover door to port…" at bounding box center [406, 162] width 556 height 325
paste input ",9"
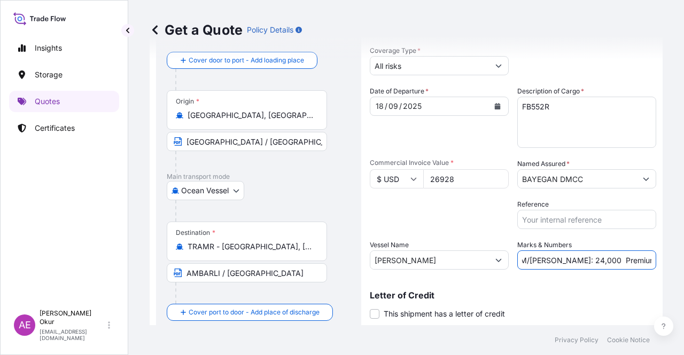
scroll to position [83, 0]
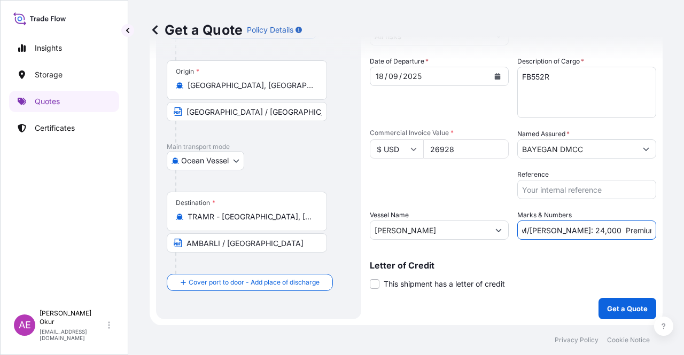
type input "PO NO:25Y0242400 Quantity M/[PERSON_NAME]: 24,000 Premium: USD 2,96"
click at [617, 307] on p "Get a Quote" at bounding box center [627, 308] width 41 height 11
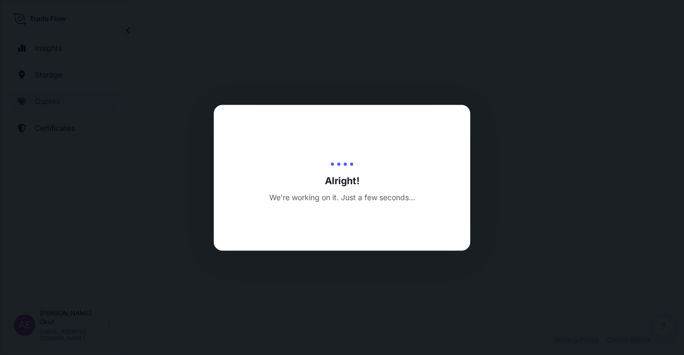
select select "Ocean Vessel"
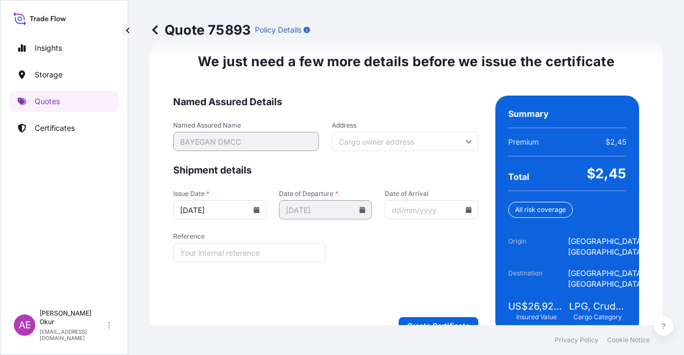
scroll to position [1349, 0]
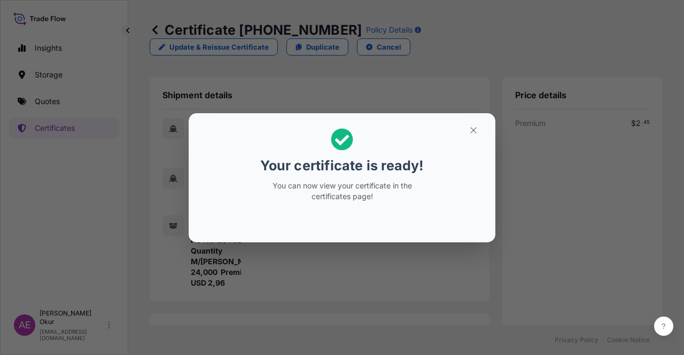
click at [472, 115] on section "Your certificate is ready! You can now view your certificate in the certificate…" at bounding box center [342, 177] width 307 height 129
click at [472, 130] on icon "button" at bounding box center [474, 131] width 10 height 10
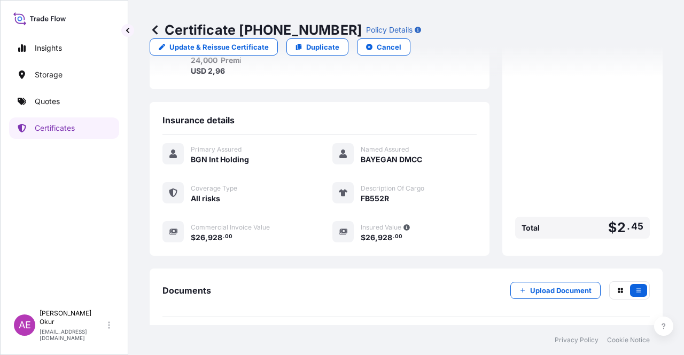
scroll to position [256, 0]
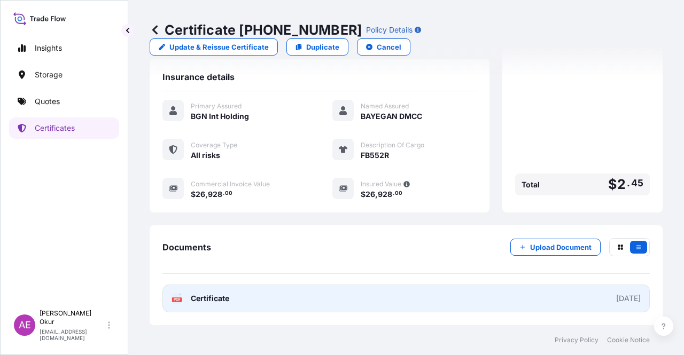
click at [208, 307] on link "PDF Certificate [DATE]" at bounding box center [405, 299] width 487 height 28
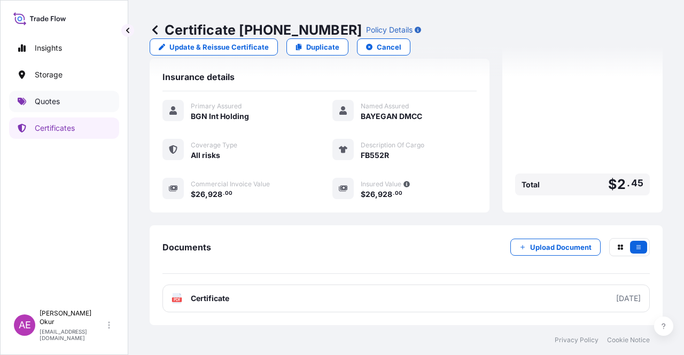
click at [75, 100] on link "Quotes" at bounding box center [64, 101] width 110 height 21
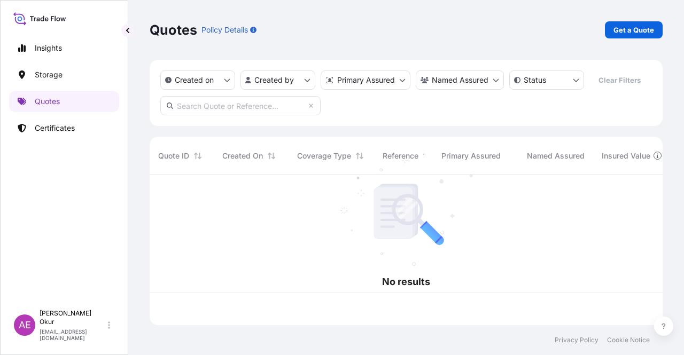
scroll to position [148, 504]
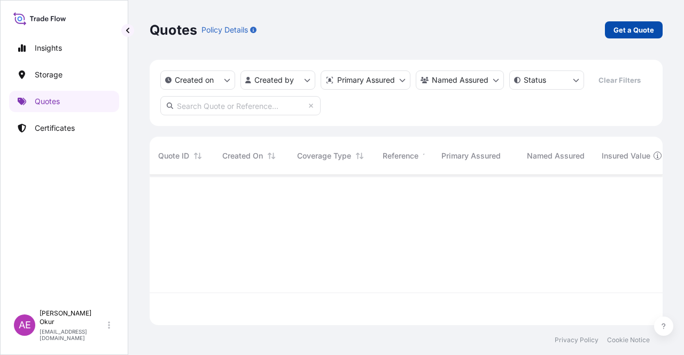
click at [620, 26] on p "Get a Quote" at bounding box center [633, 30] width 41 height 11
select select "Ocean Vessel"
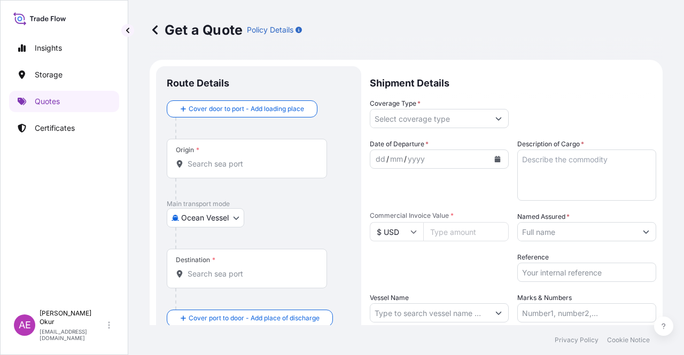
scroll to position [17, 0]
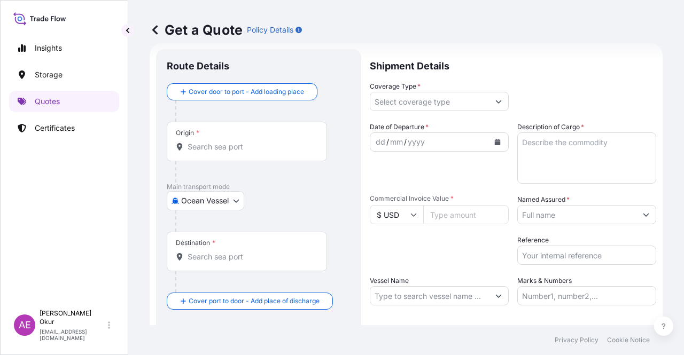
click at [222, 141] on div "Origin *" at bounding box center [247, 142] width 160 height 40
click at [222, 142] on input "Origin *" at bounding box center [251, 147] width 126 height 11
paste input "[GEOGRAPHIC_DATA]"
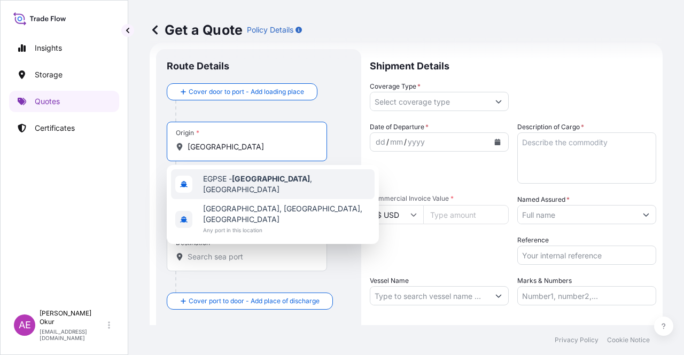
click at [261, 189] on div "EGPSE - [GEOGRAPHIC_DATA] , [GEOGRAPHIC_DATA]" at bounding box center [273, 184] width 204 height 30
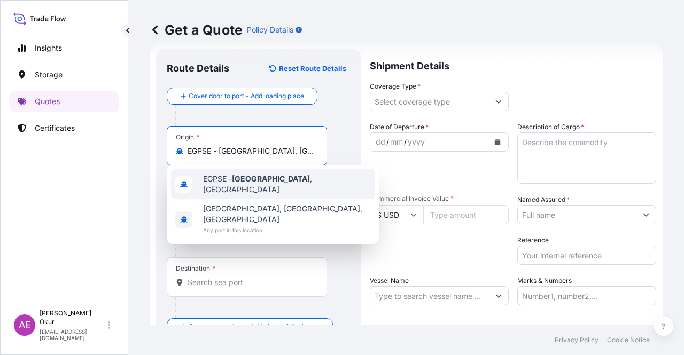
type input "EGPSE - [GEOGRAPHIC_DATA], [GEOGRAPHIC_DATA]"
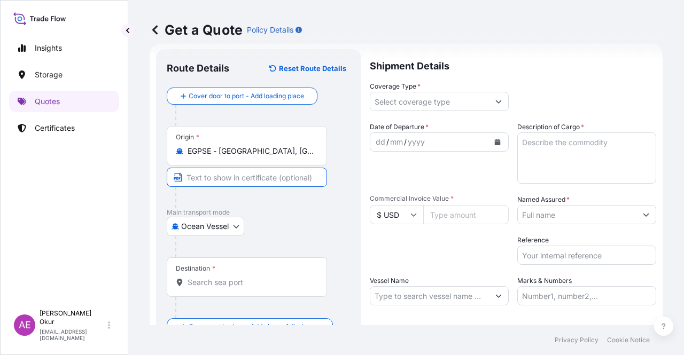
click at [250, 180] on input "Text to appear on certificate" at bounding box center [247, 177] width 160 height 19
paste input "[GEOGRAPHIC_DATA]"
type input "[GEOGRAPHIC_DATA] / [GEOGRAPHIC_DATA]"
click at [221, 284] on input "Destination *" at bounding box center [251, 282] width 126 height 11
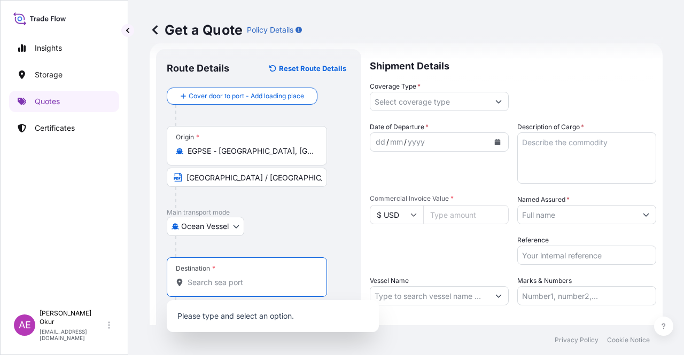
paste input "İSKENDERUN"
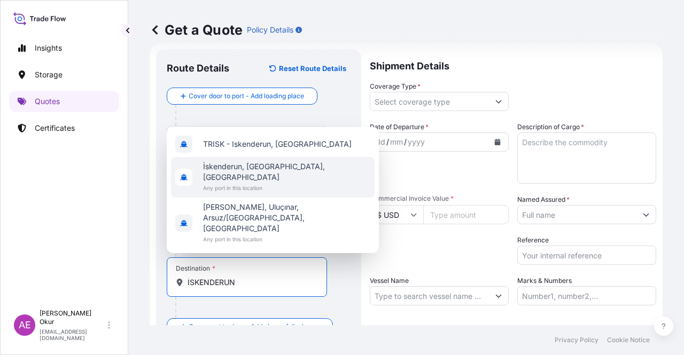
click at [271, 193] on span "Any port in this location" at bounding box center [286, 188] width 167 height 11
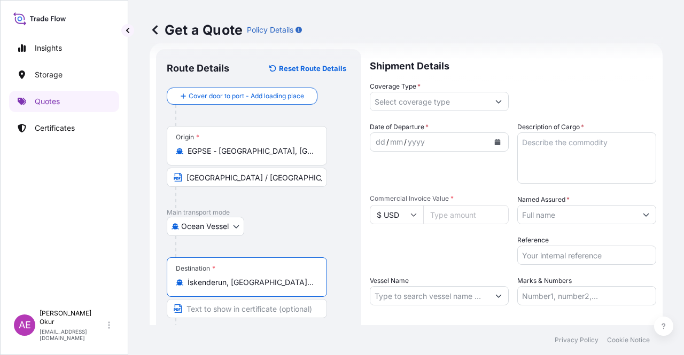
type input "İskenderun, [GEOGRAPHIC_DATA], [GEOGRAPHIC_DATA]"
click at [231, 313] on input "Text to appear on certificate" at bounding box center [247, 308] width 160 height 19
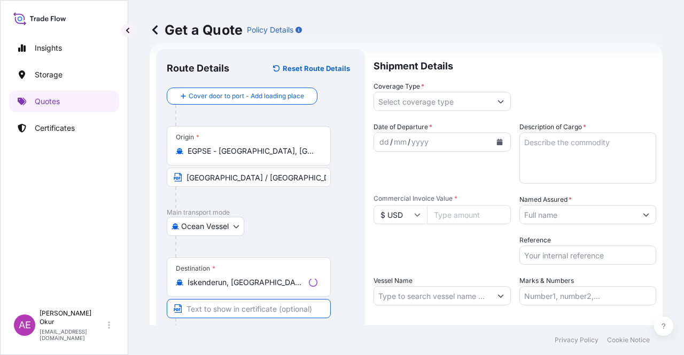
paste input "İSKENDERUN"
type input "İSKENDERUN / [GEOGRAPHIC_DATA]"
click at [434, 100] on input "Coverage Type *" at bounding box center [429, 101] width 119 height 19
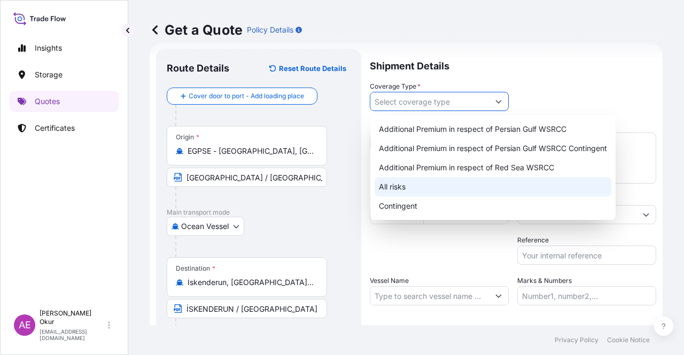
click at [395, 186] on div "All risks" at bounding box center [493, 186] width 237 height 19
type input "All risks"
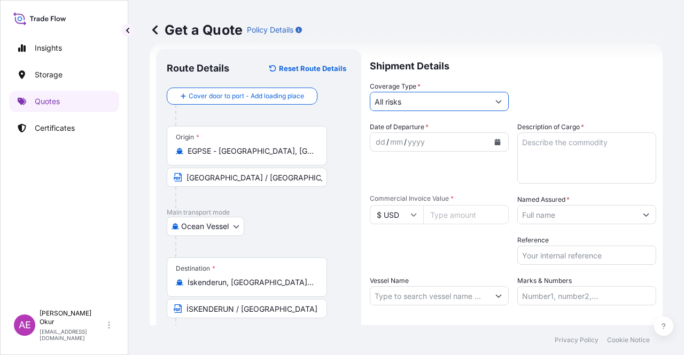
click at [379, 141] on div "dd" at bounding box center [381, 142] width 12 height 13
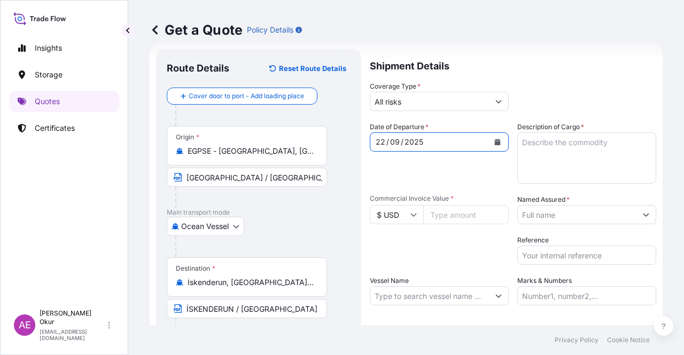
click at [575, 133] on textarea "Description of Cargo *" at bounding box center [586, 158] width 139 height 51
paste textarea "FB552R"
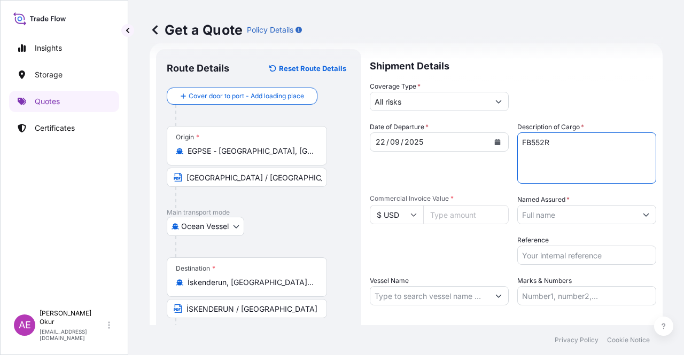
type textarea "FB552R"
click at [452, 218] on input "Commercial Invoice Value *" at bounding box center [465, 214] width 85 height 19
paste input "634788"
type input "634788"
click at [567, 211] on input "Named Assured *" at bounding box center [577, 214] width 119 height 19
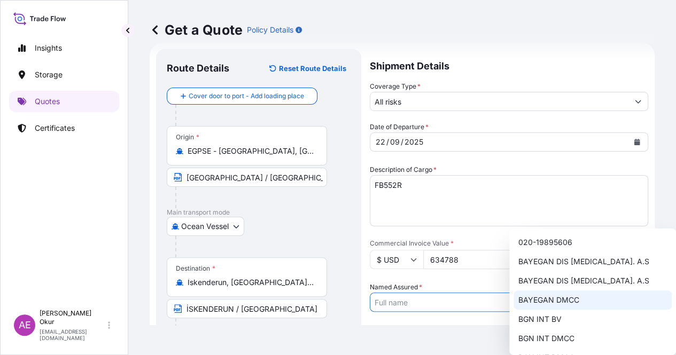
click at [551, 298] on span "BAYEGAN DMCC" at bounding box center [548, 300] width 61 height 11
type input "BAYEGAN DMCC"
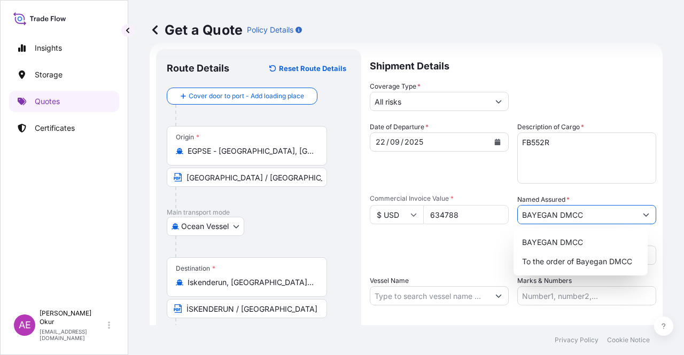
click at [410, 295] on input "Vessel Name" at bounding box center [429, 295] width 119 height 19
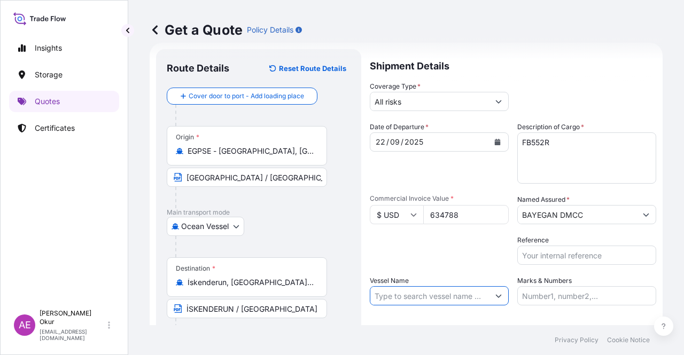
paste input "ETE N 539N"
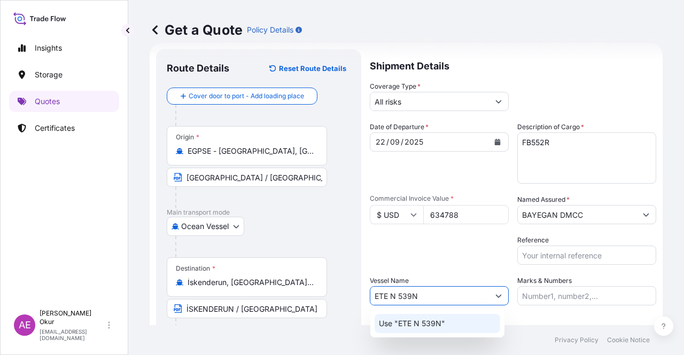
click at [439, 324] on p "Use "ETE N 539N"" at bounding box center [412, 323] width 66 height 11
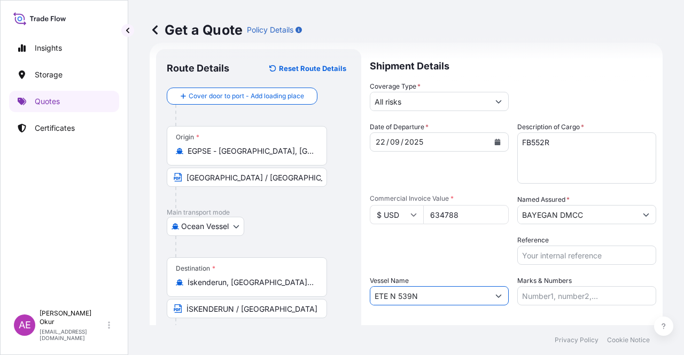
type input "ETE N 539N"
drag, startPoint x: 565, startPoint y: 292, endPoint x: 565, endPoint y: 286, distance: 5.9
click at [565, 292] on input "Marks & Numbers" at bounding box center [586, 295] width 139 height 19
drag, startPoint x: 444, startPoint y: 299, endPoint x: 413, endPoint y: 295, distance: 31.7
click at [409, 296] on input "ETE N 539N" at bounding box center [429, 295] width 119 height 19
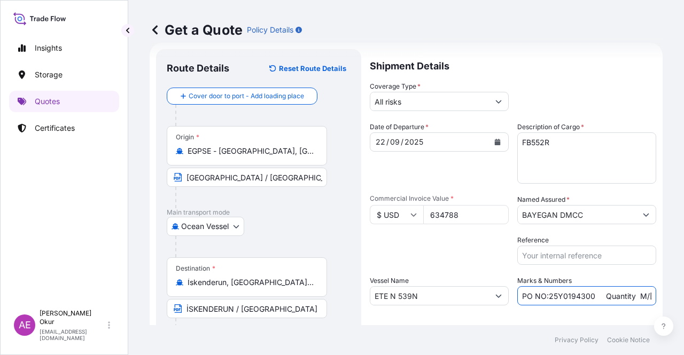
drag, startPoint x: 591, startPoint y: 297, endPoint x: 546, endPoint y: 299, distance: 44.9
click at [546, 299] on input "PO NO:25Y0194300 Quantity M/[PERSON_NAME]: 16.100,00 Premium: USD 963,06" at bounding box center [586, 295] width 139 height 19
paste input "242500"
drag, startPoint x: 594, startPoint y: 293, endPoint x: 682, endPoint y: 294, distance: 88.2
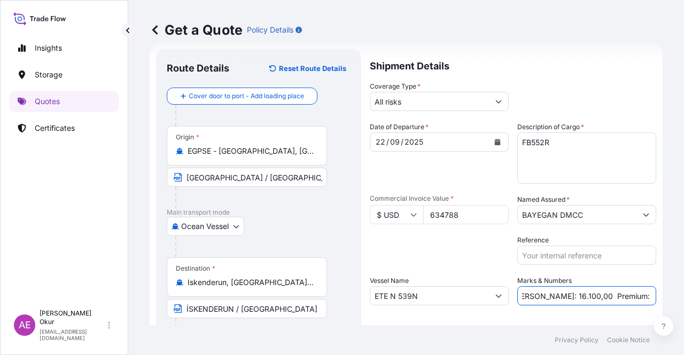
click at [683, 295] on div "Get a Quote Policy Details Route Details Reset Route Details Cover door to port…" at bounding box center [406, 162] width 556 height 325
click at [592, 294] on input "PO NO:25Y0242500 Quantity M/[PERSON_NAME]: 16.100,00 Premium: USD 963,06" at bounding box center [586, 295] width 139 height 19
click at [545, 301] on input "PO NO:25Y0242500 Quantity M/[PERSON_NAME]: 16.100,00 Premium: USD 963,06" at bounding box center [586, 295] width 139 height 19
click at [561, 297] on input "PO NO:25Y0242500 Quantity M/[PERSON_NAME]: 16.100,00 Premium: USD 963,06" at bounding box center [586, 295] width 139 height 19
click at [536, 297] on input "PO NO:25Y0242500 Quantity M/[PERSON_NAME]: 16.100,00 Premium: USD 963,06" at bounding box center [586, 295] width 139 height 19
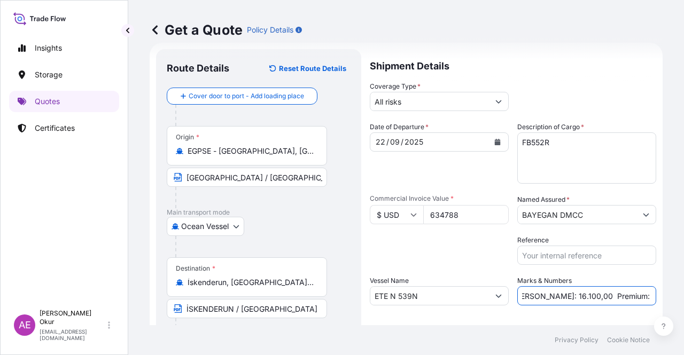
drag, startPoint x: 529, startPoint y: 295, endPoint x: 562, endPoint y: 294, distance: 32.6
click at [562, 294] on input "PO NO:25Y0242500 Quantity M/[PERSON_NAME]: 16.100,00 Premium: USD 963,06" at bounding box center [586, 295] width 139 height 19
paste input "504,0"
drag, startPoint x: 612, startPoint y: 294, endPoint x: 683, endPoint y: 294, distance: 71.6
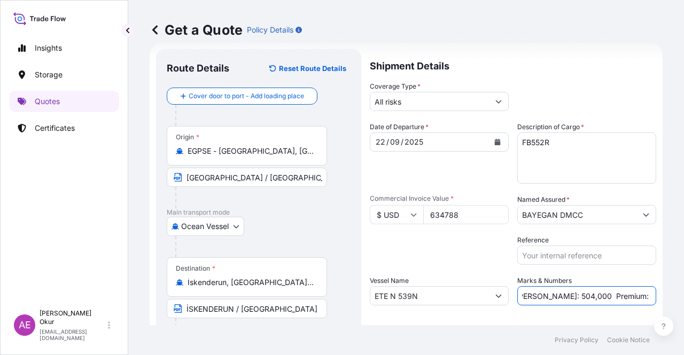
click at [683, 294] on div "Get a Quote Policy Details Route Details Reset Route Details Cover door to port…" at bounding box center [406, 162] width 556 height 325
click at [627, 286] on input "PO NO:25Y0242500 Quantity M/[PERSON_NAME]: 504,000 Premium: USD 963,06" at bounding box center [586, 295] width 139 height 19
drag, startPoint x: 617, startPoint y: 295, endPoint x: 683, endPoint y: 294, distance: 66.3
click at [683, 295] on div "Get a Quote Policy Details Route Details Reset Route Details Cover door to port…" at bounding box center [406, 162] width 556 height 325
paste input "69,83"
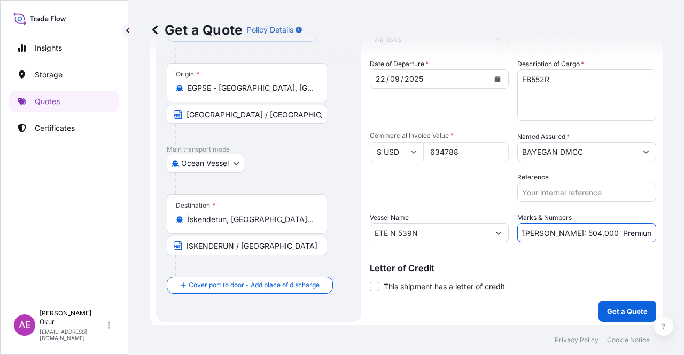
scroll to position [83, 0]
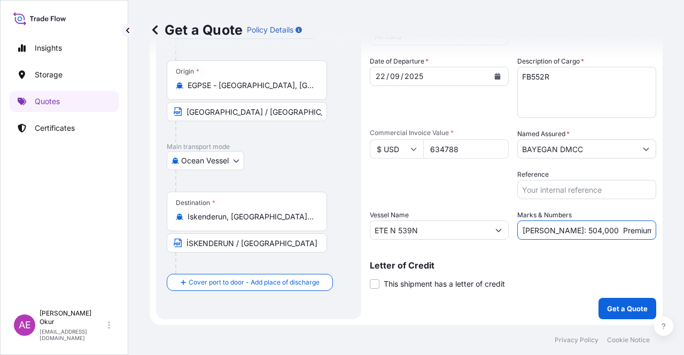
click at [625, 231] on input "PO NO:25Y0242500 Quantity M/[PERSON_NAME]: 504,000 Premium: USD69,83" at bounding box center [586, 230] width 139 height 19
type input "PO NO:25Y0242500 Quantity M/[PERSON_NAME]: 504,000 Premium: USD 69,83"
click at [618, 301] on button "Get a Quote" at bounding box center [627, 308] width 58 height 21
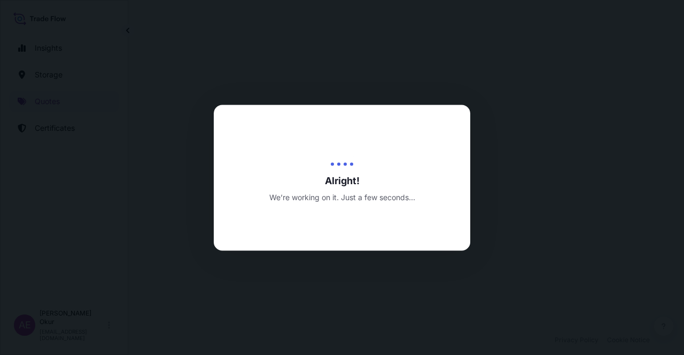
select select "Ocean Vessel"
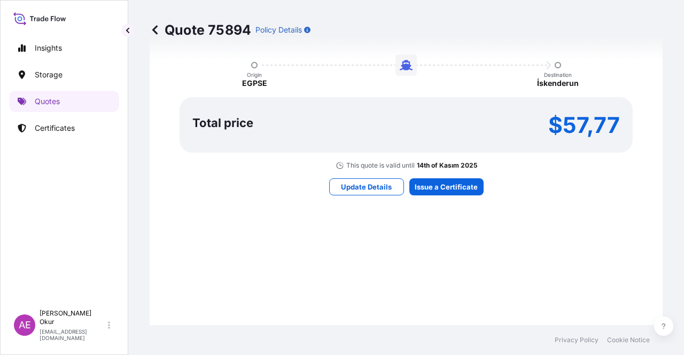
click at [440, 194] on div "Here's your insurance offer Primary Assured BGN Int Holding All risk coverage C…" at bounding box center [406, 58] width 483 height 621
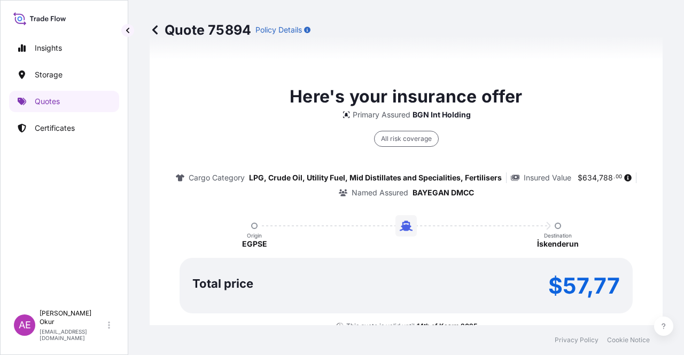
type input "[DATE]"
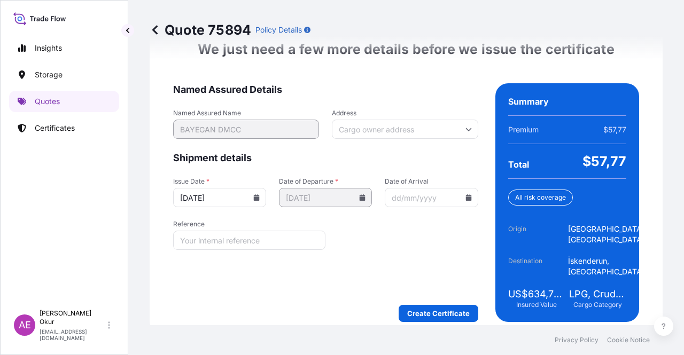
scroll to position [1387, 0]
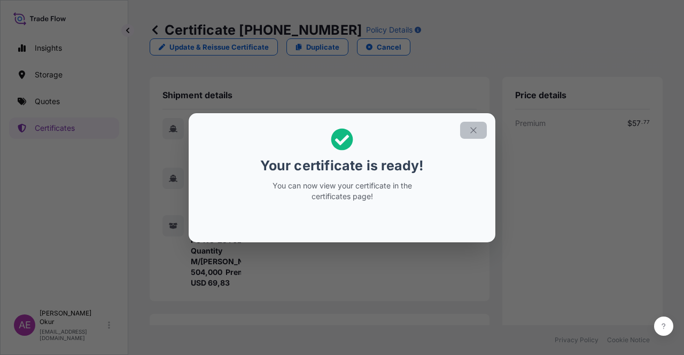
click at [467, 130] on button "button" at bounding box center [473, 130] width 27 height 17
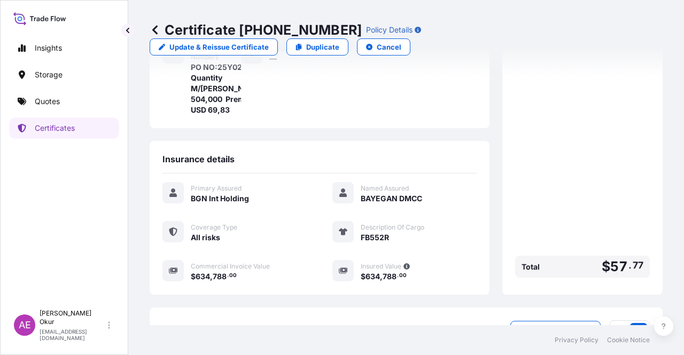
scroll to position [267, 0]
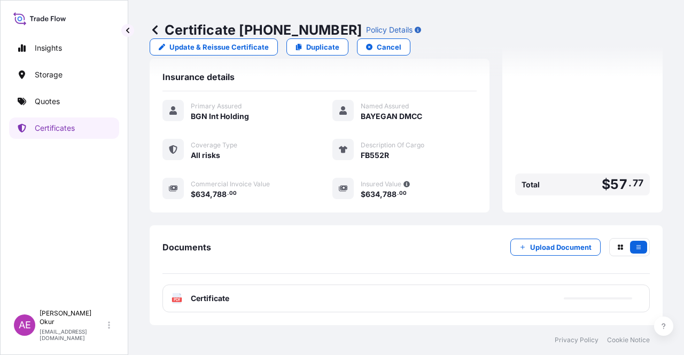
click at [209, 293] on span "Certificate" at bounding box center [210, 298] width 38 height 11
click at [204, 306] on div "PDF Certificate" at bounding box center [405, 299] width 487 height 28
click at [181, 307] on div "PDF Certificate" at bounding box center [405, 299] width 487 height 28
drag, startPoint x: 198, startPoint y: 310, endPoint x: 212, endPoint y: 300, distance: 17.2
click at [200, 308] on div "PDF Certificate" at bounding box center [405, 299] width 487 height 28
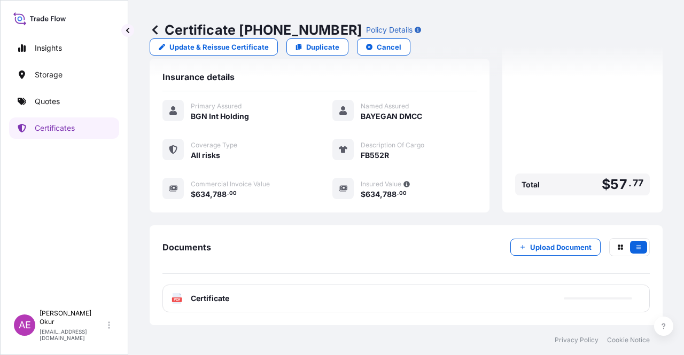
click at [216, 299] on span "Certificate" at bounding box center [210, 298] width 38 height 11
click at [202, 297] on span "Certificate" at bounding box center [210, 298] width 38 height 11
click at [224, 300] on span "Certificate" at bounding box center [210, 298] width 38 height 11
click at [217, 306] on div "PDF Certificate" at bounding box center [405, 299] width 487 height 28
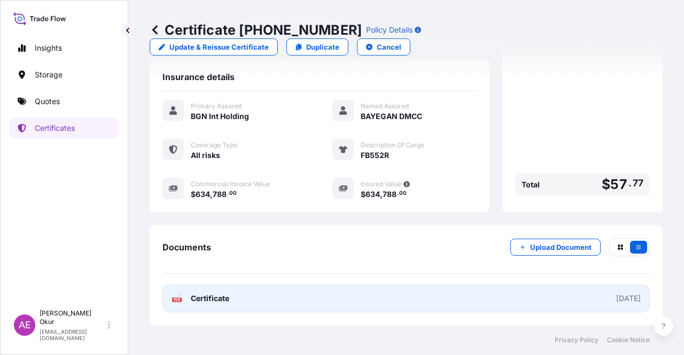
click at [207, 299] on span "Certificate" at bounding box center [210, 298] width 38 height 11
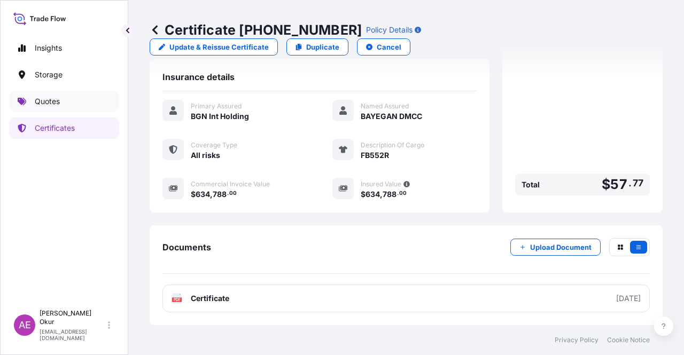
click at [69, 96] on link "Quotes" at bounding box center [64, 101] width 110 height 21
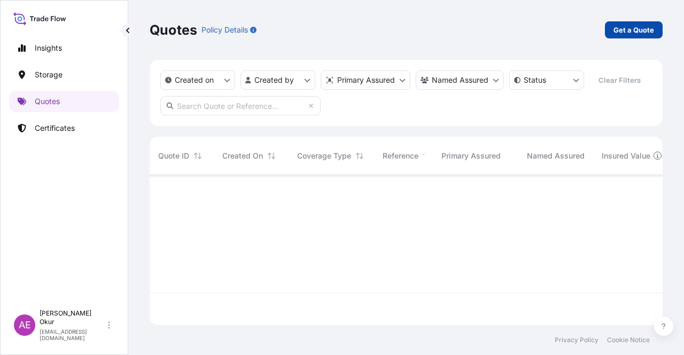
scroll to position [148, 504]
click at [638, 23] on link "Get a Quote" at bounding box center [634, 29] width 58 height 17
select select "Ocean Vessel"
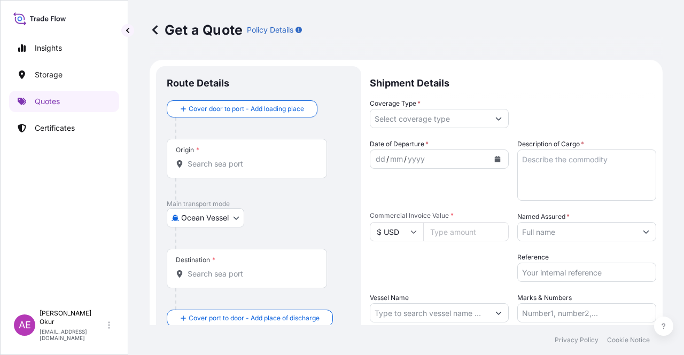
scroll to position [17, 0]
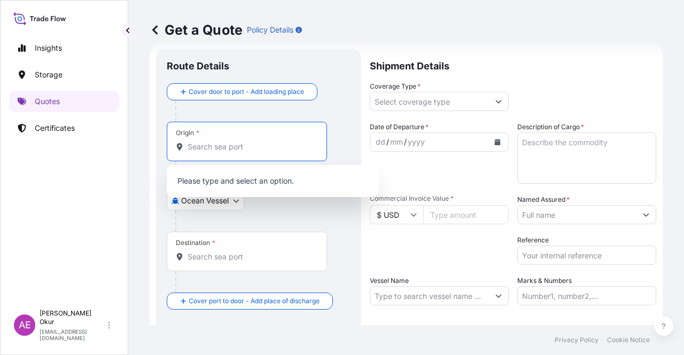
click at [286, 141] on div "Origin *" at bounding box center [247, 142] width 160 height 40
click at [286, 142] on input "Origin *" at bounding box center [251, 147] width 126 height 11
paste input "PORT SAID WEST"
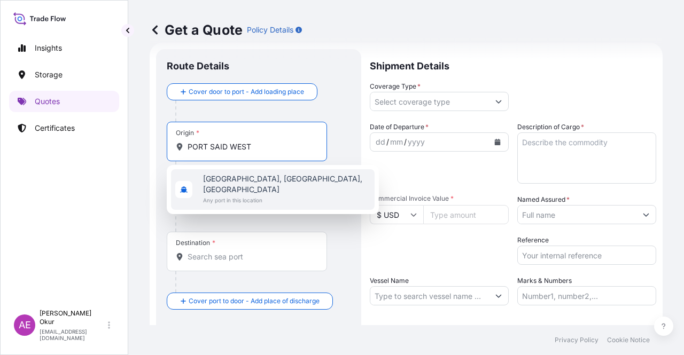
click at [262, 195] on span "Any port in this location" at bounding box center [286, 200] width 167 height 11
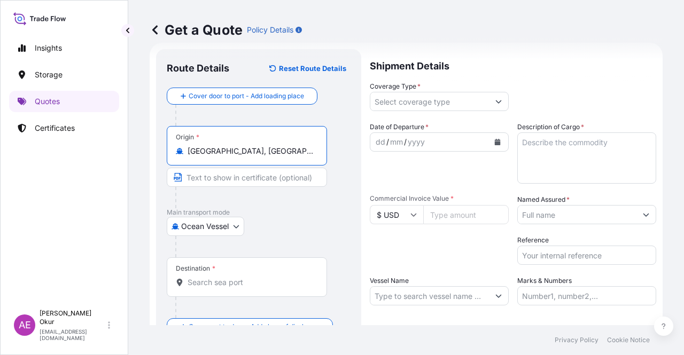
type input "[GEOGRAPHIC_DATA], [GEOGRAPHIC_DATA], [GEOGRAPHIC_DATA]"
click at [249, 174] on input "Text to appear on certificate" at bounding box center [247, 177] width 160 height 19
paste input "PORT SAID WEST"
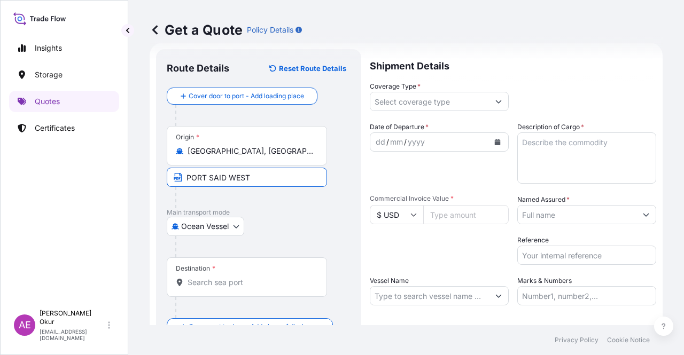
type input "[GEOGRAPHIC_DATA] / [GEOGRAPHIC_DATA]"
click at [245, 275] on div "Destination *" at bounding box center [247, 278] width 160 height 40
click at [245, 277] on input "Destination *" at bounding box center [251, 282] width 126 height 11
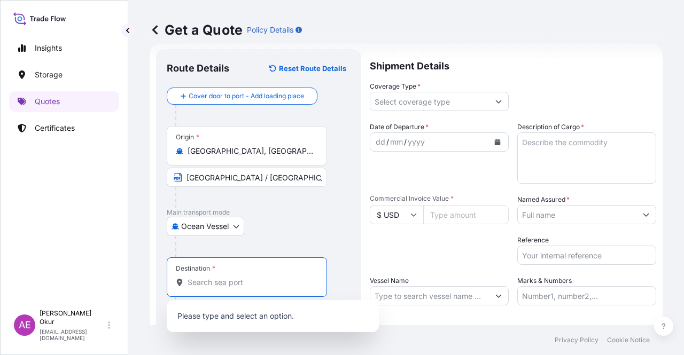
paste input "IZMIR"
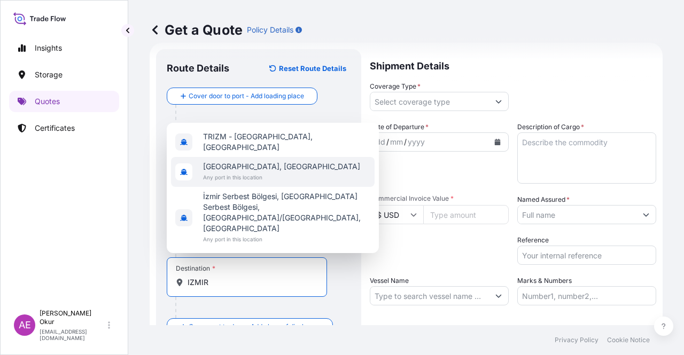
click at [268, 184] on div "[GEOGRAPHIC_DATA], [GEOGRAPHIC_DATA] Any port in this location" at bounding box center [273, 172] width 204 height 30
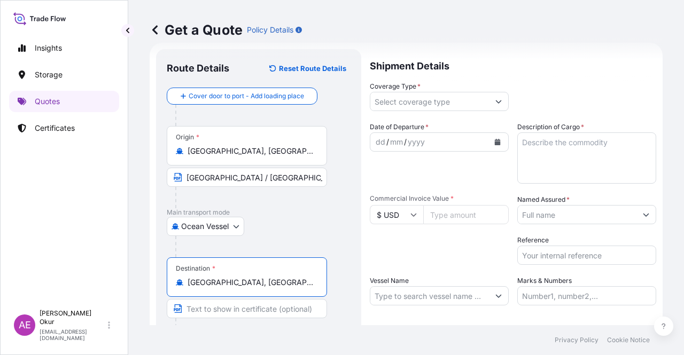
type input "[GEOGRAPHIC_DATA], [GEOGRAPHIC_DATA]"
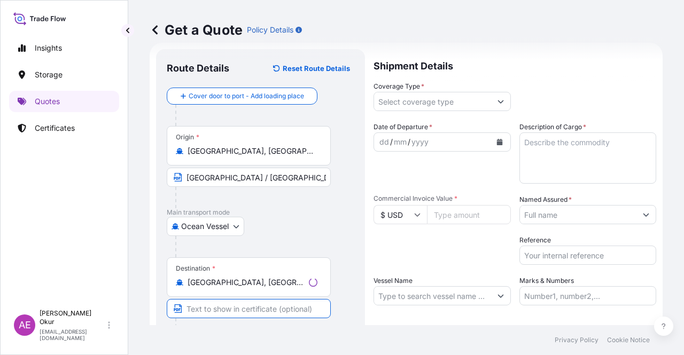
click at [231, 302] on input "Text to appear on certificate" at bounding box center [249, 308] width 164 height 19
paste input "IZMIR"
type input "IZMIR /[GEOGRAPHIC_DATA]"
click at [440, 112] on div "Shipment Details Coverage Type * Date of Departure * dd / mm / yyyy Cargo Categ…" at bounding box center [513, 217] width 286 height 336
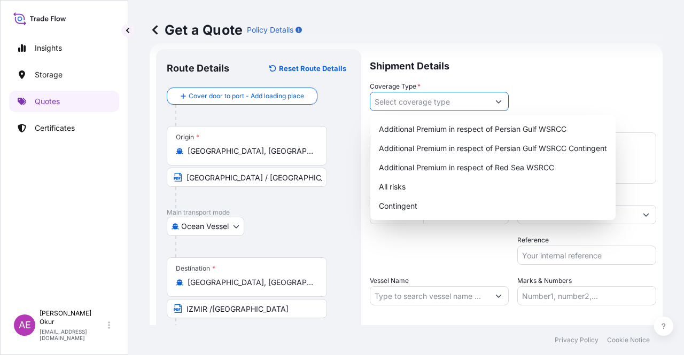
click at [436, 105] on input "Coverage Type *" at bounding box center [429, 101] width 119 height 19
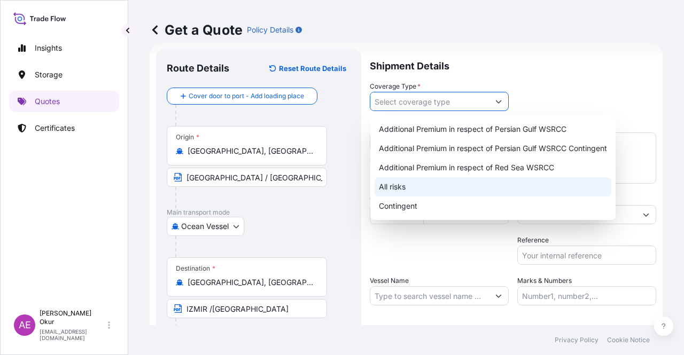
click at [399, 189] on div "All risks" at bounding box center [493, 186] width 237 height 19
type input "All risks"
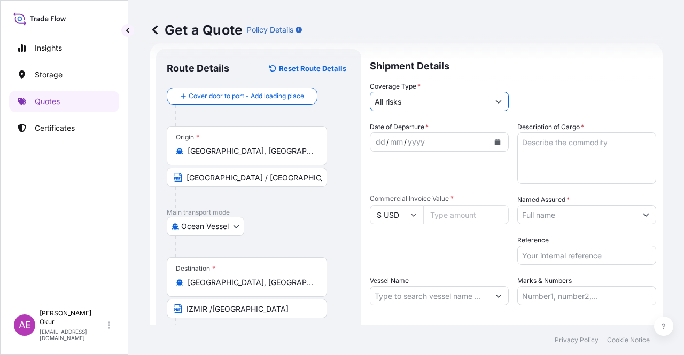
click at [378, 139] on div "dd / mm / yyyy" at bounding box center [429, 142] width 119 height 19
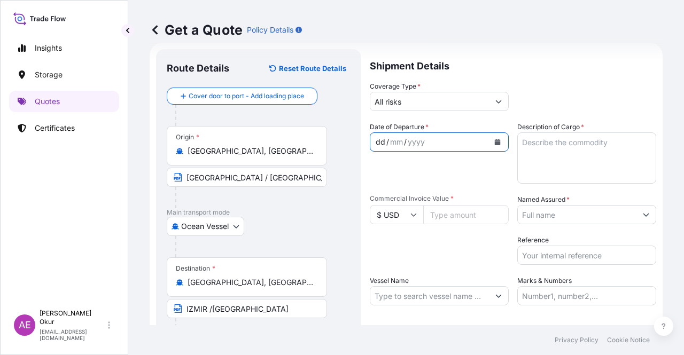
click at [379, 143] on div "dd" at bounding box center [381, 142] width 12 height 13
click at [443, 212] on input "Commercial Invoice Value *" at bounding box center [465, 214] width 85 height 19
paste input "239976"
type input "239976"
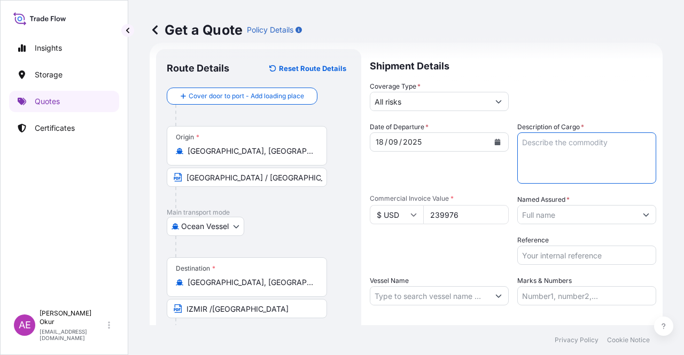
click at [544, 158] on textarea "Description of Cargo *" at bounding box center [586, 158] width 139 height 51
paste textarea "FB552R"
type textarea "FB552R"
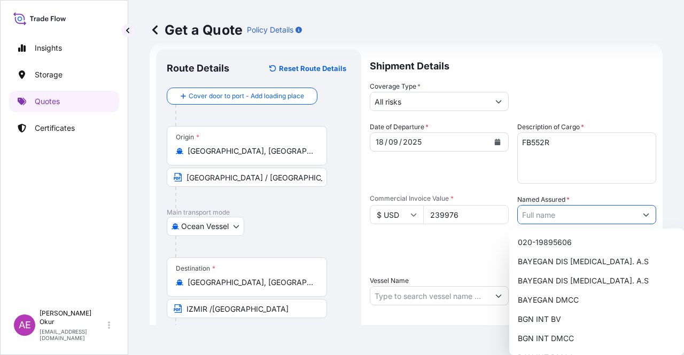
click at [557, 217] on input "Named Assured *" at bounding box center [577, 214] width 119 height 19
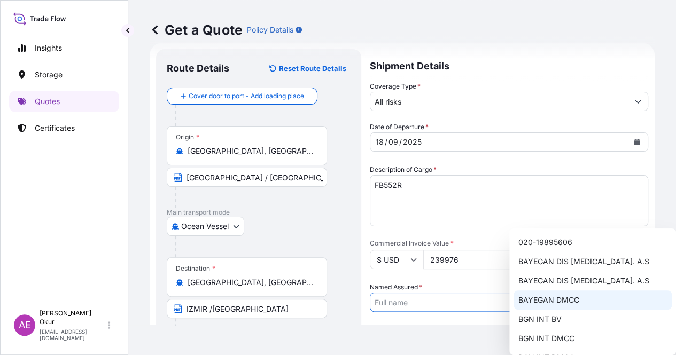
click at [552, 301] on span "BAYEGAN DMCC" at bounding box center [548, 300] width 61 height 11
type input "BAYEGAN DMCC"
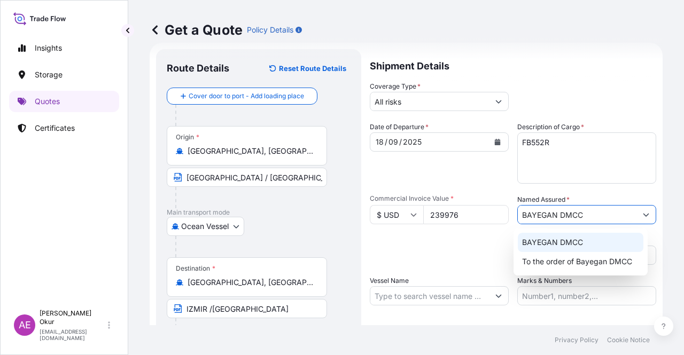
click at [447, 296] on input "Vessel Name" at bounding box center [429, 295] width 119 height 19
paste input "[PERSON_NAME]"
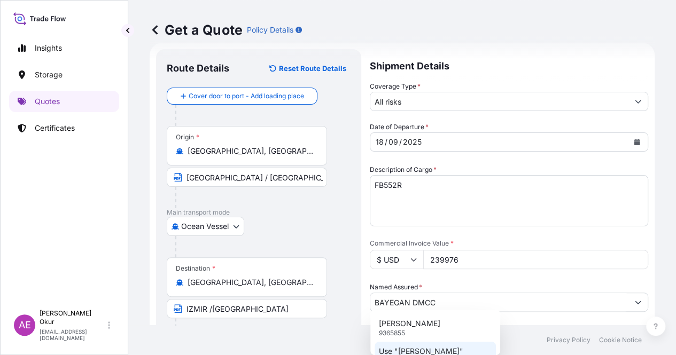
click at [434, 347] on p "Use "[PERSON_NAME]"" at bounding box center [421, 351] width 84 height 11
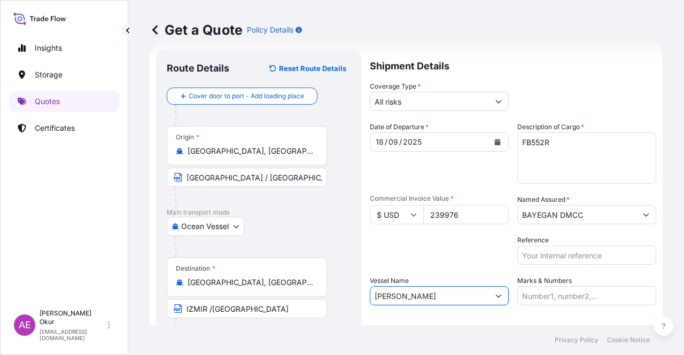
type input "[PERSON_NAME]"
click at [568, 301] on input "Marks & Numbers" at bounding box center [586, 295] width 139 height 19
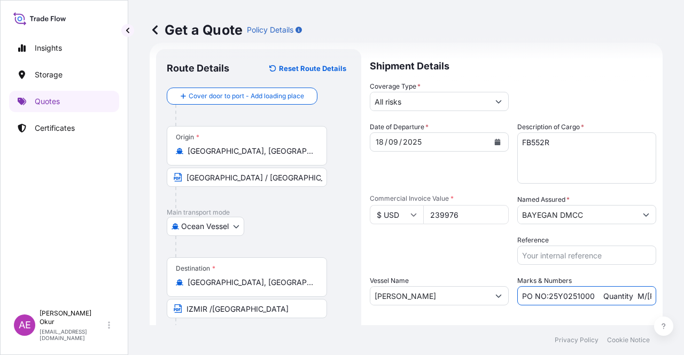
drag, startPoint x: 588, startPoint y: 299, endPoint x: 545, endPoint y: 298, distance: 42.8
click at [545, 298] on input "PO NO:25Y0251000 Quantity M/[PERSON_NAME]: 1.921,45 Premium: USD 176,70" at bounding box center [586, 295] width 139 height 19
paste input "473"
drag, startPoint x: 612, startPoint y: 296, endPoint x: 666, endPoint y: 298, distance: 54.0
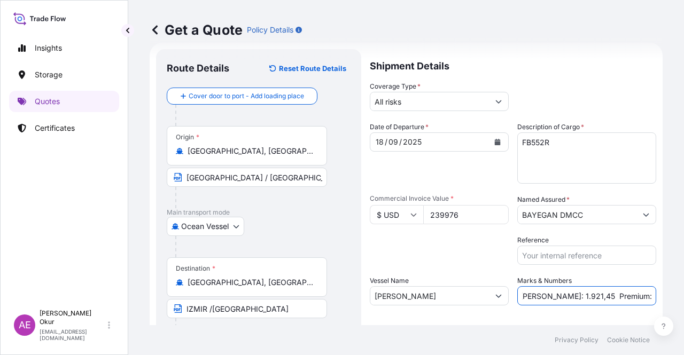
click at [667, 299] on div "Get a Quote Policy Details Route Details Reset Route Details Cover door to port…" at bounding box center [406, 162] width 556 height 325
click at [570, 292] on input "PO NO:25Y0247300 Quantity M/[PERSON_NAME]: 1.921,45 Premium: USD 176,70" at bounding box center [586, 295] width 139 height 19
drag, startPoint x: 535, startPoint y: 298, endPoint x: 563, endPoint y: 297, distance: 27.8
click at [563, 297] on input "PO NO:25Y0247300 Quantity M/[PERSON_NAME]: 1.921,45 Premium: USD 176,70" at bounding box center [586, 295] width 139 height 19
paste input "216,000"
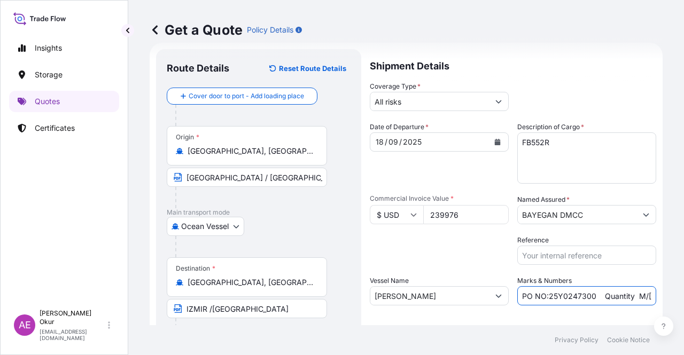
scroll to position [0, 128]
drag, startPoint x: 629, startPoint y: 298, endPoint x: 683, endPoint y: 298, distance: 54.5
click at [683, 298] on div "Get a Quote Policy Details Route Details Reset Route Details Cover door to port…" at bounding box center [406, 162] width 556 height 325
click at [627, 294] on input "PO NO:25Y0247300 Quantity M/[PERSON_NAME]: 216,000 Premium: USD 176,70" at bounding box center [586, 295] width 139 height 19
drag, startPoint x: 620, startPoint y: 296, endPoint x: 682, endPoint y: 294, distance: 62.0
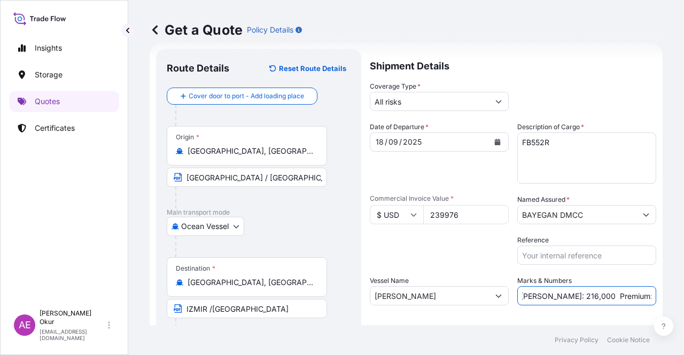
click at [682, 294] on div "Get a Quote Policy Details Route Details Reset Route Details Cover door to port…" at bounding box center [406, 162] width 556 height 325
paste input "26,4"
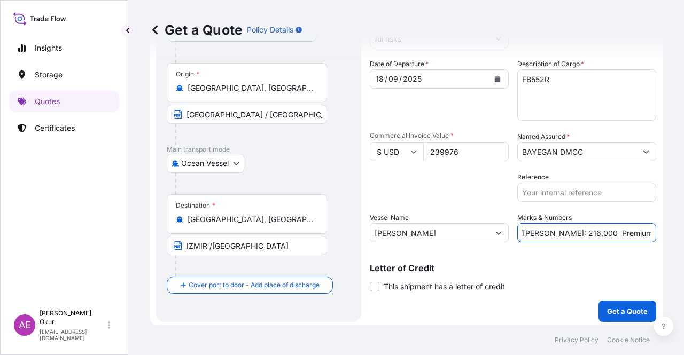
scroll to position [83, 0]
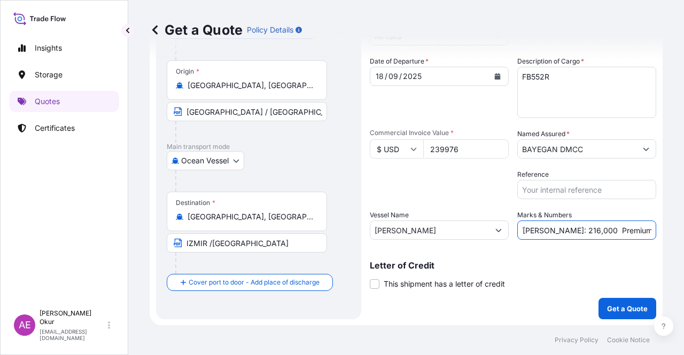
type input "PO NO:25Y0247300 Quantity M/[PERSON_NAME]: 216,000 Premium: USD 26,40"
click at [632, 309] on p "Get a Quote" at bounding box center [627, 308] width 41 height 11
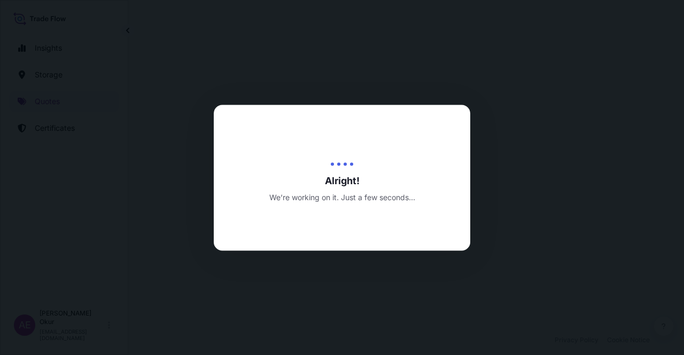
select select "Ocean Vessel"
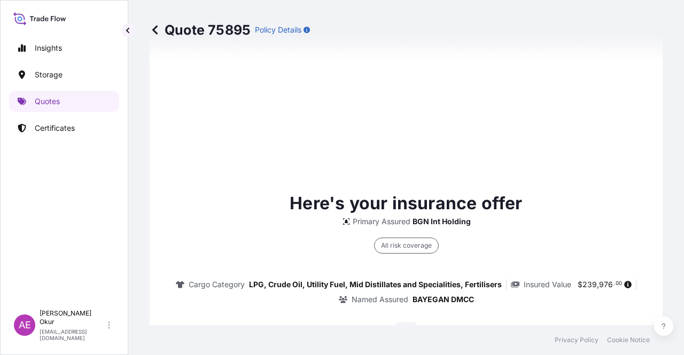
type input "[DATE]"
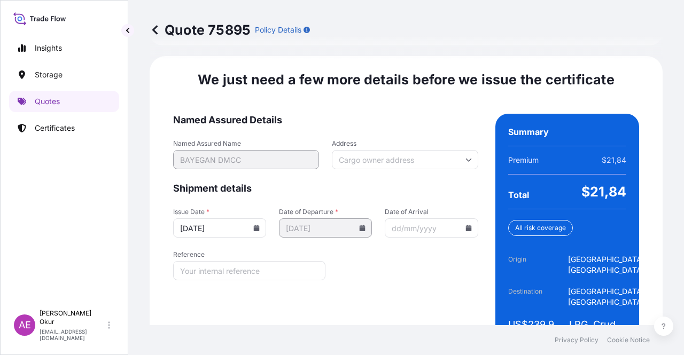
scroll to position [1349, 0]
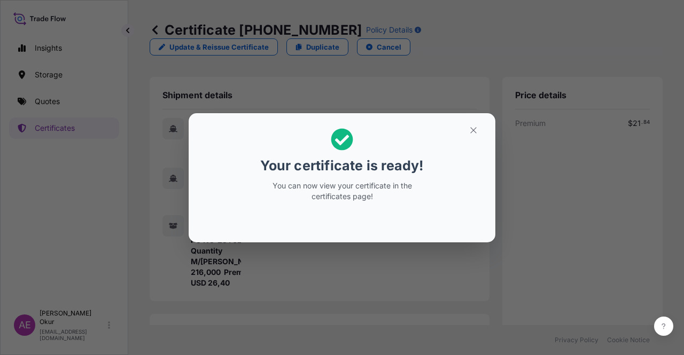
click at [448, 121] on section "Your certificate is ready! You can now view your certificate in the certificate…" at bounding box center [342, 177] width 307 height 129
click at [471, 126] on icon "button" at bounding box center [474, 131] width 10 height 10
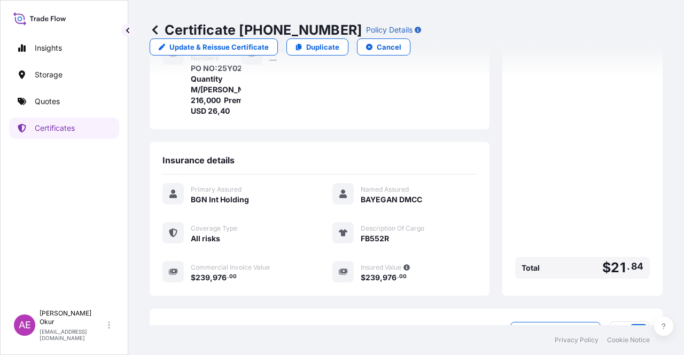
scroll to position [256, 0]
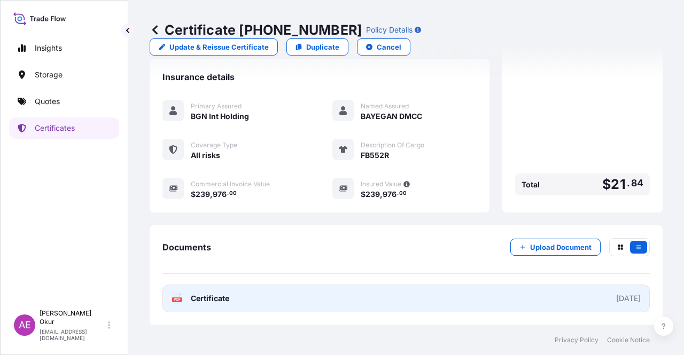
click at [204, 293] on span "Certificate" at bounding box center [210, 298] width 38 height 11
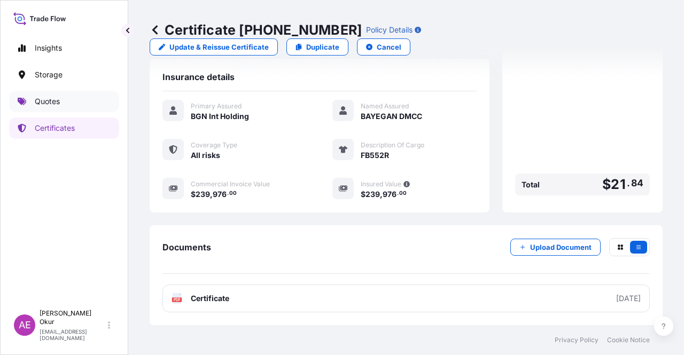
click at [56, 101] on p "Quotes" at bounding box center [47, 101] width 25 height 11
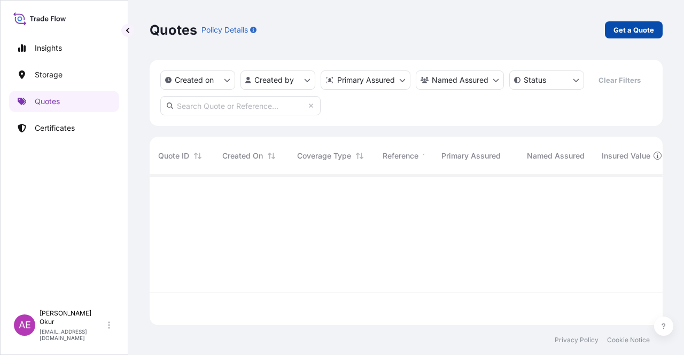
click at [625, 32] on p "Get a Quote" at bounding box center [633, 30] width 41 height 11
select select "Ocean Vessel"
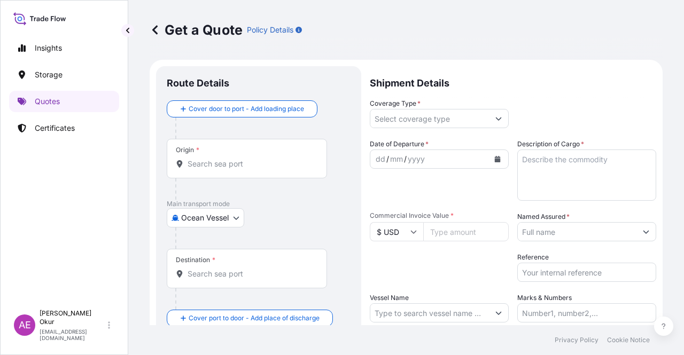
scroll to position [17, 0]
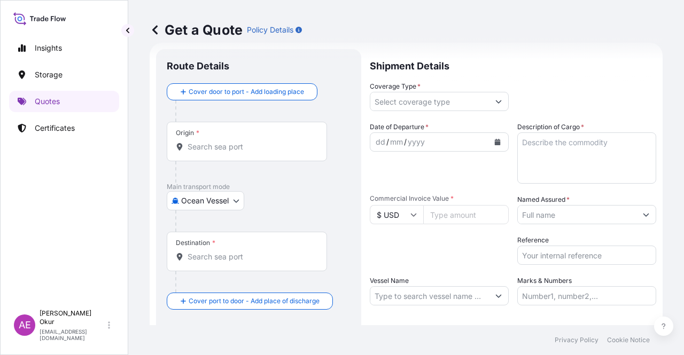
click at [242, 141] on div "Origin *" at bounding box center [247, 142] width 160 height 40
click at [242, 142] on input "Origin *" at bounding box center [251, 147] width 126 height 11
paste input "PORT SAID WEST"
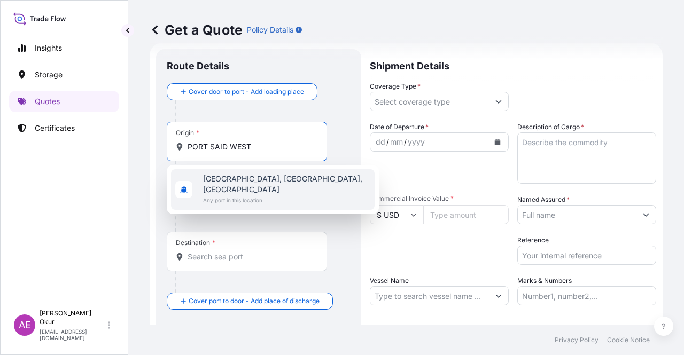
click at [262, 180] on span "[GEOGRAPHIC_DATA], [GEOGRAPHIC_DATA], [GEOGRAPHIC_DATA]" at bounding box center [286, 184] width 167 height 21
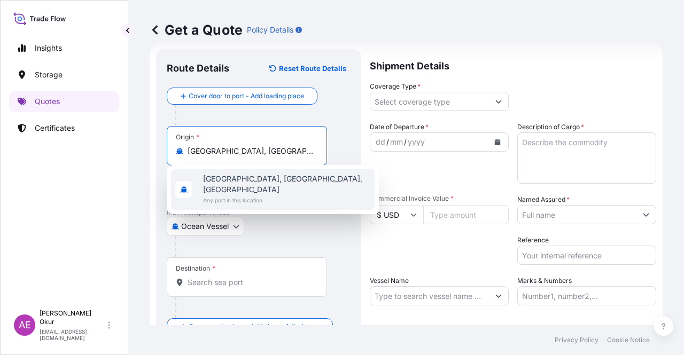
type input "[GEOGRAPHIC_DATA], [GEOGRAPHIC_DATA], [GEOGRAPHIC_DATA]"
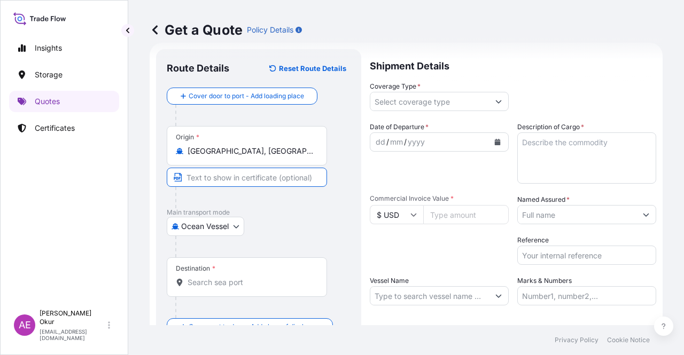
click at [248, 172] on input "Text to appear on certificate" at bounding box center [247, 177] width 160 height 19
paste input "PORT SAID WEST"
type input "[GEOGRAPHIC_DATA] / [GEOGRAPHIC_DATA]"
click at [232, 276] on div "Destination *" at bounding box center [247, 278] width 160 height 40
click at [232, 277] on input "Destination *" at bounding box center [251, 282] width 126 height 11
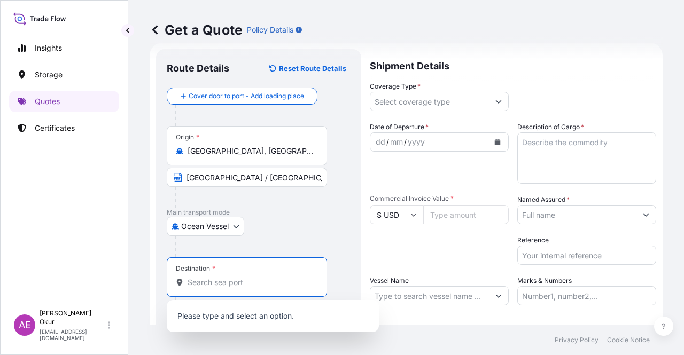
paste input "İSKENDERUN"
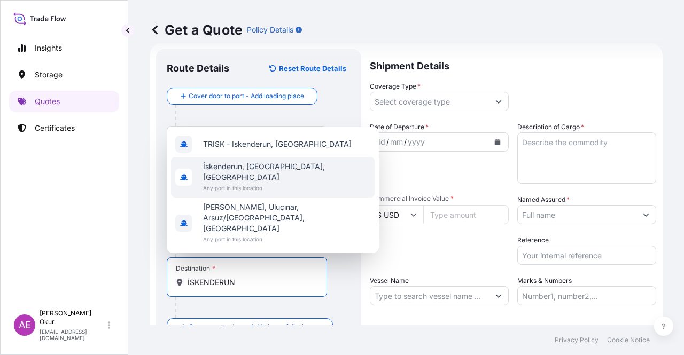
click at [265, 193] on span "Any port in this location" at bounding box center [286, 188] width 167 height 11
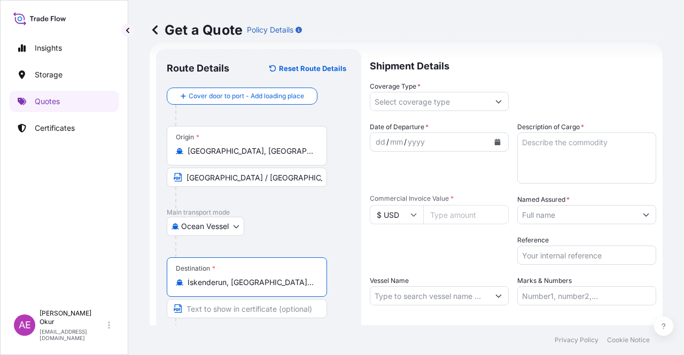
type input "İskenderun, [GEOGRAPHIC_DATA], [GEOGRAPHIC_DATA]"
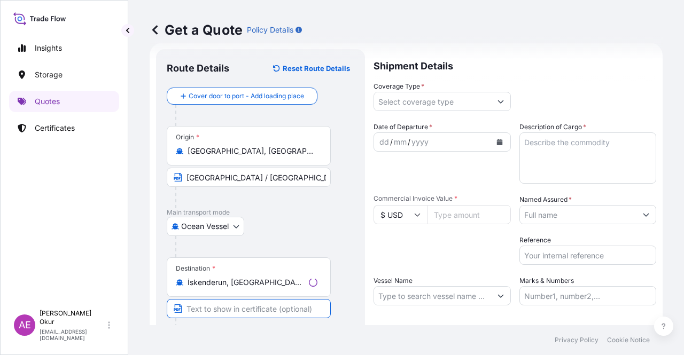
click at [234, 311] on input "Text to appear on certificate" at bounding box center [249, 308] width 164 height 19
paste input "İSKENDERUN"
type input "İSKENDERUN / [GEOGRAPHIC_DATA]"
click at [418, 103] on input "Coverage Type *" at bounding box center [429, 101] width 119 height 19
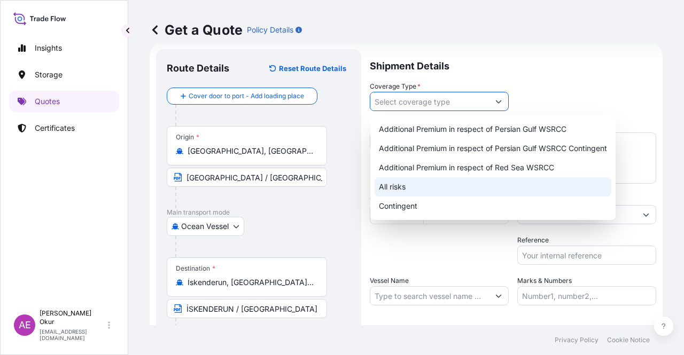
click at [394, 190] on div "All risks" at bounding box center [493, 186] width 237 height 19
type input "All risks"
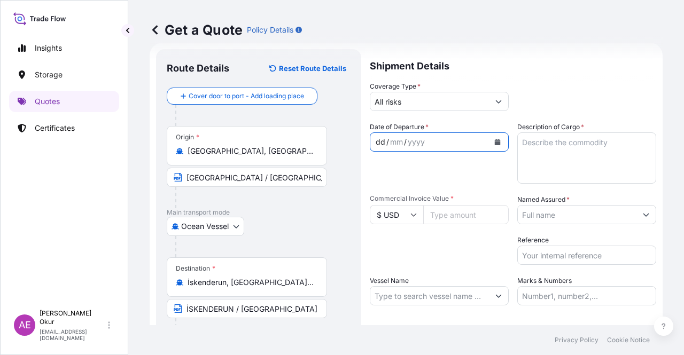
click at [381, 144] on div "dd" at bounding box center [381, 142] width 12 height 13
click at [564, 166] on textarea "Description of Cargo *" at bounding box center [586, 158] width 139 height 51
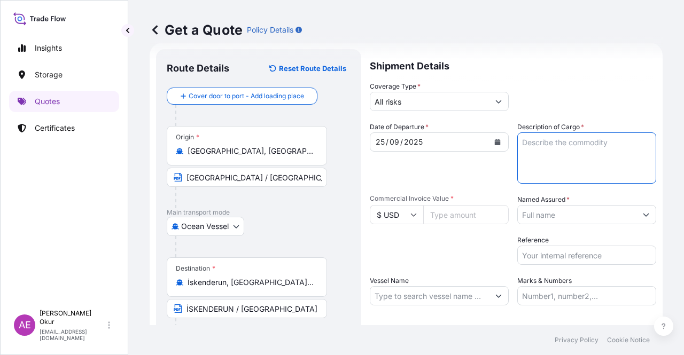
paste textarea "FB552R"
type textarea "FB552R"
click at [475, 213] on input "Commercial Invoice Value *" at bounding box center [465, 214] width 85 height 19
paste input "290400"
type input "290400"
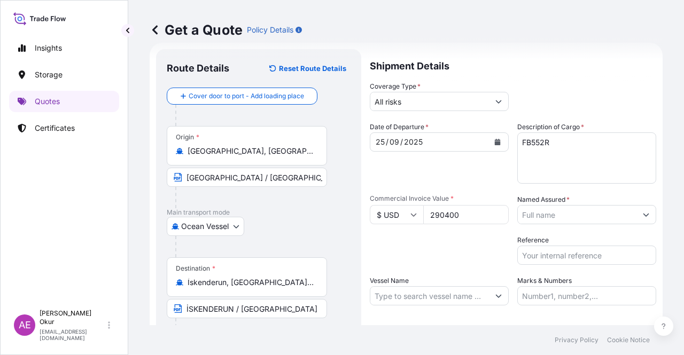
click at [582, 213] on input "Named Assured *" at bounding box center [577, 214] width 119 height 19
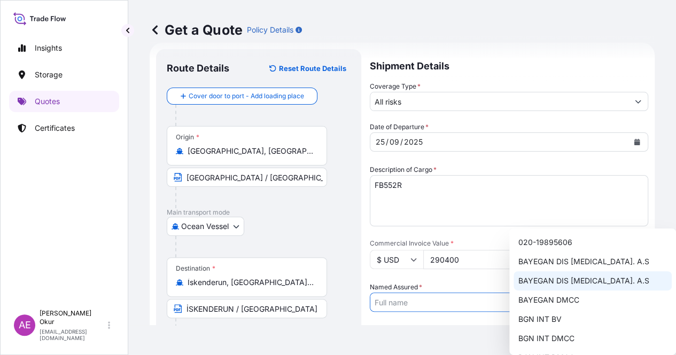
click at [549, 295] on span "BAYEGAN DMCC" at bounding box center [548, 300] width 61 height 11
type input "BAYEGAN DMCC"
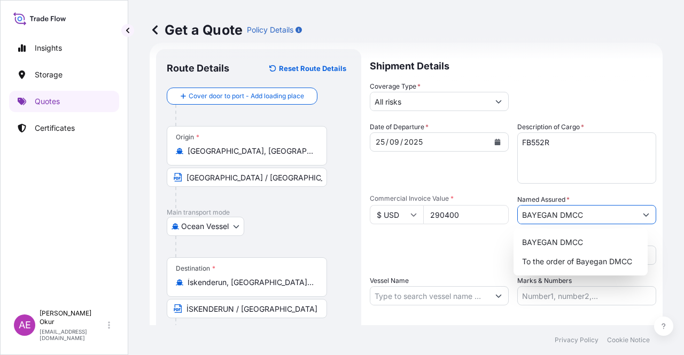
click at [407, 300] on input "Vessel Name" at bounding box center [429, 295] width 119 height 19
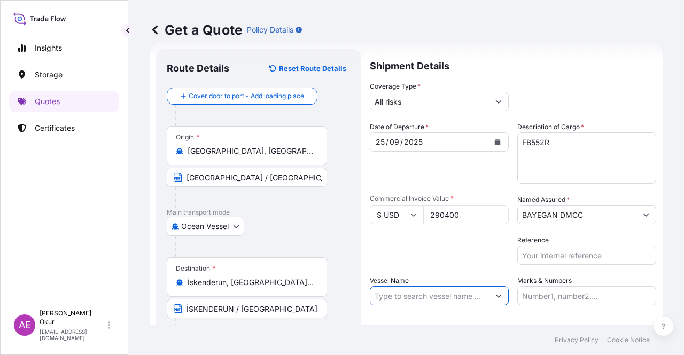
paste input "CMA CGM BARRACUDA"
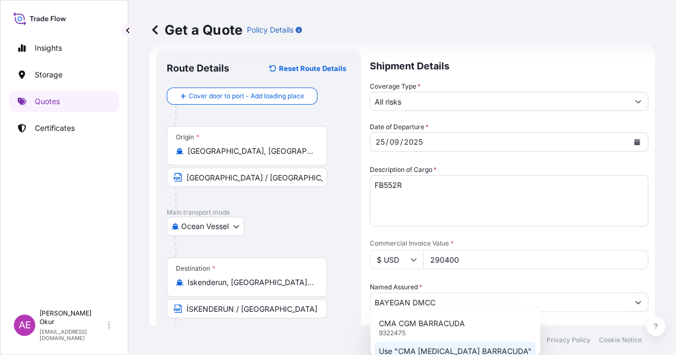
click at [416, 352] on p "Use "CMA [MEDICAL_DATA] BARRACUDA"" at bounding box center [455, 351] width 153 height 11
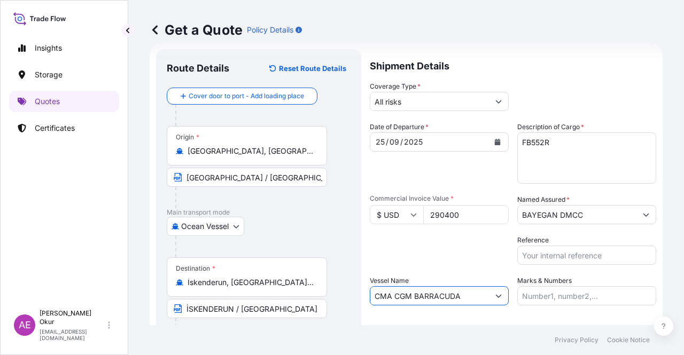
type input "CMA CGM BARRACUDA"
click at [555, 295] on input "Marks & Numbers" at bounding box center [586, 295] width 139 height 19
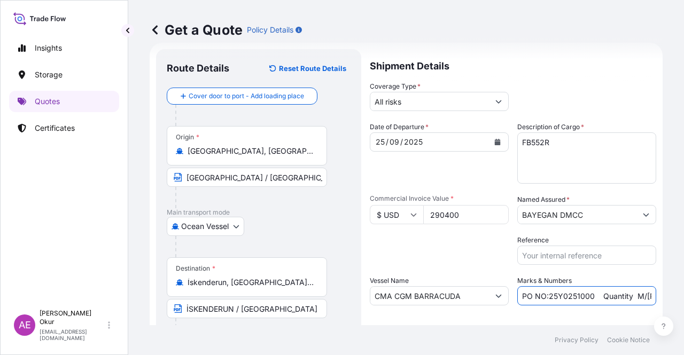
drag, startPoint x: 589, startPoint y: 296, endPoint x: 544, endPoint y: 298, distance: 44.9
click at [544, 298] on input "PO NO:25Y0251000 Quantity M/[PERSON_NAME]: 1.921,45 Premium: USD 176,70" at bounding box center [586, 295] width 139 height 19
paste input "33700"
click at [667, 284] on div "Get a Quote Policy Details Route Details Reset Route Details Cover door to port…" at bounding box center [406, 162] width 556 height 325
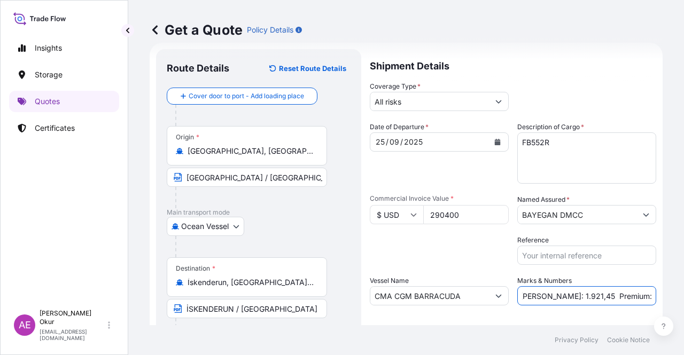
click at [575, 293] on input "PO NO:25Y0233700 Quantity M/[PERSON_NAME]: 1.921,45 Premium: USD 176,70" at bounding box center [586, 295] width 139 height 19
drag, startPoint x: 535, startPoint y: 295, endPoint x: 564, endPoint y: 294, distance: 28.9
click at [564, 294] on input "PO NO:25Y0233700 Quantity M/[PERSON_NAME]: 1.921,45 Premium: USD 176,70" at bounding box center [586, 295] width 139 height 19
paste input "264,000"
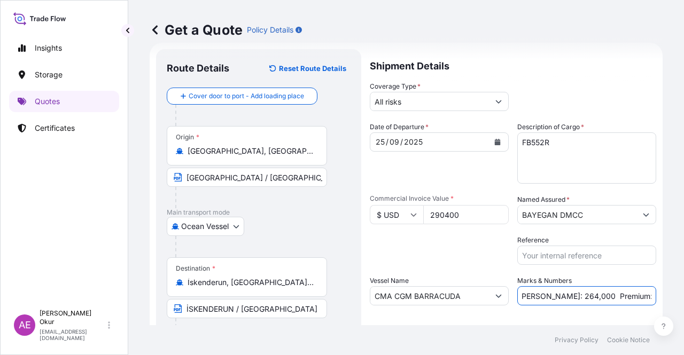
drag, startPoint x: 620, startPoint y: 291, endPoint x: 683, endPoint y: 292, distance: 63.6
click at [683, 292] on div "Get a Quote Policy Details Route Details Reset Route Details Cover door to port…" at bounding box center [406, 162] width 556 height 325
click at [624, 299] on input "PO NO:25Y0233700 Quantity M/[PERSON_NAME]: 264,000 Premium: USD 176,70" at bounding box center [586, 295] width 139 height 19
drag, startPoint x: 622, startPoint y: 295, endPoint x: 683, endPoint y: 298, distance: 61.5
click at [683, 298] on div "Get a Quote Policy Details Route Details Reset Route Details Cover door to port…" at bounding box center [406, 162] width 556 height 325
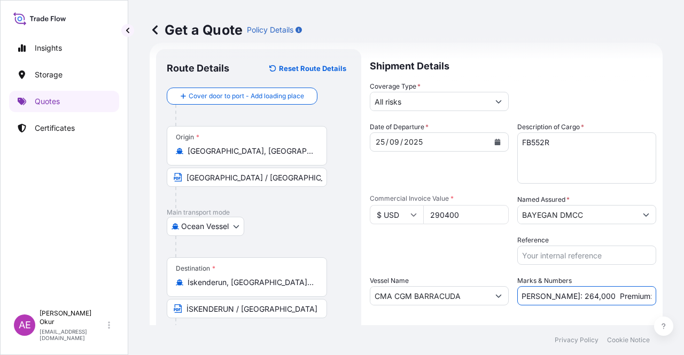
paste input "31,94"
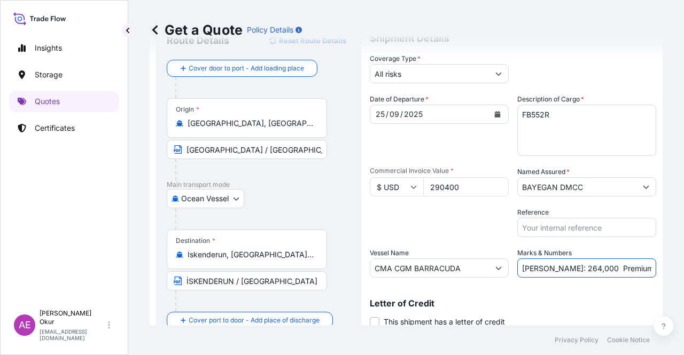
scroll to position [83, 0]
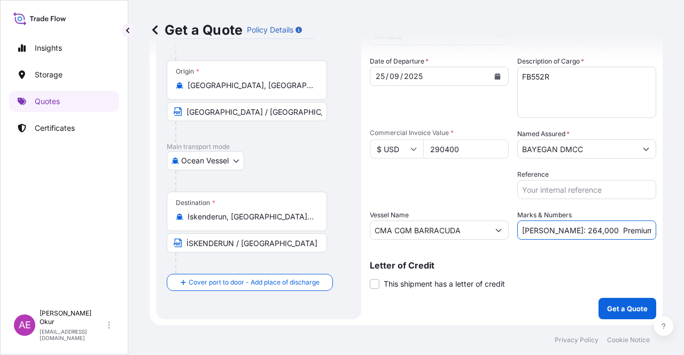
type input "PO NO:25Y0233700 Quantity M/[PERSON_NAME]: 264,000 Premium: USD 31,94"
click at [616, 313] on p "Get a Quote" at bounding box center [627, 308] width 41 height 11
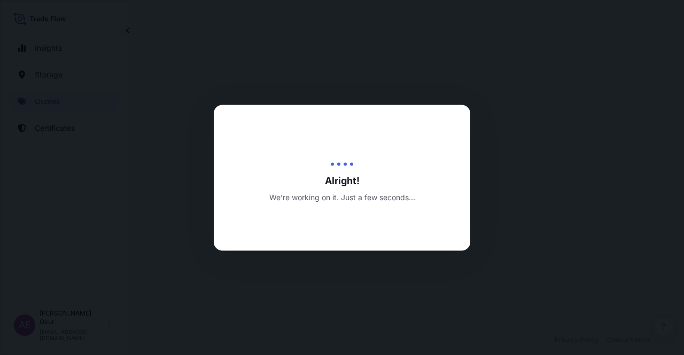
select select "Ocean Vessel"
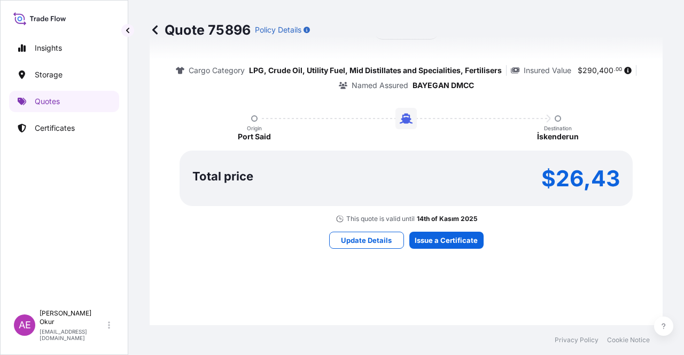
click at [445, 249] on div "Here's your insurance offer Primary Assured BGN Int Holding All risk coverage C…" at bounding box center [406, 112] width 483 height 621
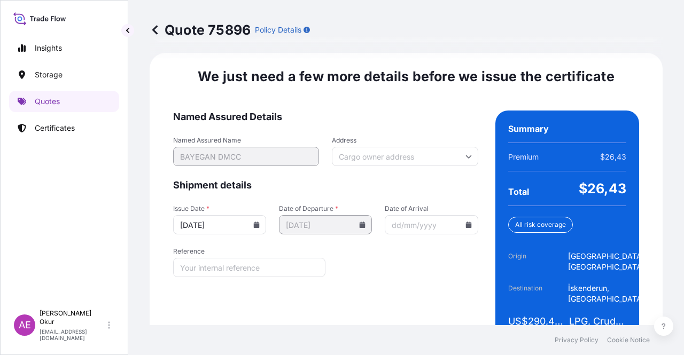
scroll to position [1387, 0]
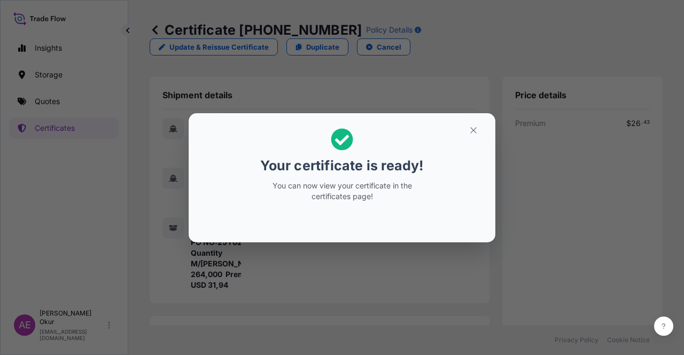
click at [479, 130] on button "button" at bounding box center [473, 130] width 27 height 17
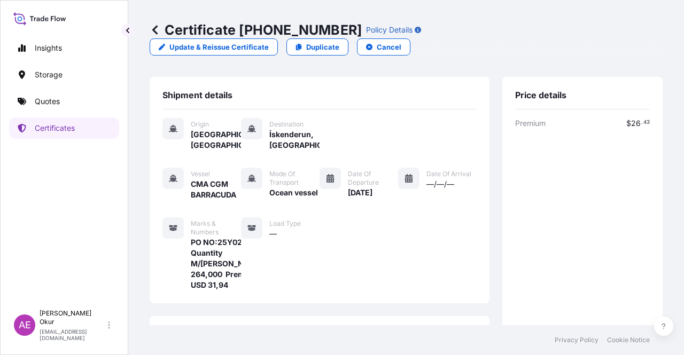
scroll to position [267, 0]
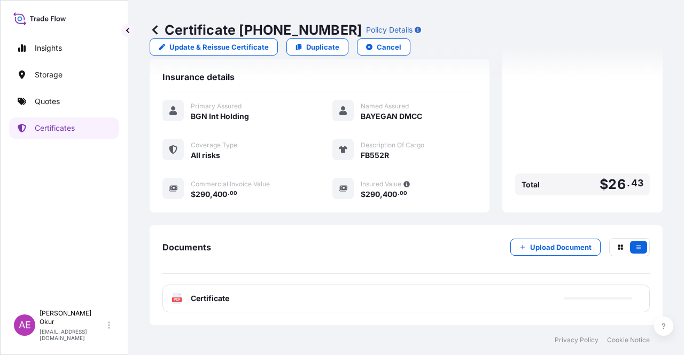
click at [223, 289] on div "PDF Certificate" at bounding box center [405, 299] width 487 height 28
click at [217, 292] on div "PDF Certificate" at bounding box center [405, 299] width 487 height 28
click at [213, 306] on div "PDF Certificate" at bounding box center [405, 299] width 487 height 28
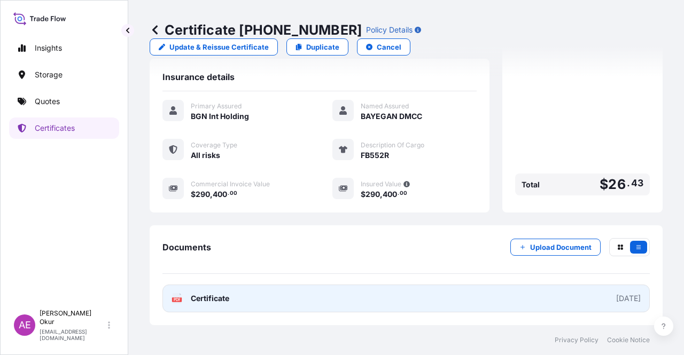
click at [211, 299] on span "Certificate" at bounding box center [210, 298] width 38 height 11
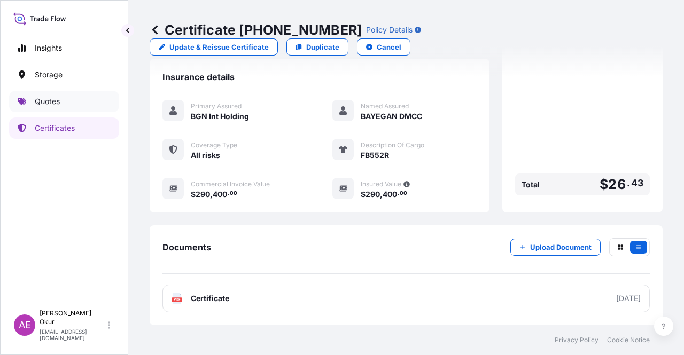
click at [67, 104] on link "Quotes" at bounding box center [64, 101] width 110 height 21
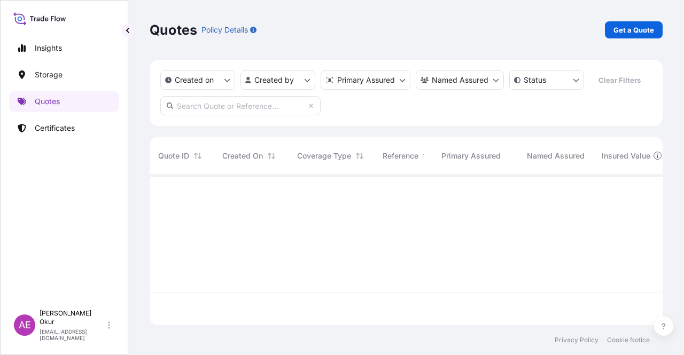
scroll to position [148, 504]
click at [631, 36] on link "Get a Quote" at bounding box center [634, 29] width 58 height 17
select select "Ocean Vessel"
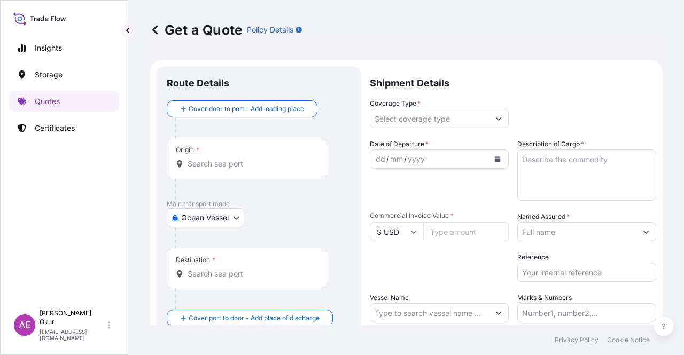
scroll to position [17, 0]
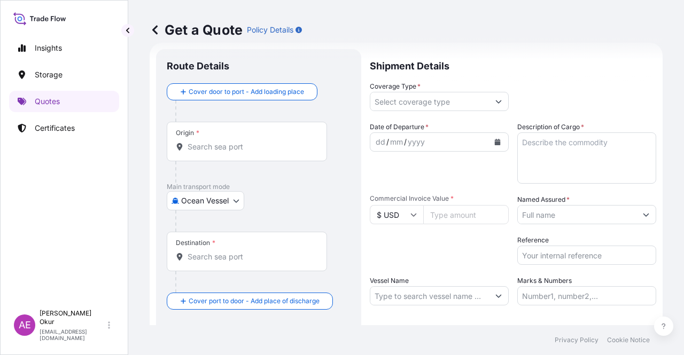
click at [238, 137] on div "Origin *" at bounding box center [247, 142] width 160 height 40
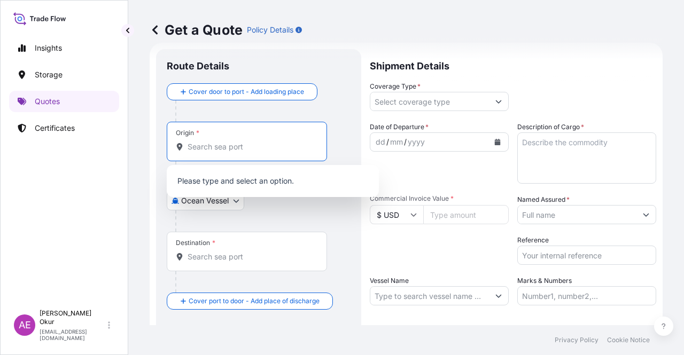
click at [240, 143] on input "Origin *" at bounding box center [251, 147] width 126 height 11
paste input "PORT SAID WEST"
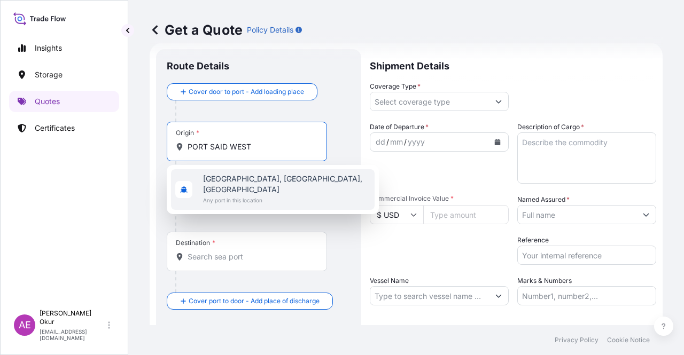
click at [276, 195] on span "Any port in this location" at bounding box center [286, 200] width 167 height 11
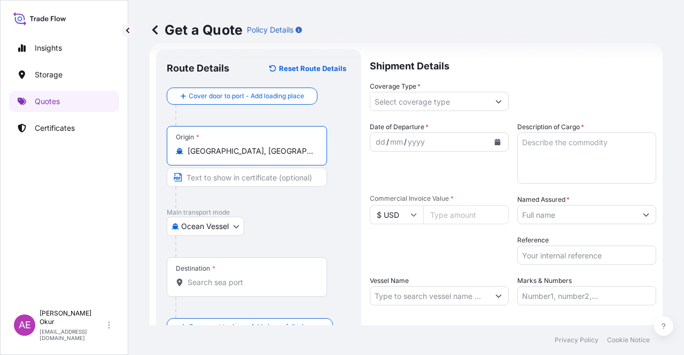
type input "[GEOGRAPHIC_DATA], [GEOGRAPHIC_DATA], [GEOGRAPHIC_DATA]"
click at [260, 178] on input "Text to appear on certificate" at bounding box center [247, 177] width 160 height 19
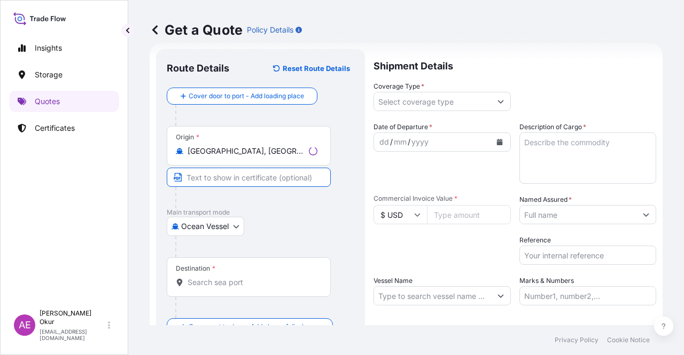
paste input "PORT SAID WEST"
type input "[GEOGRAPHIC_DATA] / [GEOGRAPHIC_DATA]"
click at [232, 274] on div "Destination *" at bounding box center [247, 278] width 160 height 40
click at [232, 277] on input "Destination *" at bounding box center [251, 282] width 126 height 11
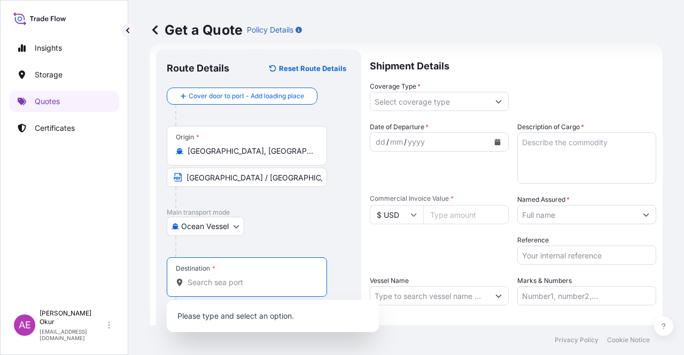
paste input "İSKENDERUN"
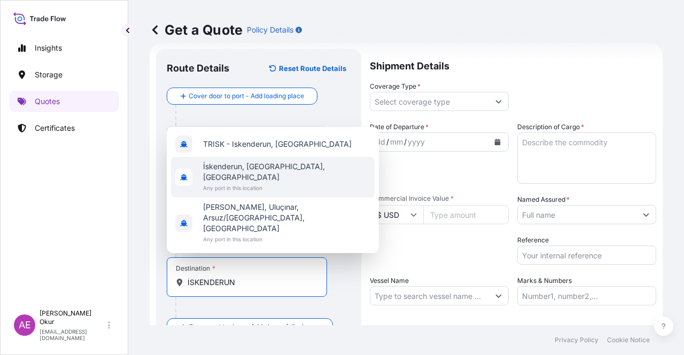
click at [269, 183] on span "İskenderun, [GEOGRAPHIC_DATA], [GEOGRAPHIC_DATA]" at bounding box center [286, 171] width 167 height 21
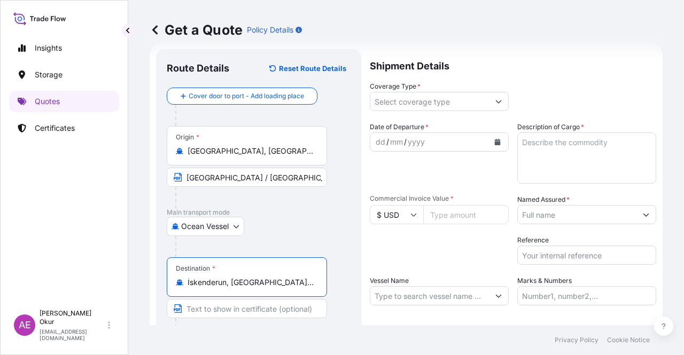
type input "İskenderun, [GEOGRAPHIC_DATA], [GEOGRAPHIC_DATA]"
click at [244, 311] on input "Text to appear on certificate" at bounding box center [247, 308] width 160 height 19
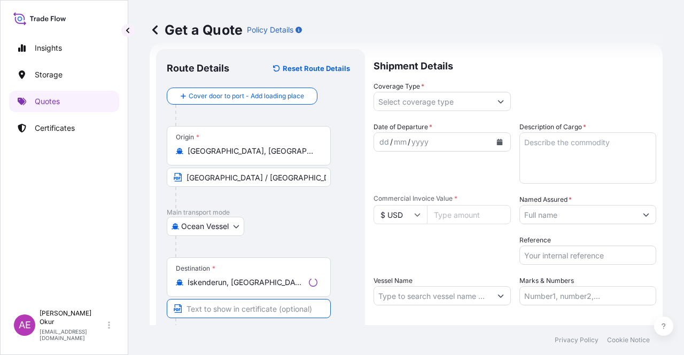
paste input "İSKENDERUN"
type input "İSKENDERUN / [GEOGRAPHIC_DATA]"
click at [430, 100] on input "Coverage Type *" at bounding box center [429, 101] width 119 height 19
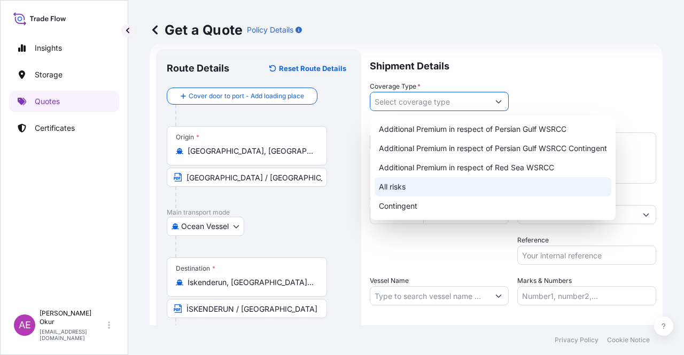
click at [384, 186] on div "All risks" at bounding box center [493, 186] width 237 height 19
type input "All risks"
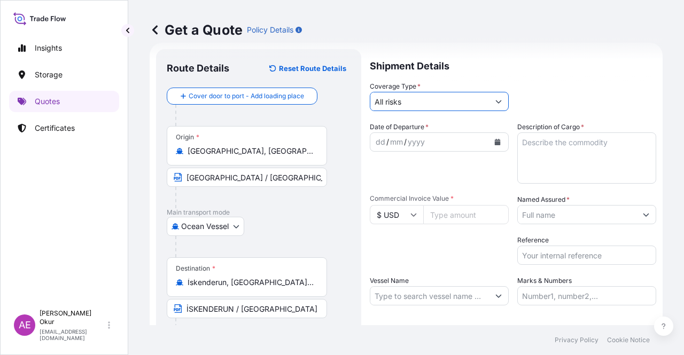
click at [378, 144] on div "dd" at bounding box center [381, 142] width 12 height 13
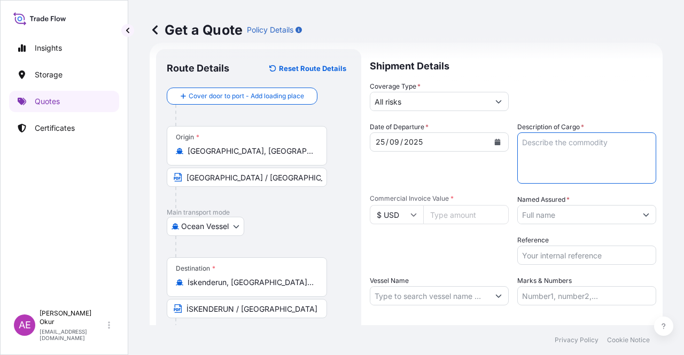
click at [564, 155] on textarea "Description of Cargo *" at bounding box center [586, 158] width 139 height 51
paste textarea "FB552R"
type textarea "FB552R"
click at [464, 221] on input "Commercial Invoice Value *" at bounding box center [465, 214] width 85 height 19
paste input "343200"
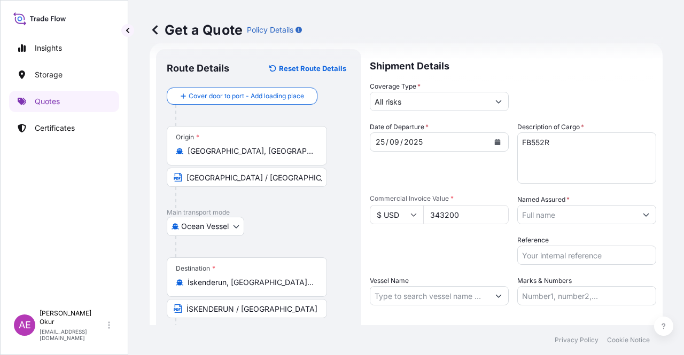
type input "343200"
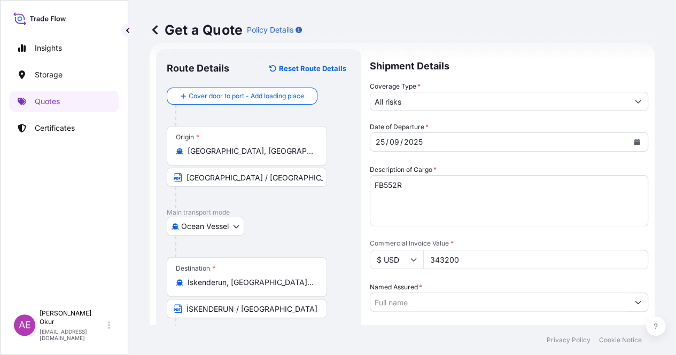
click at [565, 293] on input "Named Assured *" at bounding box center [499, 302] width 258 height 19
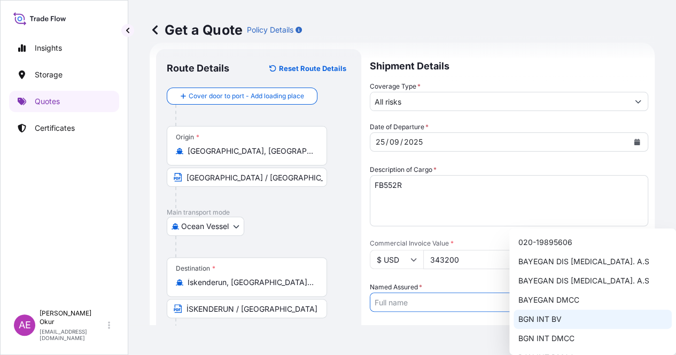
click at [550, 302] on span "BAYEGAN DMCC" at bounding box center [548, 300] width 61 height 11
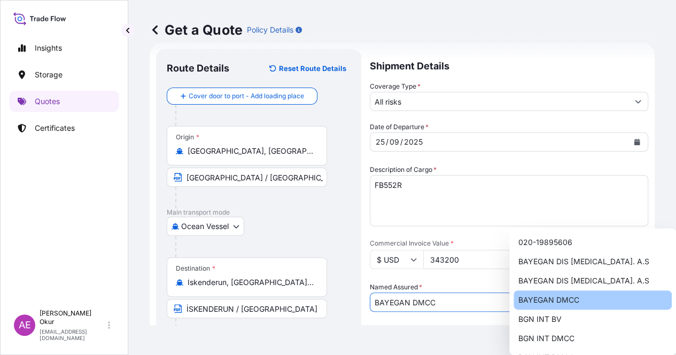
type input "BAYEGAN DMCC"
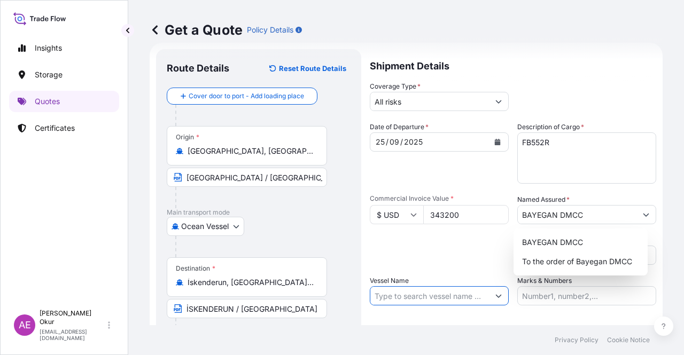
click at [433, 291] on input "Vessel Name" at bounding box center [429, 295] width 119 height 19
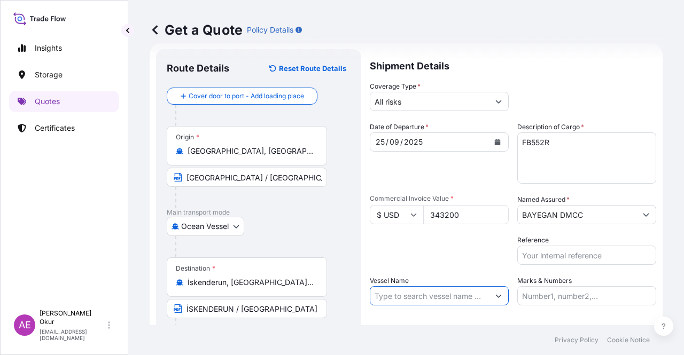
paste input "CMA CGM BARRACUDA"
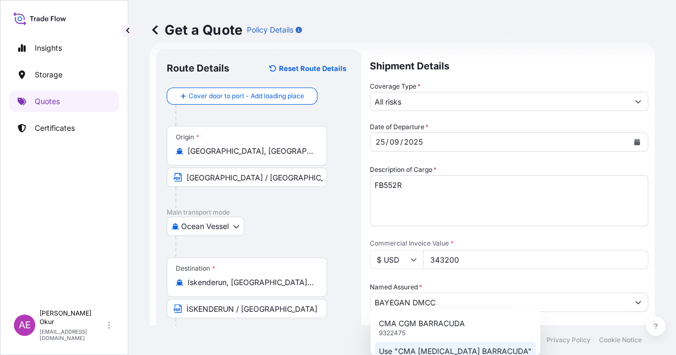
click at [441, 351] on p "Use "CMA [MEDICAL_DATA] BARRACUDA"" at bounding box center [455, 351] width 153 height 11
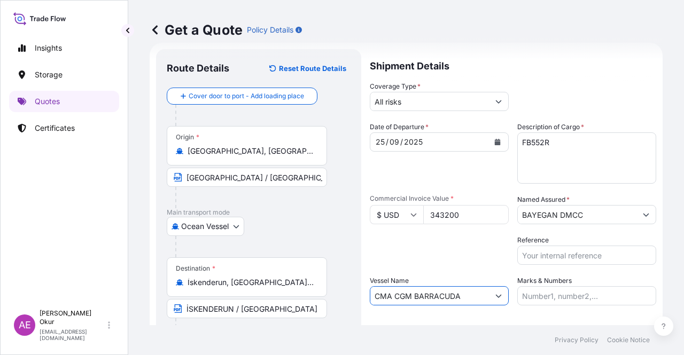
type input "CMA CGM BARRACUDA"
click at [550, 299] on input "Marks & Numbers" at bounding box center [586, 295] width 139 height 19
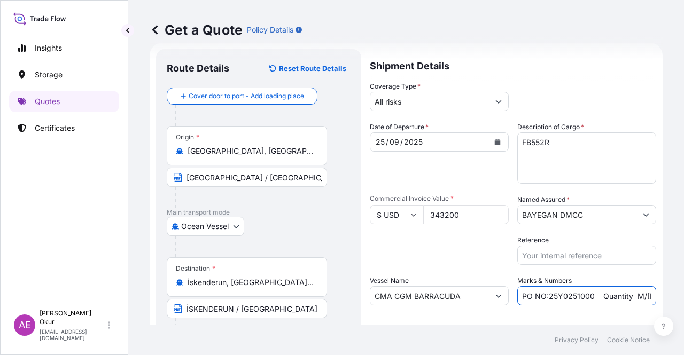
drag, startPoint x: 587, startPoint y: 297, endPoint x: 544, endPoint y: 297, distance: 43.3
click at [544, 297] on input "PO NO:25Y0251000 Quantity M/[PERSON_NAME]: 1.921,45 Premium: USD 176,70" at bounding box center [586, 295] width 139 height 19
paste input "399"
click at [671, 292] on div "Get a Quote Policy Details Route Details Reset Route Details Cover door to port…" at bounding box center [406, 162] width 556 height 325
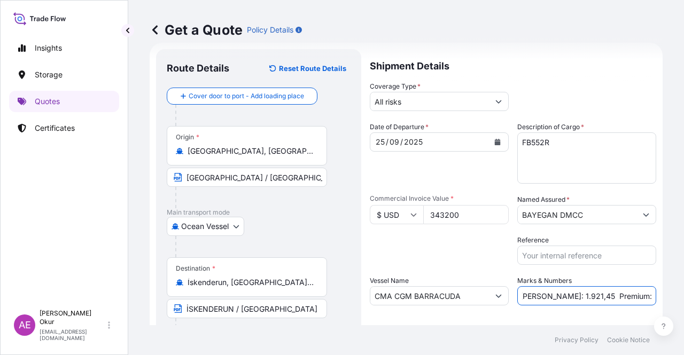
click at [565, 296] on input "PO NO:25Y0239900 Quantity M/[PERSON_NAME]: 1.921,45 Premium: USD 176,70" at bounding box center [586, 295] width 139 height 19
click at [562, 295] on input "PO NO:25Y0239900 Quantity M/[PERSON_NAME]: 1.921,45 Premium: USD 176,70" at bounding box center [586, 295] width 139 height 19
drag, startPoint x: 534, startPoint y: 293, endPoint x: 563, endPoint y: 295, distance: 28.4
click at [563, 295] on input "PO NO:25Y0239900 Quantity M/[PERSON_NAME]: 1.921,45 Premium: USD 176,70" at bounding box center [586, 295] width 139 height 19
paste input "312,000"
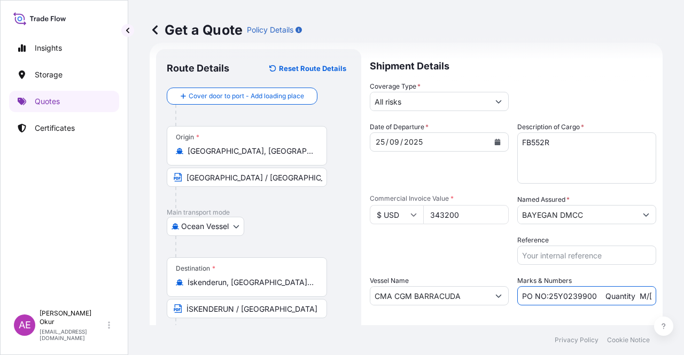
scroll to position [0, 129]
drag, startPoint x: 614, startPoint y: 288, endPoint x: 683, endPoint y: 292, distance: 69.1
click at [683, 292] on div "Get a Quote Policy Details Route Details Reset Route Details Cover door to port…" at bounding box center [406, 162] width 556 height 325
click at [613, 291] on input "PO NO:25Y0239900 Quantity M/[PERSON_NAME]: 312,000 Premium: USD 176,70" at bounding box center [586, 295] width 139 height 19
click at [619, 295] on input "PO NO:25Y0239900 Quantity M/[PERSON_NAME]: 312,000 Premium: USD 176,70" at bounding box center [586, 295] width 139 height 19
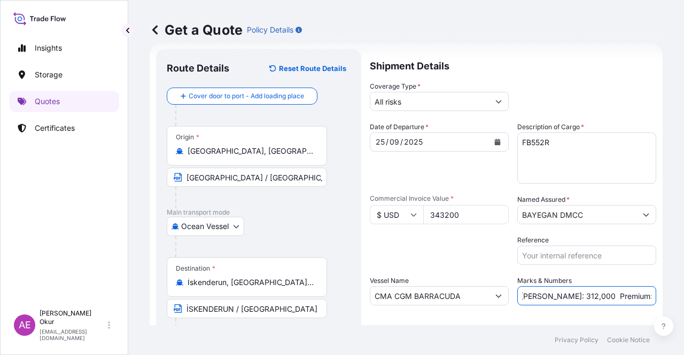
drag, startPoint x: 620, startPoint y: 295, endPoint x: 683, endPoint y: 293, distance: 63.6
click at [683, 293] on div "Get a Quote Policy Details Route Details Reset Route Details Cover door to port…" at bounding box center [406, 162] width 556 height 325
paste input "37,75"
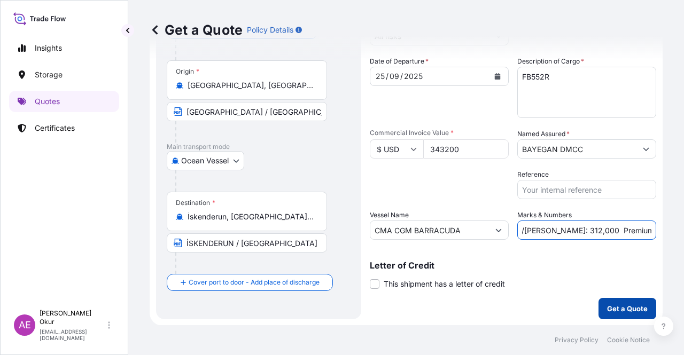
type input "PO NO:25Y0239900 Quantity M/[PERSON_NAME]: 312,000 Premium: USD 37,75"
click at [623, 314] on button "Get a Quote" at bounding box center [627, 308] width 58 height 21
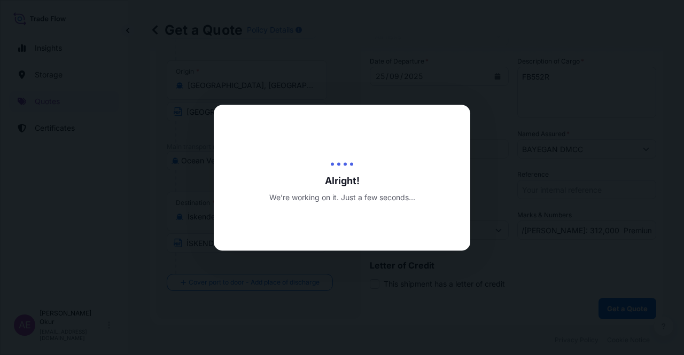
scroll to position [0, 0]
select select "Ocean Vessel"
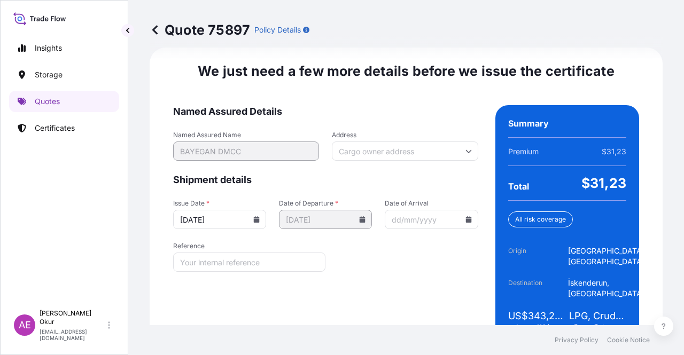
scroll to position [1359, 0]
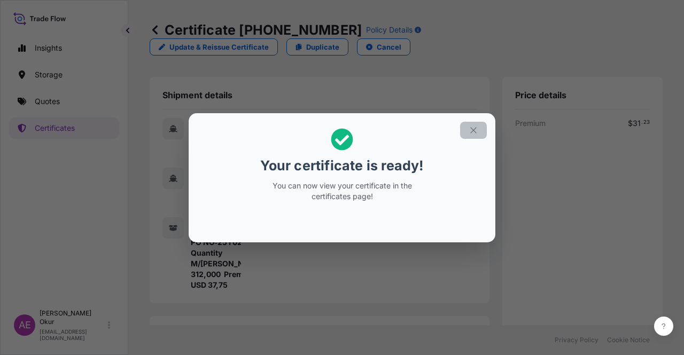
click at [471, 127] on icon "button" at bounding box center [474, 131] width 10 height 10
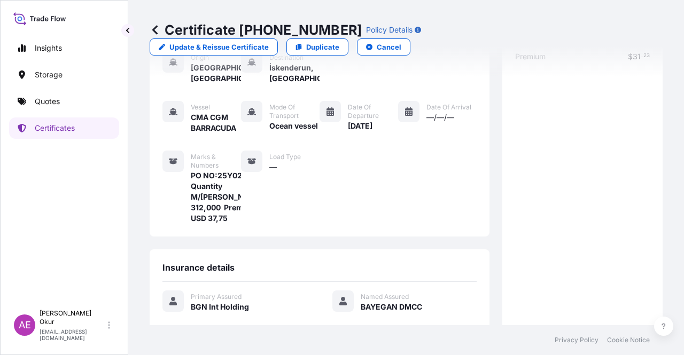
scroll to position [256, 0]
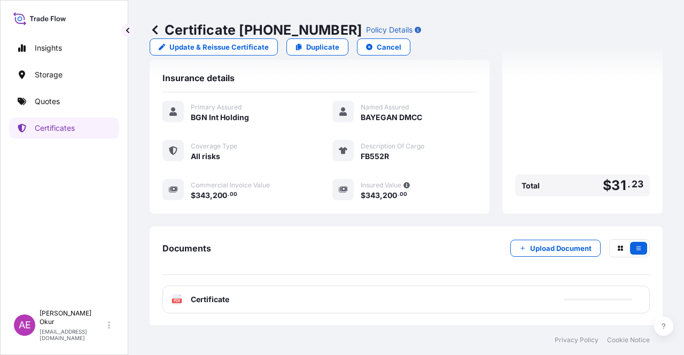
click at [221, 294] on span "Certificate" at bounding box center [210, 299] width 38 height 11
click at [226, 302] on span "Certificate" at bounding box center [210, 299] width 38 height 11
click at [207, 300] on span "Certificate" at bounding box center [210, 299] width 38 height 11
click at [213, 297] on span "Certificate" at bounding box center [210, 299] width 38 height 11
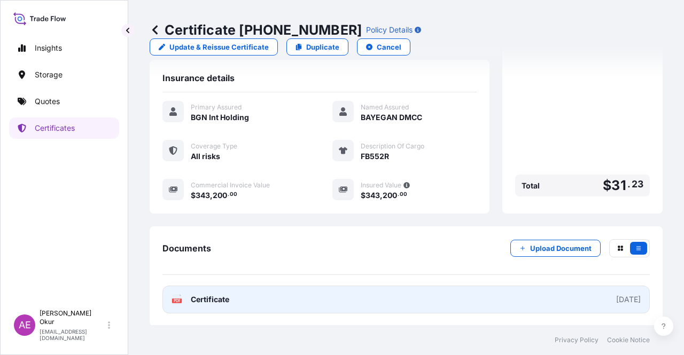
click at [199, 299] on span "Certificate" at bounding box center [210, 299] width 38 height 11
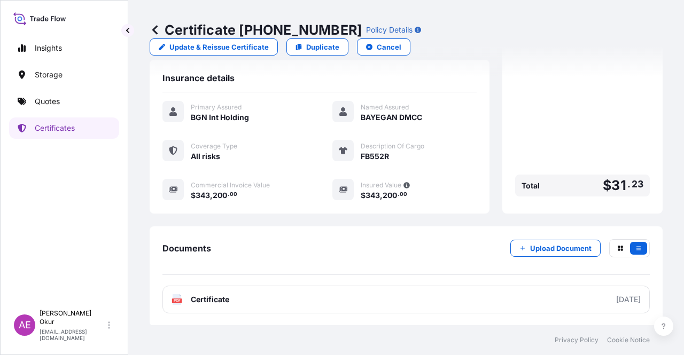
click at [74, 97] on link "Quotes" at bounding box center [64, 101] width 110 height 21
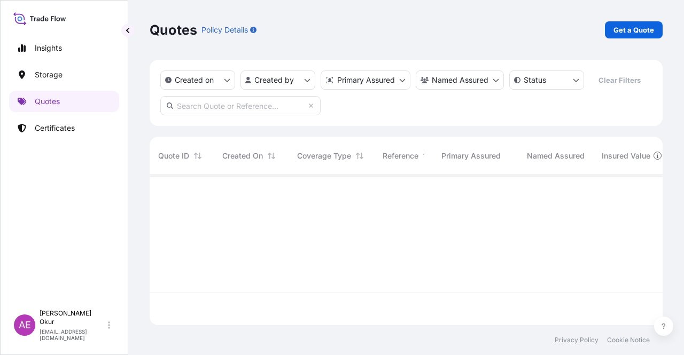
scroll to position [148, 504]
click at [632, 29] on p "Get a Quote" at bounding box center [633, 30] width 41 height 11
select select "Ocean Vessel"
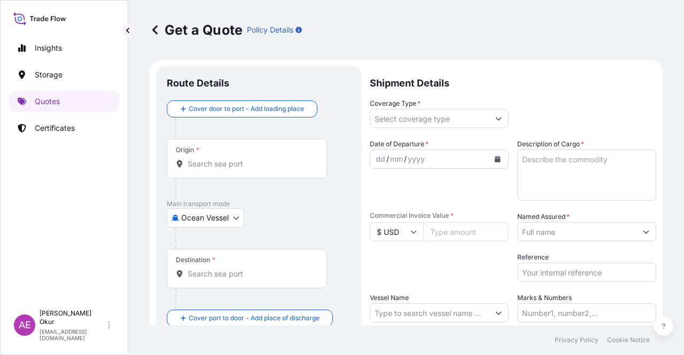
scroll to position [17, 0]
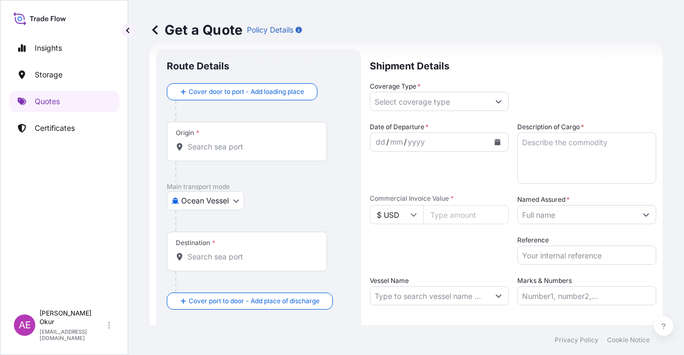
click at [263, 140] on div "Origin *" at bounding box center [247, 142] width 160 height 40
click at [263, 142] on input "Origin *" at bounding box center [251, 147] width 126 height 11
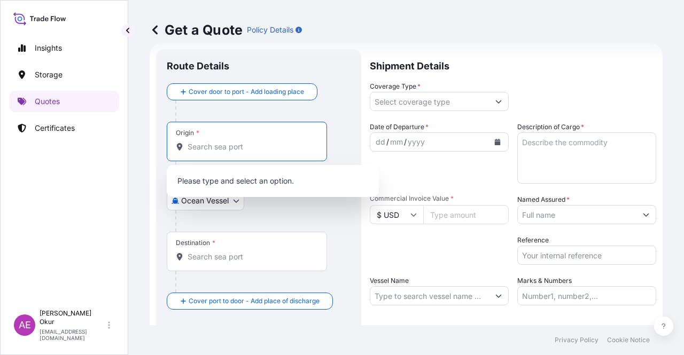
paste input "PORT SAID WEST"
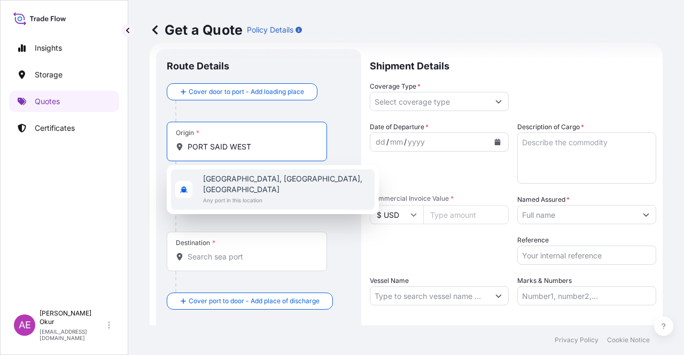
click at [263, 195] on span "Any port in this location" at bounding box center [286, 200] width 167 height 11
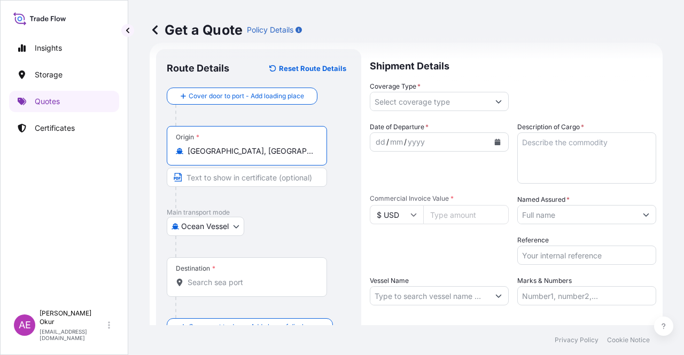
type input "[GEOGRAPHIC_DATA], [GEOGRAPHIC_DATA], [GEOGRAPHIC_DATA]"
click at [251, 174] on input "Text to appear on certificate" at bounding box center [247, 177] width 160 height 19
paste input "PORT SAID WEST"
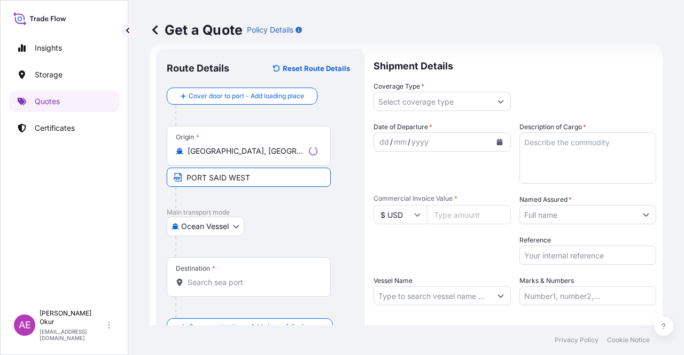
type input "[GEOGRAPHIC_DATA] / [GEOGRAPHIC_DATA]"
click at [203, 283] on input "Destination *" at bounding box center [251, 282] width 126 height 11
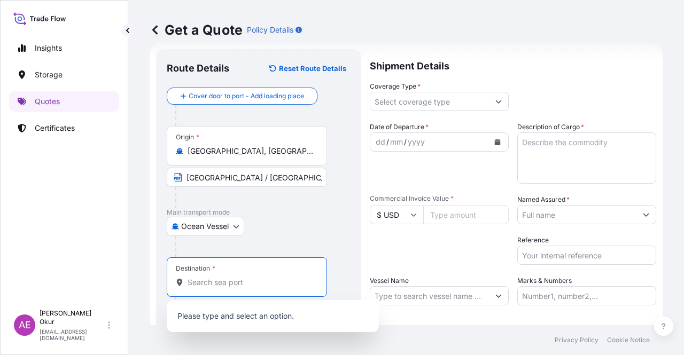
paste input "İSKENDERUN"
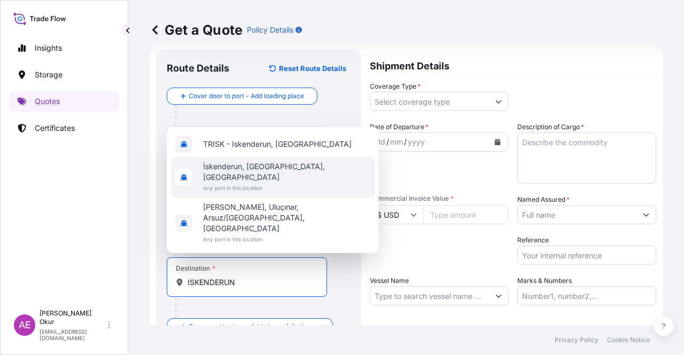
click at [256, 183] on span "İskenderun, [GEOGRAPHIC_DATA], [GEOGRAPHIC_DATA]" at bounding box center [286, 171] width 167 height 21
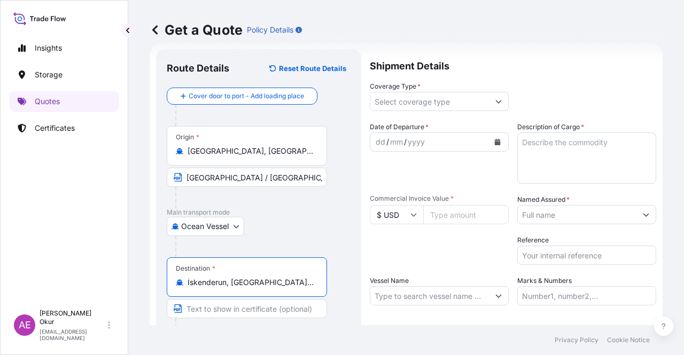
type input "İskenderun, [GEOGRAPHIC_DATA], [GEOGRAPHIC_DATA]"
click at [232, 310] on input "Text to appear on certificate" at bounding box center [247, 308] width 160 height 19
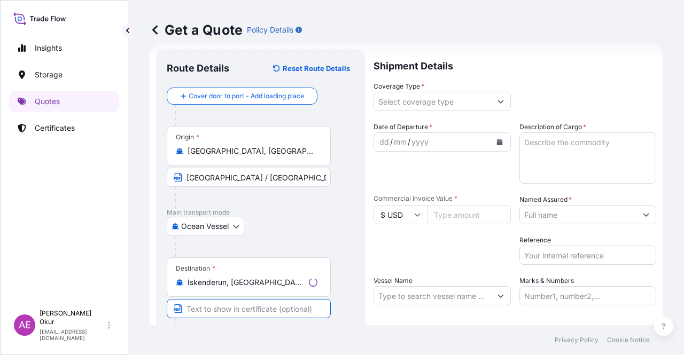
paste input "İSKENDERUN"
type input "İSKENDERUN / [GEOGRAPHIC_DATA]"
click at [425, 98] on input "Coverage Type *" at bounding box center [429, 101] width 119 height 19
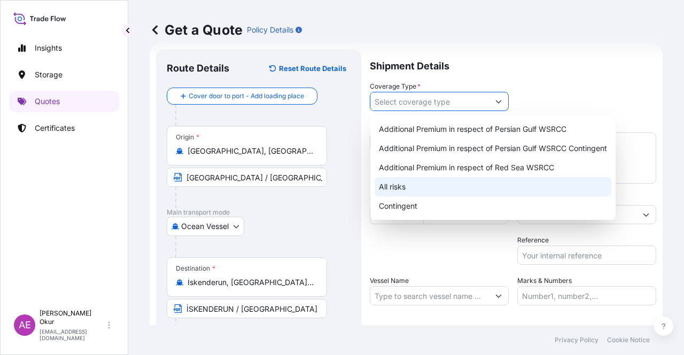
click at [383, 189] on div "All risks" at bounding box center [493, 186] width 237 height 19
type input "All risks"
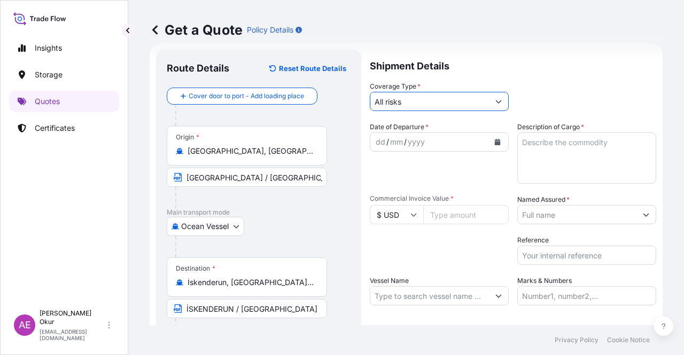
click at [376, 145] on div "dd" at bounding box center [381, 142] width 12 height 13
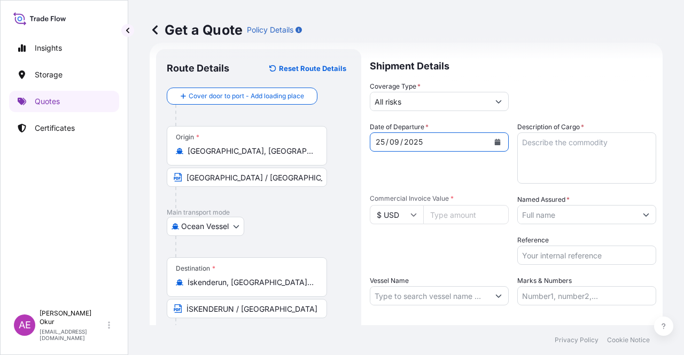
drag, startPoint x: 534, startPoint y: 114, endPoint x: 533, endPoint y: 154, distance: 40.1
click at [533, 114] on div "Shipment Details Coverage Type * All risks Date of Departure * [DATE] Cargo Cat…" at bounding box center [513, 217] width 286 height 336
click at [533, 157] on textarea "Description of Cargo *" at bounding box center [586, 158] width 139 height 51
paste textarea "FB552R"
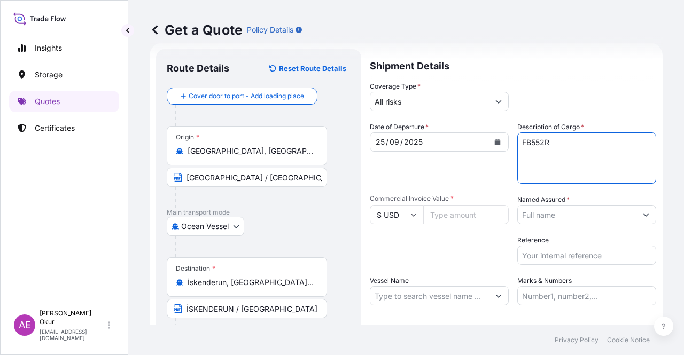
type textarea "FB552R"
click at [459, 214] on input "Commercial Invoice Value *" at bounding box center [465, 214] width 85 height 19
paste input "132000"
type input "132000"
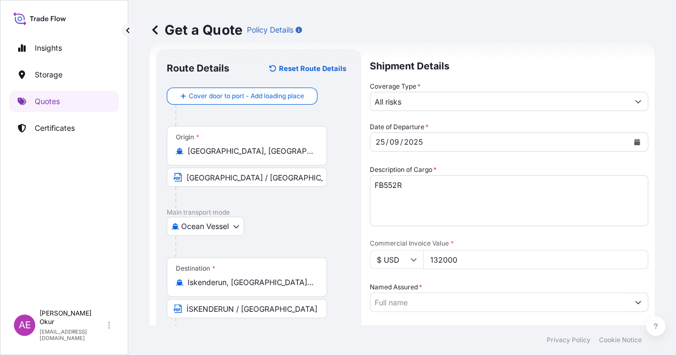
click at [582, 293] on input "Named Assured *" at bounding box center [499, 302] width 258 height 19
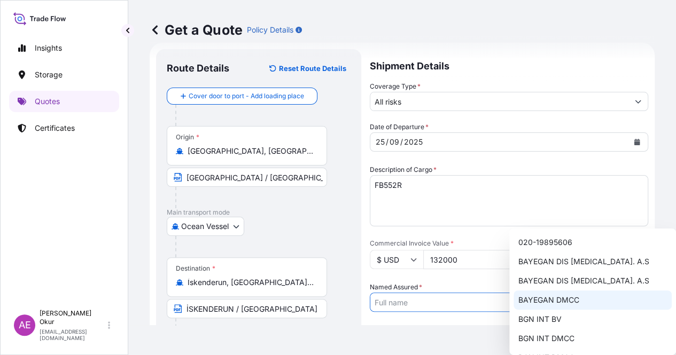
click at [551, 297] on span "BAYEGAN DMCC" at bounding box center [548, 300] width 61 height 11
type input "BAYEGAN DMCC"
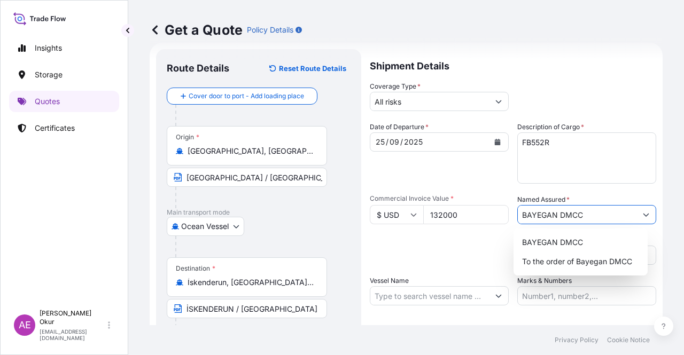
click at [417, 297] on input "Vessel Name" at bounding box center [429, 295] width 119 height 19
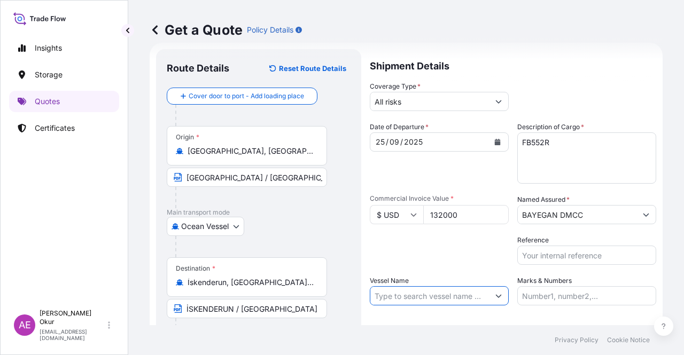
paste input "CMA CGM BARRACUDA"
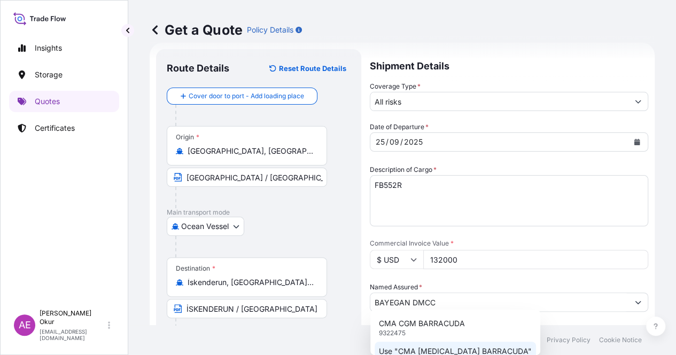
click at [432, 352] on p "Use "CMA [MEDICAL_DATA] BARRACUDA"" at bounding box center [455, 351] width 153 height 11
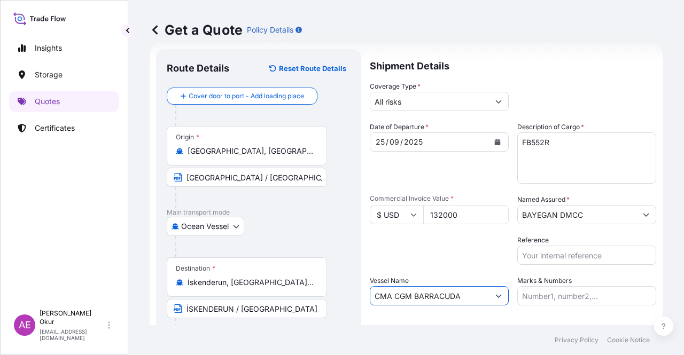
type input "CMA CGM BARRACUDA"
click at [571, 290] on input "Marks & Numbers" at bounding box center [586, 295] width 139 height 19
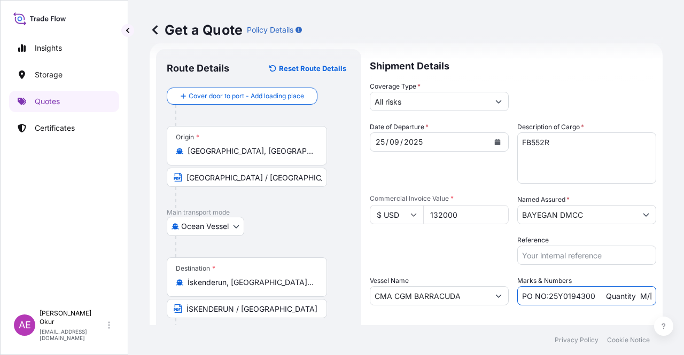
drag, startPoint x: 570, startPoint y: 297, endPoint x: 543, endPoint y: 297, distance: 26.7
click at [543, 297] on input "PO NO:25Y0194300 Quantity M/[PERSON_NAME]: 16.100,00 Premium: USD 963,06" at bounding box center [586, 295] width 139 height 19
paste input "240000"
drag, startPoint x: 609, startPoint y: 297, endPoint x: 643, endPoint y: 295, distance: 34.7
click at [643, 295] on input "PO NO:25Y0240000 Quantity M/[PERSON_NAME]: 16.100,00 Premium: USD 963,06" at bounding box center [586, 295] width 139 height 19
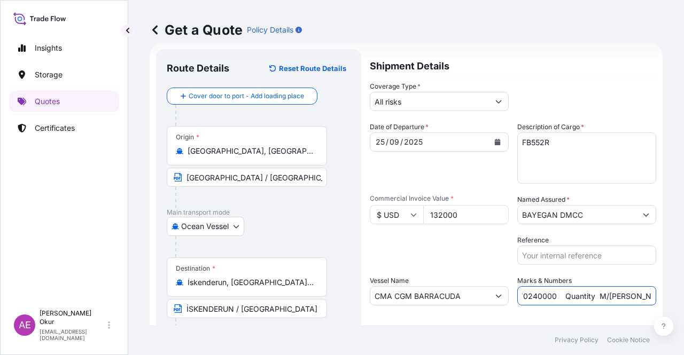
click at [642, 295] on input "PO NO:25Y0240000 Quantity M/[PERSON_NAME]: 16.100,00 Premium: USD 963,06" at bounding box center [586, 295] width 139 height 19
drag, startPoint x: 625, startPoint y: 297, endPoint x: 657, endPoint y: 301, distance: 32.3
click at [657, 301] on div "Get a Quote Policy Details Route Details Reset Route Details Cover door to port…" at bounding box center [406, 162] width 556 height 325
click at [548, 293] on input "PO NO:25Y0240000 Quantity M/[PERSON_NAME]: 16.100,00 Premium: USD 963,06" at bounding box center [586, 295] width 139 height 19
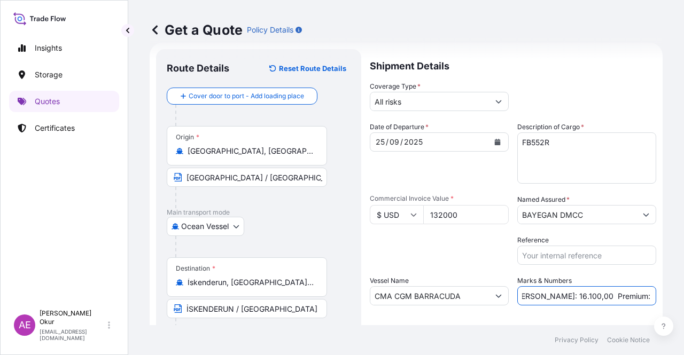
click at [526, 293] on input "PO NO:25Y0240000 Quantity M/[PERSON_NAME]: 16.100,00 Premium: USD 963,06" at bounding box center [586, 295] width 139 height 19
click at [530, 297] on input "PO NO:25Y0240000 Quantity M/[PERSON_NAME]: 16.100,00 Premium: USD 963,06" at bounding box center [586, 295] width 139 height 19
drag, startPoint x: 528, startPoint y: 297, endPoint x: 561, endPoint y: 299, distance: 33.2
click at [561, 299] on input "PO NO:25Y0240000 Quantity M/[PERSON_NAME]: 16.100,00 Premium: USD 963,06" at bounding box center [586, 295] width 139 height 19
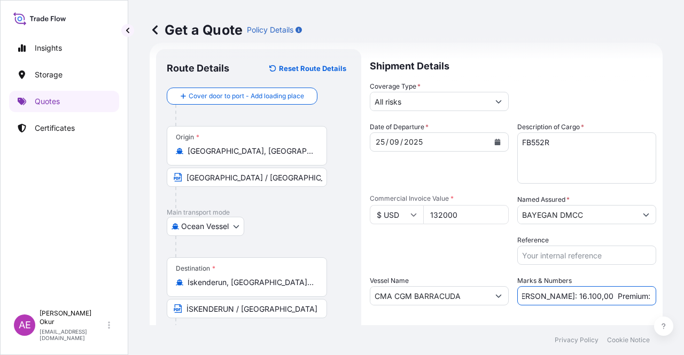
paste input "20,0"
drag, startPoint x: 616, startPoint y: 294, endPoint x: 650, endPoint y: 287, distance: 35.5
click at [683, 290] on div "Get a Quote Policy Details Route Details Reset Route Details Cover door to port…" at bounding box center [406, 162] width 556 height 325
click at [618, 289] on input "PO NO:25Y0240000 Quantity M/[PERSON_NAME]: 120,000 Premium: USD 963,06" at bounding box center [586, 295] width 139 height 19
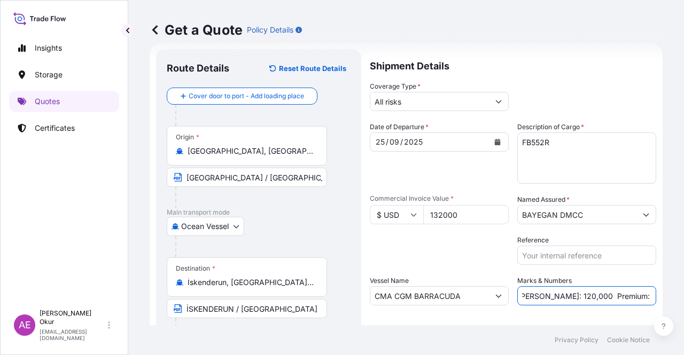
click at [618, 295] on input "PO NO:25Y0240000 Quantity M/[PERSON_NAME]: 120,000 Premium: USD 963,06" at bounding box center [586, 295] width 139 height 19
drag, startPoint x: 618, startPoint y: 297, endPoint x: 683, endPoint y: 299, distance: 65.2
click at [683, 299] on div "Get a Quote Policy Details Route Details Reset Route Details Cover door to port…" at bounding box center [406, 162] width 556 height 325
paste input "14,52"
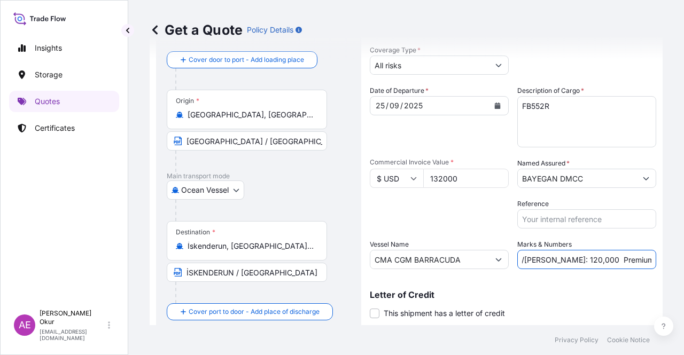
scroll to position [83, 0]
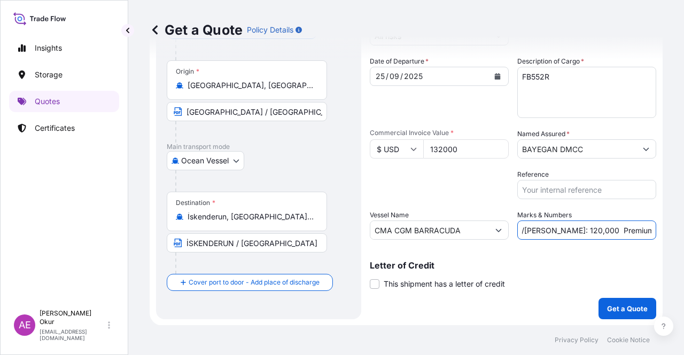
type input "PO NO:25Y0240000 Quantity M/[PERSON_NAME]: 120,000 Premium: USD 14,52"
click at [624, 300] on button "Get a Quote" at bounding box center [627, 308] width 58 height 21
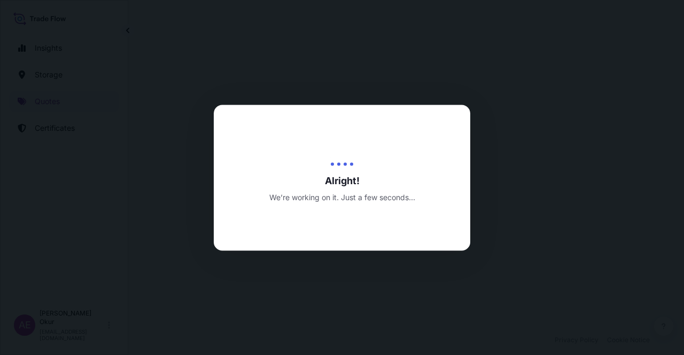
select select "Ocean Vessel"
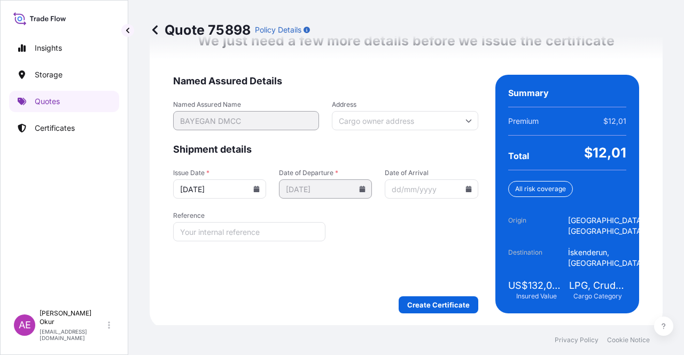
scroll to position [1387, 0]
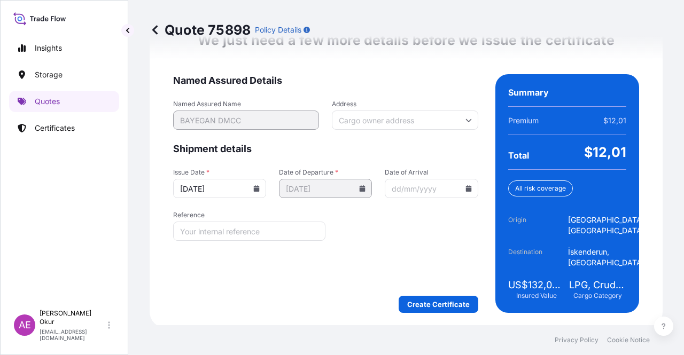
click at [409, 316] on div "We just need a few more details before we issue the certificate Named Assured D…" at bounding box center [406, 173] width 513 height 312
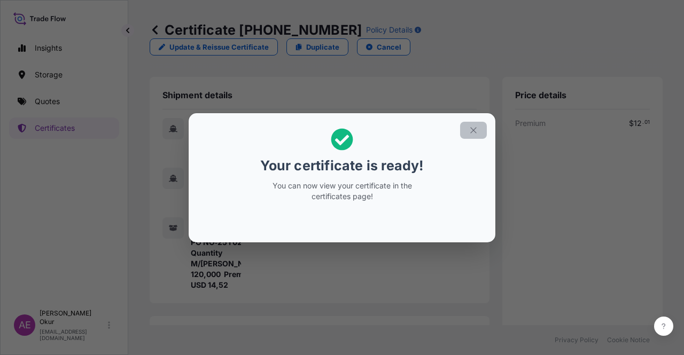
click at [485, 131] on button "button" at bounding box center [473, 130] width 27 height 17
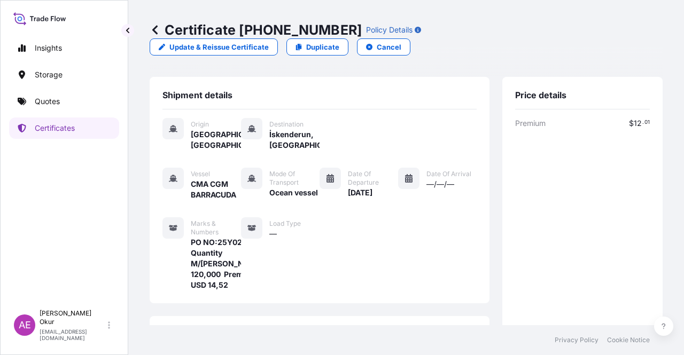
scroll to position [256, 0]
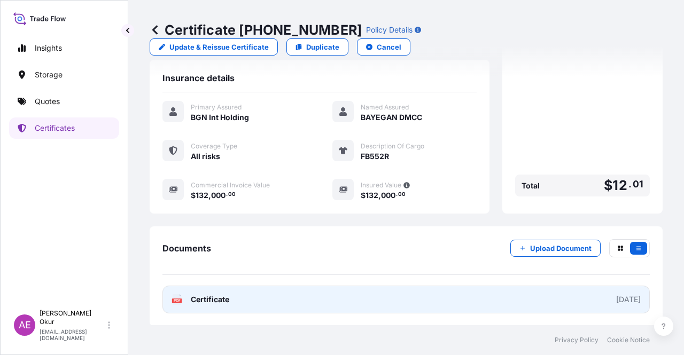
click at [203, 299] on span "Certificate" at bounding box center [210, 299] width 38 height 11
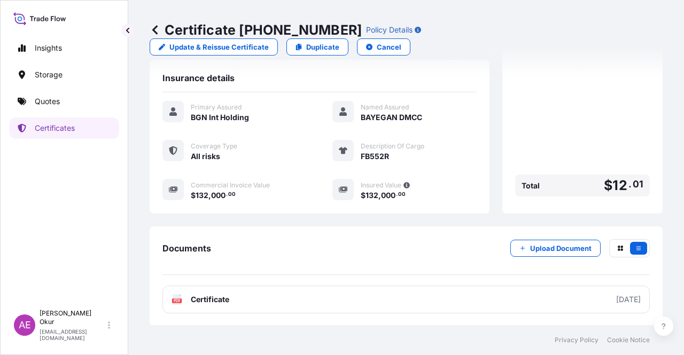
click at [71, 101] on link "Quotes" at bounding box center [64, 101] width 110 height 21
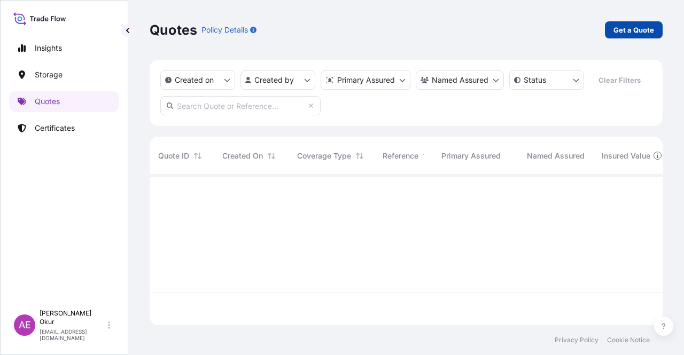
scroll to position [148, 504]
click at [622, 27] on p "Get a Quote" at bounding box center [633, 30] width 41 height 11
select select "Ocean Vessel"
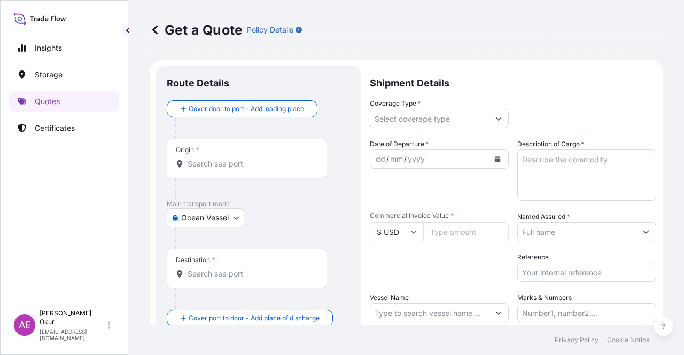
scroll to position [17, 0]
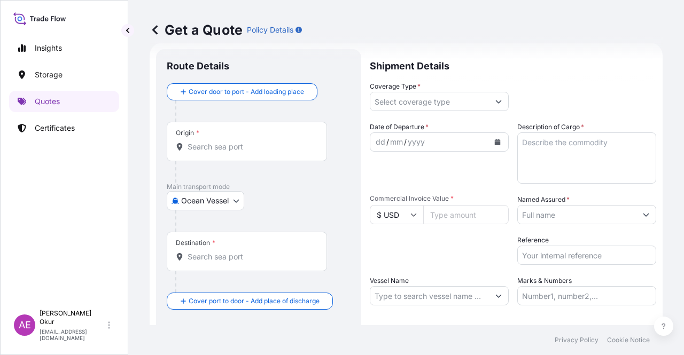
click at [233, 141] on div "Origin *" at bounding box center [247, 142] width 160 height 40
click at [256, 151] on input "Origin *" at bounding box center [251, 147] width 126 height 11
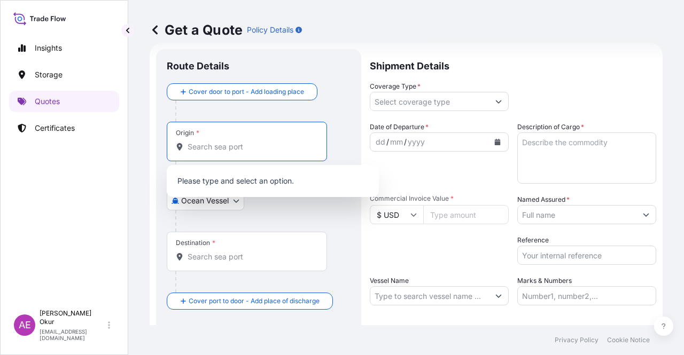
paste input "PORT SAID WEST"
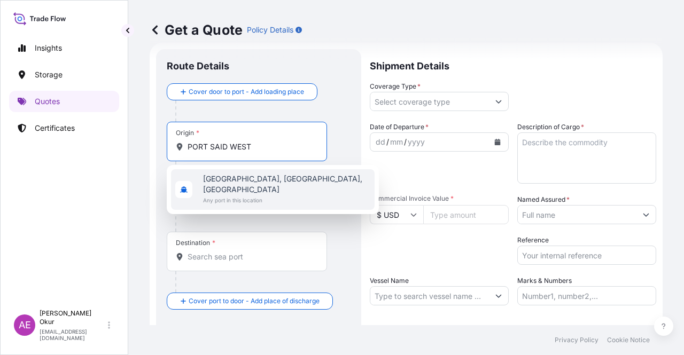
click at [268, 195] on span "Any port in this location" at bounding box center [286, 200] width 167 height 11
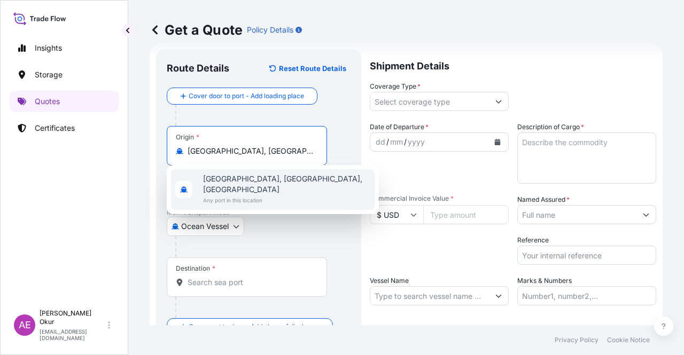
type input "[GEOGRAPHIC_DATA], [GEOGRAPHIC_DATA], [GEOGRAPHIC_DATA]"
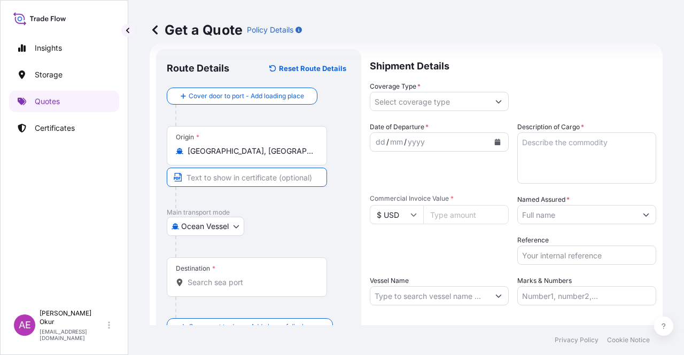
click at [253, 170] on input "Text to appear on certificate" at bounding box center [247, 177] width 160 height 19
paste input "PORT SAID WEST"
type input "[GEOGRAPHIC_DATA] / [GEOGRAPHIC_DATA]"
click at [247, 284] on input "Destination *" at bounding box center [251, 282] width 126 height 11
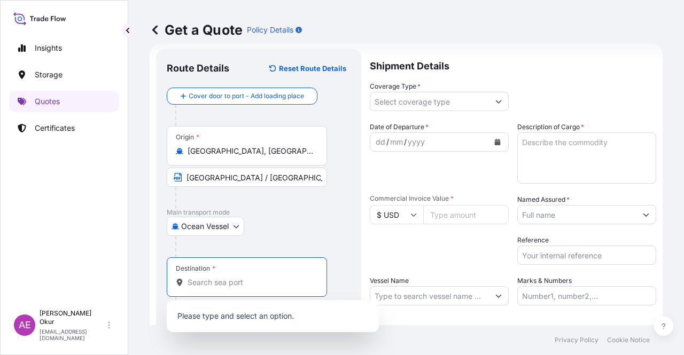
paste input "İSKENDERUN"
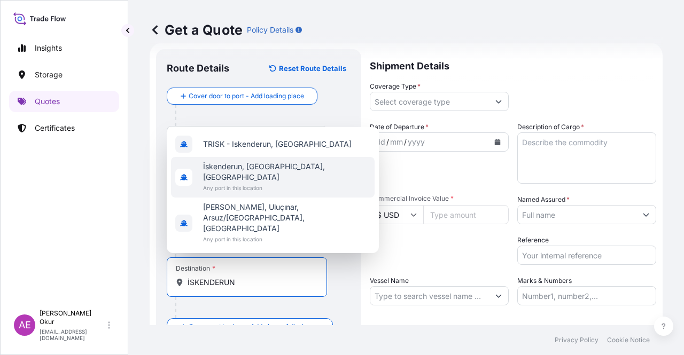
click at [268, 183] on span "İskenderun, [GEOGRAPHIC_DATA], [GEOGRAPHIC_DATA]" at bounding box center [286, 171] width 167 height 21
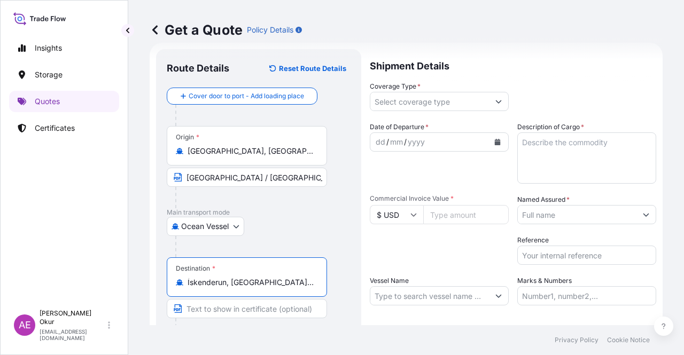
type input "İskenderun, [GEOGRAPHIC_DATA], [GEOGRAPHIC_DATA]"
click at [246, 306] on input "Text to appear on certificate" at bounding box center [247, 308] width 160 height 19
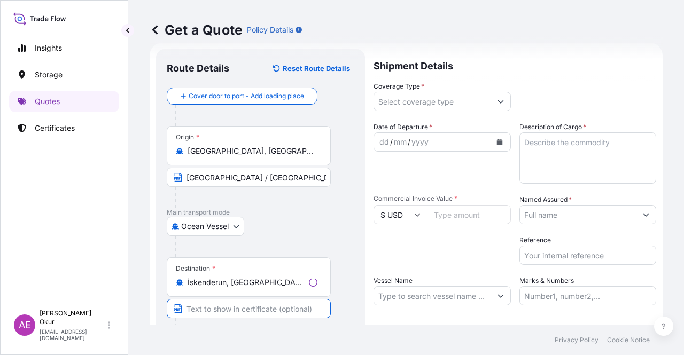
paste input "İSKENDERUN"
type input "İSKENDERUN / [GEOGRAPHIC_DATA]"
click at [391, 103] on input "Coverage Type *" at bounding box center [429, 101] width 119 height 19
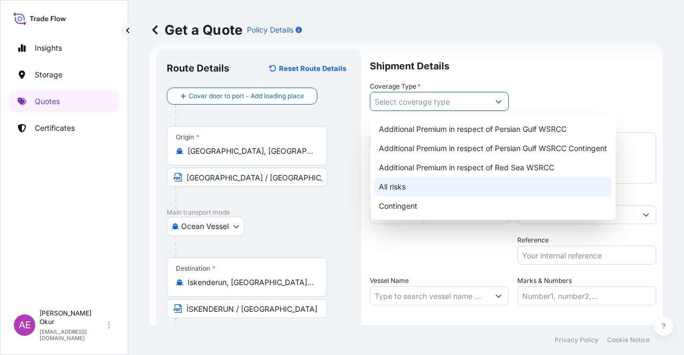
click at [413, 192] on div "All risks" at bounding box center [493, 186] width 237 height 19
type input "All risks"
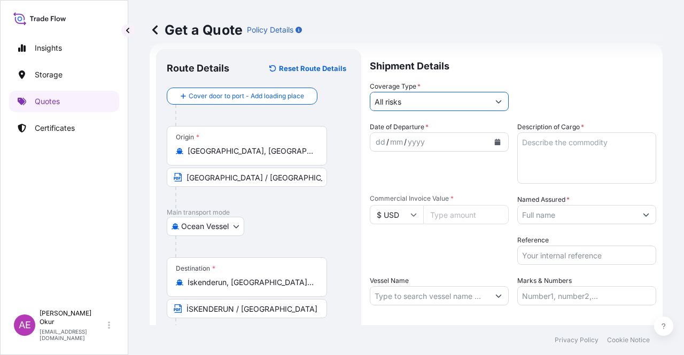
click at [375, 144] on div "dd" at bounding box center [381, 142] width 12 height 13
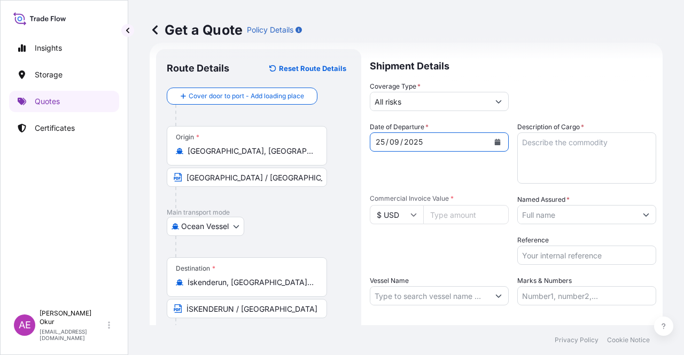
click at [560, 133] on textarea "Description of Cargo *" at bounding box center [586, 158] width 139 height 51
paste textarea "FB552R"
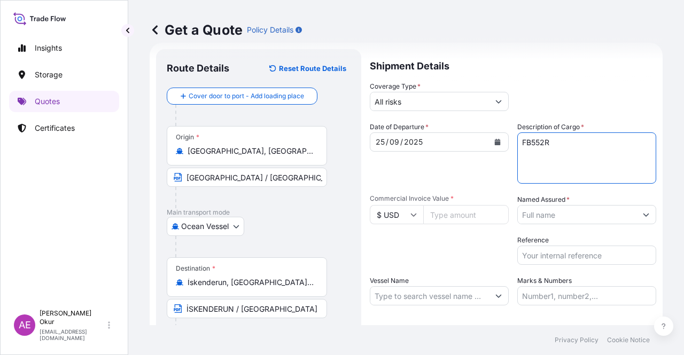
type textarea "FB552R"
click at [443, 216] on input "Commercial Invoice Value *" at bounding box center [465, 214] width 85 height 19
paste input "634788"
type input "634788"
click at [555, 215] on input "Named Assured *" at bounding box center [577, 214] width 119 height 19
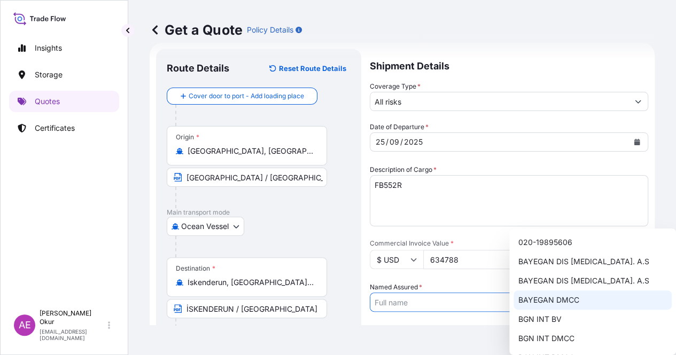
click at [543, 302] on span "BAYEGAN DMCC" at bounding box center [548, 300] width 61 height 11
type input "BAYEGAN DMCC"
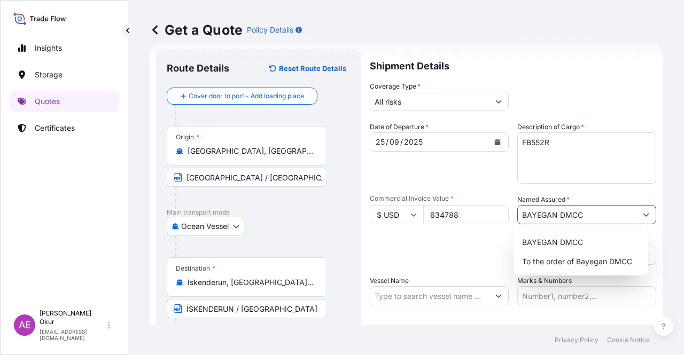
click at [430, 292] on input "Vessel Name" at bounding box center [429, 295] width 119 height 19
paste
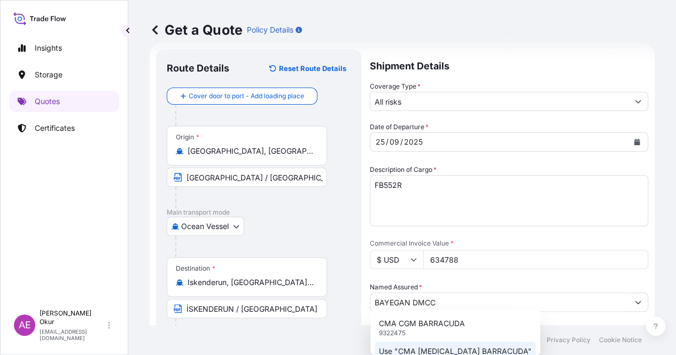
click at [426, 353] on p "Use "CMA [MEDICAL_DATA] BARRACUDA"" at bounding box center [455, 351] width 153 height 11
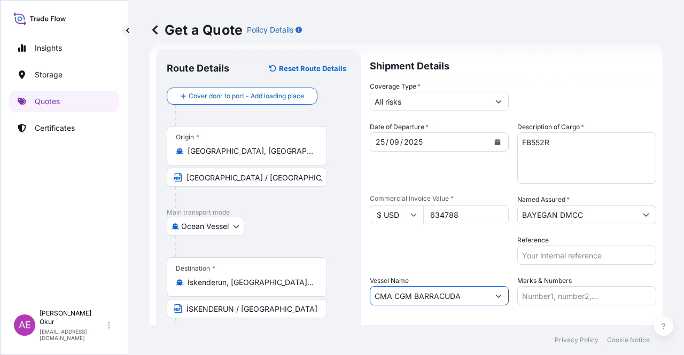
type input "CMA CGM BARRACUDA"
click at [561, 293] on input "Marks & Numbers" at bounding box center [586, 295] width 139 height 19
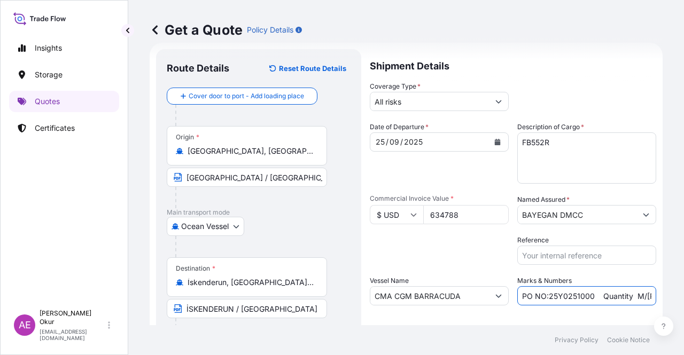
drag, startPoint x: 543, startPoint y: 295, endPoint x: 588, endPoint y: 295, distance: 44.9
click at [588, 295] on input "PO NO:25Y0251000 Quantity M/[PERSON_NAME]: 1.921,45 Premium: USD 176,70" at bounding box center [586, 295] width 139 height 19
drag, startPoint x: 641, startPoint y: 295, endPoint x: 654, endPoint y: 294, distance: 13.4
click at [654, 295] on div "Get a Quote Policy Details Route Details Reset Route Details Cover door to port…" at bounding box center [406, 162] width 556 height 325
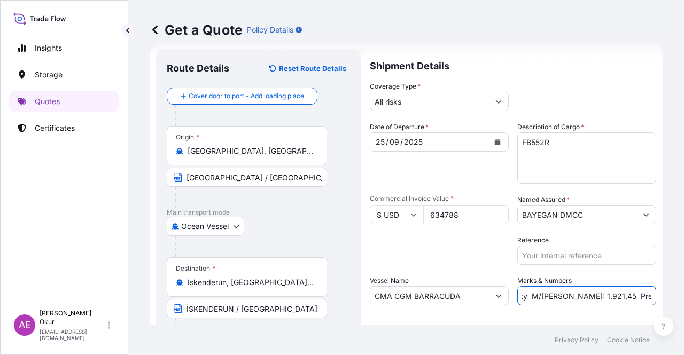
click at [579, 293] on input "PO NO:25Y0242600 Quantity M/[PERSON_NAME]: 1.921,45 Premium: USD 176,70" at bounding box center [586, 295] width 139 height 19
drag, startPoint x: 556, startPoint y: 295, endPoint x: 586, endPoint y: 295, distance: 29.9
click at [586, 295] on input "PO NO:25Y0242600 Quantity M/[PERSON_NAME]: 1.921,45 Premium: USD 176,70" at bounding box center [586, 295] width 139 height 19
click at [683, 300] on div "Get a Quote Policy Details Route Details Reset Route Details Cover door to port…" at bounding box center [406, 162] width 556 height 325
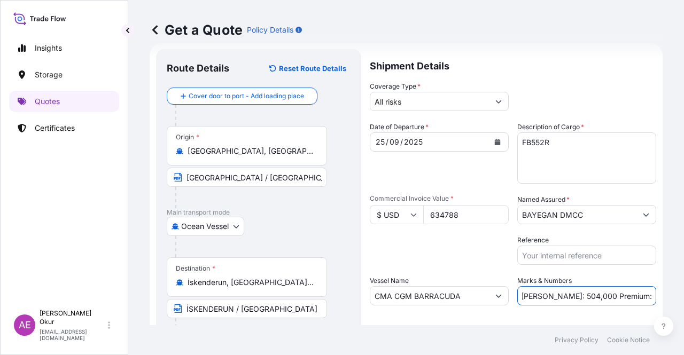
click at [632, 298] on input "PO NO:25Y0242600 Quantity M/[PERSON_NAME]: 504,000 Premium: USD 176,70" at bounding box center [586, 295] width 139 height 19
drag, startPoint x: 620, startPoint y: 294, endPoint x: 683, endPoint y: 295, distance: 63.6
click at [683, 295] on div "Get a Quote Policy Details Route Details Reset Route Details Cover door to port…" at bounding box center [406, 162] width 556 height 325
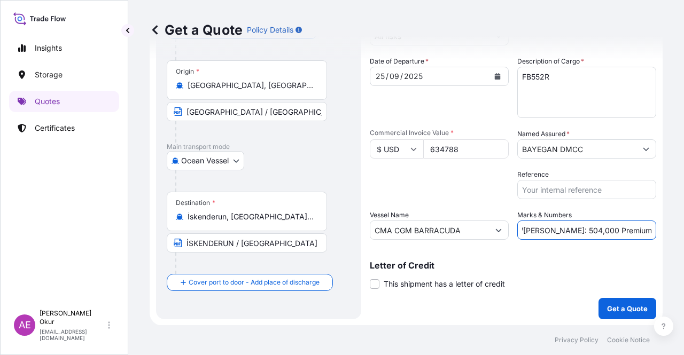
type input "PO NO:25Y0242600 Quantity M/[PERSON_NAME]: 504,000 Premium: USD 69,83"
click at [617, 297] on div "Shipment Details Coverage Type * All risks Date of Departure * [DATE] Cargo Cat…" at bounding box center [513, 151] width 286 height 336
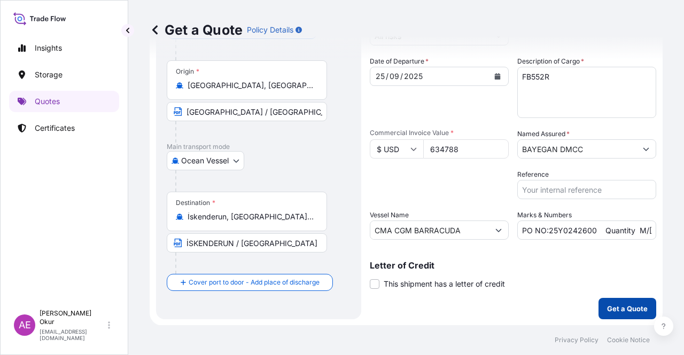
click at [618, 306] on p "Get a Quote" at bounding box center [627, 308] width 41 height 11
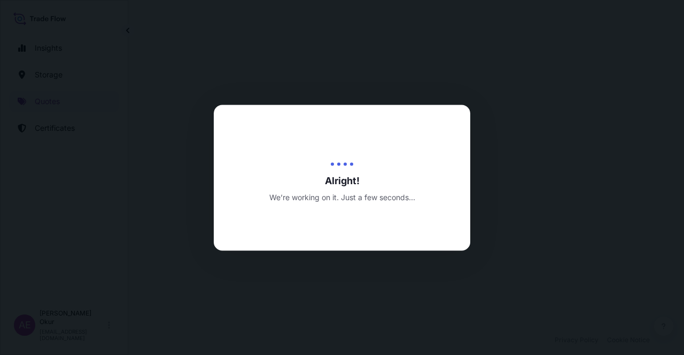
select select "Ocean Vessel"
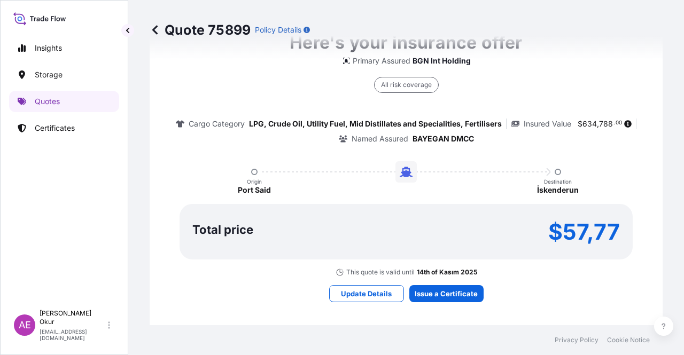
click at [439, 304] on div "Here's your insurance offer Primary Assured BGN Int Holding All risk coverage C…" at bounding box center [406, 165] width 483 height 621
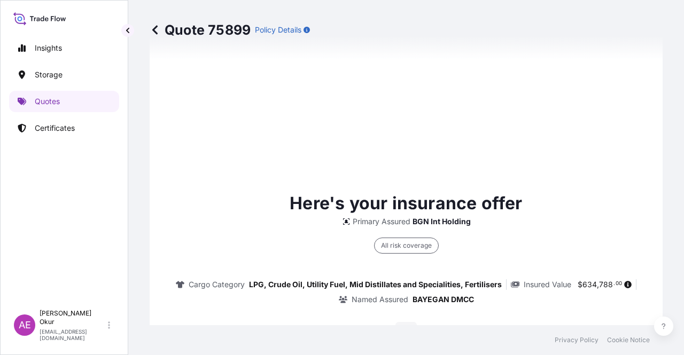
type input "[DATE]"
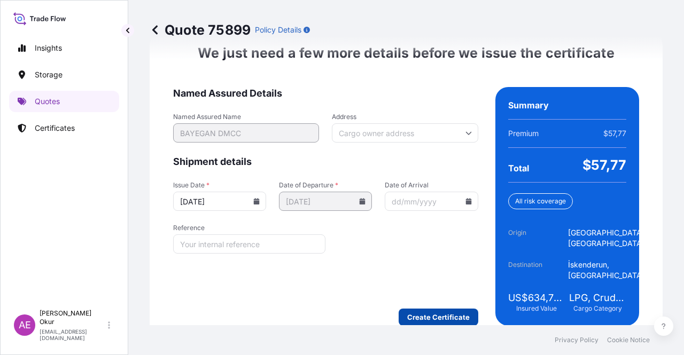
scroll to position [1387, 0]
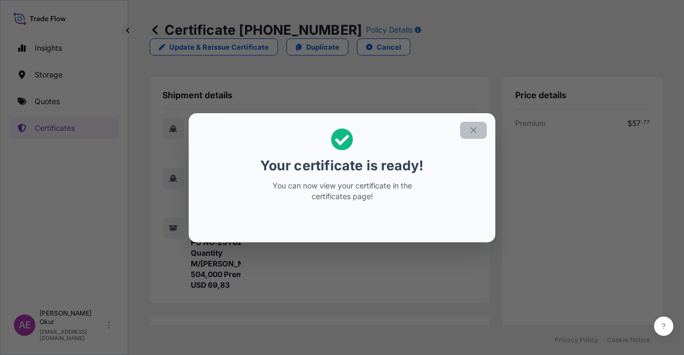
click at [468, 127] on button "button" at bounding box center [473, 130] width 27 height 17
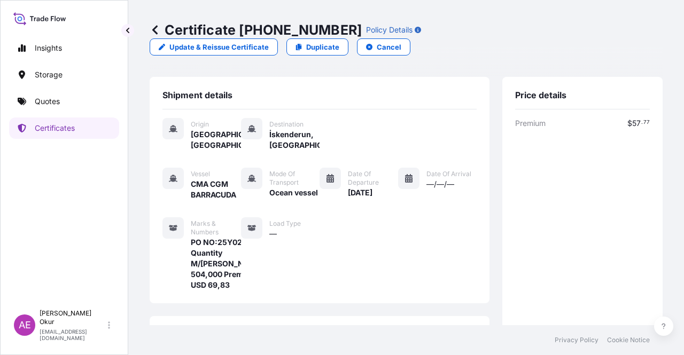
scroll to position [267, 0]
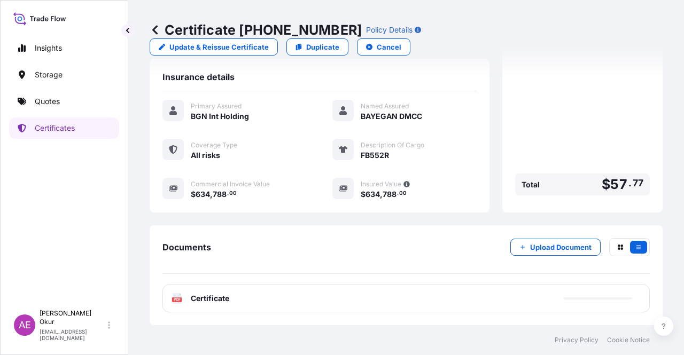
click at [222, 304] on div "PDF Certificate" at bounding box center [405, 299] width 487 height 28
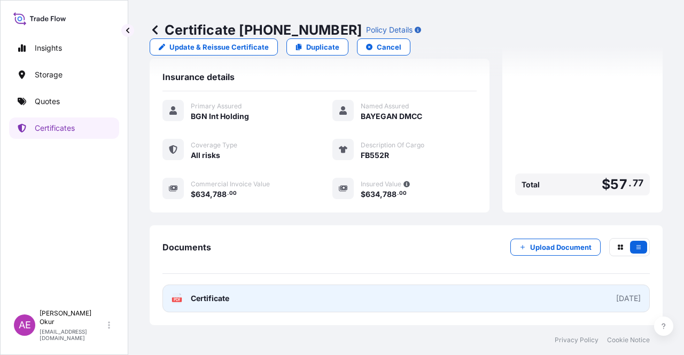
click at [211, 294] on span "Certificate" at bounding box center [210, 298] width 38 height 11
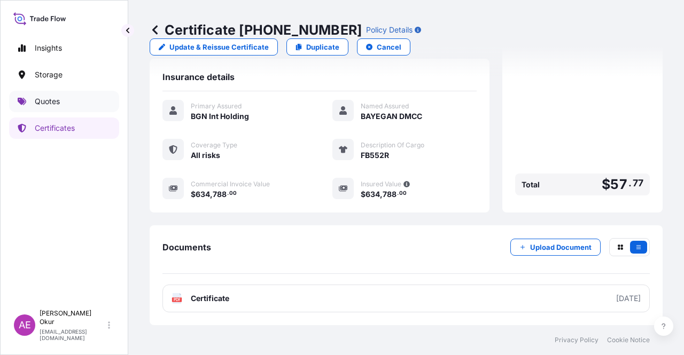
click at [71, 95] on link "Quotes" at bounding box center [64, 101] width 110 height 21
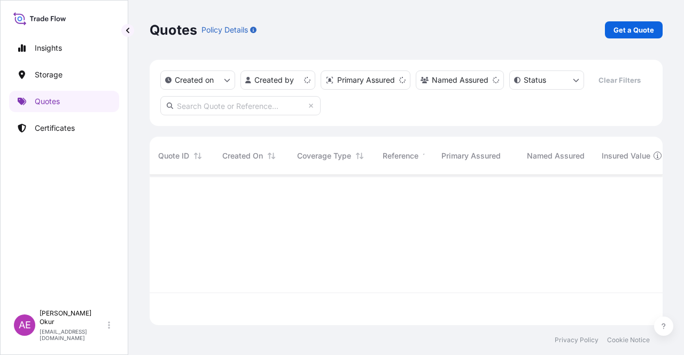
scroll to position [148, 504]
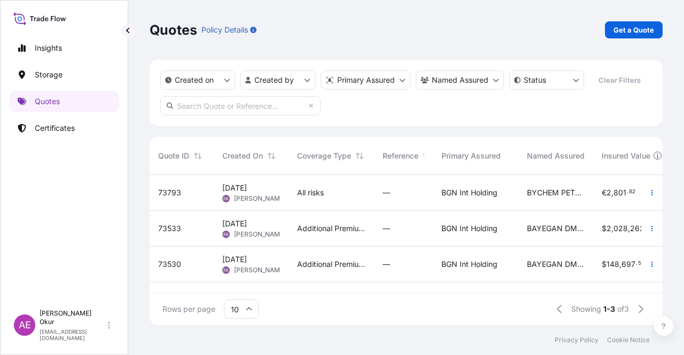
click at [627, 18] on div "Quotes Policy Details Get a Quote" at bounding box center [406, 30] width 513 height 60
click at [629, 27] on p "Get a Quote" at bounding box center [633, 30] width 41 height 11
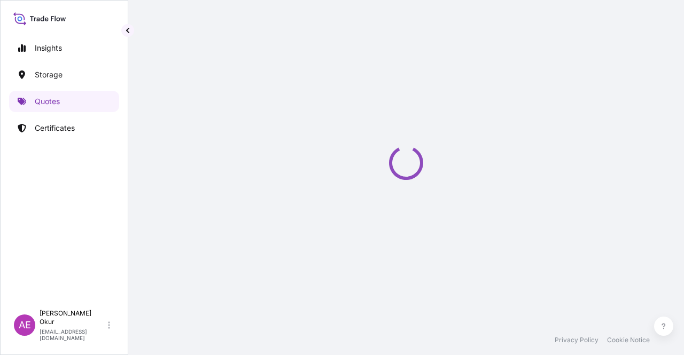
scroll to position [17, 0]
select select "Ocean Vessel"
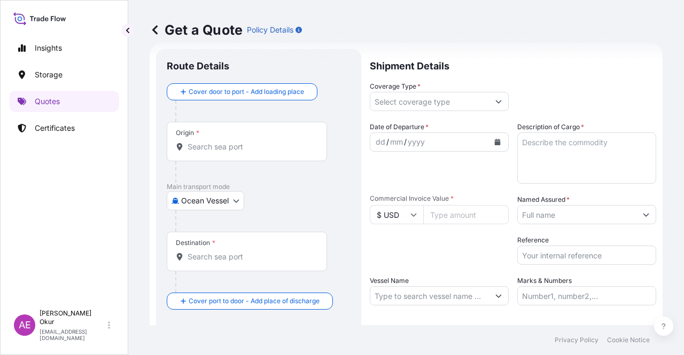
click at [249, 153] on div "Origin *" at bounding box center [247, 142] width 160 height 40
click at [249, 152] on input "Origin *" at bounding box center [251, 147] width 126 height 11
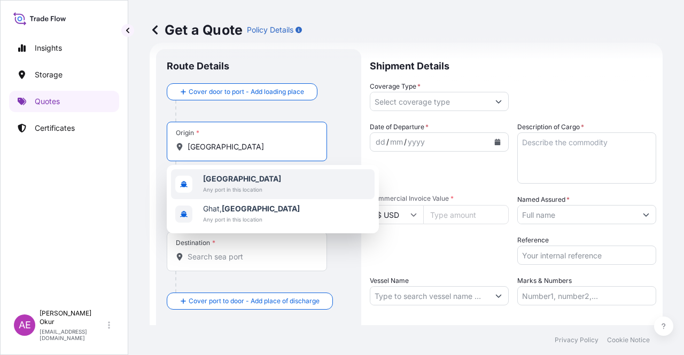
click at [253, 189] on span "Any port in this location" at bounding box center [242, 189] width 78 height 11
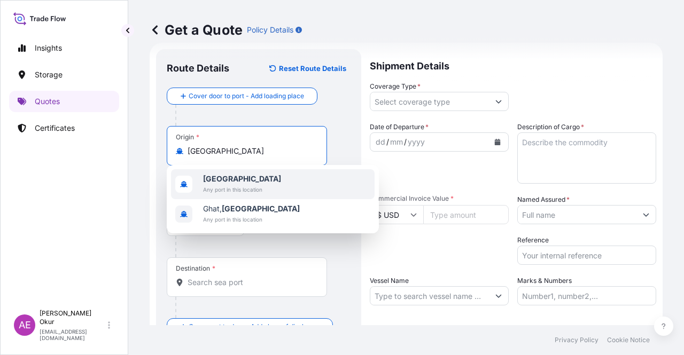
type input "[GEOGRAPHIC_DATA]"
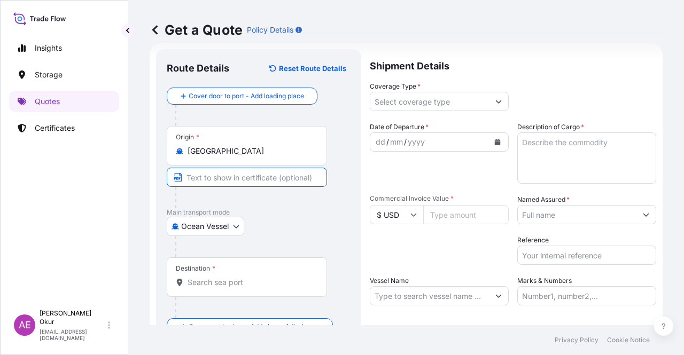
click at [237, 178] on input "Text to appear on certificate" at bounding box center [247, 177] width 160 height 19
drag, startPoint x: 236, startPoint y: 175, endPoint x: 5, endPoint y: 175, distance: 231.4
click at [33, 174] on div "Insights Storage Quotes Certificates AE Alp Eren Okur [EMAIL_ADDRESS][DOMAIN_NA…" at bounding box center [342, 177] width 684 height 355
type input "MARSA EL BREGA / [GEOGRAPHIC_DATA]"
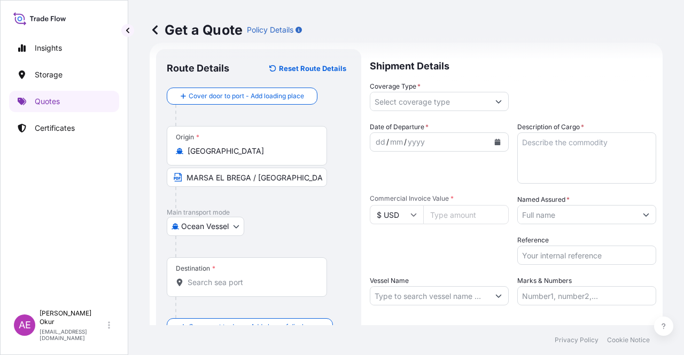
click at [224, 289] on div "Destination *" at bounding box center [247, 278] width 160 height 40
click at [224, 288] on input "Destination *" at bounding box center [251, 282] width 126 height 11
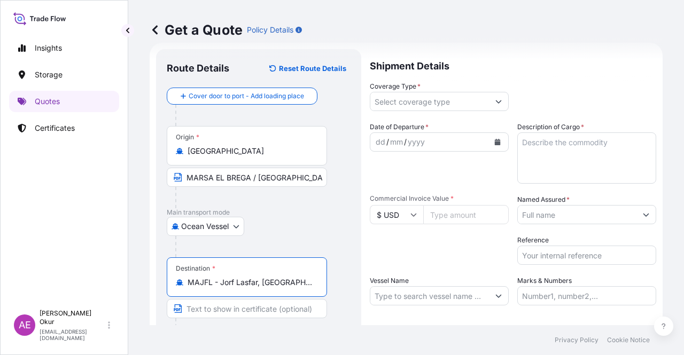
type input "MAJFL - Jorf Lasfar, [GEOGRAPHIC_DATA]"
click at [252, 305] on input "Text to appear on certificate" at bounding box center [247, 308] width 160 height 19
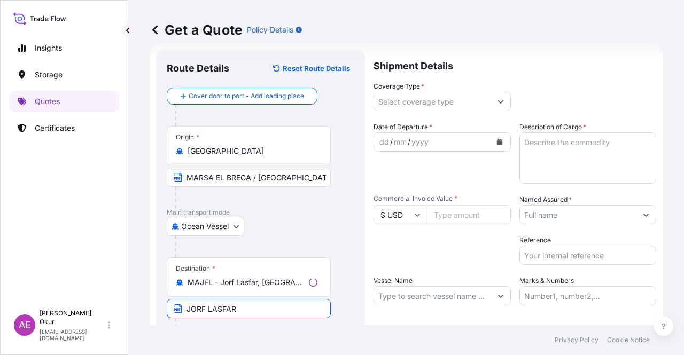
type input "JORF LASFAR / [GEOGRAPHIC_DATA]"
click at [418, 87] on span "*" at bounding box center [418, 86] width 3 height 8
click at [418, 92] on input "Coverage Type *" at bounding box center [429, 101] width 119 height 19
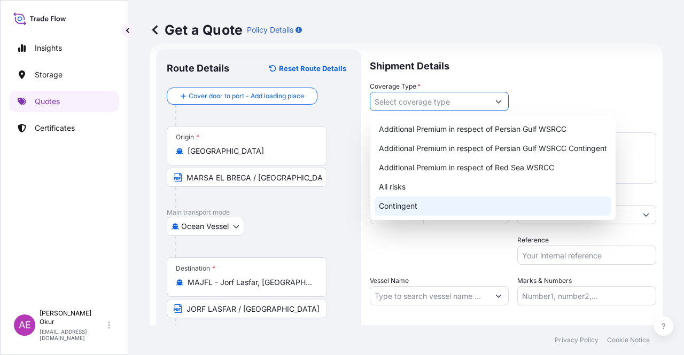
click at [404, 188] on div "All risks" at bounding box center [493, 186] width 237 height 19
click at [410, 207] on div "Contingent" at bounding box center [493, 206] width 237 height 19
type input "Contingent"
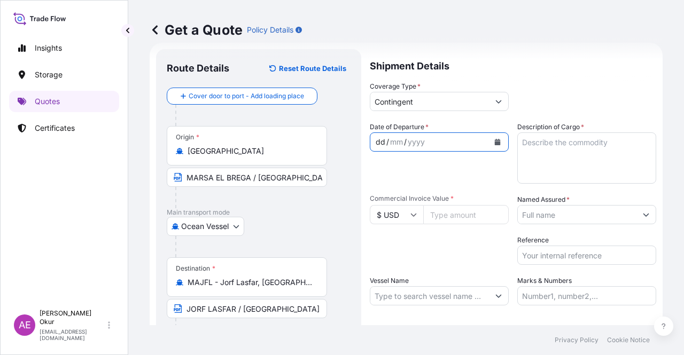
click at [379, 144] on div "dd" at bounding box center [381, 142] width 12 height 13
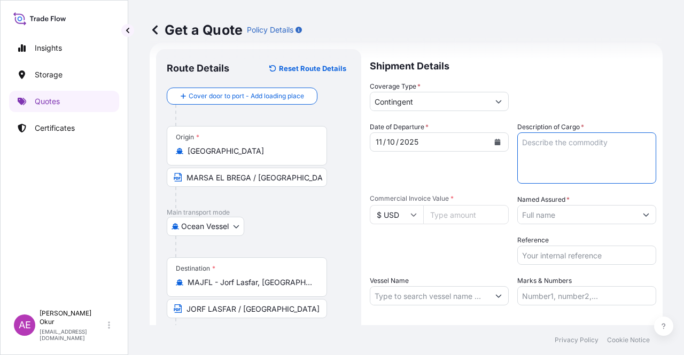
click at [542, 137] on textarea "Description of Cargo *" at bounding box center [586, 158] width 139 height 51
type textarea "[MEDICAL_DATA]"
click at [444, 212] on input "Commercial Invoice Value *" at bounding box center [465, 214] width 85 height 19
type input "11252991.82"
click at [577, 217] on input "Named Assured *" at bounding box center [577, 214] width 119 height 19
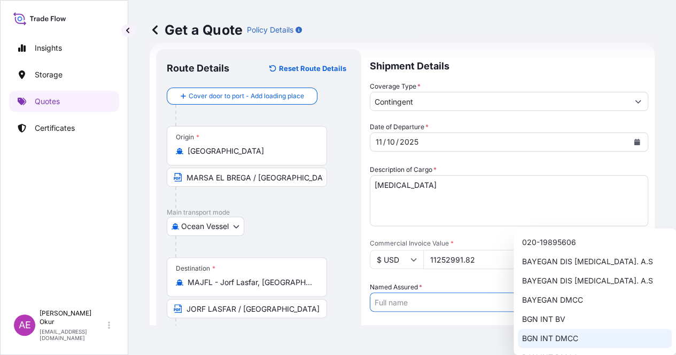
click at [560, 333] on div "BGN INT DMCC" at bounding box center [595, 338] width 154 height 19
type input "BGN INT DMCC"
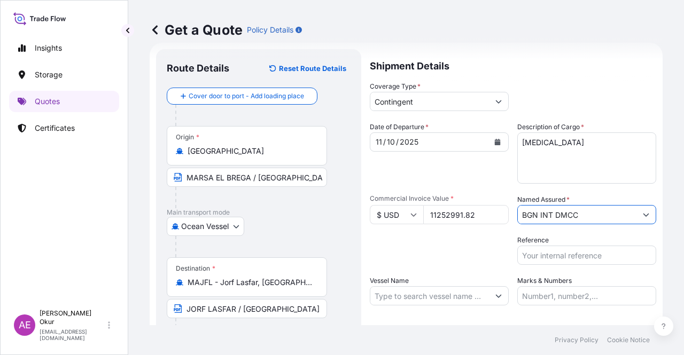
click at [412, 292] on input "Vessel Name" at bounding box center [429, 295] width 119 height 19
click at [405, 296] on input "Vessel Name" at bounding box center [429, 295] width 119 height 19
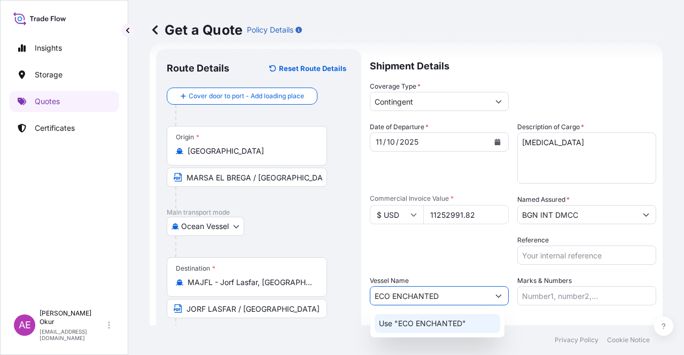
click at [421, 325] on p "Use "ECO ENCHANTED"" at bounding box center [422, 323] width 87 height 11
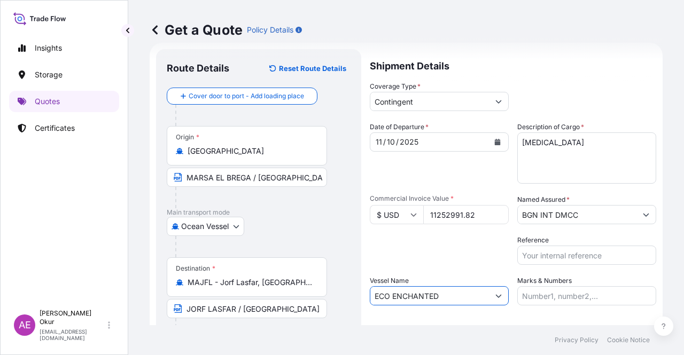
type input "ECO ENCHANTED"
click at [542, 305] on input "Marks & Numbers" at bounding box center [586, 295] width 139 height 19
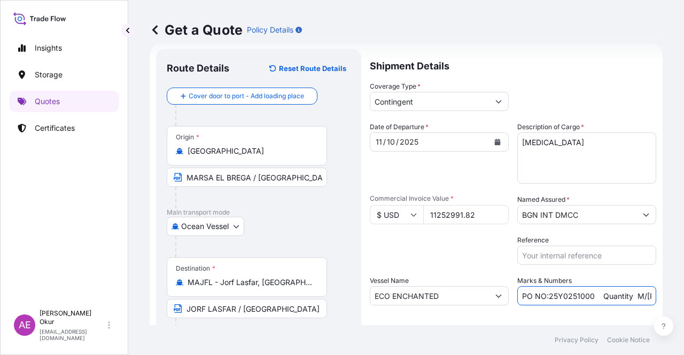
drag, startPoint x: 589, startPoint y: 292, endPoint x: 546, endPoint y: 297, distance: 43.0
click at [546, 297] on input "PO NO:25Y0251000 Quantity M/[PERSON_NAME]: 1.921,45 Premium: USD 176,70" at bounding box center [586, 295] width 139 height 19
drag, startPoint x: 621, startPoint y: 295, endPoint x: 680, endPoint y: 293, distance: 58.8
click at [680, 293] on div "Get a Quote Policy Details Route Details Reset Route Details Cover door to port…" at bounding box center [406, 162] width 556 height 325
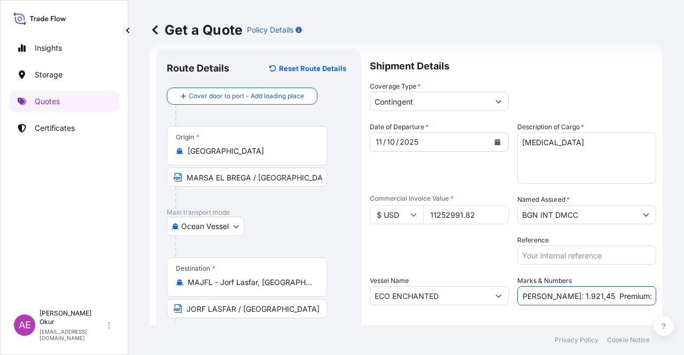
click at [585, 292] on input "PO NO:25Y0261100 Quantity M/[PERSON_NAME]: 1.921,45 Premium: USD 176,70" at bounding box center [586, 295] width 139 height 19
drag, startPoint x: 600, startPoint y: 299, endPoint x: 683, endPoint y: 299, distance: 83.9
click at [683, 299] on div "Get a Quote Policy Details Route Details Reset Route Details Cover door to port…" at bounding box center [406, 162] width 556 height 325
click at [594, 295] on input "PO NO:25Y0261100 Quantity M/[PERSON_NAME]: 1.921,45 Premium: USD 176,70" at bounding box center [586, 295] width 139 height 19
drag, startPoint x: 534, startPoint y: 297, endPoint x: 562, endPoint y: 297, distance: 28.3
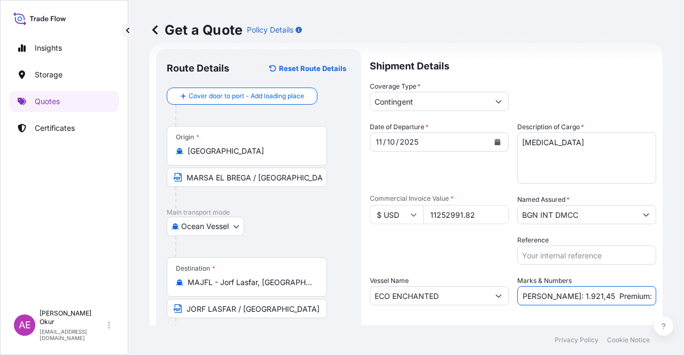
click at [562, 297] on input "PO NO:25Y0261100 Quantity M/[PERSON_NAME]: 1.921,45 Premium: USD 176,70" at bounding box center [586, 295] width 139 height 19
drag, startPoint x: 593, startPoint y: 289, endPoint x: 673, endPoint y: 292, distance: 80.2
click at [683, 293] on div "Get a Quote Policy Details Route Details Reset Route Details Cover door to port…" at bounding box center [406, 162] width 556 height 325
click at [603, 292] on input "PO NO:25Y0261100 Quantity M/[PERSON_NAME]: 21.999,984 Premium: USD 176,70" at bounding box center [586, 295] width 139 height 19
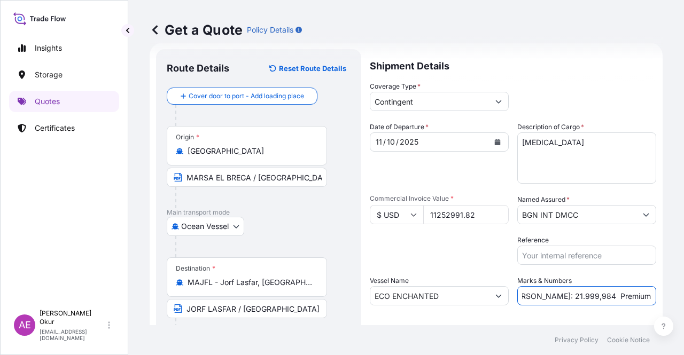
click at [625, 294] on input "PO NO:25Y0261100 Quantity M/[PERSON_NAME]: 21.999,984 Premium: USD 176,70" at bounding box center [586, 295] width 139 height 19
drag, startPoint x: 623, startPoint y: 294, endPoint x: 683, endPoint y: 298, distance: 60.5
click at [683, 298] on div "Get a Quote Policy Details Route Details Reset Route Details Cover door to port…" at bounding box center [406, 162] width 556 height 325
click at [623, 295] on input "PO NO:25Y0261100 Quantity M/[PERSON_NAME]: 21.999,984 Premium: USD 176,70" at bounding box center [586, 295] width 139 height 19
drag, startPoint x: 620, startPoint y: 295, endPoint x: 683, endPoint y: 295, distance: 63.6
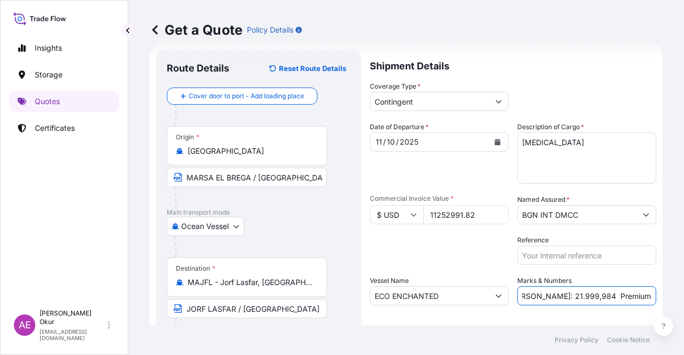
click at [683, 295] on div "Get a Quote Policy Details Route Details Reset Route Details Cover door to port…" at bounding box center [406, 162] width 556 height 325
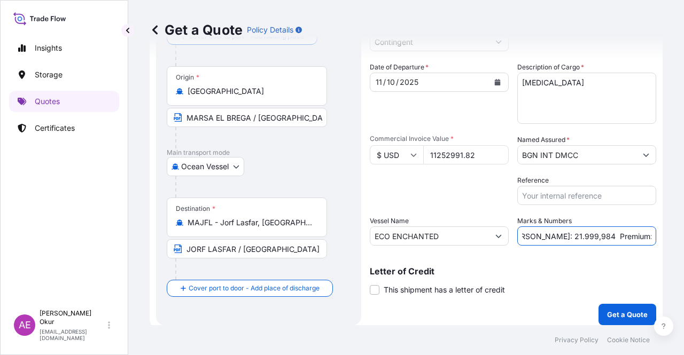
scroll to position [83, 0]
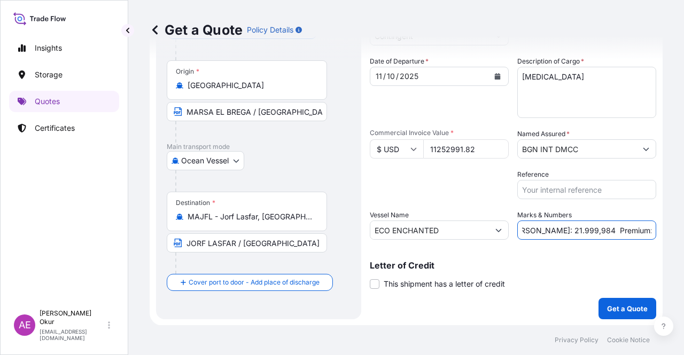
click at [622, 230] on input "PO NO:25Y0261100 Quantity M/[PERSON_NAME]: 21.999,984 Premium: USD562,65" at bounding box center [586, 230] width 139 height 19
click at [619, 231] on input "PO NO:25Y0261100 Quantity M/[PERSON_NAME]: 21.999,984 Premium: USD562,65" at bounding box center [586, 230] width 139 height 19
type input "PO NO:25Y0261100 Quantity M/[PERSON_NAME]: 21.999,984 Premium: USD 562,65"
click at [631, 310] on p "Get a Quote" at bounding box center [627, 308] width 41 height 11
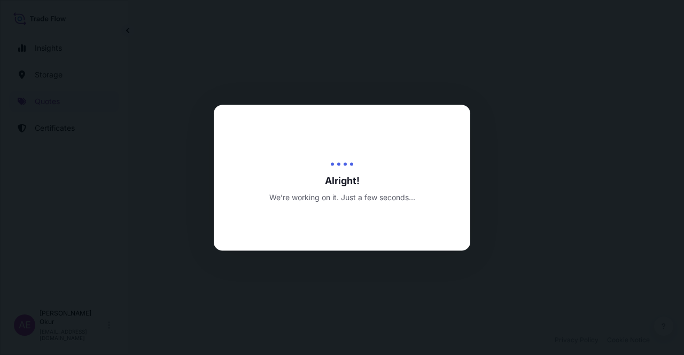
select select "Ocean Vessel"
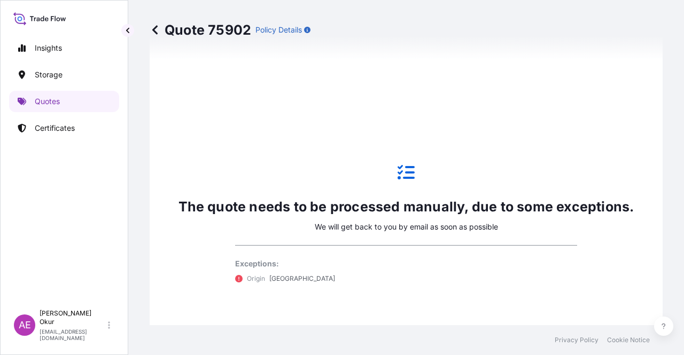
scroll to position [633, 0]
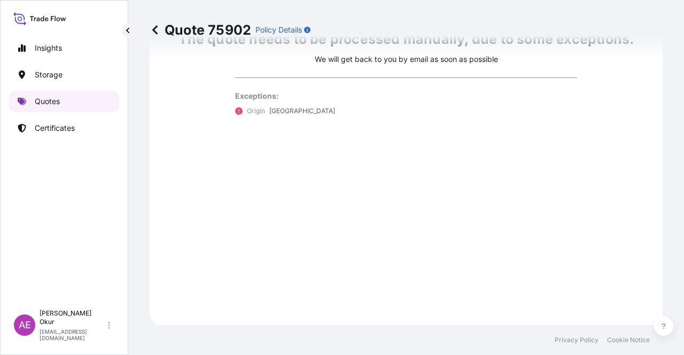
click at [87, 107] on link "Quotes" at bounding box center [64, 101] width 110 height 21
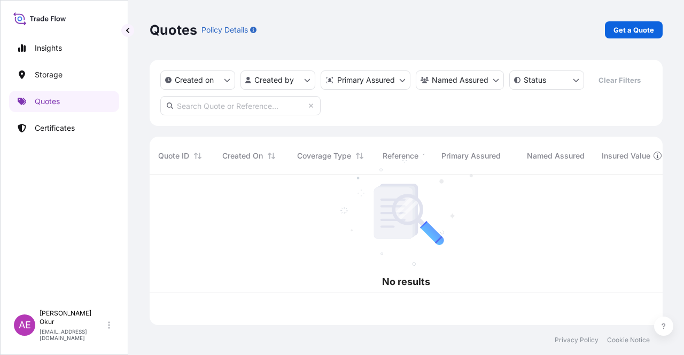
scroll to position [148, 504]
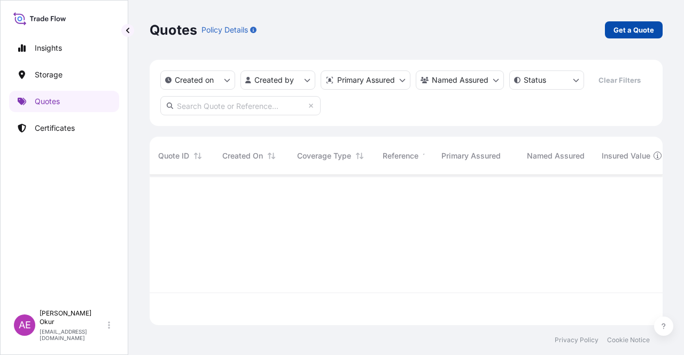
click at [615, 34] on p "Get a Quote" at bounding box center [633, 30] width 41 height 11
select select "Ocean Vessel"
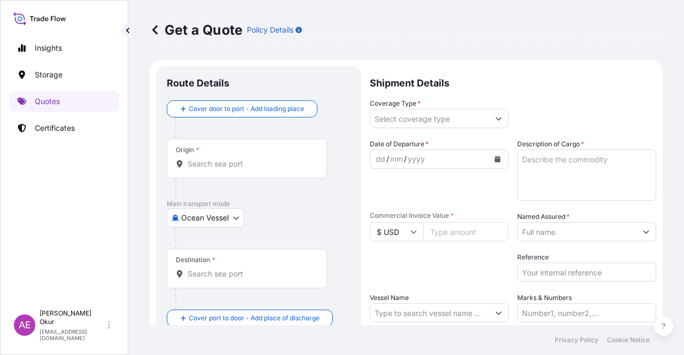
scroll to position [17, 0]
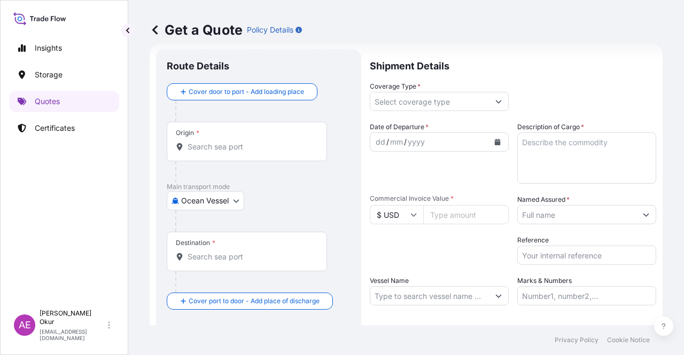
click at [270, 150] on input "Origin *" at bounding box center [251, 147] width 126 height 11
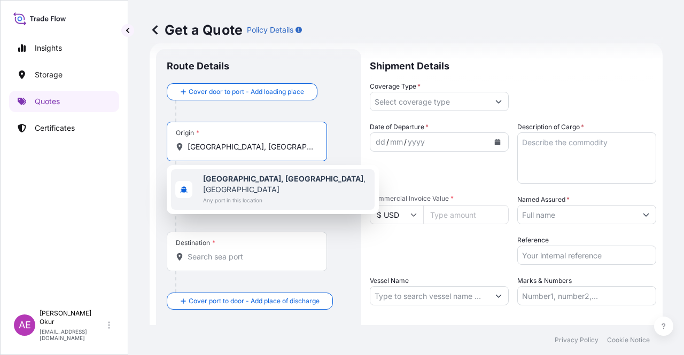
click at [266, 195] on span "Any port in this location" at bounding box center [286, 200] width 167 height 11
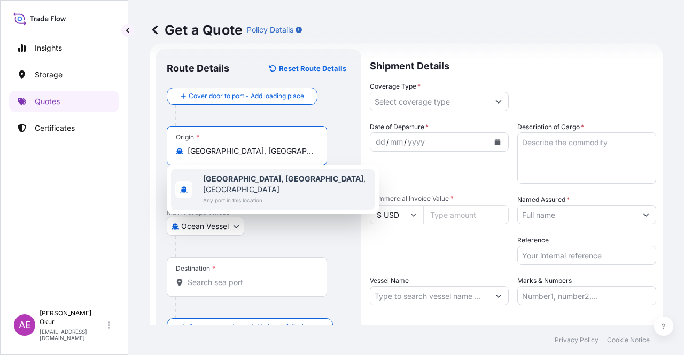
type input "[GEOGRAPHIC_DATA], [GEOGRAPHIC_DATA], [GEOGRAPHIC_DATA]"
click at [233, 174] on input "Text to appear on certificate" at bounding box center [247, 177] width 160 height 19
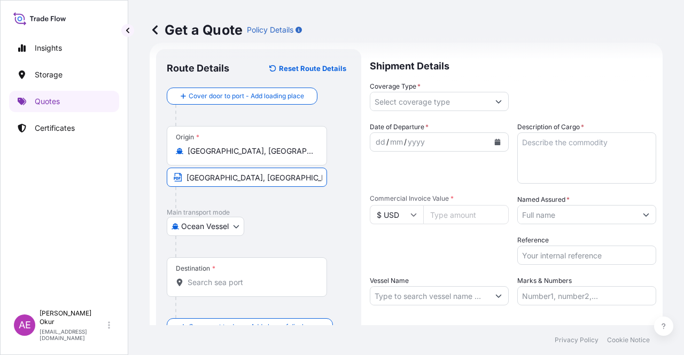
type input "[GEOGRAPHIC_DATA], [GEOGRAPHIC_DATA] / [GEOGRAPHIC_DATA]"
click at [246, 269] on div "Destination *" at bounding box center [247, 278] width 160 height 40
click at [246, 277] on input "Destination *" at bounding box center [251, 282] width 126 height 11
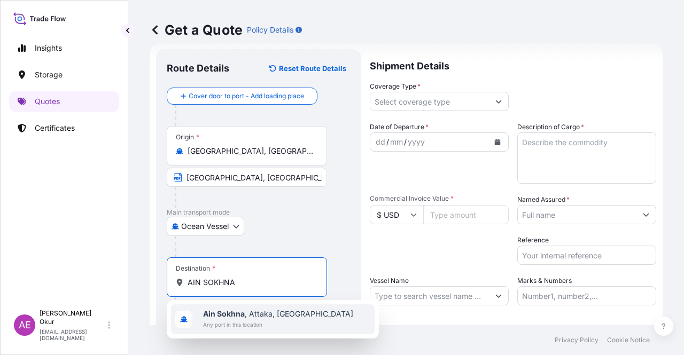
click at [258, 321] on span "Any port in this location" at bounding box center [278, 325] width 150 height 11
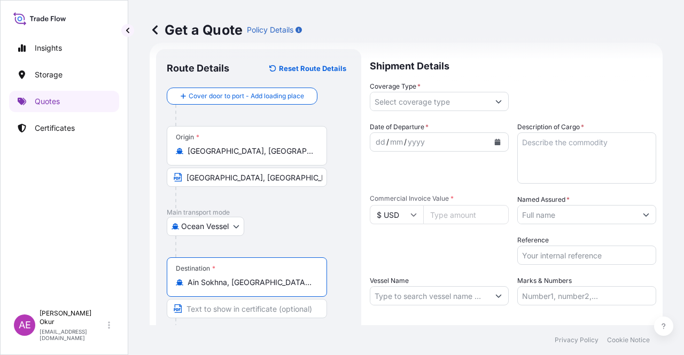
type input "Ain Sokhna, [GEOGRAPHIC_DATA], [GEOGRAPHIC_DATA]"
click at [238, 301] on input "Text to appear on certificate" at bounding box center [247, 308] width 160 height 19
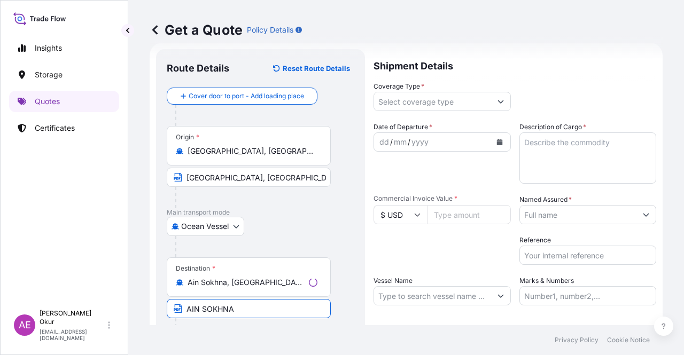
type input "AIN SOKHNA / [GEOGRAPHIC_DATA]"
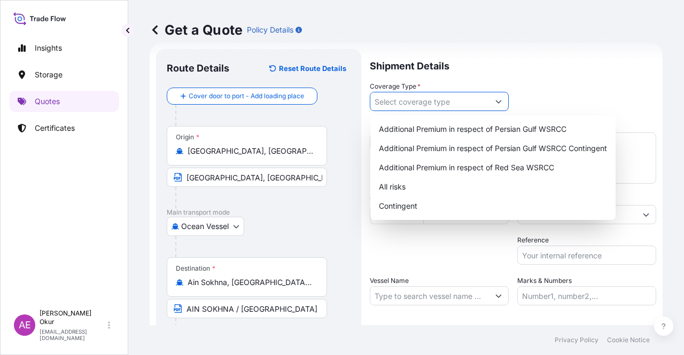
click at [404, 95] on input "Coverage Type *" at bounding box center [429, 101] width 119 height 19
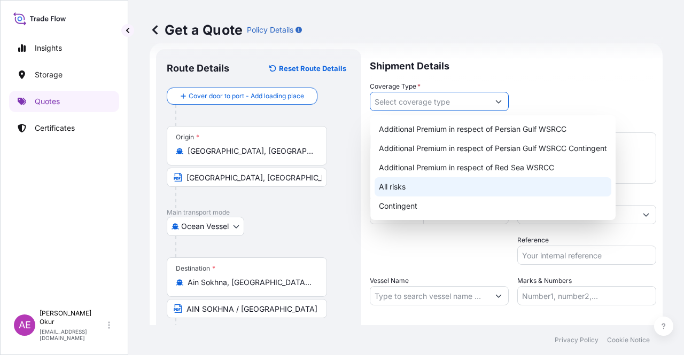
click at [406, 191] on div "All risks" at bounding box center [493, 186] width 237 height 19
type input "All risks"
click at [392, 190] on div "All risks" at bounding box center [493, 186] width 237 height 19
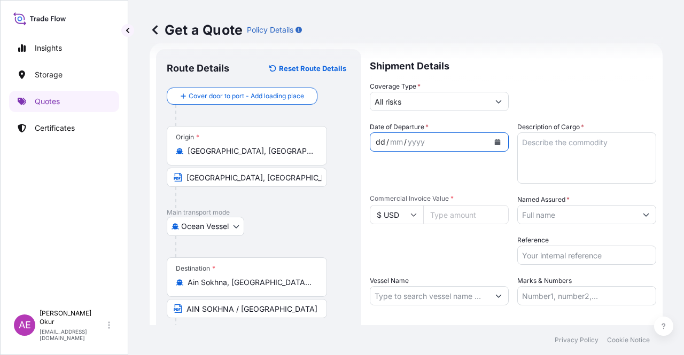
click at [379, 134] on div "dd / mm / yyyy" at bounding box center [429, 142] width 119 height 19
click at [379, 137] on div "dd" at bounding box center [381, 142] width 12 height 13
click at [590, 147] on textarea "Description of Cargo *" at bounding box center [586, 158] width 139 height 51
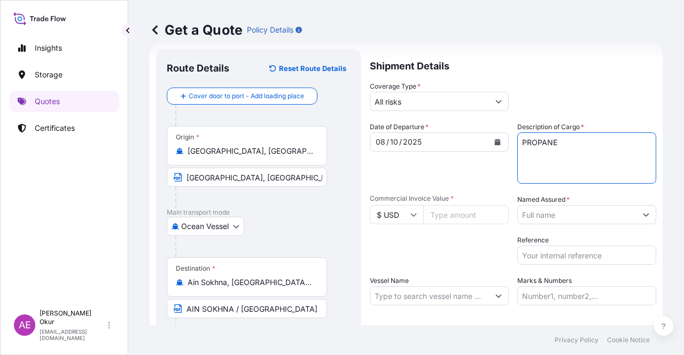
type textarea "PROPANE"
click at [455, 212] on input "Commercial Invoice Value *" at bounding box center [465, 214] width 85 height 19
type input "9546137"
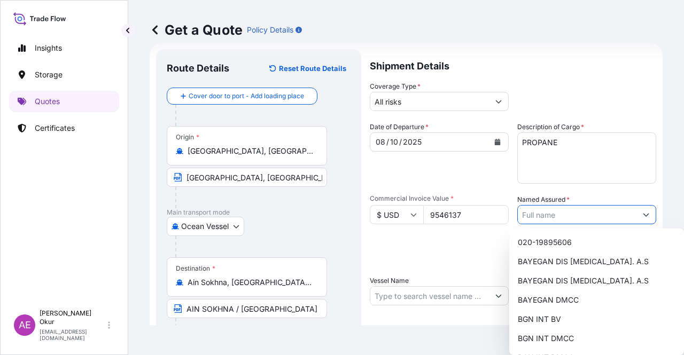
click at [569, 211] on input "Named Assured *" at bounding box center [577, 214] width 119 height 19
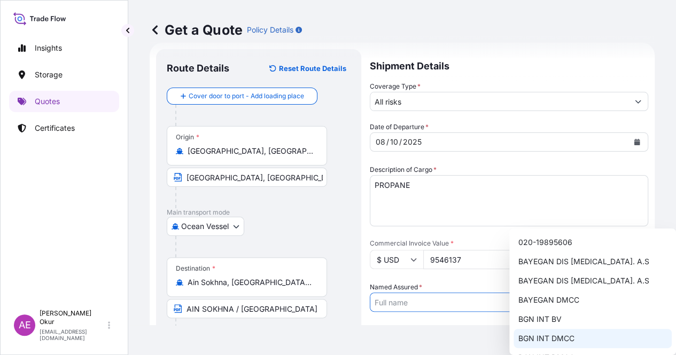
click at [548, 332] on div "BGN INT DMCC" at bounding box center [592, 338] width 158 height 19
type input "BGN INT DMCC"
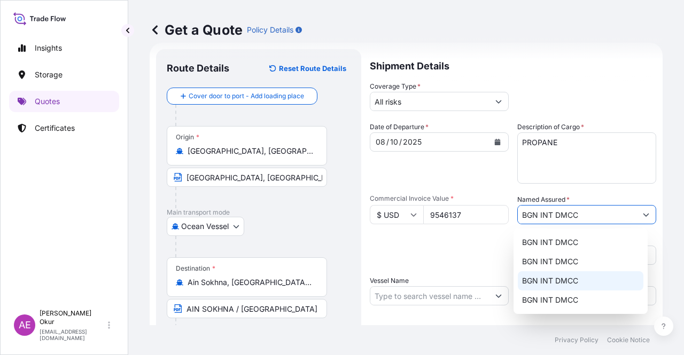
click at [554, 276] on span "BGN INT DMCC" at bounding box center [550, 281] width 56 height 11
click at [426, 292] on input "Vessel Name" at bounding box center [429, 295] width 119 height 19
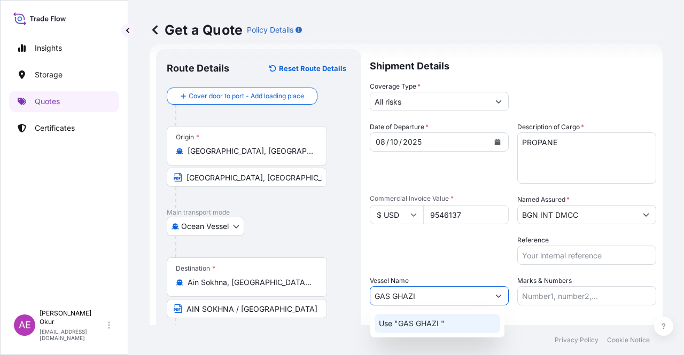
click at [442, 325] on p "Use "GAS GHAZI "" at bounding box center [412, 323] width 66 height 11
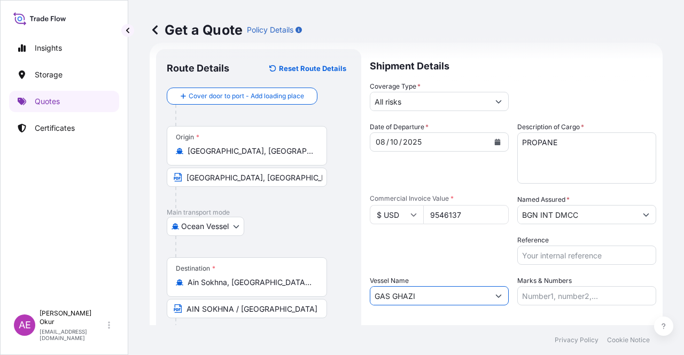
type input "GAS GHAZI"
click at [540, 295] on input "Marks & Numbers" at bounding box center [586, 295] width 139 height 19
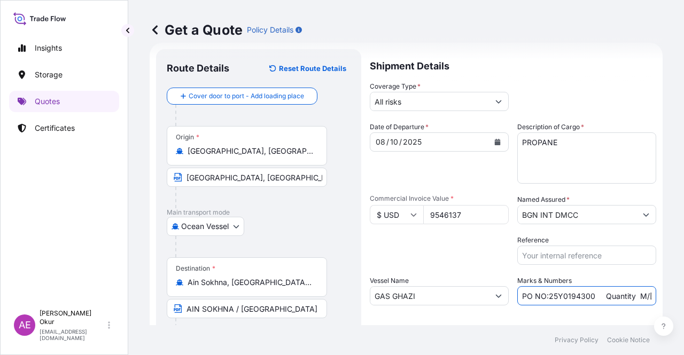
drag, startPoint x: 590, startPoint y: 296, endPoint x: 545, endPoint y: 297, distance: 44.9
click at [545, 297] on input "PO NO:25Y0194300 Quantity M/[PERSON_NAME]: 16.100,00 Premium: USD 963,06" at bounding box center [586, 295] width 139 height 19
click at [673, 298] on div "Get a Quote Policy Details Route Details Reset Route Details Cover door to port…" at bounding box center [406, 162] width 556 height 325
click at [571, 293] on input "PO NO:25Y0220300 Quantity M/[PERSON_NAME]: 16.100,00 Premium: USD 963,06" at bounding box center [586, 295] width 139 height 19
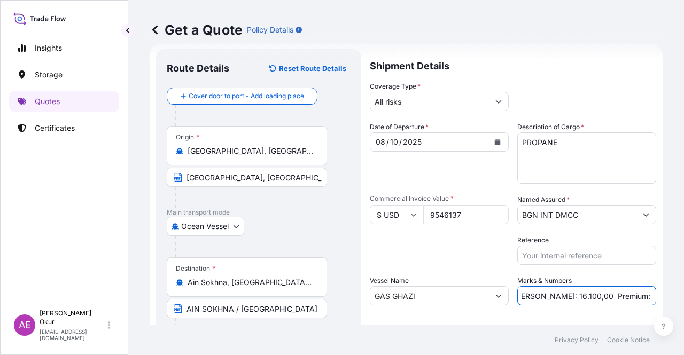
drag, startPoint x: 531, startPoint y: 297, endPoint x: 550, endPoint y: 297, distance: 19.2
click at [550, 297] on input "PO NO:25Y0220300 Quantity M/[PERSON_NAME]: 16.100,00 Premium: USD 963,06" at bounding box center [586, 295] width 139 height 19
drag, startPoint x: 529, startPoint y: 294, endPoint x: 559, endPoint y: 298, distance: 30.2
click at [559, 298] on input "PO NO:25Y0220300 Quantity M/[PERSON_NAME]: 16.100,00 Premium: USD 963,06" at bounding box center [586, 295] width 139 height 19
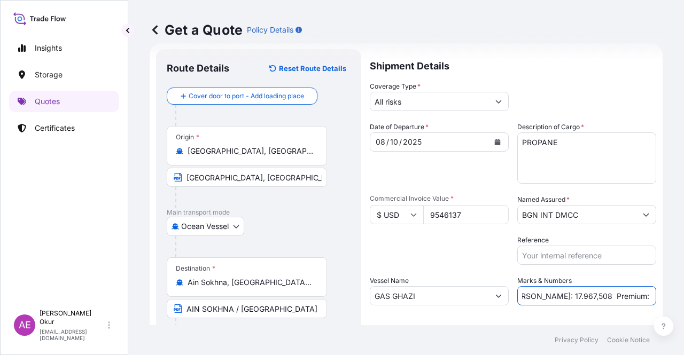
drag, startPoint x: 614, startPoint y: 294, endPoint x: 682, endPoint y: 292, distance: 67.4
click at [683, 293] on div "Get a Quote Policy Details Route Details Reset Route Details Cover door to port…" at bounding box center [406, 162] width 556 height 325
click at [594, 295] on input "PO NO:25Y0220300 Quantity M/[PERSON_NAME]: 17.967,508 Premium: USD 963,06" at bounding box center [586, 295] width 139 height 19
drag, startPoint x: 616, startPoint y: 297, endPoint x: 683, endPoint y: 299, distance: 67.9
click at [683, 299] on div "Get a Quote Policy Details Route Details Reset Route Details Cover door to port…" at bounding box center [406, 162] width 556 height 325
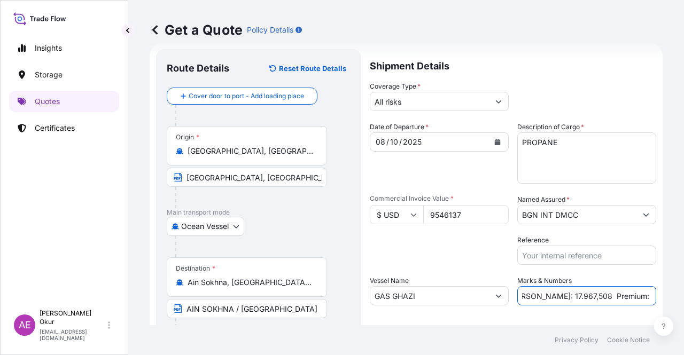
scroll to position [0, 147]
click at [611, 294] on input "PO NO:25Y0220300 Quantity M/[PERSON_NAME]: 17.967,508 Premium: USD1.050,08" at bounding box center [586, 295] width 139 height 19
click at [616, 295] on input "PO NO:25Y0220300 Quantity M/[PERSON_NAME]: 17.967,508 Premium: USD1.050,08" at bounding box center [586, 295] width 139 height 19
click at [614, 296] on input "PO NO:25Y0220300 Quantity M/[PERSON_NAME]: 17.967,508 Premium: USD1.050,08" at bounding box center [586, 295] width 139 height 19
type input "PO NO:25Y0220300 Quantity M/[PERSON_NAME]: 17.967,508 Premium: USD 1.050,08"
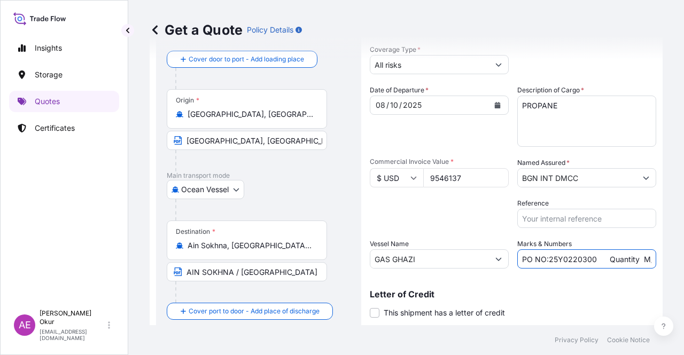
scroll to position [83, 0]
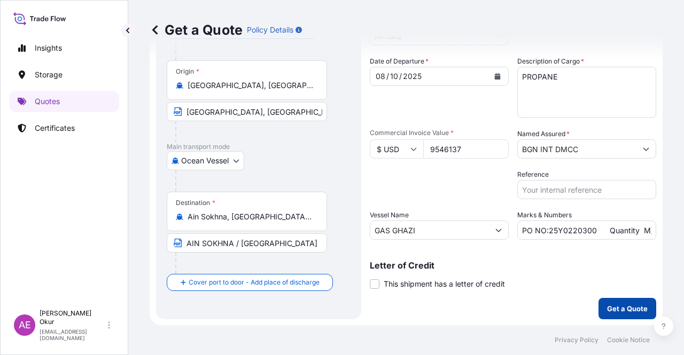
click at [621, 316] on button "Get a Quote" at bounding box center [627, 308] width 58 height 21
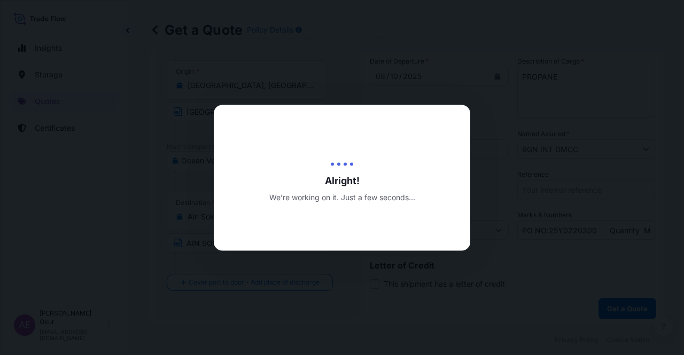
select select "Ocean Vessel"
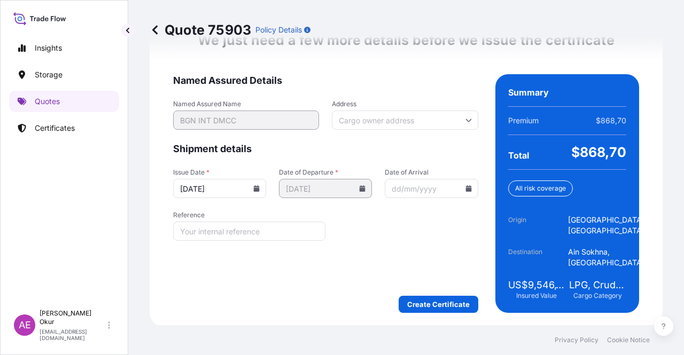
scroll to position [1359, 0]
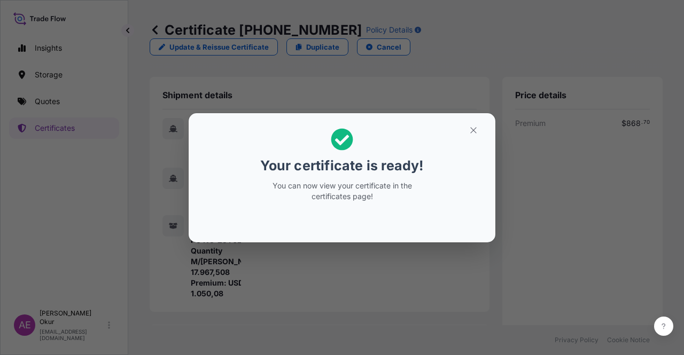
click at [468, 130] on button "button" at bounding box center [473, 130] width 27 height 17
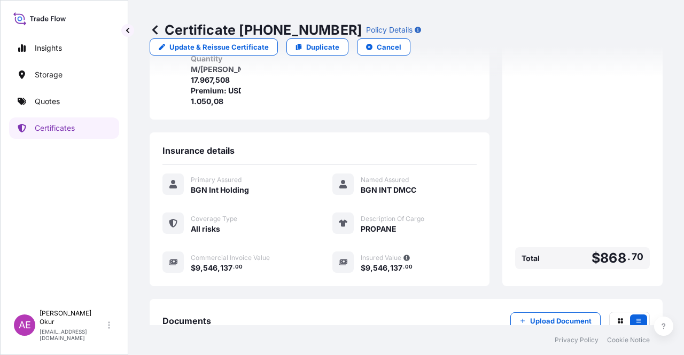
scroll to position [278, 0]
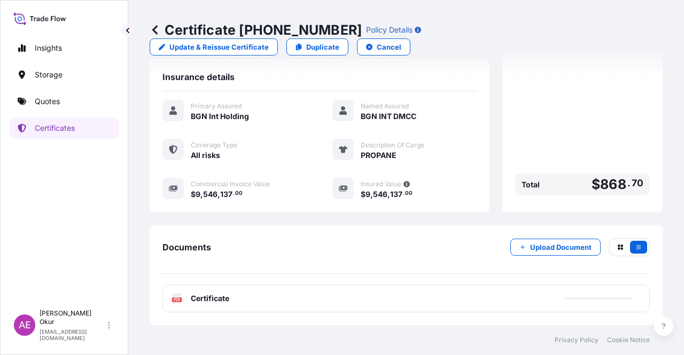
click at [213, 292] on div "PDF Certificate" at bounding box center [405, 299] width 487 height 28
click at [199, 299] on span "Certificate" at bounding box center [210, 298] width 38 height 11
click at [204, 296] on span "Certificate" at bounding box center [210, 298] width 38 height 11
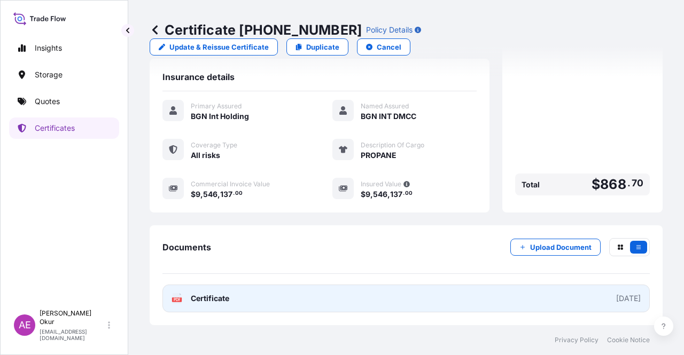
click at [212, 298] on span "Certificate" at bounding box center [210, 298] width 38 height 11
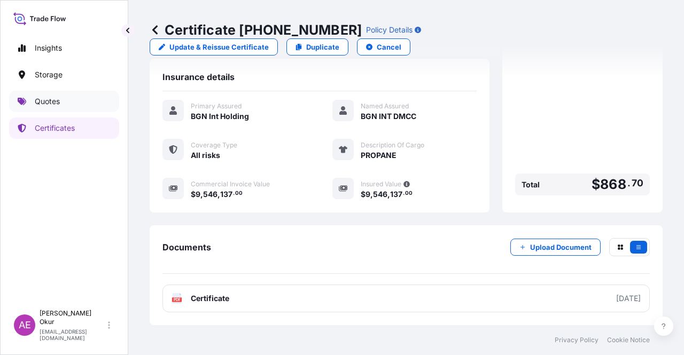
click at [62, 91] on link "Quotes" at bounding box center [64, 101] width 110 height 21
click at [62, 95] on link "Quotes" at bounding box center [64, 101] width 110 height 21
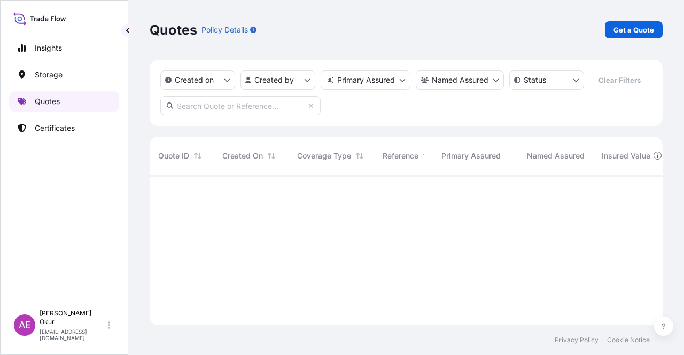
scroll to position [148, 504]
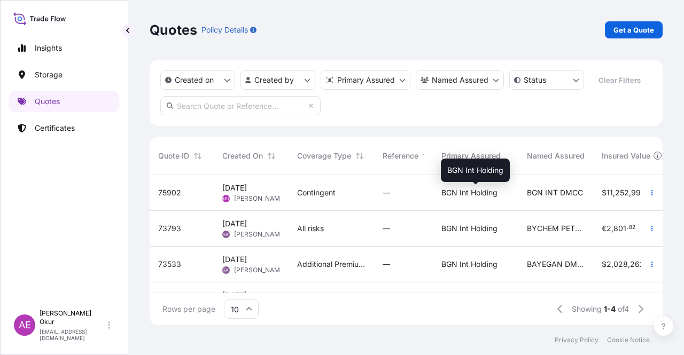
click at [443, 194] on span "BGN Int Holding" at bounding box center [469, 193] width 56 height 11
select select "Ocean Vessel"
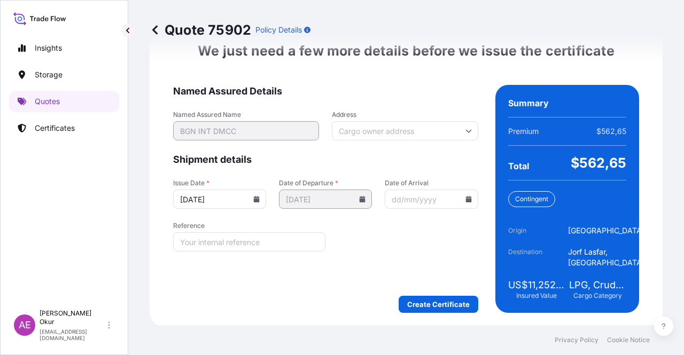
scroll to position [1349, 0]
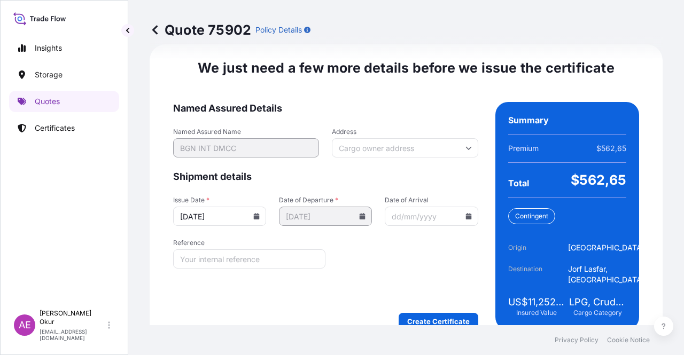
click at [442, 306] on form "Named Assured Details Named Assured Name BGN INT DMCC Address Shipment details …" at bounding box center [325, 216] width 305 height 228
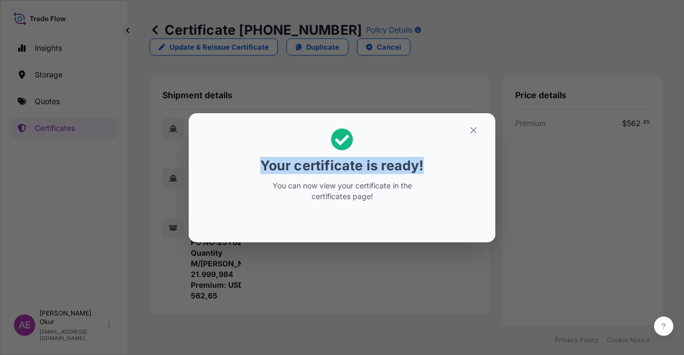
click at [479, 135] on section "Your certificate is ready! You can now view your certificate in the certificate…" at bounding box center [342, 177] width 307 height 129
click at [472, 129] on icon "button" at bounding box center [474, 131] width 10 height 10
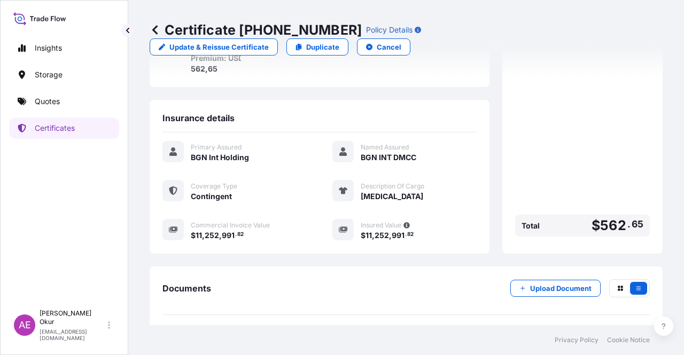
scroll to position [267, 0]
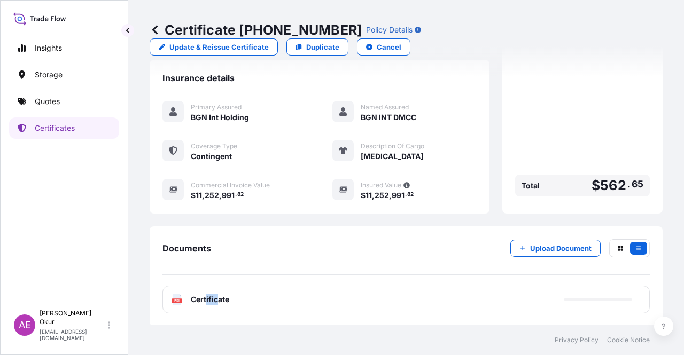
click at [217, 307] on div "PDF Certificate" at bounding box center [405, 300] width 487 height 28
click at [246, 281] on div "Documents Upload Document PDF Certificate [DATE]" at bounding box center [405, 276] width 487 height 74
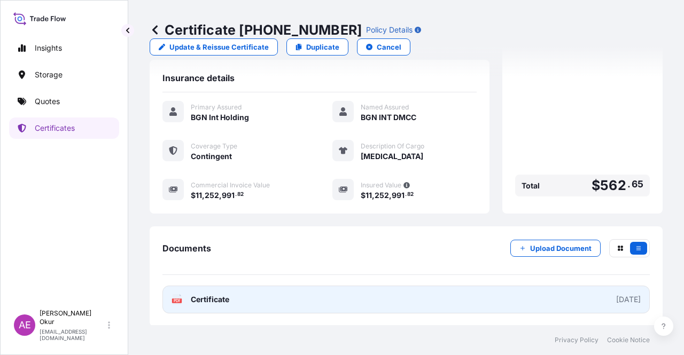
click at [211, 305] on link "PDF Certificate [DATE]" at bounding box center [405, 300] width 487 height 28
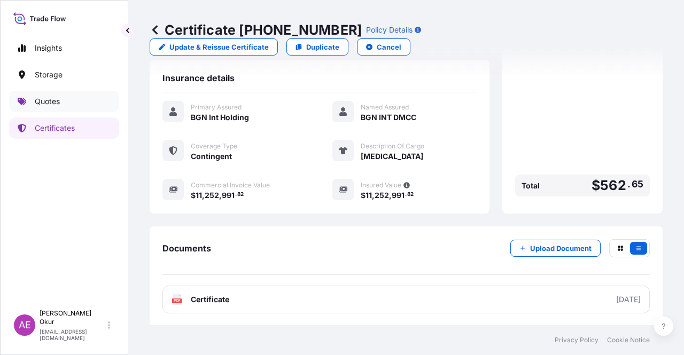
click at [75, 95] on link "Quotes" at bounding box center [64, 101] width 110 height 21
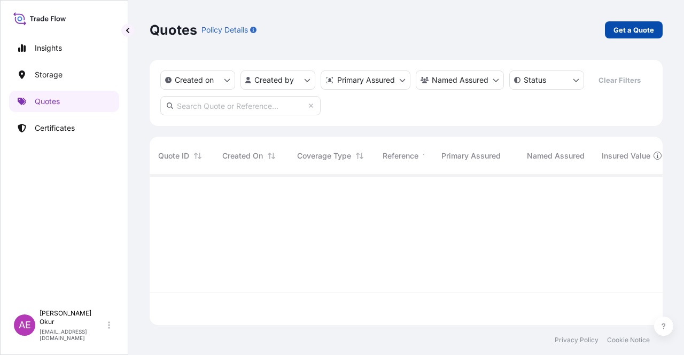
scroll to position [148, 504]
click at [649, 26] on p "Get a Quote" at bounding box center [633, 30] width 41 height 11
select select "Ocean Vessel"
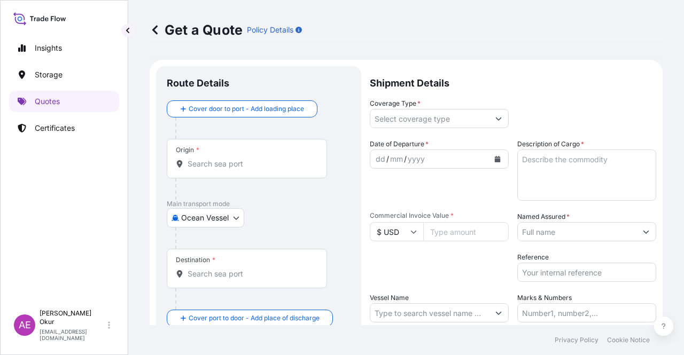
scroll to position [17, 0]
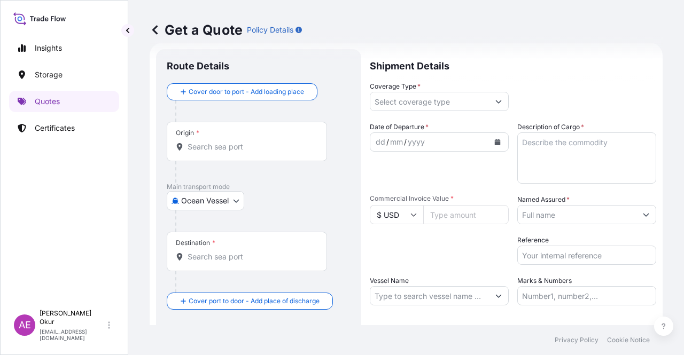
click at [254, 145] on input "Origin *" at bounding box center [251, 147] width 126 height 11
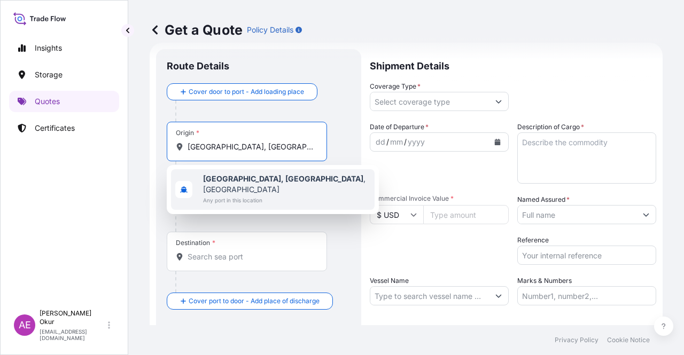
click at [268, 195] on span "Any port in this location" at bounding box center [286, 200] width 167 height 11
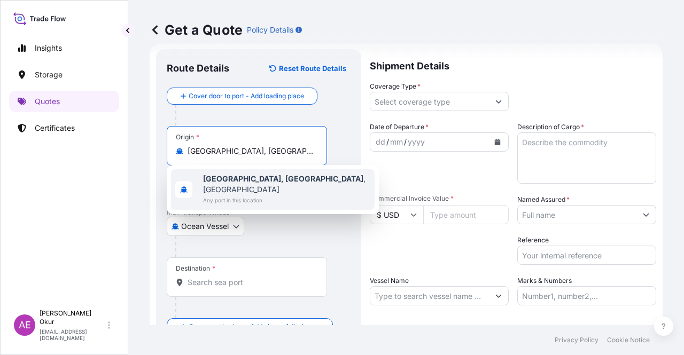
type input "[GEOGRAPHIC_DATA], [GEOGRAPHIC_DATA], [GEOGRAPHIC_DATA]"
click at [244, 174] on input "Text to appear on certificate" at bounding box center [247, 177] width 160 height 19
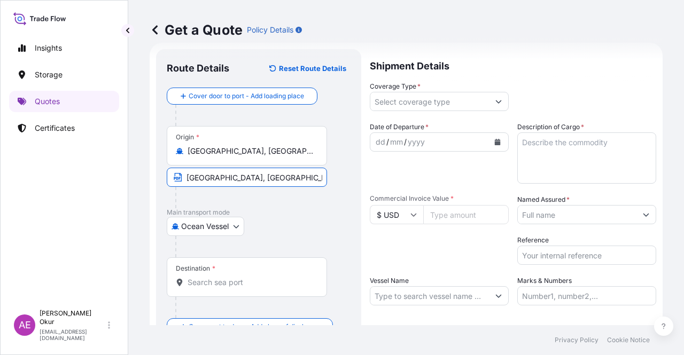
type input "[GEOGRAPHIC_DATA], [GEOGRAPHIC_DATA] / [GEOGRAPHIC_DATA]"
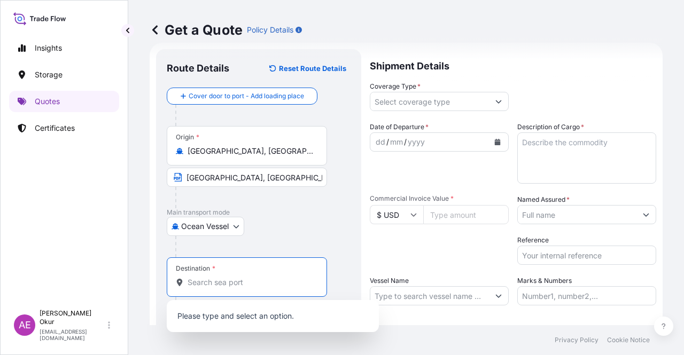
click at [228, 277] on input "Destination *" at bounding box center [251, 282] width 126 height 11
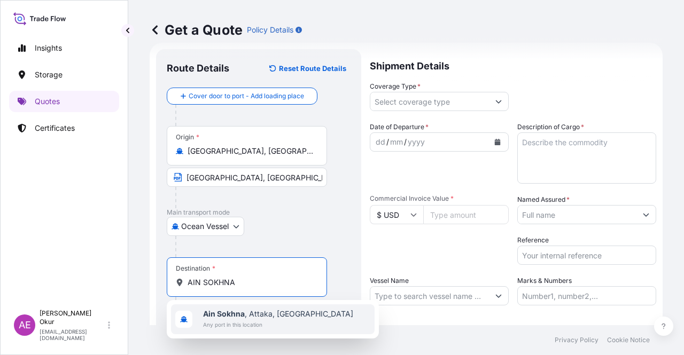
click at [251, 316] on span "Ain Sokhna , [GEOGRAPHIC_DATA], [GEOGRAPHIC_DATA]" at bounding box center [278, 314] width 150 height 11
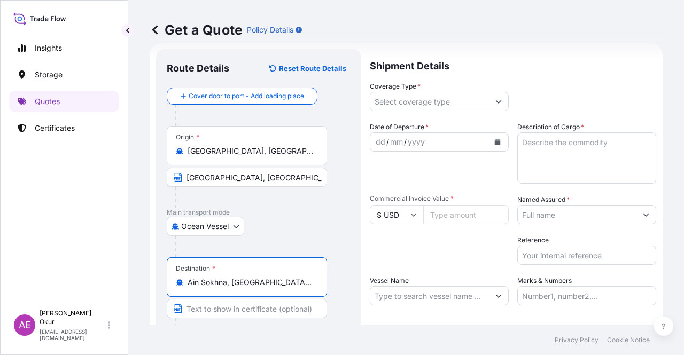
type input "Ain Sokhna, [GEOGRAPHIC_DATA], [GEOGRAPHIC_DATA]"
click at [247, 297] on div "Destination * [PERSON_NAME], [GEOGRAPHIC_DATA], [GEOGRAPHIC_DATA]" at bounding box center [259, 299] width 184 height 82
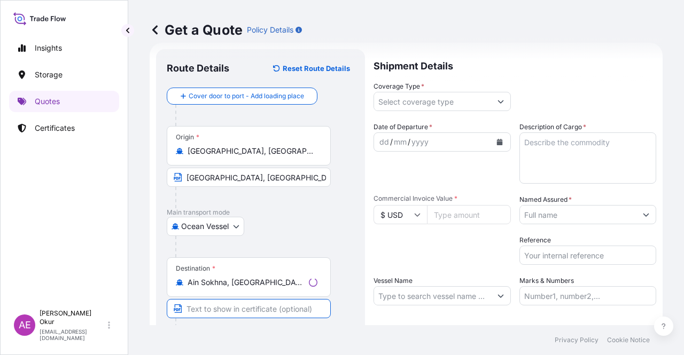
click at [245, 308] on input "Text to appear on certificate" at bounding box center [249, 308] width 164 height 19
type input "AIN SOKHNA / [GEOGRAPHIC_DATA]"
click at [401, 102] on input "Coverage Type *" at bounding box center [429, 101] width 119 height 19
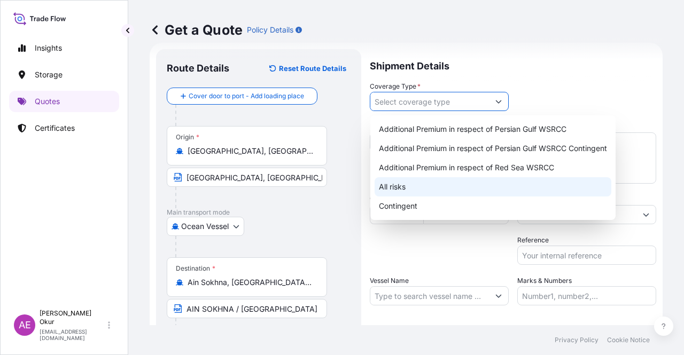
click at [401, 195] on div "All risks" at bounding box center [493, 186] width 237 height 19
type input "All risks"
click at [398, 193] on div "All risks" at bounding box center [493, 186] width 237 height 19
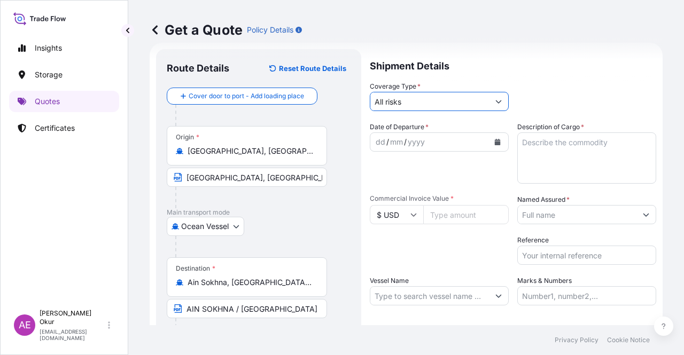
click at [378, 136] on div "dd" at bounding box center [381, 142] width 12 height 13
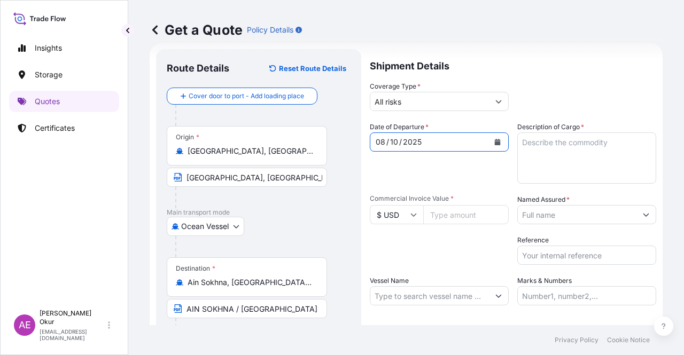
click at [564, 157] on textarea "Description of Cargo *" at bounding box center [586, 158] width 139 height 51
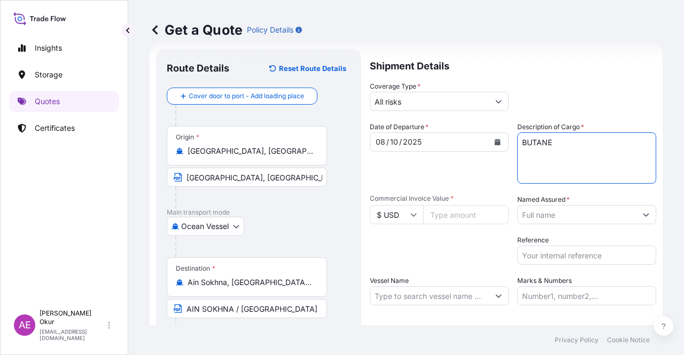
type textarea "BUTANE"
click at [443, 213] on input "Commercial Invoice Value *" at bounding box center [465, 214] width 85 height 19
type input "13283397.37"
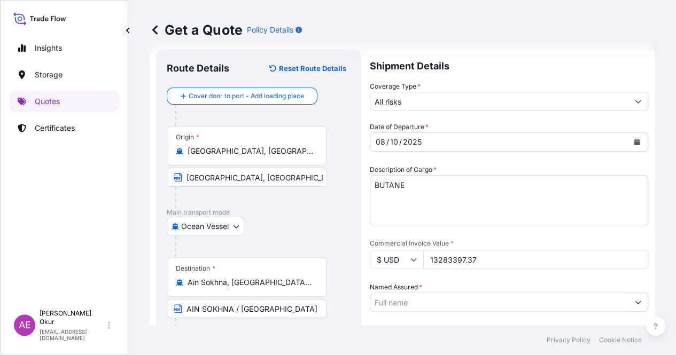
click at [542, 293] on input "Named Assured *" at bounding box center [499, 302] width 258 height 19
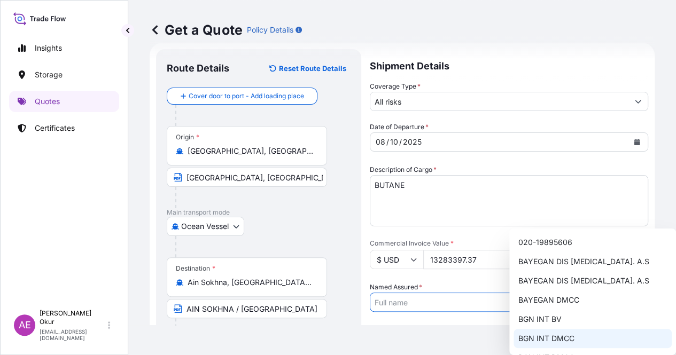
click at [544, 338] on span "BGN INT DMCC" at bounding box center [546, 338] width 56 height 11
type input "BGN INT DMCC"
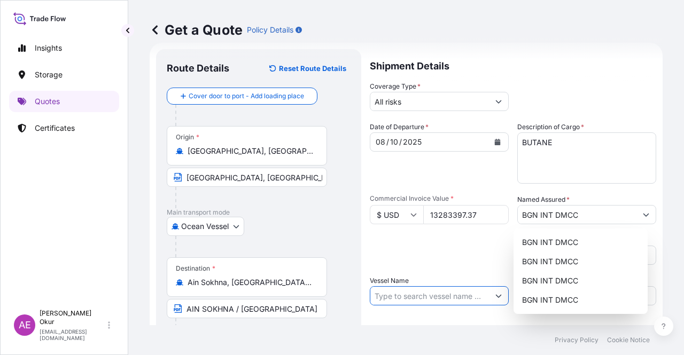
click at [429, 302] on input "Vessel Name" at bounding box center [429, 295] width 119 height 19
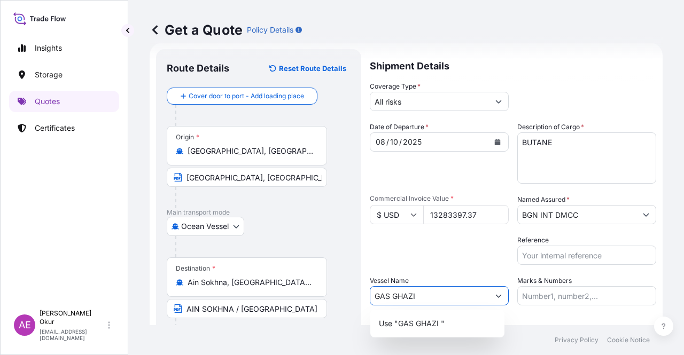
click at [438, 317] on div "Use "GAS GHAZI "" at bounding box center [438, 323] width 126 height 19
type input "GAS GHAZI"
click at [571, 291] on input "Marks & Numbers" at bounding box center [586, 295] width 139 height 19
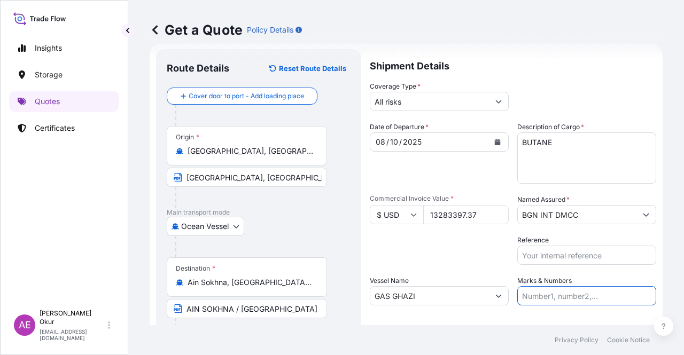
click at [545, 299] on input "Marks & Numbers" at bounding box center [586, 295] width 139 height 19
drag, startPoint x: 579, startPoint y: 295, endPoint x: 543, endPoint y: 298, distance: 36.4
click at [543, 298] on input "PO NO:25Y0251000 Quantity M/[PERSON_NAME]: 1.921,45 Premium: USD 176,70" at bounding box center [586, 295] width 139 height 19
drag, startPoint x: 613, startPoint y: 297, endPoint x: 646, endPoint y: 292, distance: 32.9
click at [646, 292] on input "PO NO:25Y0220400 Quantity M/[PERSON_NAME]: 1.921,45 Premium: USD 176,70" at bounding box center [586, 295] width 139 height 19
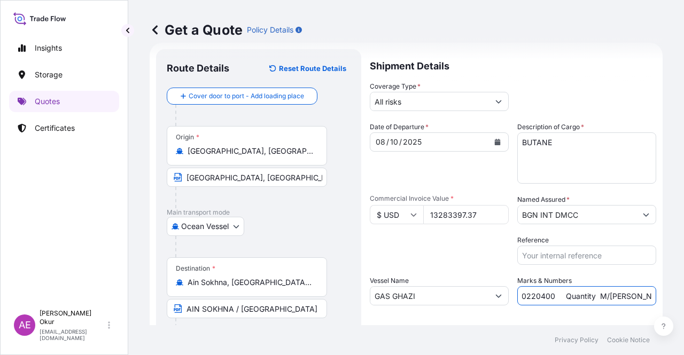
scroll to position [0, 83]
click at [552, 295] on input "PO NO:25Y0220400 Quantity M/[PERSON_NAME]: 1.921,45 Premium: USD 176,70" at bounding box center [586, 295] width 139 height 19
click at [549, 289] on input "PO NO:25Y0220400 Quantity M/[PERSON_NAME]: 1.921,45 Premium: USD 176,70" at bounding box center [586, 295] width 139 height 19
click at [554, 290] on input "PO NO:25Y0220400 Quantity M/[PERSON_NAME]: 1.921,45 Premium: USD 176,70" at bounding box center [586, 295] width 139 height 19
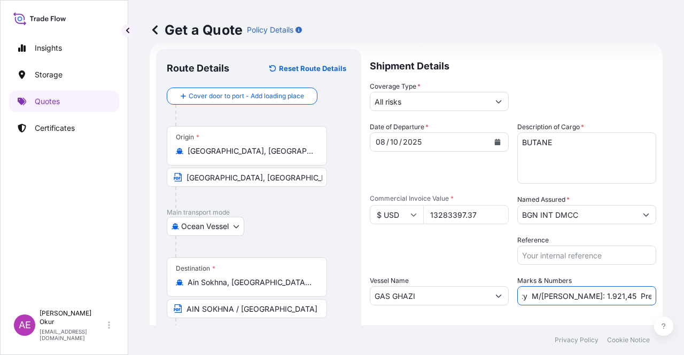
drag, startPoint x: 683, startPoint y: 297, endPoint x: 666, endPoint y: 300, distance: 17.8
click at [683, 297] on div "Get a Quote Policy Details Route Details Reset Route Details Cover door to port…" at bounding box center [406, 162] width 556 height 325
click at [595, 297] on input "PO NO:25Y0220400 Quantity M/[PERSON_NAME]: 1.921,45 Premium: USD 176,70" at bounding box center [586, 295] width 139 height 19
drag, startPoint x: 535, startPoint y: 293, endPoint x: 562, endPoint y: 295, distance: 26.3
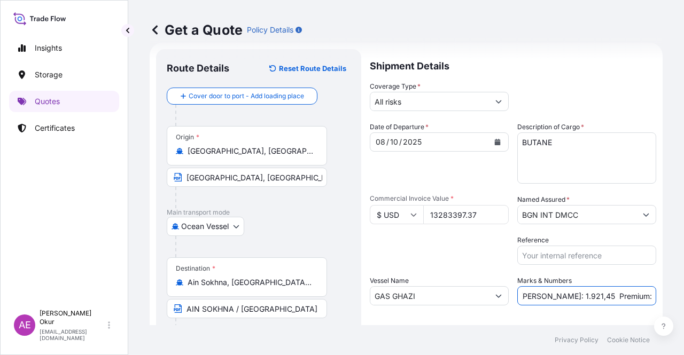
click at [562, 295] on input "PO NO:25Y0220400 Quantity M/[PERSON_NAME]: 1.921,45 Premium: USD 176,70" at bounding box center [586, 295] width 139 height 19
drag, startPoint x: 621, startPoint y: 304, endPoint x: 683, endPoint y: 294, distance: 63.3
click at [683, 294] on div "Get a Quote Policy Details Route Details Reset Route Details Cover door to port…" at bounding box center [406, 162] width 556 height 325
click at [622, 287] on input "PO NO:25Y0220400 Quantity M/[PERSON_NAME]: 25.001,689 Premium: USD 176,70" at bounding box center [586, 295] width 139 height 19
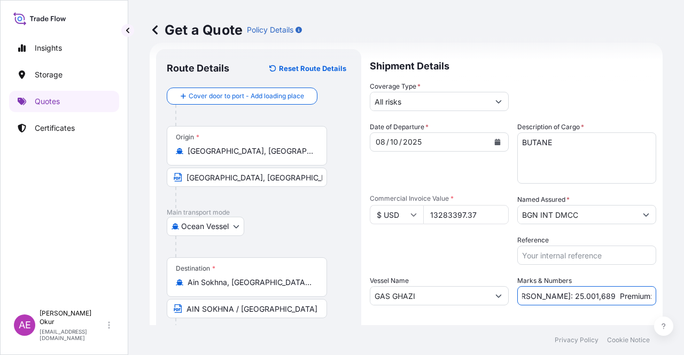
drag, startPoint x: 618, startPoint y: 293, endPoint x: 682, endPoint y: 298, distance: 63.8
click at [683, 298] on div "Get a Quote Policy Details Route Details Reset Route Details Cover door to port…" at bounding box center [406, 162] width 556 height 325
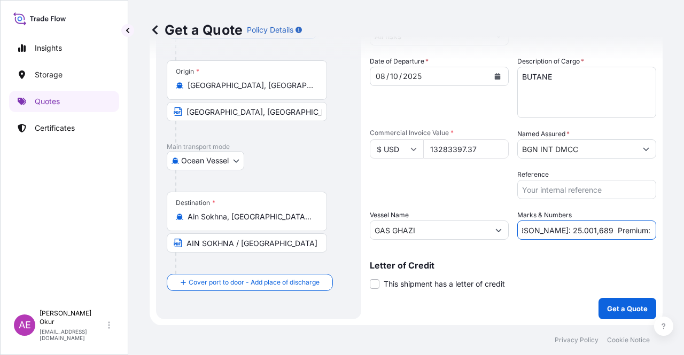
click at [619, 227] on input "PO NO:25Y0220400 Quantity M/[PERSON_NAME]: 25.001,689 Premium: USD1.461,17" at bounding box center [586, 230] width 139 height 19
click at [617, 228] on input "PO NO:25Y0220400 Quantity M/[PERSON_NAME]: 25.001,689 Premium: USD1.461,17" at bounding box center [586, 230] width 139 height 19
type input "PO NO:25Y0220400 Quantity M/[PERSON_NAME]: 25.001,689 Premium: USD 1.461,17"
click at [608, 308] on p "Get a Quote" at bounding box center [627, 308] width 41 height 11
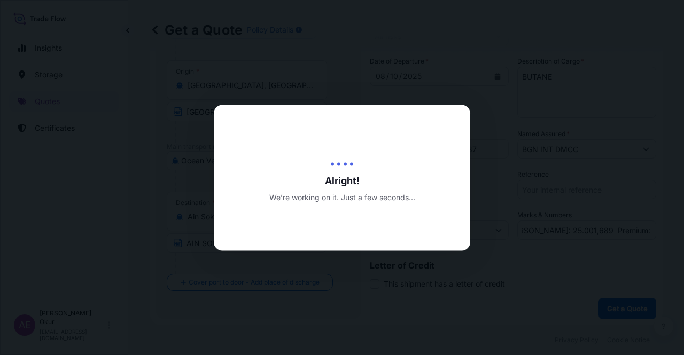
scroll to position [0, 0]
select select "Ocean Vessel"
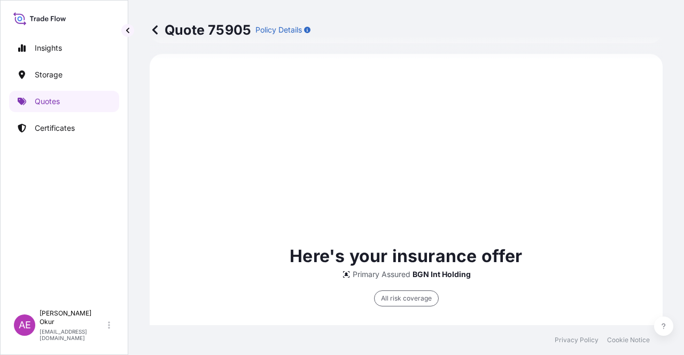
scroll to position [740, 0]
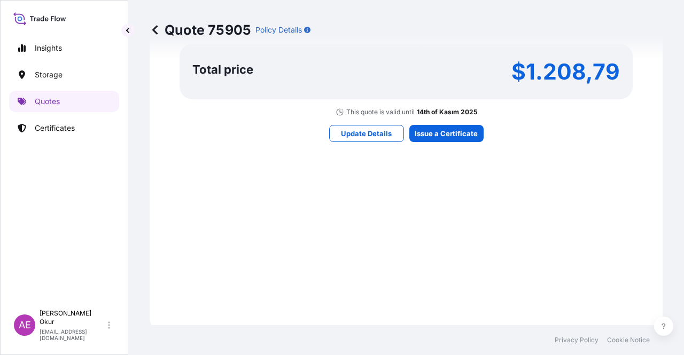
click at [448, 115] on div "Here's your insurance offer Primary Assured BGN Int Holding All risk coverage C…" at bounding box center [406, 5] width 483 height 621
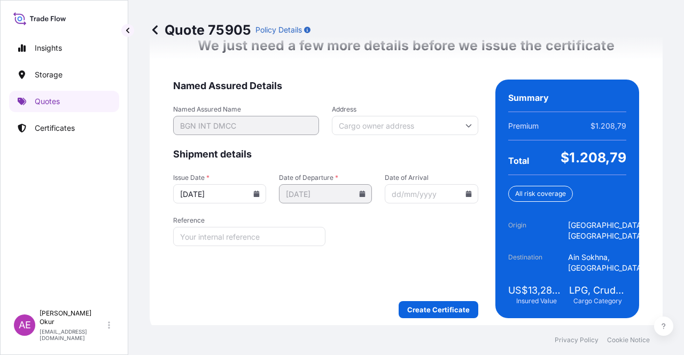
scroll to position [1387, 0]
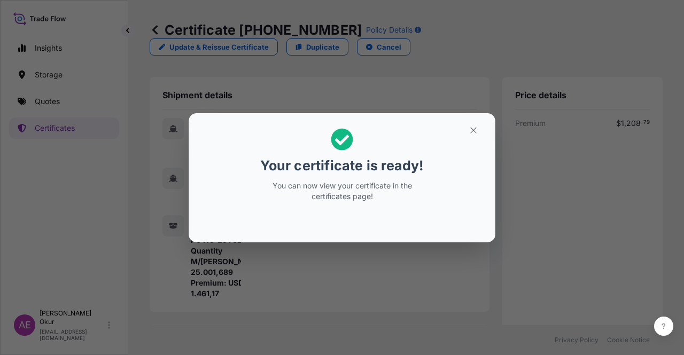
click at [499, 142] on div "Your certificate is ready! You can now view your certificate in the certificate…" at bounding box center [342, 177] width 684 height 355
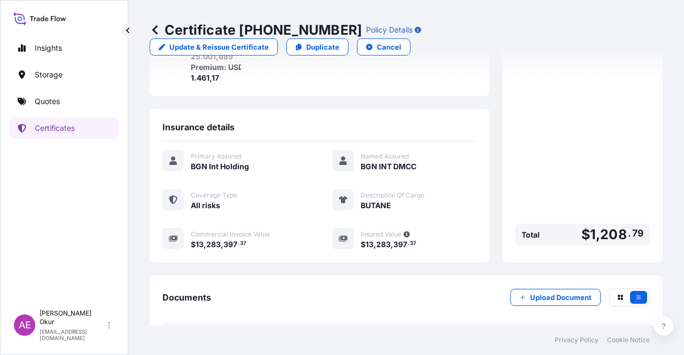
scroll to position [278, 0]
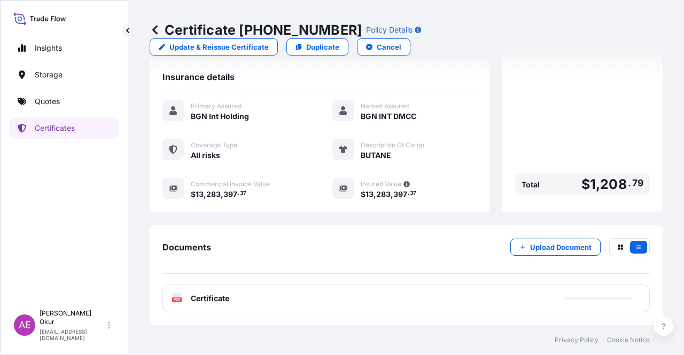
click at [208, 297] on span "Certificate" at bounding box center [210, 298] width 38 height 11
click at [201, 300] on span "Certificate" at bounding box center [210, 298] width 38 height 11
click at [208, 297] on span "Certificate" at bounding box center [210, 298] width 38 height 11
click at [214, 298] on span "Certificate" at bounding box center [210, 298] width 38 height 11
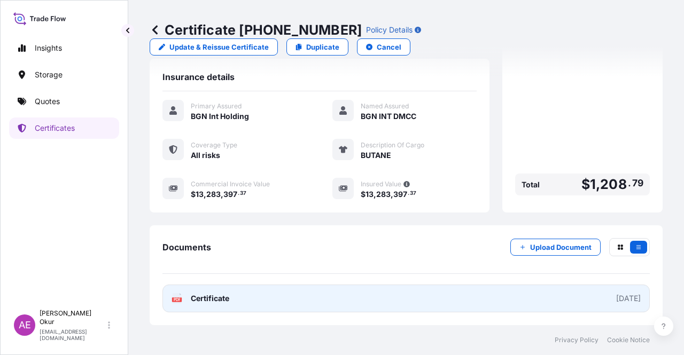
click at [217, 300] on span "Certificate" at bounding box center [210, 298] width 38 height 11
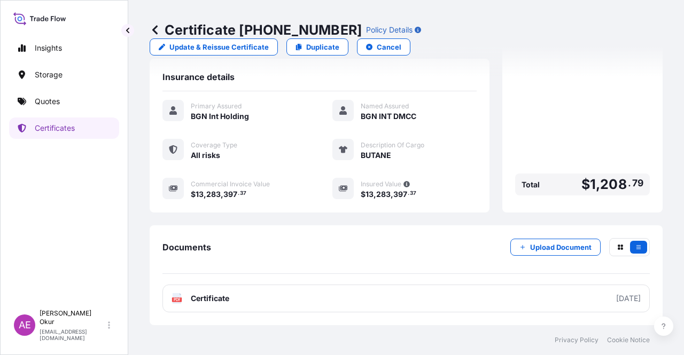
click at [59, 99] on p "Quotes" at bounding box center [47, 101] width 25 height 11
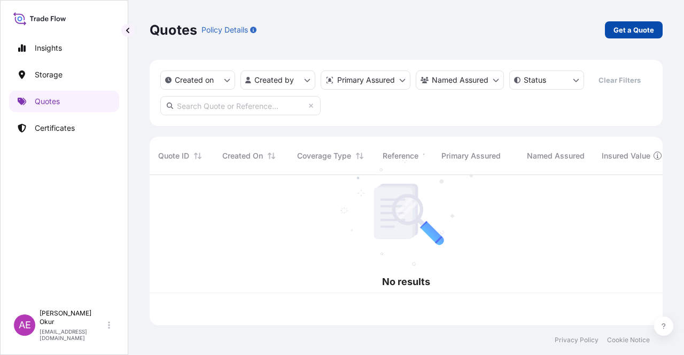
scroll to position [148, 504]
click at [631, 28] on p "Get a Quote" at bounding box center [633, 30] width 41 height 11
select select "Ocean Vessel"
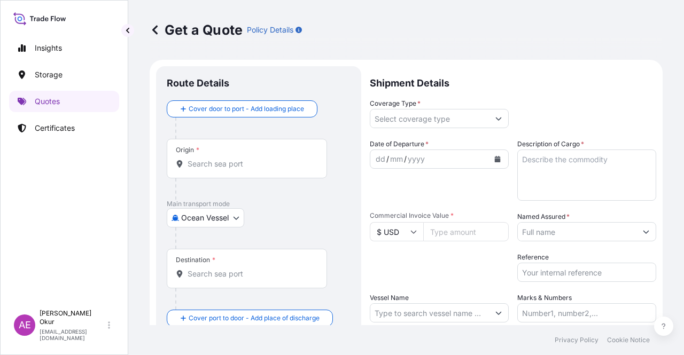
scroll to position [17, 0]
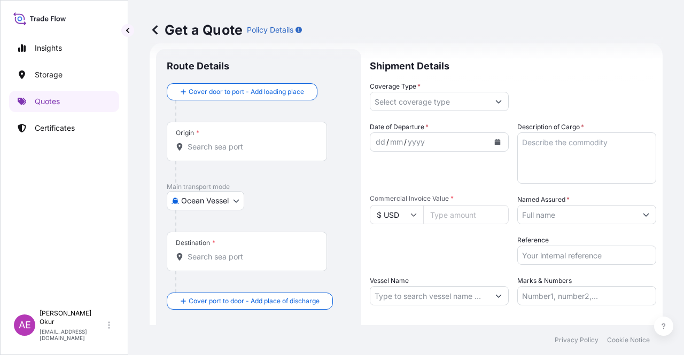
click at [262, 144] on input "Origin *" at bounding box center [251, 147] width 126 height 11
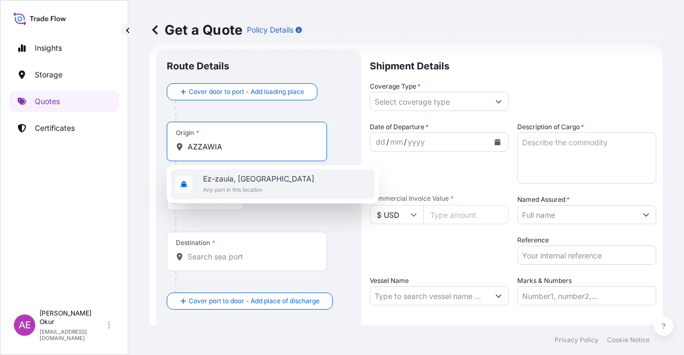
click at [263, 186] on div "Ez-zauia, [GEOGRAPHIC_DATA] Any port in this location" at bounding box center [273, 184] width 204 height 30
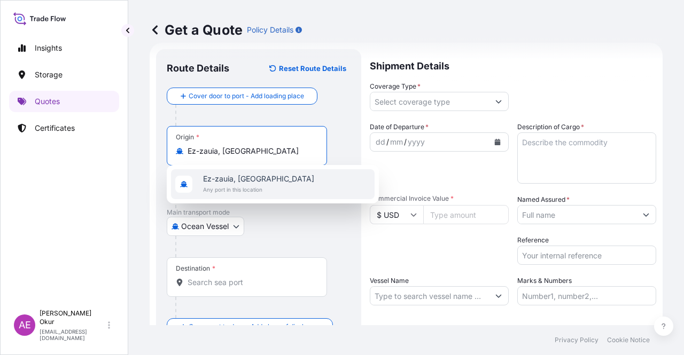
type input "Ez-zauia, [GEOGRAPHIC_DATA]"
click at [242, 175] on input "Text to appear on certificate" at bounding box center [247, 177] width 160 height 19
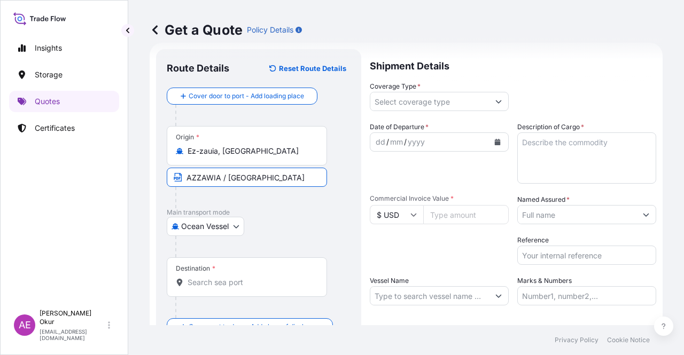
type input "AZZAWIA / [GEOGRAPHIC_DATA]"
click at [236, 274] on div "Destination *" at bounding box center [247, 278] width 160 height 40
click at [236, 277] on input "Destination *" at bounding box center [251, 282] width 126 height 11
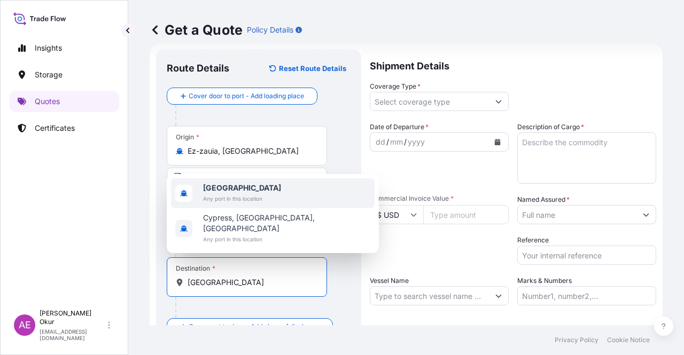
click at [250, 193] on span "[GEOGRAPHIC_DATA]" at bounding box center [242, 188] width 78 height 11
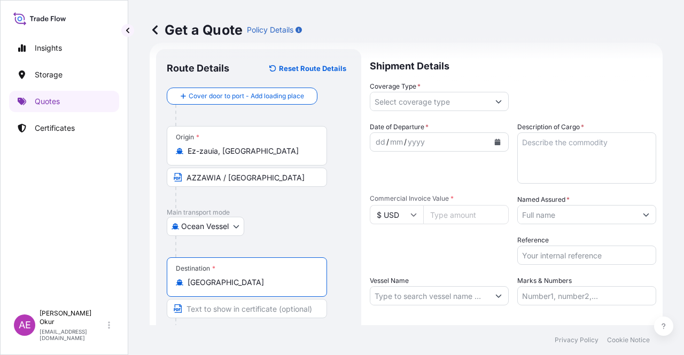
type input "[GEOGRAPHIC_DATA]"
click at [214, 311] on input "Text to appear on certificate" at bounding box center [247, 308] width 160 height 19
type input "VASSILIKO / [GEOGRAPHIC_DATA]"
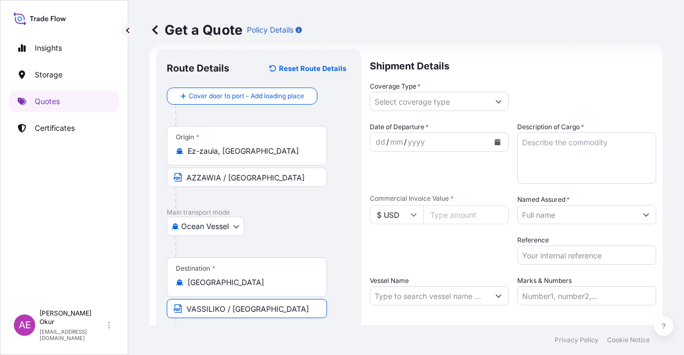
click at [401, 106] on input "Coverage Type *" at bounding box center [429, 101] width 119 height 19
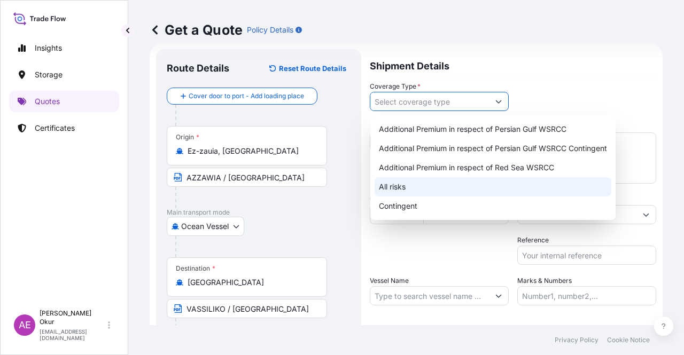
click at [385, 182] on div "All risks" at bounding box center [493, 186] width 237 height 19
type input "All risks"
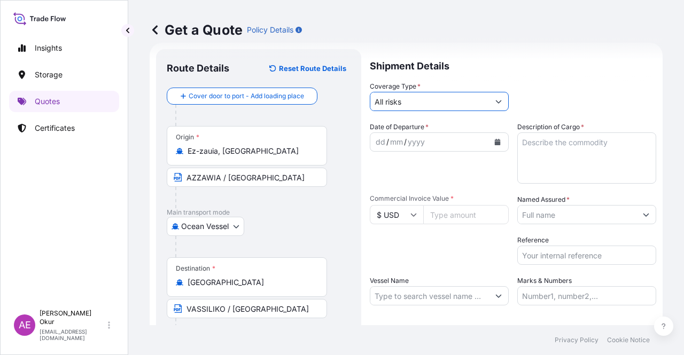
click at [377, 137] on div "dd" at bounding box center [381, 142] width 12 height 13
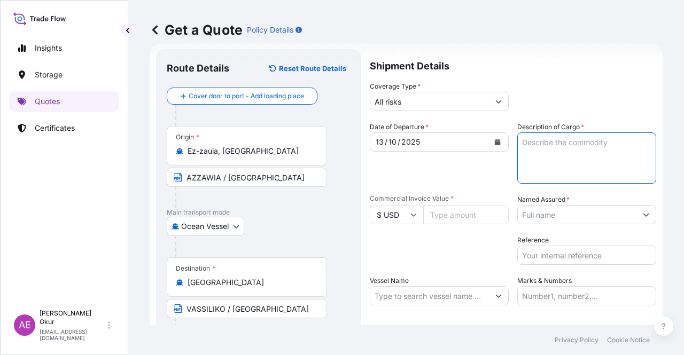
click at [548, 161] on textarea "Description of Cargo *" at bounding box center [586, 158] width 139 height 51
type textarea "L.[MEDICAL_DATA]"
click at [456, 213] on input "Commercial Invoice Value *" at bounding box center [465, 214] width 85 height 19
type input "3984694.02"
click at [573, 215] on input "Named Assured *" at bounding box center [577, 214] width 119 height 19
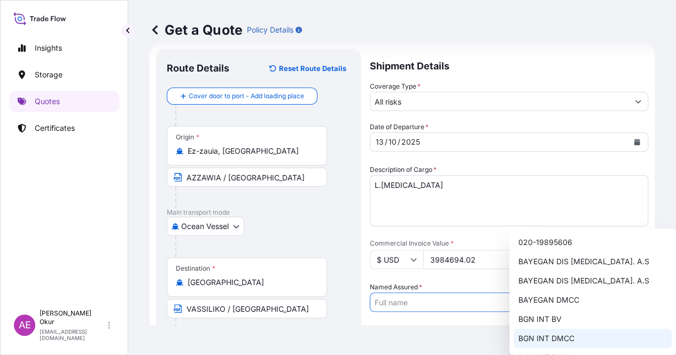
click at [540, 338] on span "BGN INT DMCC" at bounding box center [546, 338] width 56 height 11
type input "BGN INT DMCC"
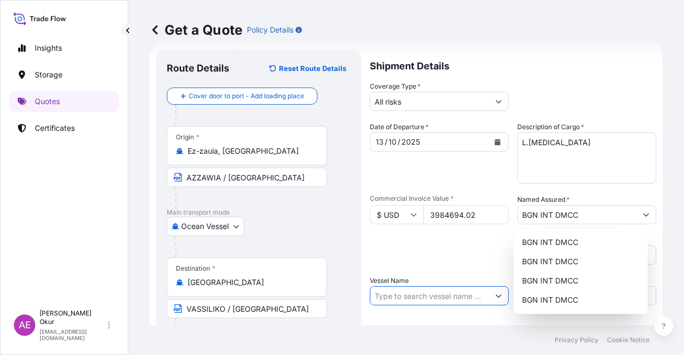
click at [417, 297] on input "Vessel Name" at bounding box center [429, 295] width 119 height 19
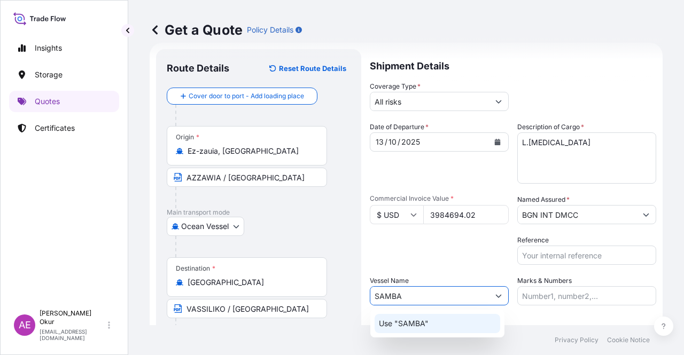
click at [436, 328] on div "Use "SAMBA"" at bounding box center [438, 323] width 126 height 19
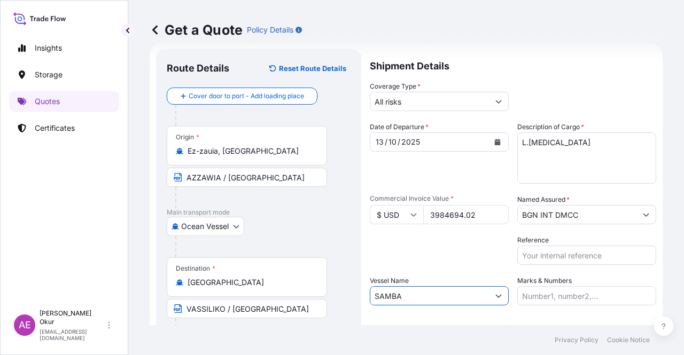
type input "SAMBA"
click at [572, 282] on div "Marks & Numbers" at bounding box center [586, 291] width 139 height 30
click at [568, 290] on input "Marks & Numbers" at bounding box center [586, 295] width 139 height 19
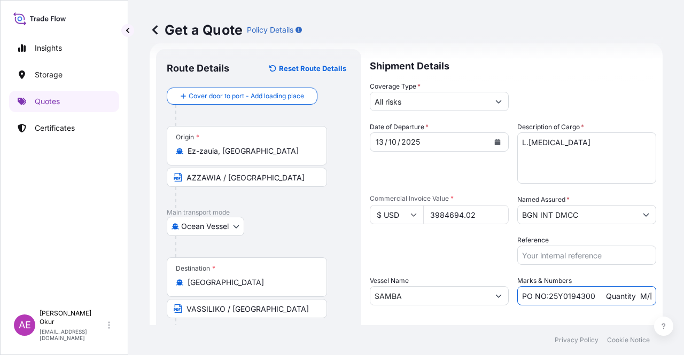
drag, startPoint x: 545, startPoint y: 298, endPoint x: 588, endPoint y: 298, distance: 42.7
click at [588, 298] on input "PO NO:25Y0194300 Quantity M/[PERSON_NAME]: 16.100,00 Premium: USD 963,06" at bounding box center [586, 295] width 139 height 19
drag, startPoint x: 630, startPoint y: 299, endPoint x: 643, endPoint y: 298, distance: 13.4
click at [643, 298] on input "PO NO:25Y0261800 Quantity M/[PERSON_NAME]: 16.100,00 Premium: USD 963,06" at bounding box center [586, 295] width 139 height 19
click at [609, 295] on input "PO NO:25Y0261800 Quantity M/[PERSON_NAME]: 16.100,00 Premium: USD 963,06" at bounding box center [586, 295] width 139 height 19
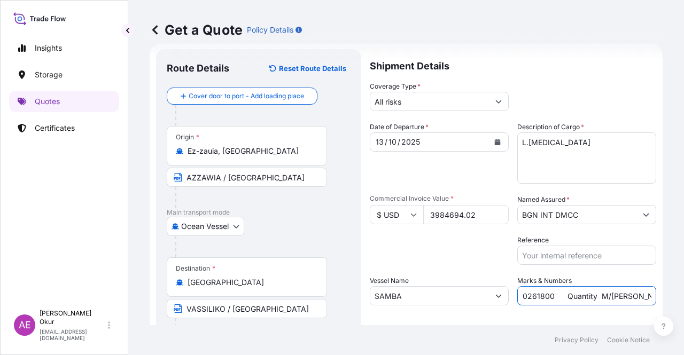
drag, startPoint x: 619, startPoint y: 294, endPoint x: 637, endPoint y: 294, distance: 17.6
click at [637, 294] on input "PO NO:25Y0261800 Quantity M/[PERSON_NAME]: 16.100,00 Premium: USD 963,06" at bounding box center [586, 295] width 139 height 19
click at [635, 294] on input "PO NO:25Y0261800 Quantity M/[PERSON_NAME]: 16.100,00 Premium: USD 963,06" at bounding box center [586, 295] width 139 height 19
drag, startPoint x: 626, startPoint y: 294, endPoint x: 603, endPoint y: 294, distance: 23.0
click at [650, 293] on form "Route Details Reset Route Details Cover door to port - Add loading place Place …" at bounding box center [406, 217] width 513 height 349
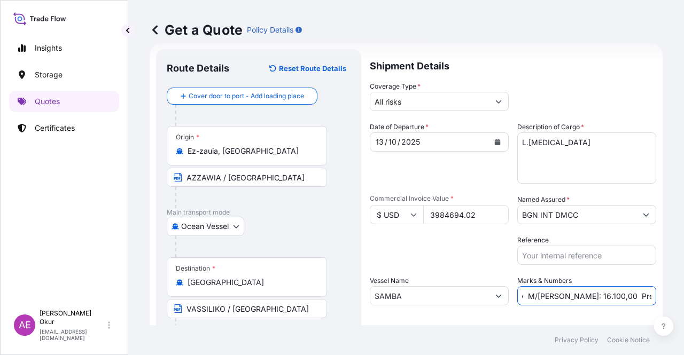
scroll to position [0, 138]
click at [536, 293] on input "PO NO:25Y0261800 Quantity M/[PERSON_NAME]: 16.100,00 Premium: USD 963,06" at bounding box center [586, 295] width 139 height 19
drag, startPoint x: 529, startPoint y: 296, endPoint x: 559, endPoint y: 296, distance: 29.9
click at [559, 296] on input "PO NO:25Y0261800 Quantity M/[PERSON_NAME]: 16.100,00 Premium: USD 963,06" at bounding box center [586, 295] width 139 height 19
drag, startPoint x: 617, startPoint y: 294, endPoint x: 682, endPoint y: 301, distance: 65.5
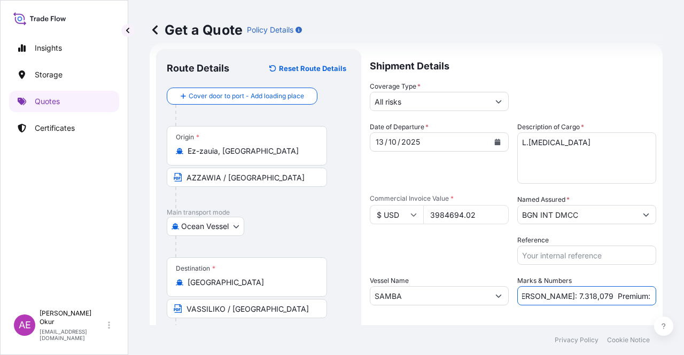
click at [683, 301] on div "Get a Quote Policy Details Route Details Reset Route Details Cover door to port…" at bounding box center [406, 162] width 556 height 325
click at [599, 299] on input "PO NO:25Y0261800 Quantity M/[PERSON_NAME]: 7.318,079 Premium: USD 963,06" at bounding box center [586, 295] width 139 height 19
drag, startPoint x: 616, startPoint y: 294, endPoint x: 680, endPoint y: 298, distance: 64.2
click at [680, 299] on div "Get a Quote Policy Details Route Details Reset Route Details Cover door to port…" at bounding box center [406, 162] width 556 height 325
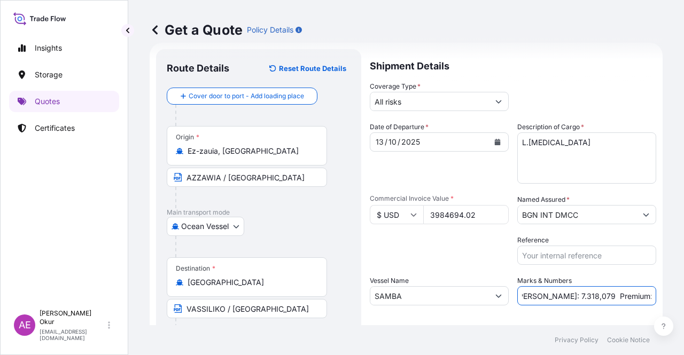
click at [619, 297] on input "PO NO:25Y0261800 Quantity M/[PERSON_NAME]: 7.318,079 Premium: USD438,32" at bounding box center [586, 295] width 139 height 19
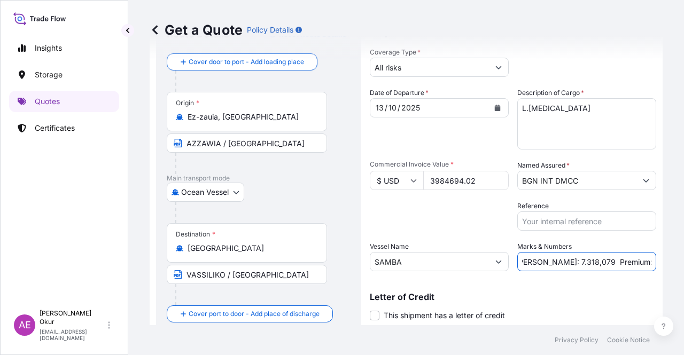
scroll to position [83, 0]
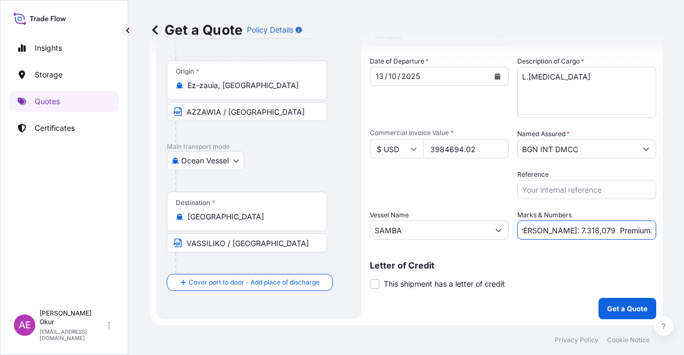
type input "PO NO:25Y0261800 Quantity M/[PERSON_NAME]: 7.318,079 Premium: USD 438,32"
click at [602, 301] on button "Get a Quote" at bounding box center [627, 308] width 58 height 21
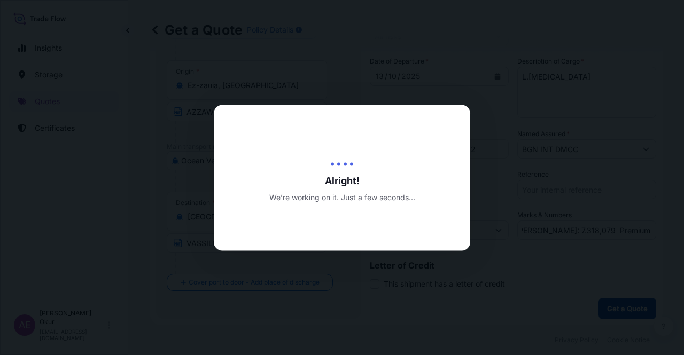
scroll to position [0, 0]
select select "Ocean Vessel"
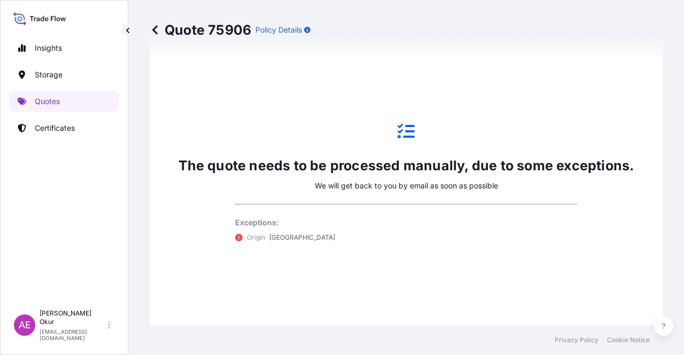
scroll to position [579, 0]
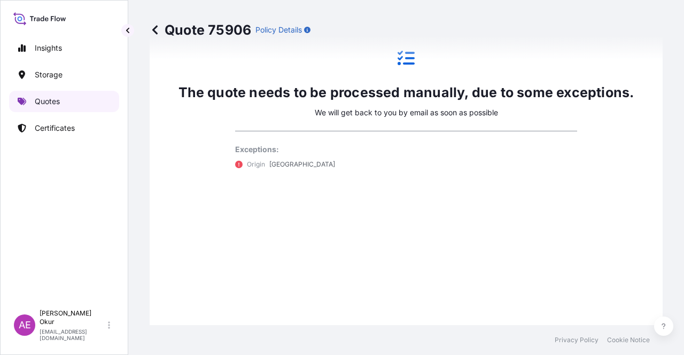
click at [63, 103] on link "Quotes" at bounding box center [64, 101] width 110 height 21
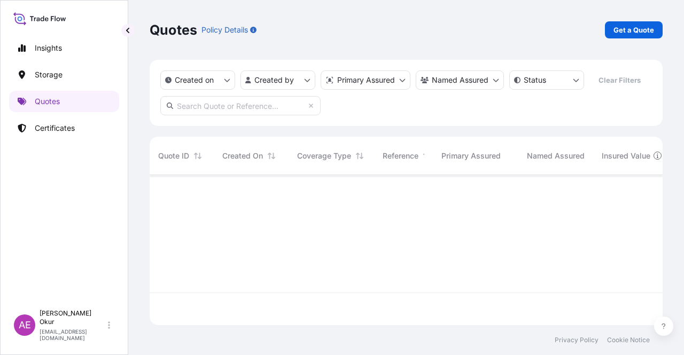
scroll to position [148, 504]
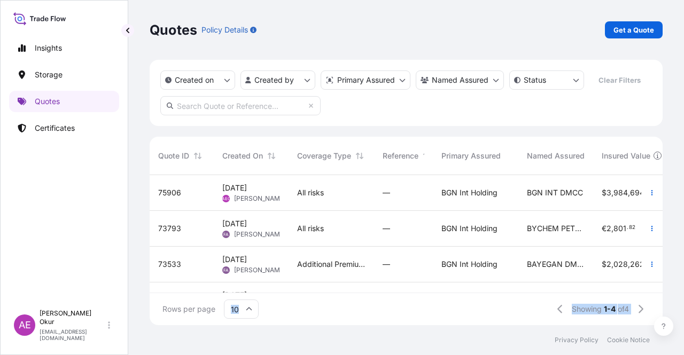
drag, startPoint x: 309, startPoint y: 294, endPoint x: 681, endPoint y: 294, distance: 371.4
click at [681, 294] on div "Quotes Policy Details Get a Quote Created on Created by Primary Assured Named A…" at bounding box center [406, 162] width 556 height 325
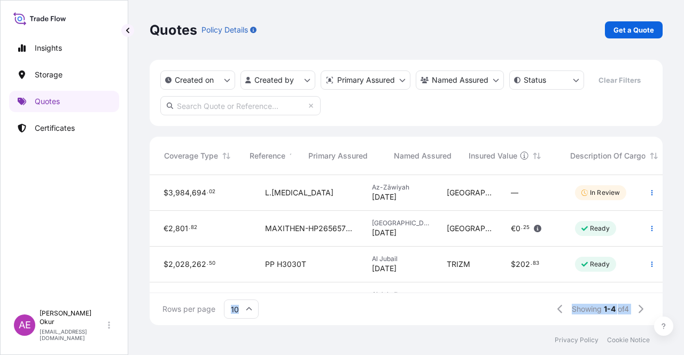
scroll to position [0, 0]
